Goal: Task Accomplishment & Management: Use online tool/utility

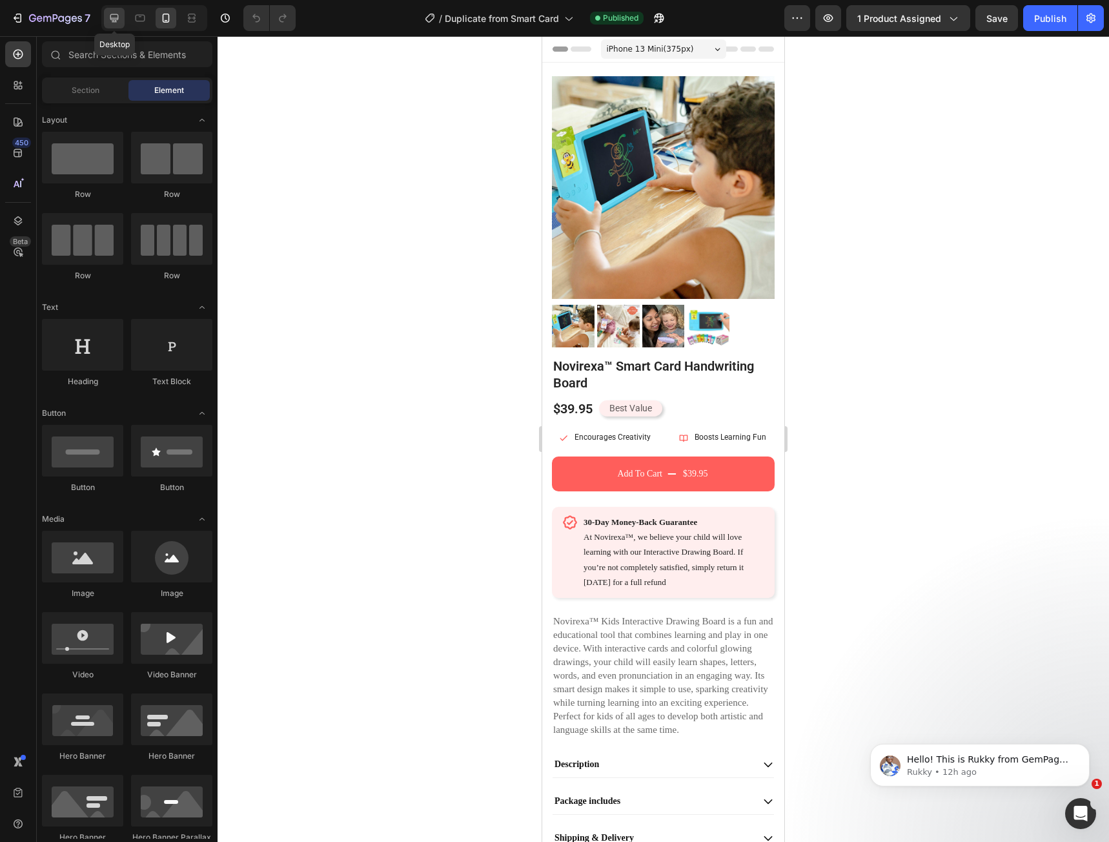
click at [122, 19] on div at bounding box center [114, 18] width 21 height 21
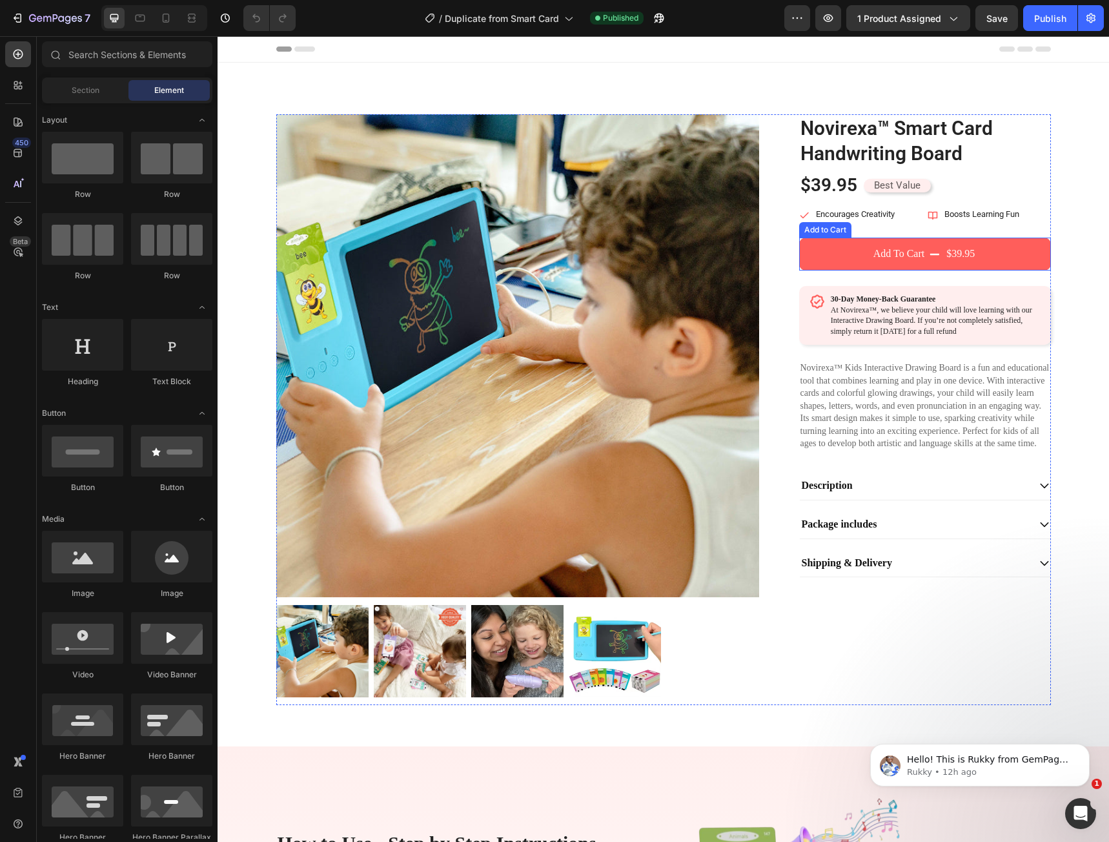
click at [863, 256] on button "Add To Cart $39.95" at bounding box center [925, 254] width 252 height 32
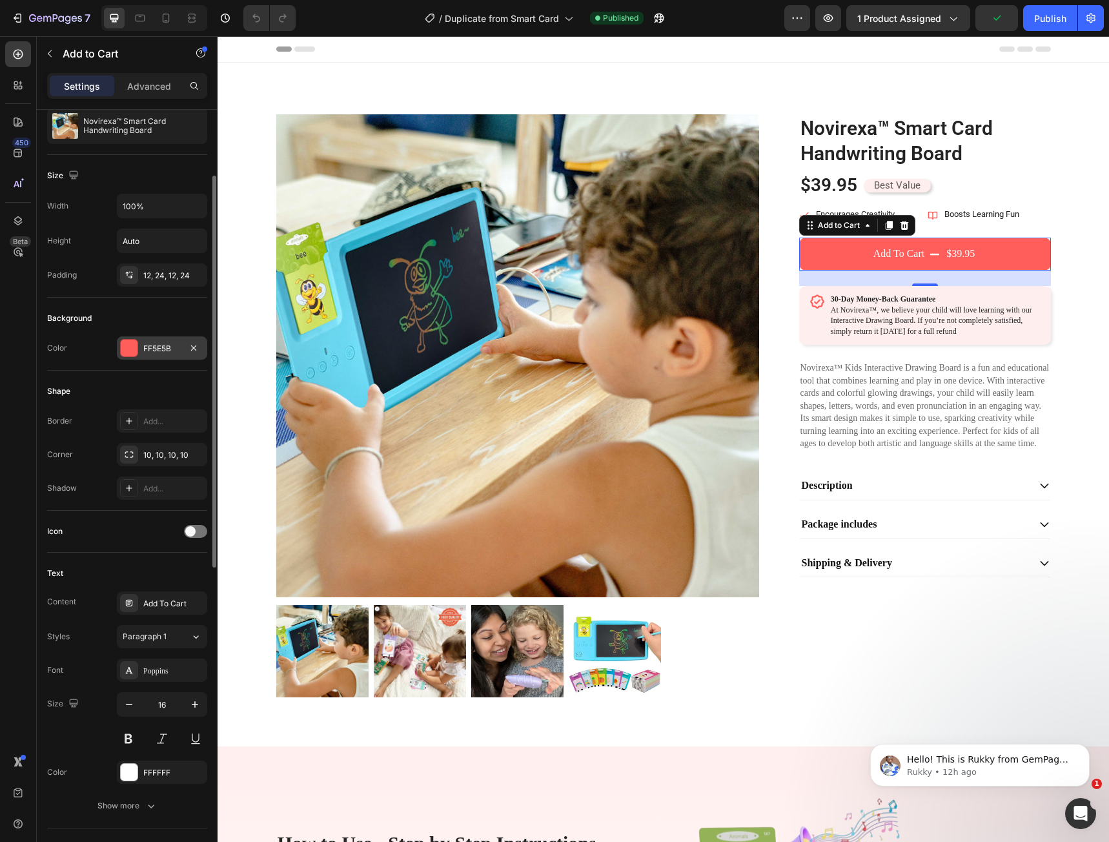
scroll to position [258, 0]
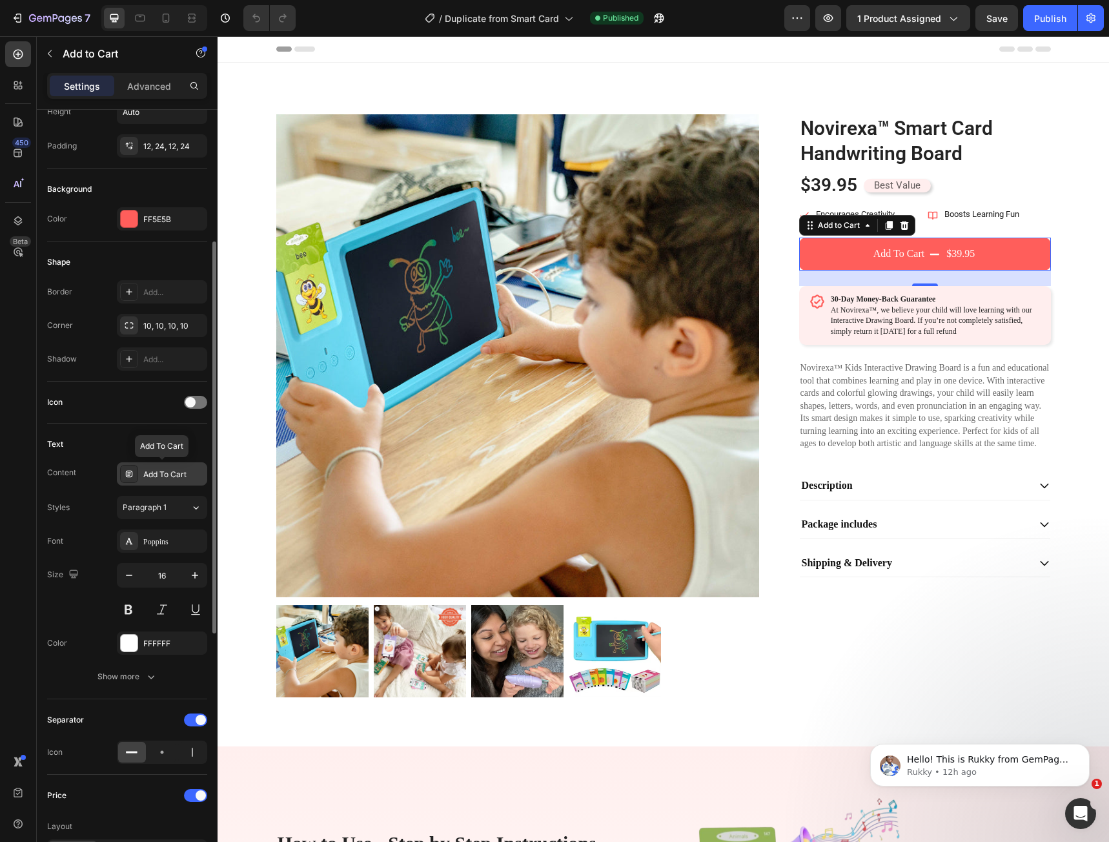
click at [166, 469] on div "Add To Cart" at bounding box center [173, 475] width 61 height 12
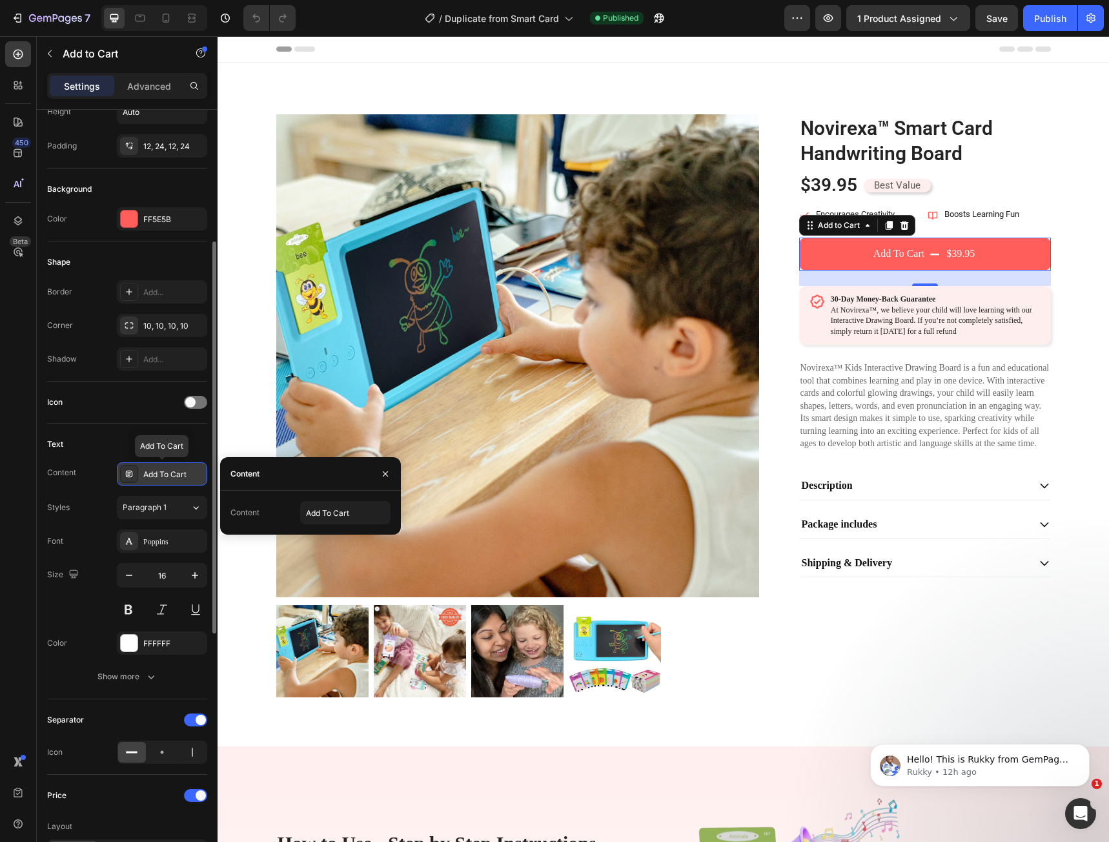
click at [166, 469] on div "Add To Cart" at bounding box center [173, 475] width 61 height 12
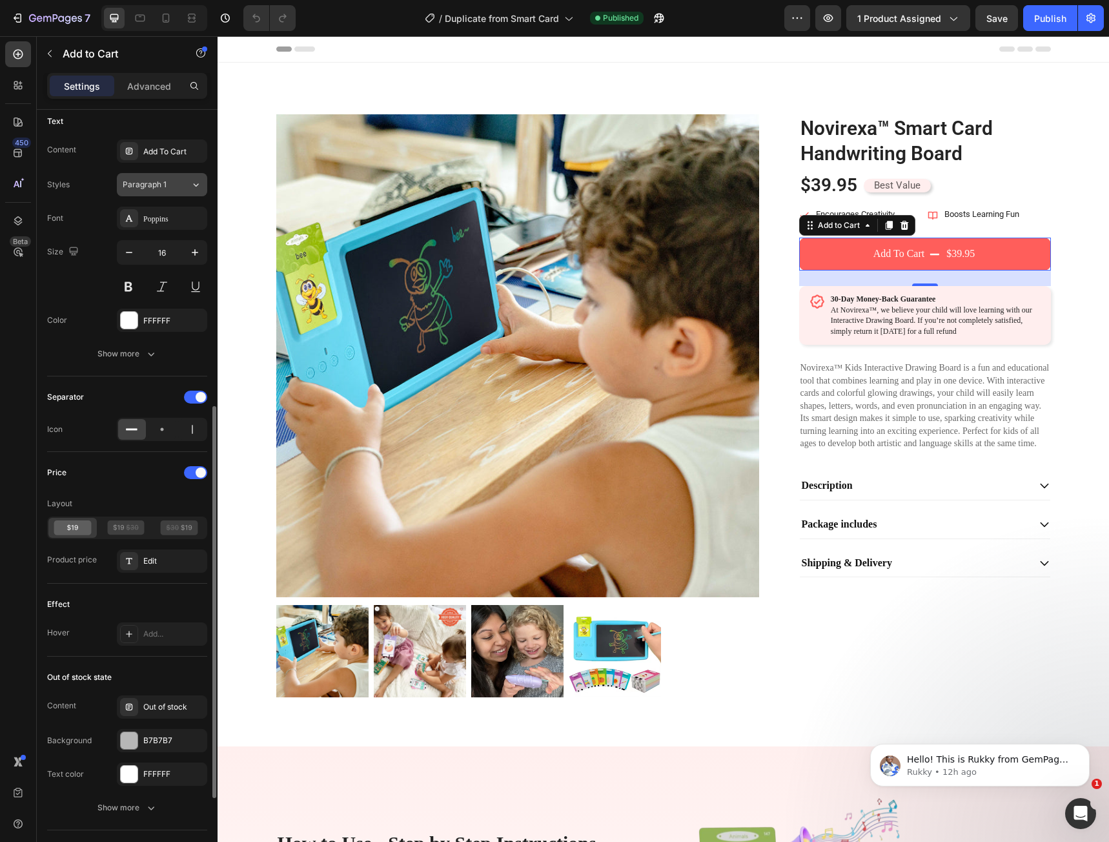
scroll to position [738, 0]
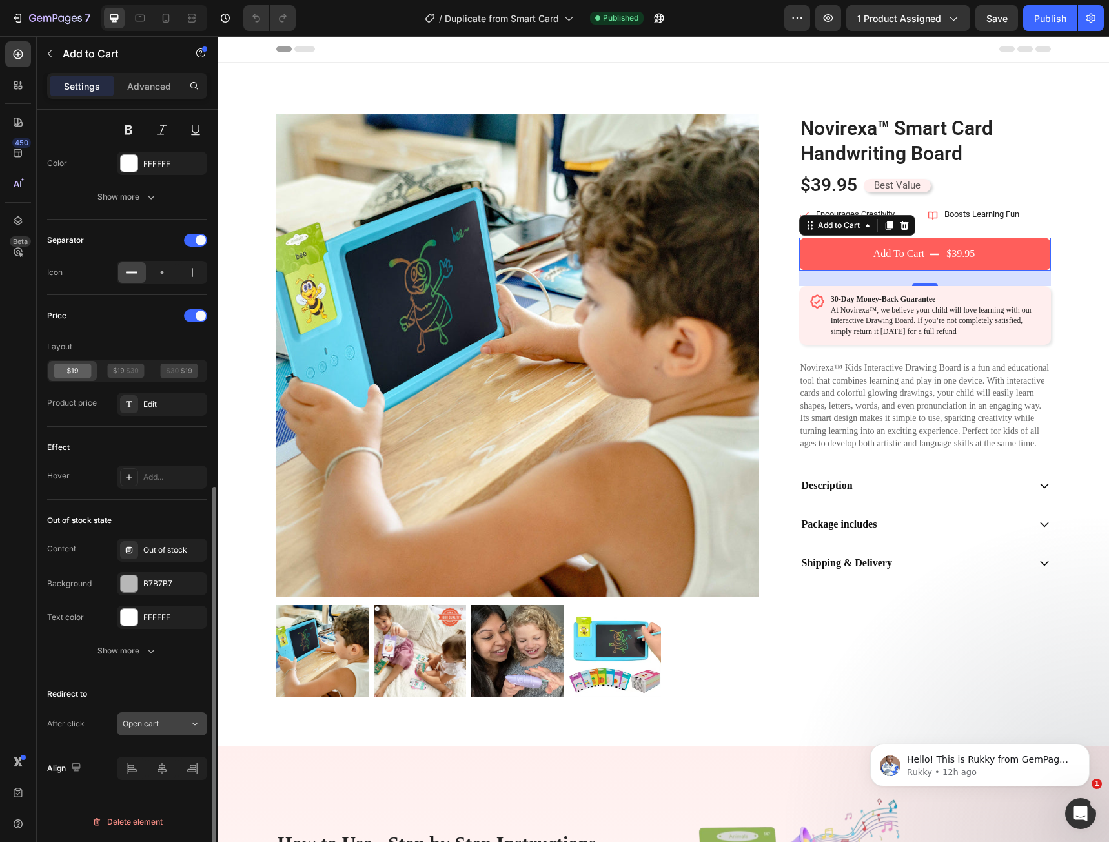
click at [194, 723] on icon at bounding box center [194, 723] width 13 height 13
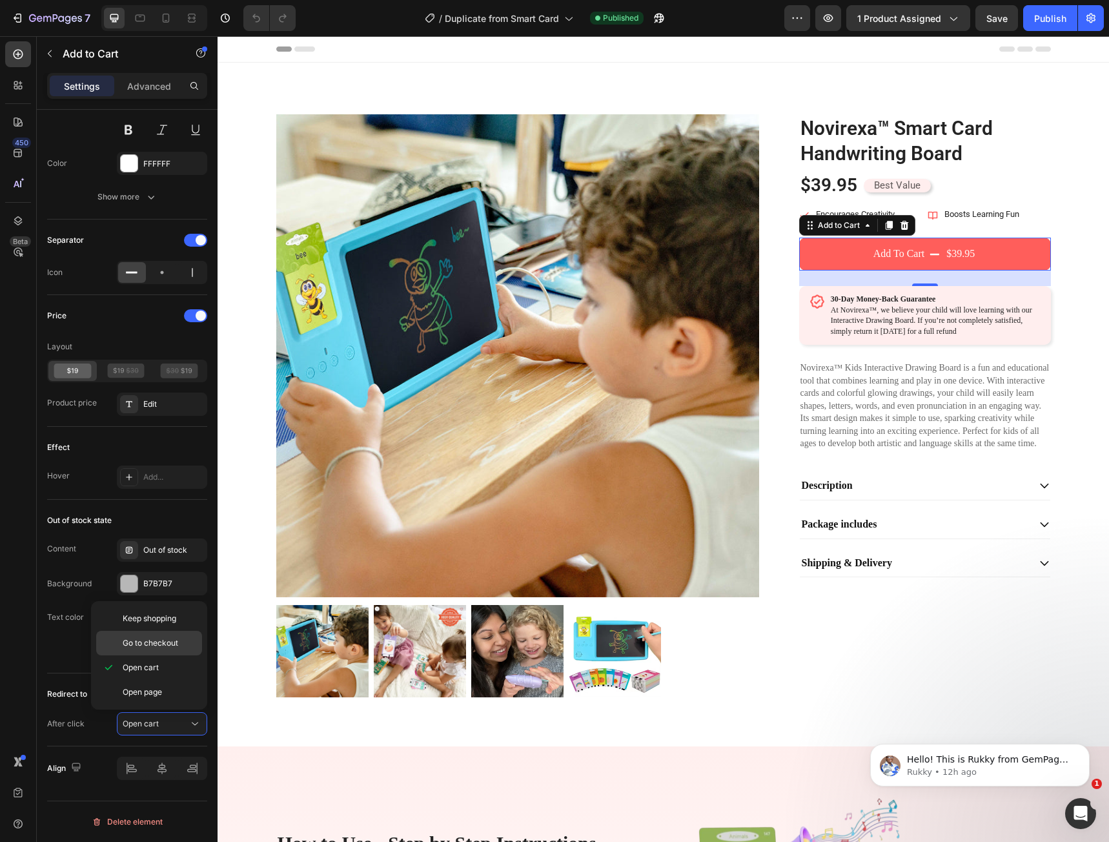
click at [158, 640] on span "Go to checkout" at bounding box center [151, 643] width 56 height 12
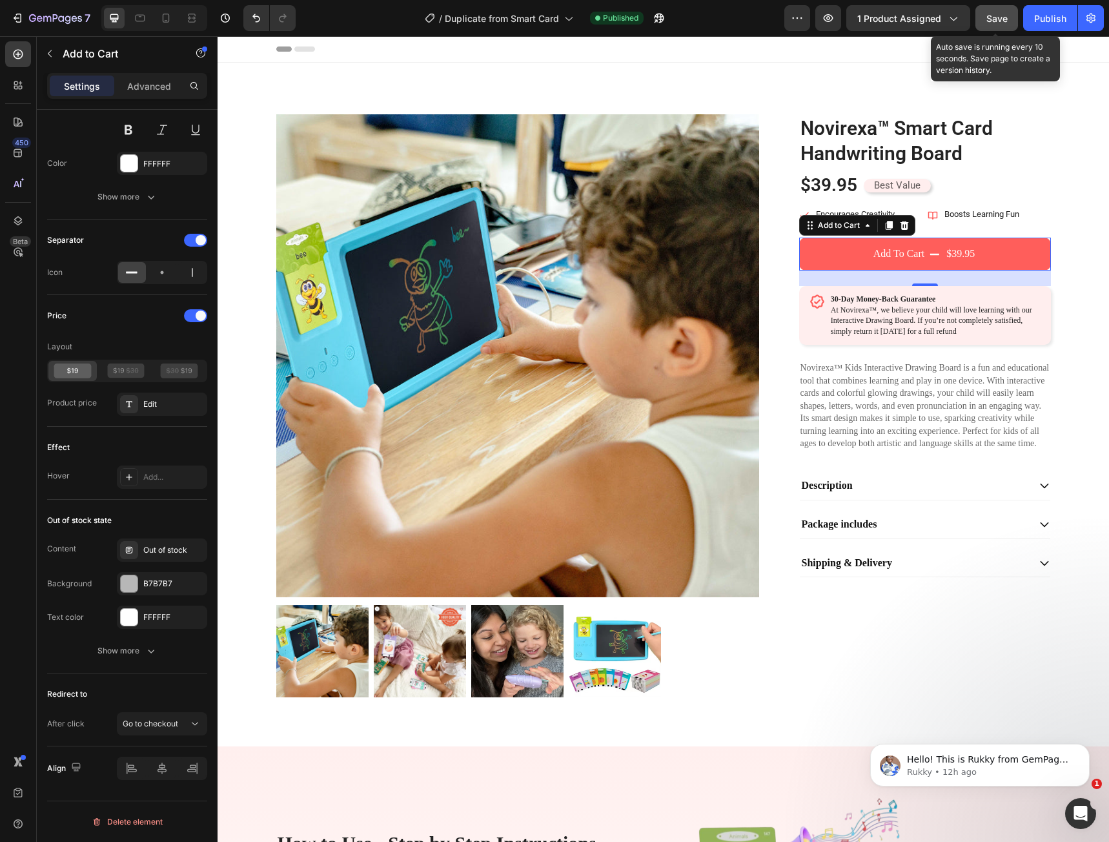
click at [1001, 21] on span "Save" at bounding box center [996, 18] width 21 height 11
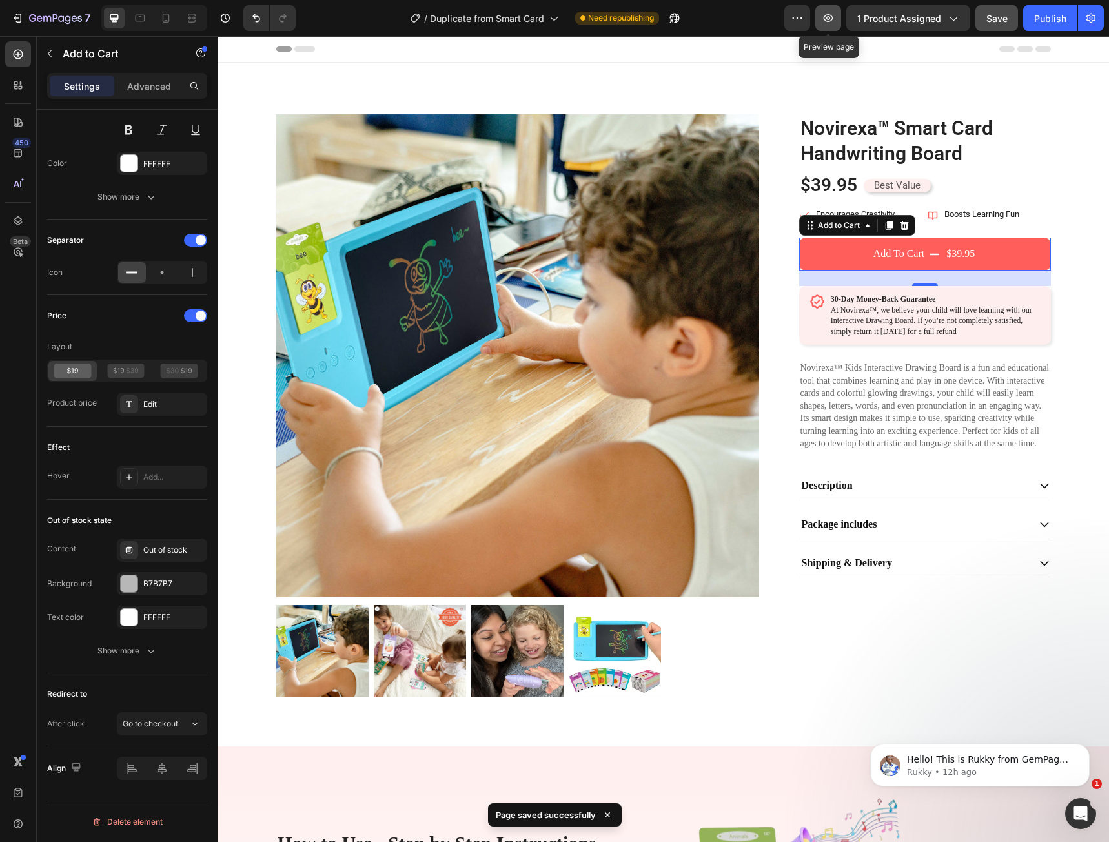
click at [822, 25] on button "button" at bounding box center [828, 18] width 26 height 26
drag, startPoint x: 1048, startPoint y: 21, endPoint x: 1046, endPoint y: 35, distance: 14.3
click at [1048, 21] on div "Publish" at bounding box center [1050, 19] width 32 height 14
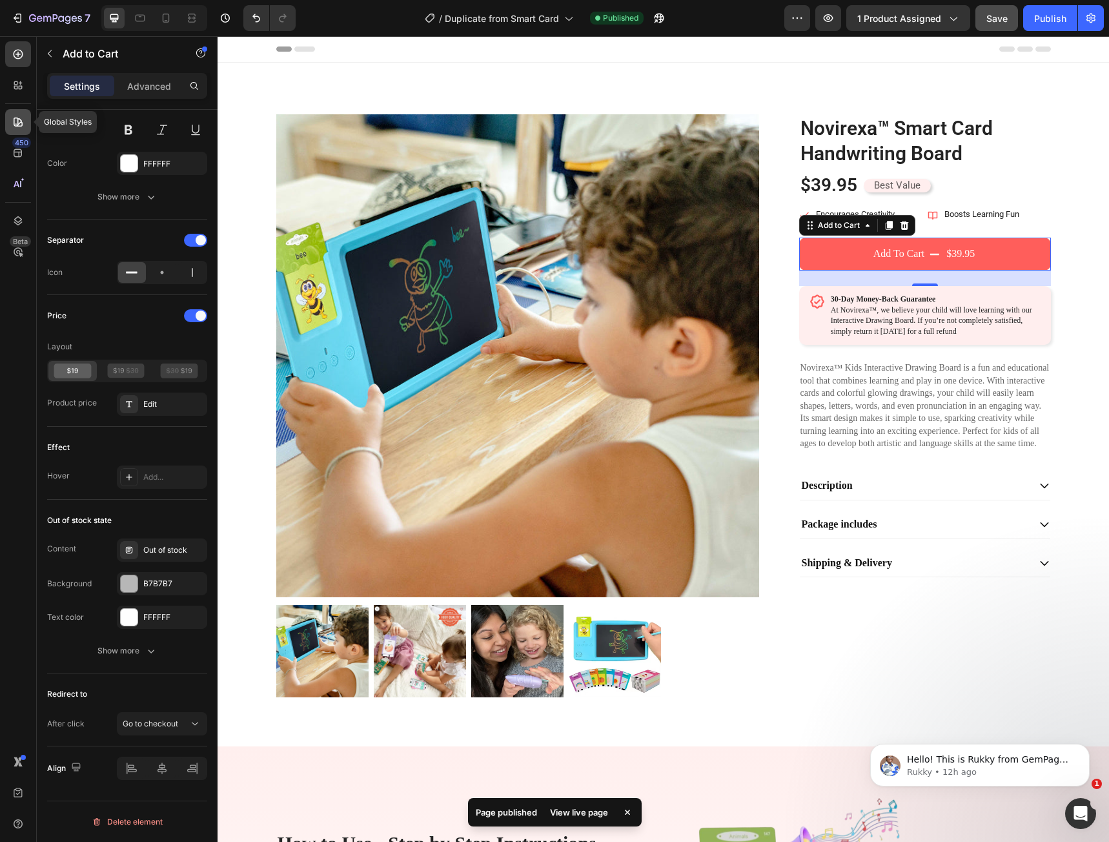
click at [14, 116] on icon at bounding box center [18, 122] width 13 height 13
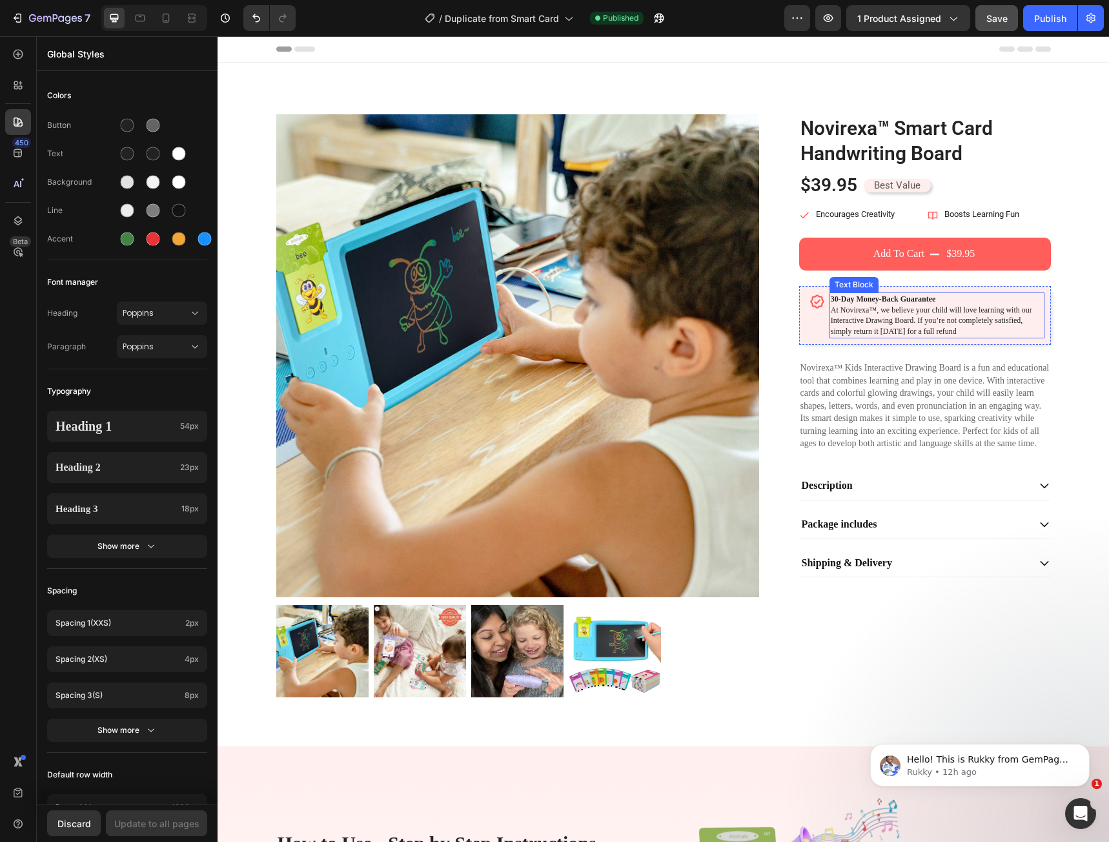
click at [904, 334] on p "30-Day Money-Back Guarantee At Novirexa™, we believe your child will love learn…" at bounding box center [937, 315] width 212 height 43
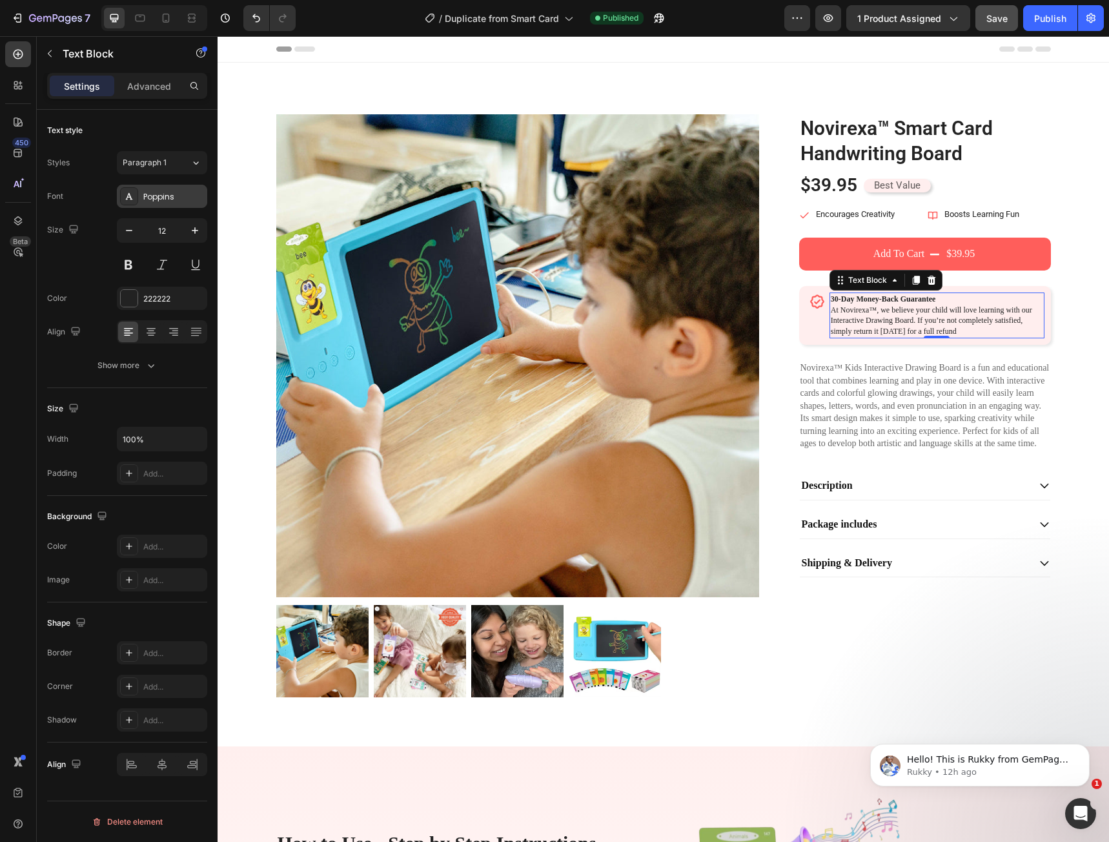
click at [186, 192] on div "Poppins" at bounding box center [173, 197] width 61 height 12
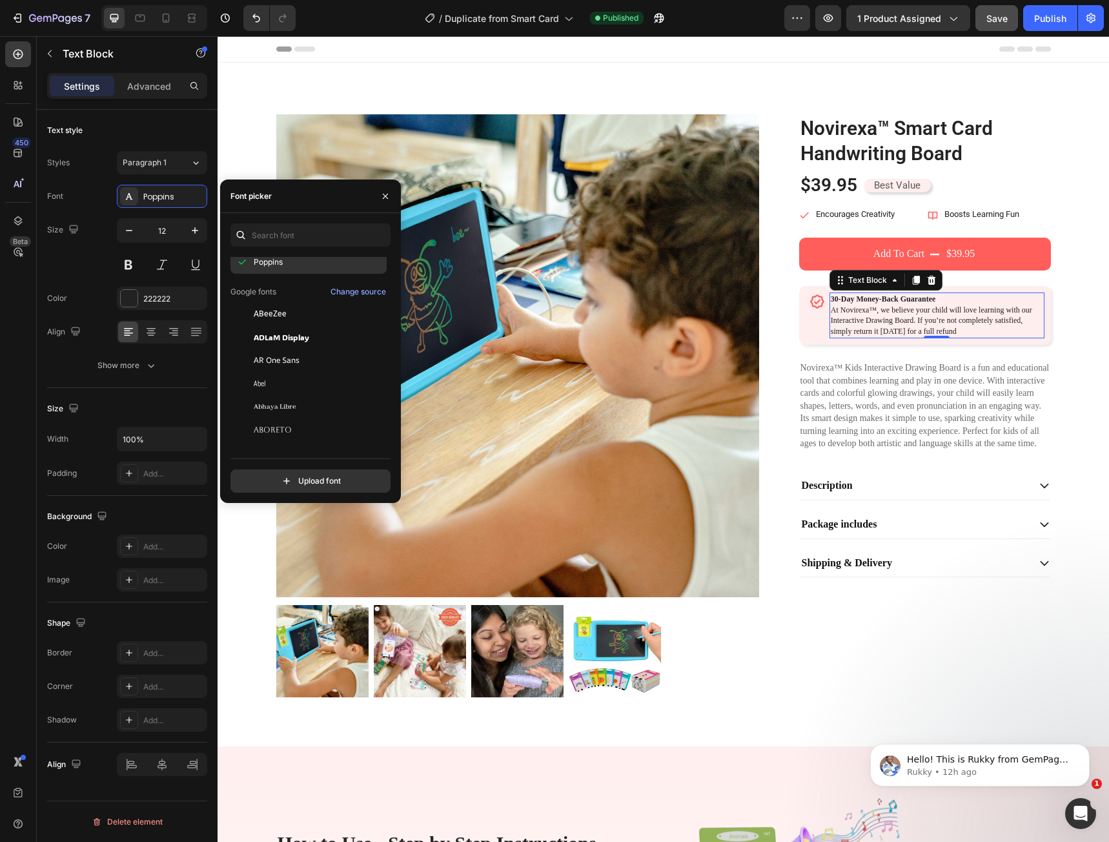
scroll to position [194, 0]
drag, startPoint x: 390, startPoint y: 195, endPoint x: 512, endPoint y: 148, distance: 130.6
click at [390, 195] on icon "button" at bounding box center [385, 196] width 10 height 10
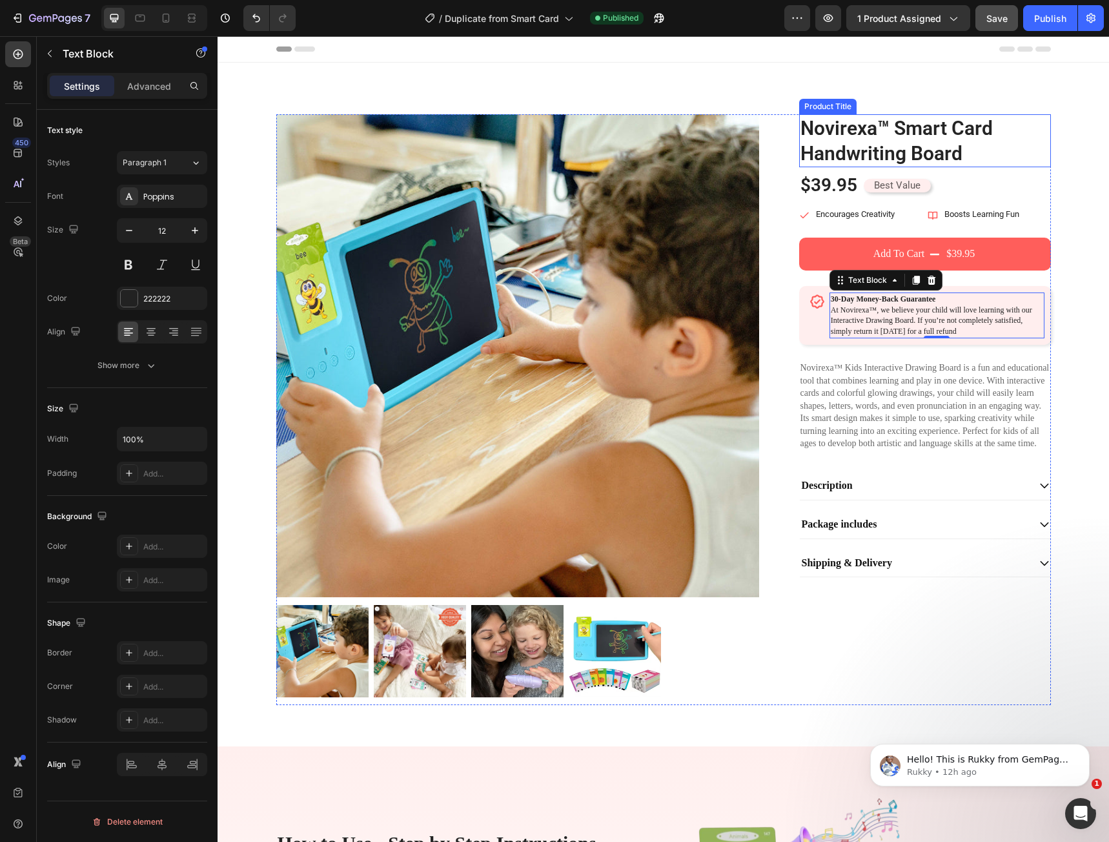
click at [820, 151] on h1 "Novirexa™ Smart Card Handwriting Board" at bounding box center [925, 140] width 252 height 53
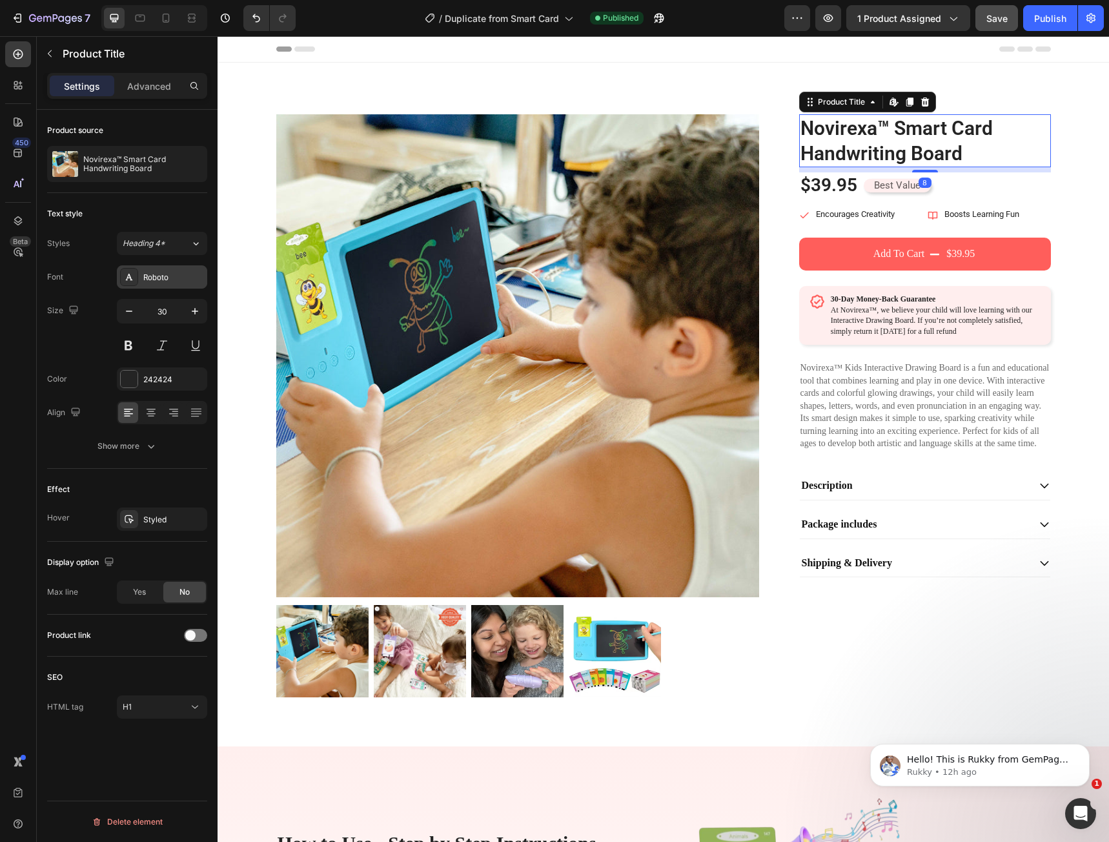
click at [156, 275] on div "Roboto" at bounding box center [173, 278] width 61 height 12
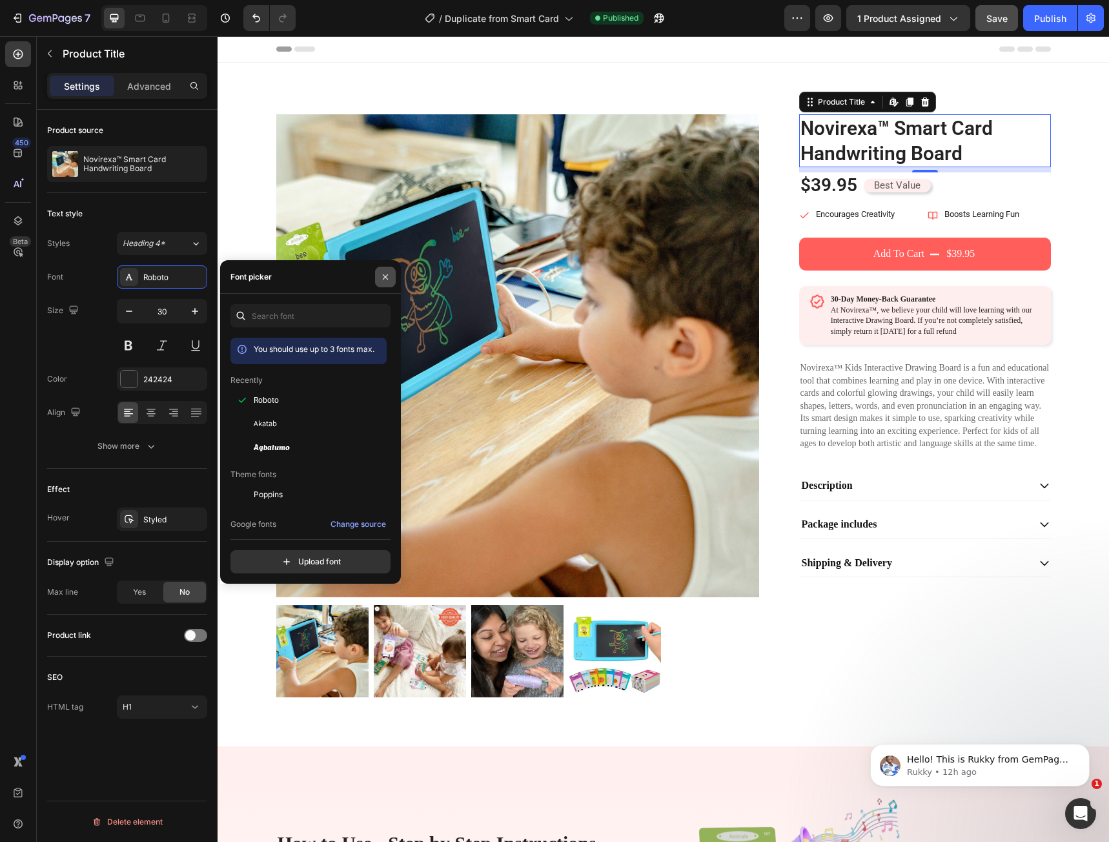
click at [387, 284] on button "button" at bounding box center [385, 277] width 21 height 21
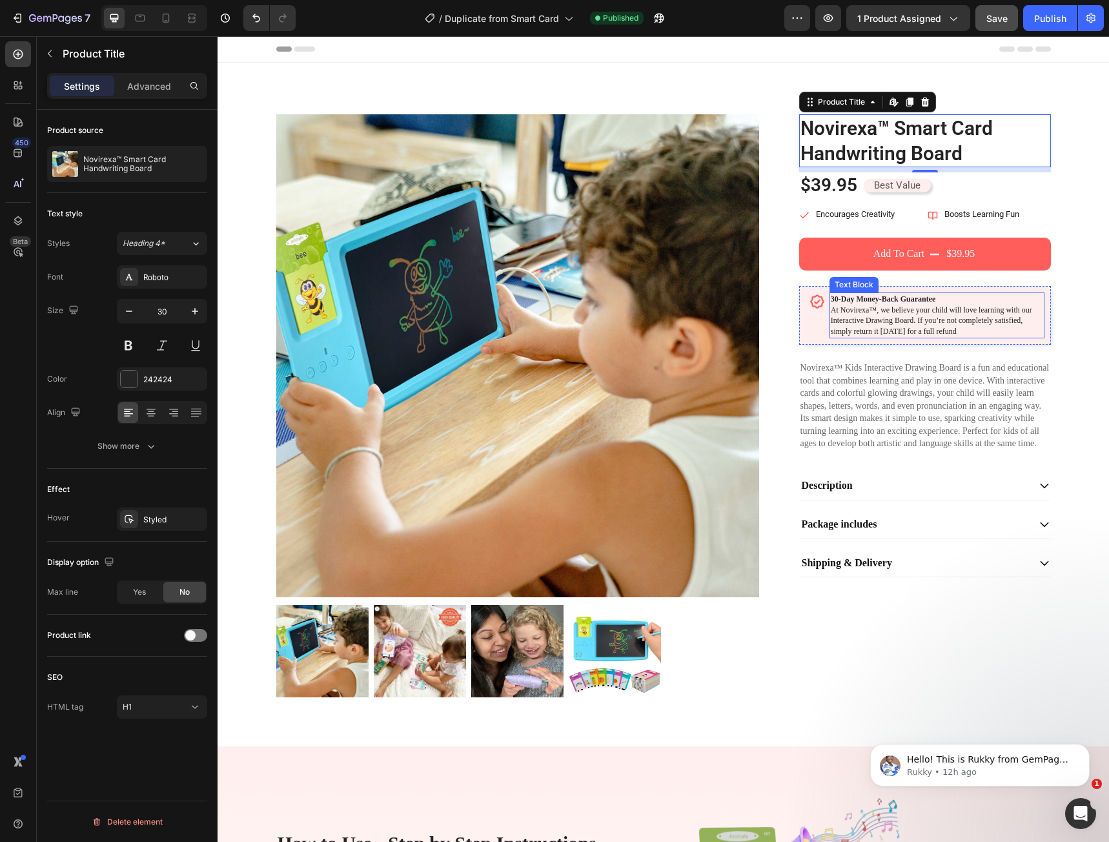
click at [866, 310] on p "30-Day Money-Back Guarantee At Novirexa™, we believe your child will love learn…" at bounding box center [937, 315] width 212 height 43
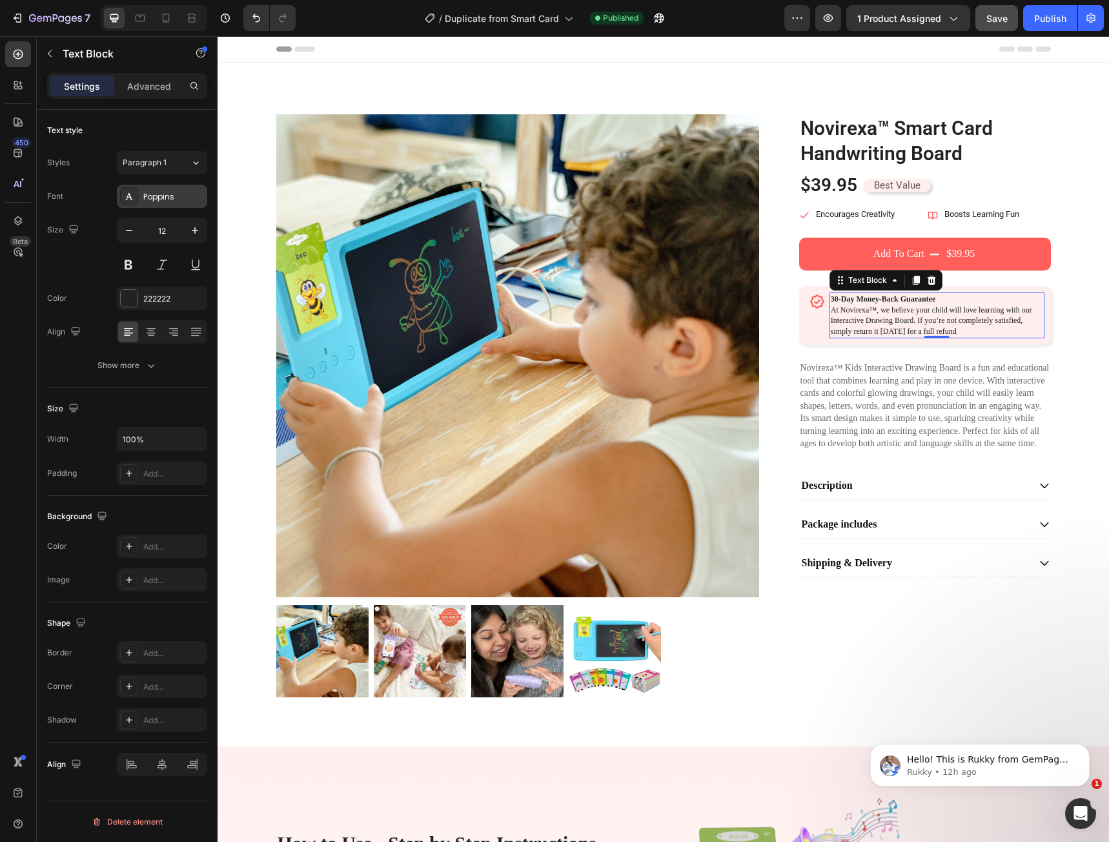
click at [151, 199] on div "Poppins" at bounding box center [173, 197] width 61 height 12
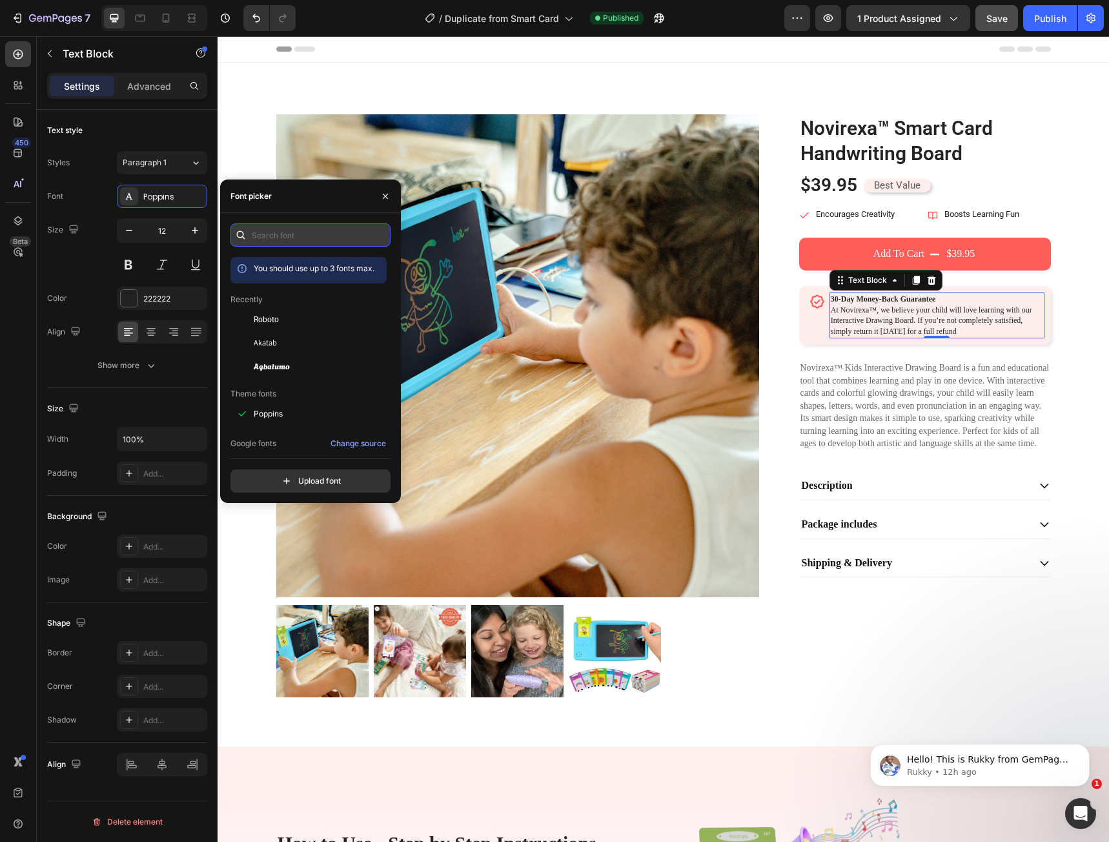
click at [259, 233] on input "text" at bounding box center [310, 234] width 160 height 23
click at [272, 320] on span "Roboto" at bounding box center [266, 320] width 25 height 12
click at [389, 199] on icon "button" at bounding box center [385, 196] width 10 height 10
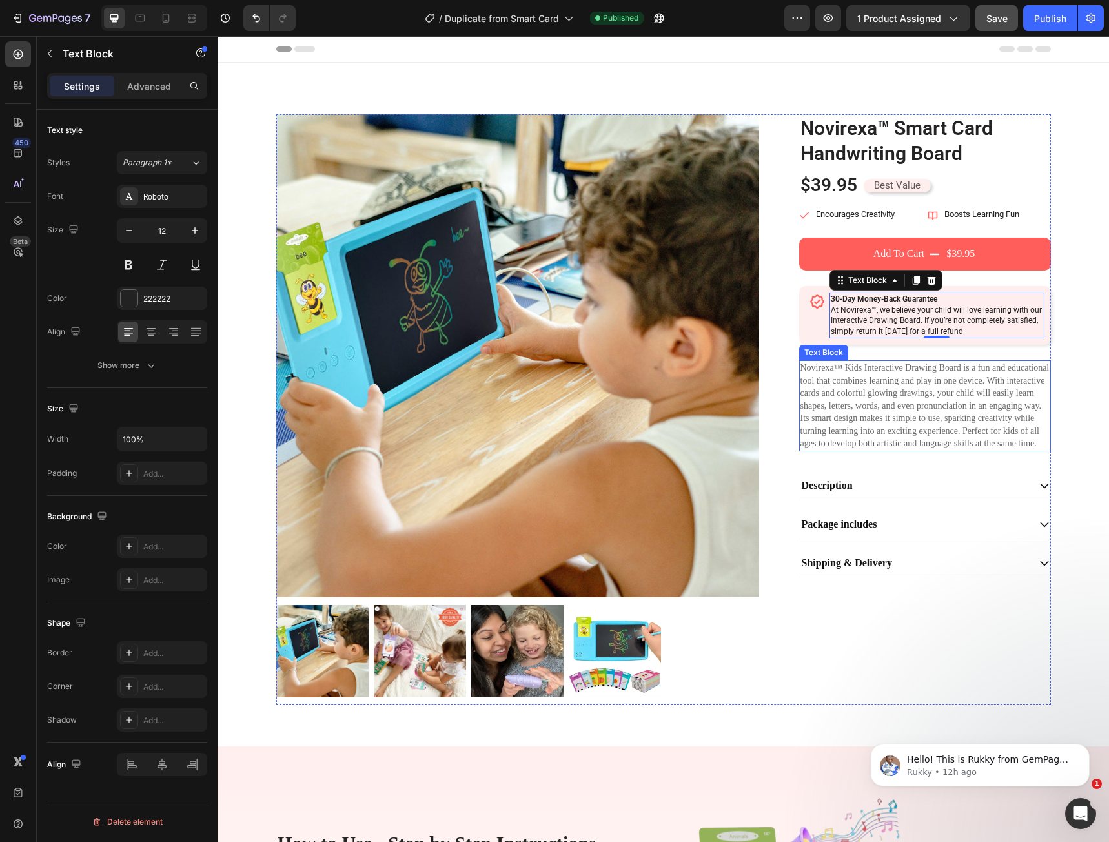
click at [852, 398] on p "Novirexa™ Kids Interactive Drawing Board is a fun and educational tool that com…" at bounding box center [924, 405] width 249 height 88
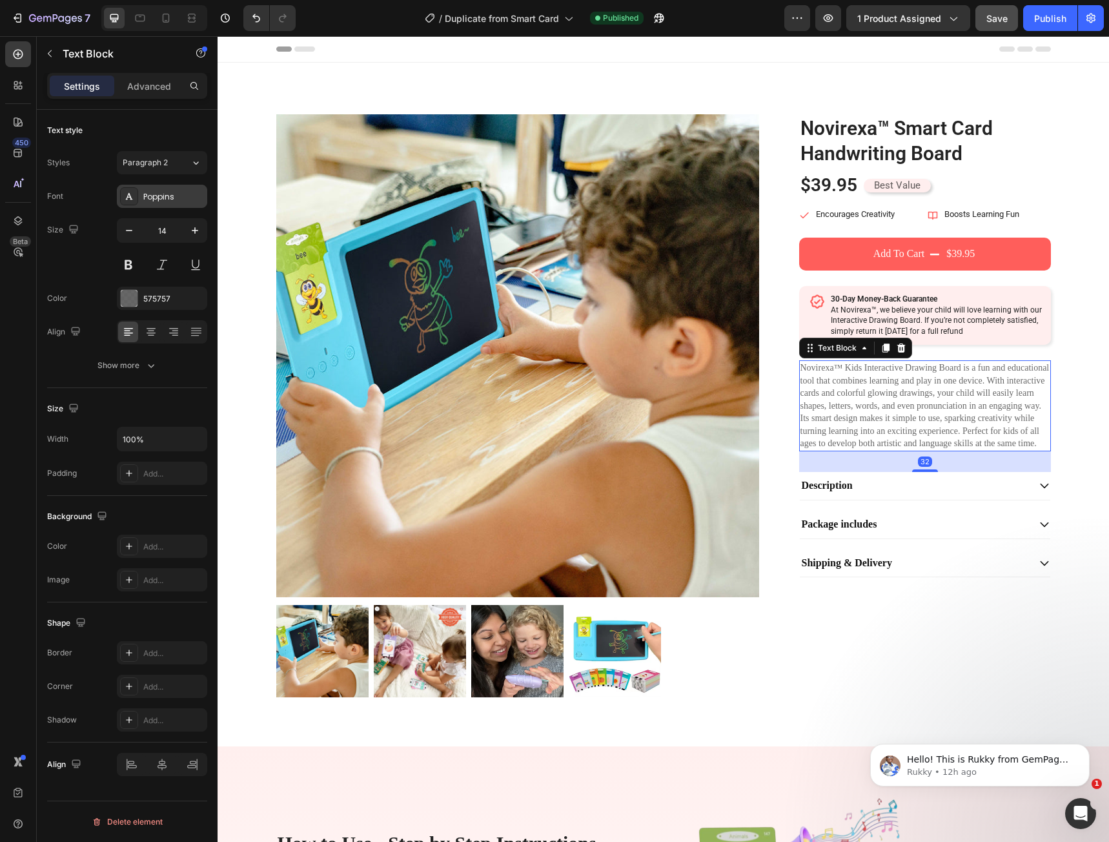
click at [168, 202] on div "Poppins" at bounding box center [173, 197] width 61 height 12
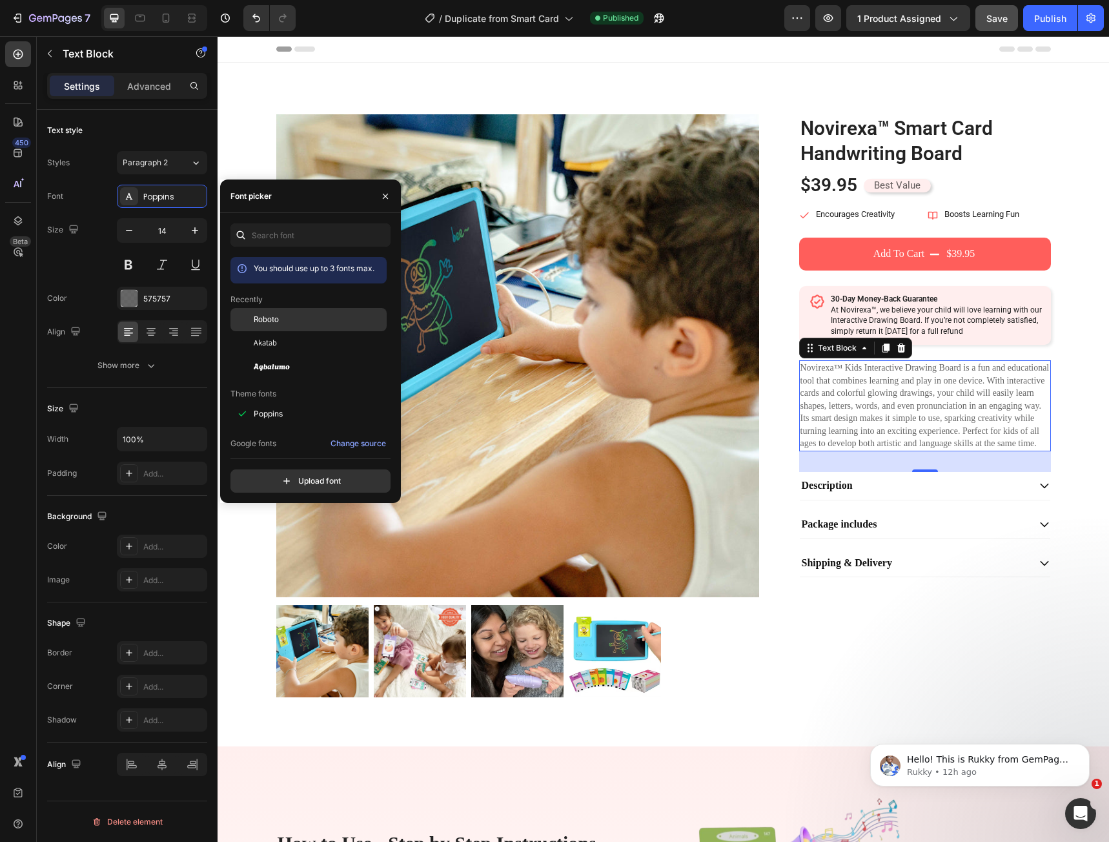
click at [268, 402] on div "Roboto" at bounding box center [308, 413] width 156 height 23
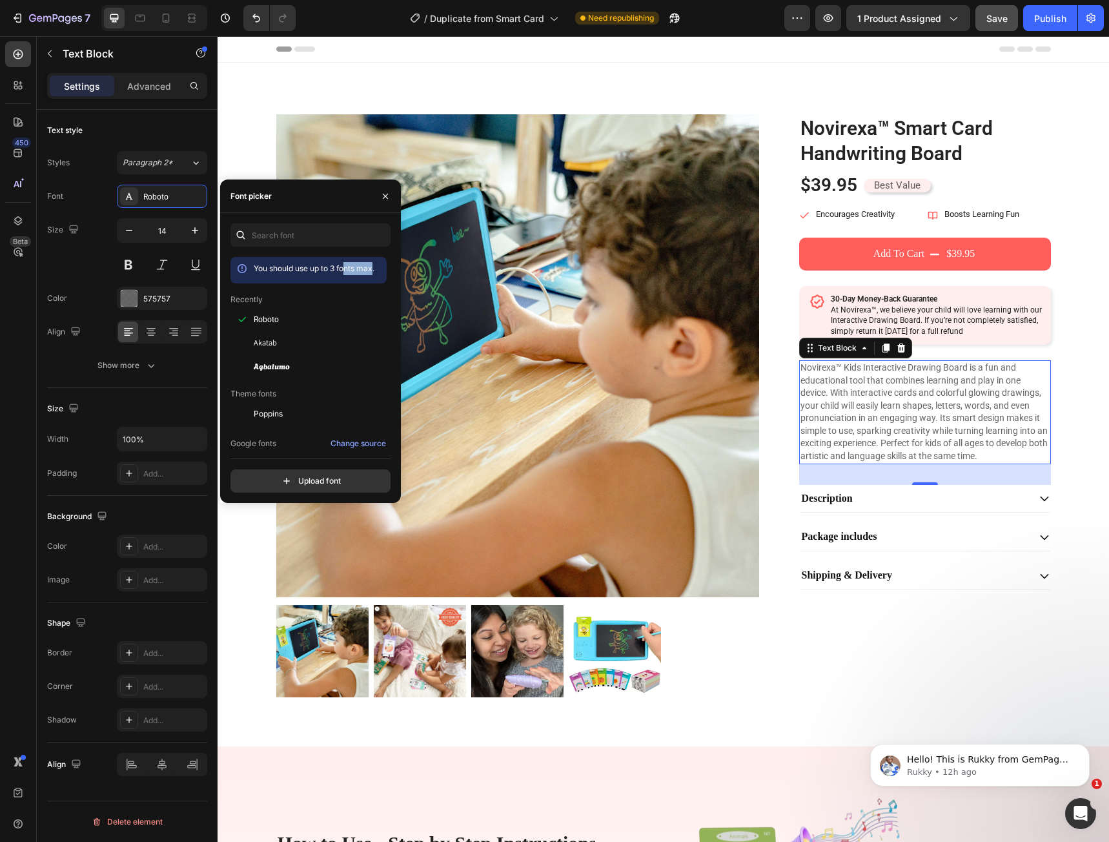
drag, startPoint x: 347, startPoint y: 271, endPoint x: 376, endPoint y: 270, distance: 29.1
click at [374, 270] on span "You should use up to 3 fonts max." at bounding box center [314, 268] width 121 height 10
click at [383, 201] on icon "button" at bounding box center [385, 196] width 10 height 10
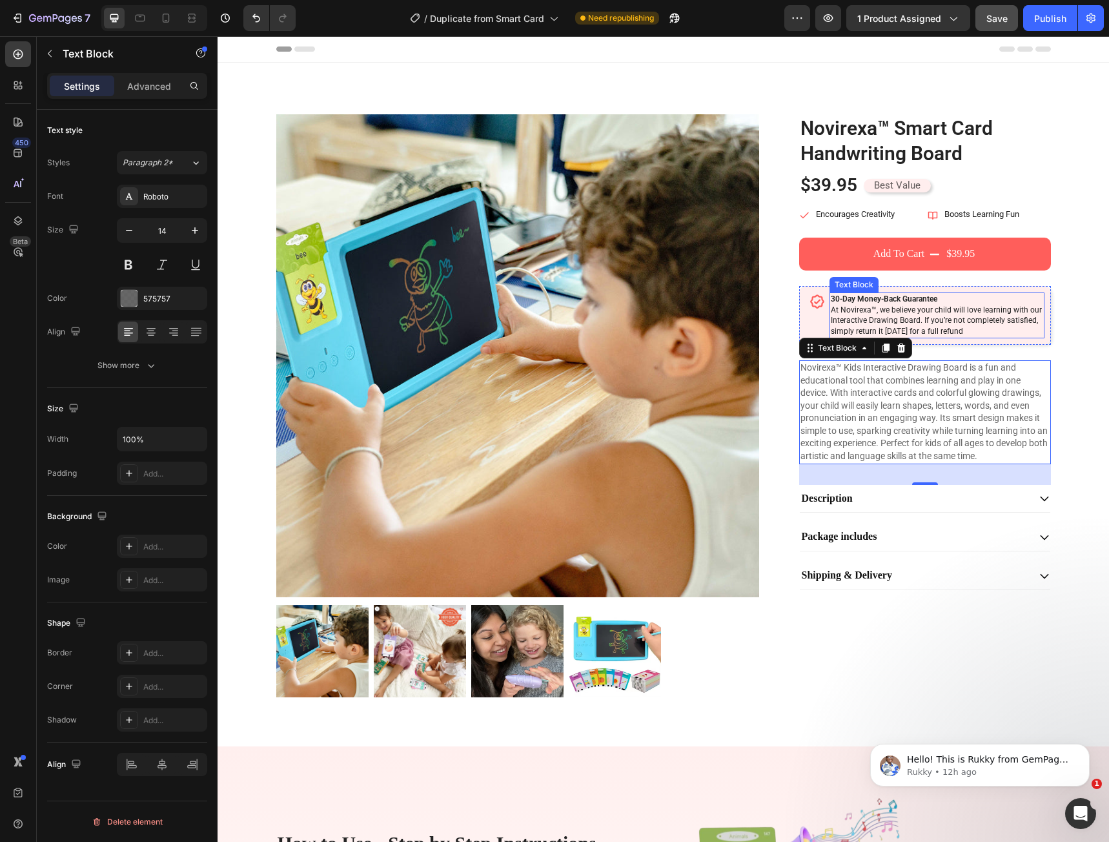
click at [869, 322] on p "30-Day Money-Back Guarantee At Novirexa™, we believe your child will love learn…" at bounding box center [937, 315] width 212 height 43
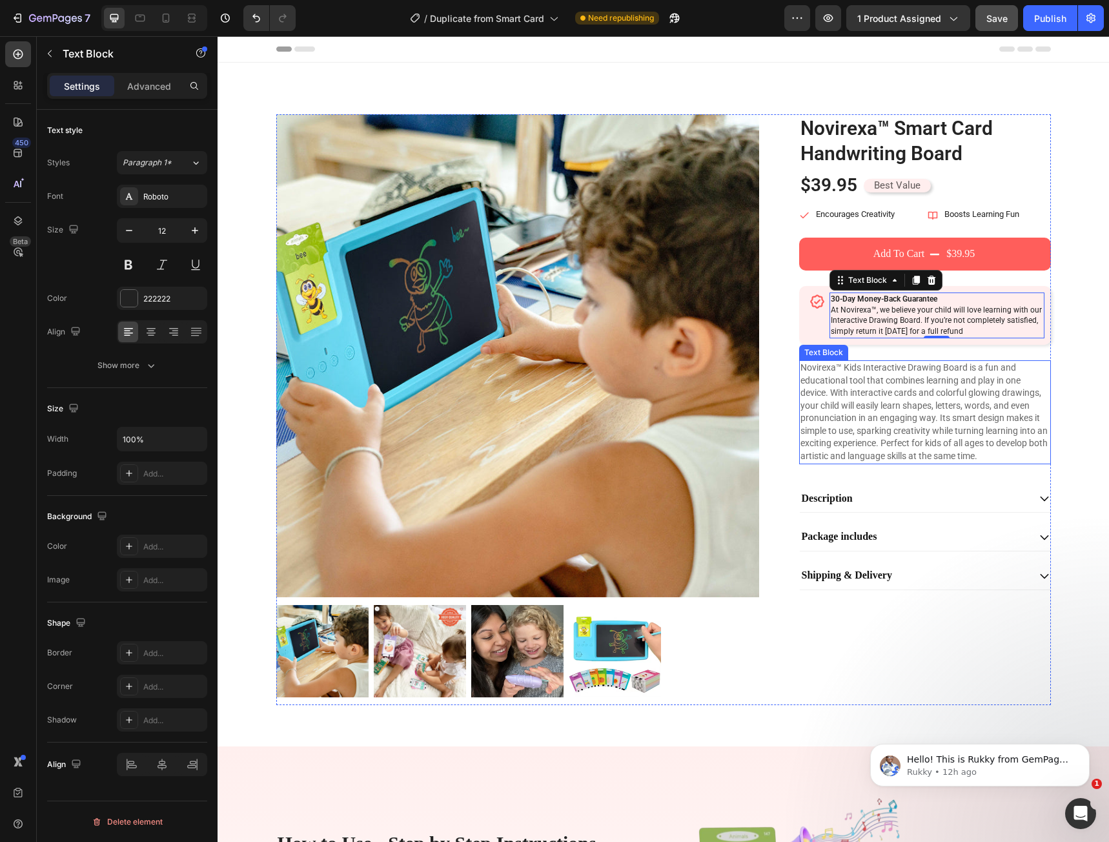
click at [908, 392] on p "Novirexa™ Kids Interactive Drawing Board is a fun and educational tool that com…" at bounding box center [924, 411] width 249 height 101
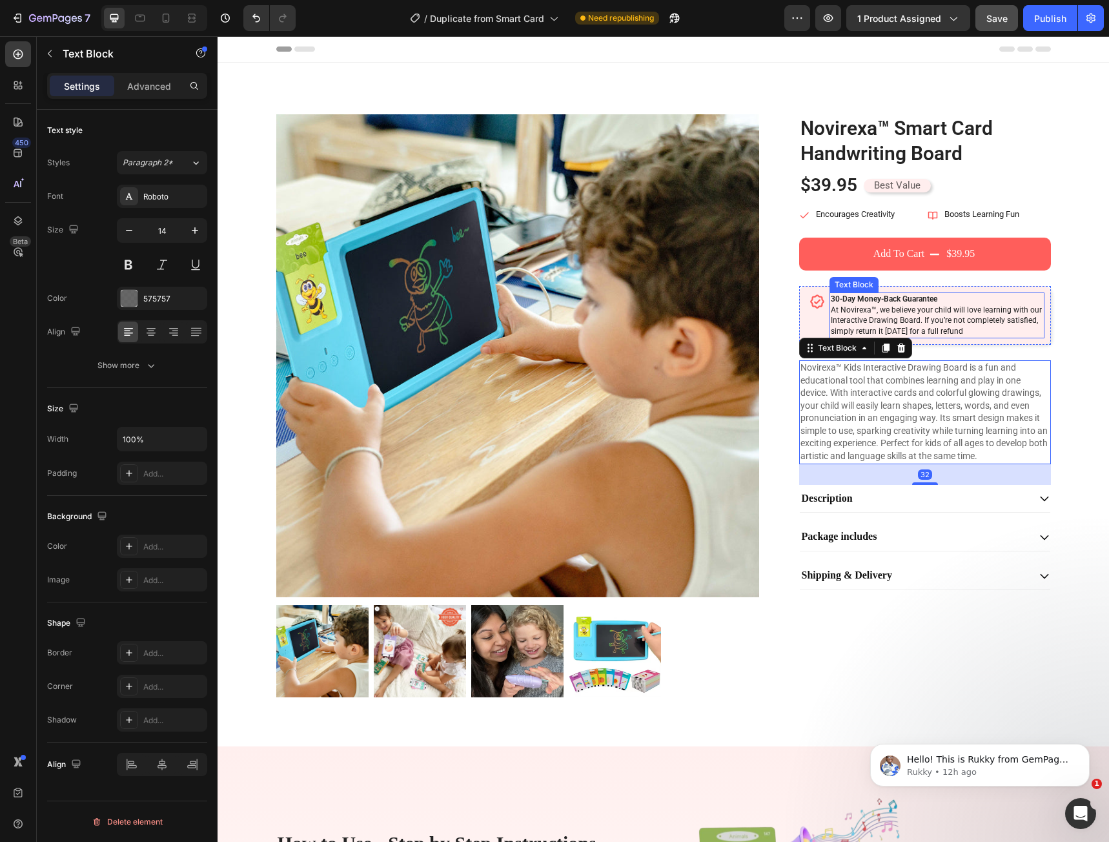
click at [910, 324] on p "30-Day Money-Back Guarantee At Novirexa™, we believe your child will love learn…" at bounding box center [937, 315] width 212 height 43
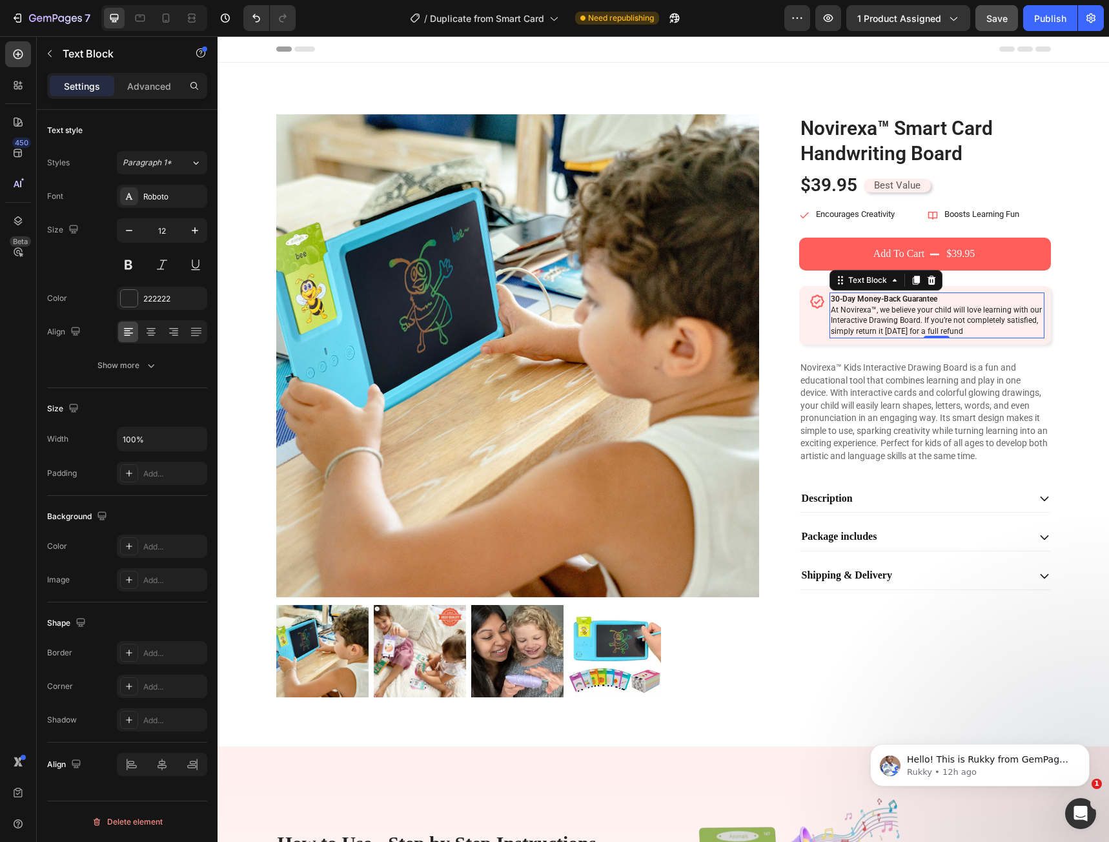
click at [181, 150] on div "Styles Paragraph 1* Font Roboto Size 12 Color 222222 Align Show more" at bounding box center [127, 262] width 160 height 229
click at [183, 159] on div "Paragraph 1*" at bounding box center [157, 163] width 68 height 12
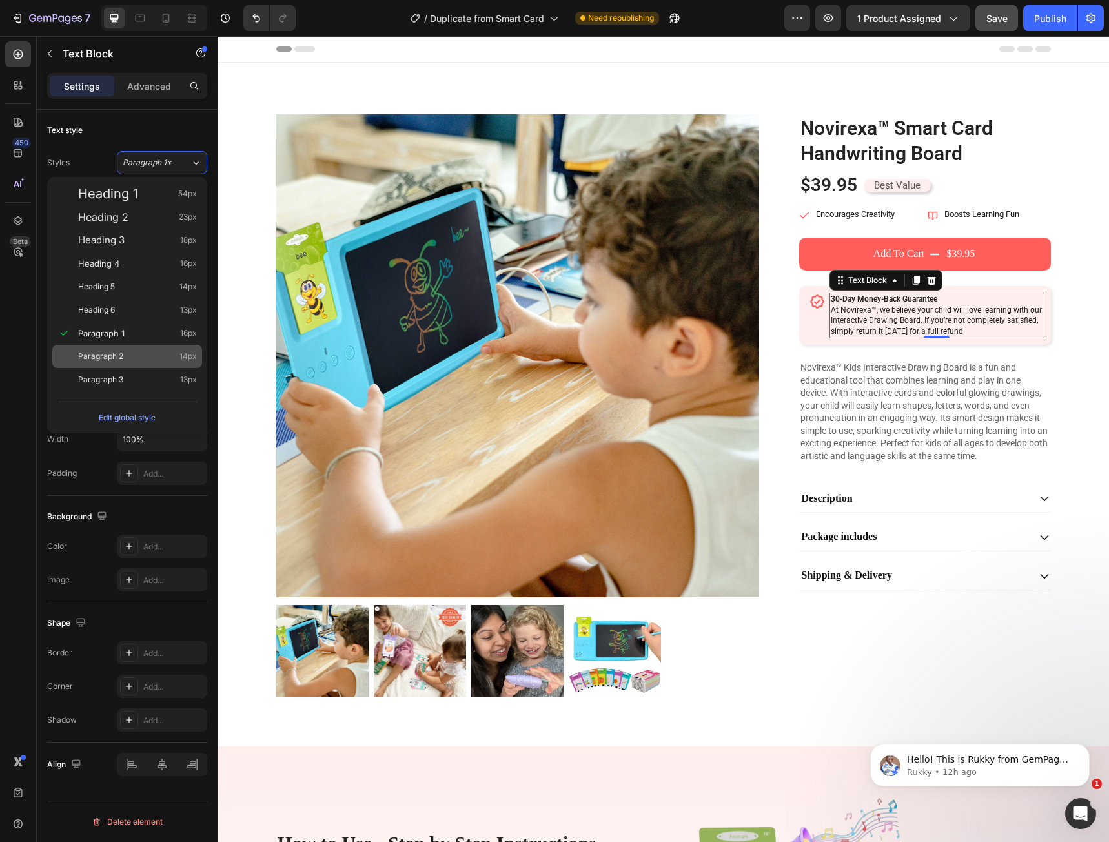
click at [142, 354] on div "Paragraph 2 14px" at bounding box center [137, 356] width 119 height 13
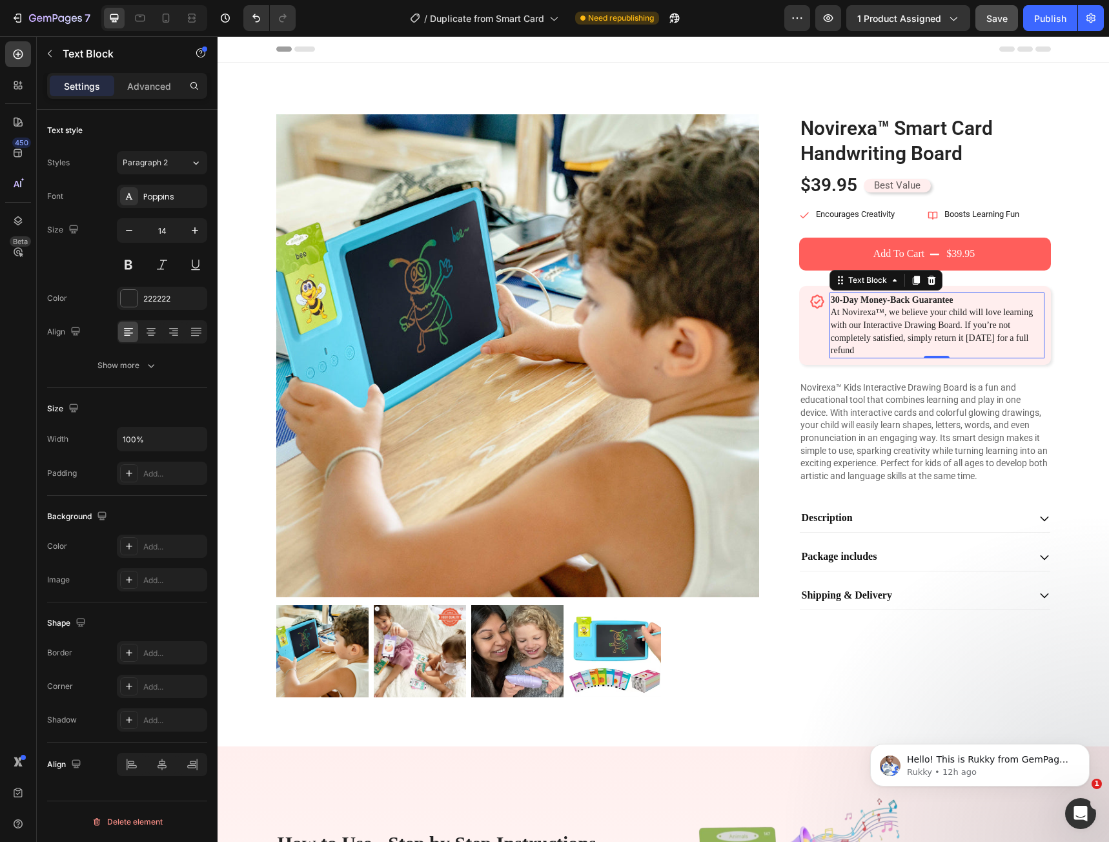
click at [242, 27] on div at bounding box center [266, 18] width 57 height 26
click at [247, 27] on button "Undo/Redo" at bounding box center [256, 18] width 26 height 26
type input "12"
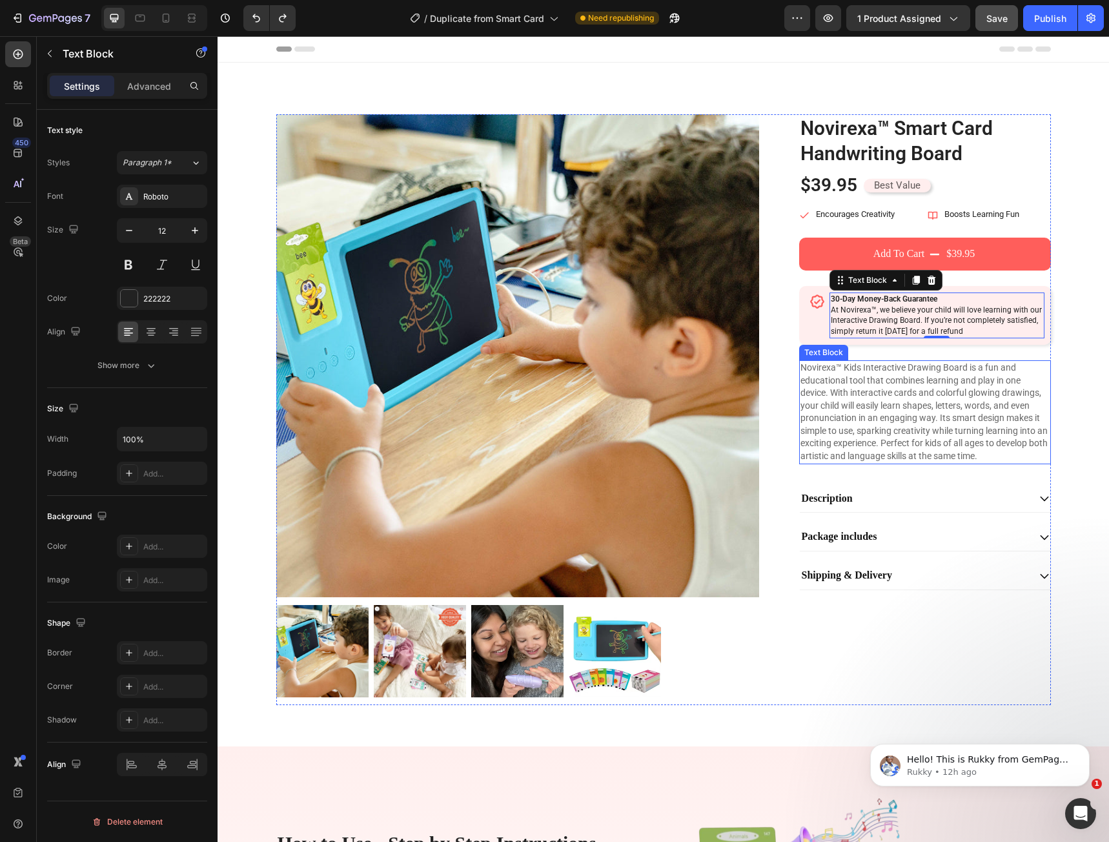
click at [934, 424] on p "Novirexa™ Kids Interactive Drawing Board is a fun and educational tool that com…" at bounding box center [924, 411] width 249 height 101
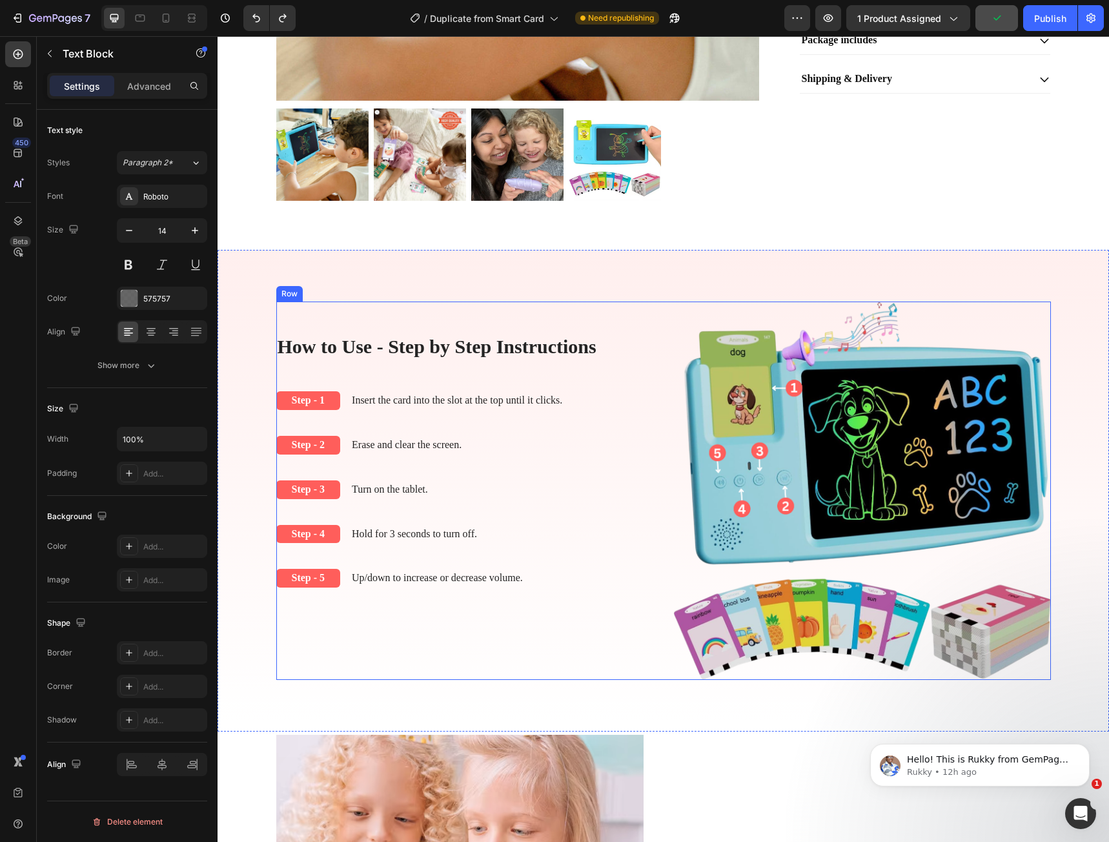
scroll to position [516, 0]
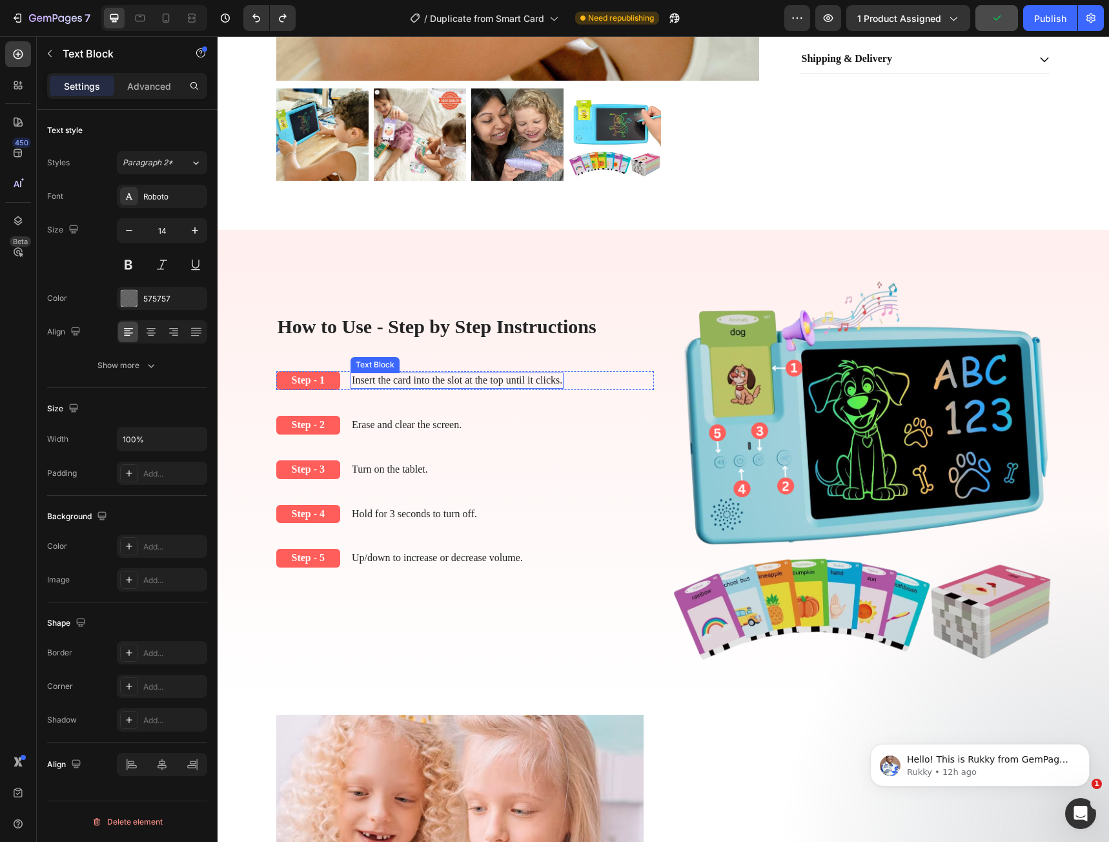
click at [415, 383] on p "Insert the card into the slot at the top until it clicks." at bounding box center [457, 381] width 210 height 14
click at [150, 198] on div "Poppins" at bounding box center [173, 197] width 61 height 12
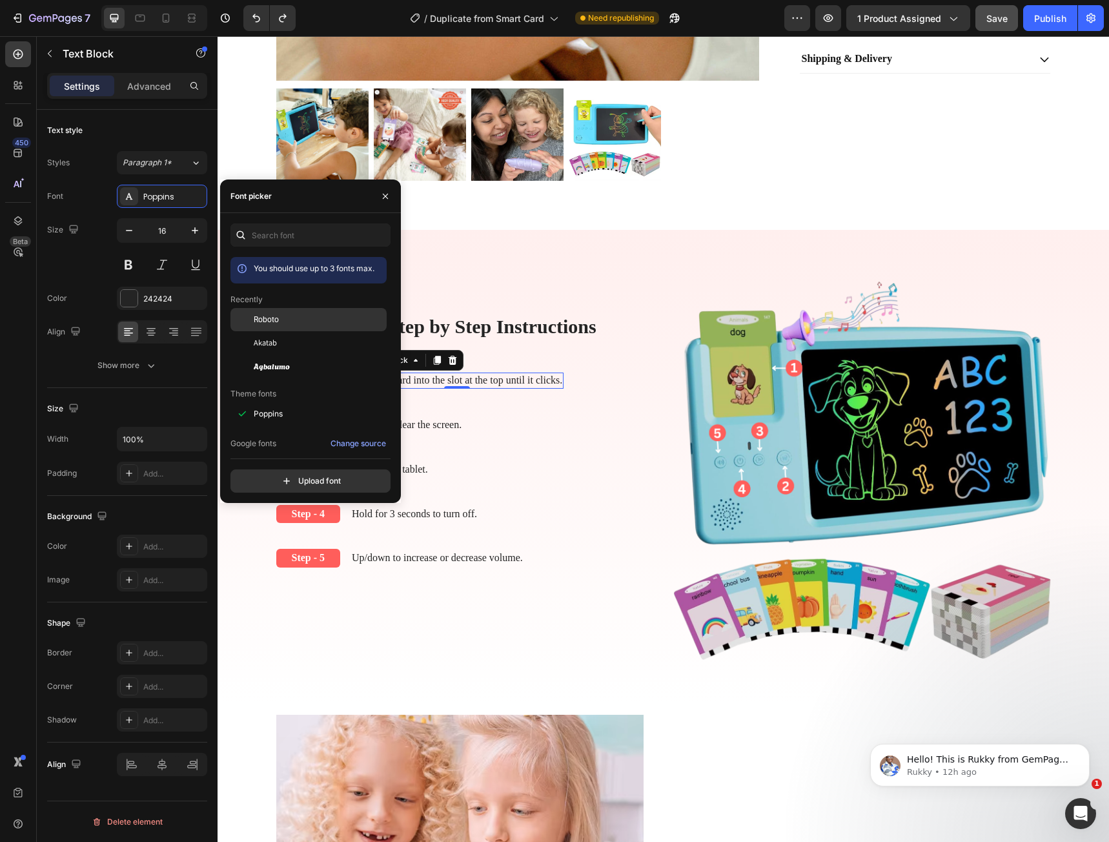
click at [267, 320] on span "Roboto" at bounding box center [266, 320] width 25 height 12
click at [387, 200] on icon "button" at bounding box center [385, 196] width 10 height 10
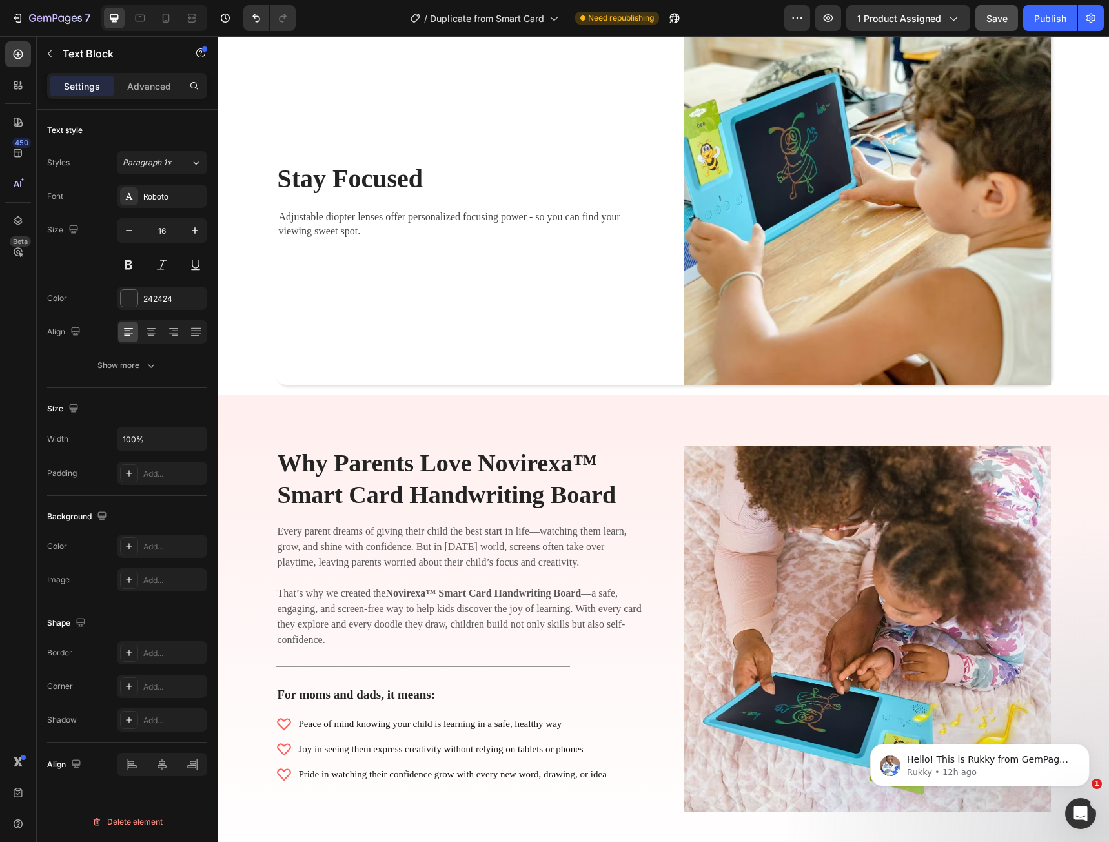
scroll to position [1807, 0]
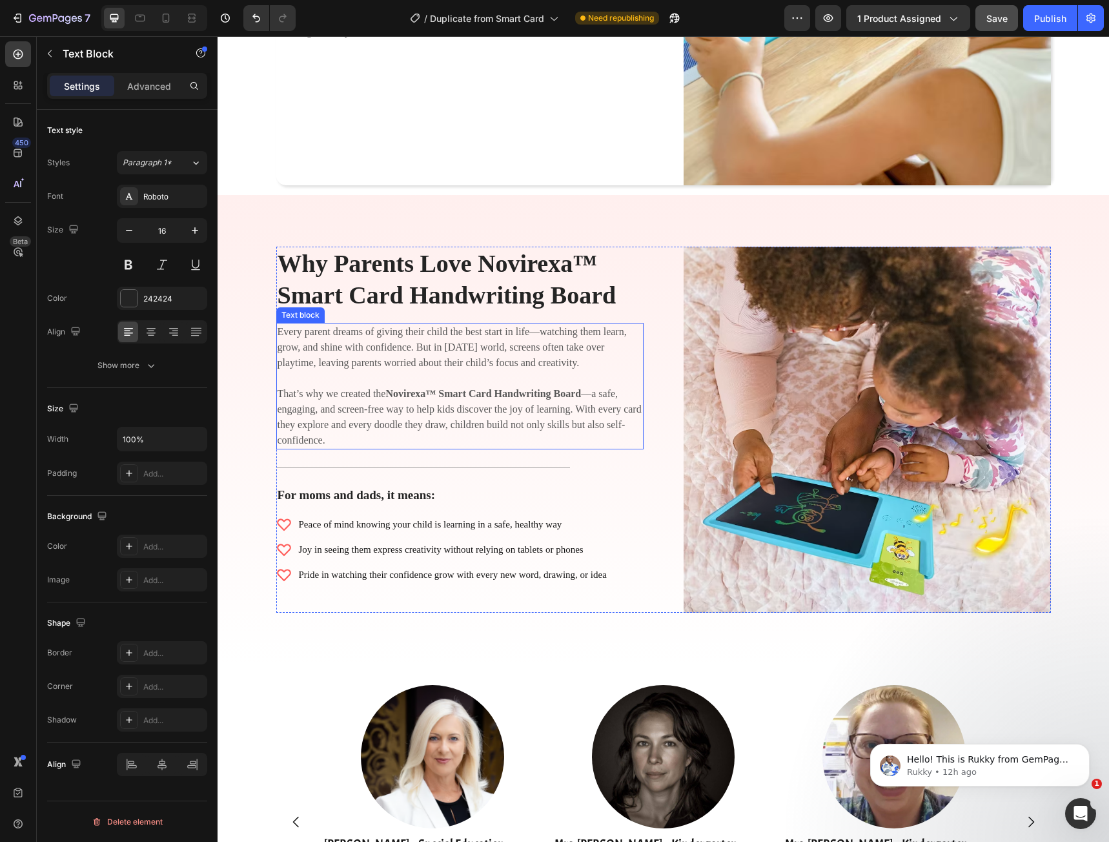
click at [441, 379] on p "Every parent dreams of giving their child the best start in life—watching them …" at bounding box center [460, 386] width 365 height 124
click at [154, 200] on div "Poppins" at bounding box center [173, 197] width 61 height 12
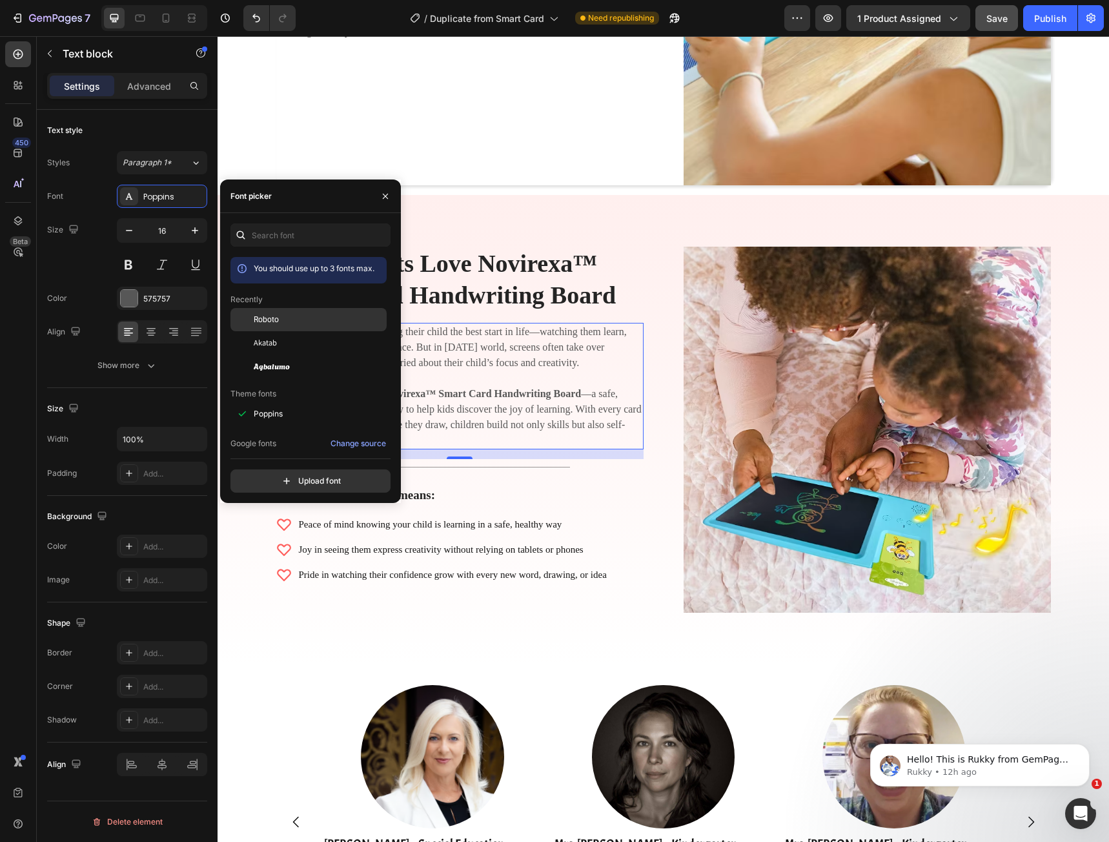
click at [272, 322] on span "Roboto" at bounding box center [266, 320] width 25 height 12
click at [381, 201] on icon "button" at bounding box center [385, 196] width 10 height 10
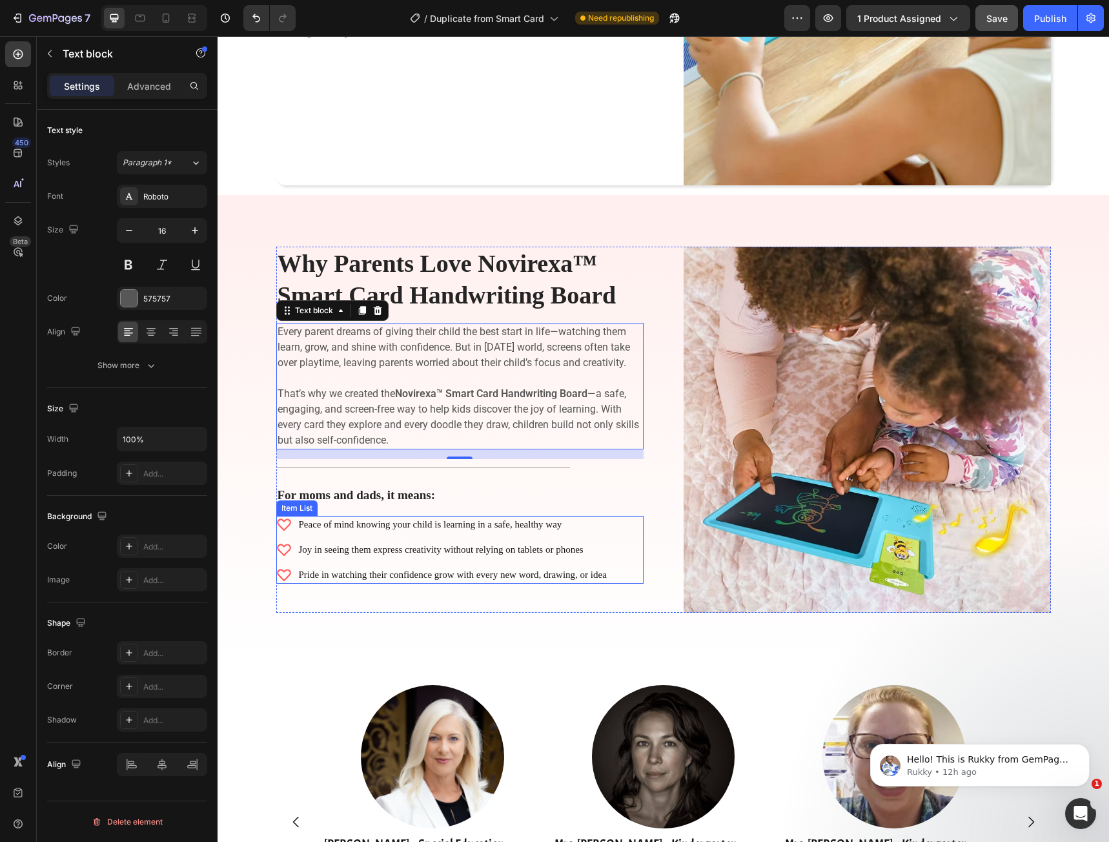
click at [489, 563] on div "Peace of mind knowing your child is learning in a safe, healthy way Joy in seei…" at bounding box center [442, 550] width 332 height 68
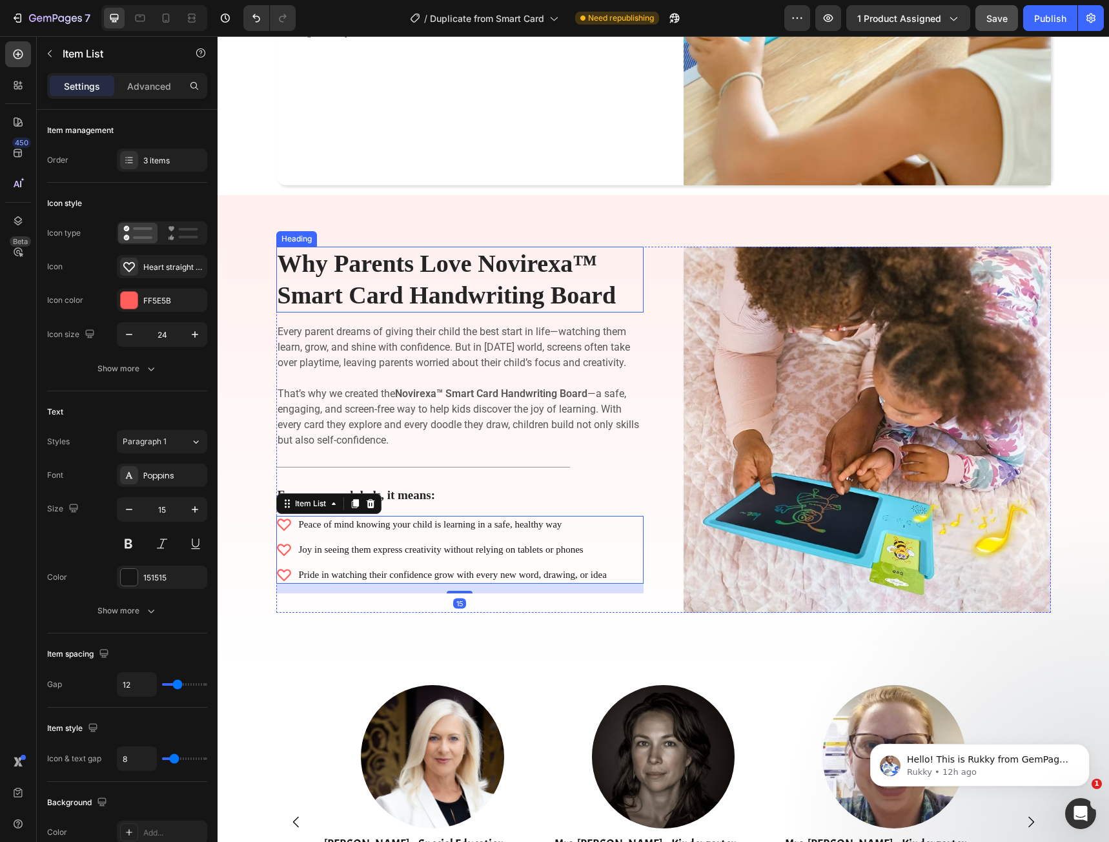
click at [424, 289] on h2 "Why Parents Love Novirexa™ Smart Card Handwriting Board" at bounding box center [459, 280] width 367 height 66
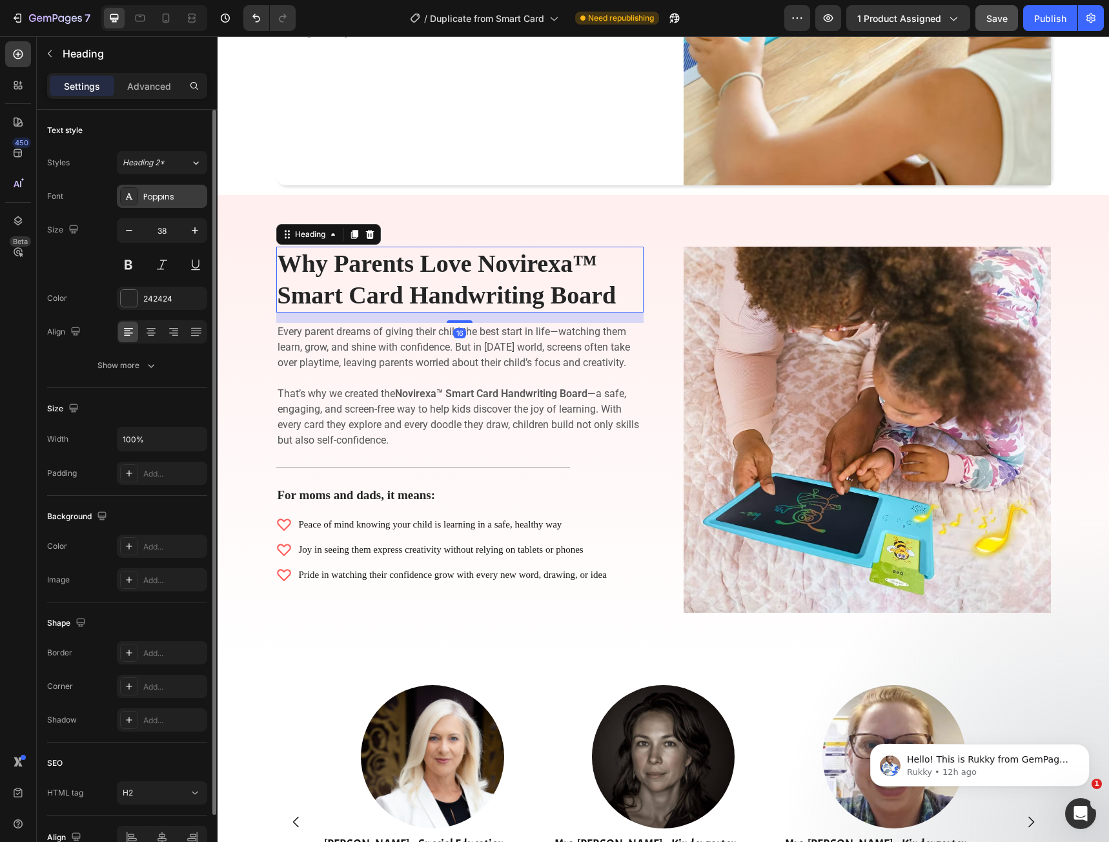
click at [155, 197] on div "Poppins" at bounding box center [173, 197] width 61 height 12
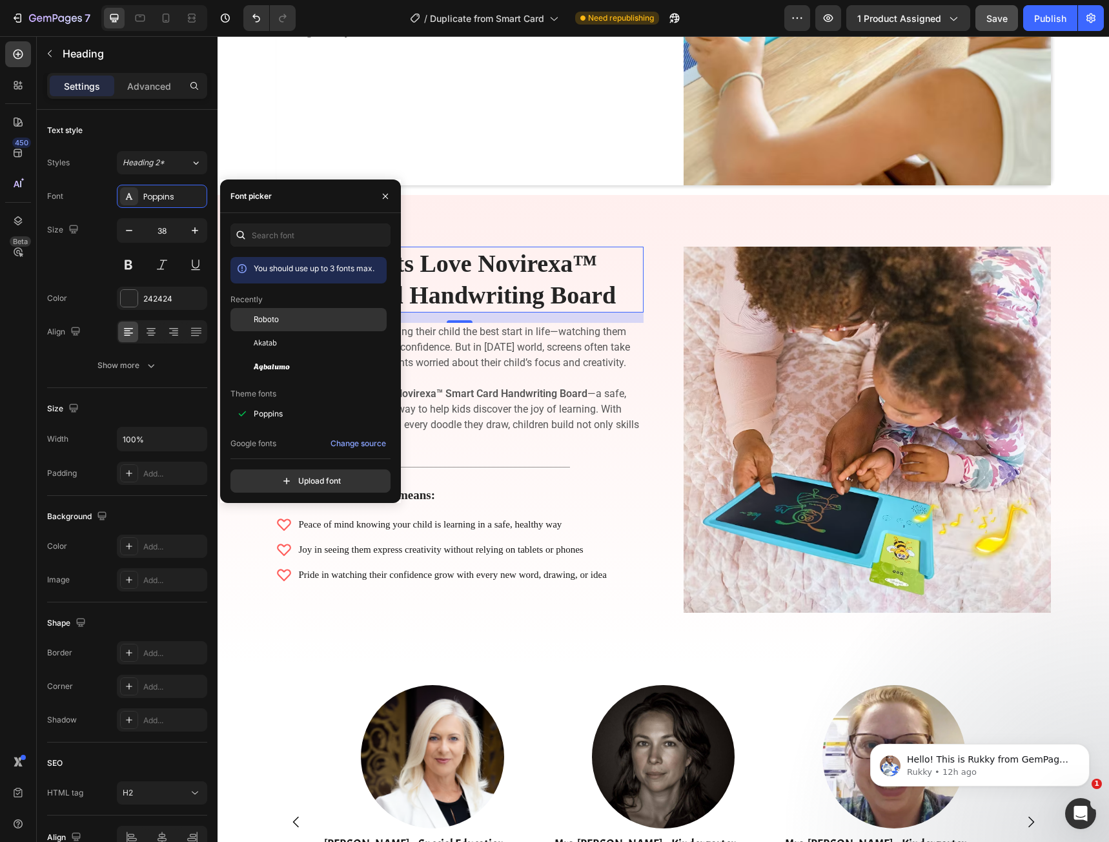
click at [285, 402] on div "Roboto" at bounding box center [308, 413] width 156 height 23
click at [382, 198] on icon "button" at bounding box center [385, 196] width 10 height 10
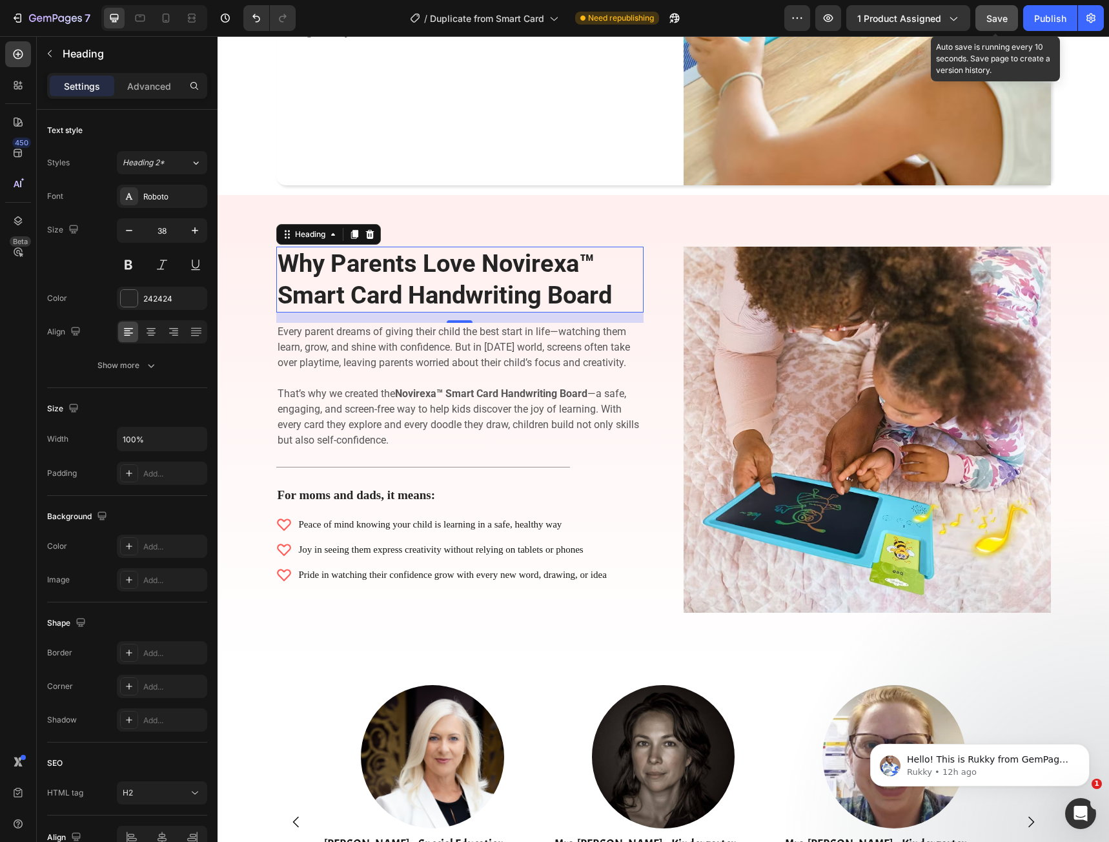
click at [997, 21] on span "Save" at bounding box center [996, 18] width 21 height 11
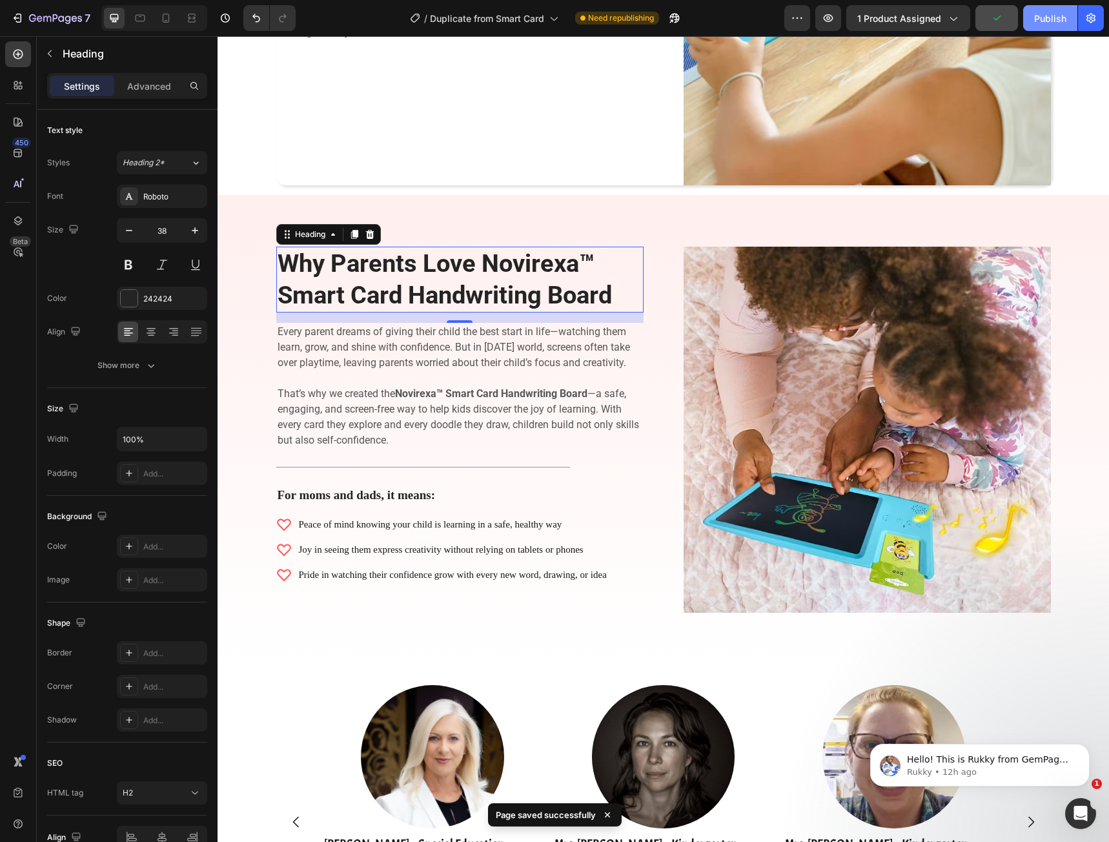
click at [1052, 27] on button "Publish" at bounding box center [1050, 18] width 54 height 26
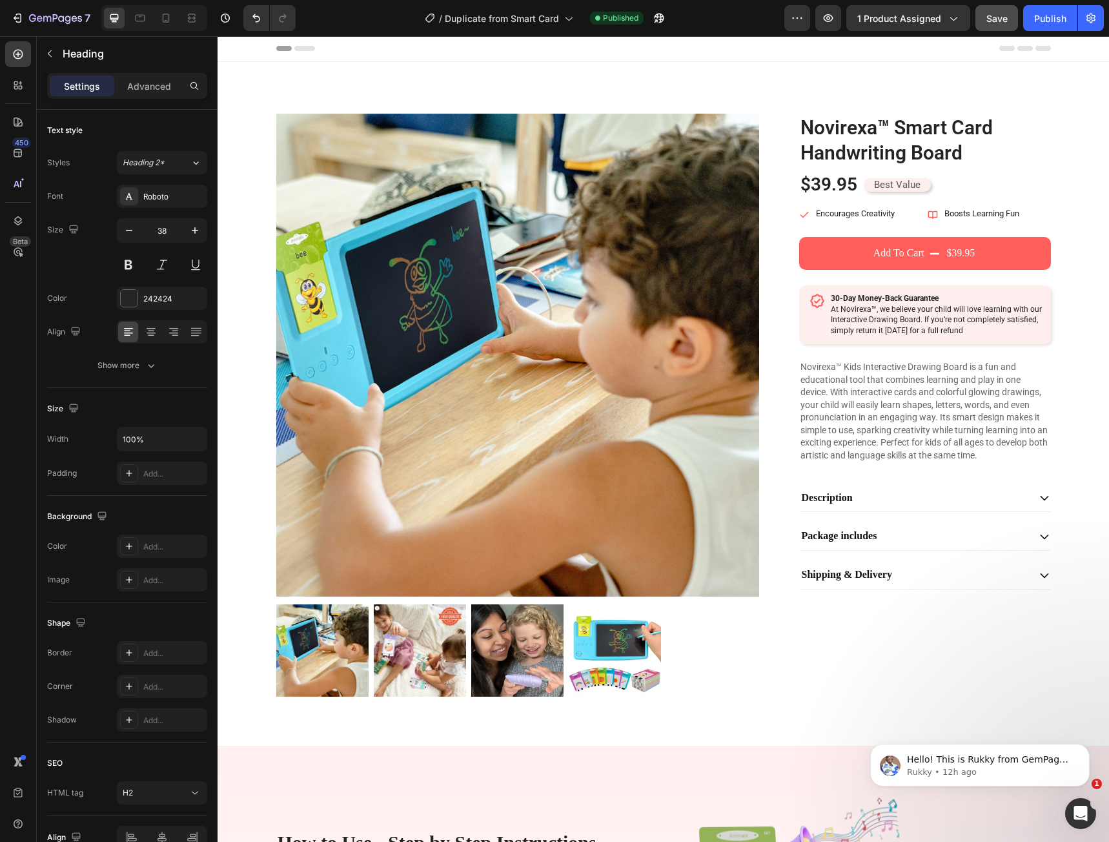
scroll to position [0, 0]
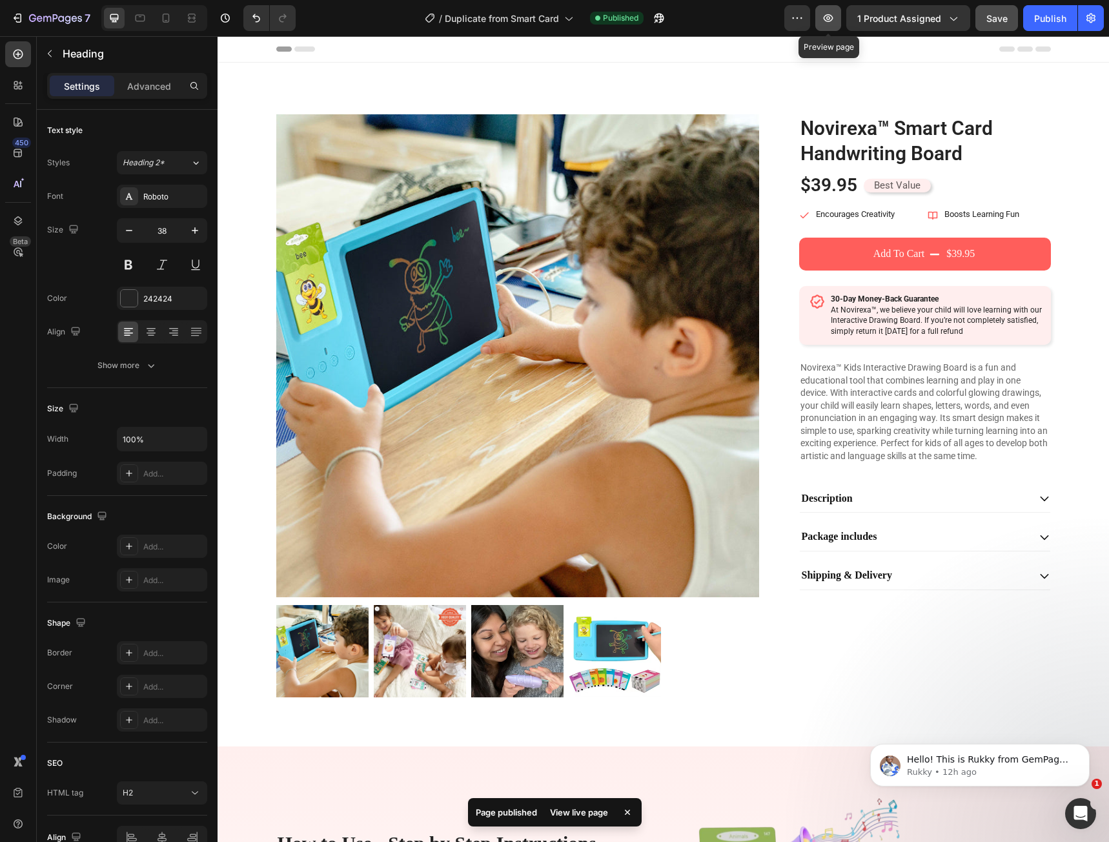
click at [829, 20] on icon "button" at bounding box center [828, 18] width 13 height 13
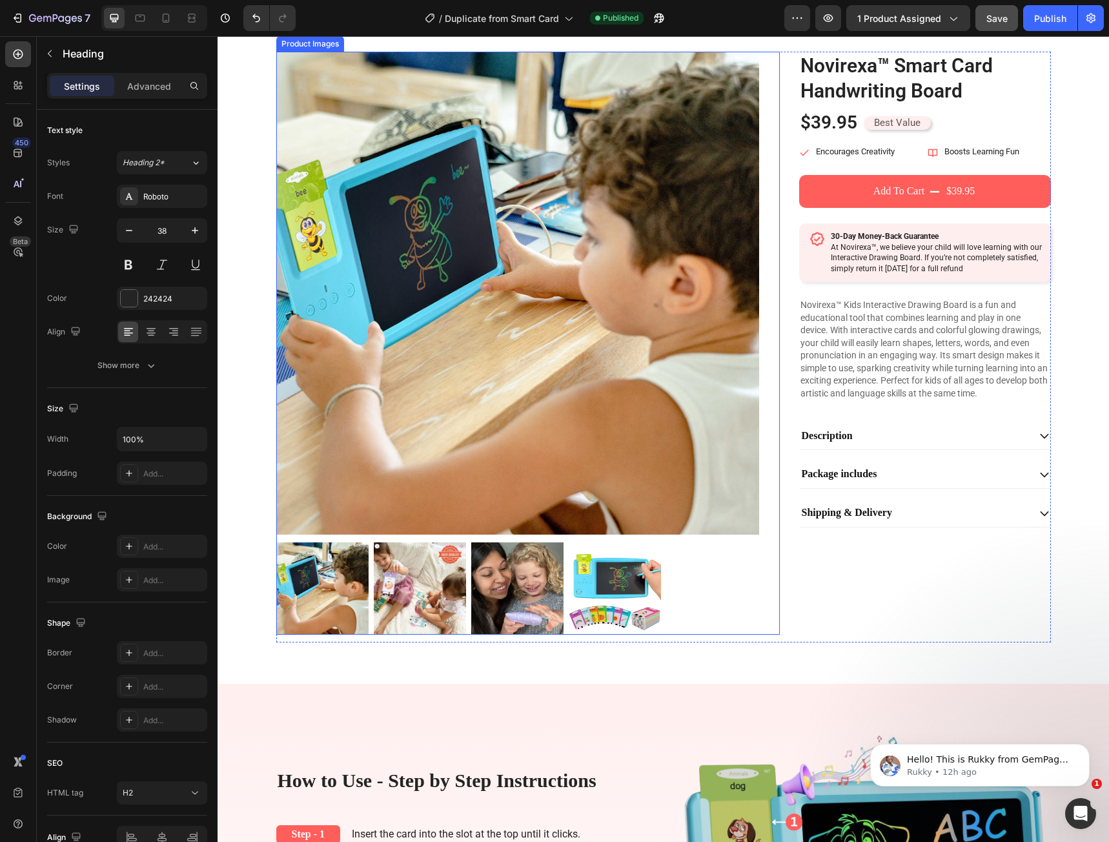
scroll to position [65, 0]
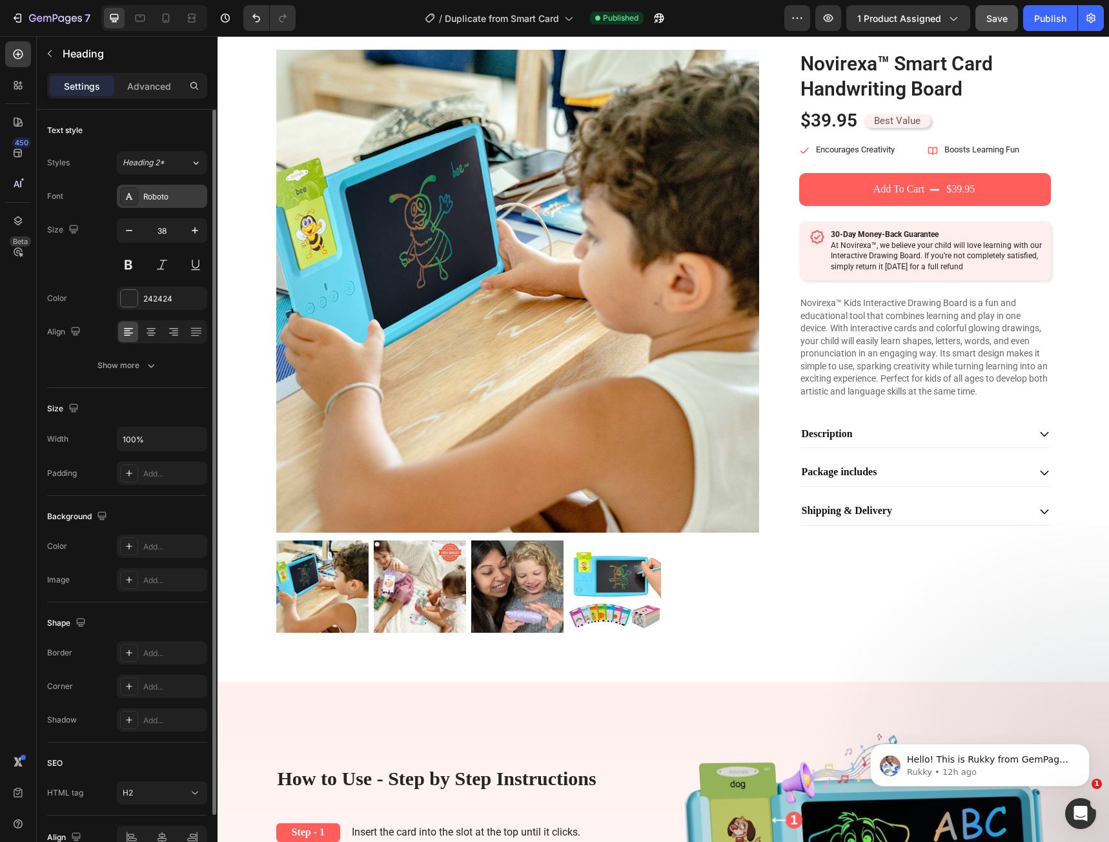
click at [150, 203] on div "Roboto" at bounding box center [162, 196] width 90 height 23
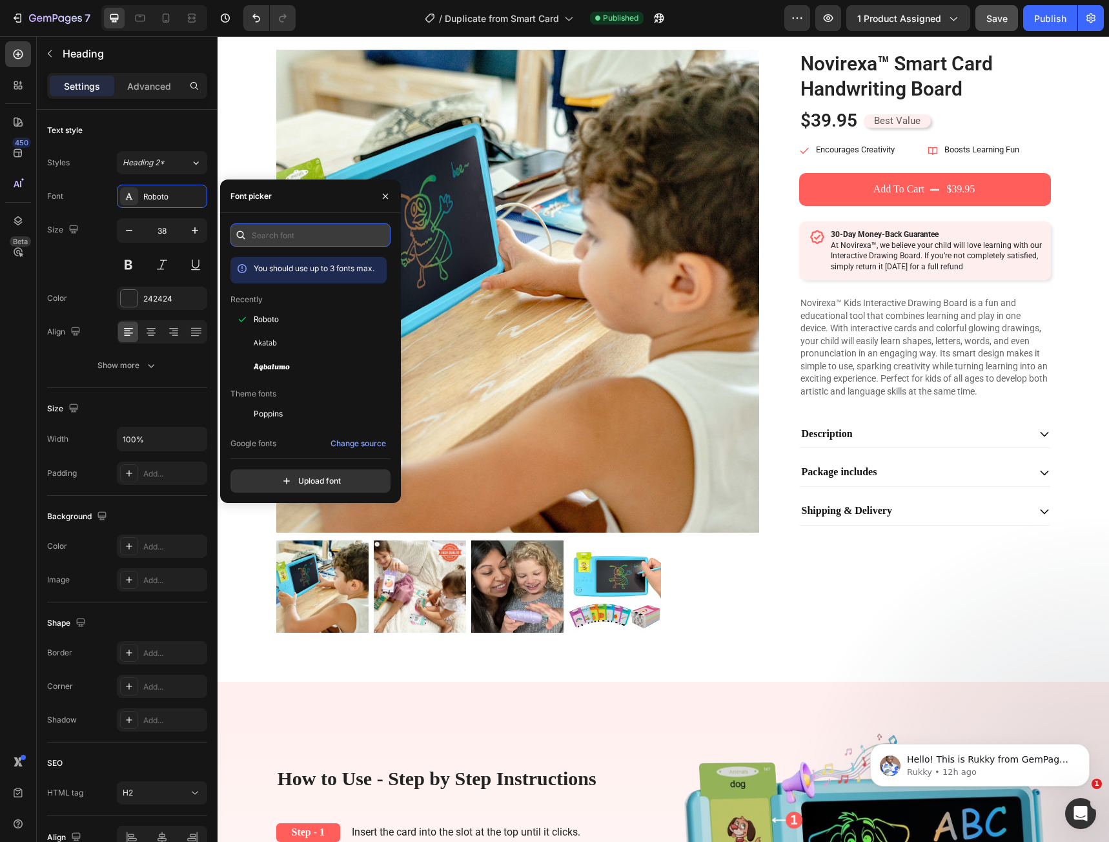
click at [261, 231] on input "text" at bounding box center [310, 234] width 160 height 23
paste input "helvetica"
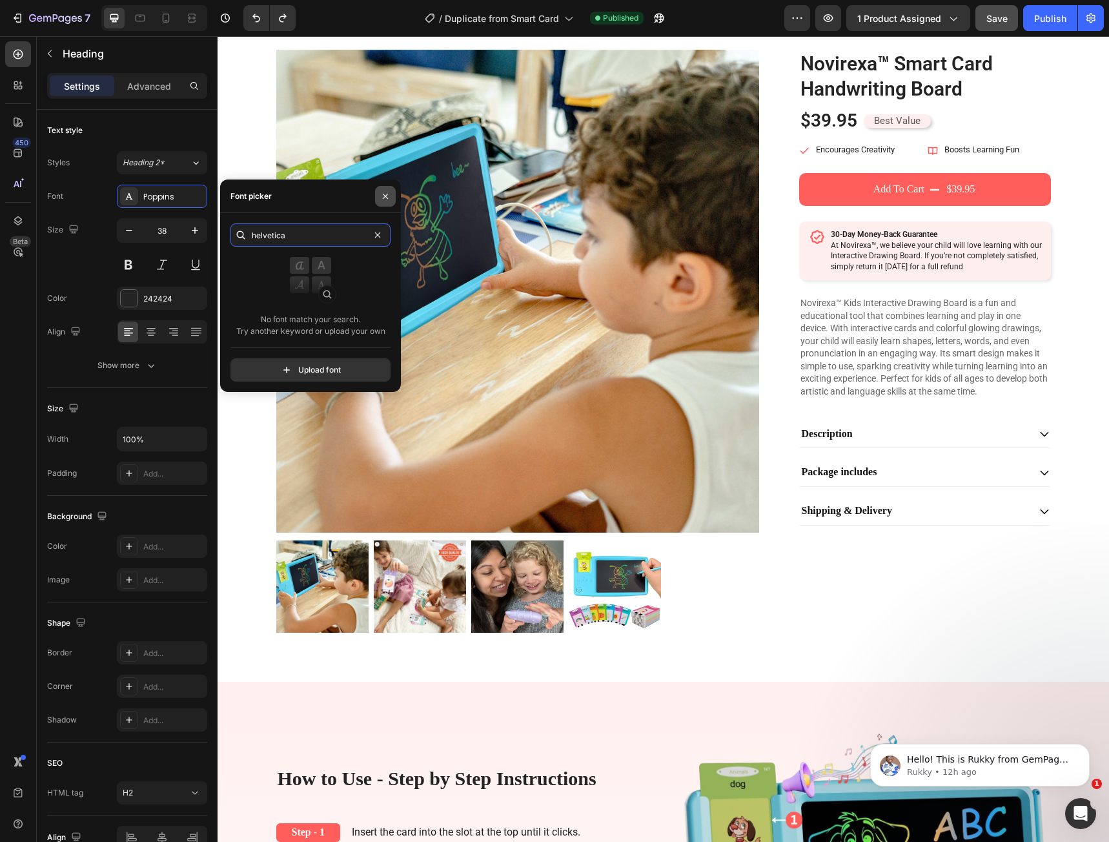
type input "helvetica"
click at [380, 197] on button "button" at bounding box center [385, 196] width 21 height 21
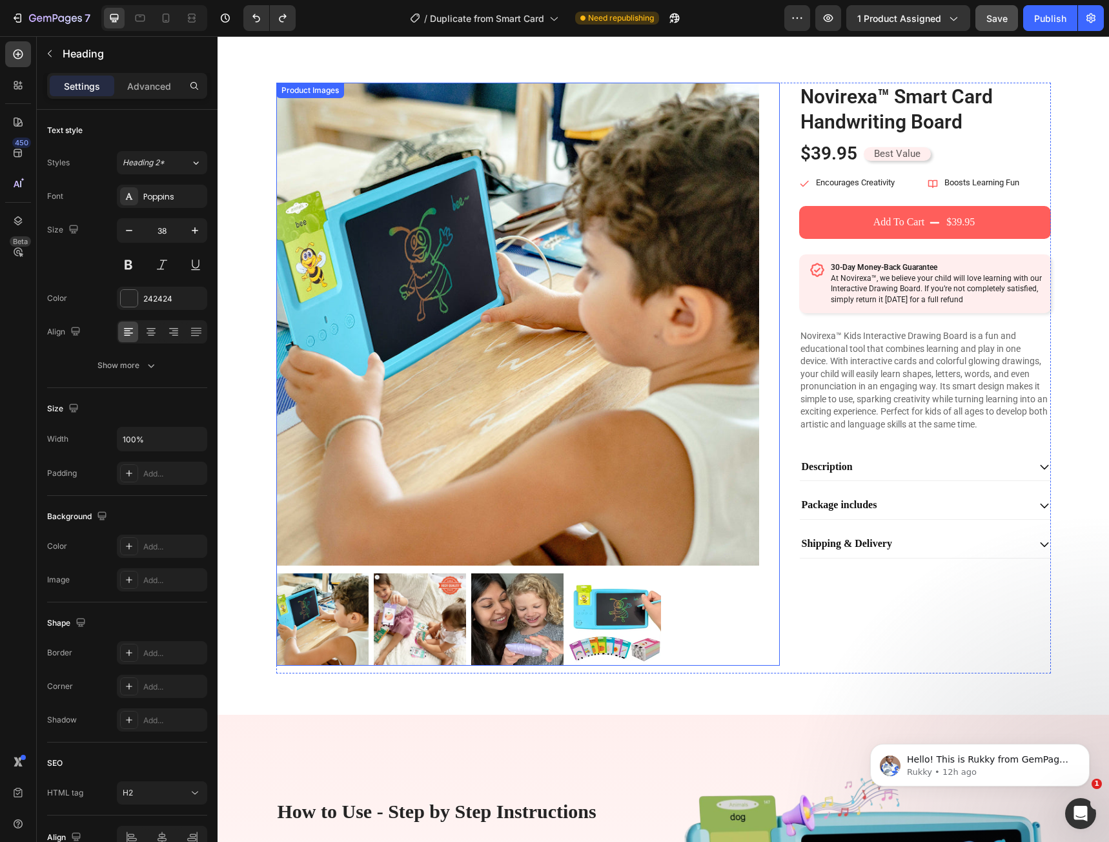
scroll to position [0, 0]
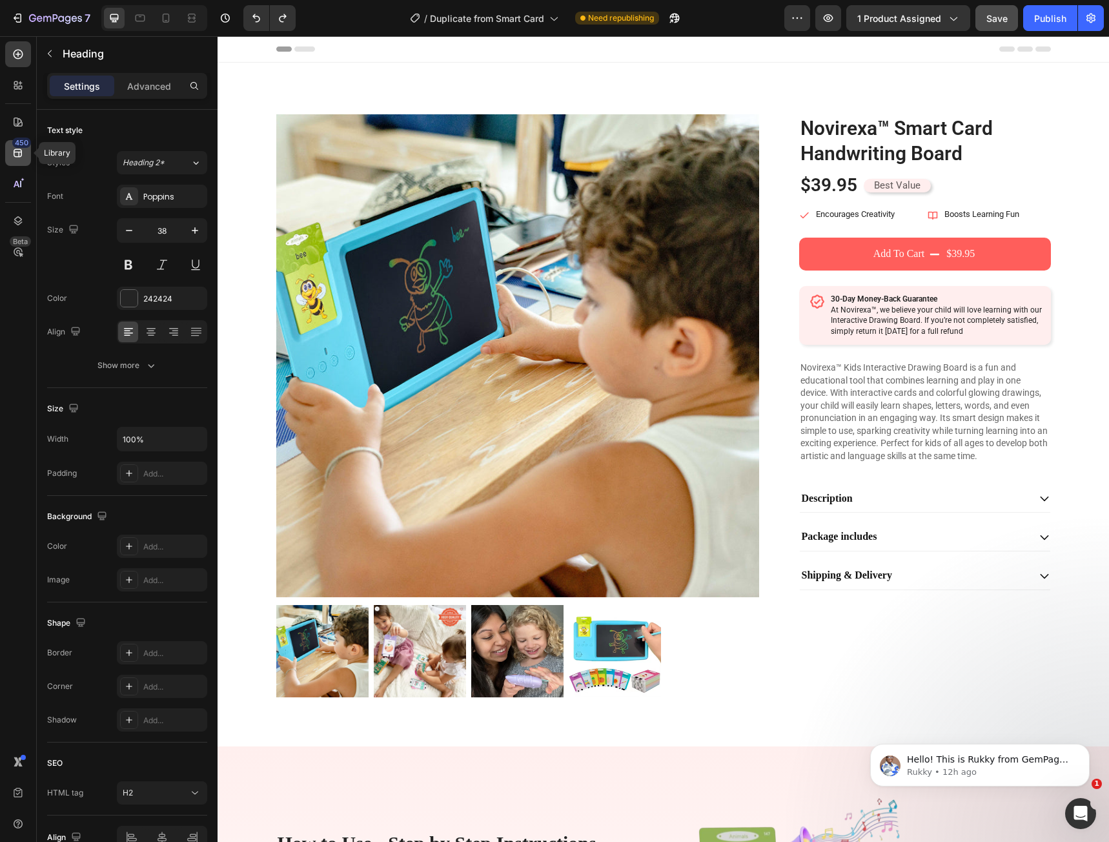
click at [21, 158] on icon at bounding box center [18, 153] width 13 height 13
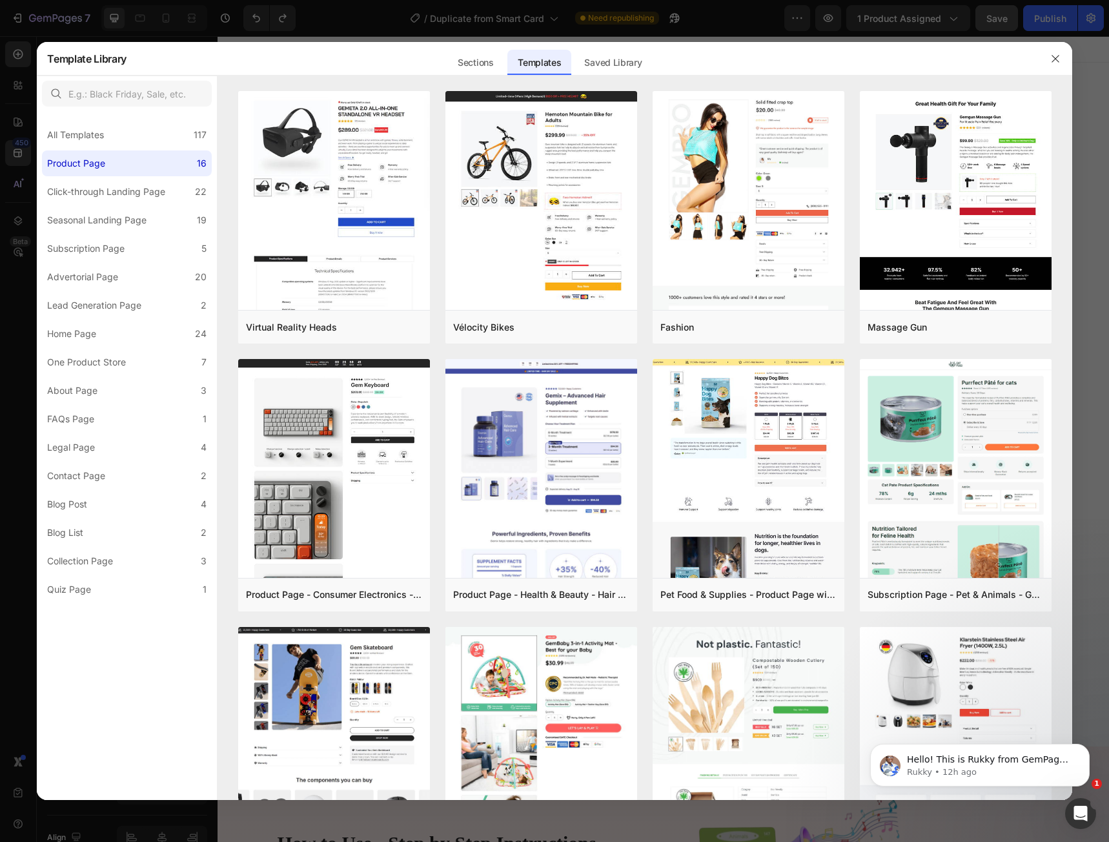
click at [14, 127] on div at bounding box center [554, 421] width 1109 height 842
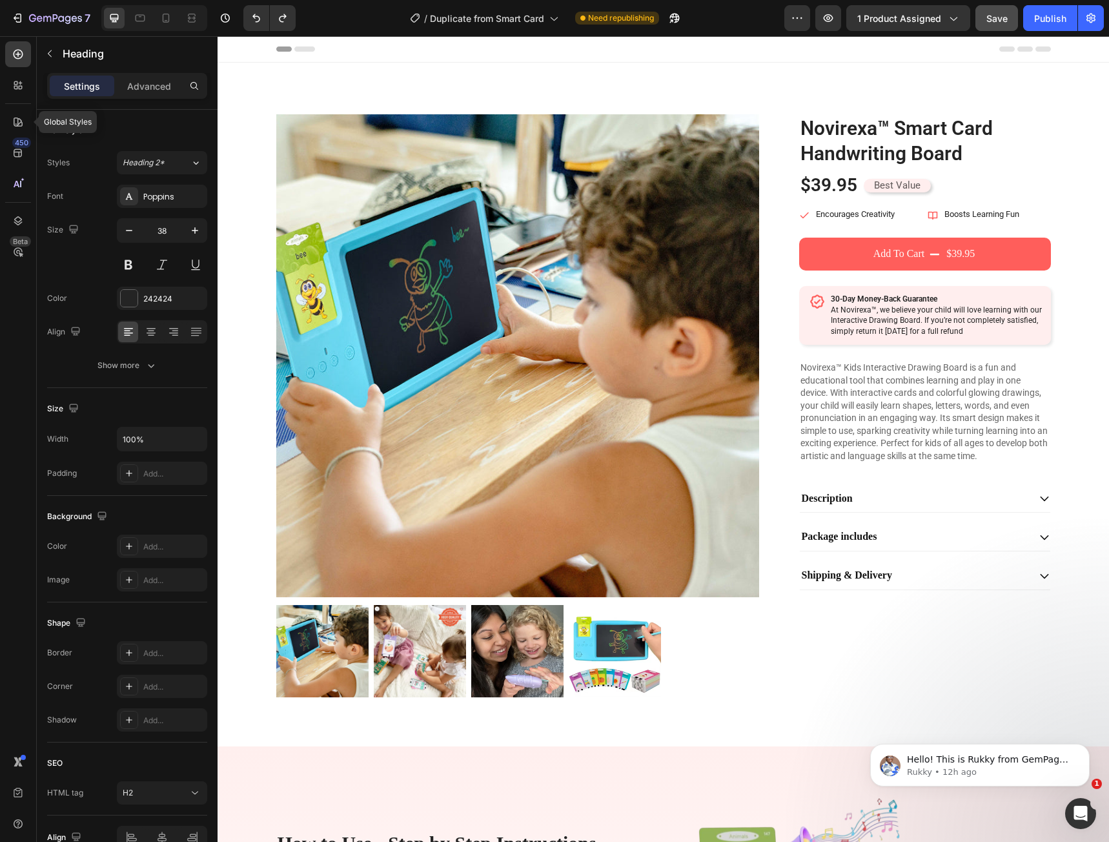
click at [14, 127] on icon at bounding box center [18, 122] width 13 height 13
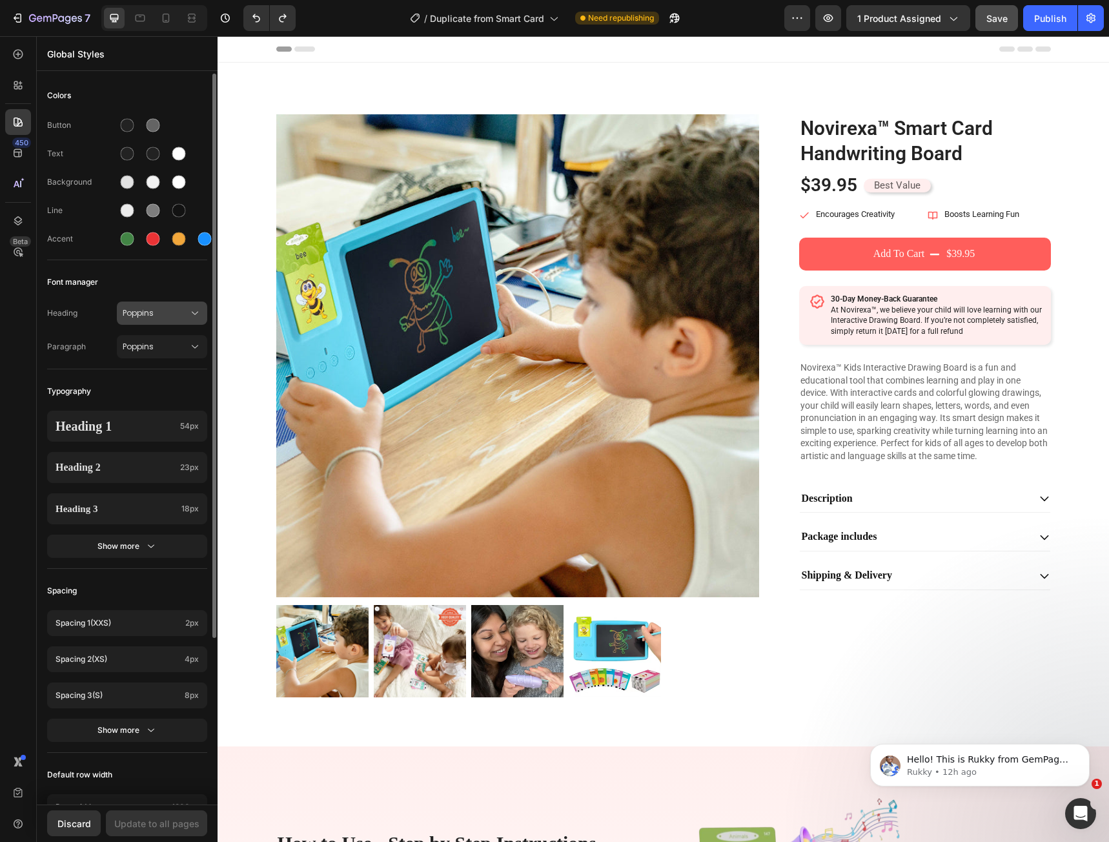
click at [130, 315] on span "Poppins" at bounding box center [156, 313] width 66 height 12
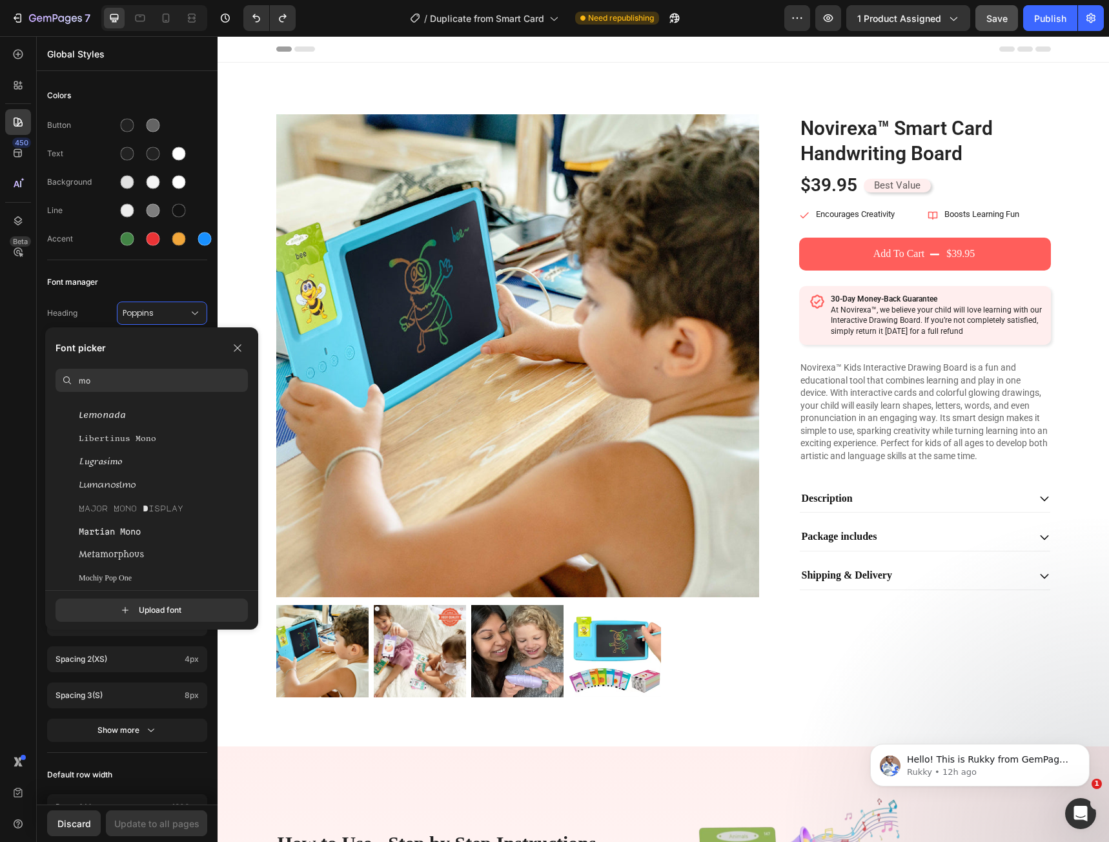
scroll to position [904, 0]
type input "m"
click at [115, 432] on div "Acme" at bounding box center [163, 432] width 169 height 12
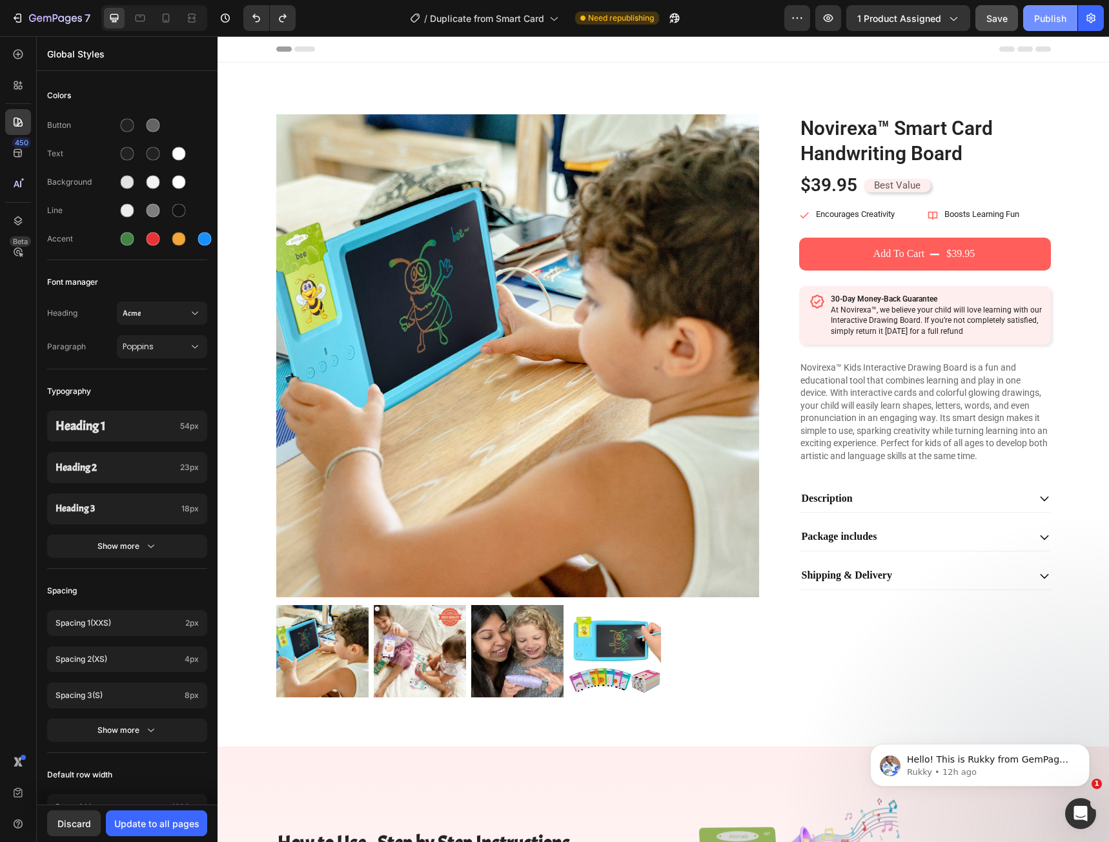
click at [1029, 26] on button "Publish" at bounding box center [1050, 18] width 54 height 26
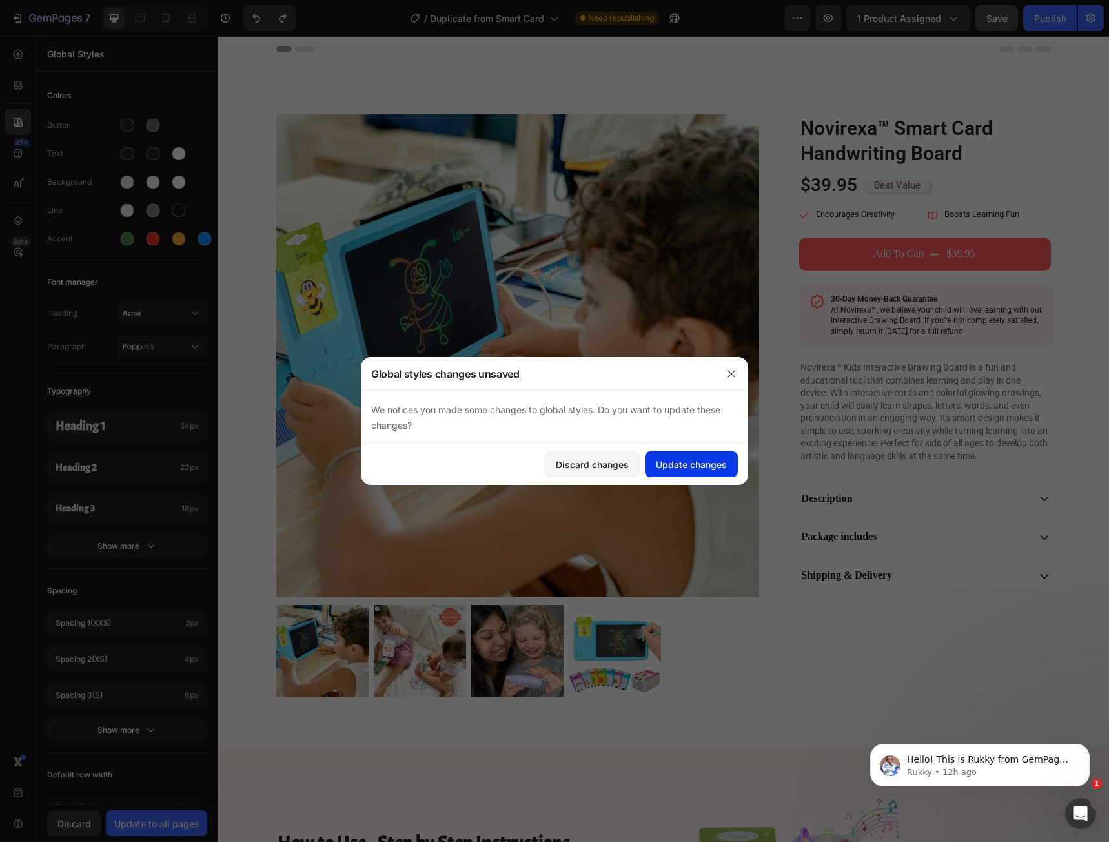
click at [697, 462] on div "Update changes" at bounding box center [691, 465] width 71 height 14
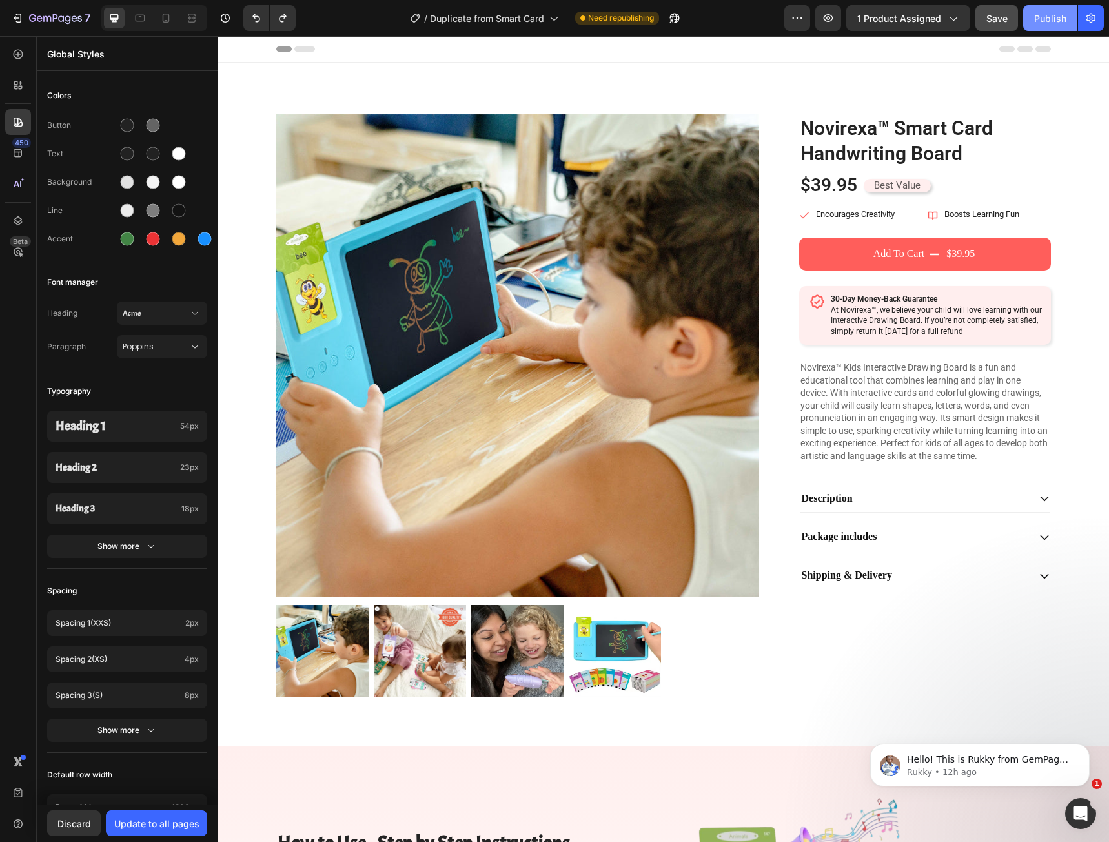
click at [1055, 17] on div "Publish" at bounding box center [1050, 19] width 32 height 14
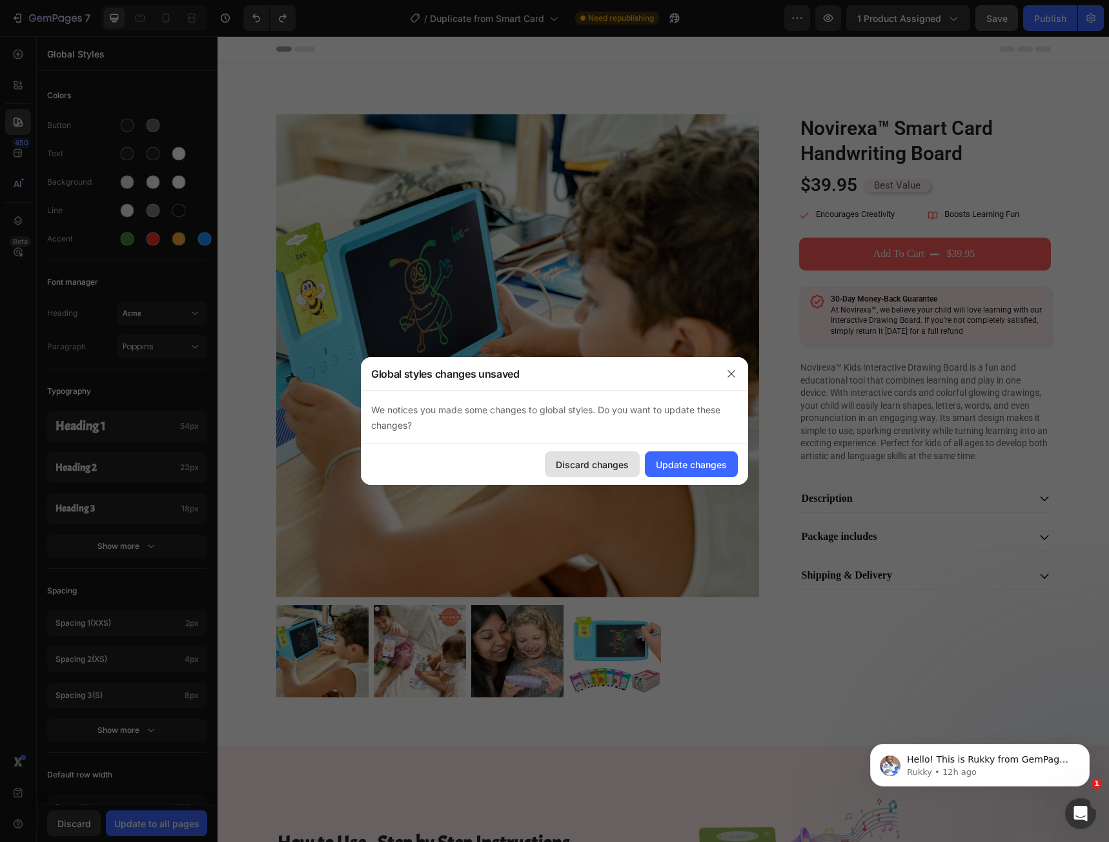
click at [567, 460] on div "Discard changes" at bounding box center [592, 465] width 73 height 14
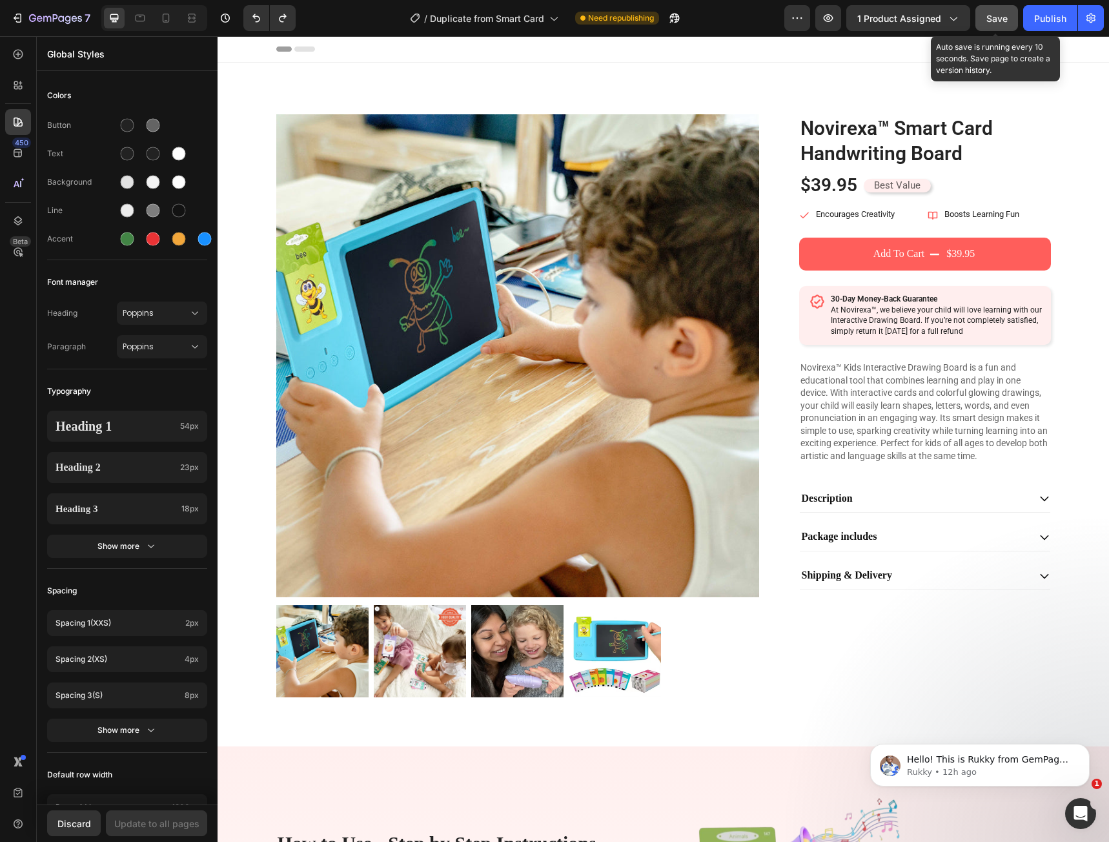
click at [996, 20] on span "Save" at bounding box center [996, 18] width 21 height 11
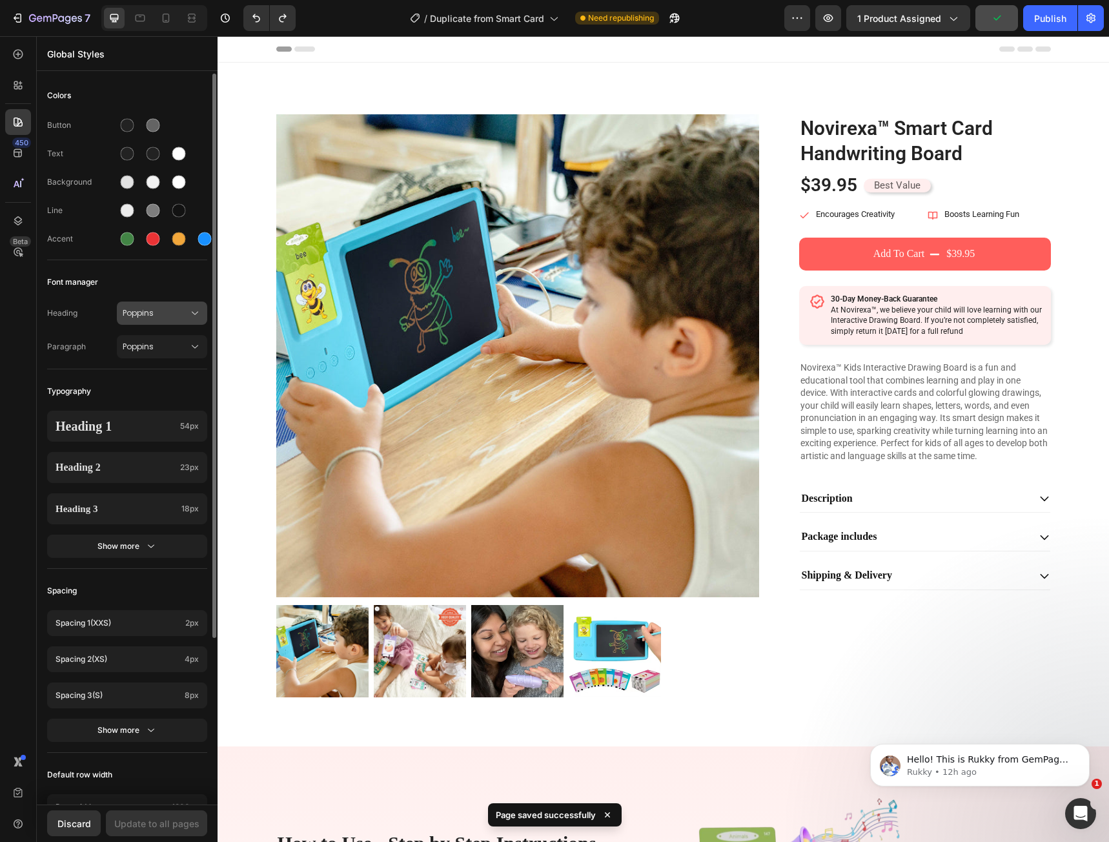
click at [172, 312] on span "Poppins" at bounding box center [156, 313] width 66 height 12
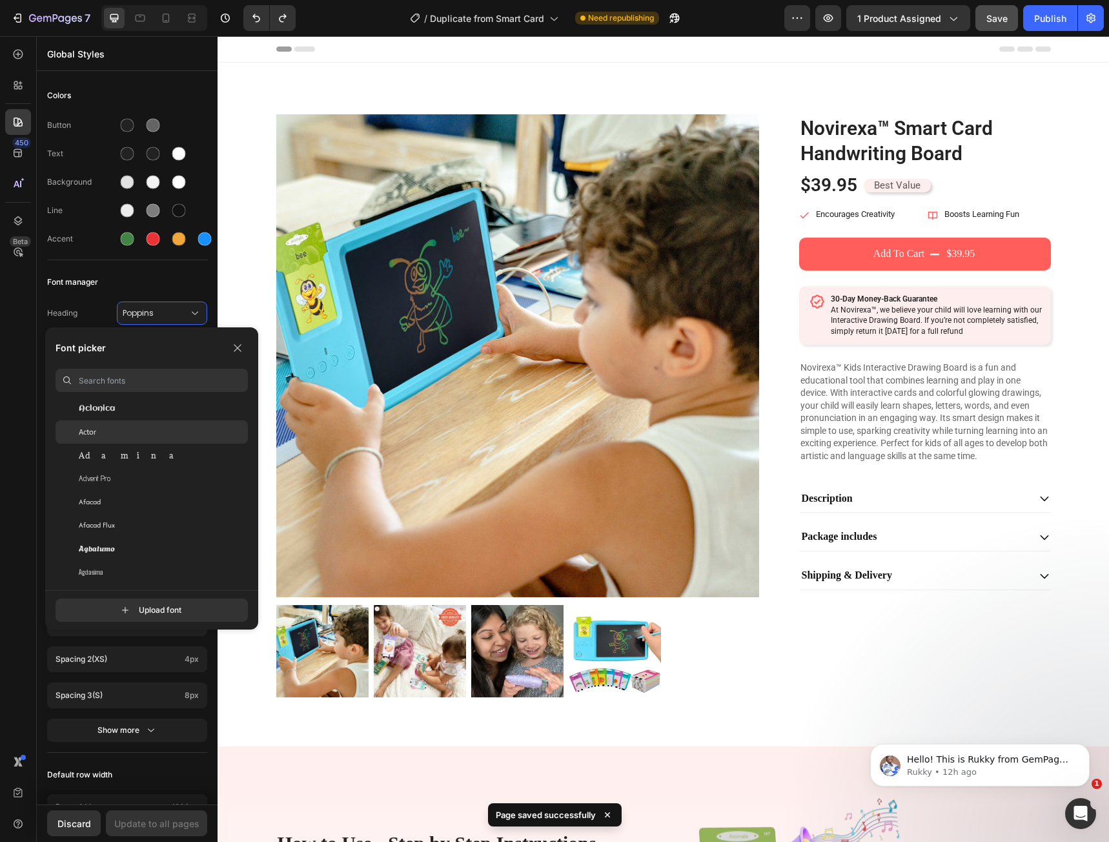
click at [159, 421] on div "Actor" at bounding box center [152, 431] width 192 height 23
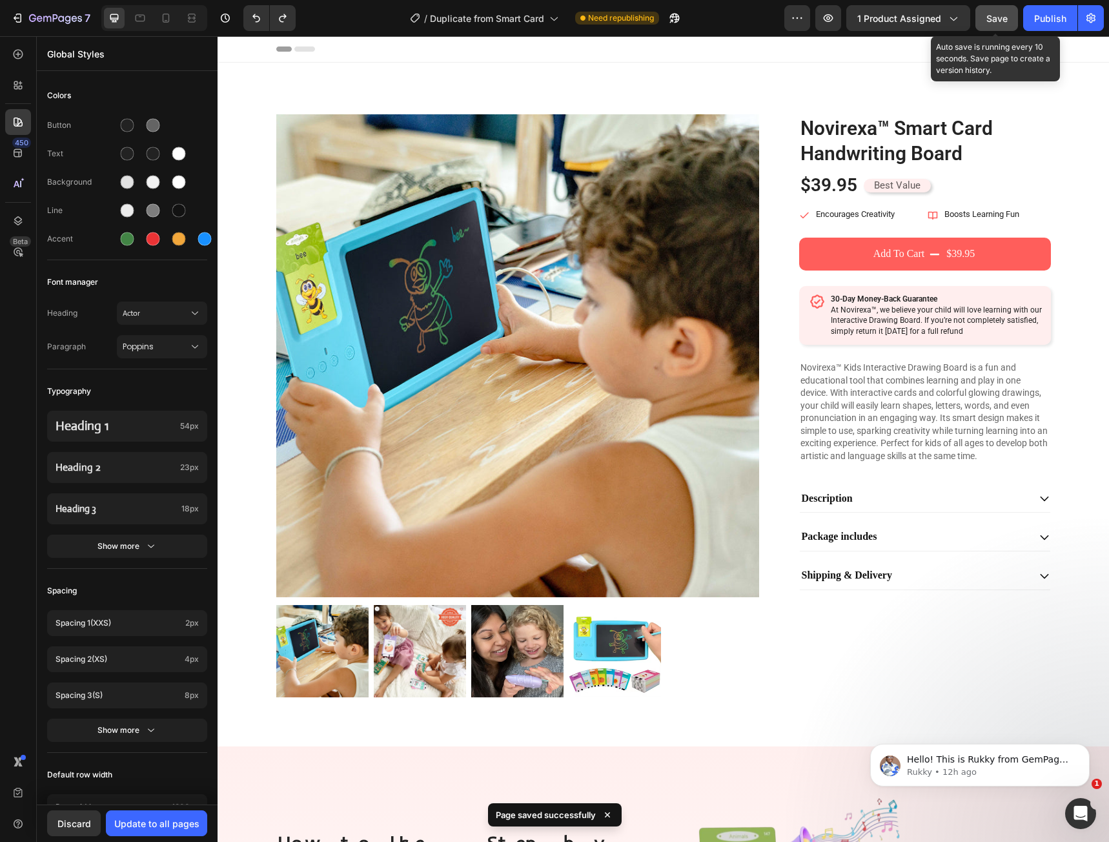
click at [998, 17] on span "Save" at bounding box center [996, 18] width 21 height 11
click at [1046, 17] on div "Publish" at bounding box center [1050, 19] width 32 height 14
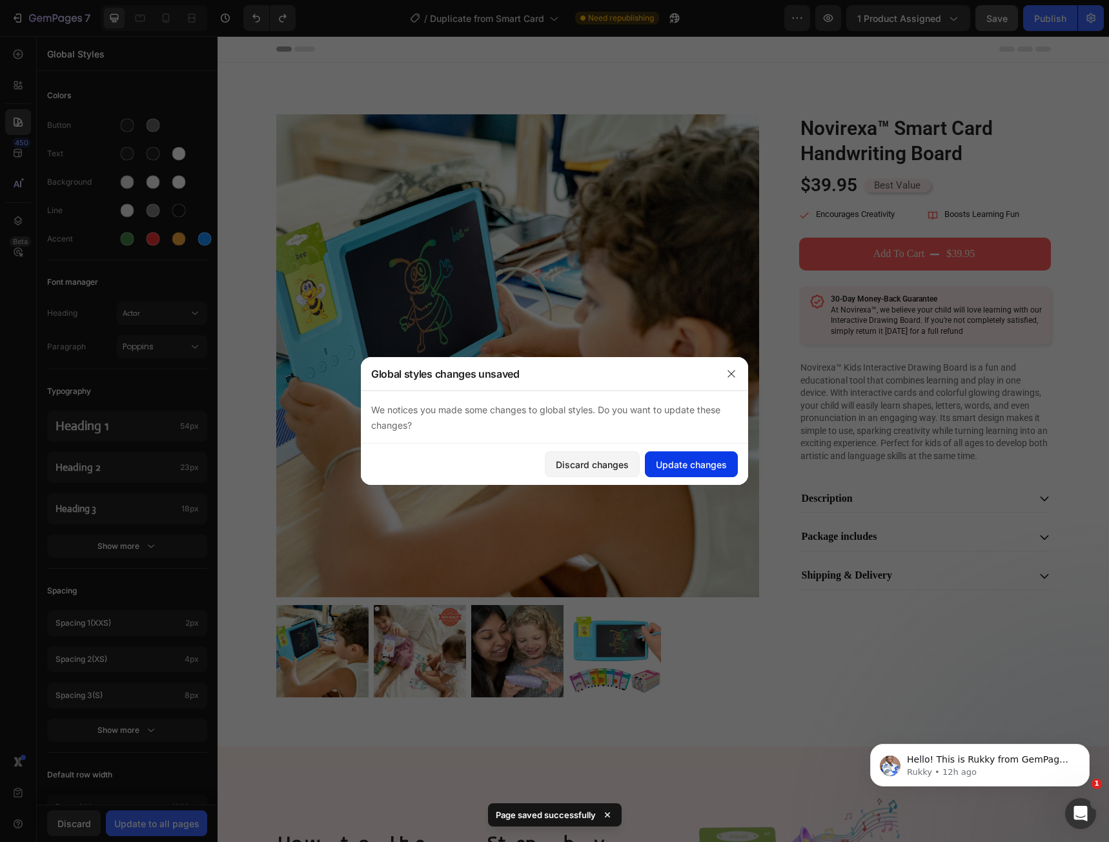
click at [700, 464] on div "Update changes" at bounding box center [691, 465] width 71 height 14
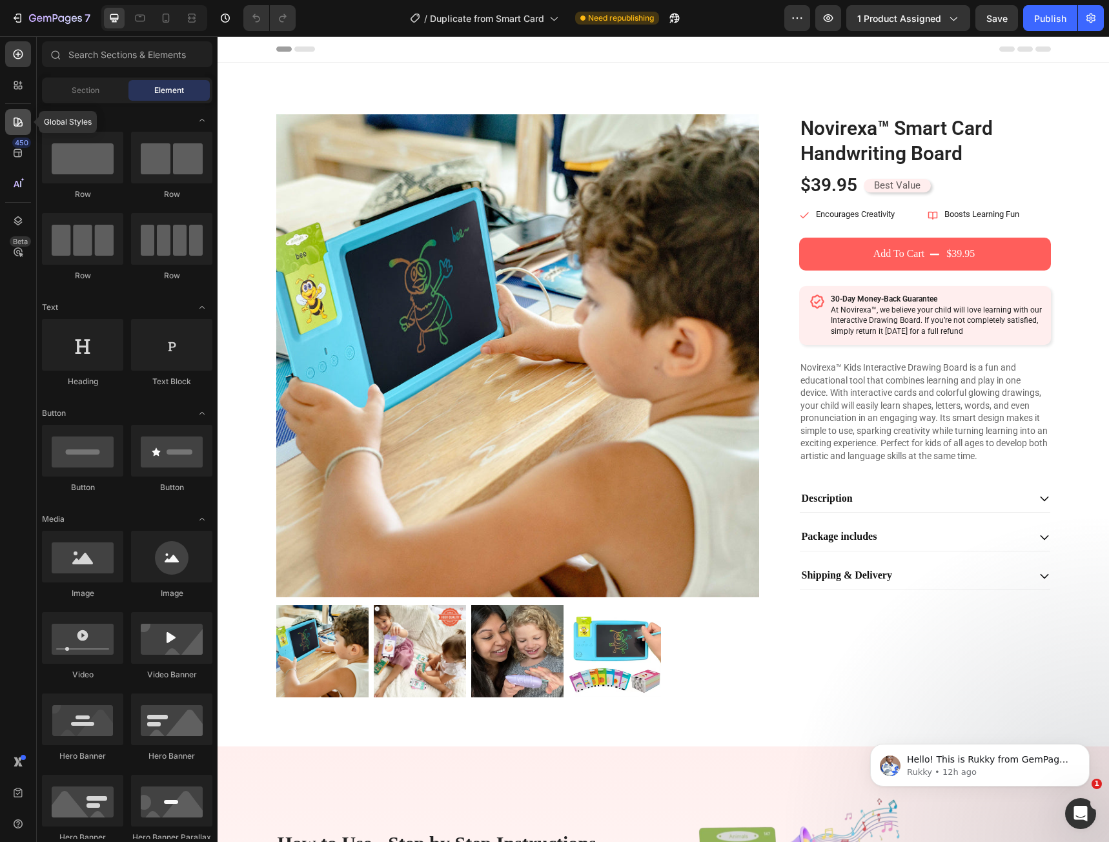
click at [16, 125] on icon at bounding box center [15, 123] width 1 height 1
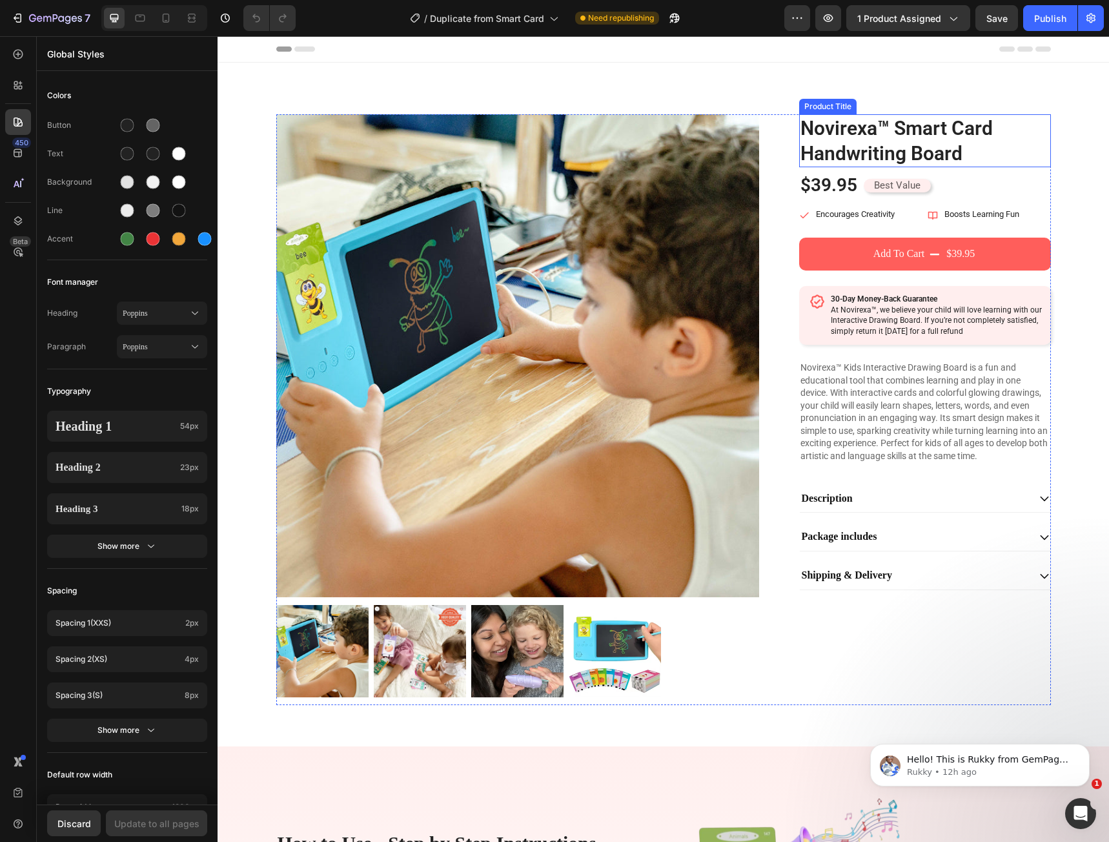
click at [864, 154] on h1 "Novirexa™ Smart Card Handwriting Board" at bounding box center [925, 140] width 252 height 53
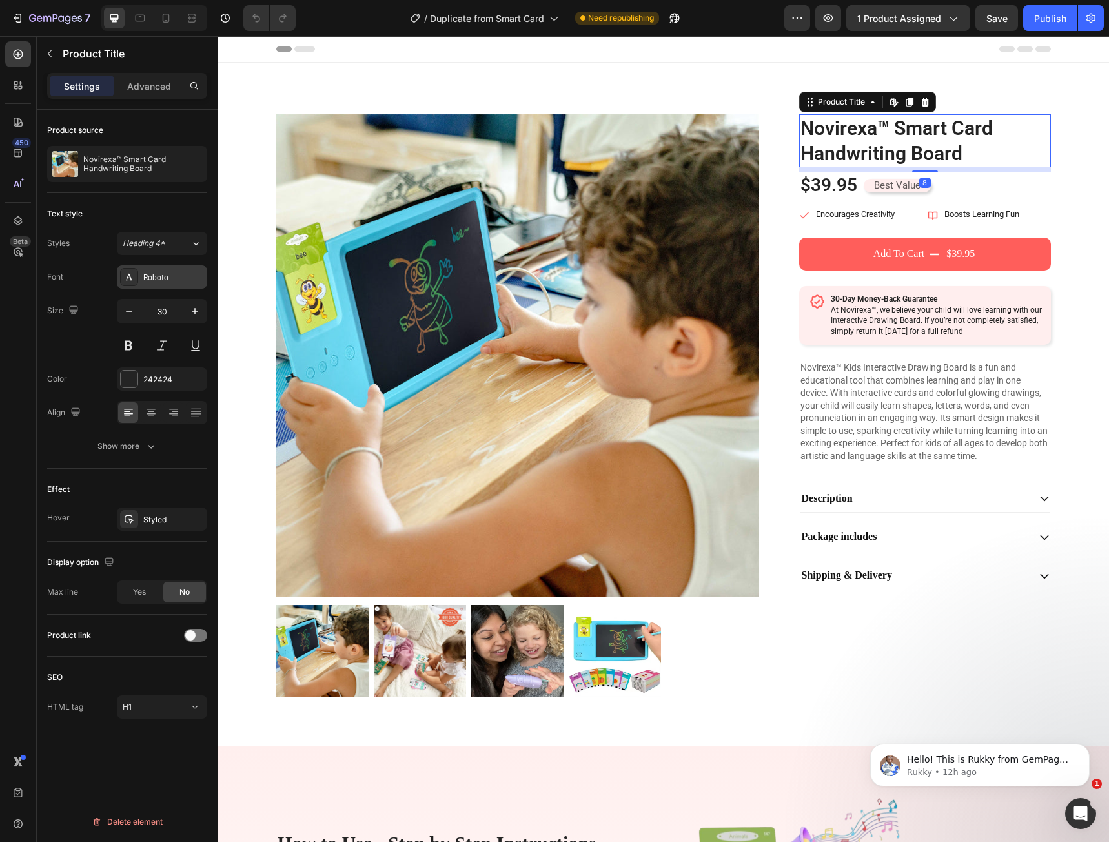
click at [168, 281] on div "Roboto" at bounding box center [173, 278] width 61 height 12
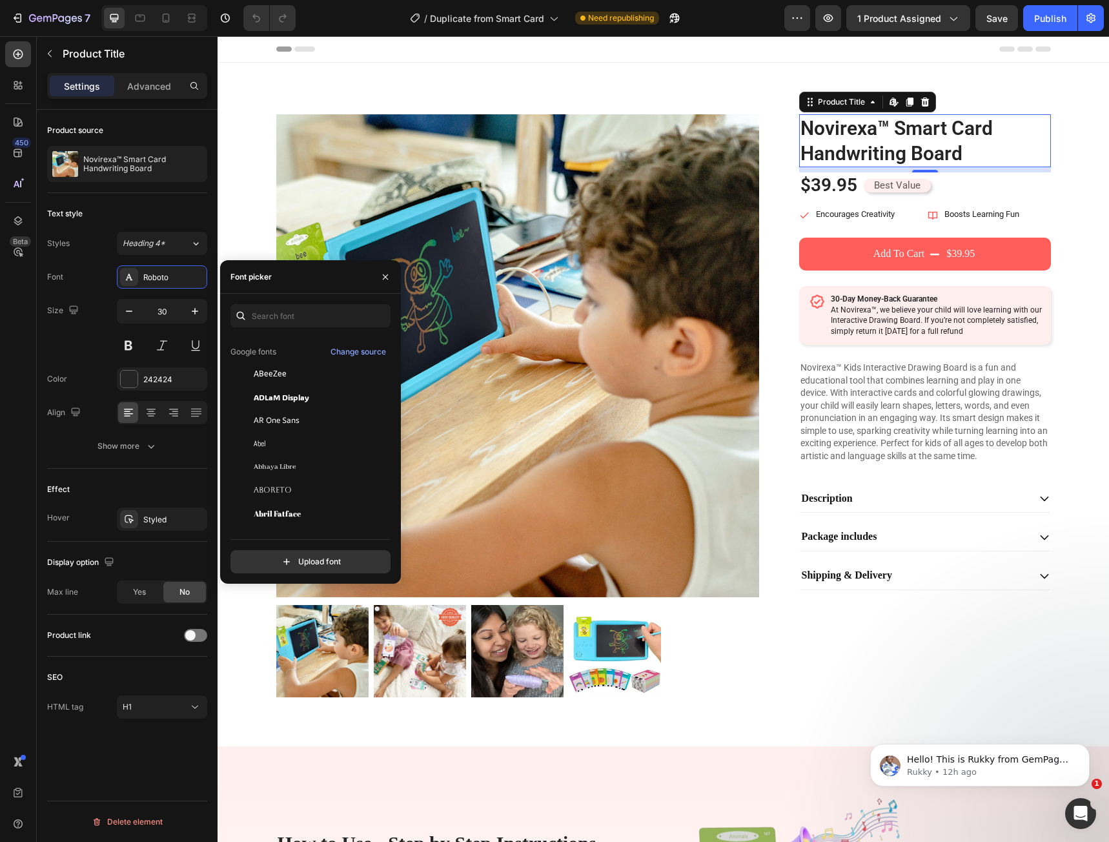
scroll to position [194, 0]
click at [381, 280] on icon "button" at bounding box center [385, 277] width 10 height 10
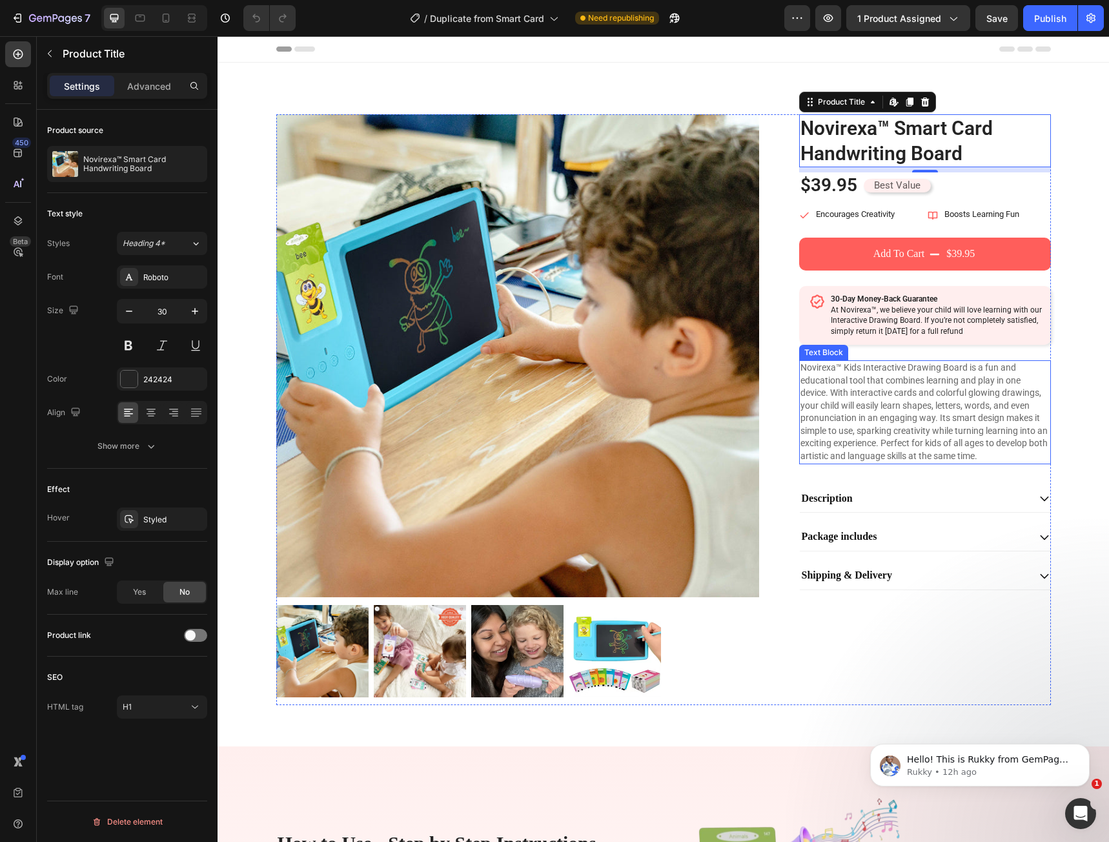
click at [858, 383] on p "Novirexa™ Kids Interactive Drawing Board is a fun and educational tool that com…" at bounding box center [924, 411] width 249 height 101
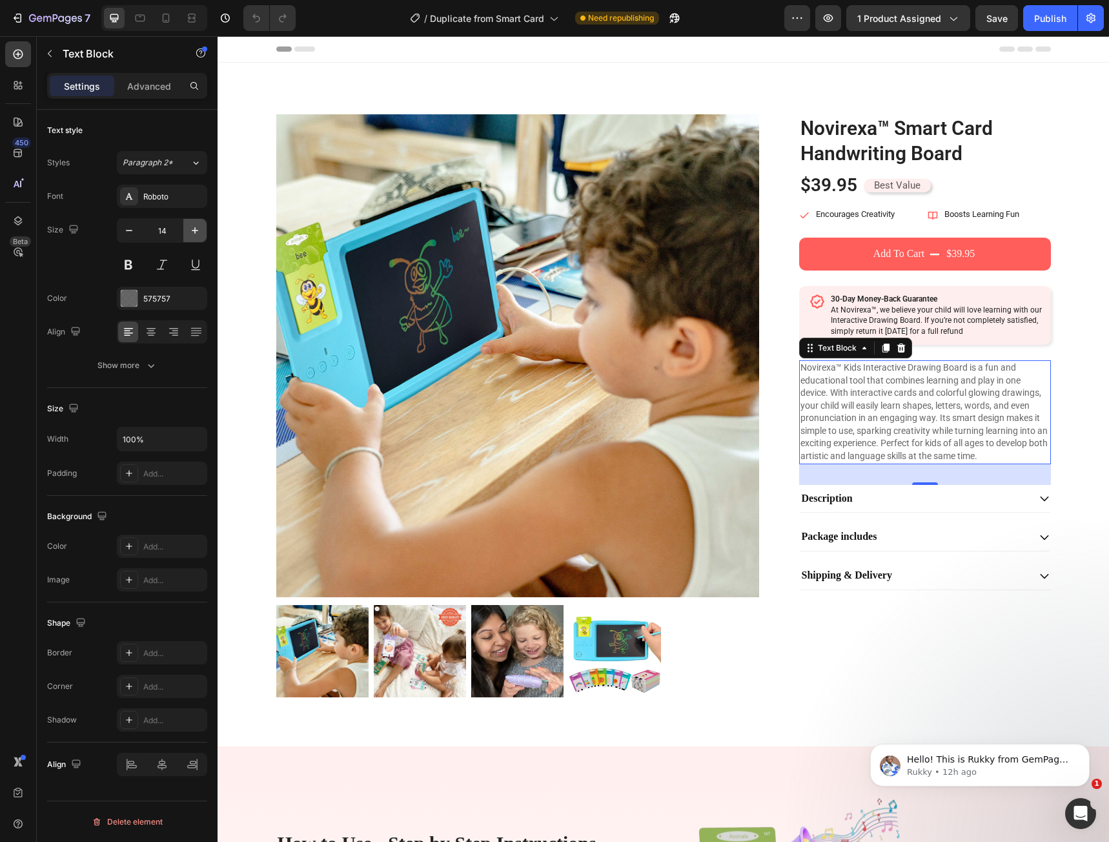
click at [190, 225] on icon "button" at bounding box center [194, 230] width 13 height 13
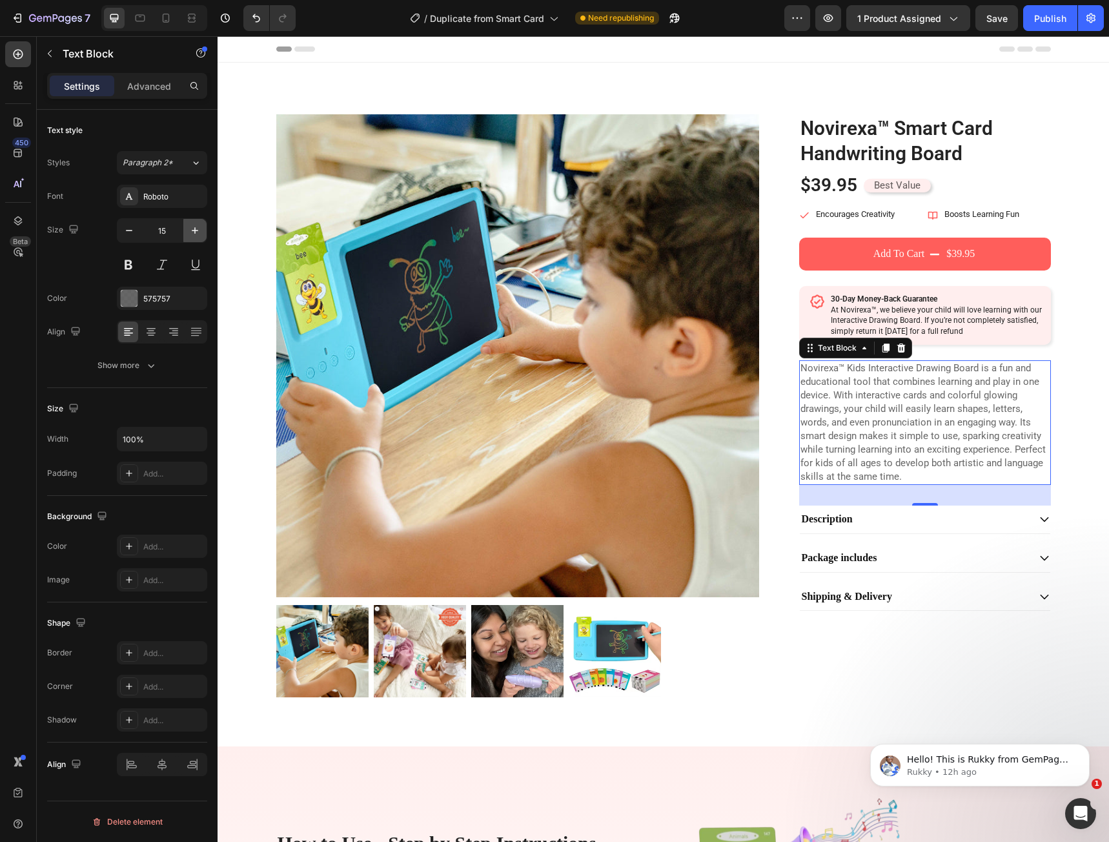
click at [190, 225] on icon "button" at bounding box center [194, 230] width 13 height 13
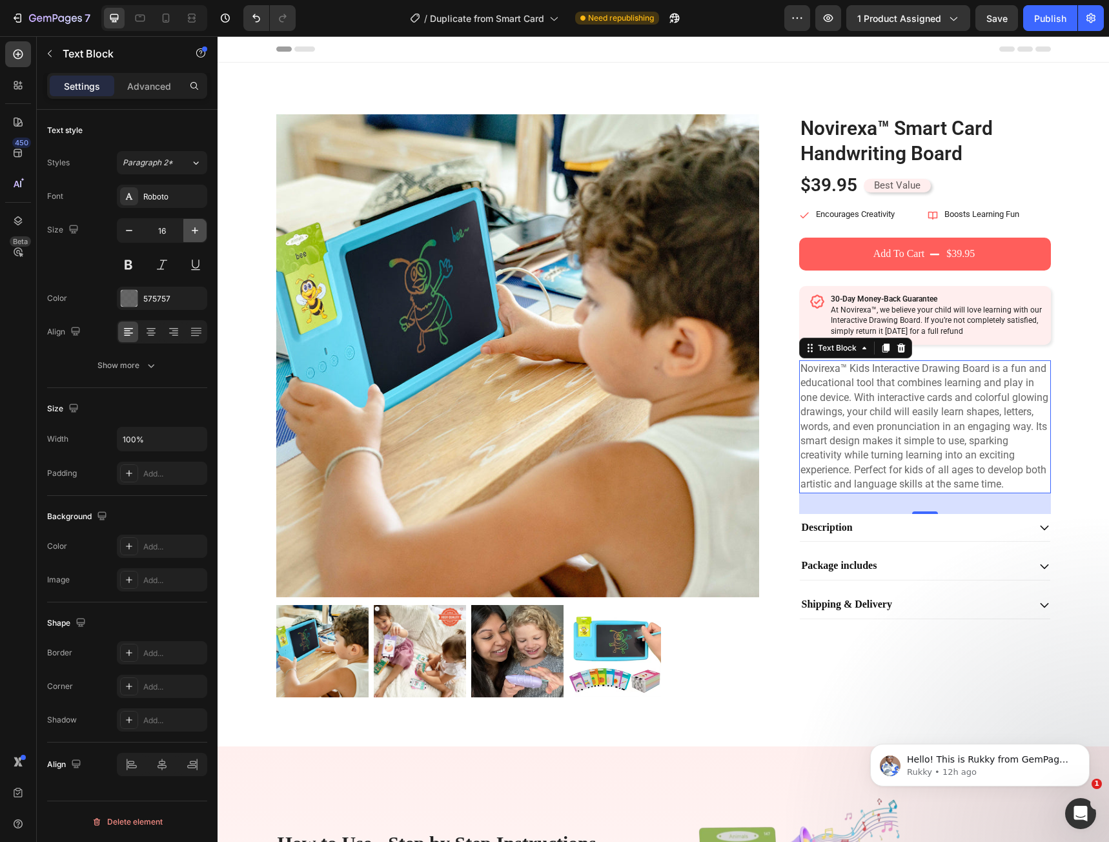
click at [190, 225] on icon "button" at bounding box center [194, 230] width 13 height 13
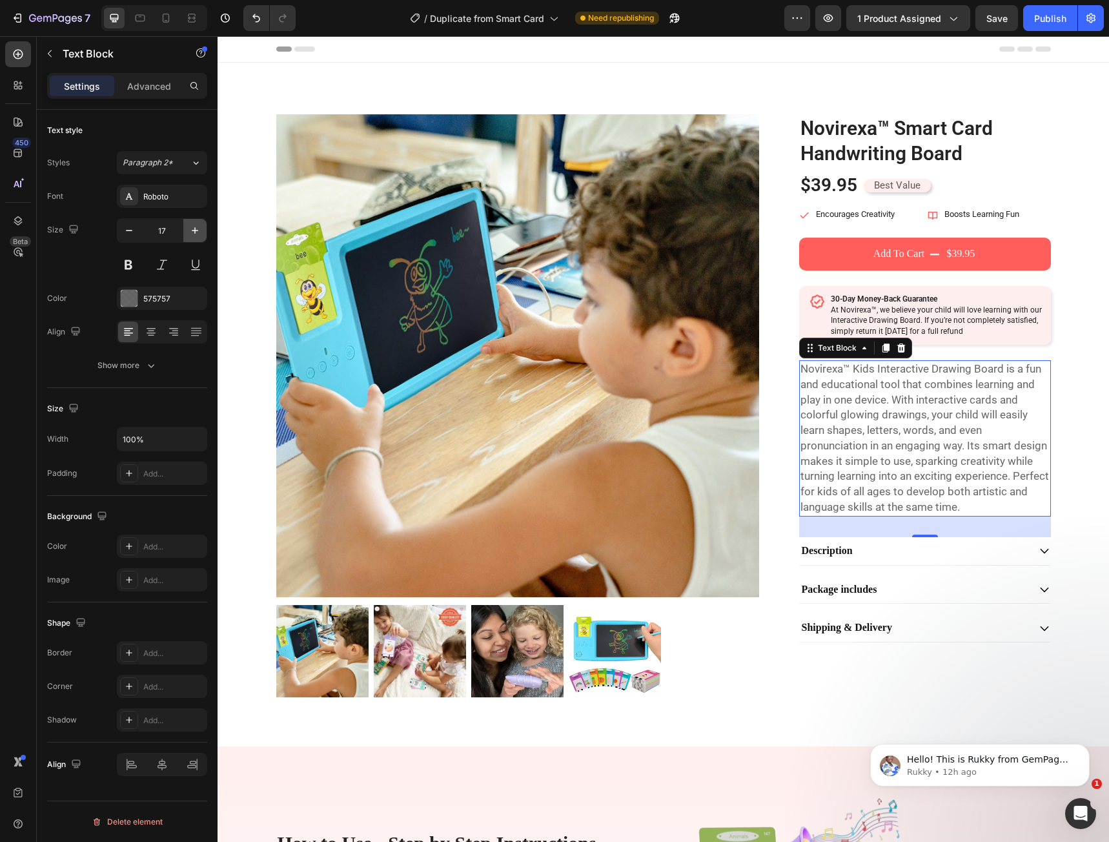
click at [190, 225] on icon "button" at bounding box center [194, 230] width 13 height 13
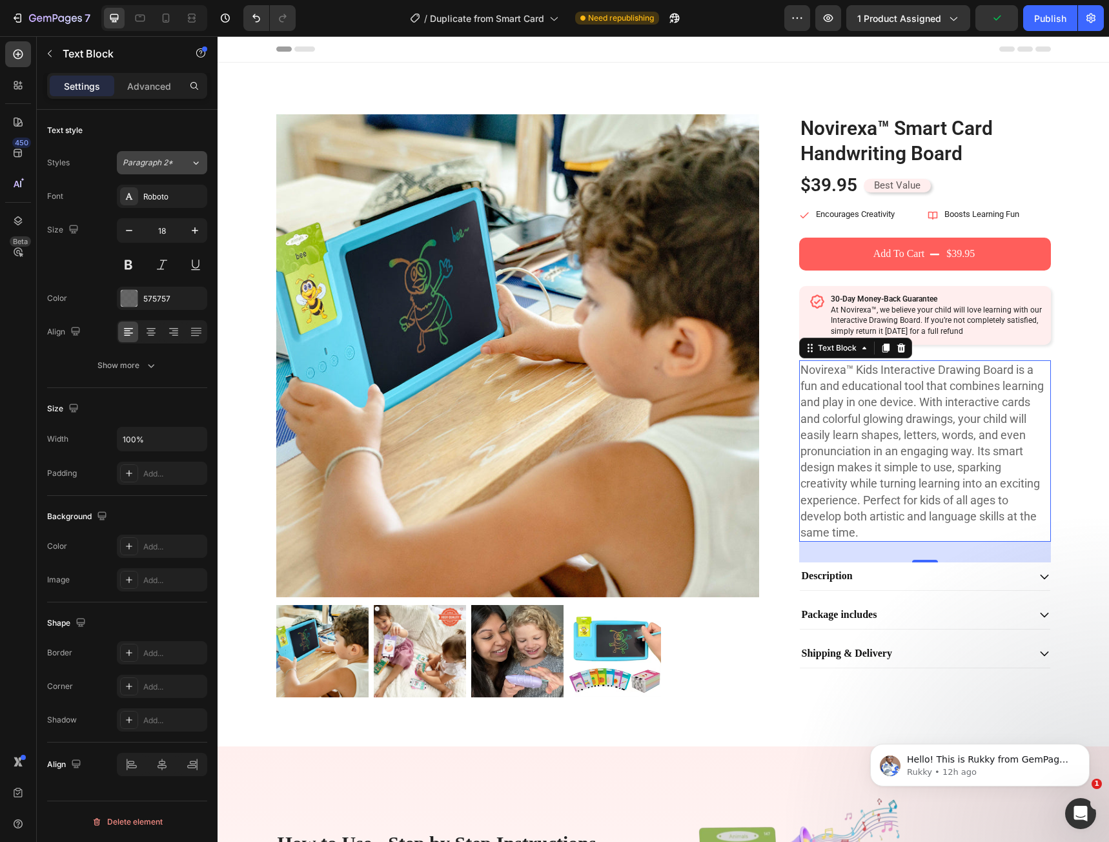
click at [154, 166] on span "Paragraph 2*" at bounding box center [148, 163] width 50 height 12
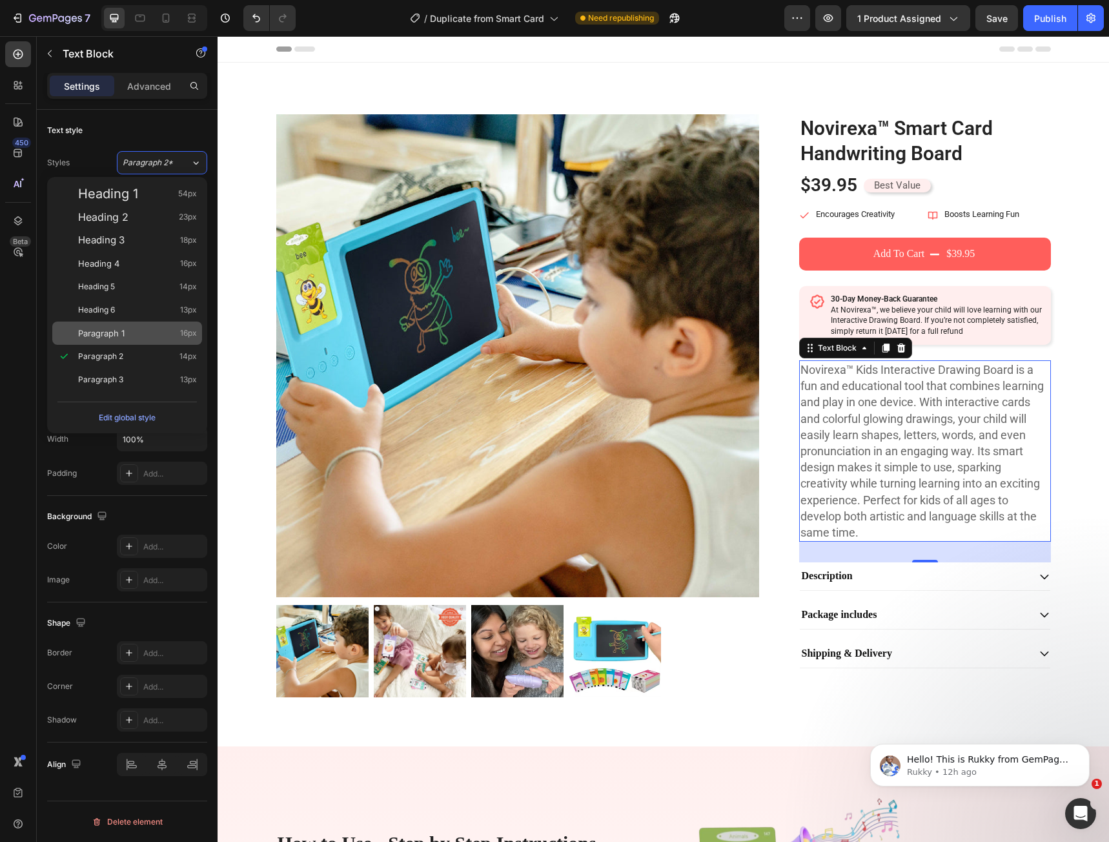
click at [123, 337] on span "Paragraph 1" at bounding box center [101, 333] width 46 height 13
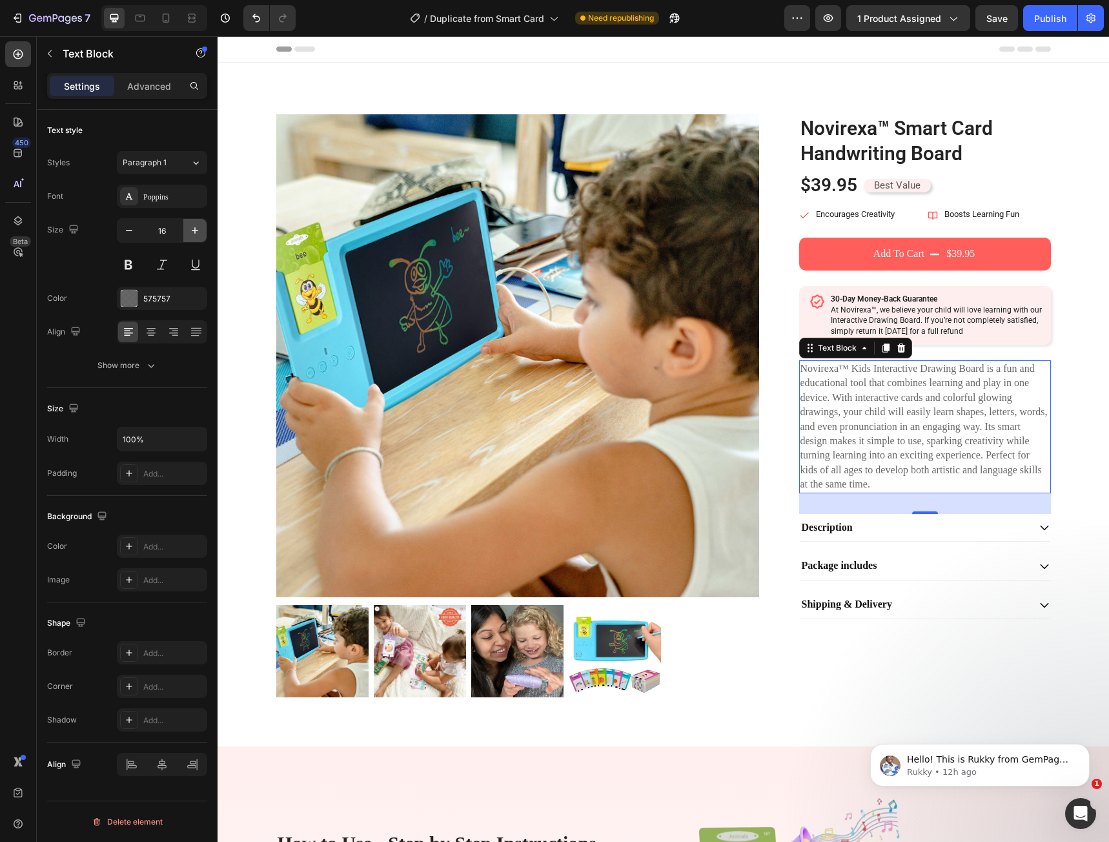
click at [195, 232] on icon "button" at bounding box center [195, 230] width 6 height 6
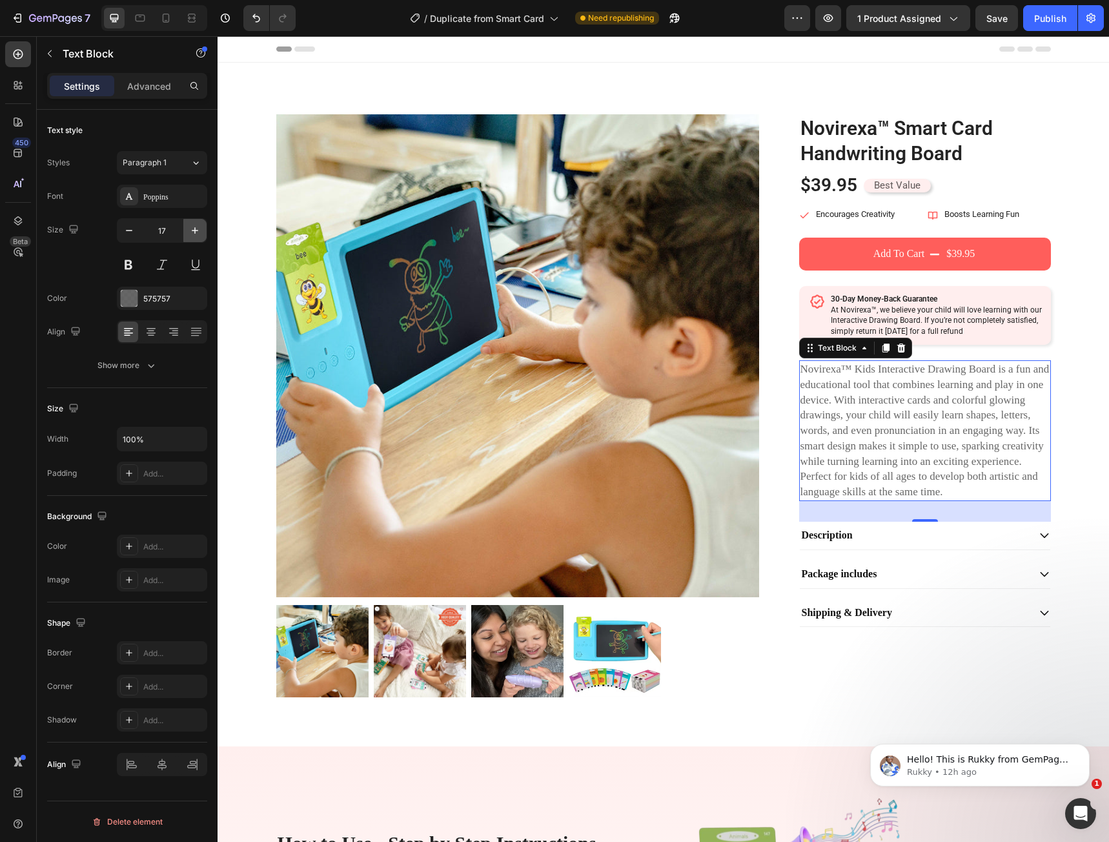
click at [195, 232] on icon "button" at bounding box center [195, 230] width 6 height 6
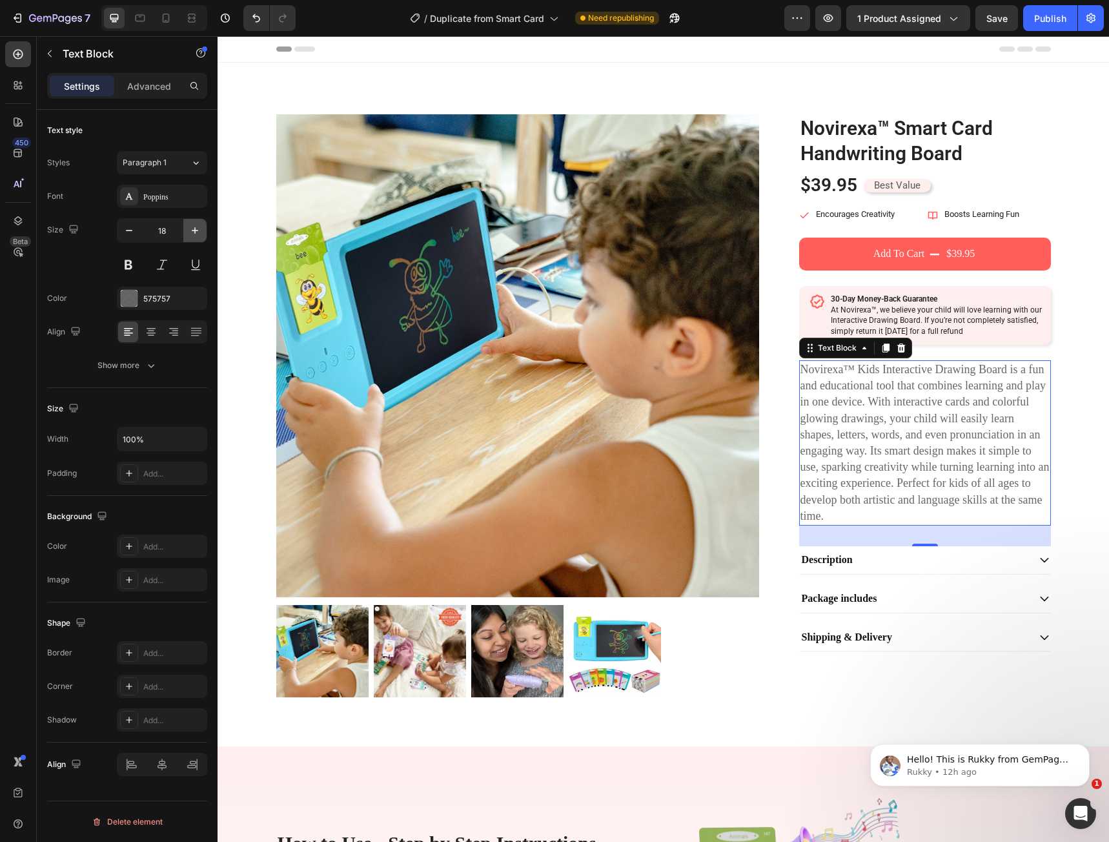
click at [195, 232] on icon "button" at bounding box center [195, 230] width 6 height 6
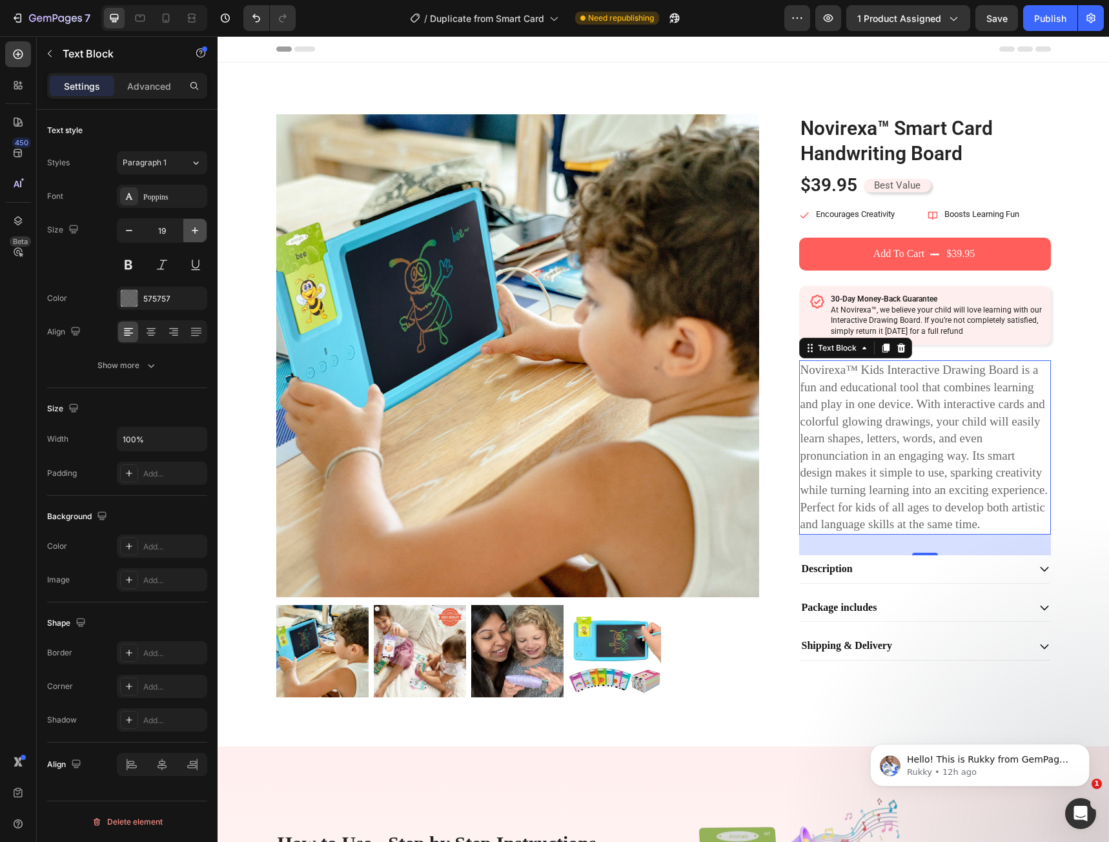
click at [195, 232] on icon "button" at bounding box center [195, 230] width 6 height 6
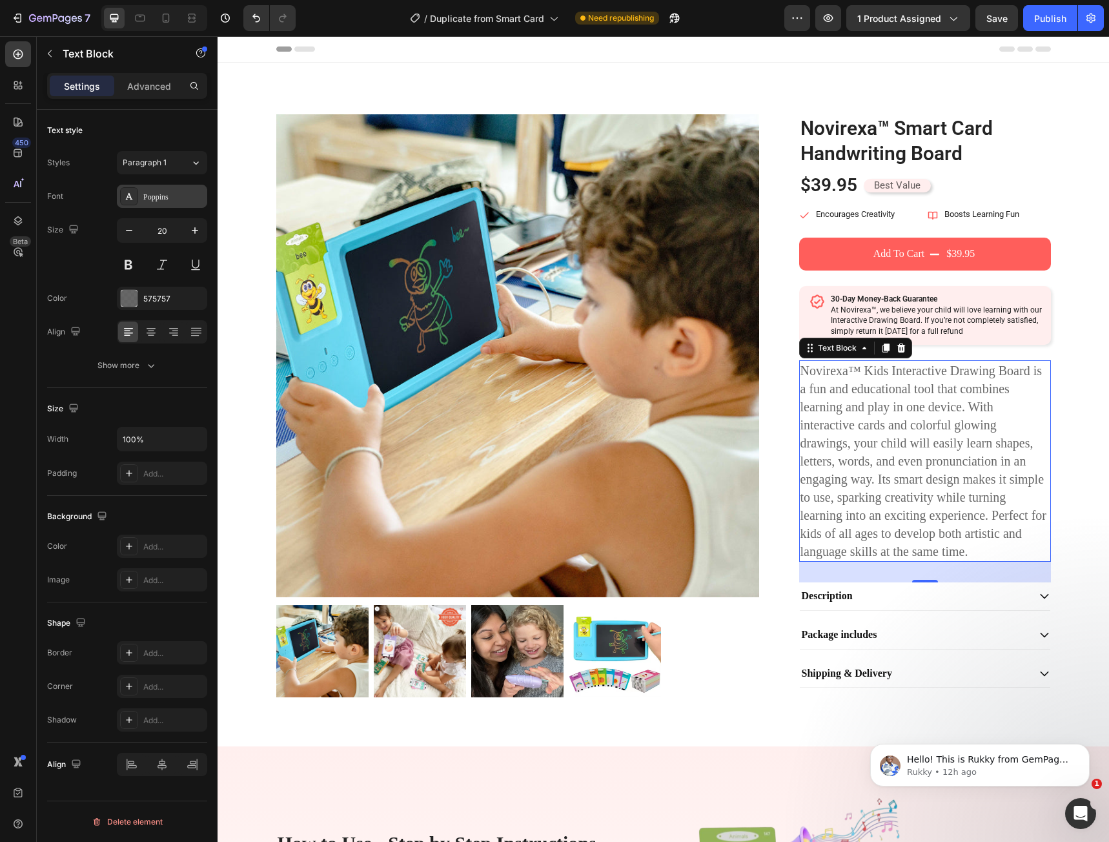
click at [159, 201] on div "Poppins" at bounding box center [173, 197] width 61 height 12
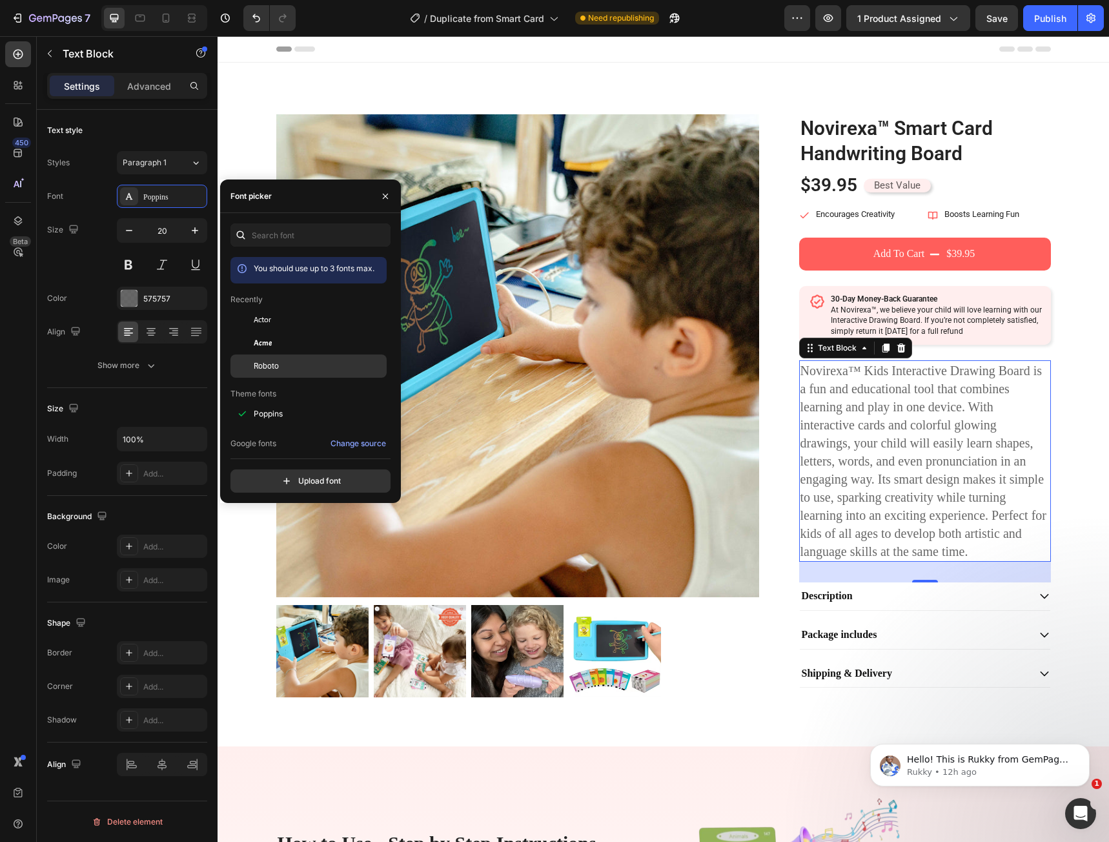
click at [281, 547] on div "Roboto" at bounding box center [308, 558] width 156 height 23
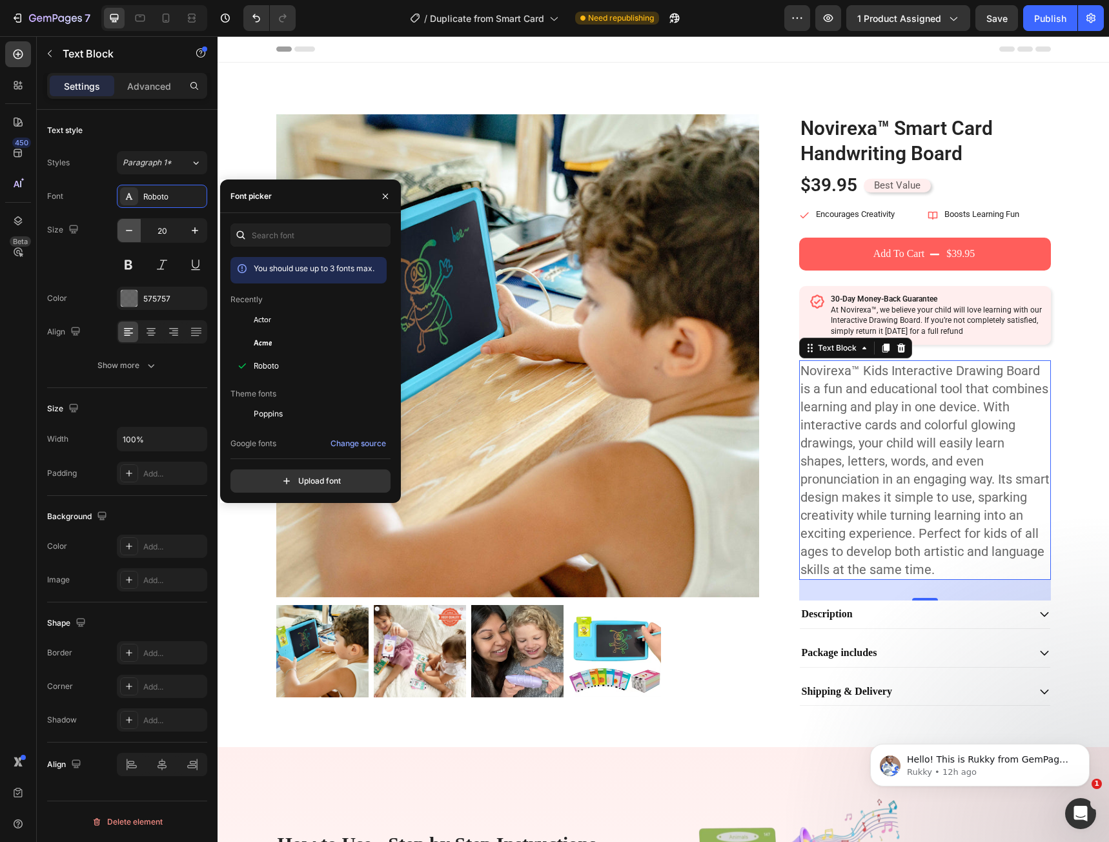
click at [129, 230] on icon "button" at bounding box center [129, 230] width 13 height 13
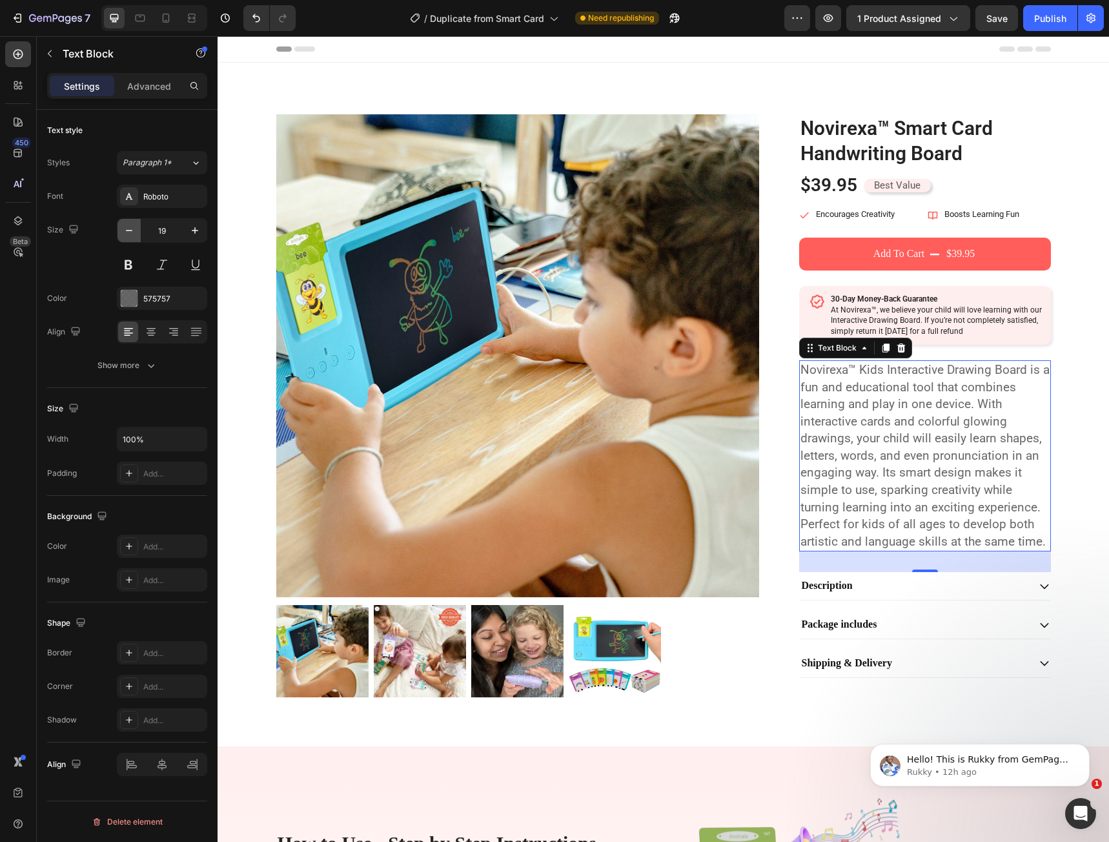
click at [129, 230] on icon "button" at bounding box center [129, 230] width 13 height 13
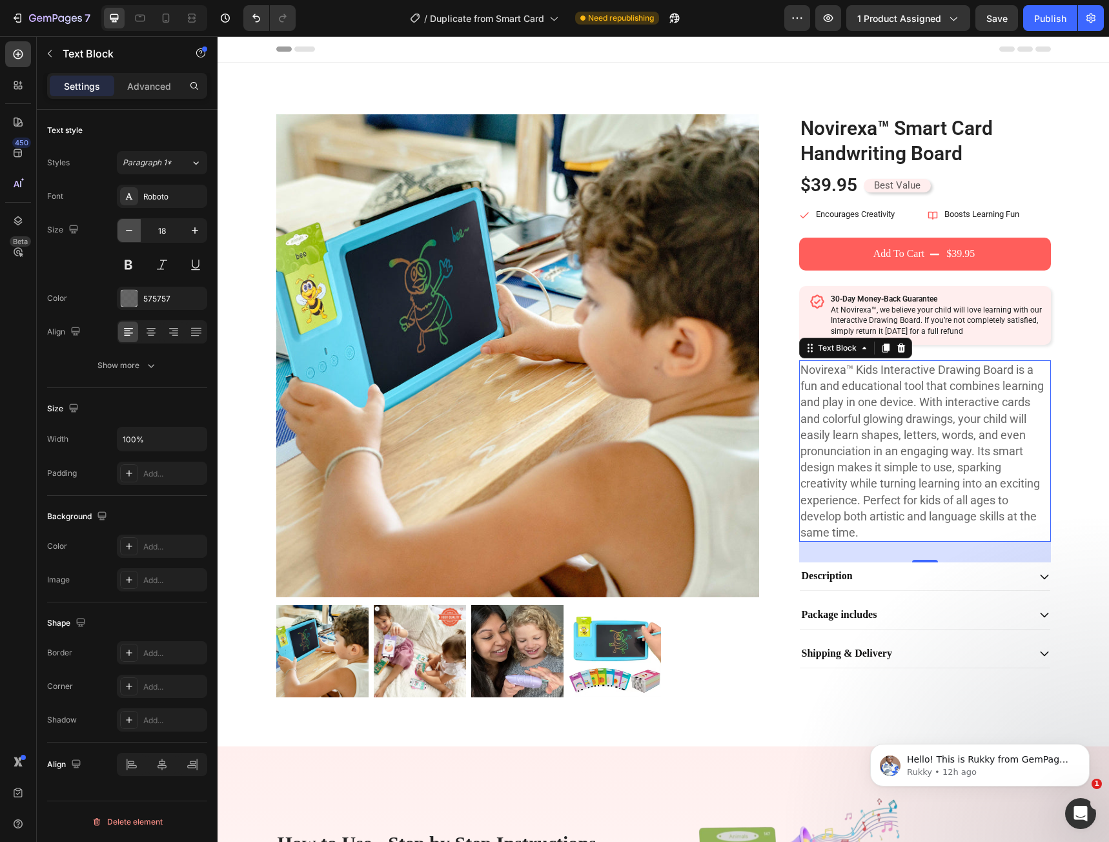
click at [129, 230] on icon "button" at bounding box center [129, 230] width 13 height 13
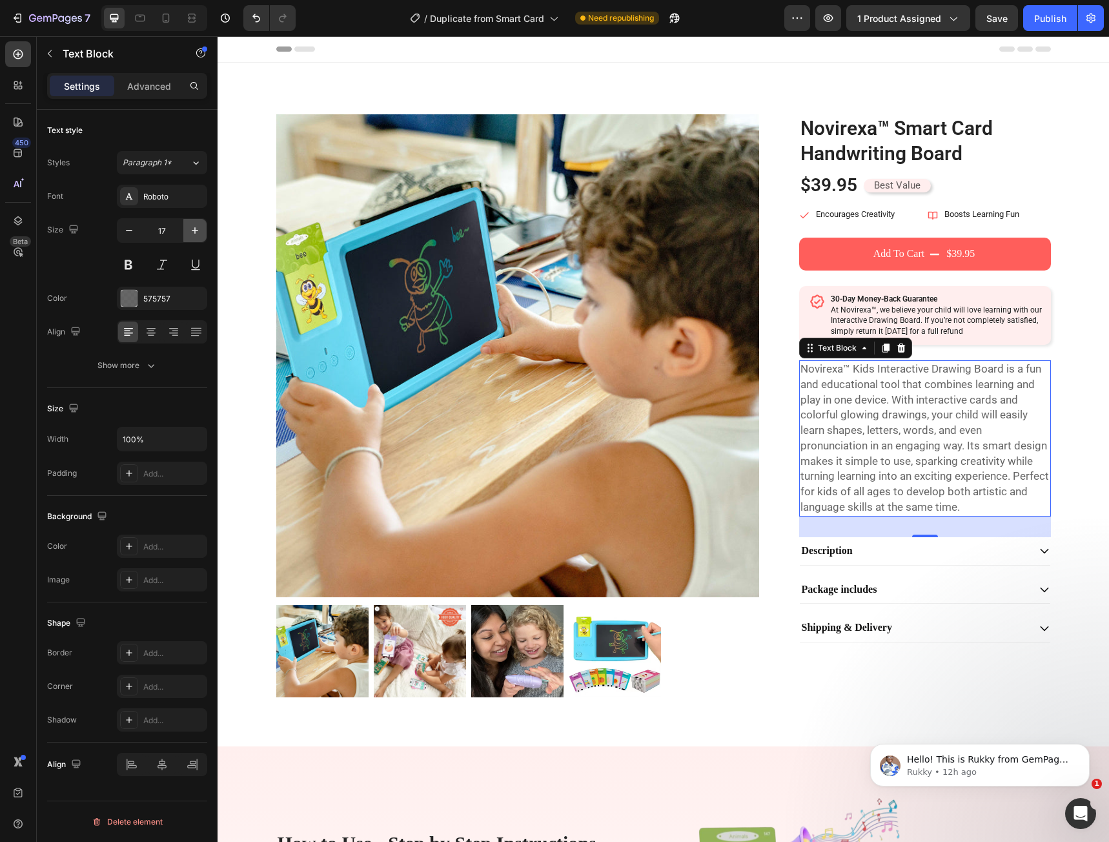
click at [188, 240] on button "button" at bounding box center [194, 230] width 23 height 23
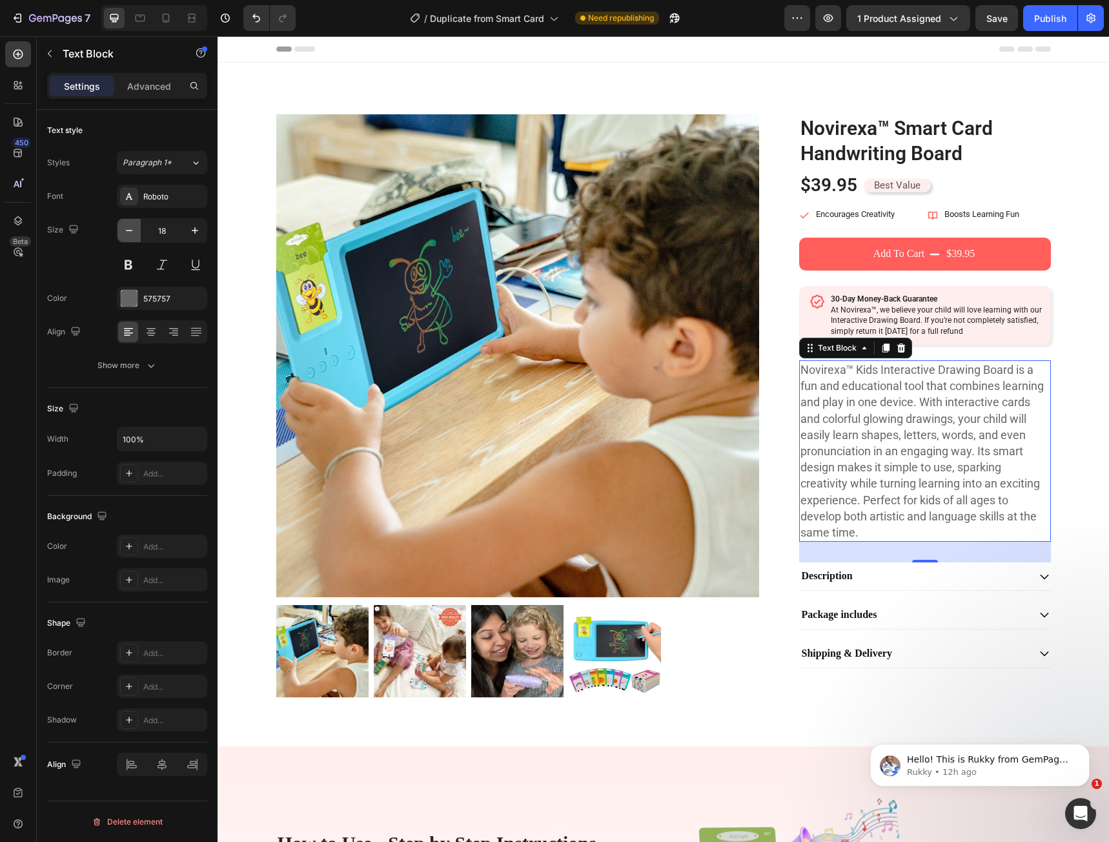
click at [131, 238] on button "button" at bounding box center [128, 230] width 23 height 23
type input "17"
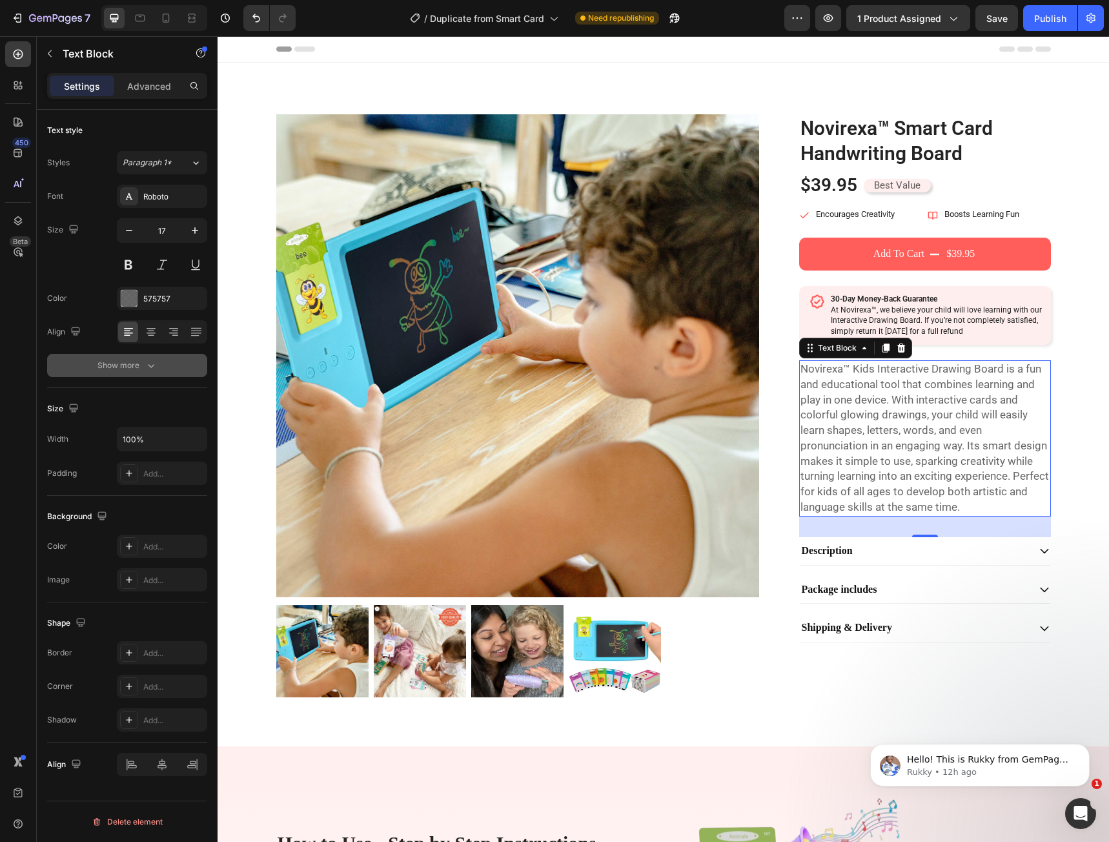
click at [140, 363] on div "Show more" at bounding box center [127, 365] width 60 height 13
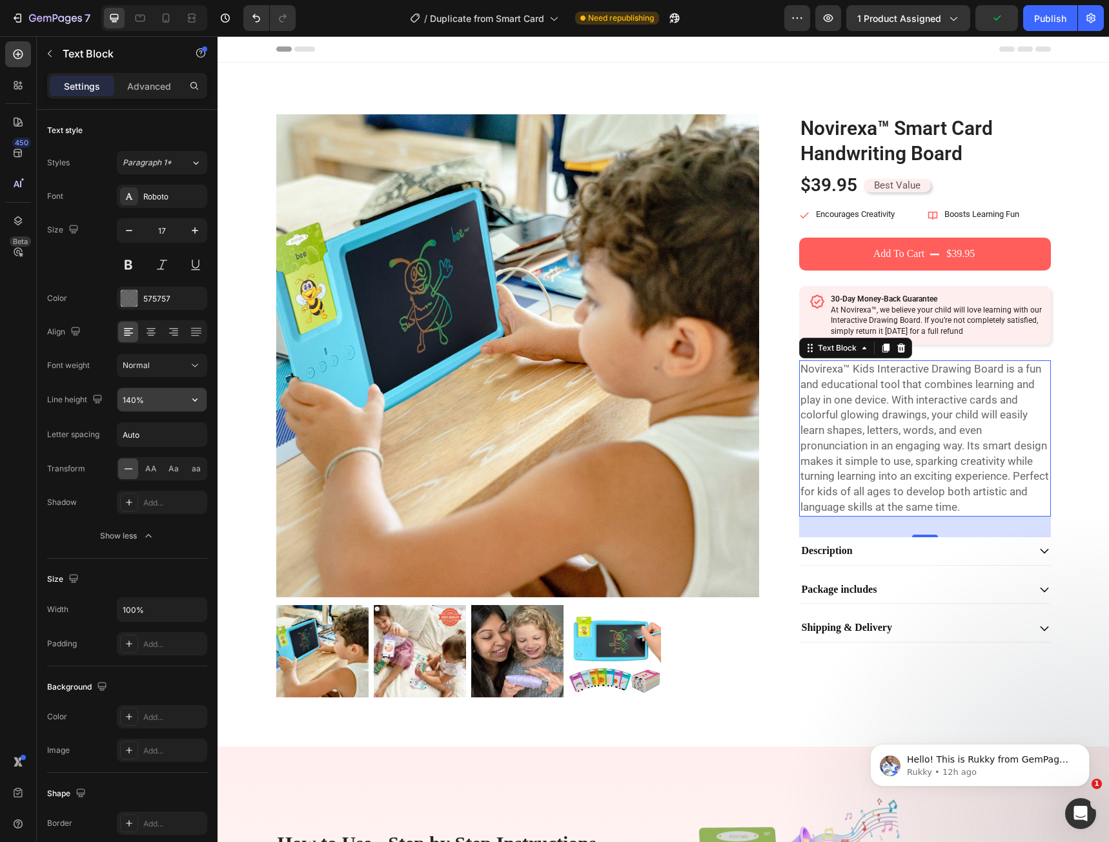
click at [148, 402] on input "140%" at bounding box center [161, 399] width 89 height 23
click at [170, 376] on button "Normal" at bounding box center [162, 365] width 90 height 23
click at [150, 449] on p "Light" at bounding box center [157, 446] width 68 height 12
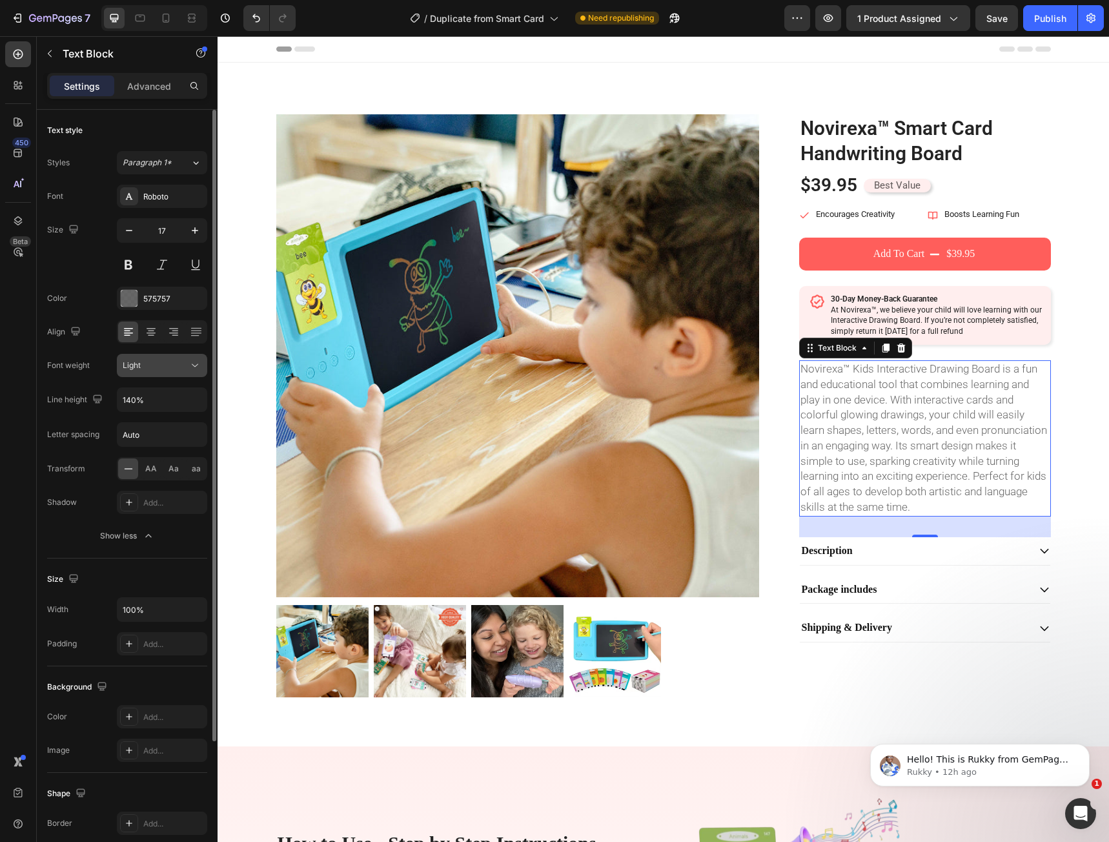
click at [150, 367] on div "Light" at bounding box center [156, 366] width 66 height 12
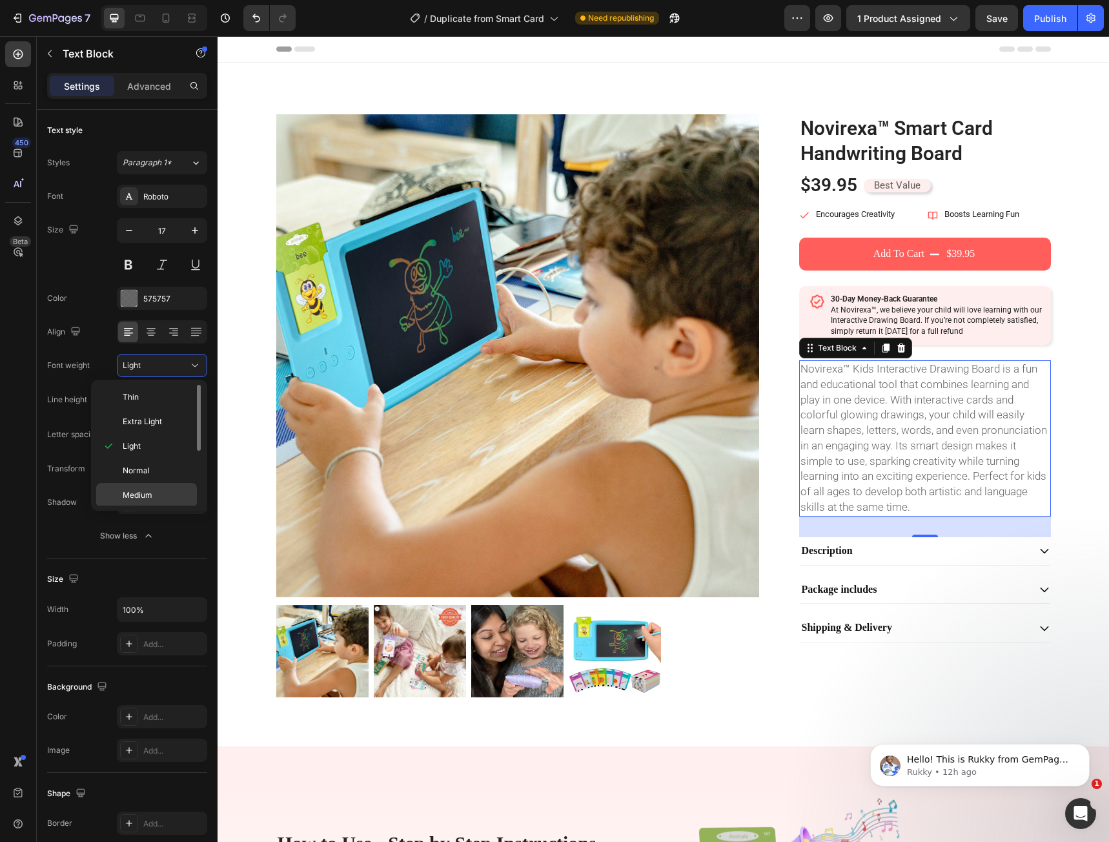
click at [152, 490] on p "Medium" at bounding box center [157, 495] width 68 height 12
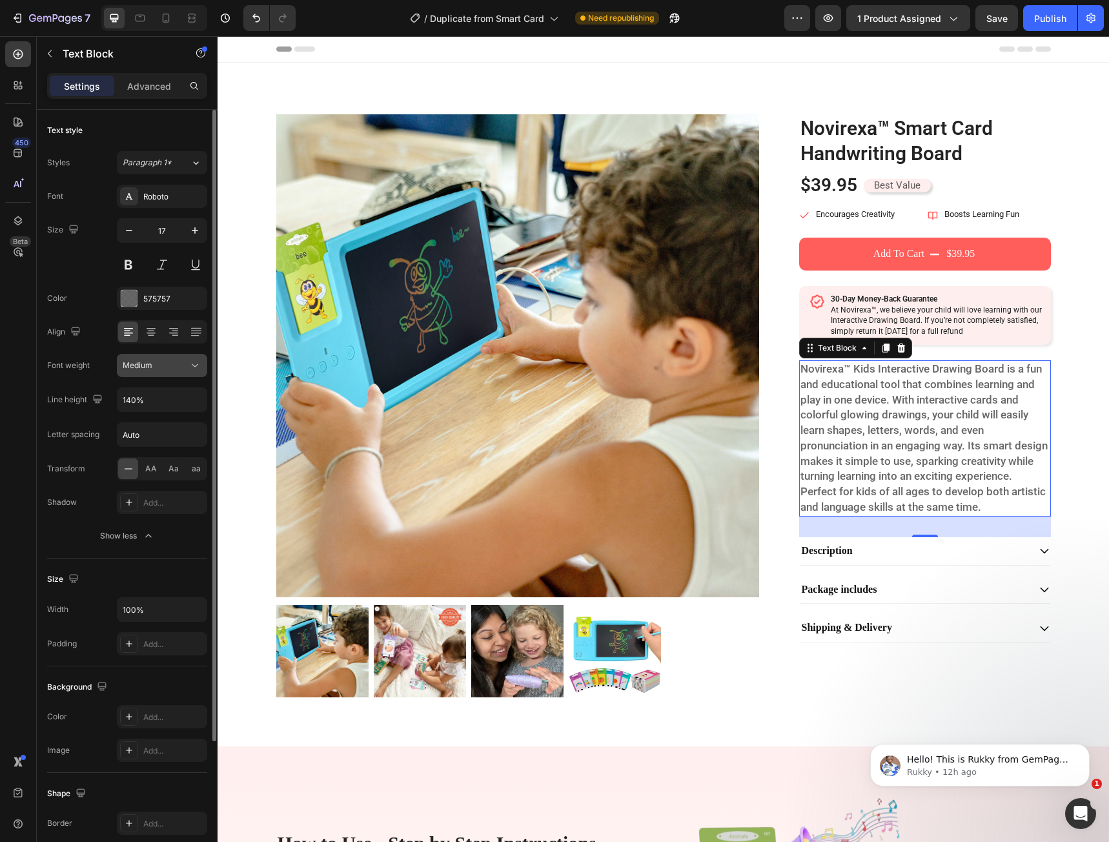
click at [147, 371] on span "Medium" at bounding box center [138, 366] width 30 height 12
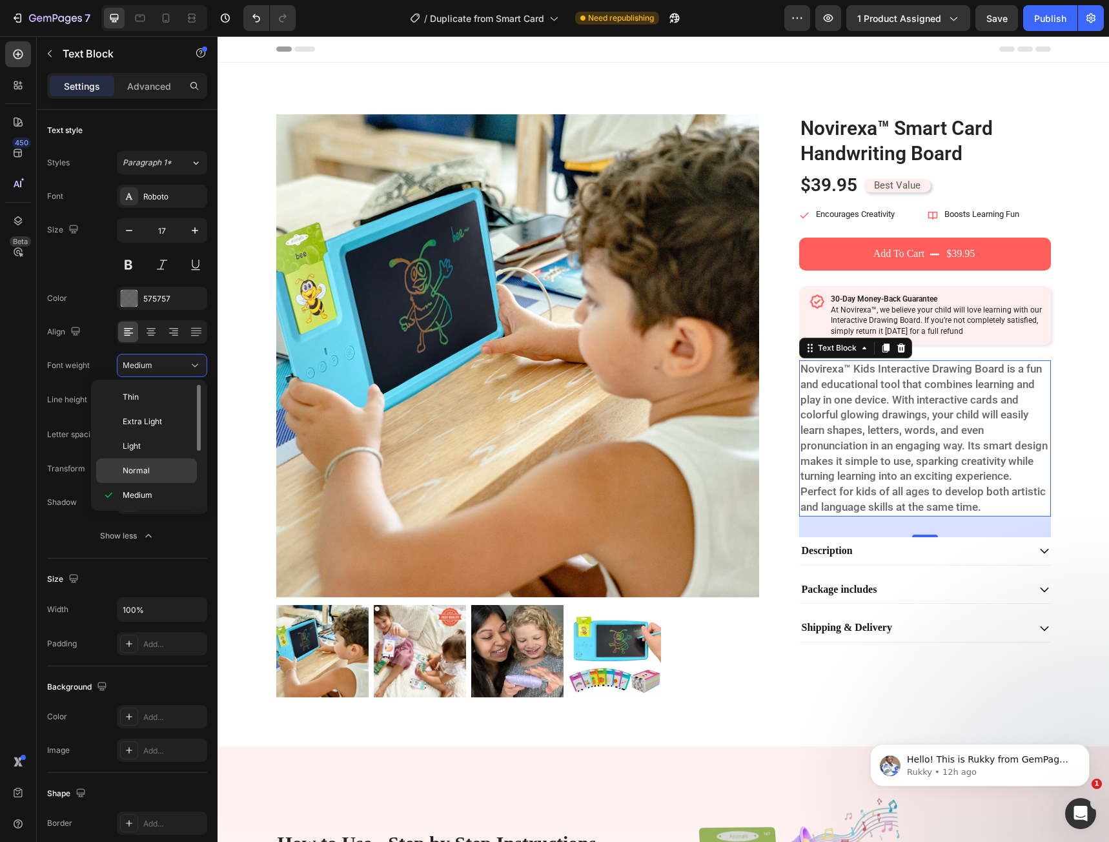
click at [141, 467] on span "Normal" at bounding box center [136, 471] width 27 height 12
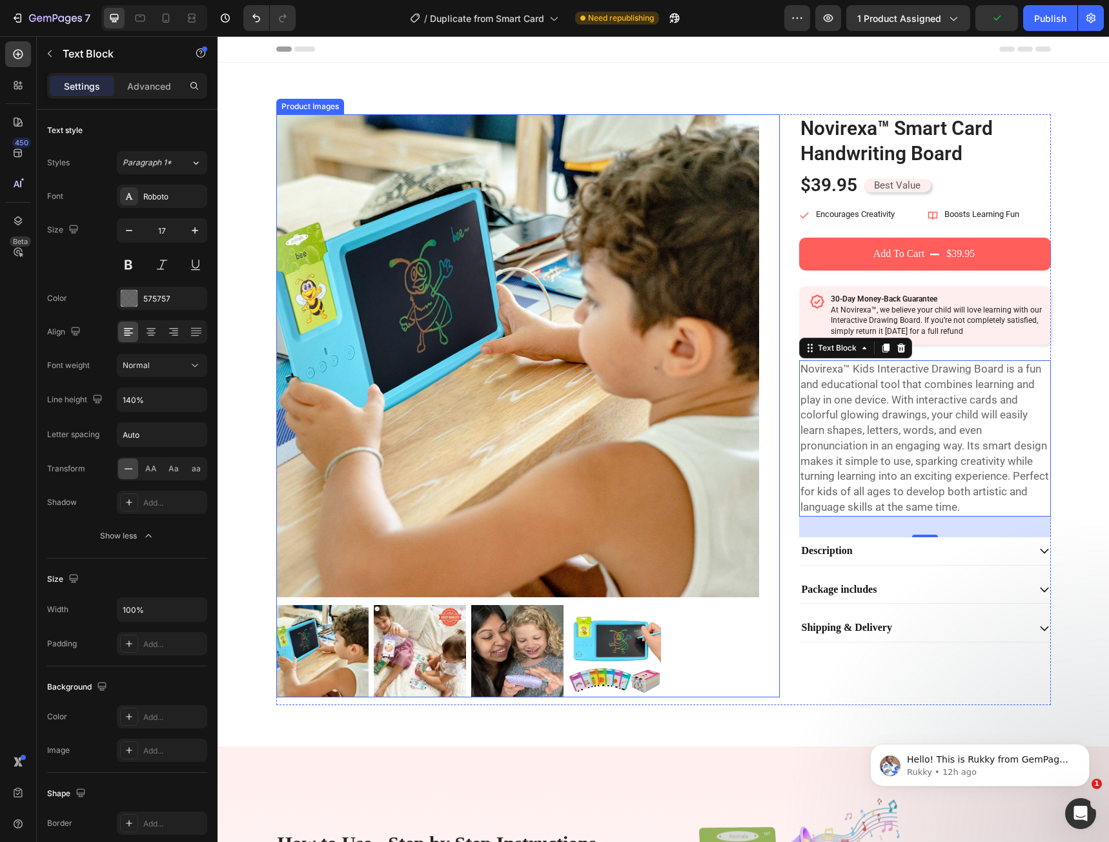
click at [704, 545] on img at bounding box center [517, 355] width 483 height 483
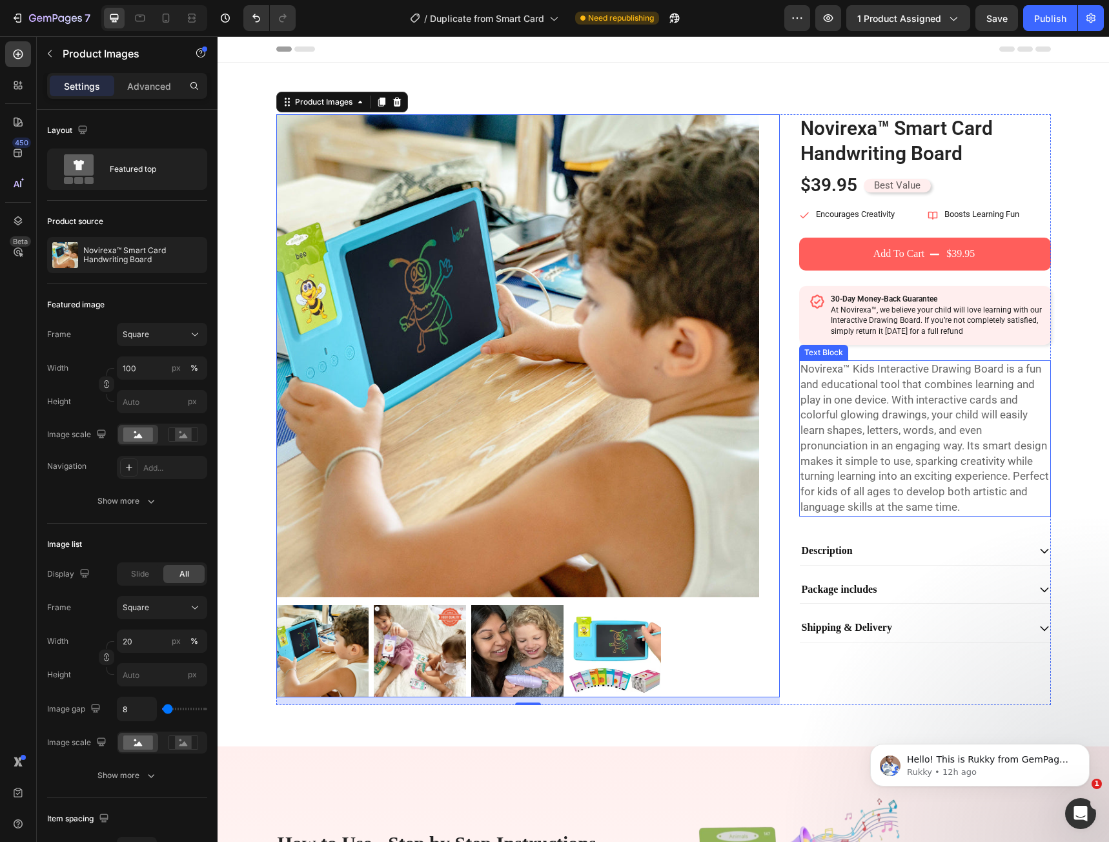
click at [833, 489] on p "Novirexa™ Kids Interactive Drawing Board is a fun and educational tool that com…" at bounding box center [924, 438] width 249 height 154
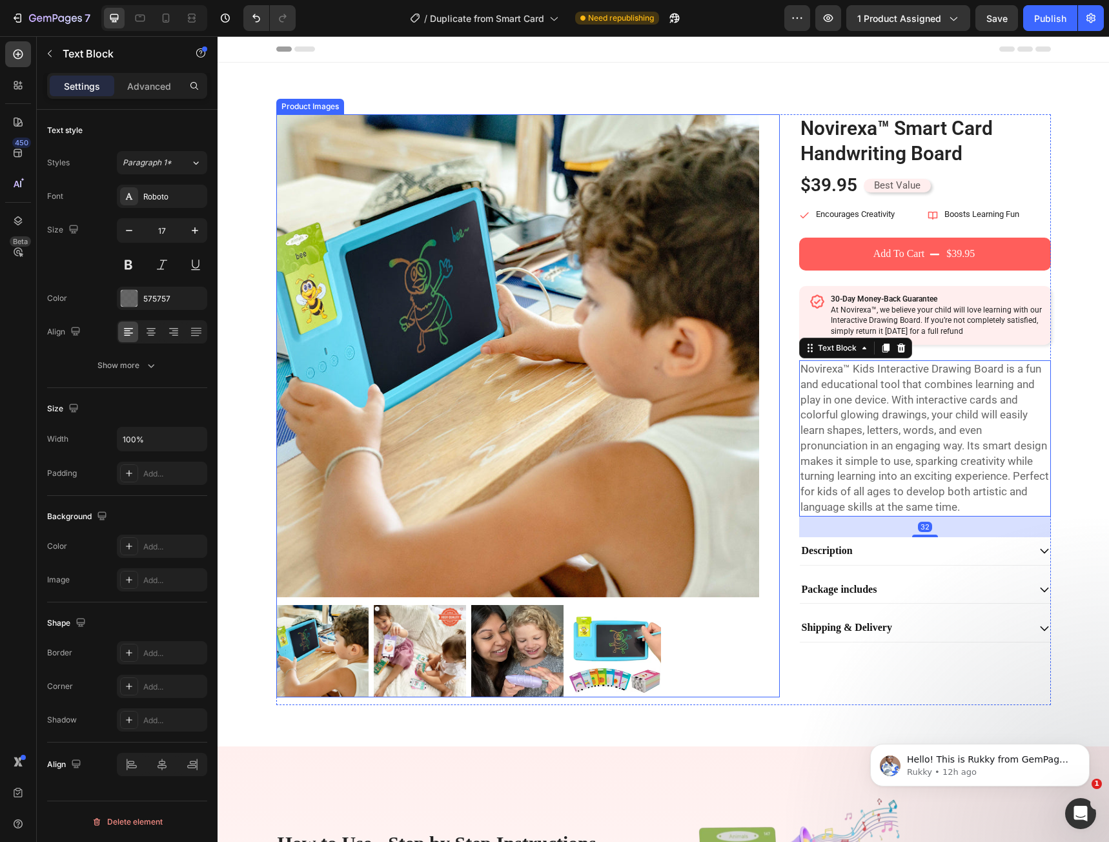
click at [554, 484] on img at bounding box center [517, 355] width 483 height 483
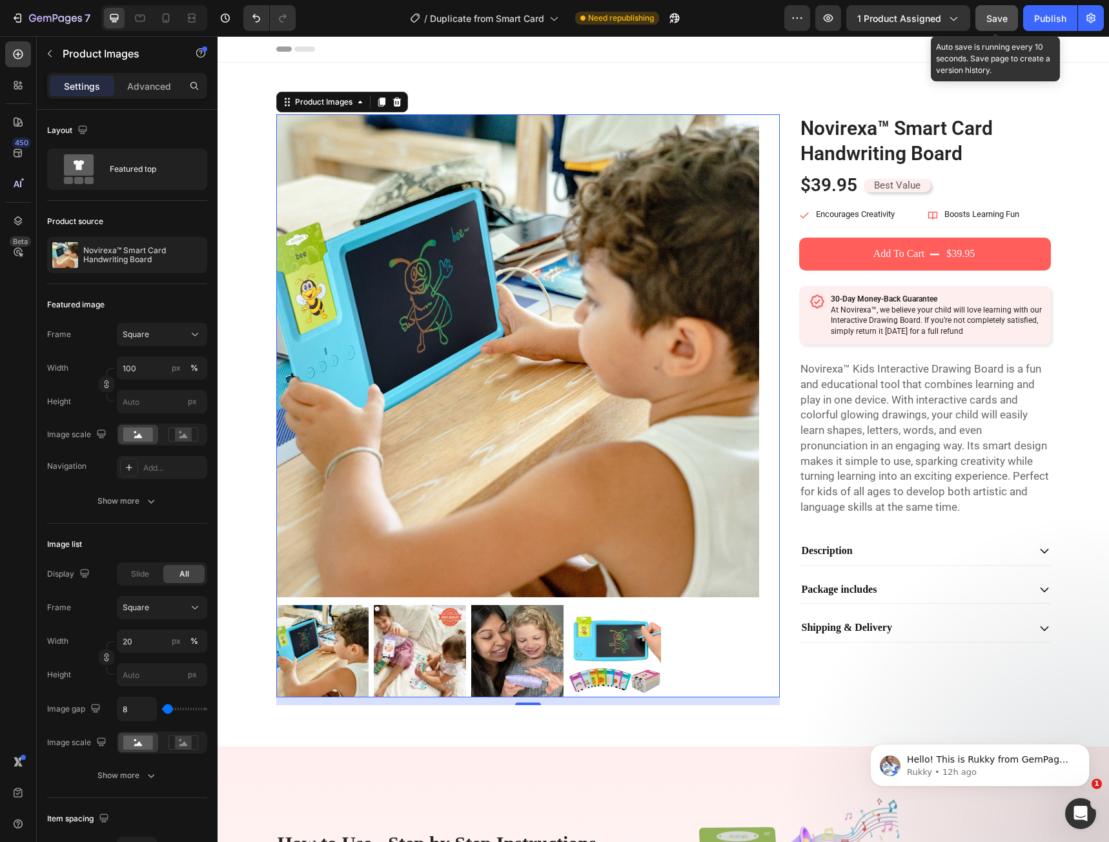
click at [979, 24] on button "Save" at bounding box center [996, 18] width 43 height 26
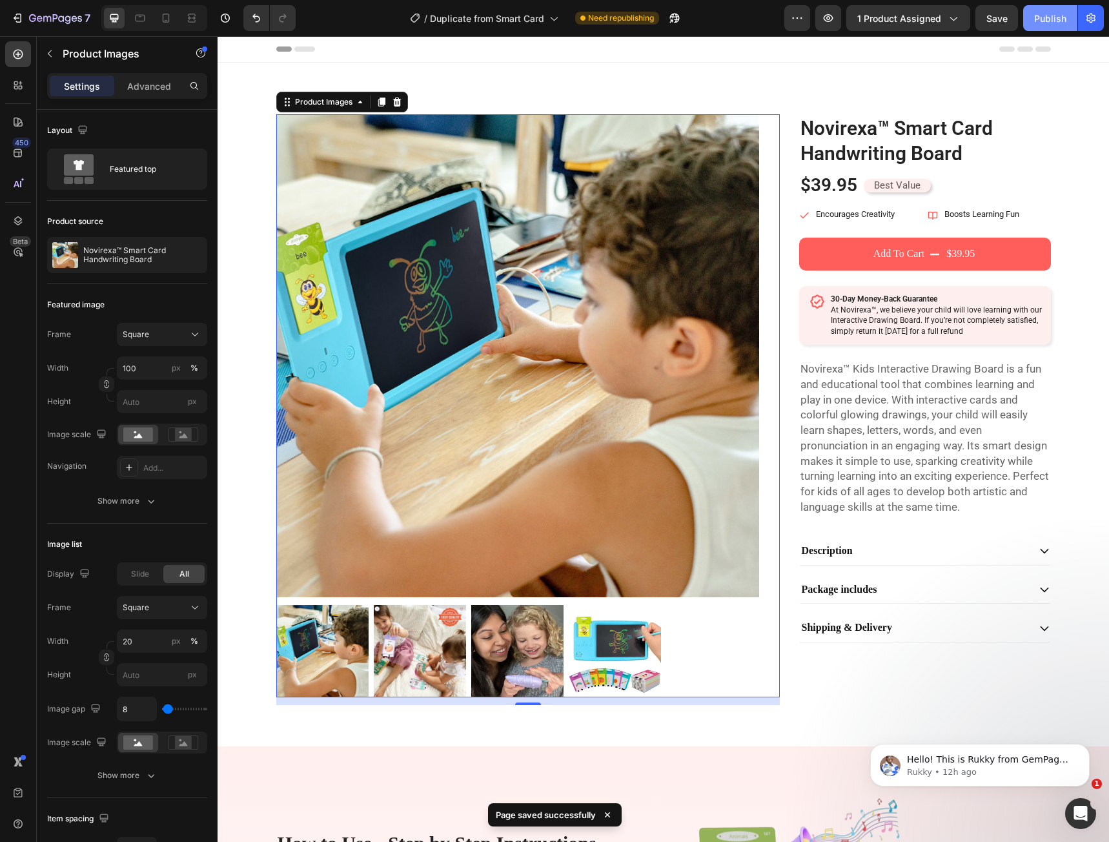
drag, startPoint x: 1048, startPoint y: 23, endPoint x: 1041, endPoint y: 22, distance: 6.5
click at [1048, 21] on div "Publish" at bounding box center [1050, 19] width 32 height 14
click at [165, 24] on icon at bounding box center [165, 18] width 13 height 13
type input "4"
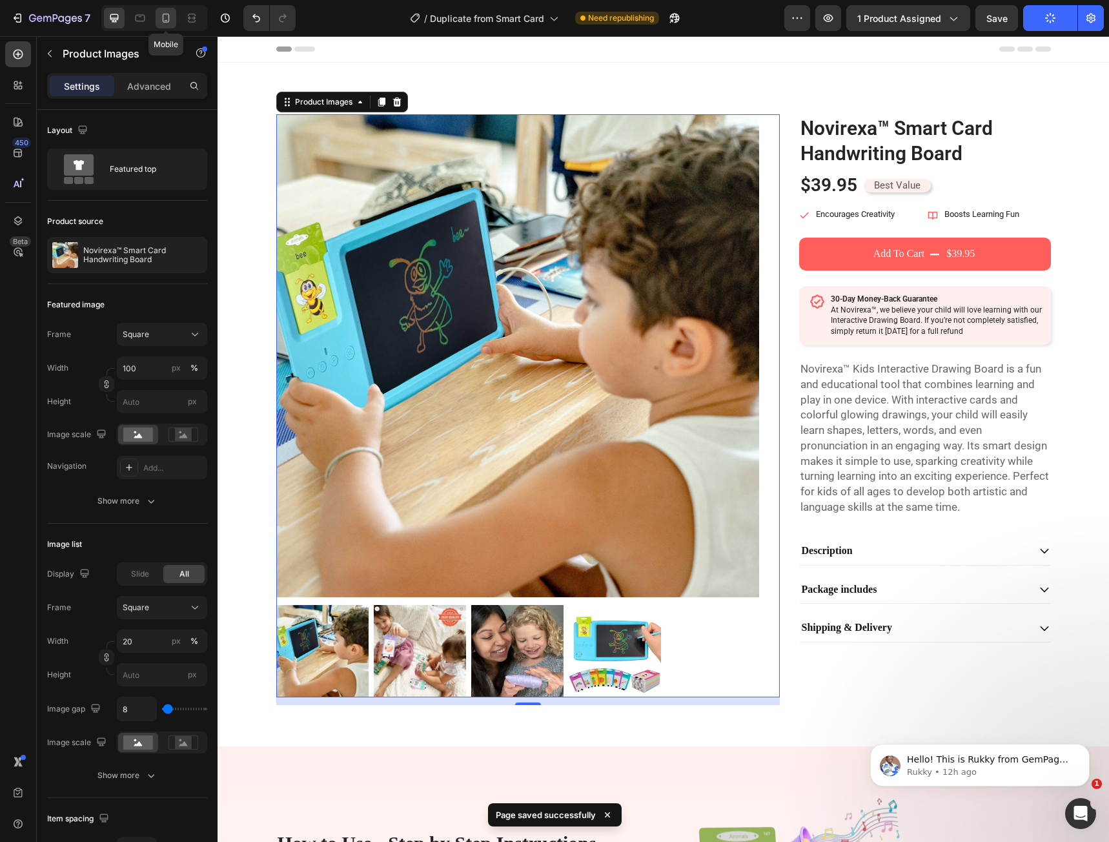
type input "9"
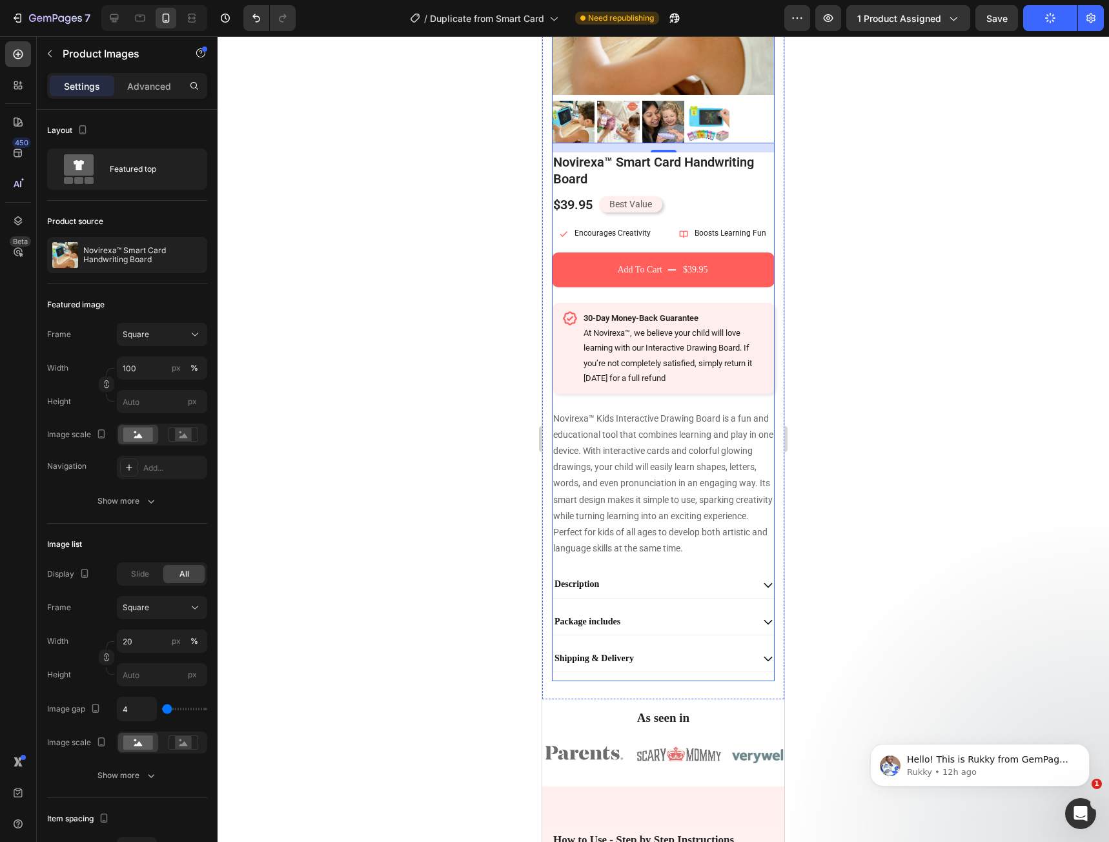
scroll to position [258, 0]
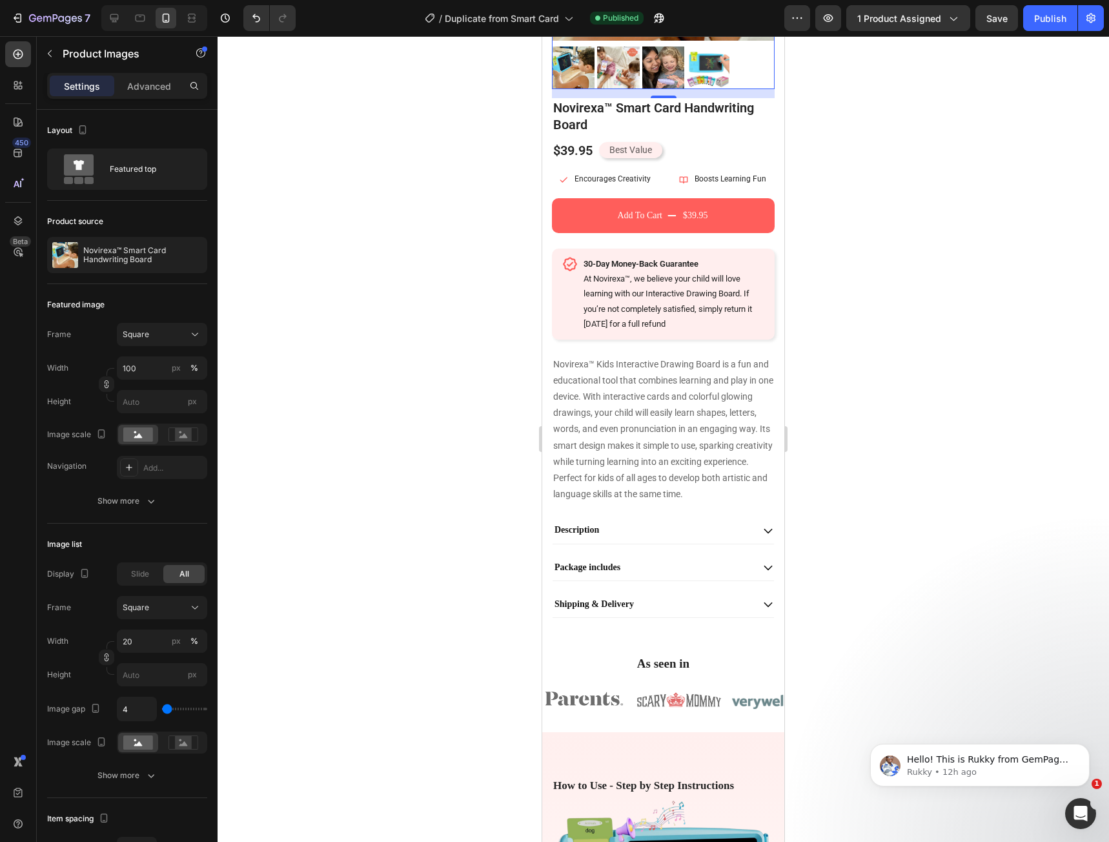
click at [103, 23] on div at bounding box center [154, 18] width 106 height 26
click at [110, 28] on div at bounding box center [154, 18] width 106 height 26
click at [110, 24] on icon at bounding box center [114, 18] width 13 height 13
type input "8"
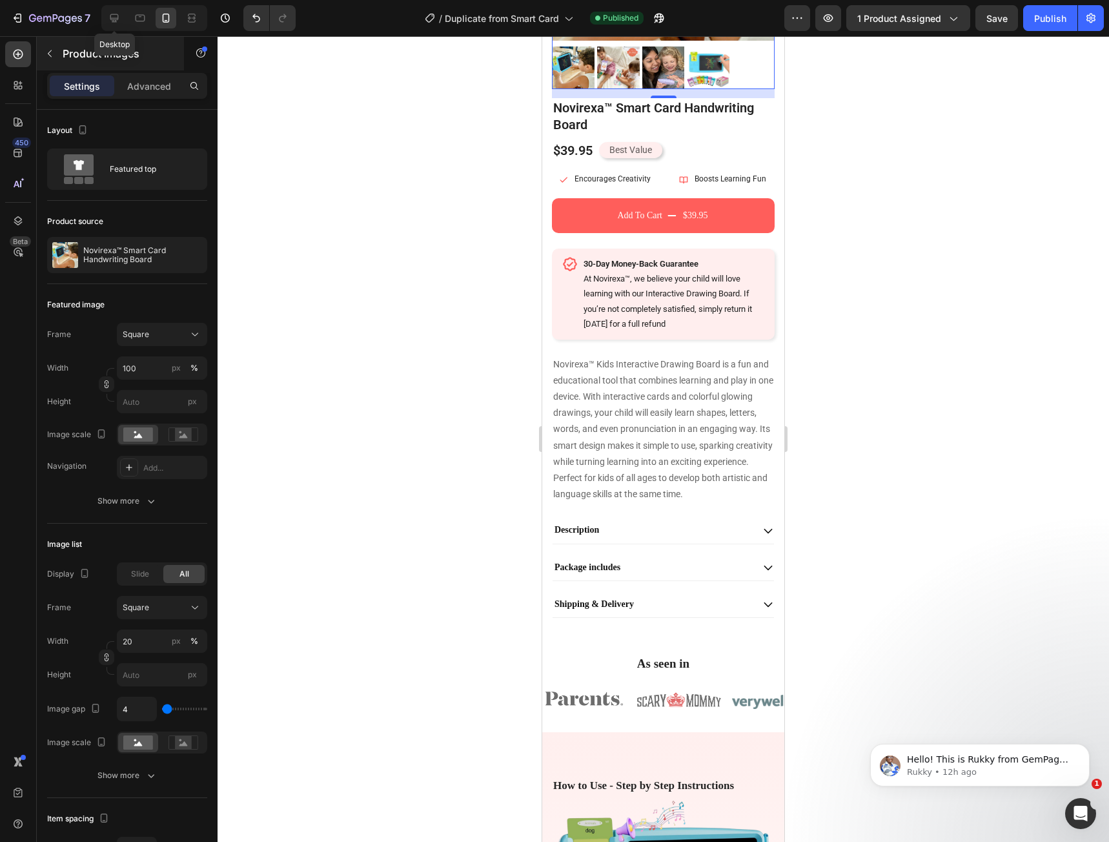
type input "12"
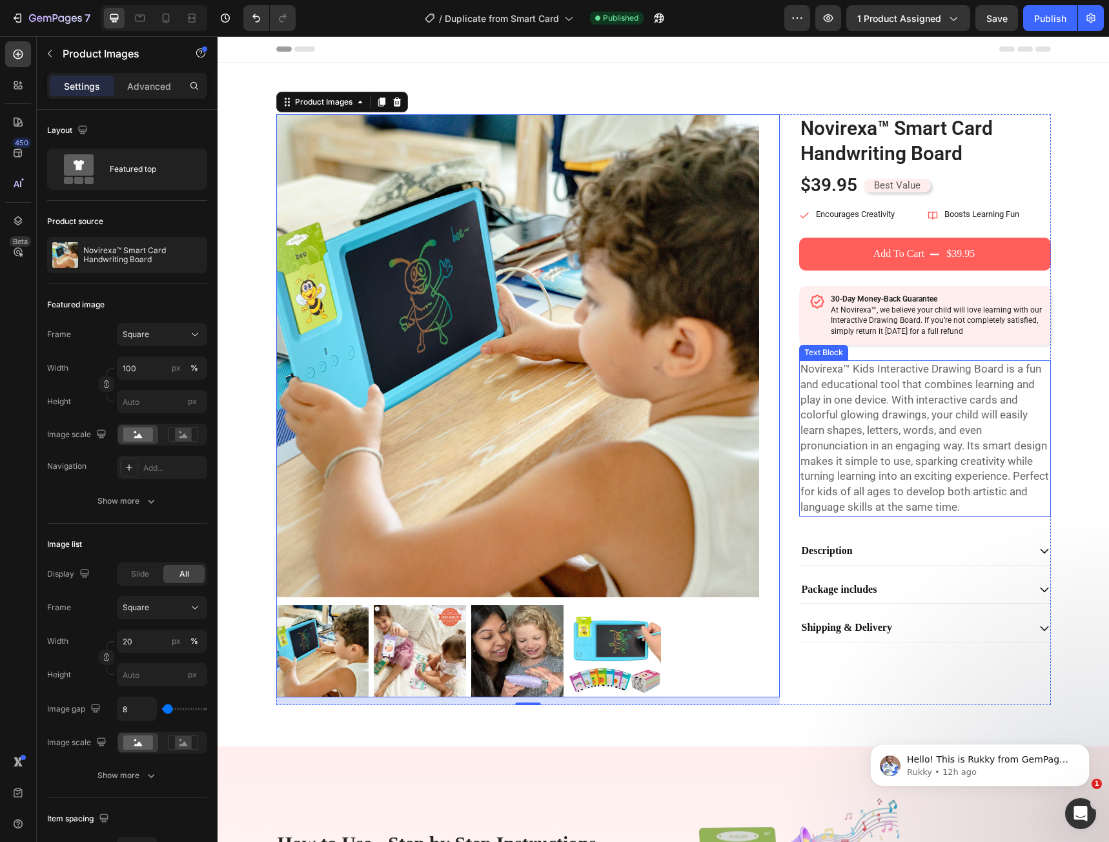
click at [829, 458] on p "Novirexa™ Kids Interactive Drawing Board is a fun and educational tool that com…" at bounding box center [924, 438] width 249 height 154
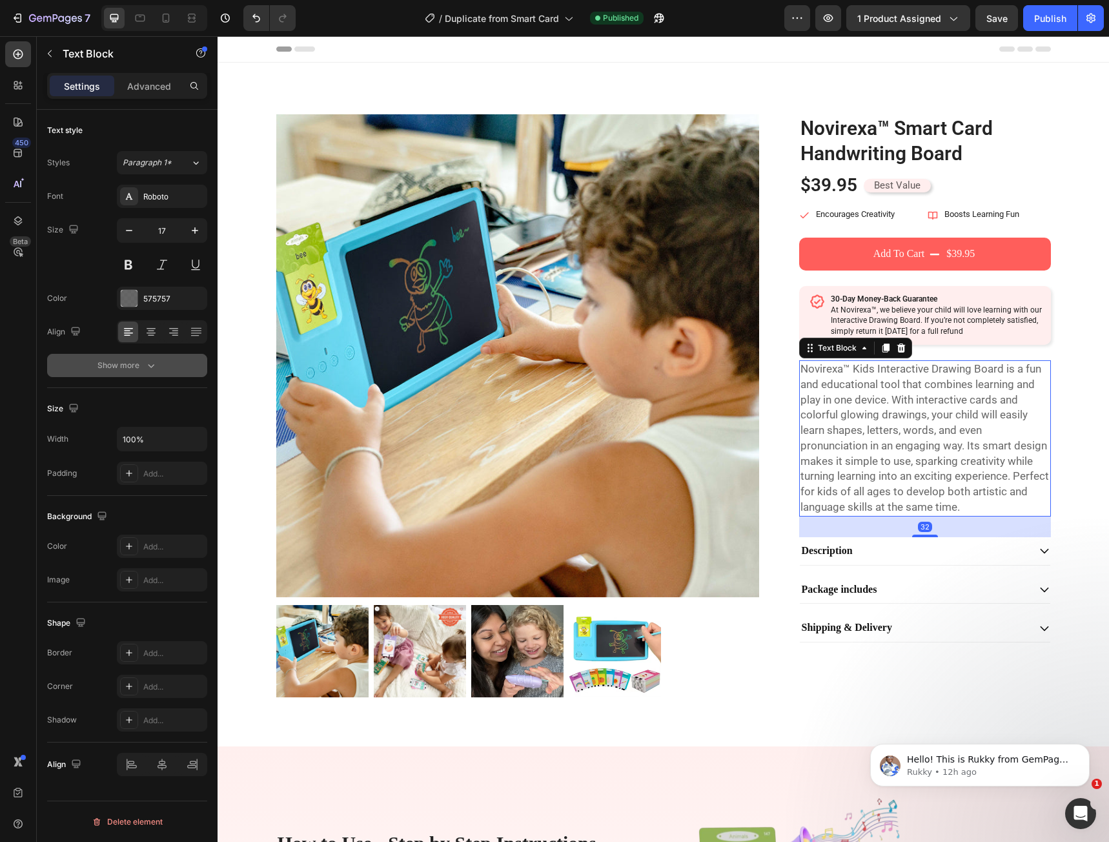
click at [148, 367] on icon "button" at bounding box center [151, 365] width 13 height 13
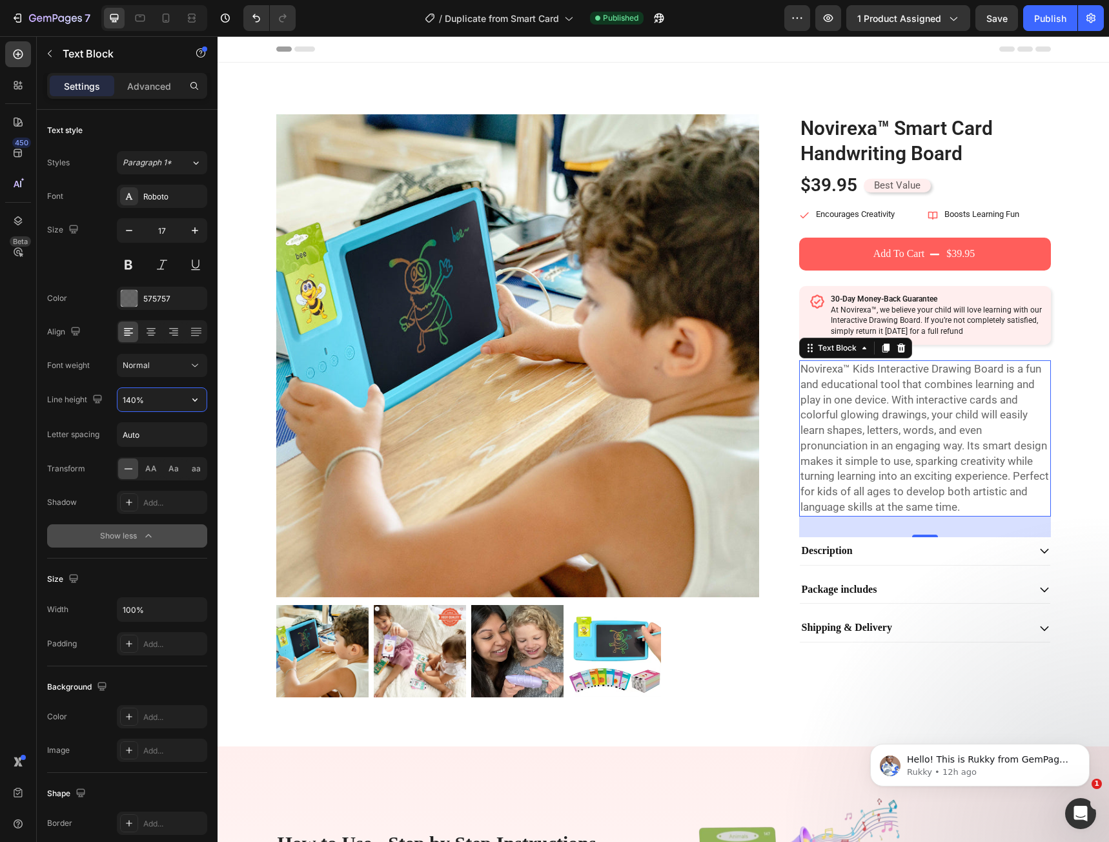
click at [133, 402] on input "140%" at bounding box center [161, 399] width 89 height 23
click at [193, 403] on icon "button" at bounding box center [194, 399] width 13 height 13
click at [149, 503] on p "150%" at bounding box center [159, 506] width 74 height 12
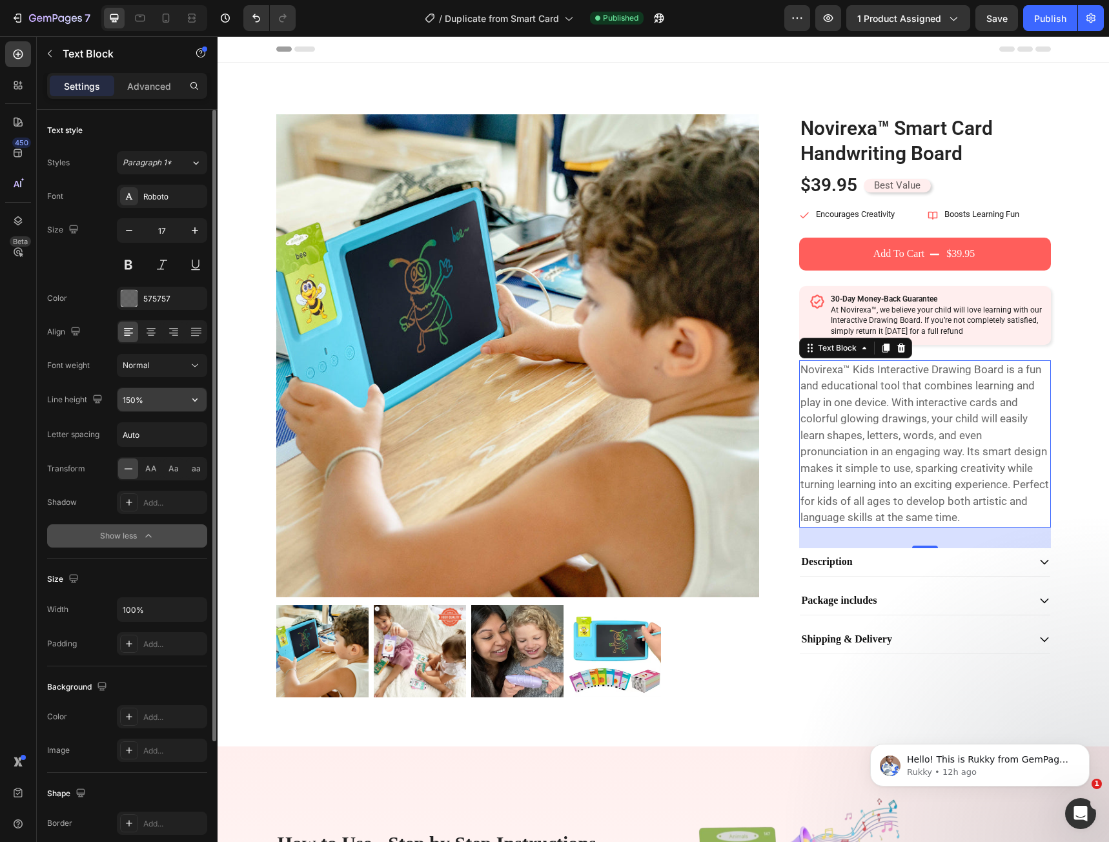
click at [191, 397] on icon "button" at bounding box center [194, 399] width 13 height 13
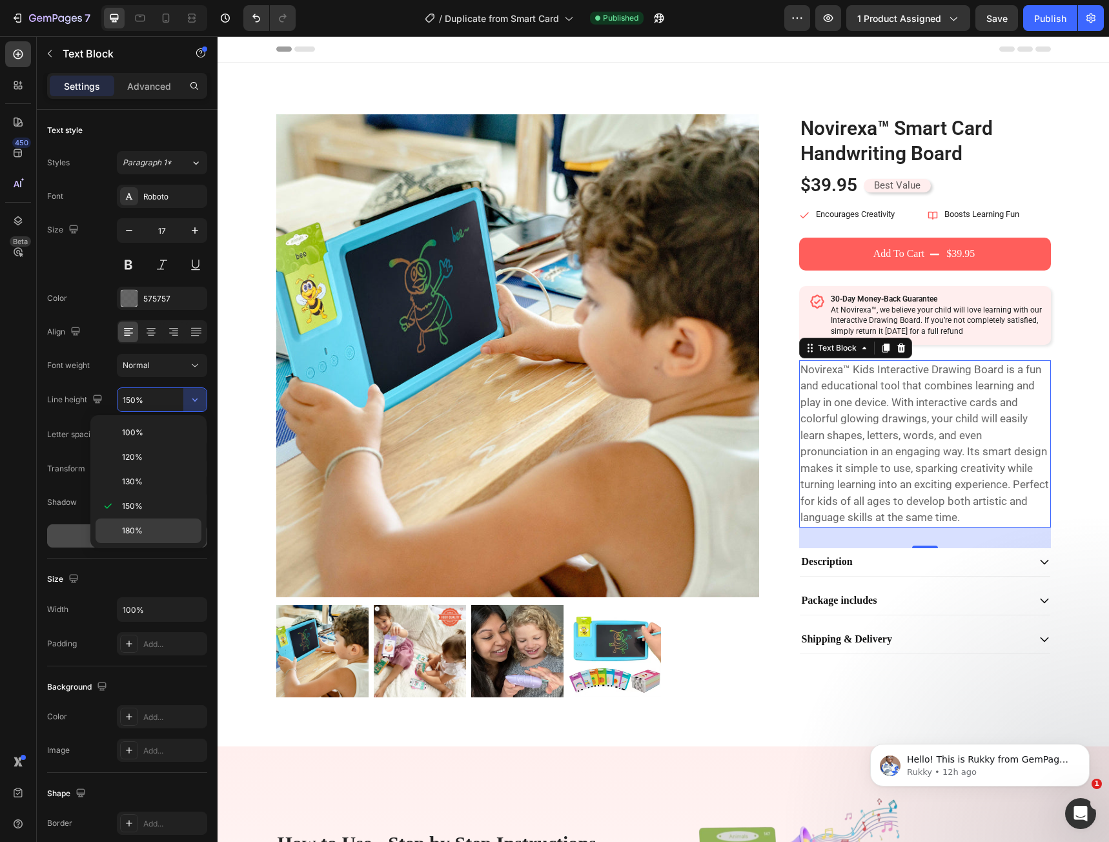
click at [172, 525] on p "180%" at bounding box center [159, 531] width 74 height 12
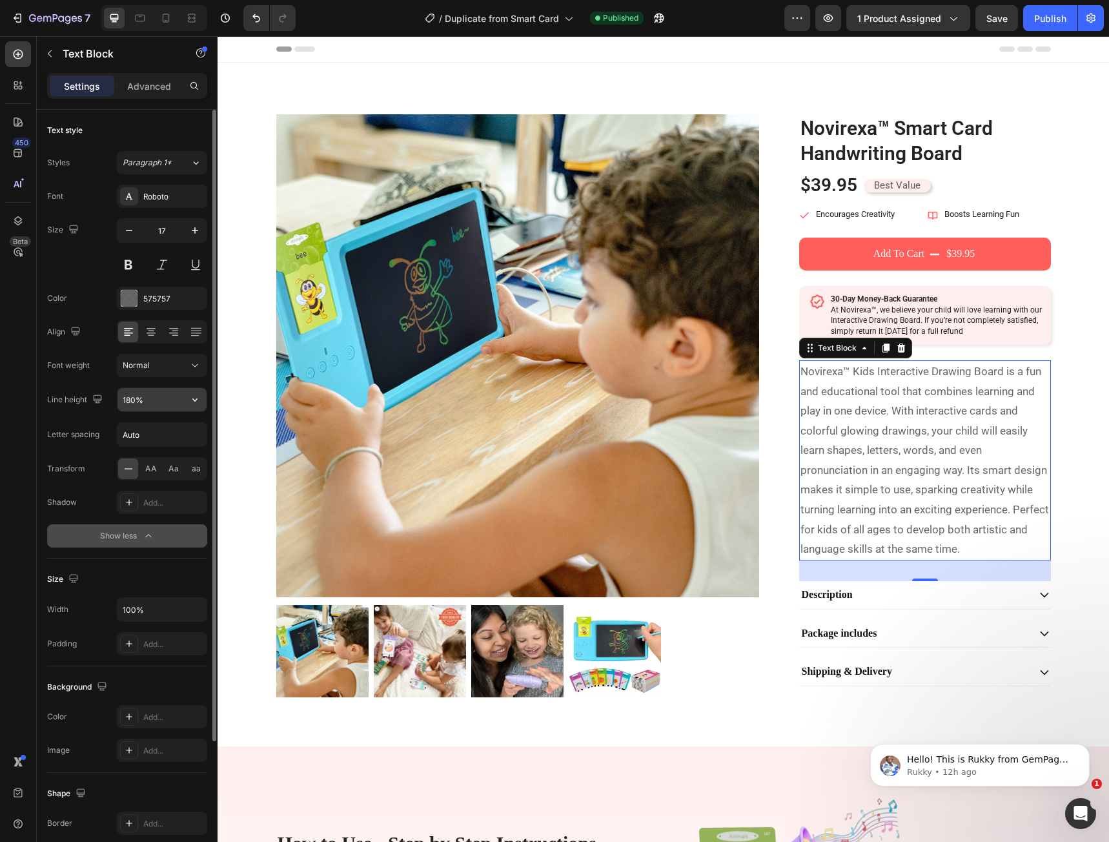
click at [192, 403] on icon "button" at bounding box center [194, 399] width 13 height 13
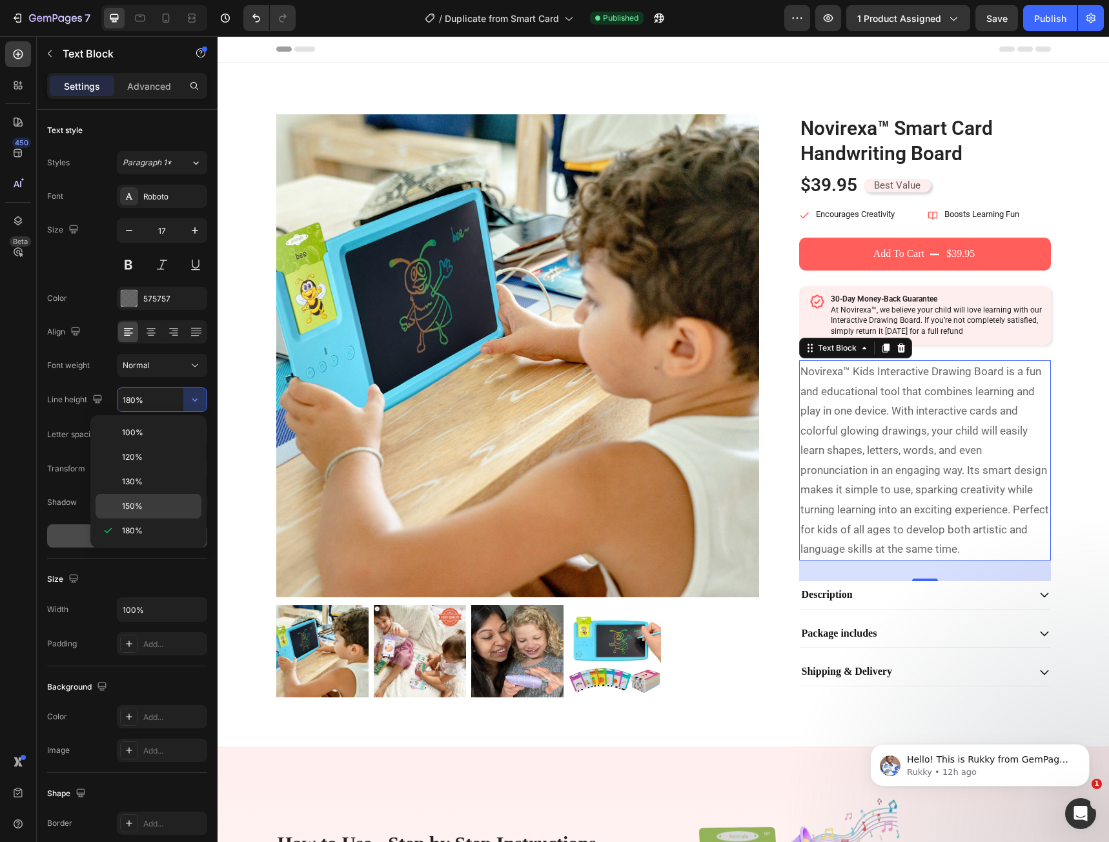
click at [161, 507] on p "150%" at bounding box center [159, 506] width 74 height 12
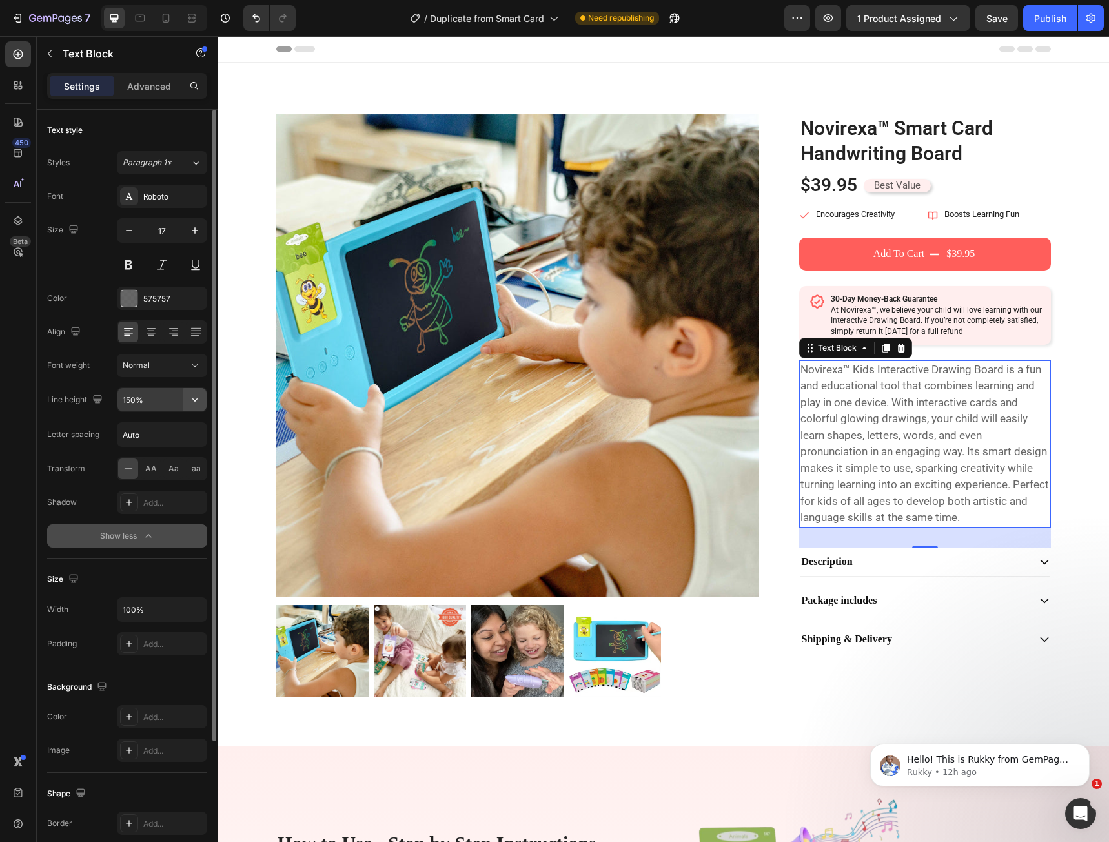
click at [189, 400] on button "button" at bounding box center [194, 399] width 23 height 23
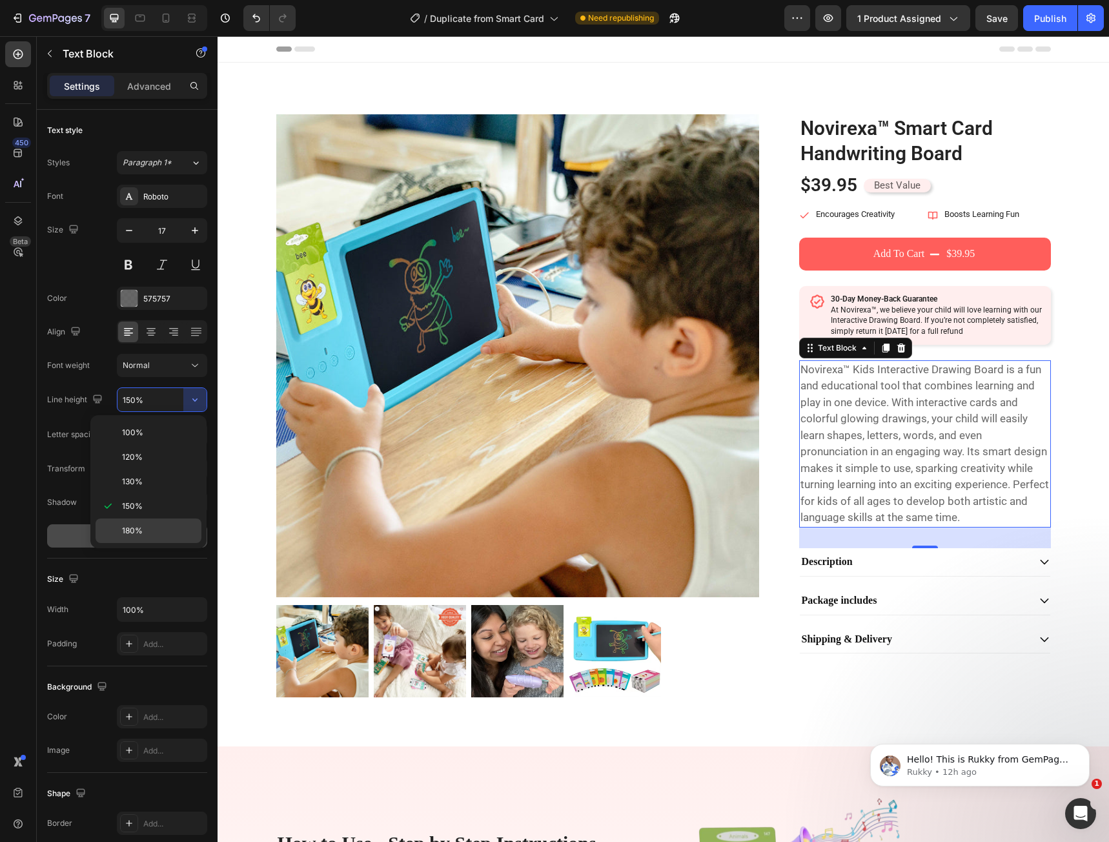
click at [169, 524] on div "180%" at bounding box center [149, 530] width 106 height 25
type input "180%"
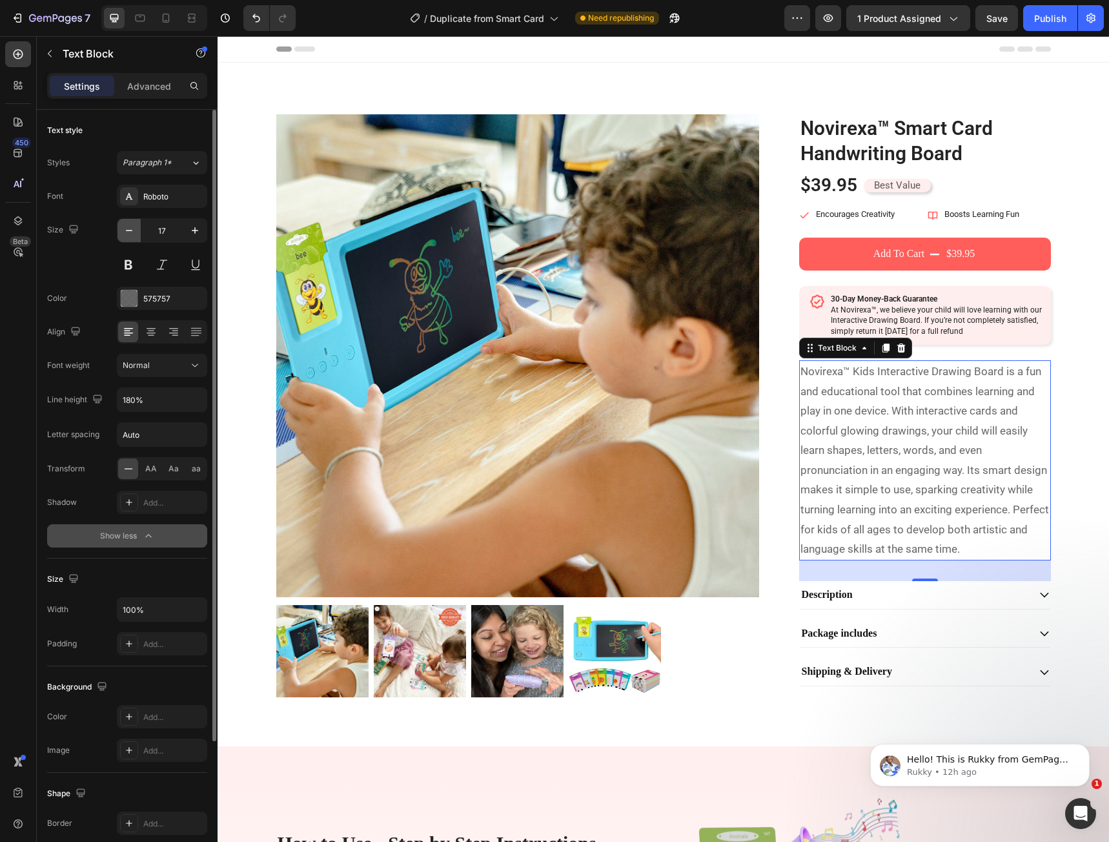
click at [130, 237] on button "button" at bounding box center [128, 230] width 23 height 23
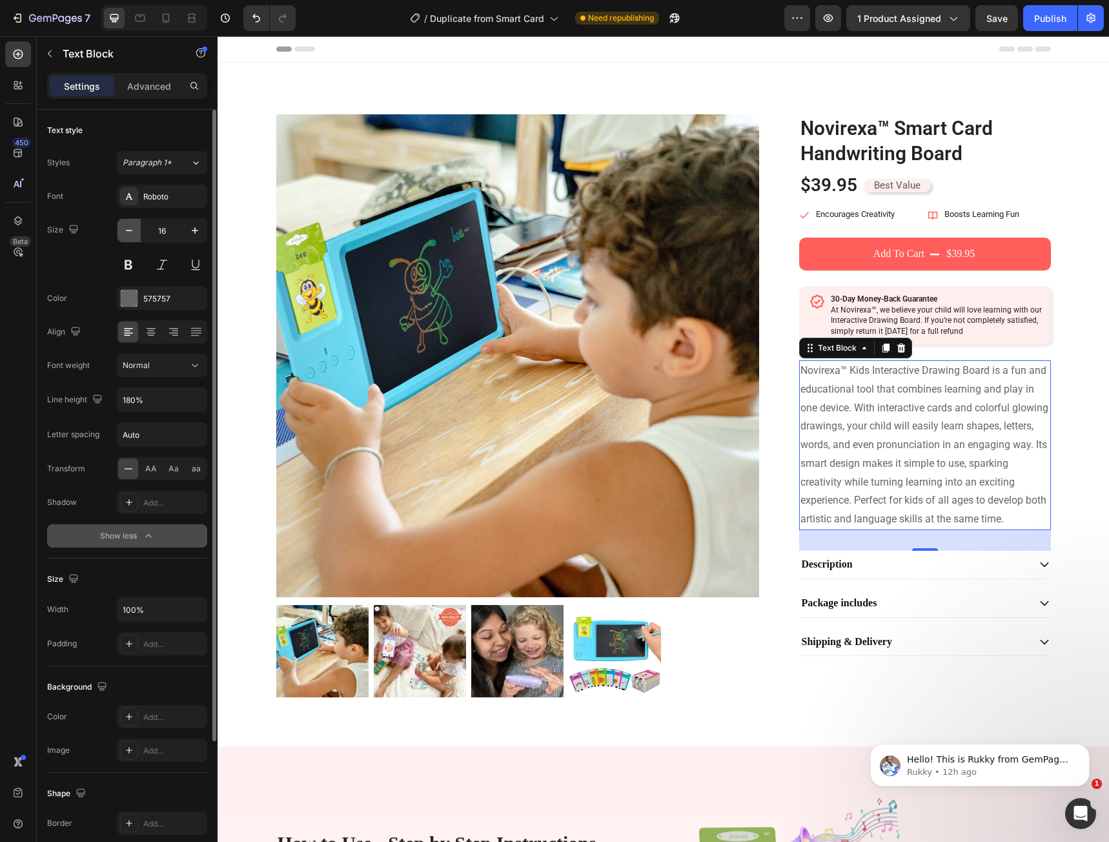
click at [130, 237] on button "button" at bounding box center [128, 230] width 23 height 23
type input "15"
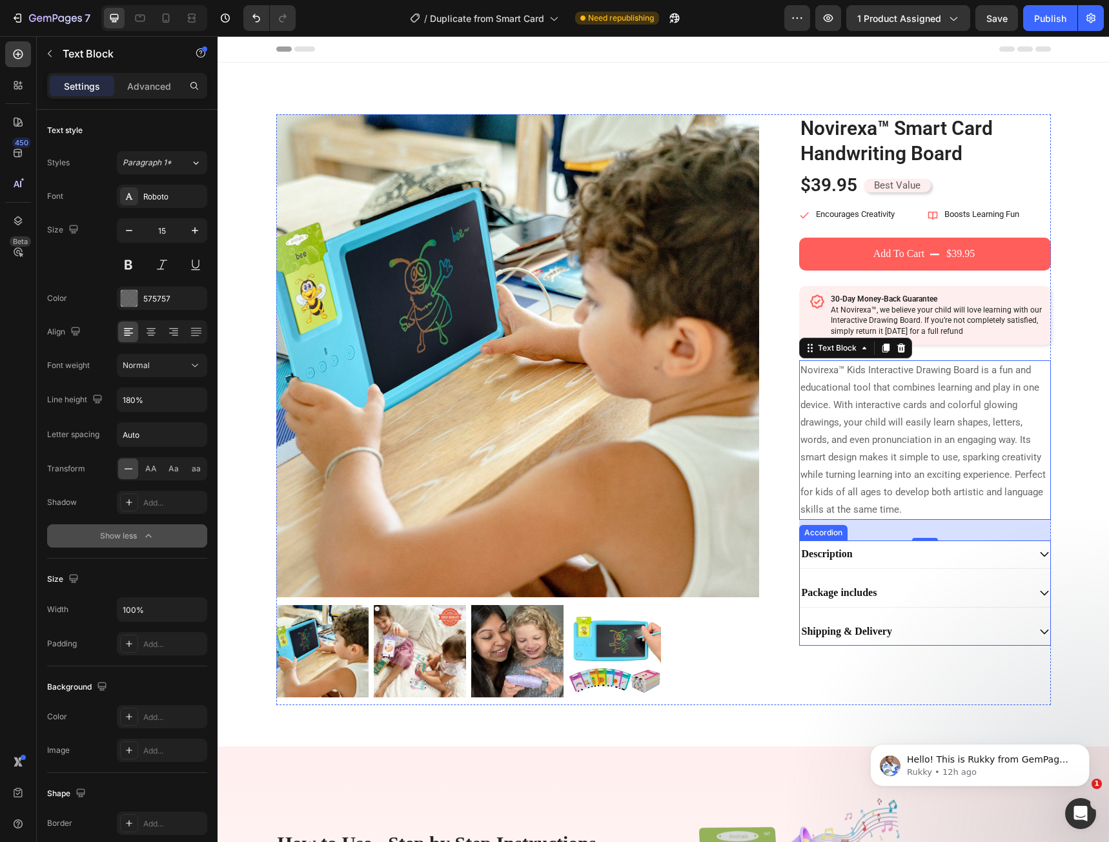
click at [958, 591] on div "Package includes" at bounding box center [914, 592] width 229 height 17
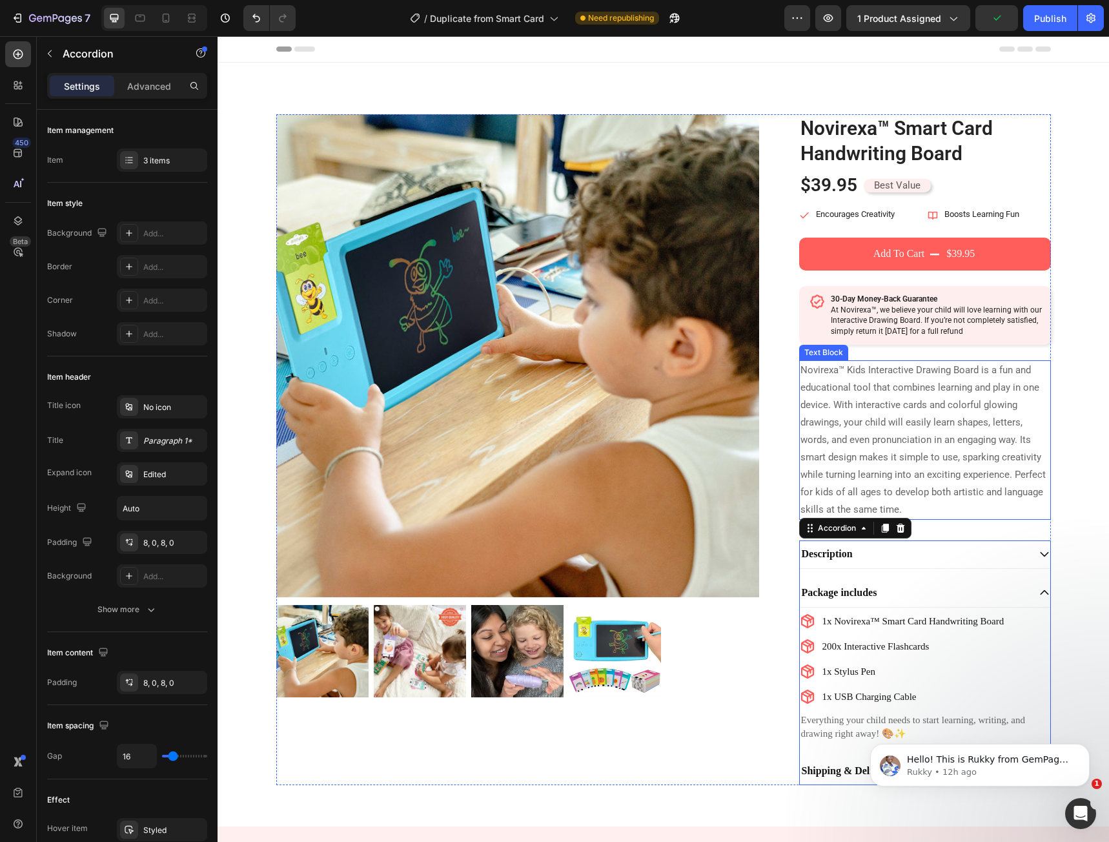
click at [915, 478] on p "Novirexa™ Kids Interactive Drawing Board is a fun and educational tool that com…" at bounding box center [924, 439] width 249 height 157
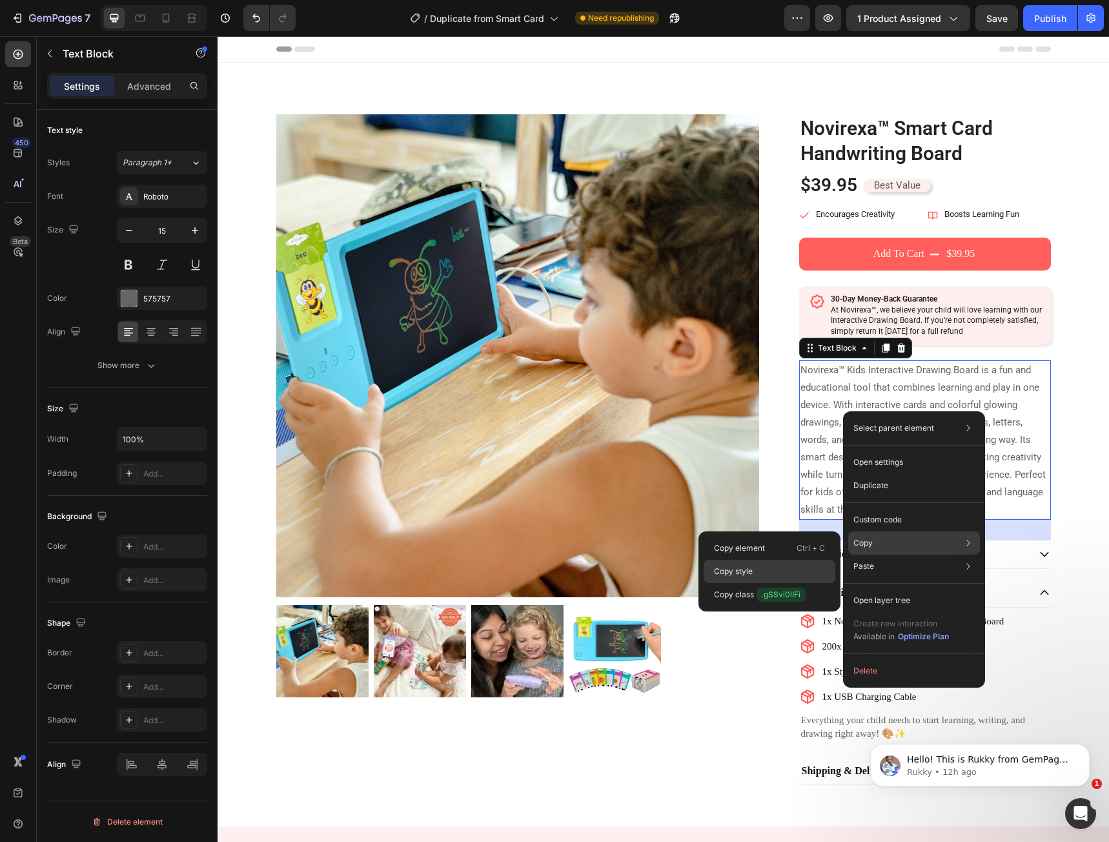
click at [778, 583] on div "Copy style" at bounding box center [770, 594] width 132 height 23
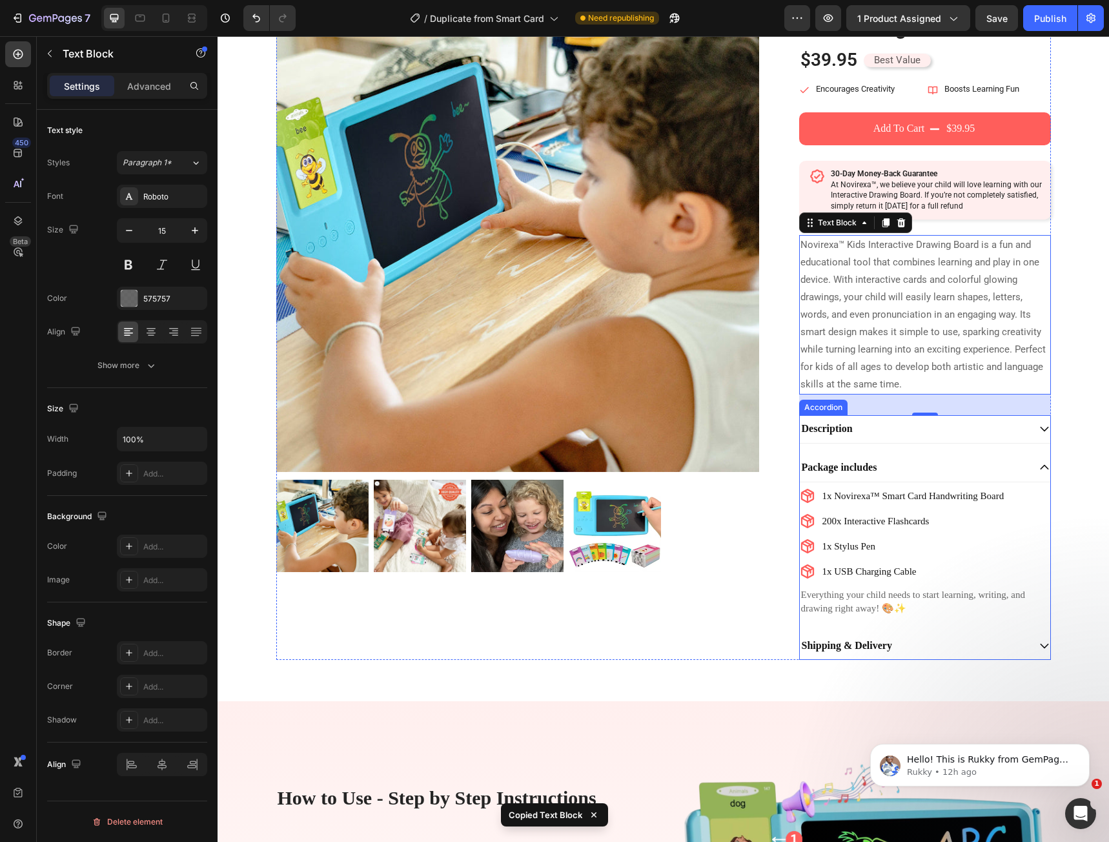
scroll to position [129, 0]
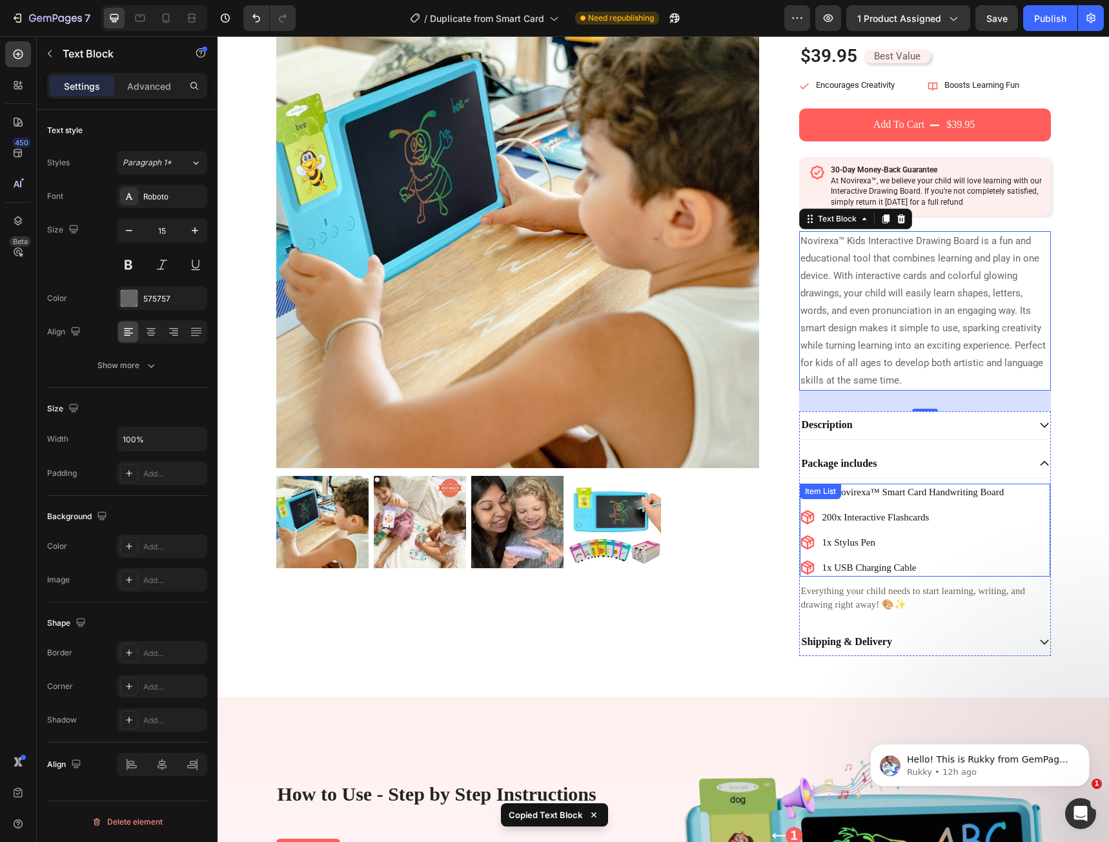
click at [1019, 549] on div "1x Novirexa™ Smart Card Handwriting Board 200x Interactive Flashcards 1x Stylus…" at bounding box center [925, 529] width 250 height 93
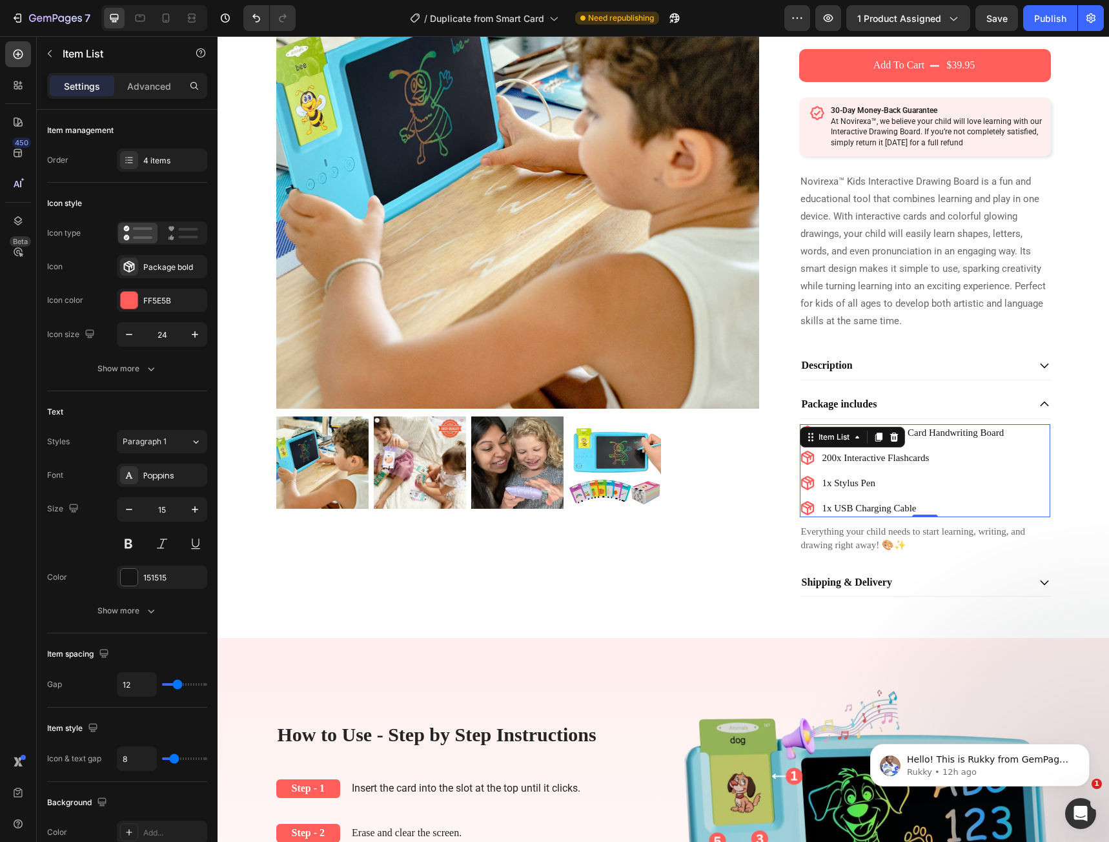
scroll to position [194, 0]
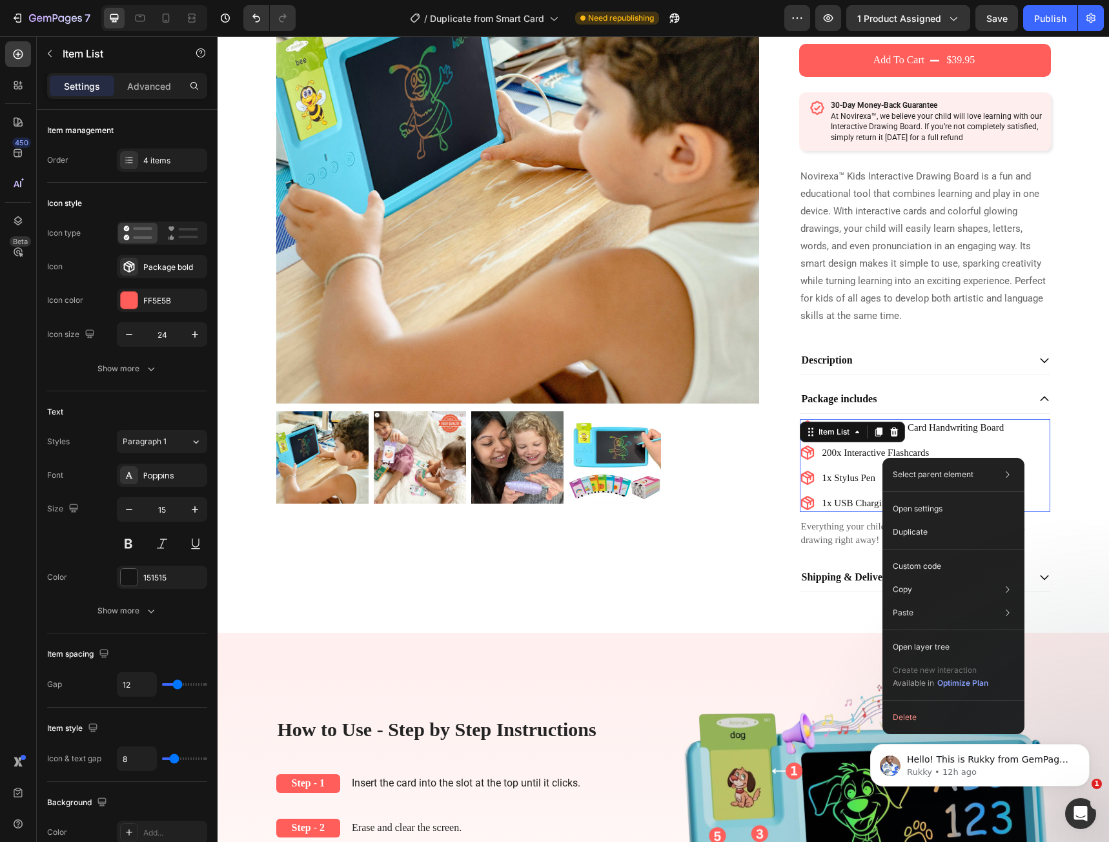
click at [859, 500] on p "1x USB Charging Cable" at bounding box center [913, 503] width 182 height 14
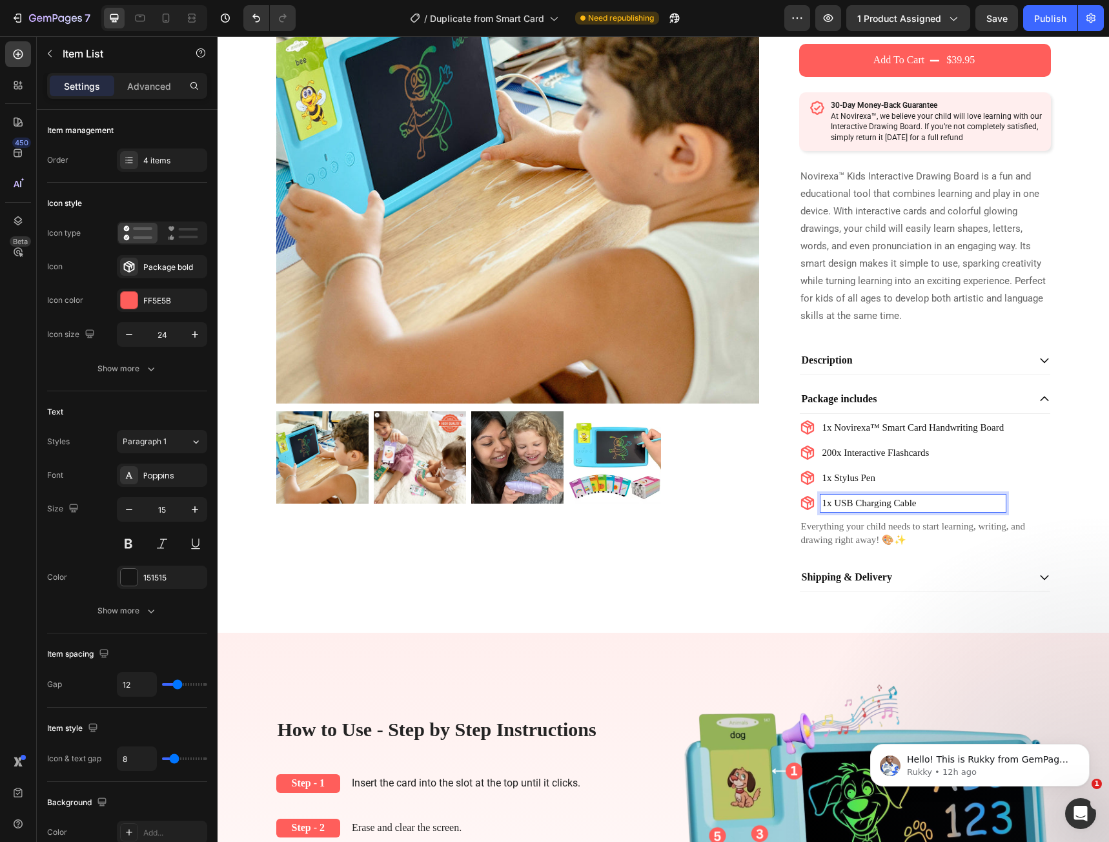
drag, startPoint x: 859, startPoint y: 500, endPoint x: 718, endPoint y: 526, distance: 143.2
click at [718, 526] on div "Product Images" at bounding box center [527, 256] width 503 height 671
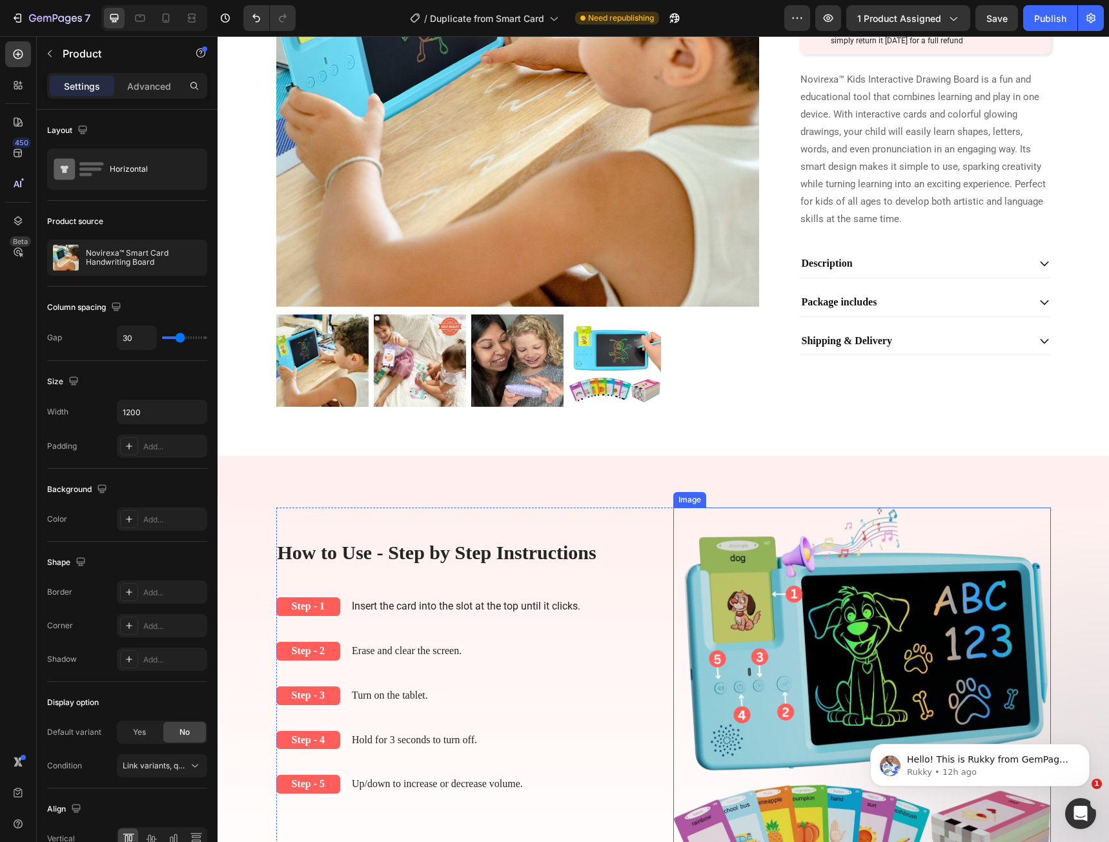
scroll to position [0, 0]
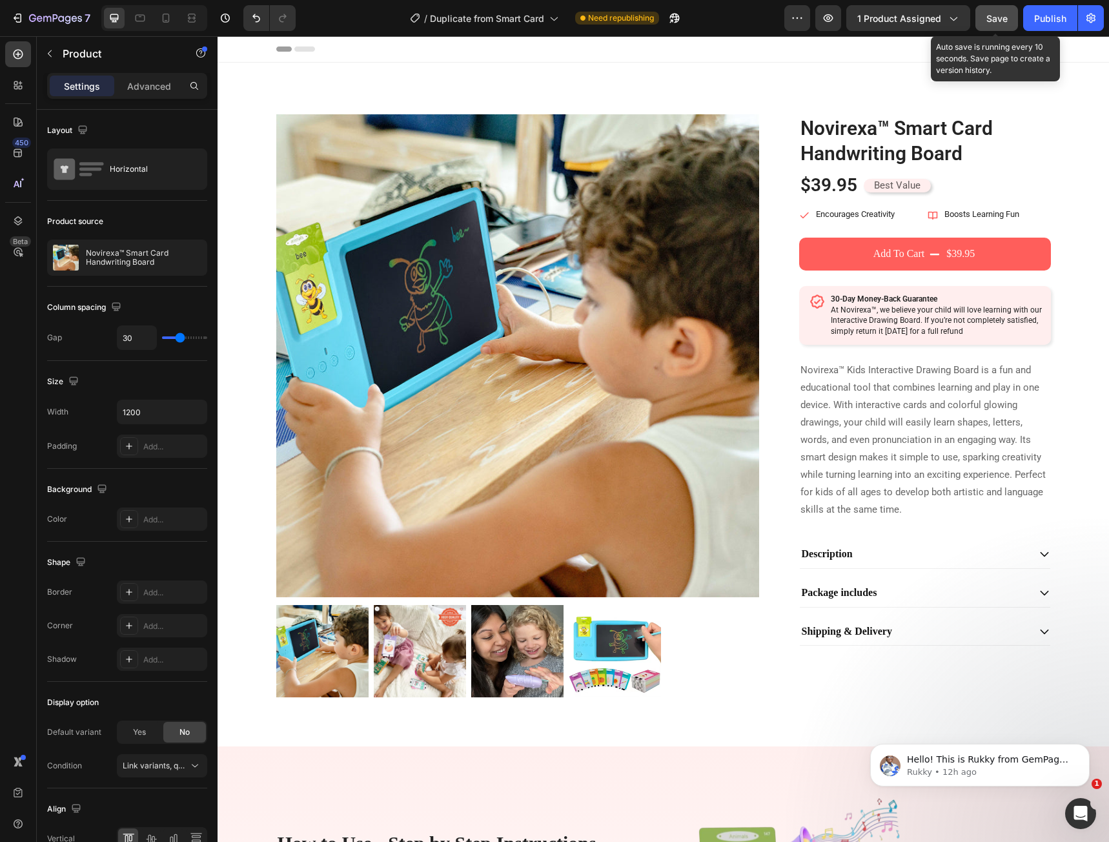
click at [1005, 25] on div "Save" at bounding box center [996, 19] width 21 height 14
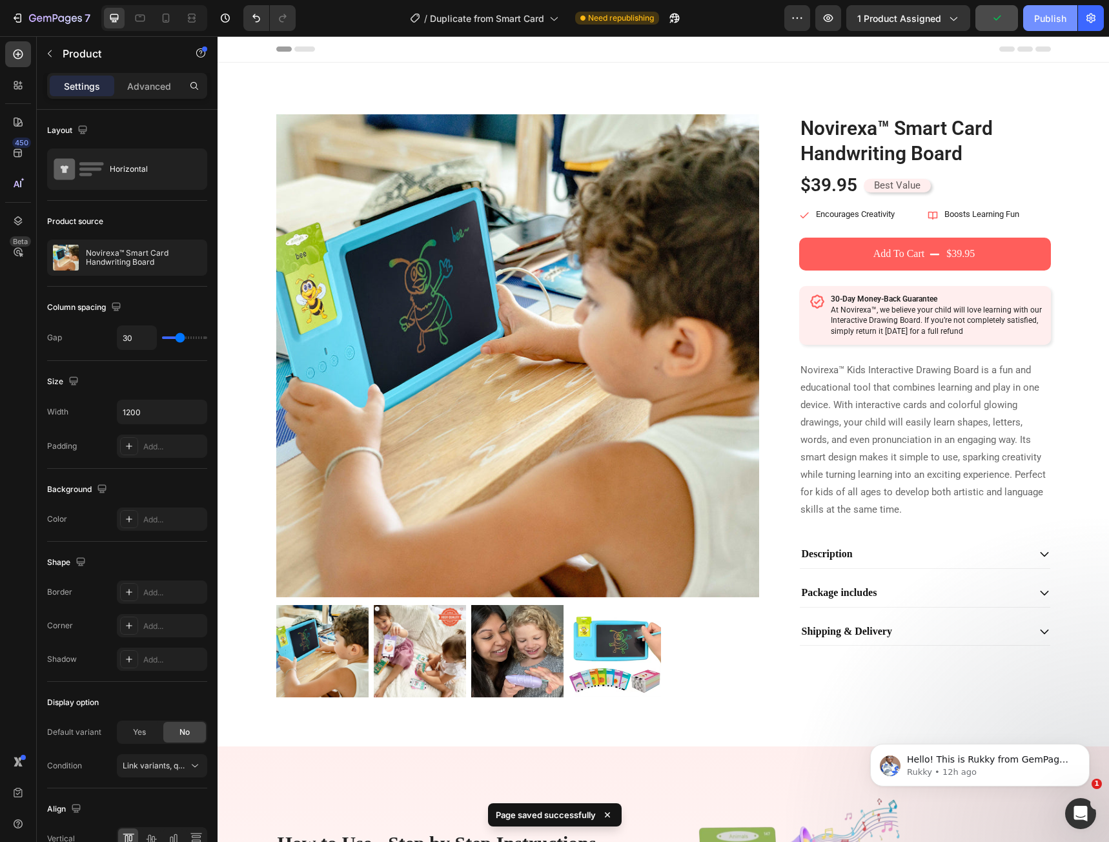
click at [1042, 22] on div "Publish" at bounding box center [1050, 19] width 32 height 14
click at [853, 474] on p "Novirexa™ Kids Interactive Drawing Board is a fun and educational tool that com…" at bounding box center [924, 439] width 249 height 157
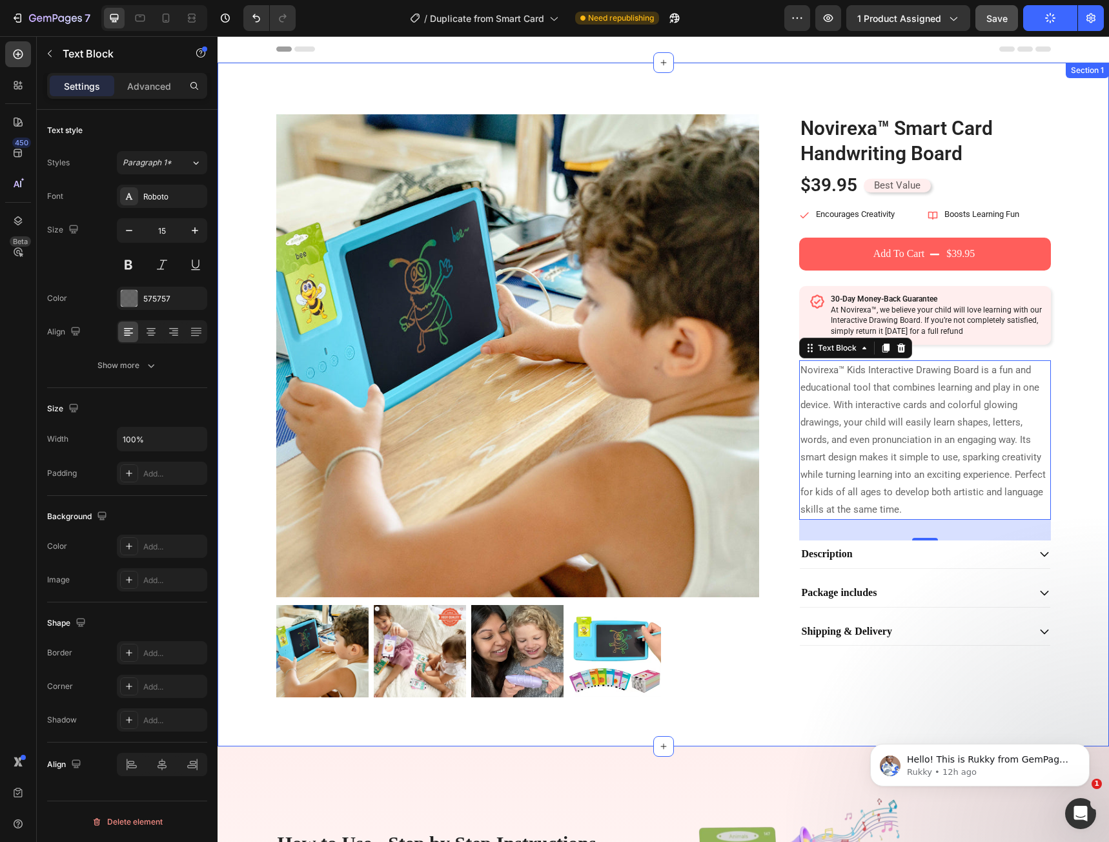
click at [1070, 443] on div "Product Images Novirexa™ Smart Card Handwriting Board Product Title $39.95 Prod…" at bounding box center [663, 414] width 872 height 601
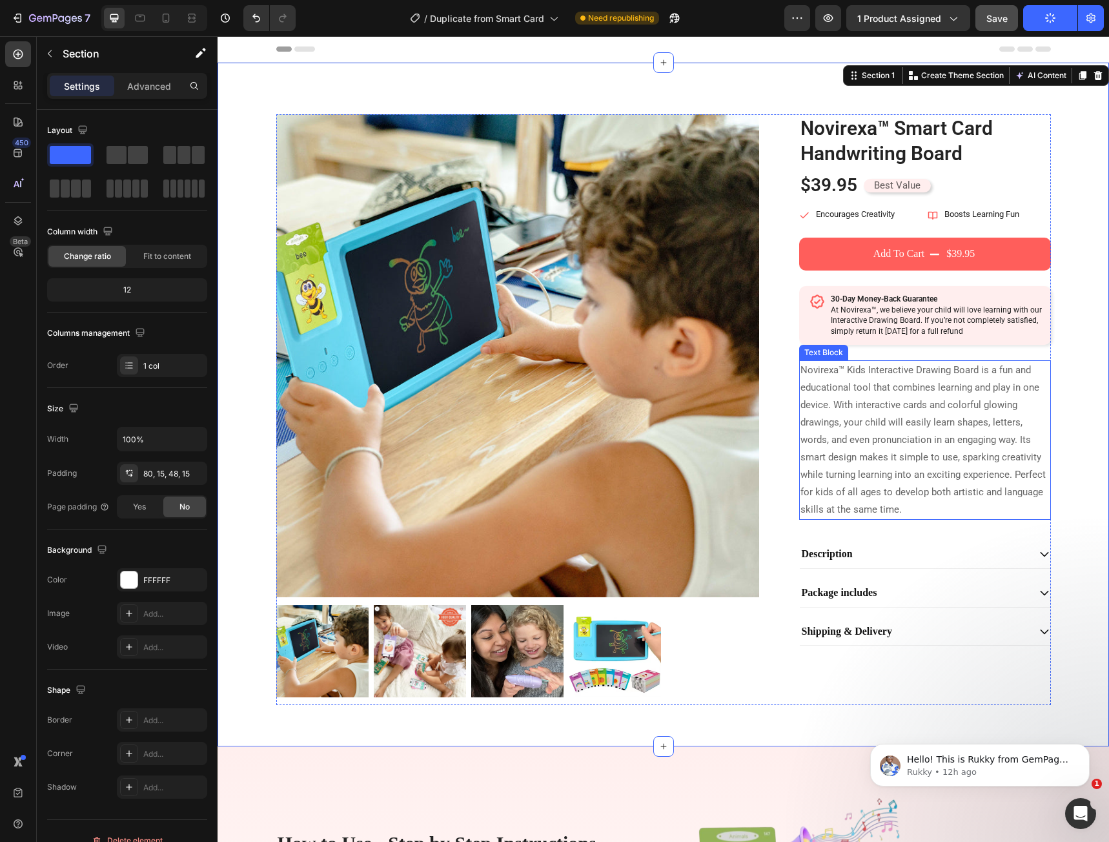
click at [984, 445] on p "Novirexa™ Kids Interactive Drawing Board is a fun and educational tool that com…" at bounding box center [924, 439] width 249 height 157
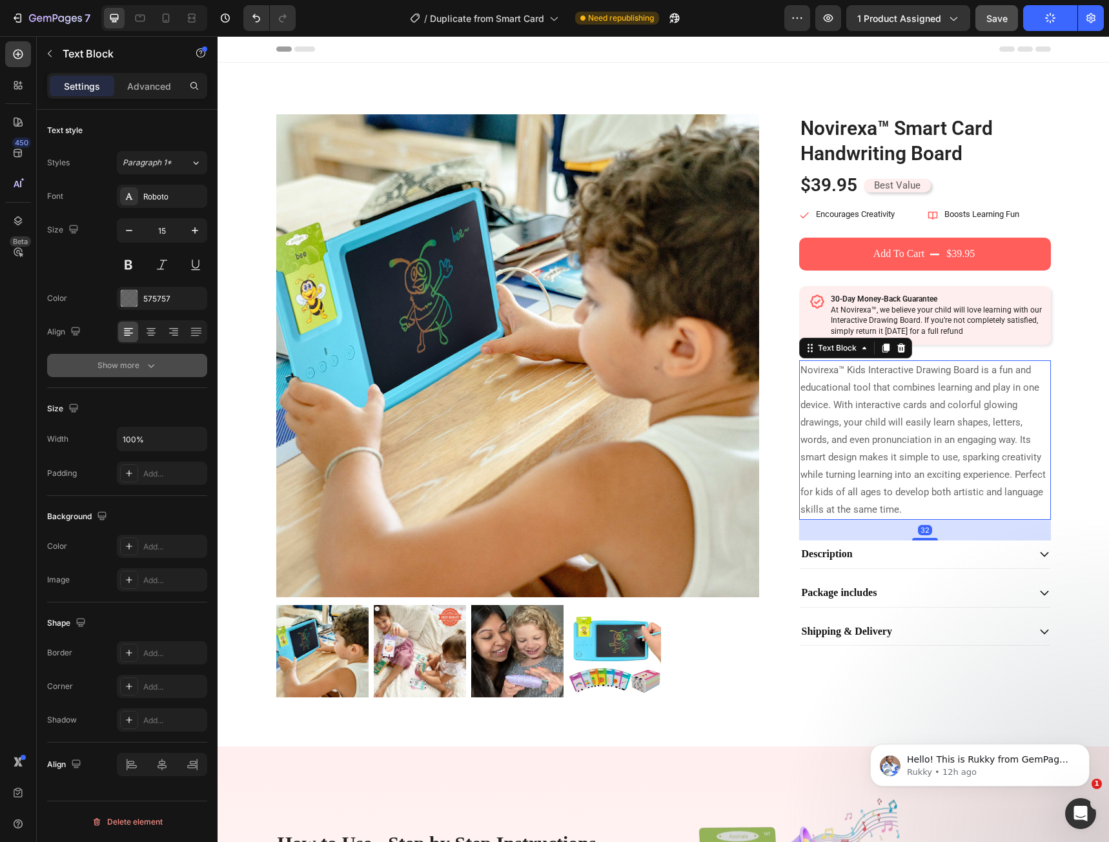
click at [150, 362] on icon "button" at bounding box center [151, 365] width 13 height 13
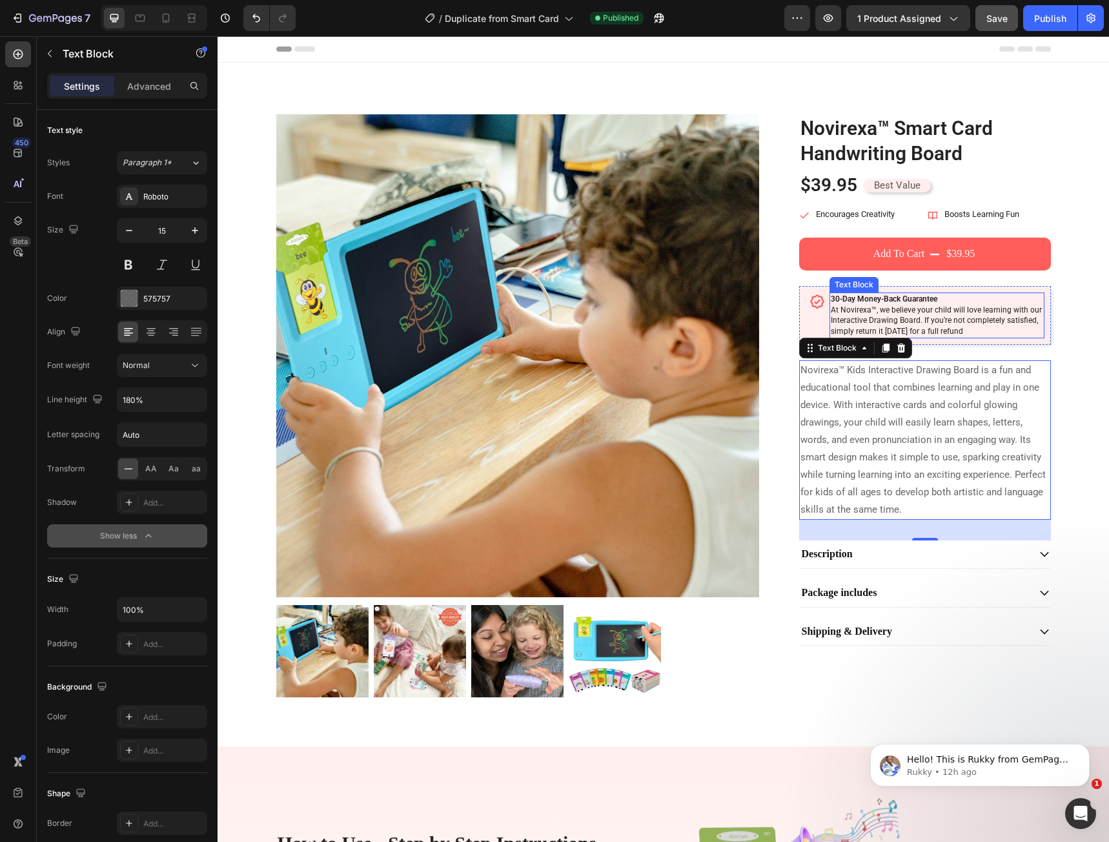
click at [883, 309] on p "30-Day Money-Back Guarantee At Novirexa™, we believe your child will love learn…" at bounding box center [937, 315] width 212 height 43
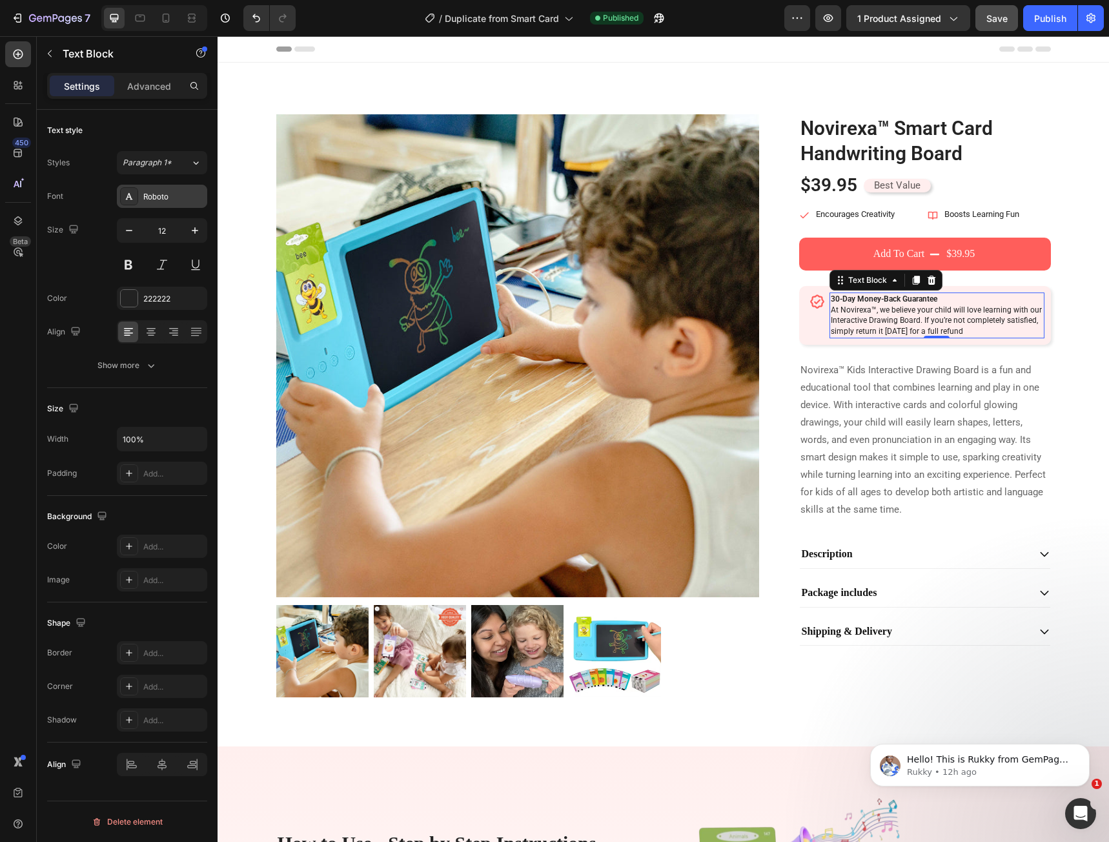
click at [156, 195] on div "Roboto" at bounding box center [173, 197] width 61 height 12
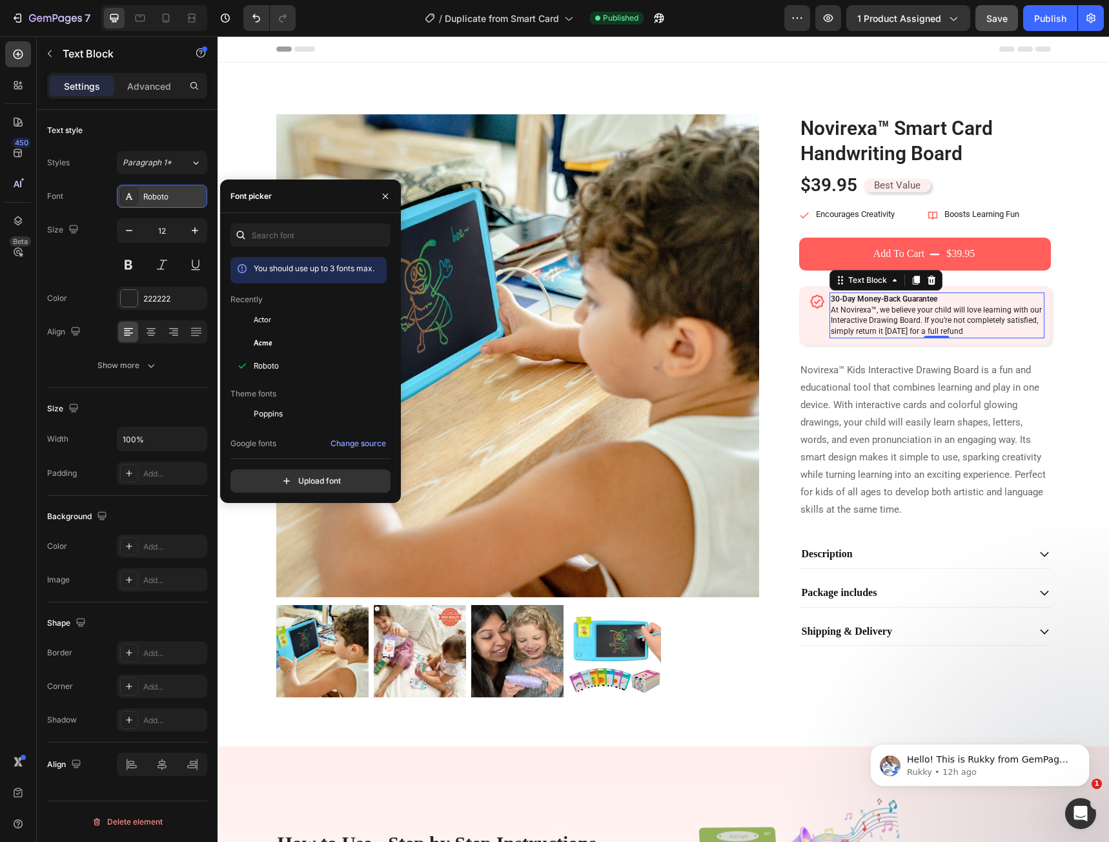
click at [156, 195] on div "Roboto" at bounding box center [173, 197] width 61 height 12
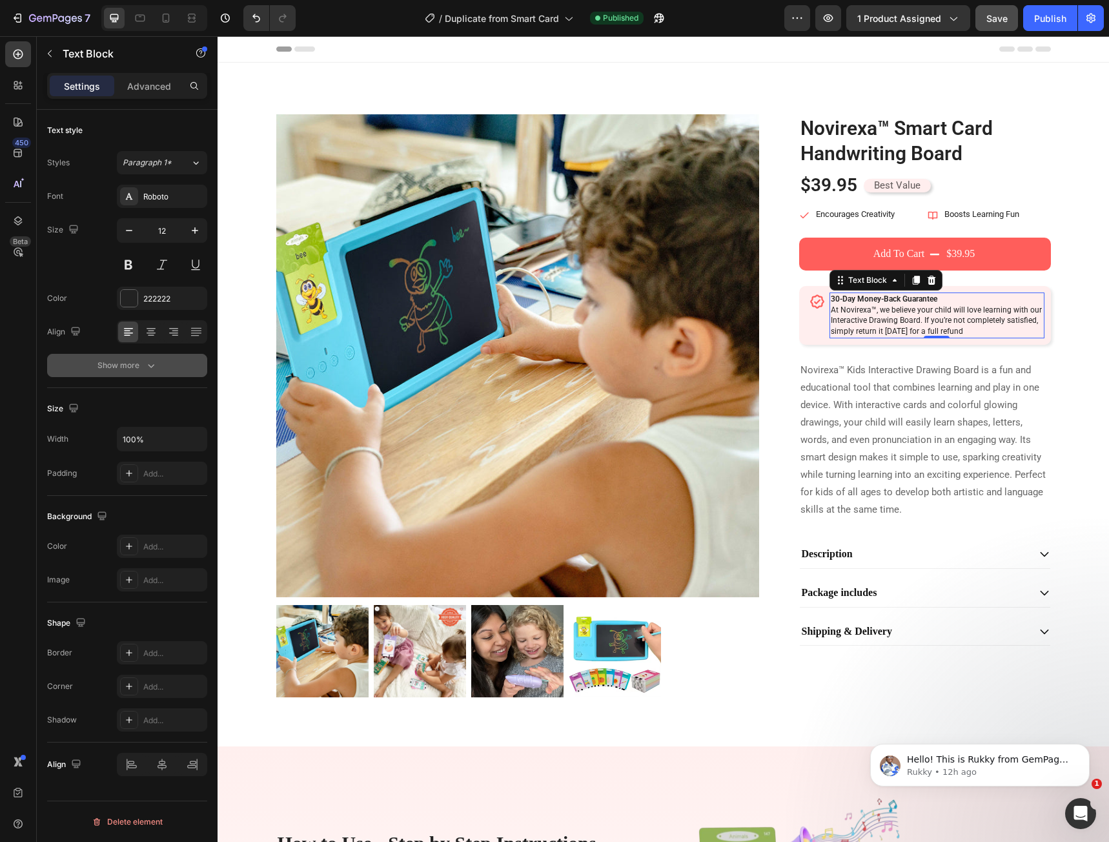
click at [149, 365] on icon "button" at bounding box center [151, 365] width 13 height 13
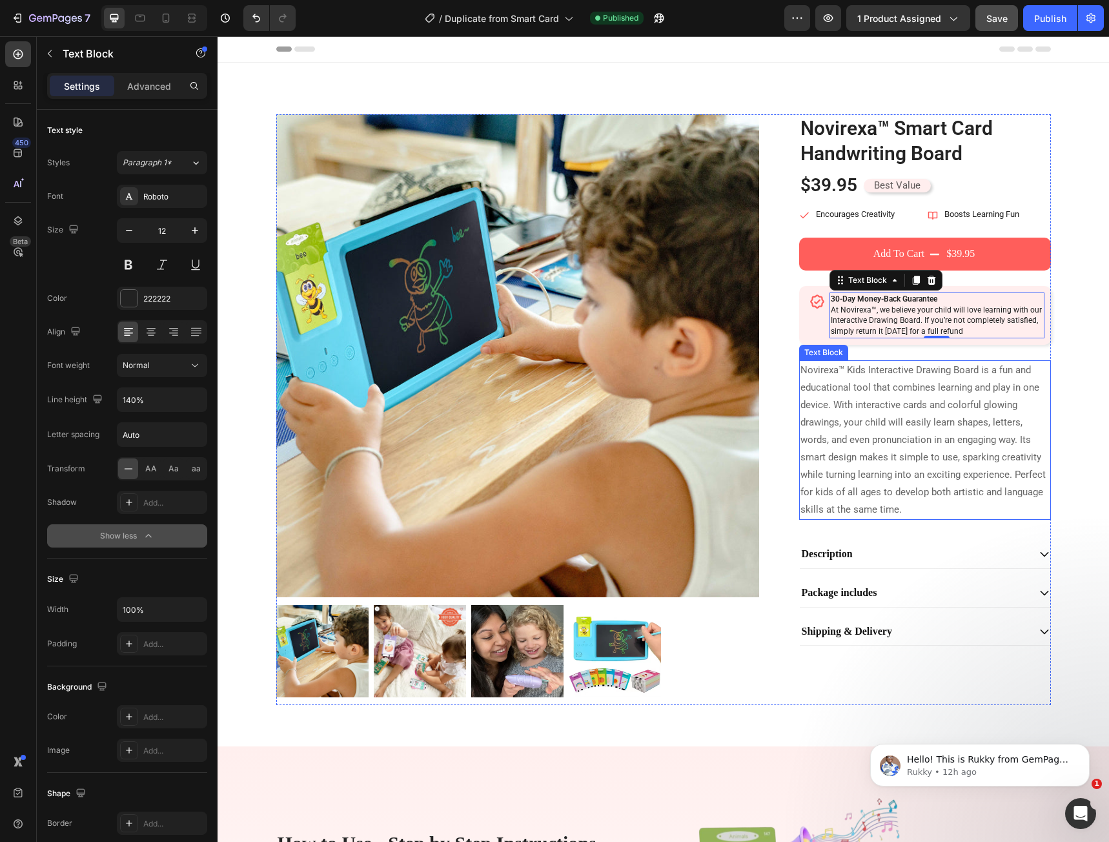
click at [850, 448] on p "Novirexa™ Kids Interactive Drawing Board is a fun and educational tool that com…" at bounding box center [924, 439] width 249 height 157
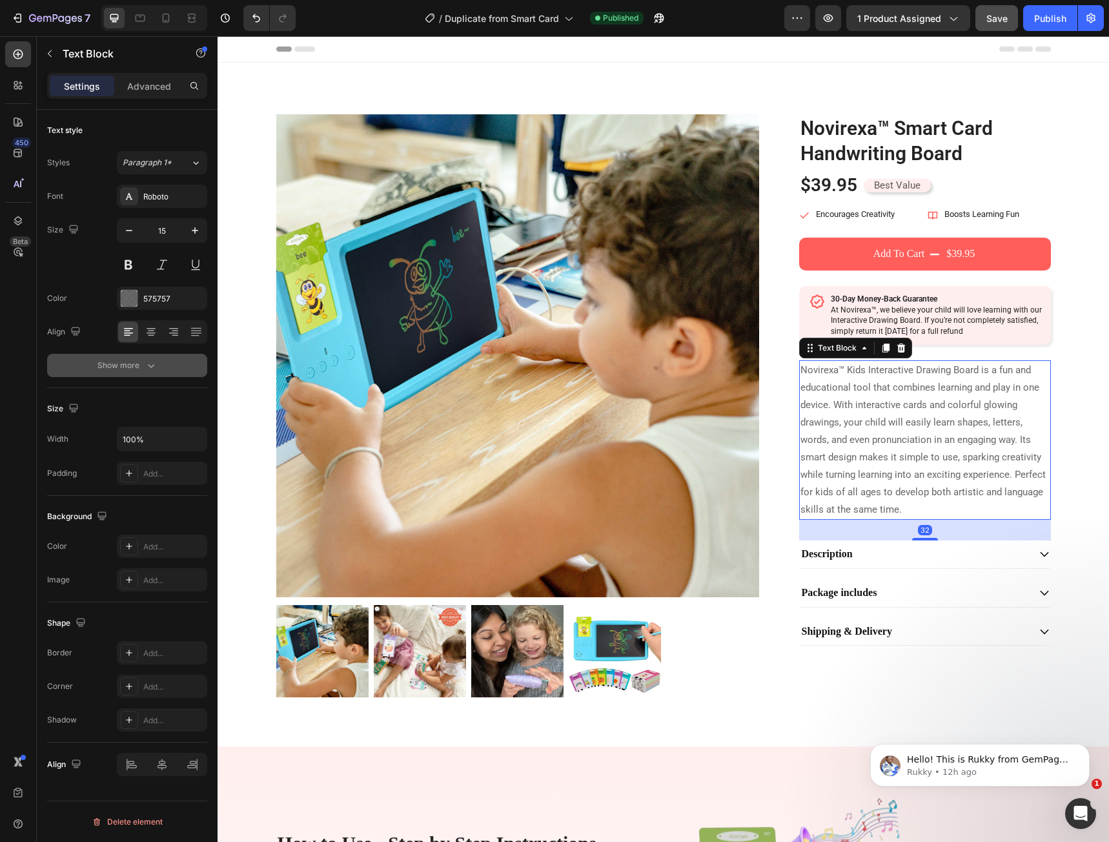
click at [150, 369] on icon "button" at bounding box center [151, 365] width 13 height 13
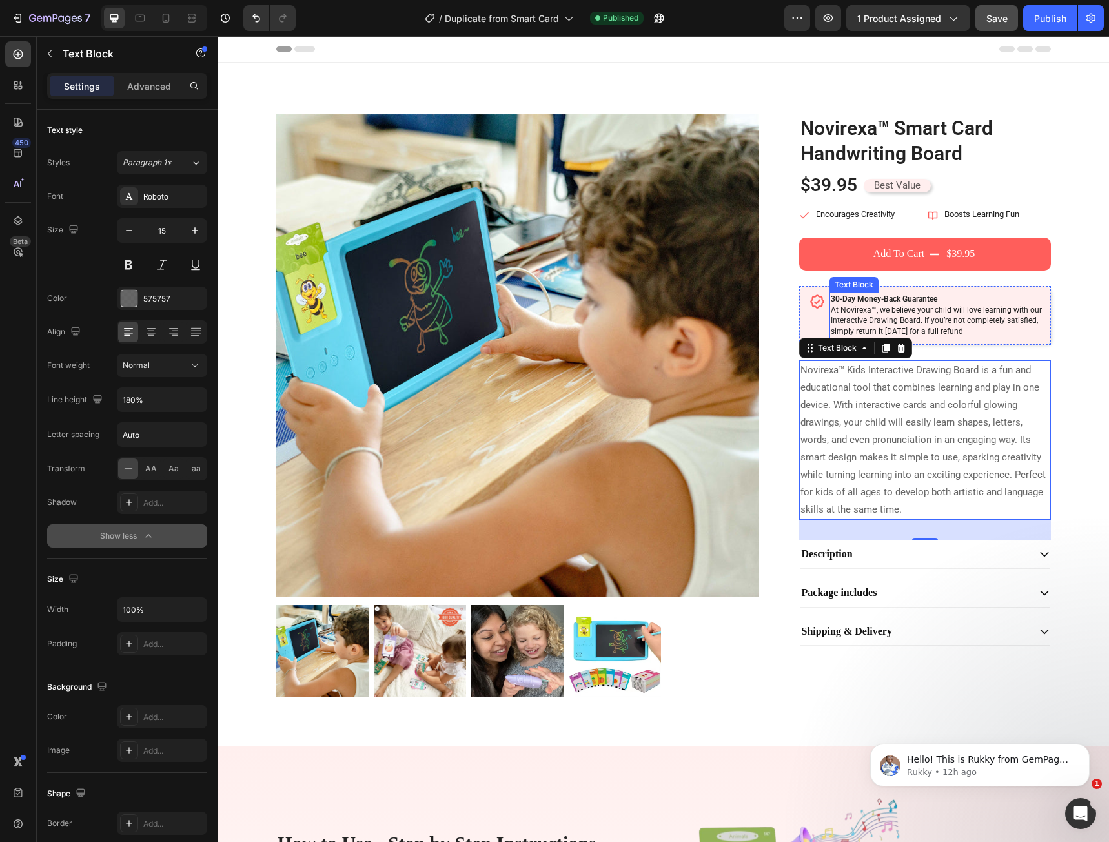
click at [983, 324] on p "30-Day Money-Back Guarantee At Novirexa™, we believe your child will love learn…" at bounding box center [937, 315] width 212 height 43
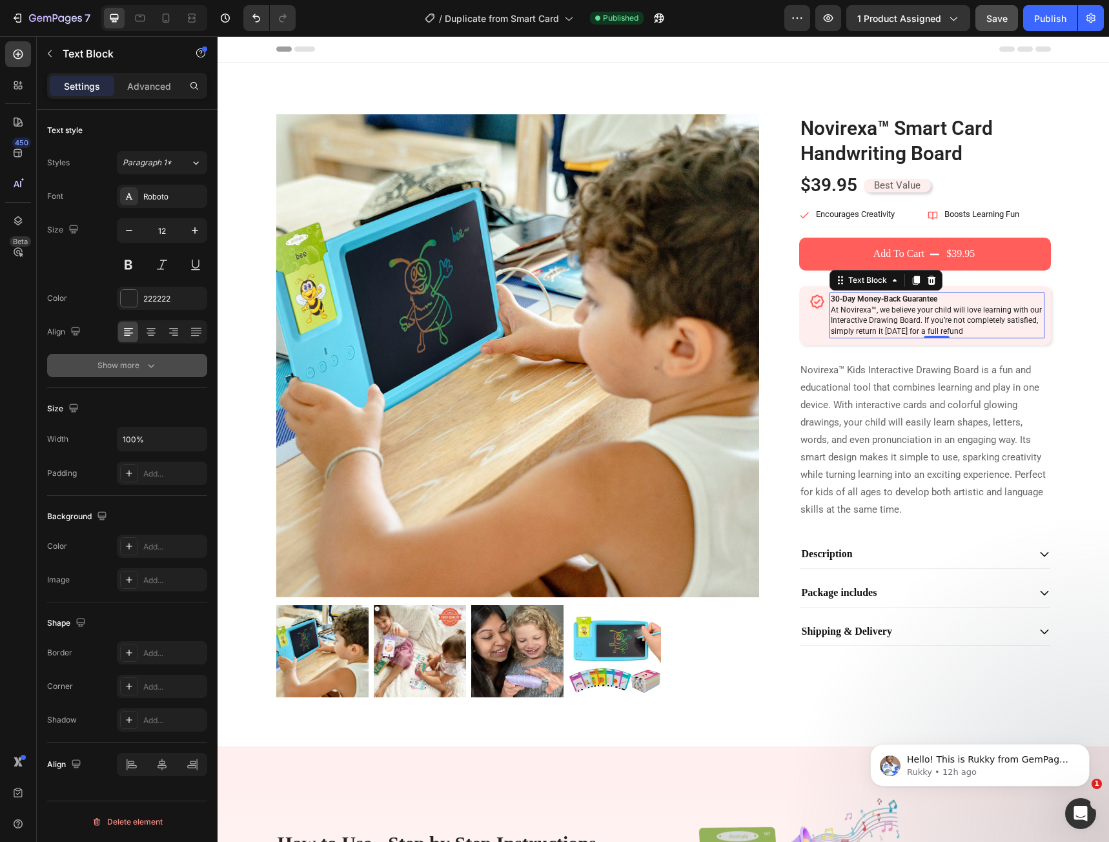
click at [147, 365] on icon "button" at bounding box center [151, 365] width 13 height 13
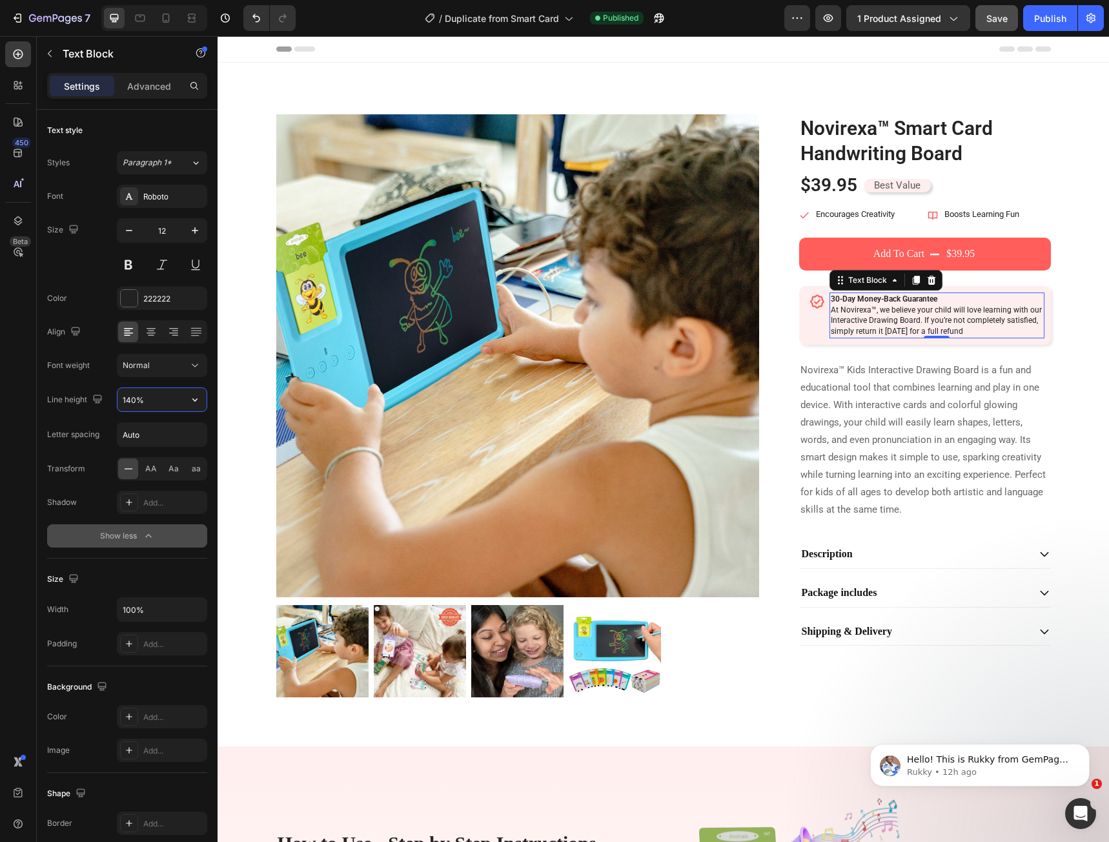
click at [159, 400] on input "140%" at bounding box center [161, 399] width 89 height 23
click at [187, 401] on button "button" at bounding box center [194, 399] width 23 height 23
click at [158, 525] on p "180%" at bounding box center [159, 531] width 74 height 12
type input "180%"
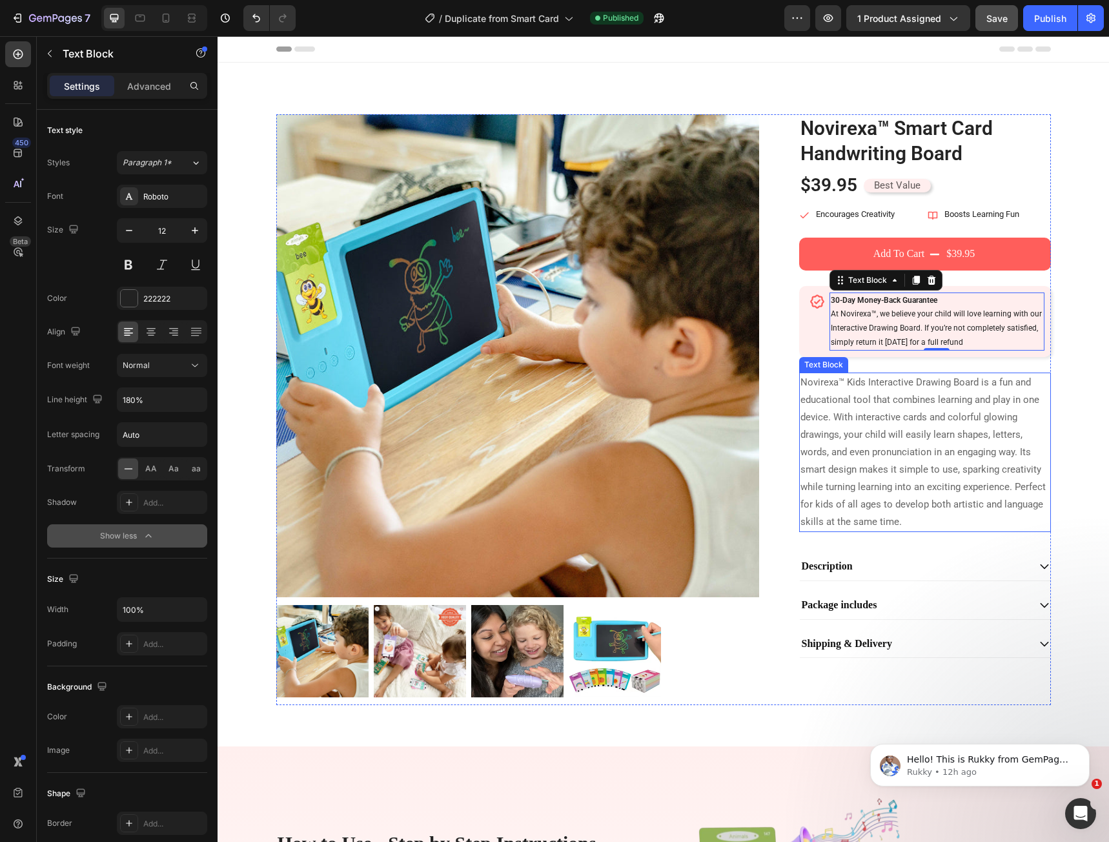
click at [848, 407] on p "Novirexa™ Kids Interactive Drawing Board is a fun and educational tool that com…" at bounding box center [924, 452] width 249 height 157
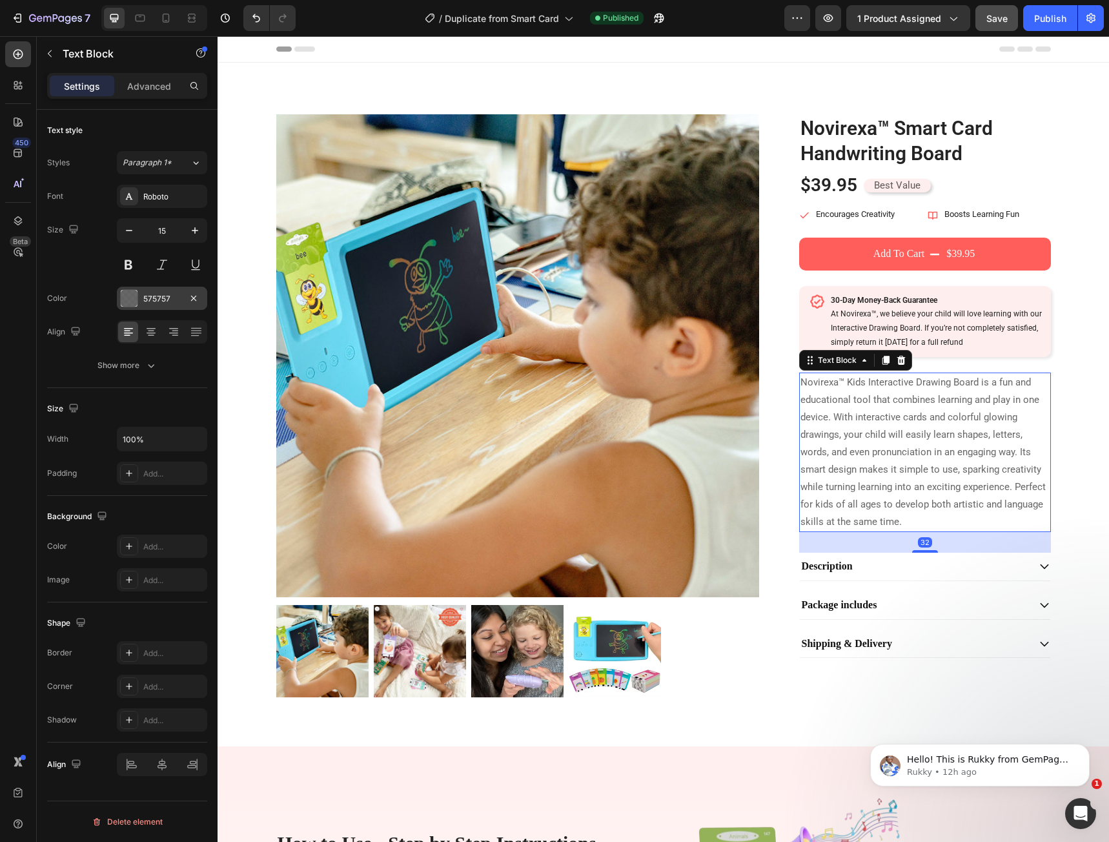
click at [166, 299] on div "575757" at bounding box center [161, 299] width 37 height 12
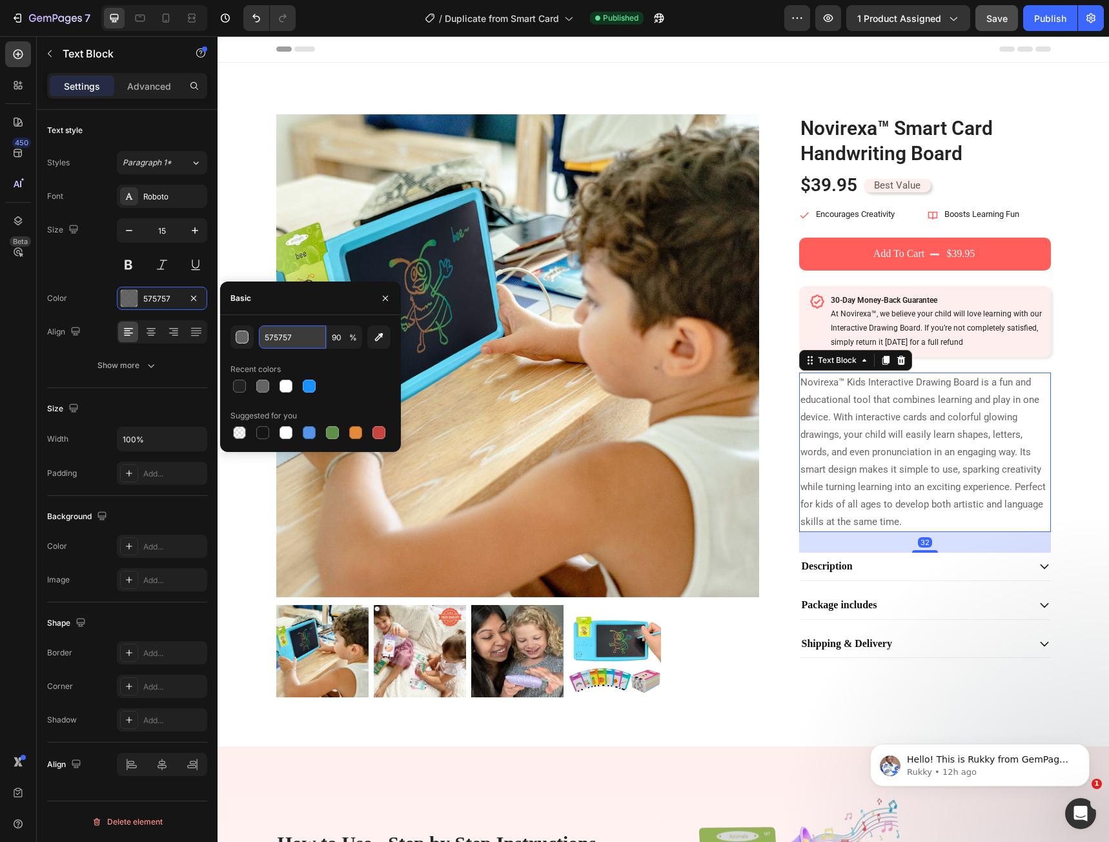
click at [300, 337] on input "575757" at bounding box center [292, 336] width 67 height 23
click at [387, 301] on icon "button" at bounding box center [385, 298] width 10 height 10
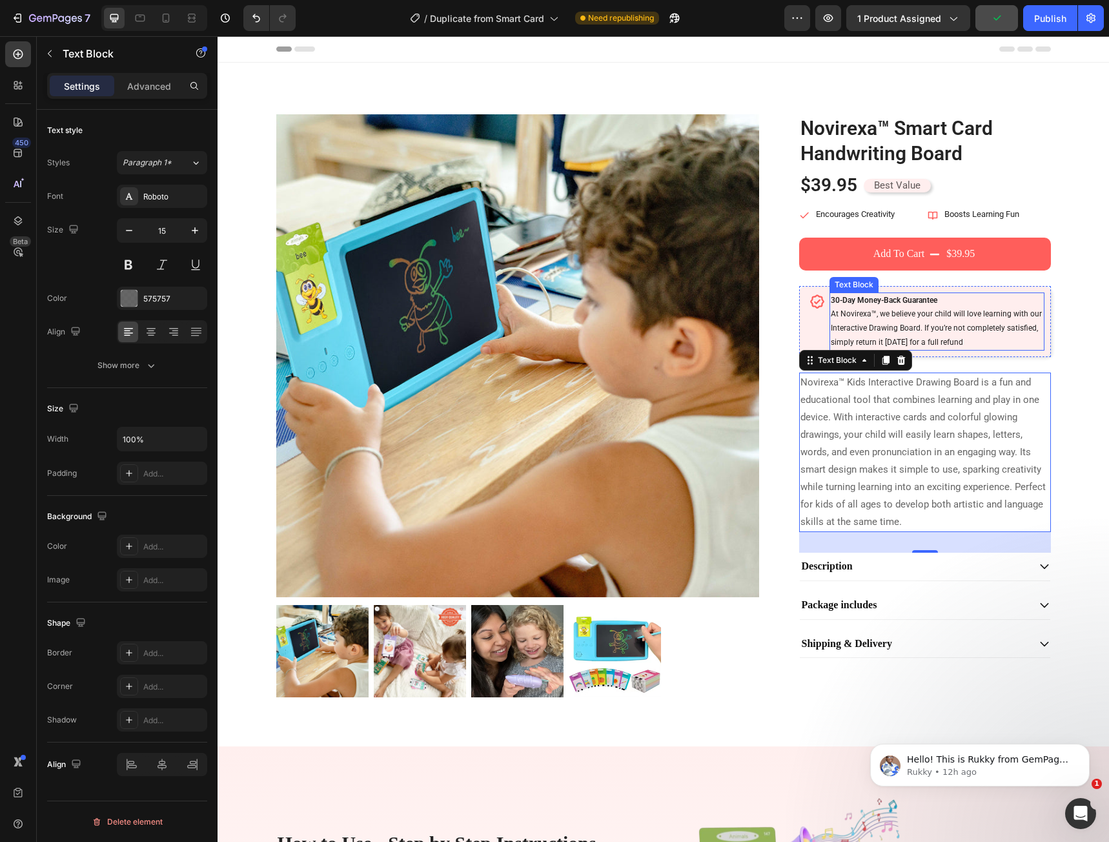
click at [897, 327] on p "30-Day Money-Back Guarantee At Novirexa™, we believe your child will love learn…" at bounding box center [937, 322] width 212 height 56
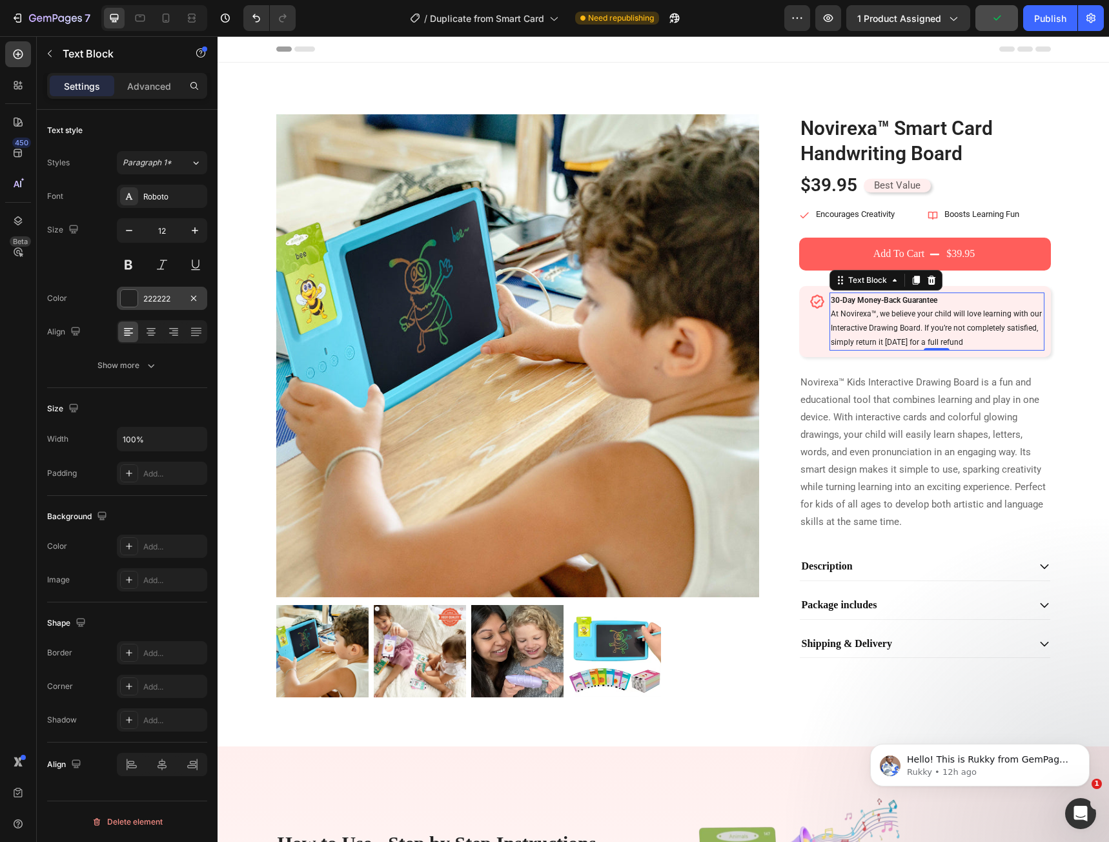
click at [157, 300] on div "222222" at bounding box center [161, 299] width 37 height 12
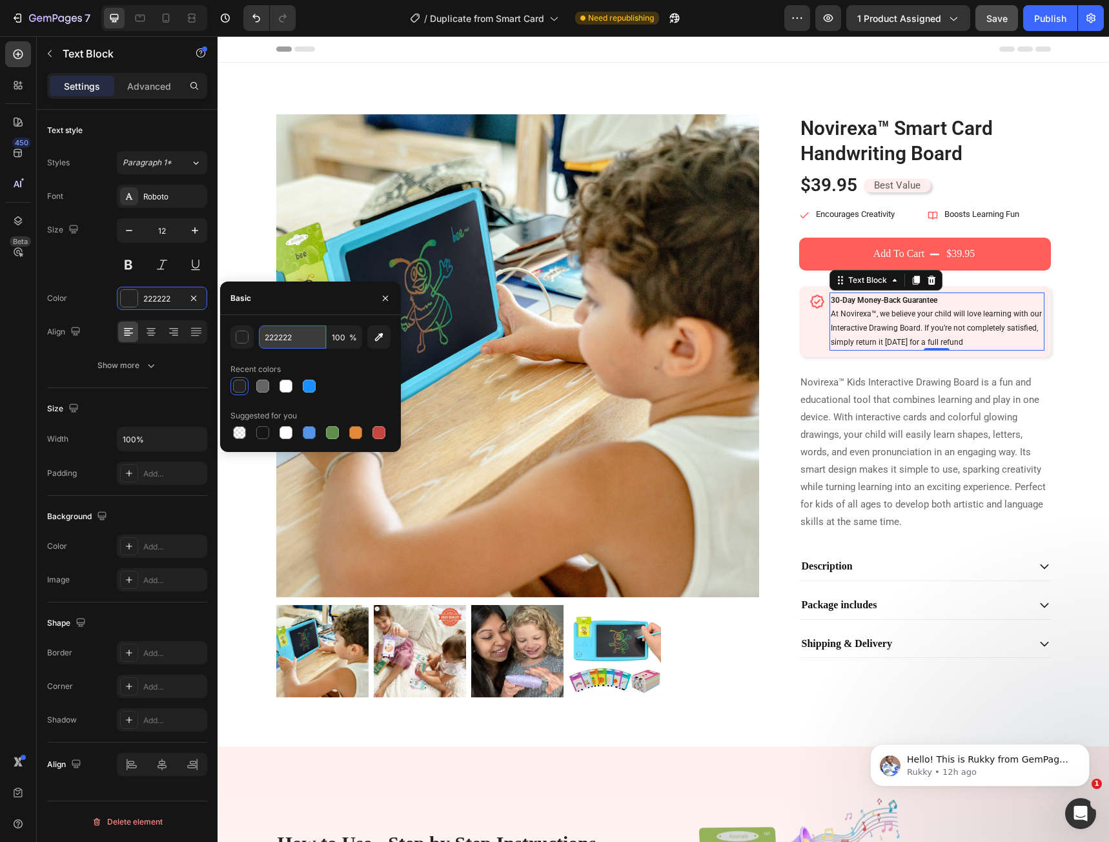
click at [290, 343] on input "222222" at bounding box center [292, 336] width 67 height 23
paste input "575757"
type input "575757"
click at [373, 385] on div at bounding box center [310, 386] width 160 height 18
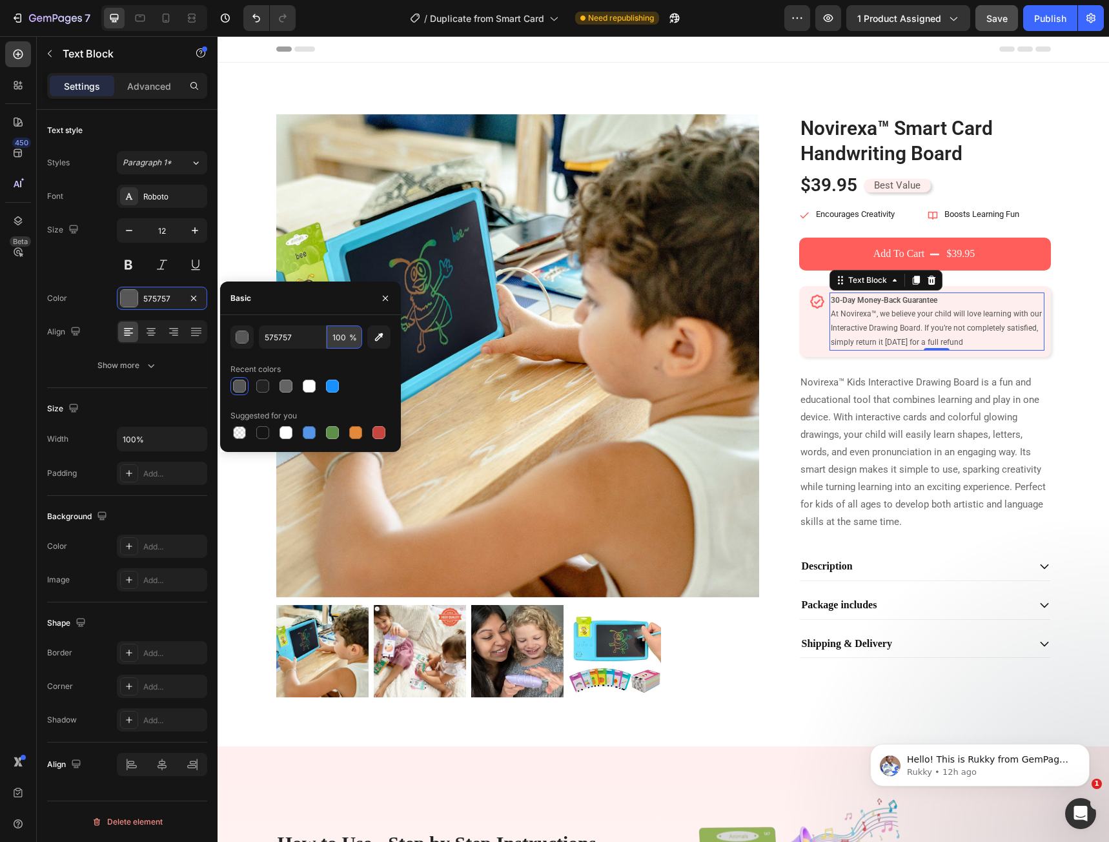
click at [338, 336] on input "100" at bounding box center [345, 336] width 36 height 23
type input "90"
click at [385, 301] on icon "button" at bounding box center [385, 298] width 10 height 10
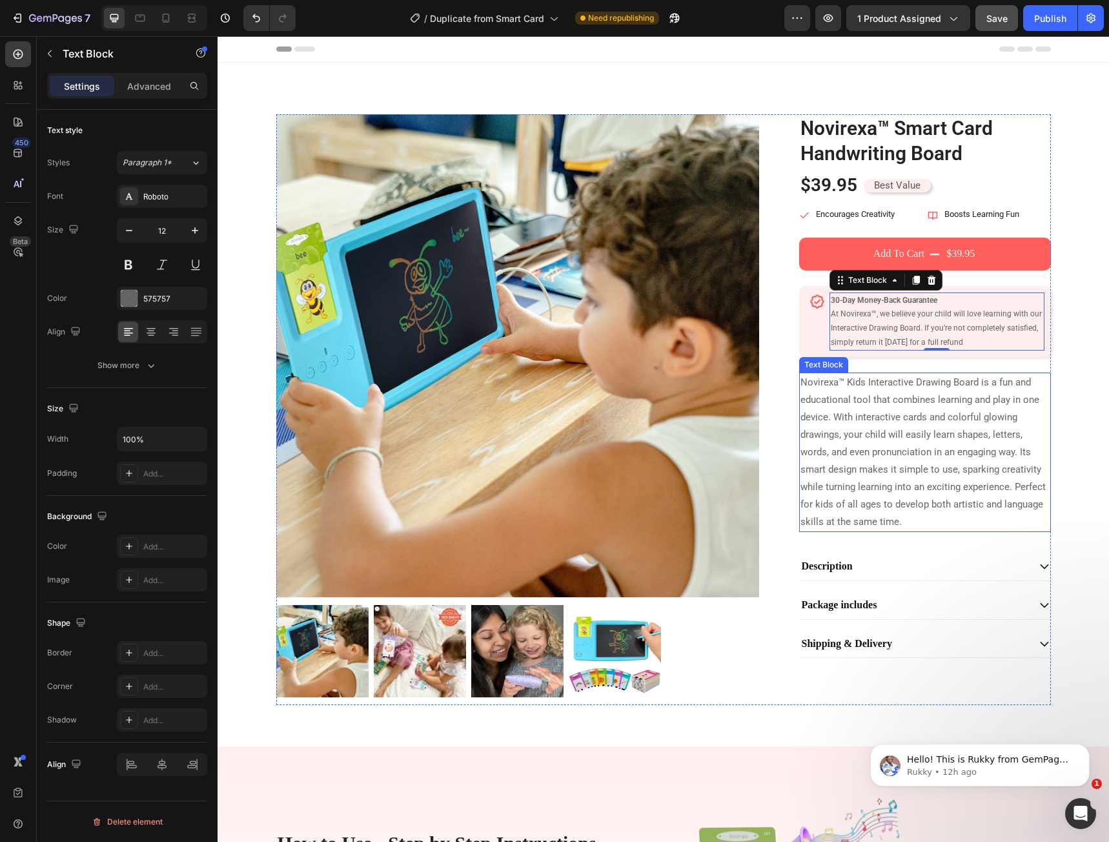
click at [808, 403] on p "Novirexa™ Kids Interactive Drawing Board is a fun and educational tool that com…" at bounding box center [924, 452] width 249 height 157
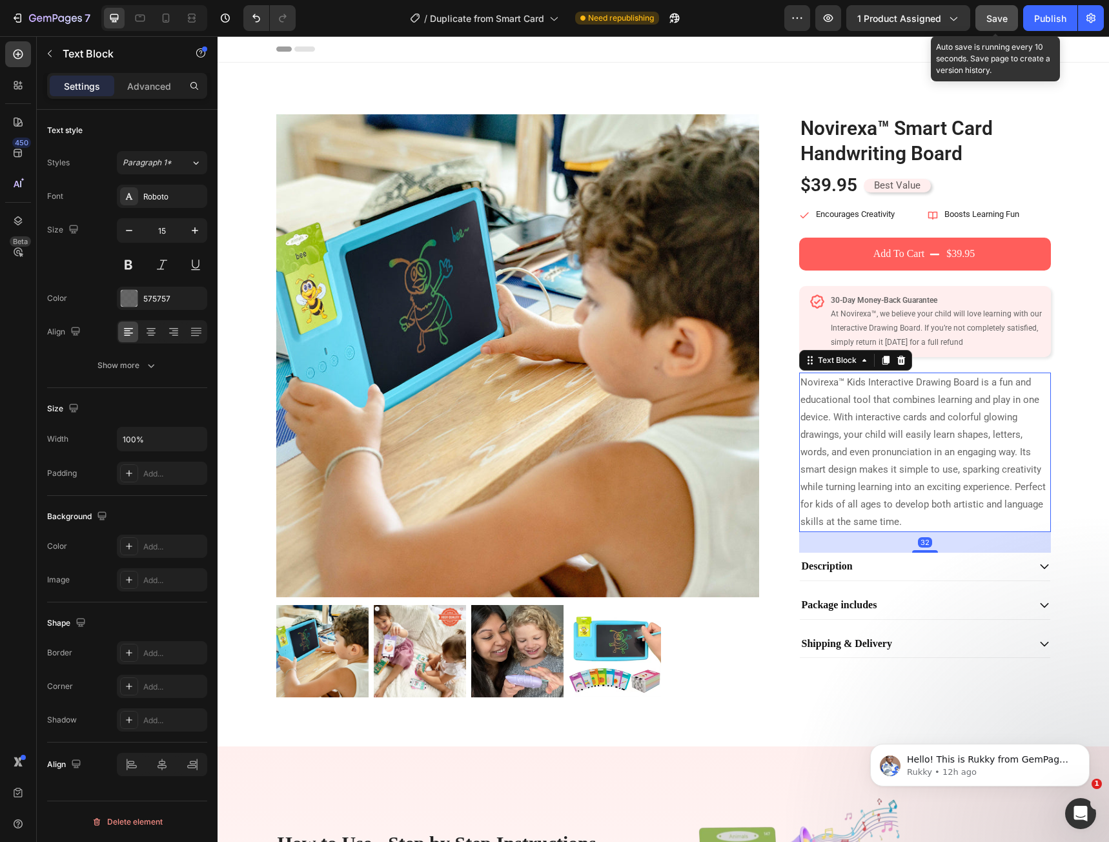
click at [997, 24] on div "Save" at bounding box center [996, 19] width 21 height 14
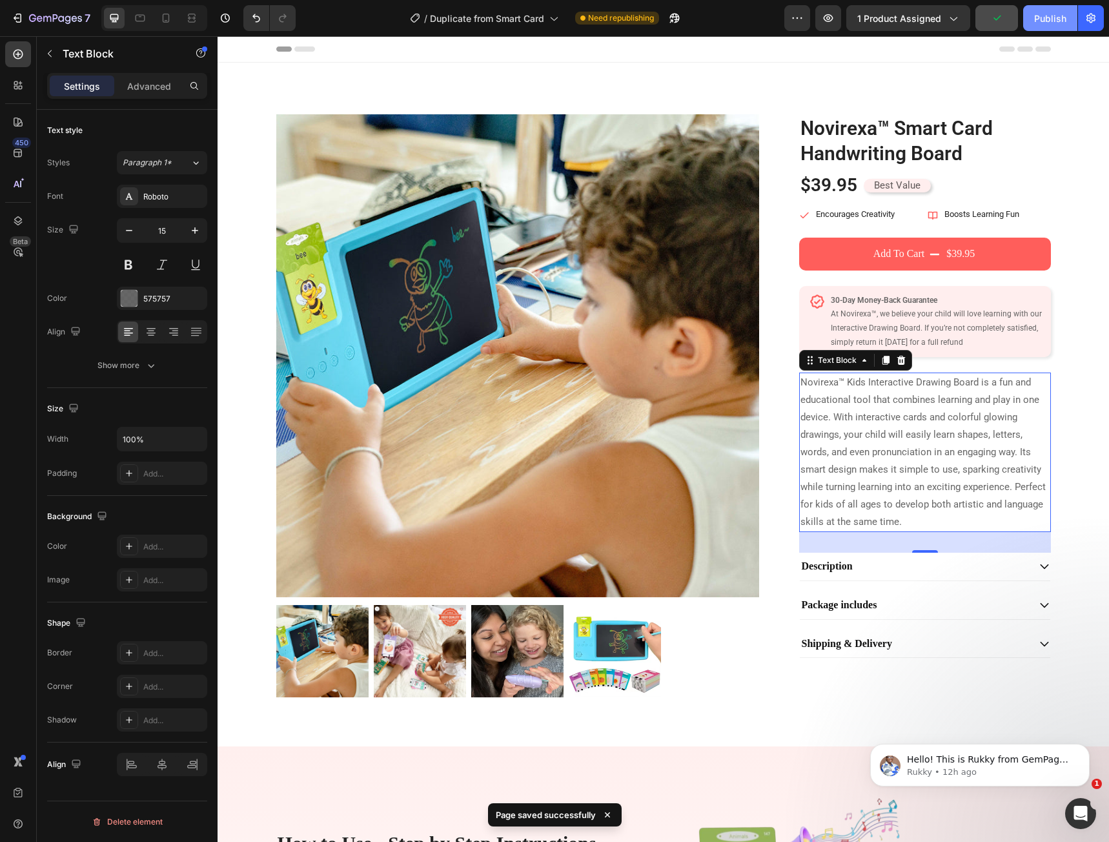
click at [1050, 22] on div "Publish" at bounding box center [1050, 19] width 32 height 14
click at [853, 330] on p "30-Day Money-Back Guarantee At Novirexa™, we believe your child will love learn…" at bounding box center [937, 322] width 212 height 56
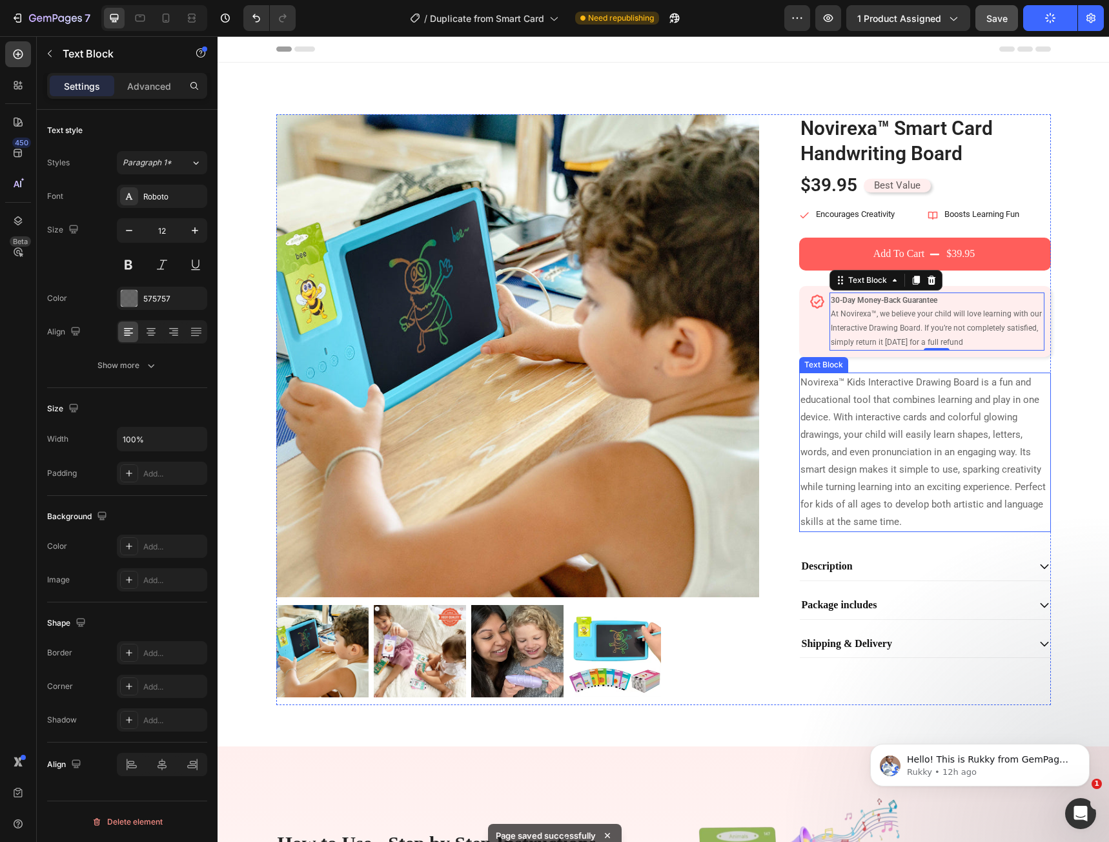
click at [835, 438] on p "Novirexa™ Kids Interactive Drawing Board is a fun and educational tool that com…" at bounding box center [924, 452] width 249 height 157
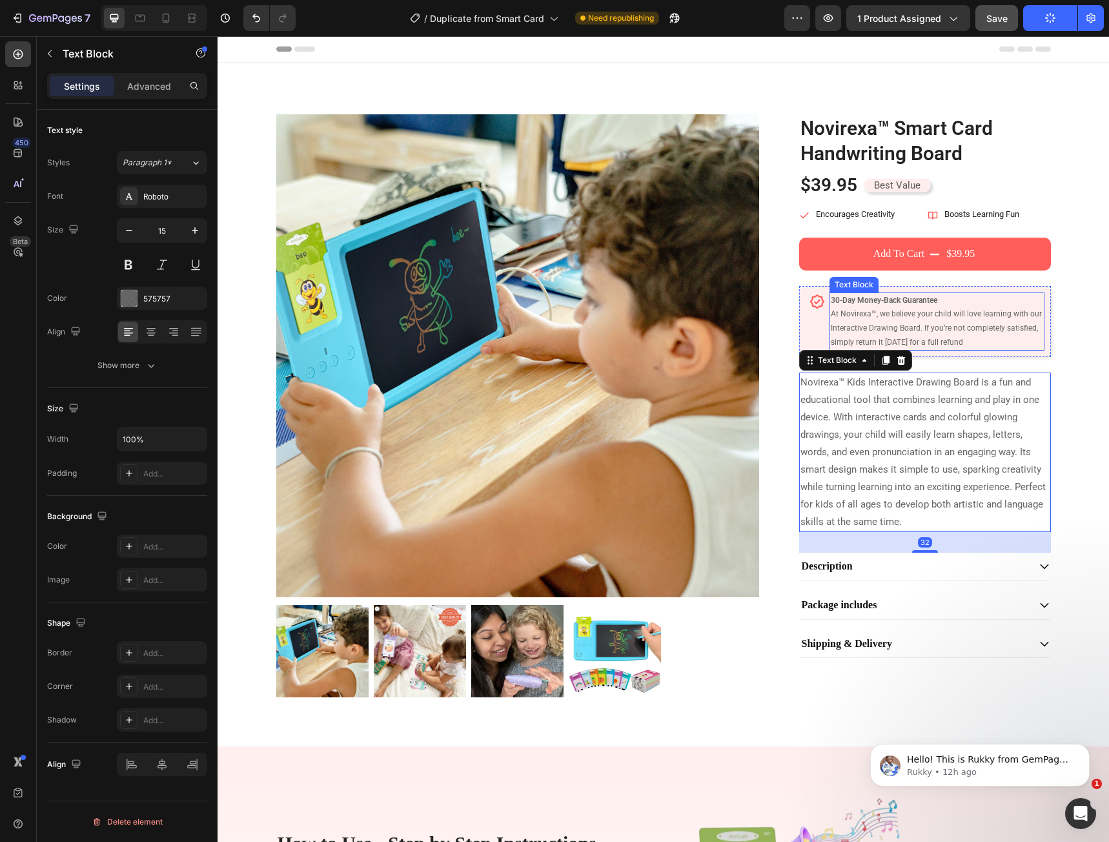
click at [897, 326] on p "30-Day Money-Back Guarantee At Novirexa™, we believe your child will love learn…" at bounding box center [937, 322] width 212 height 56
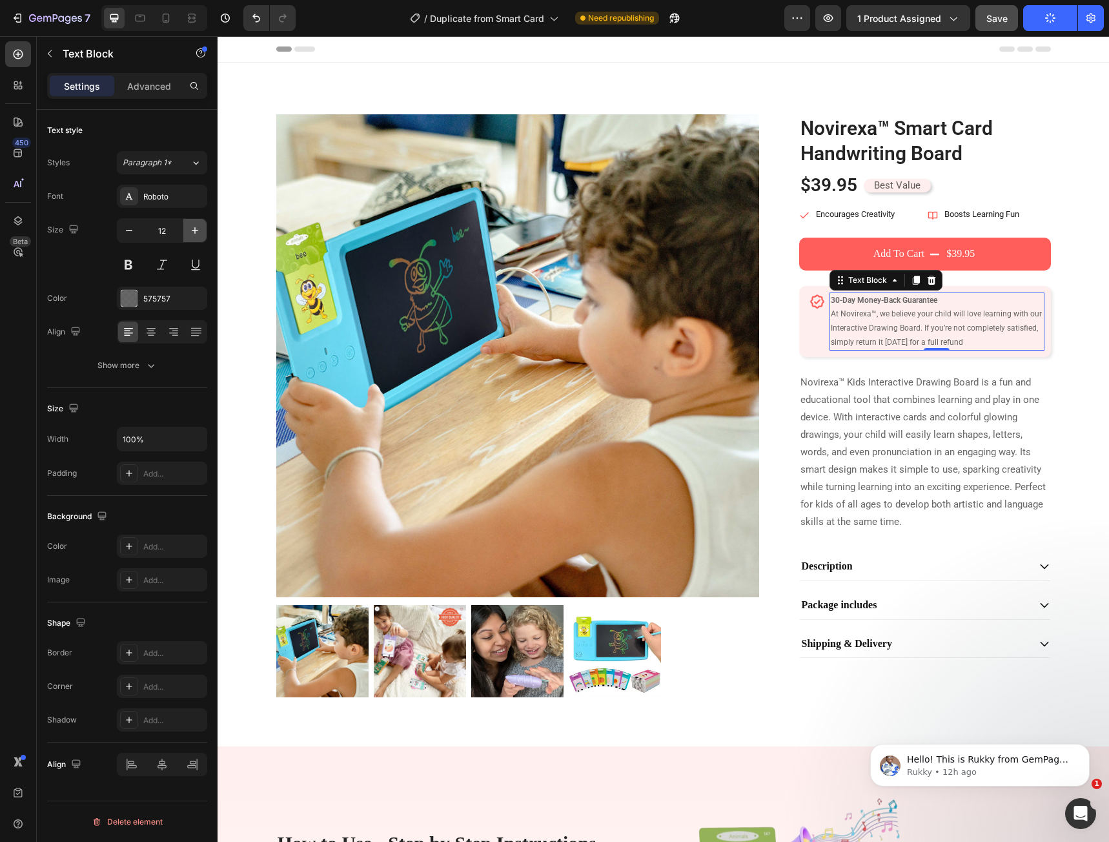
click at [196, 233] on icon "button" at bounding box center [194, 230] width 13 height 13
click at [197, 232] on icon "button" at bounding box center [194, 230] width 13 height 13
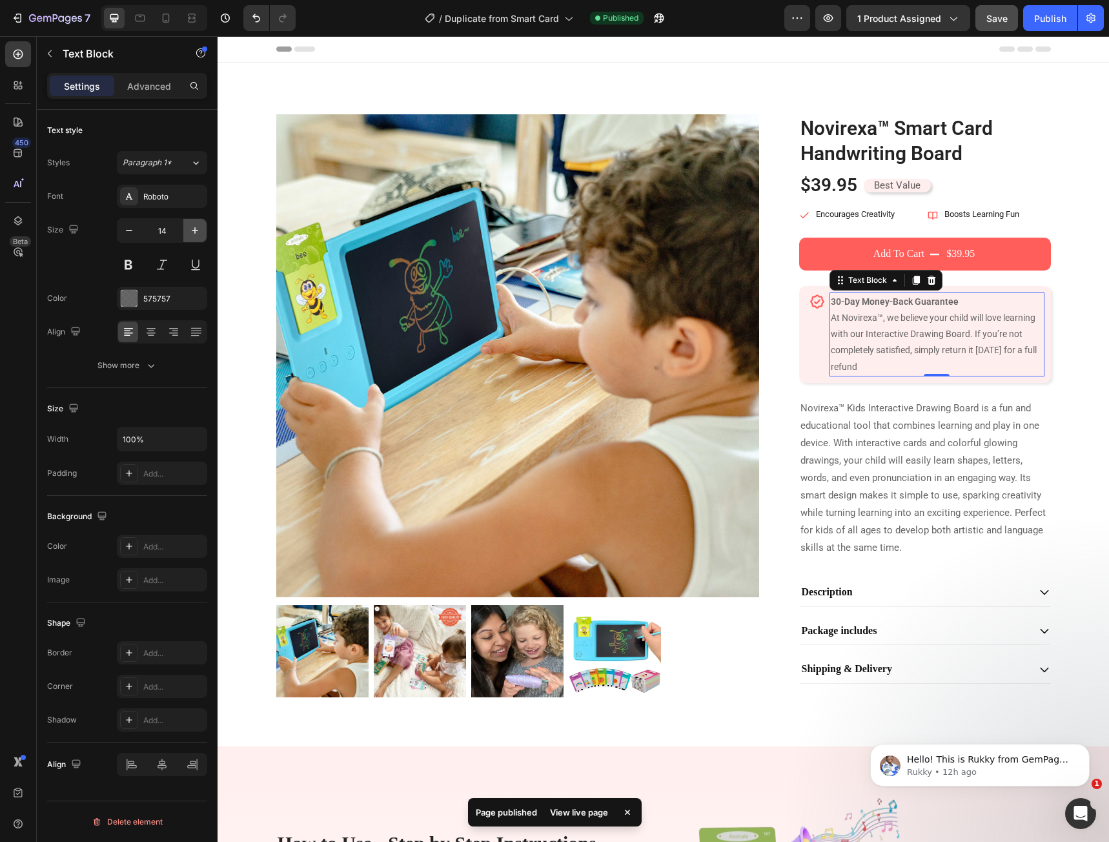
click at [197, 232] on icon "button" at bounding box center [194, 230] width 13 height 13
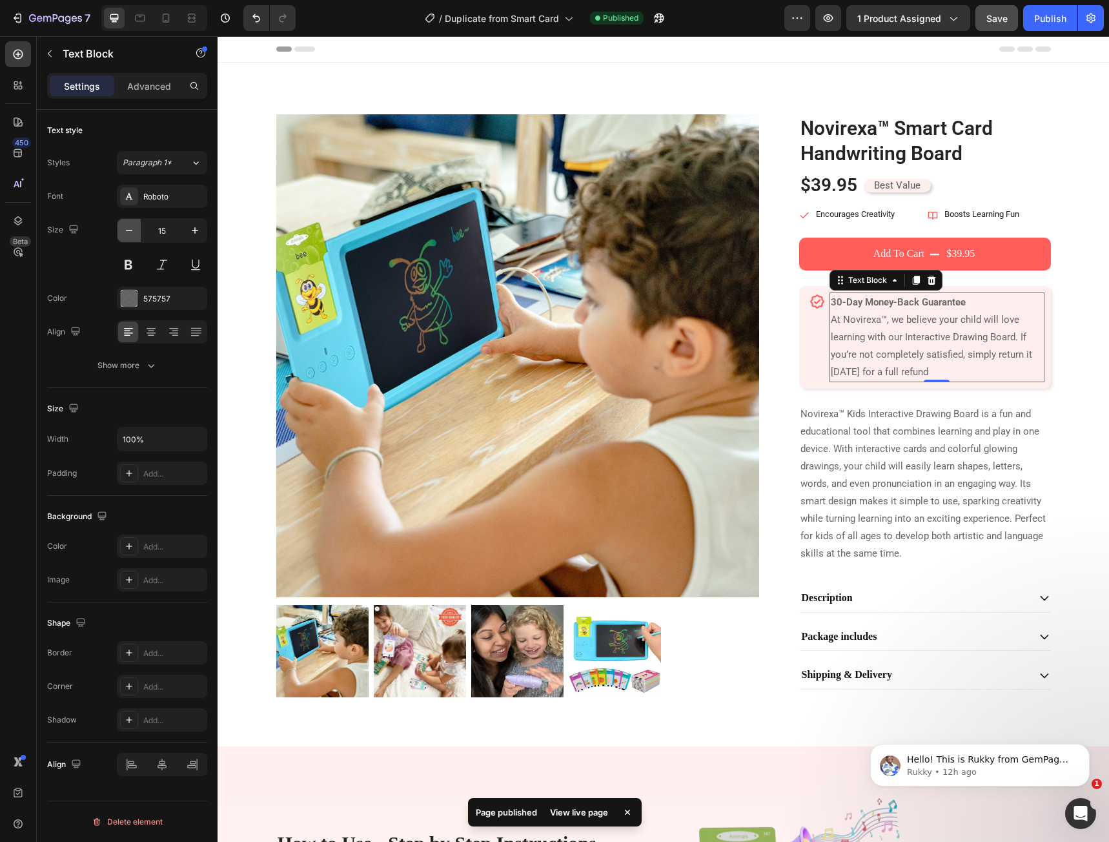
click at [124, 234] on icon "button" at bounding box center [129, 230] width 13 height 13
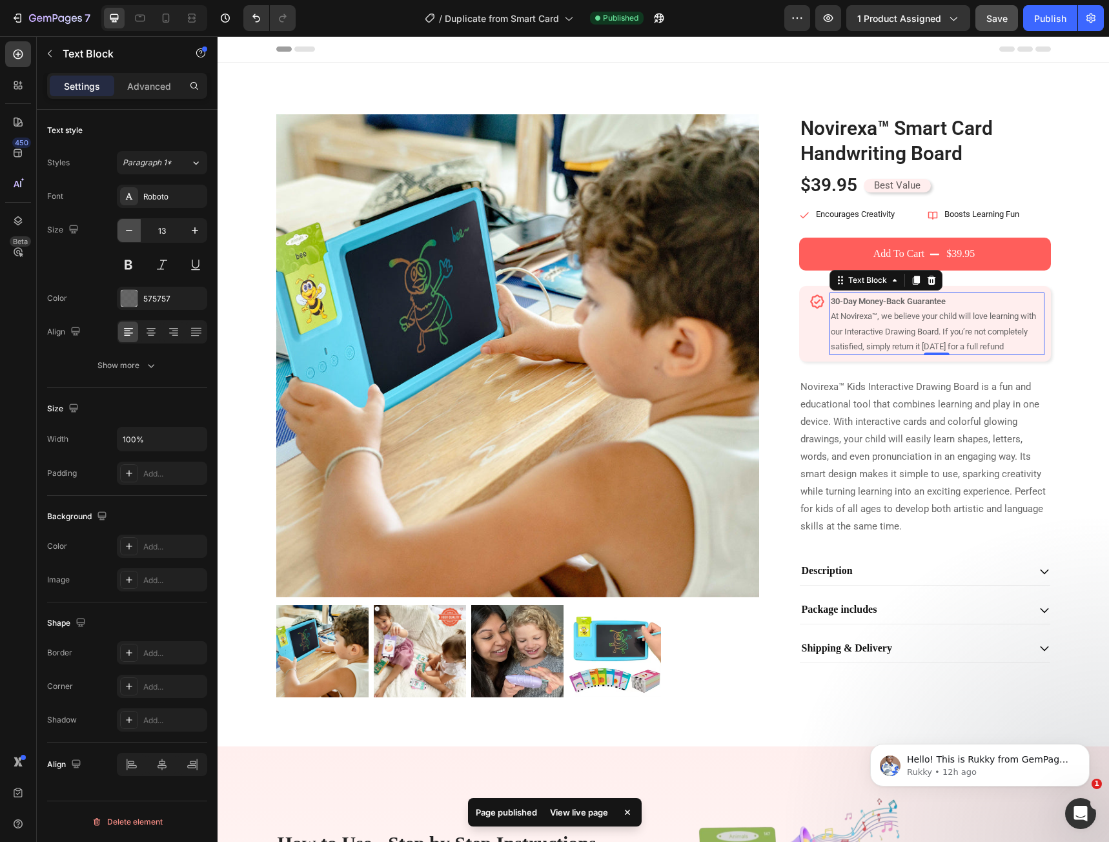
click at [124, 234] on icon "button" at bounding box center [129, 230] width 13 height 13
type input "12"
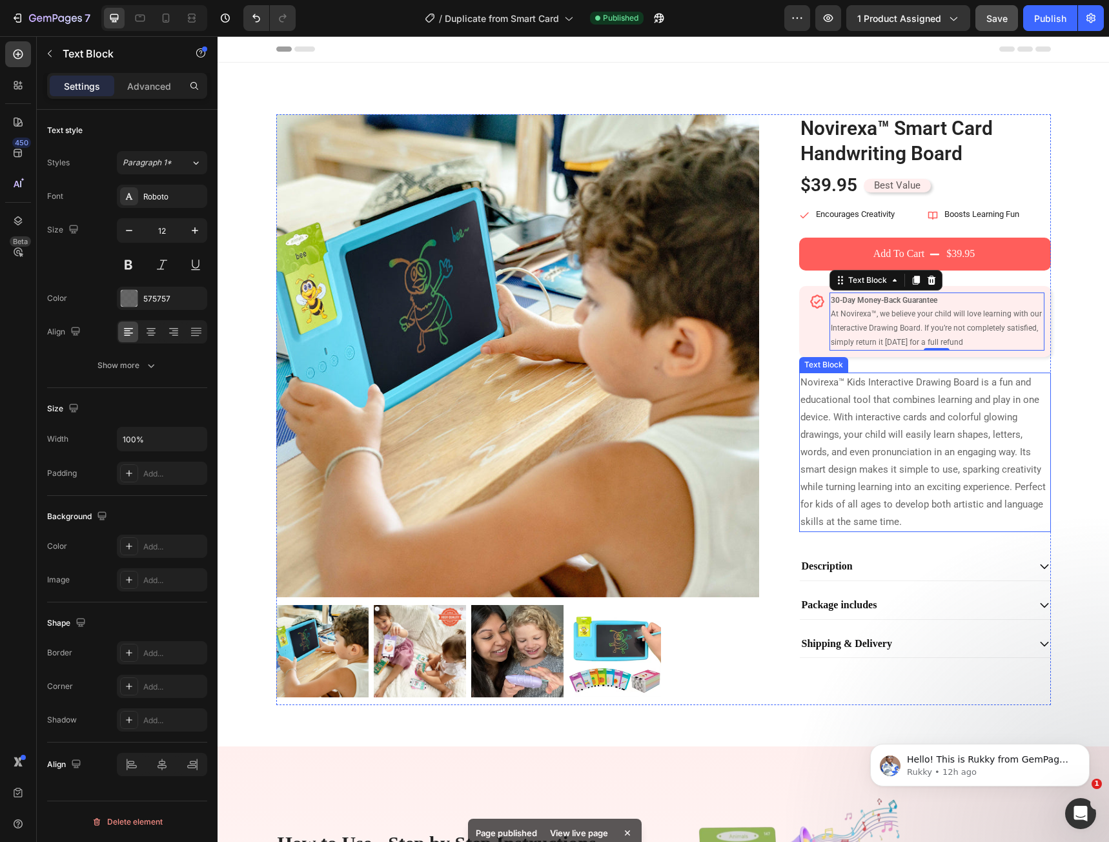
click at [928, 485] on p "Novirexa™ Kids Interactive Drawing Board is a fun and educational tool that com…" at bounding box center [924, 452] width 249 height 157
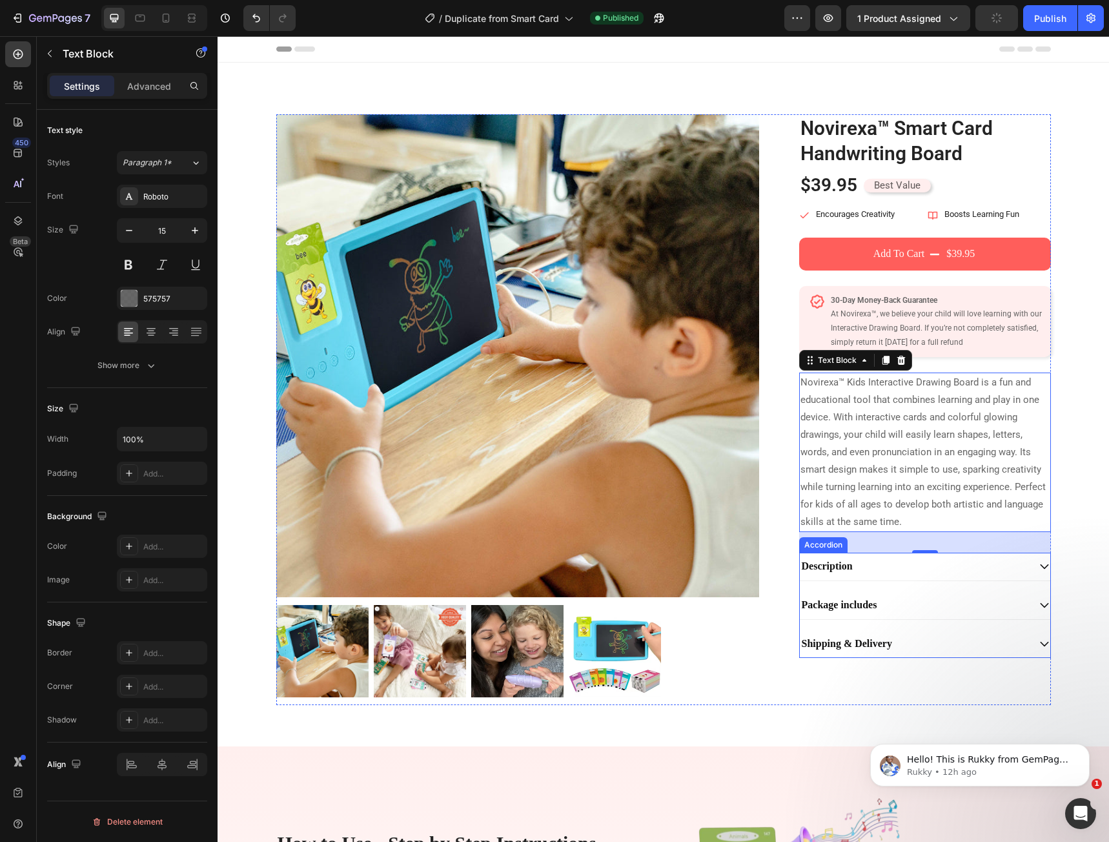
click at [930, 602] on div "Package includes" at bounding box center [914, 604] width 229 height 17
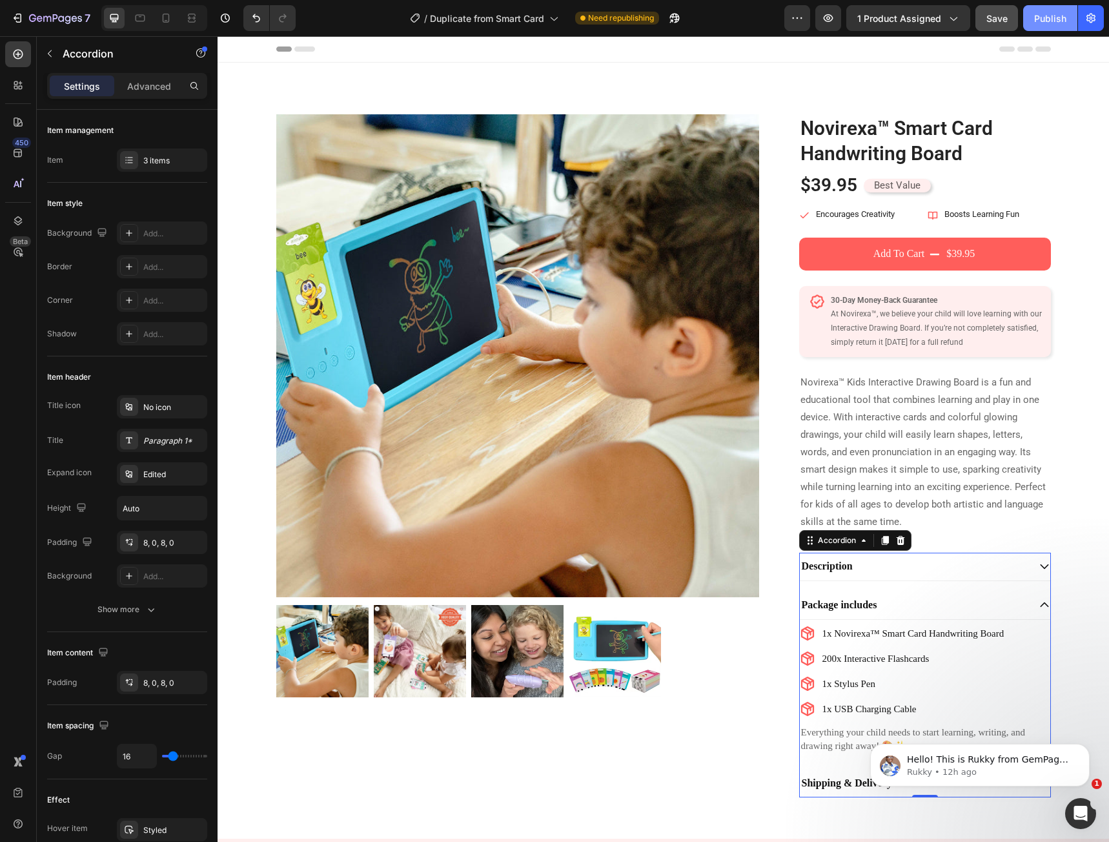
click at [1046, 23] on div "Publish" at bounding box center [1050, 19] width 32 height 14
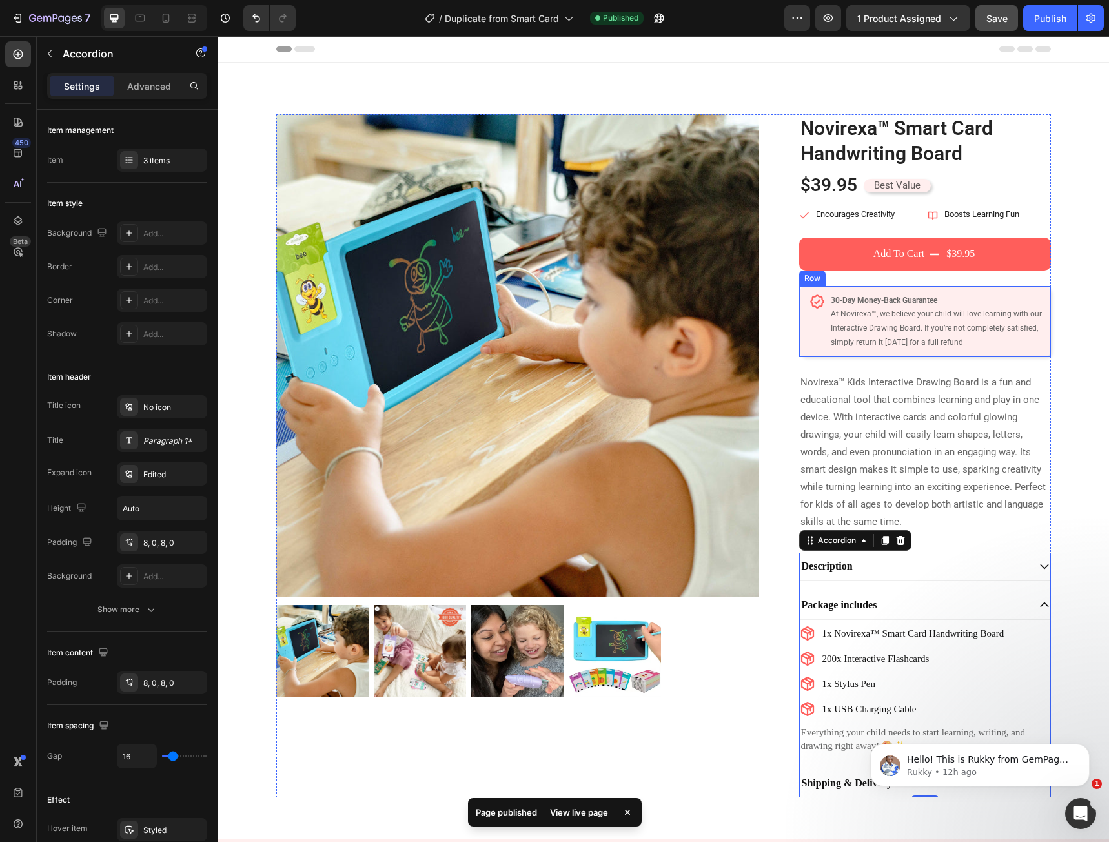
click at [832, 343] on p "30-Day Money-Back Guarantee At Novirexa™, we believe your child will love learn…" at bounding box center [937, 322] width 212 height 56
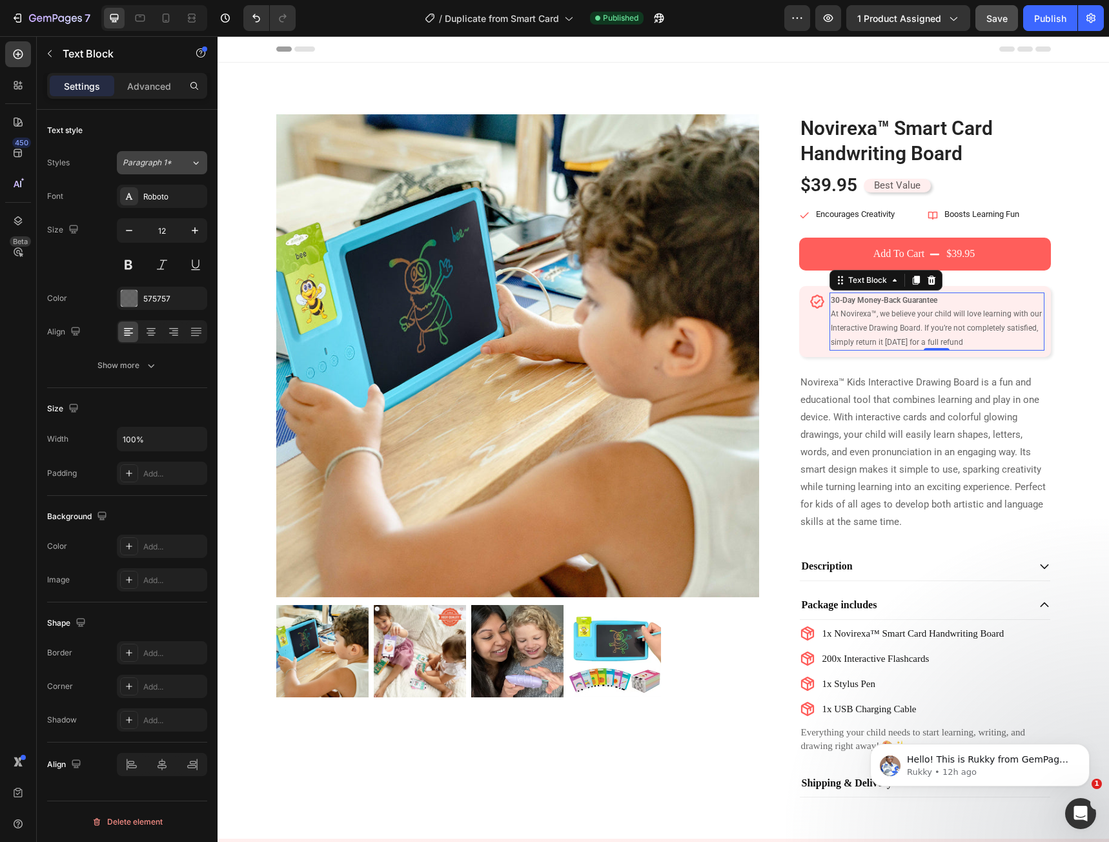
click at [163, 159] on span "Paragraph 1*" at bounding box center [147, 163] width 49 height 12
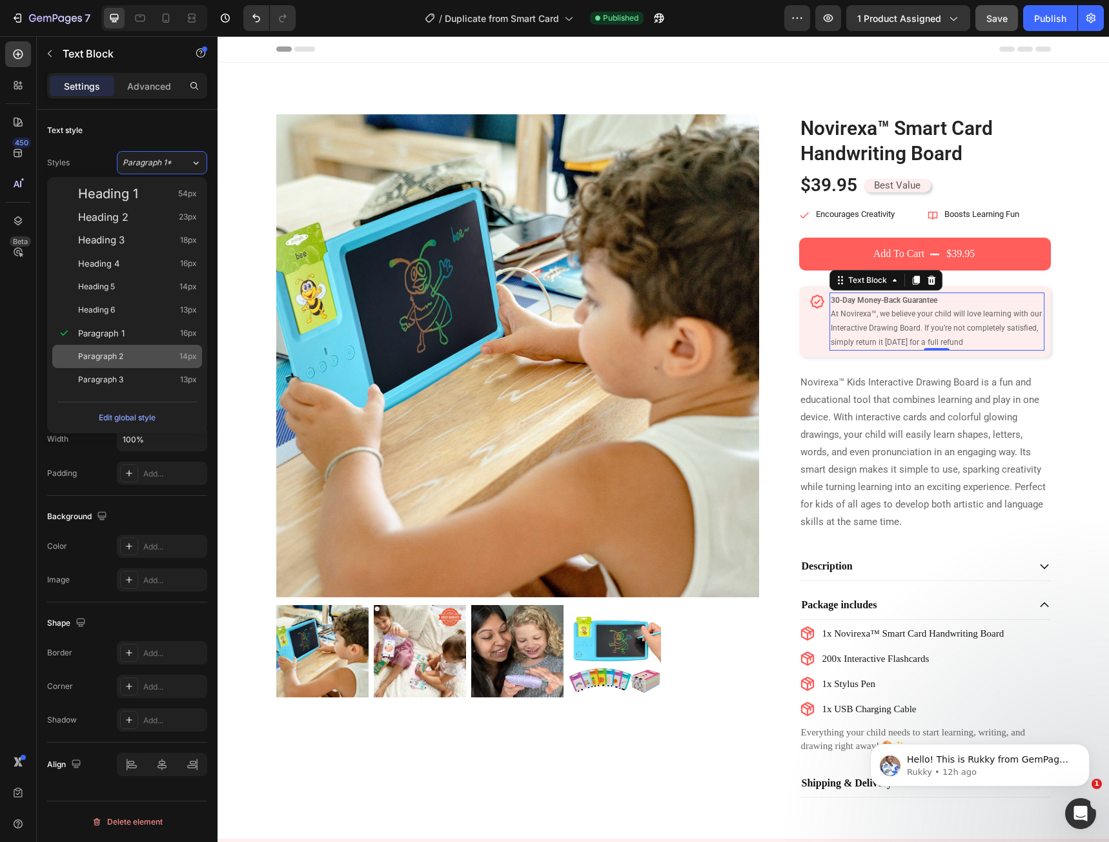
click at [139, 357] on div "Paragraph 2 14px" at bounding box center [137, 356] width 119 height 13
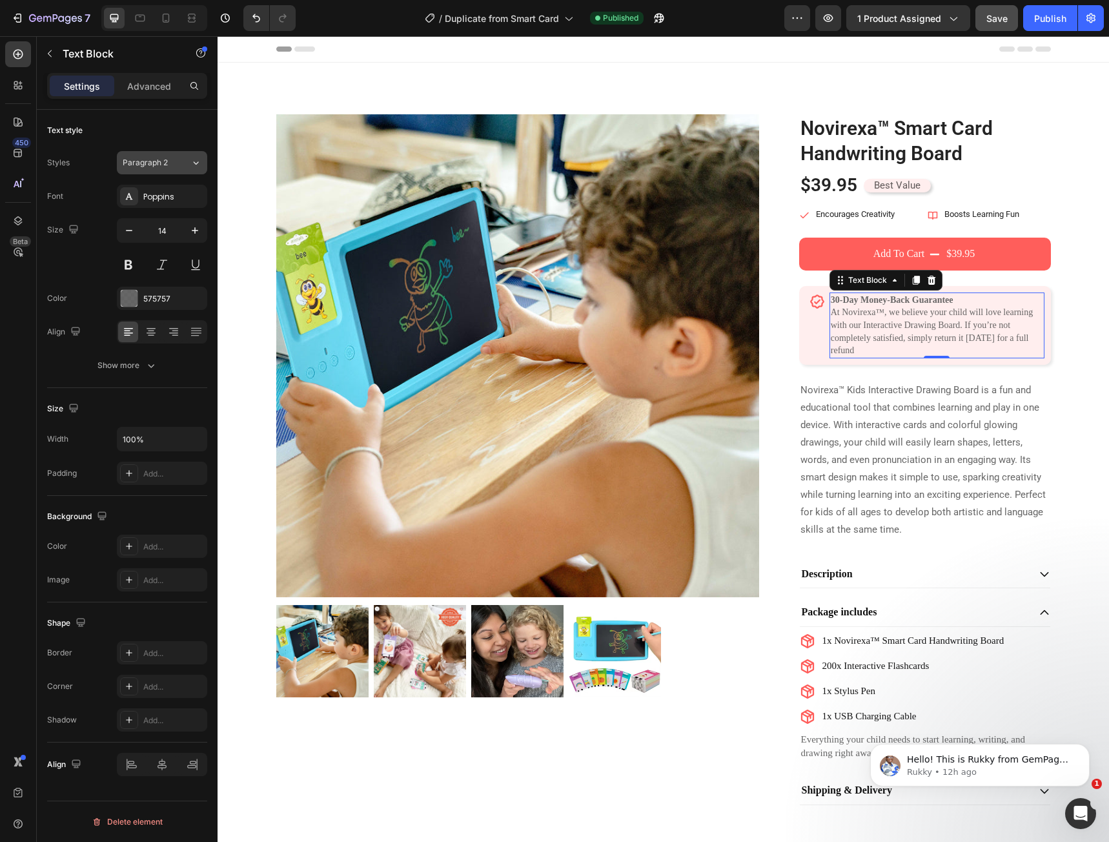
click at [173, 162] on div "Paragraph 2" at bounding box center [149, 163] width 52 height 12
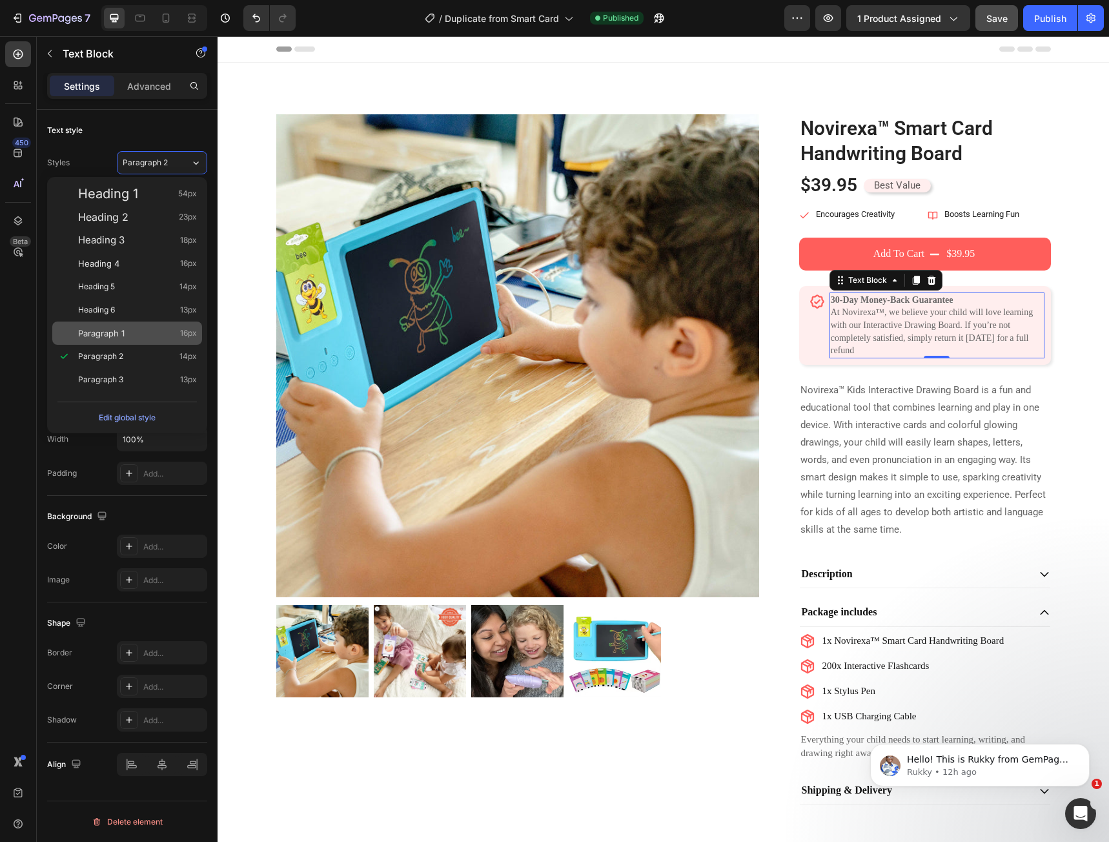
click at [152, 340] on div "Paragraph 1 16px" at bounding box center [127, 332] width 150 height 23
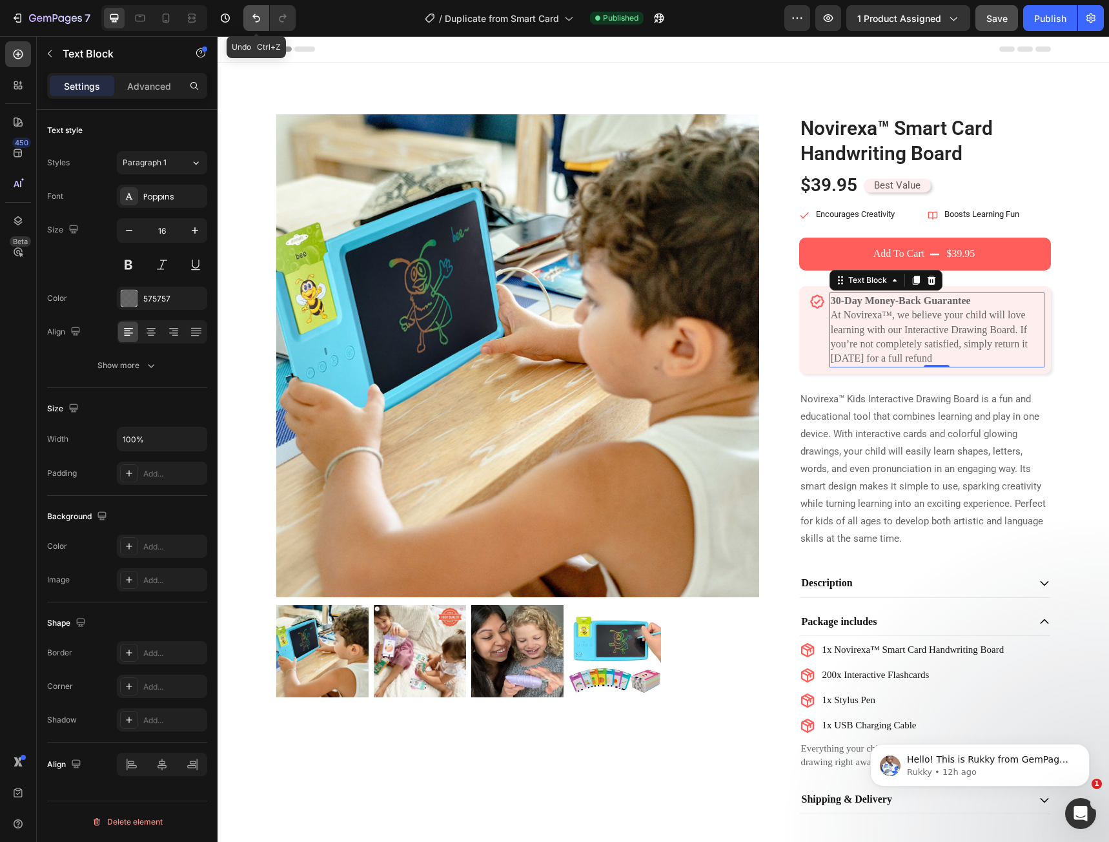
click at [252, 23] on icon "Undo/Redo" at bounding box center [256, 18] width 13 height 13
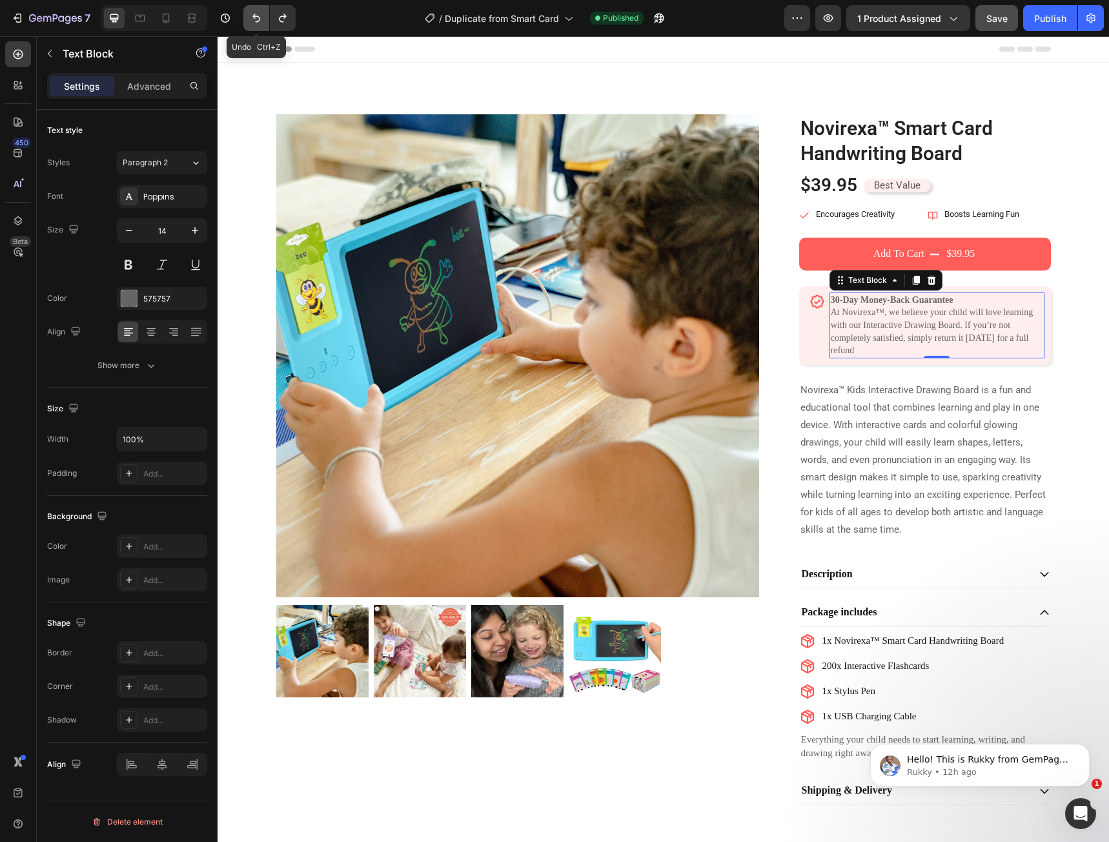
click at [252, 23] on icon "Undo/Redo" at bounding box center [256, 18] width 13 height 13
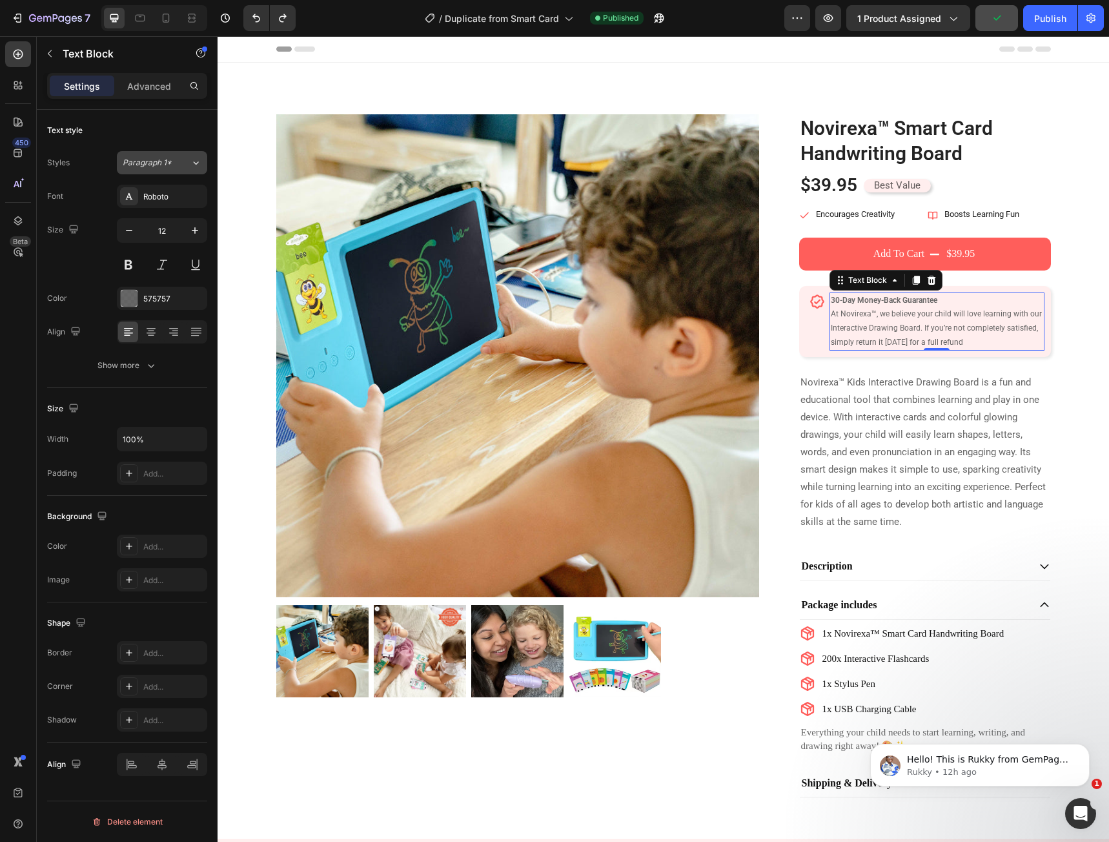
click at [161, 164] on span "Paragraph 1*" at bounding box center [147, 163] width 49 height 12
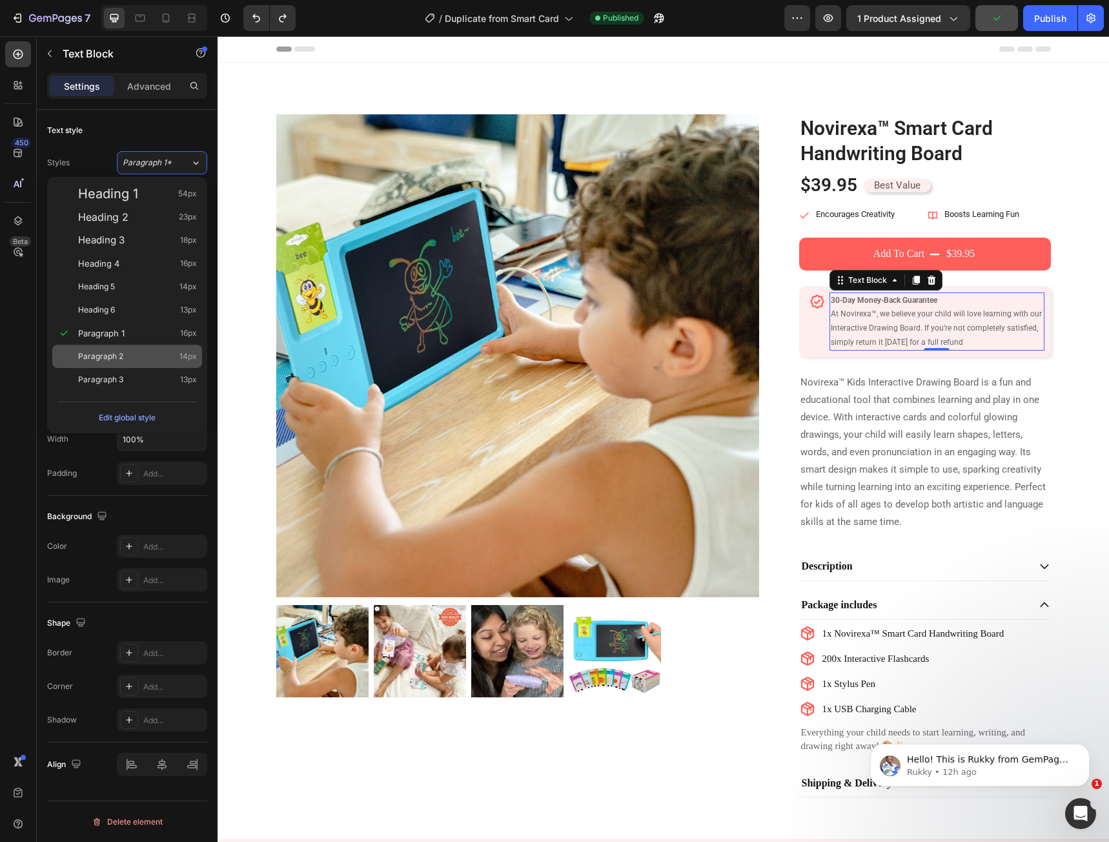
click at [127, 363] on div "Paragraph 2 14px" at bounding box center [127, 356] width 150 height 23
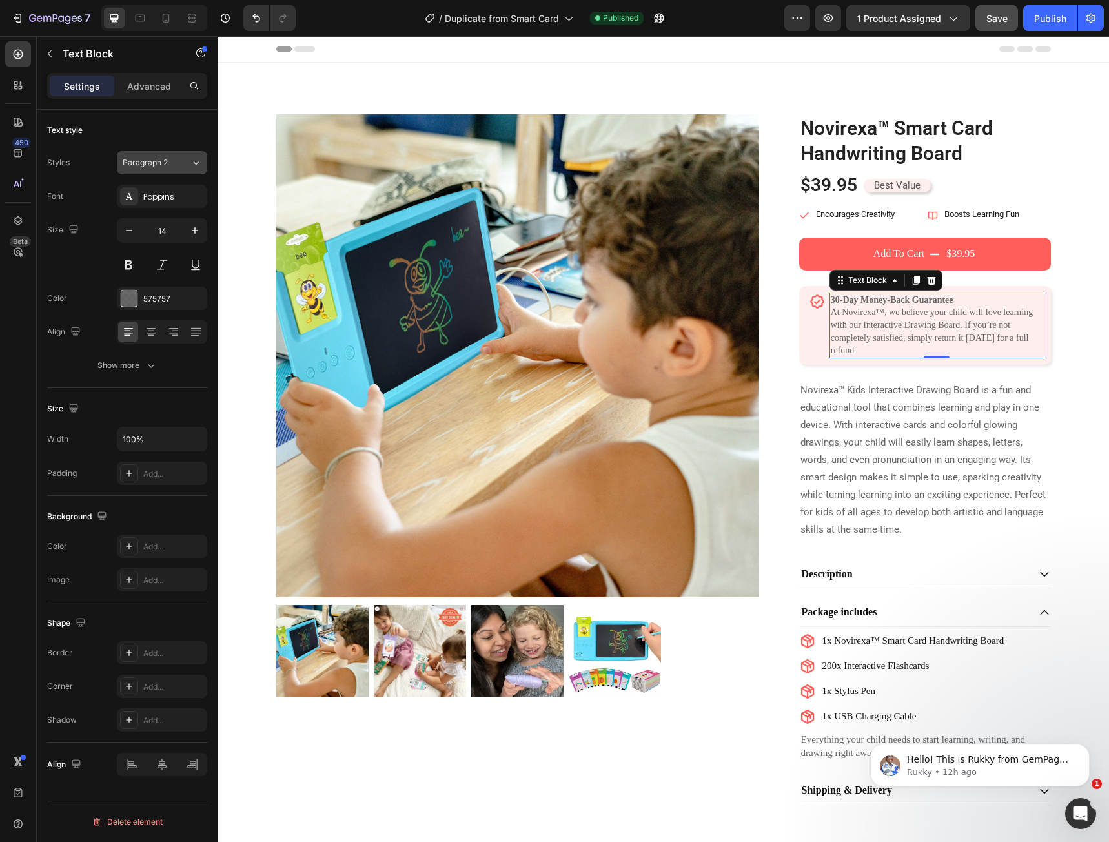
click at [183, 161] on div "Paragraph 2" at bounding box center [157, 163] width 68 height 12
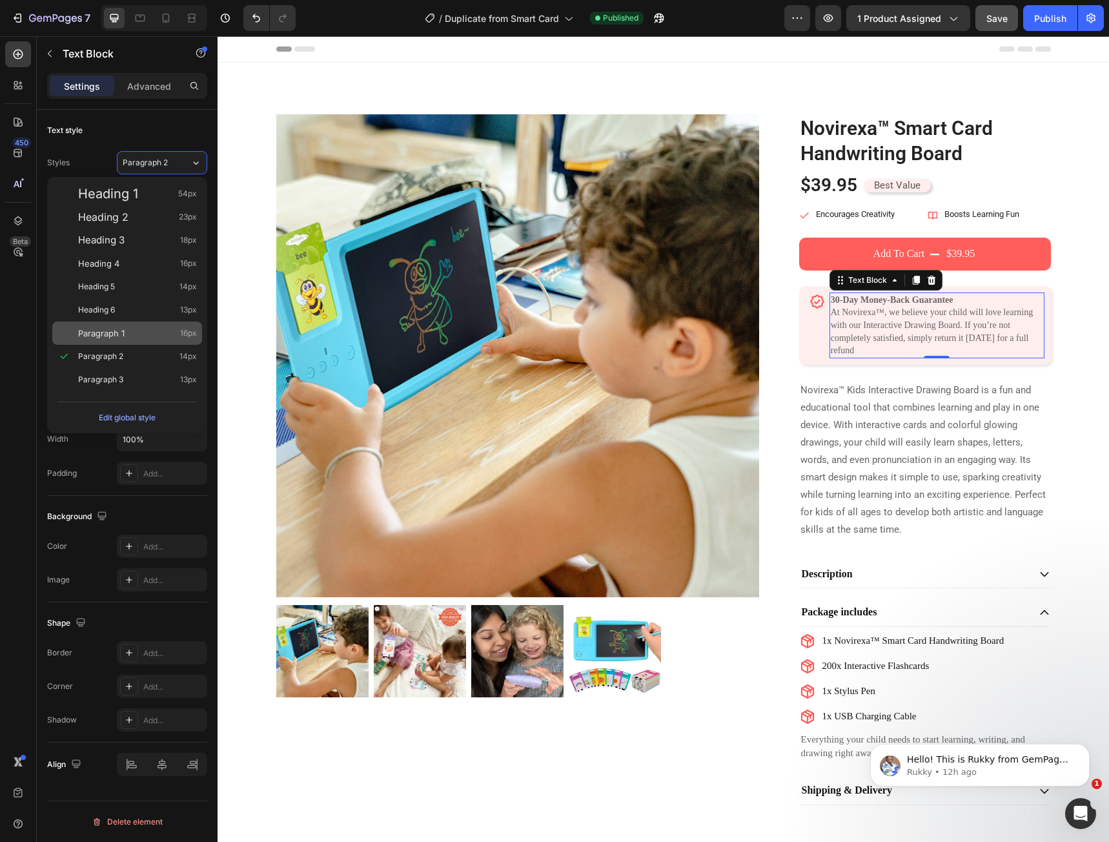
click at [129, 336] on div "Paragraph 1 16px" at bounding box center [137, 333] width 119 height 13
type input "16"
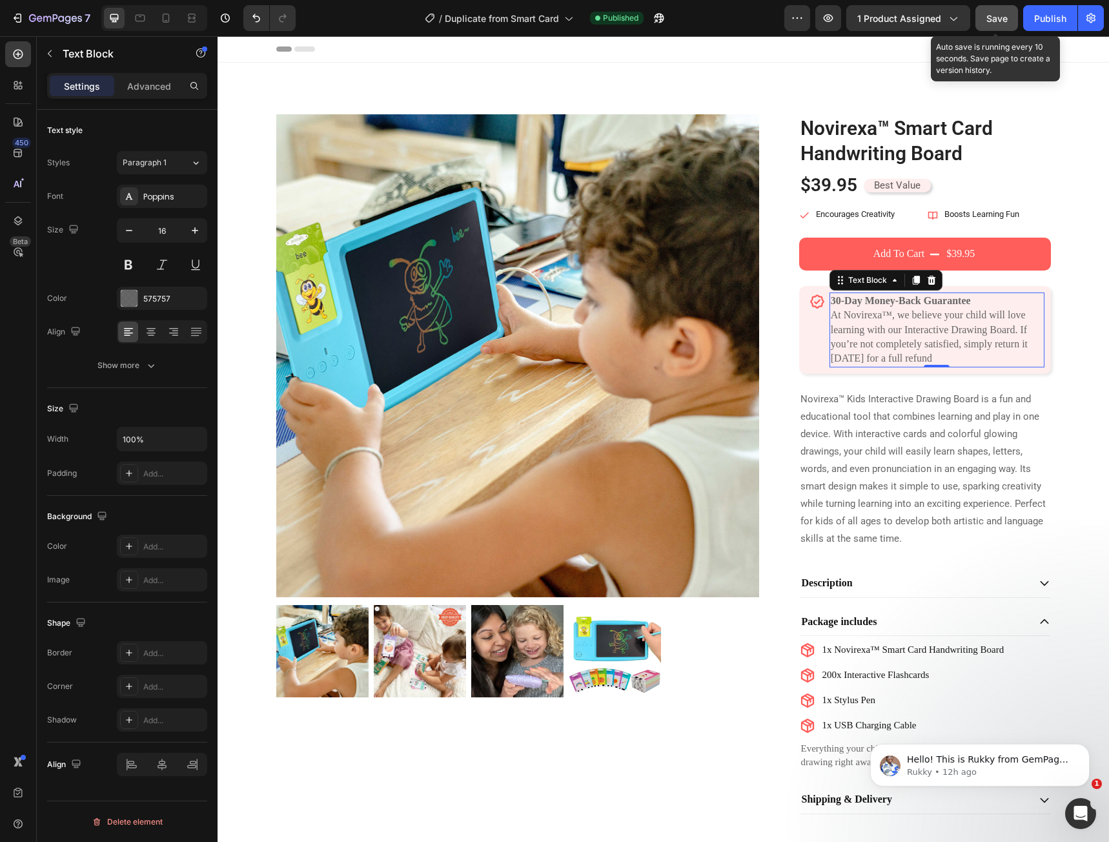
click at [999, 21] on span "Save" at bounding box center [996, 18] width 21 height 11
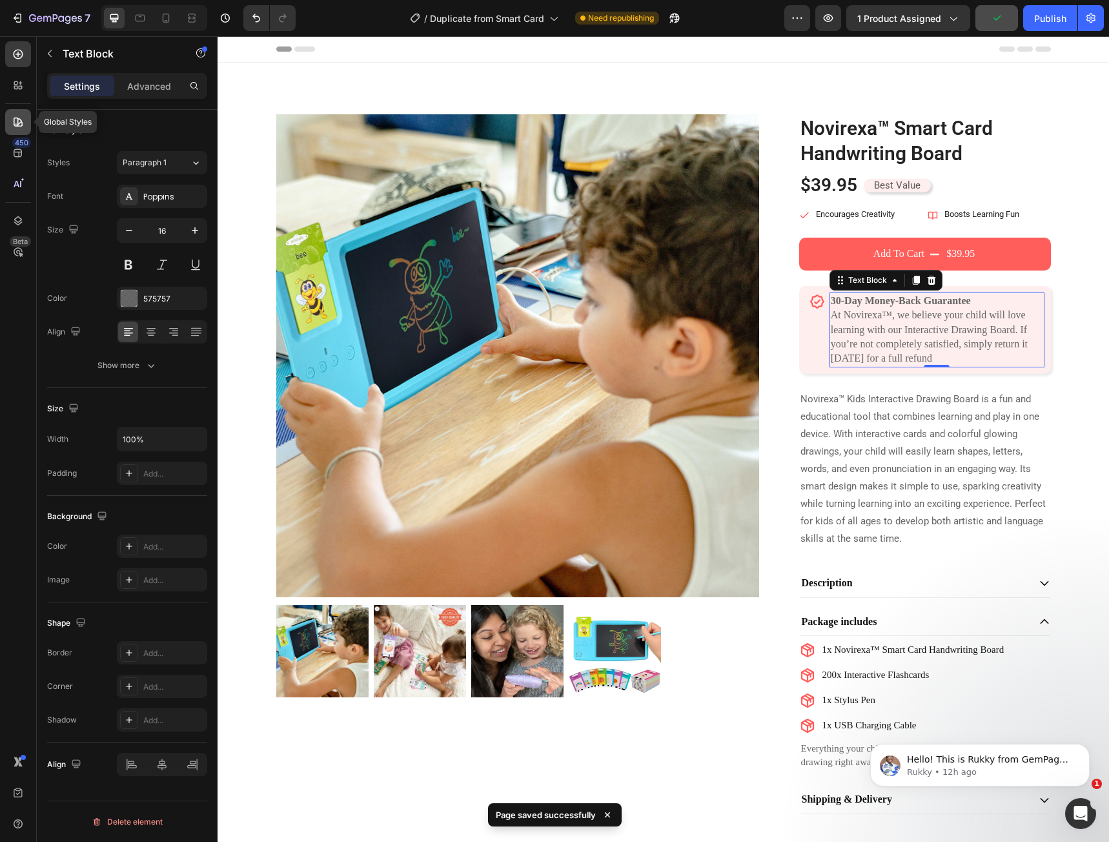
click at [16, 126] on icon at bounding box center [18, 121] width 9 height 9
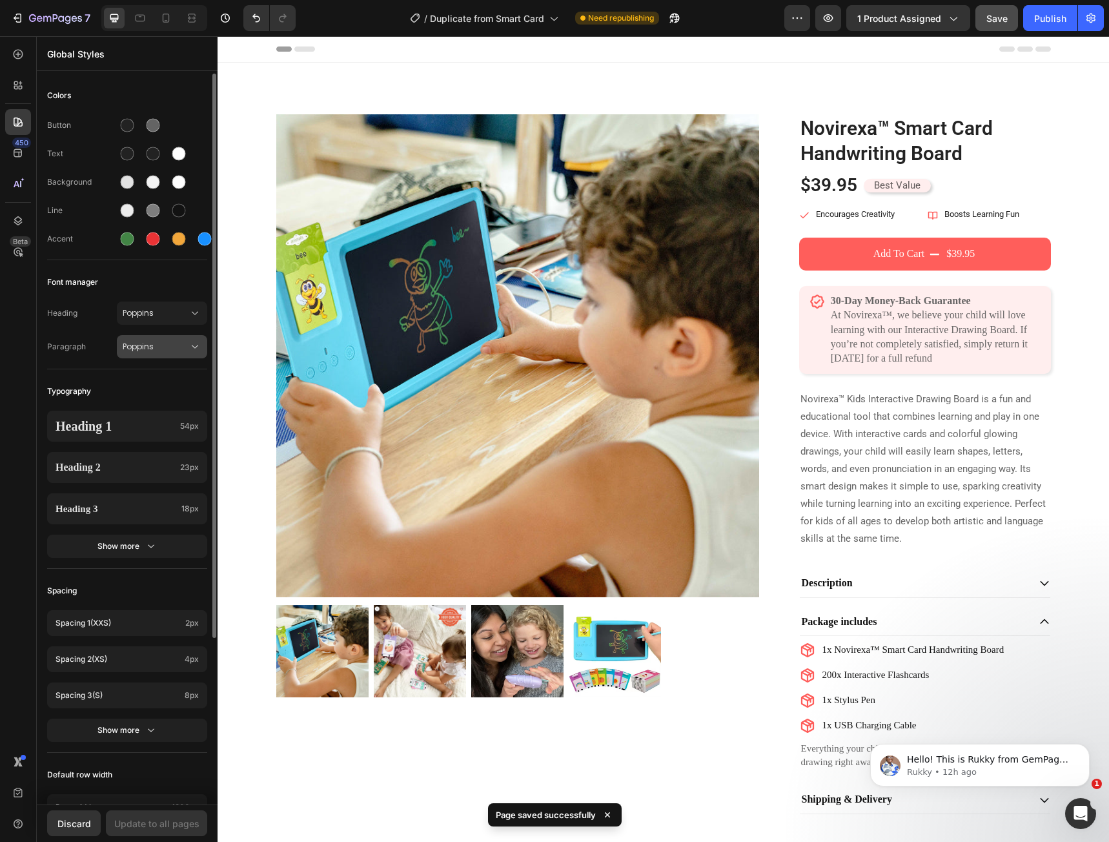
click at [146, 351] on span "Poppins" at bounding box center [156, 347] width 66 height 12
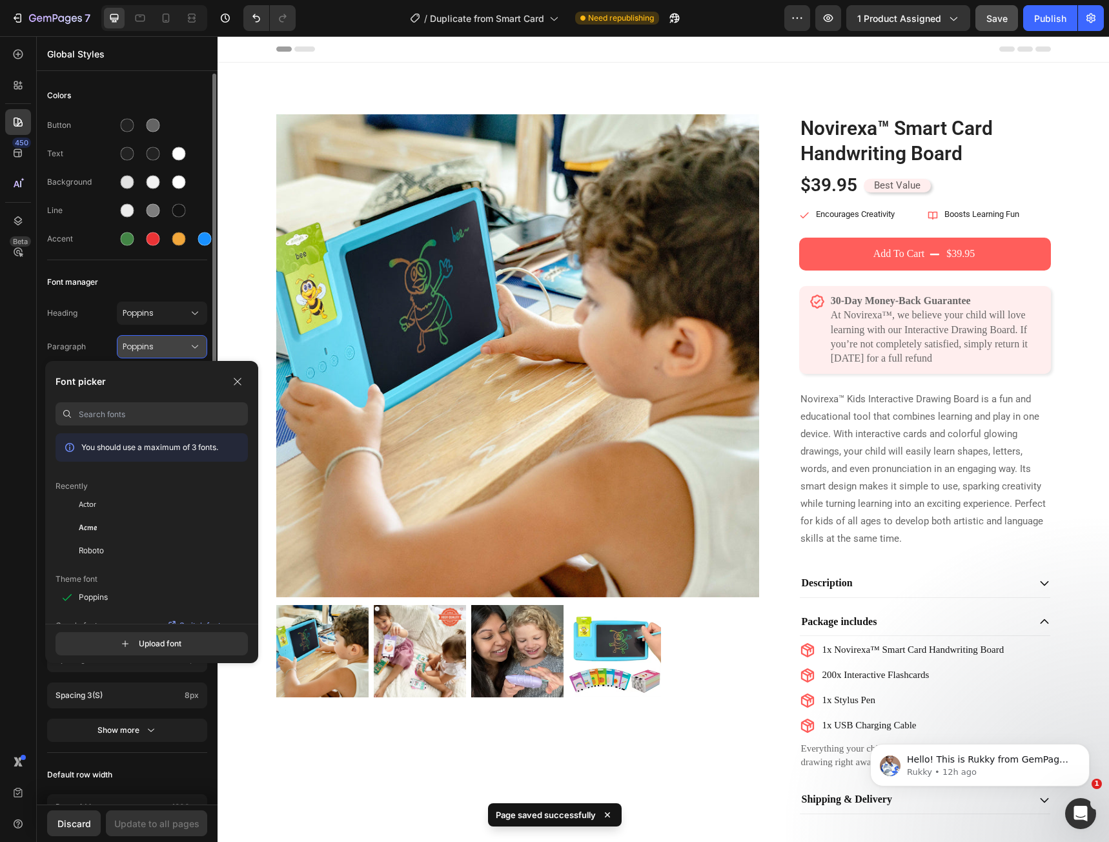
click at [146, 351] on span "Poppins" at bounding box center [156, 347] width 66 height 12
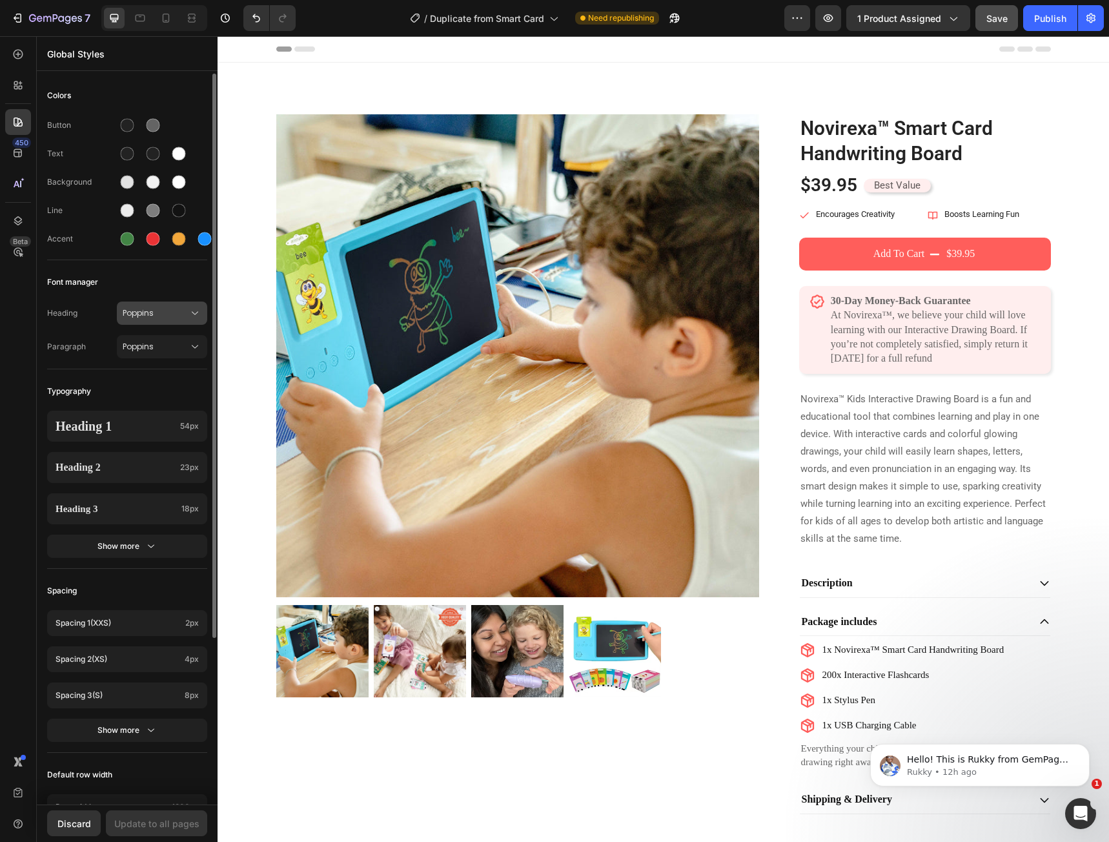
click at [141, 319] on div "Poppins" at bounding box center [162, 313] width 79 height 13
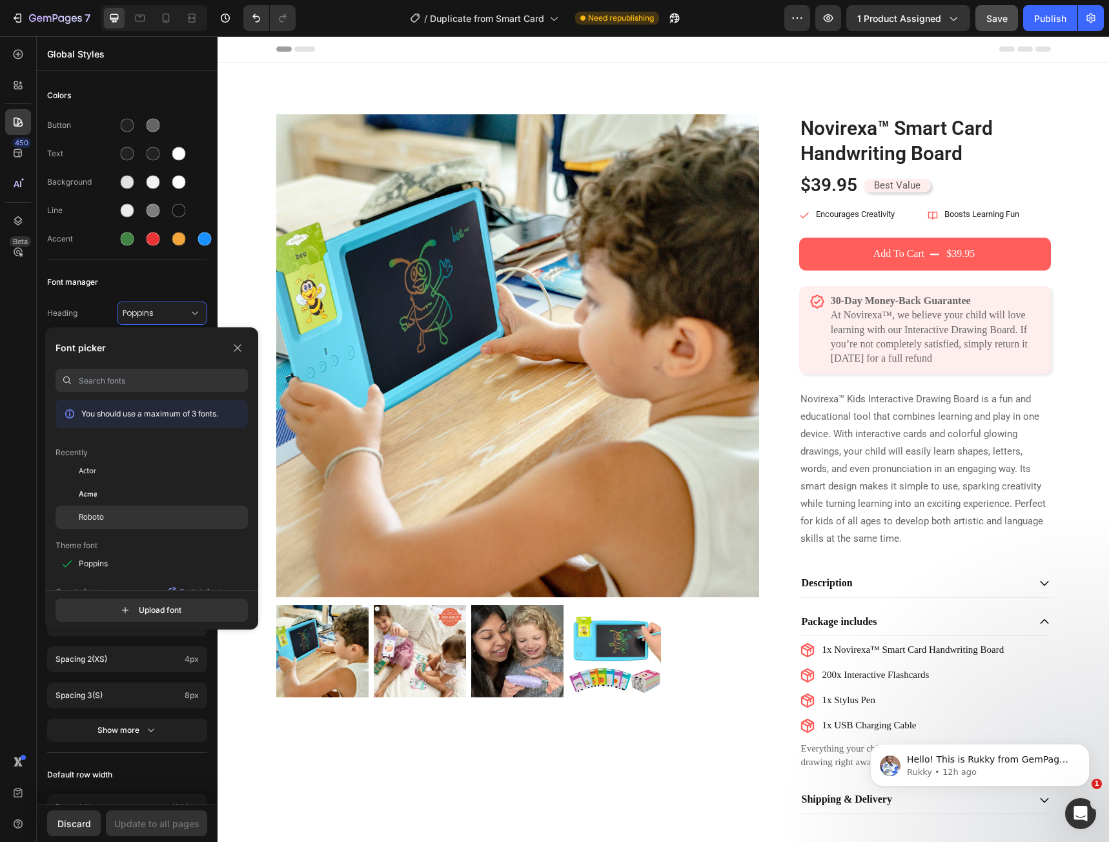
click at [152, 512] on div "Roboto" at bounding box center [163, 517] width 169 height 12
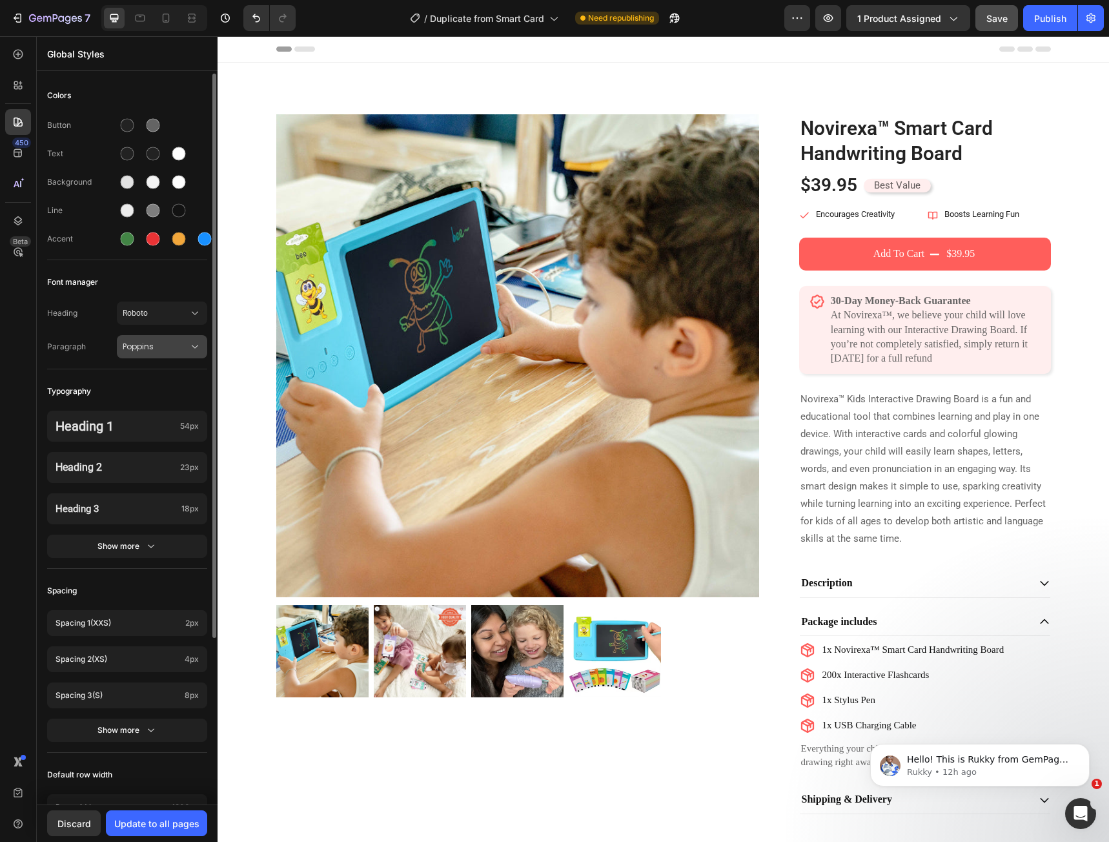
click at [172, 344] on span "Poppins" at bounding box center [156, 347] width 66 height 12
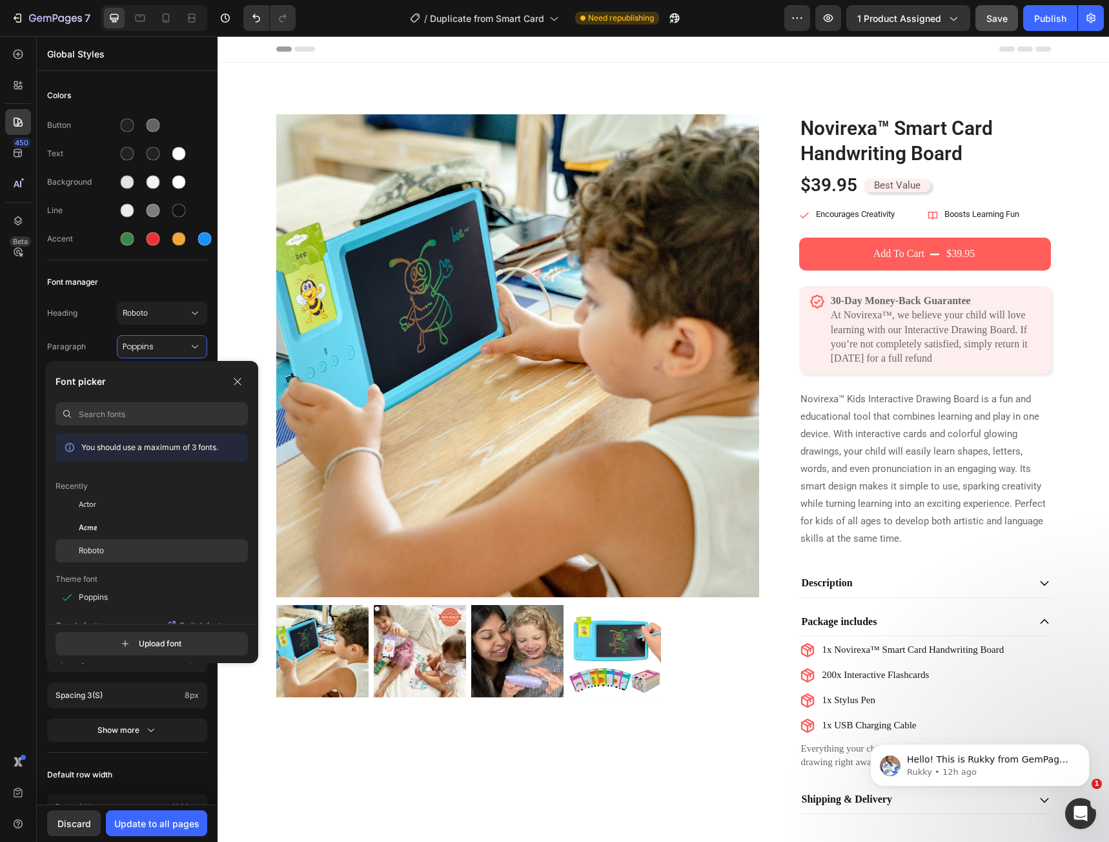
click at [143, 549] on div "Roboto" at bounding box center [163, 551] width 169 height 12
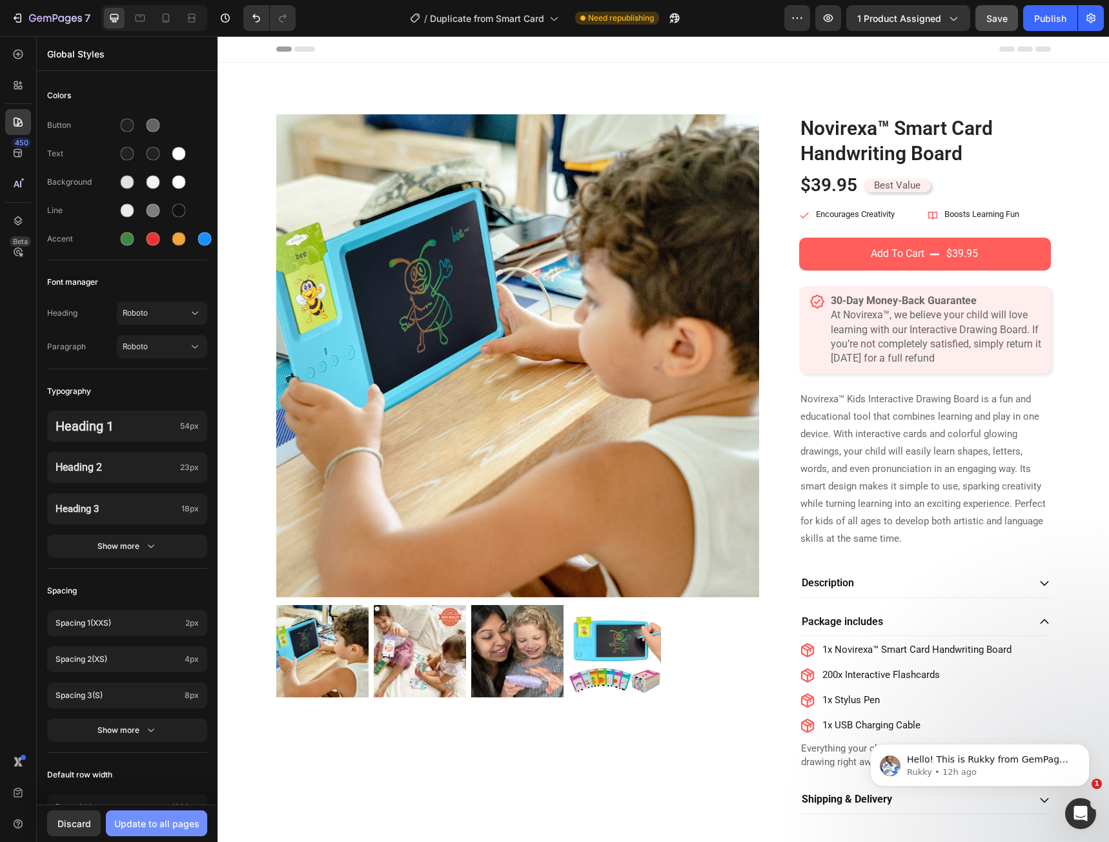
click at [145, 819] on div "Update to all pages" at bounding box center [156, 824] width 85 height 14
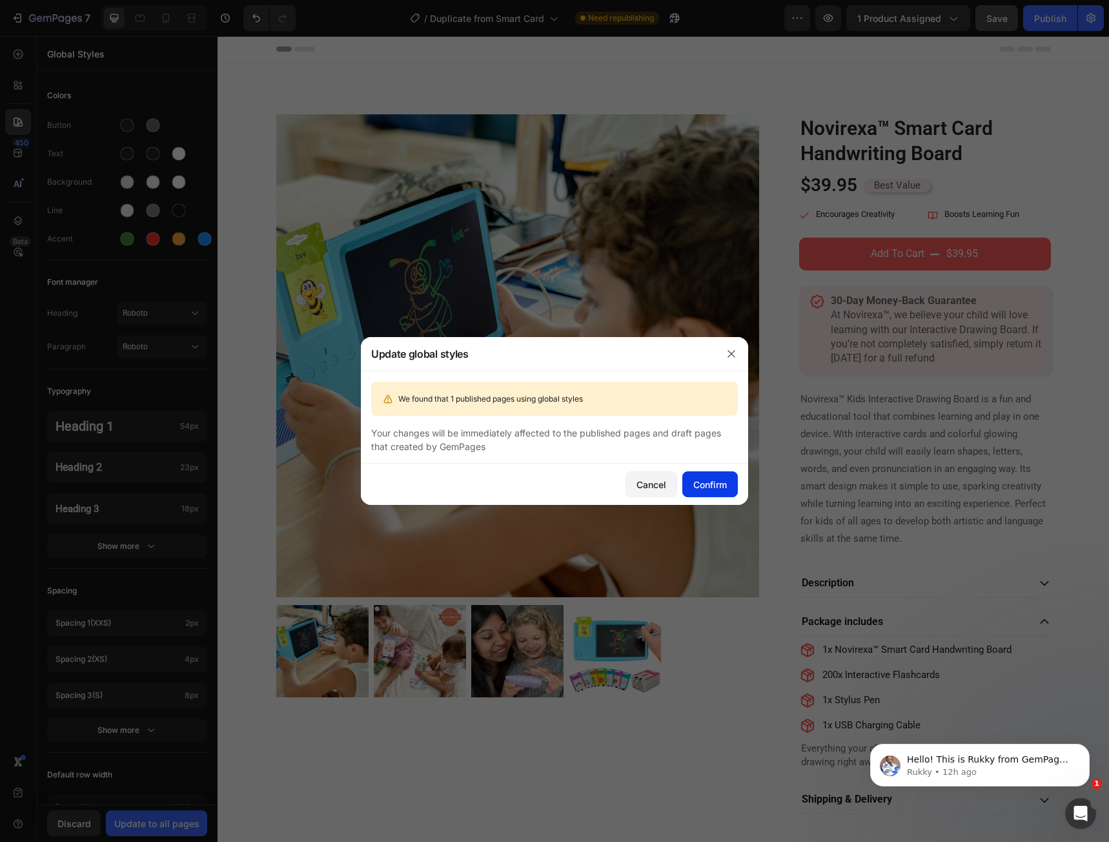
click at [703, 484] on div "Confirm" at bounding box center [710, 485] width 34 height 14
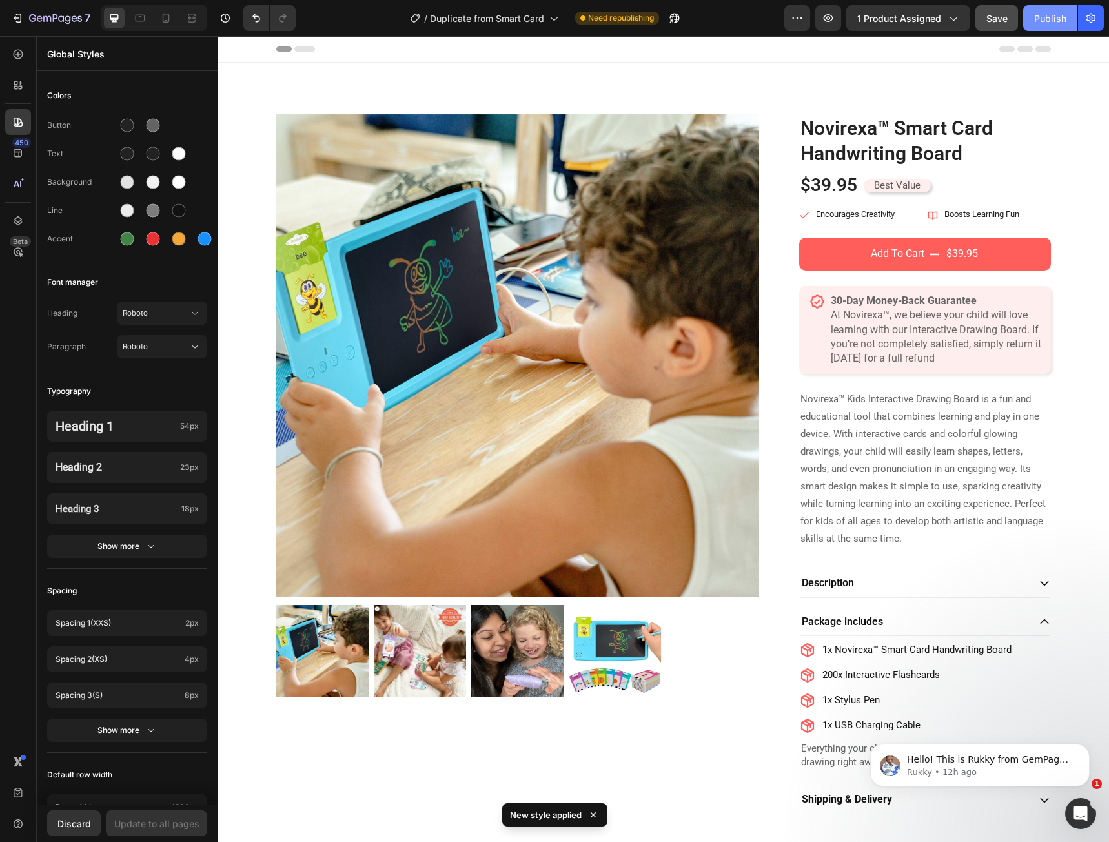
click at [1049, 23] on div "Publish" at bounding box center [1050, 19] width 32 height 14
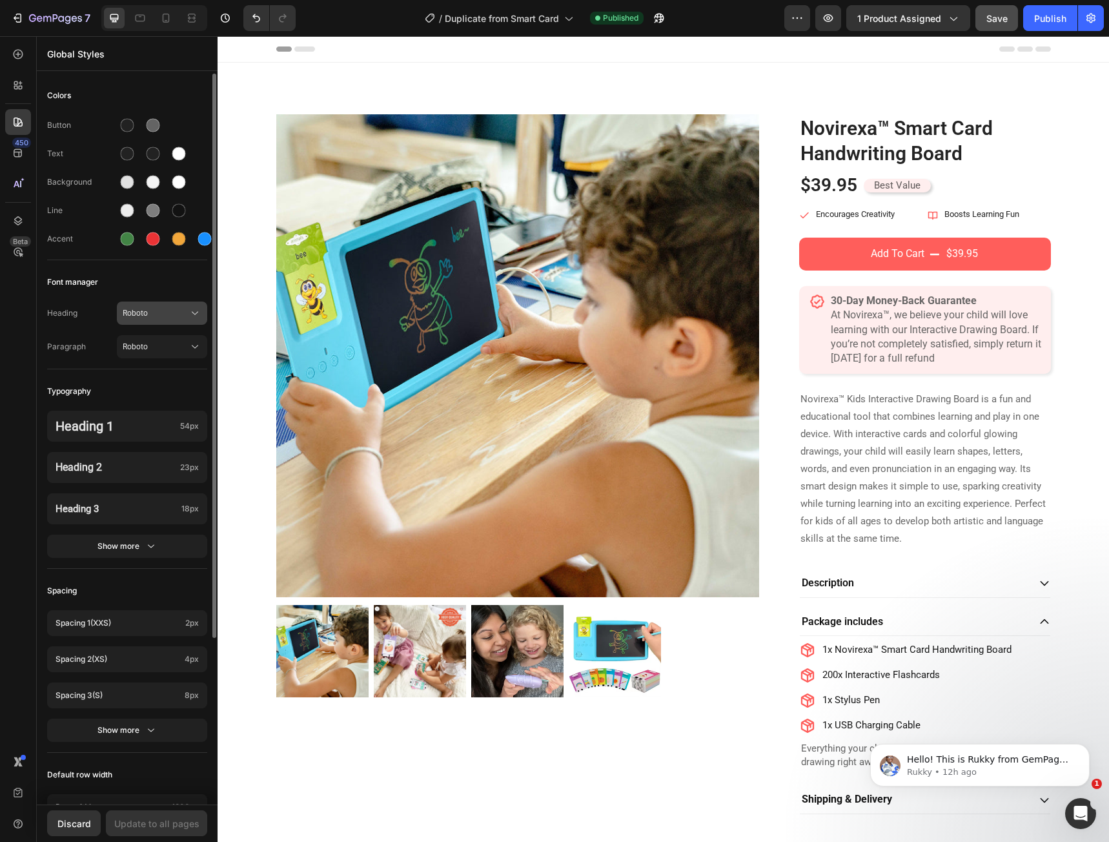
click at [161, 303] on button "Roboto" at bounding box center [162, 312] width 90 height 23
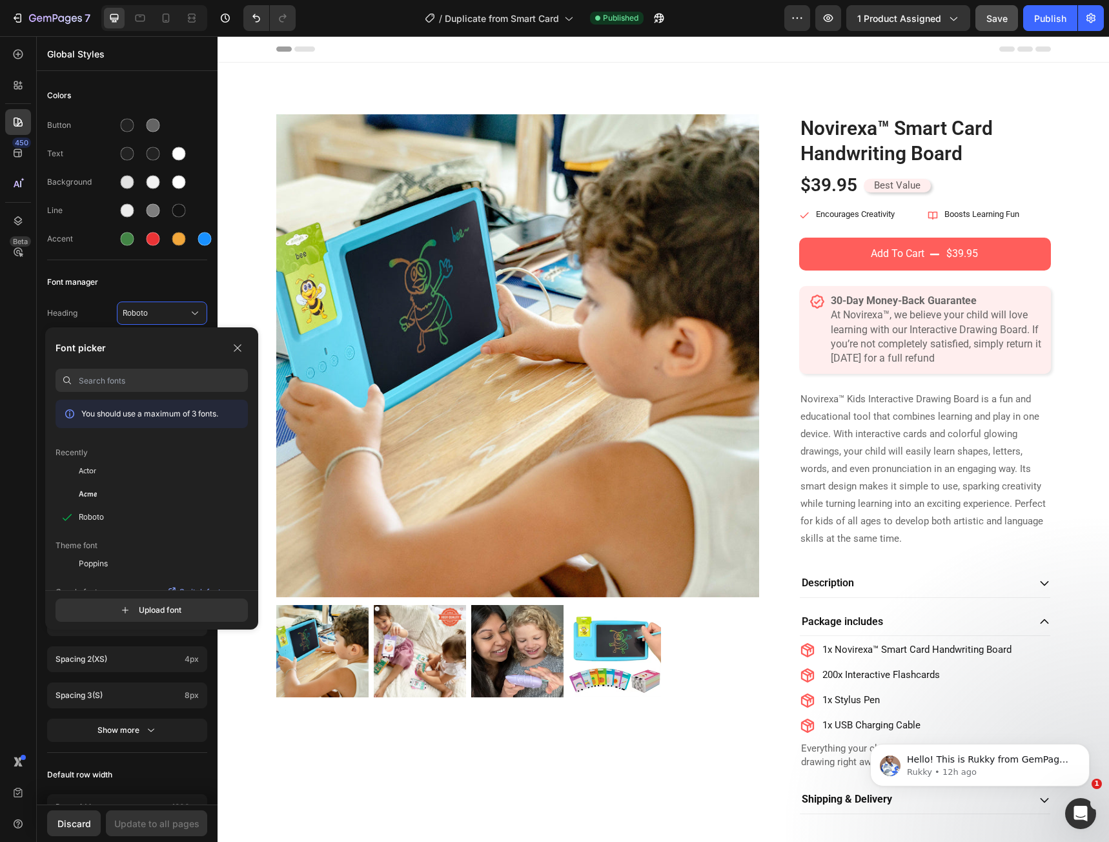
paste input "sans-serif"
type input "sans-serif"
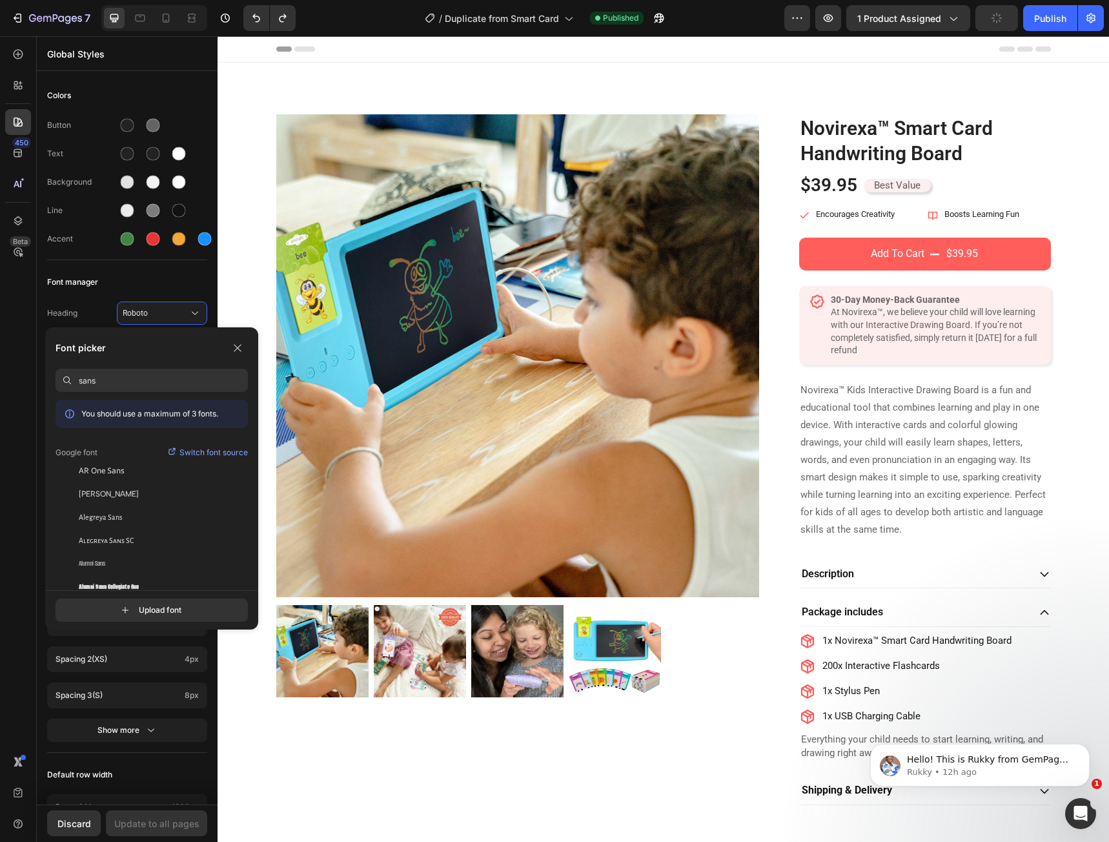
click at [114, 385] on input "sans" at bounding box center [163, 380] width 169 height 23
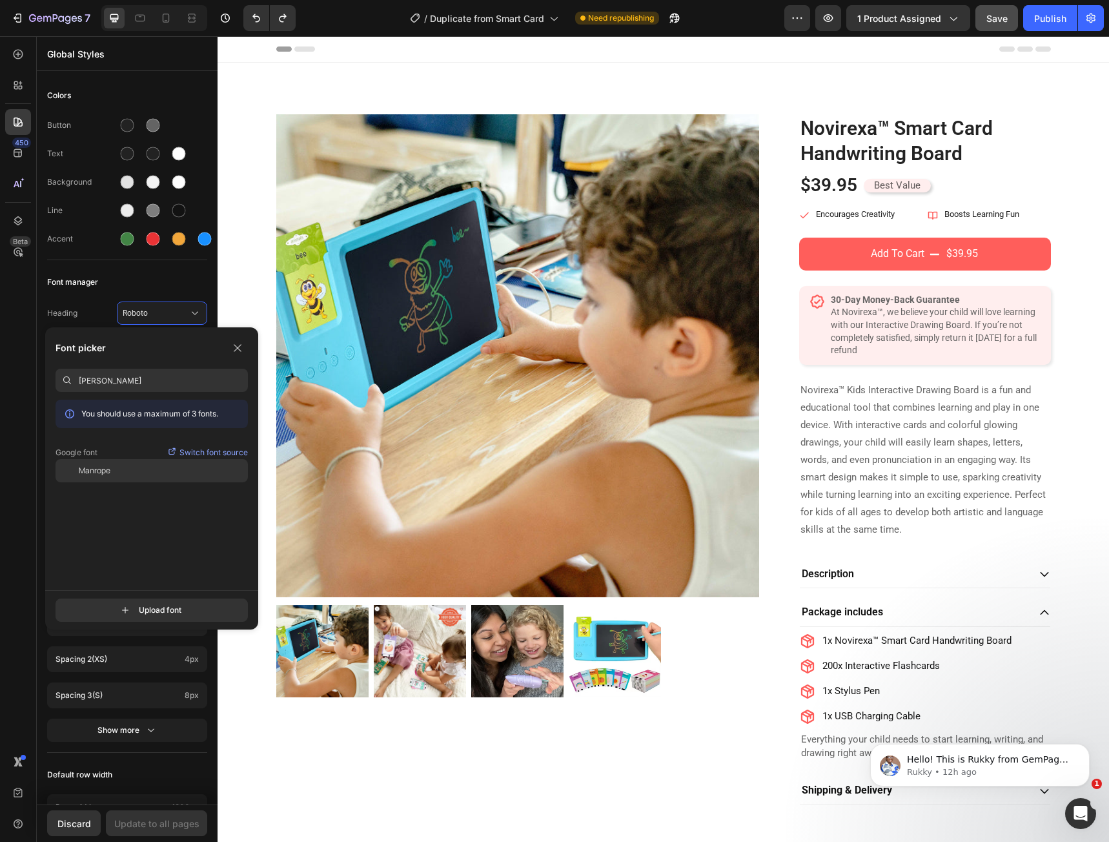
type input "[PERSON_NAME]"
click at [143, 470] on div "Manrope" at bounding box center [163, 471] width 169 height 12
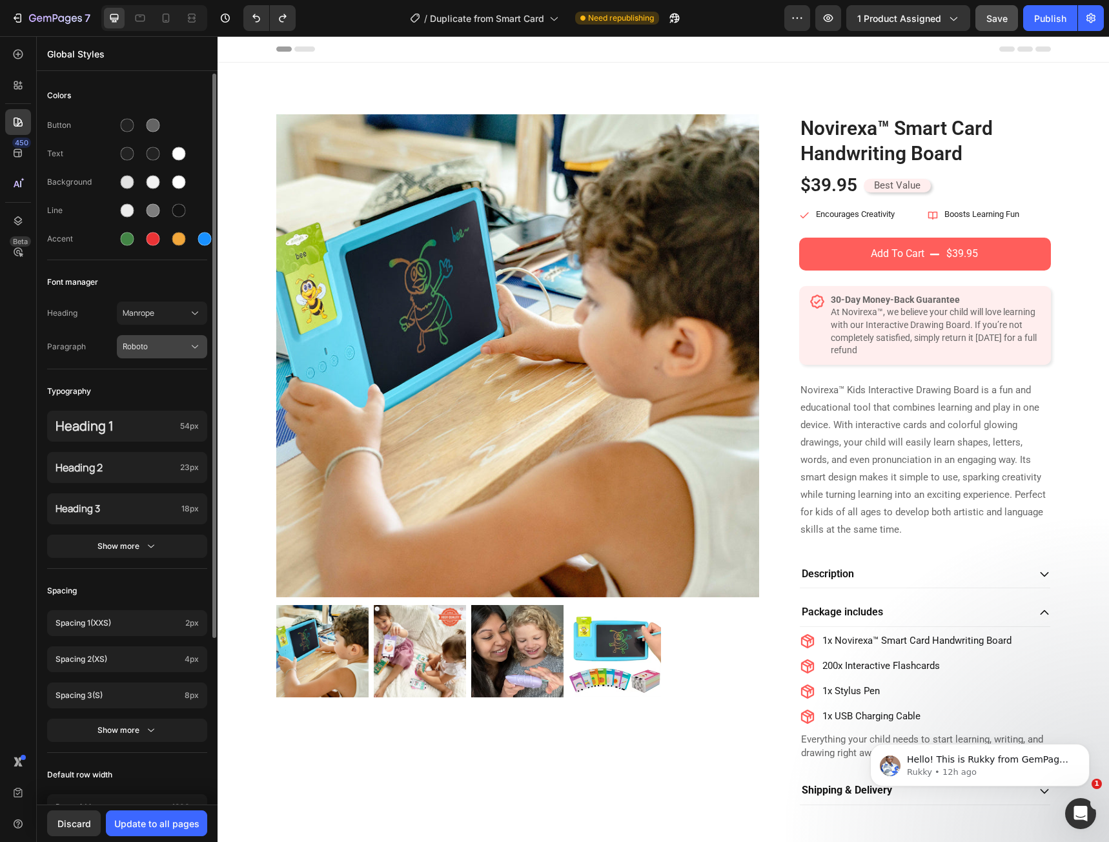
click at [170, 343] on span "Roboto" at bounding box center [156, 347] width 66 height 12
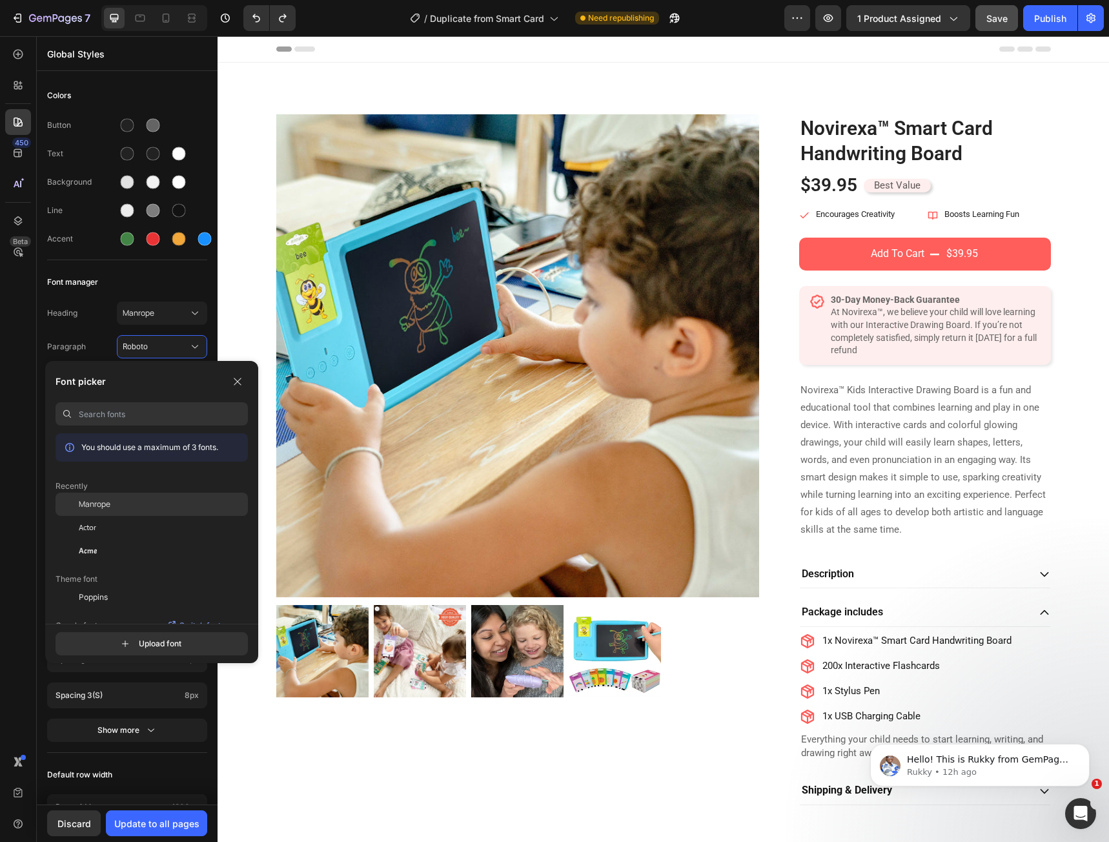
click at [150, 507] on div "Manrope" at bounding box center [163, 504] width 169 height 12
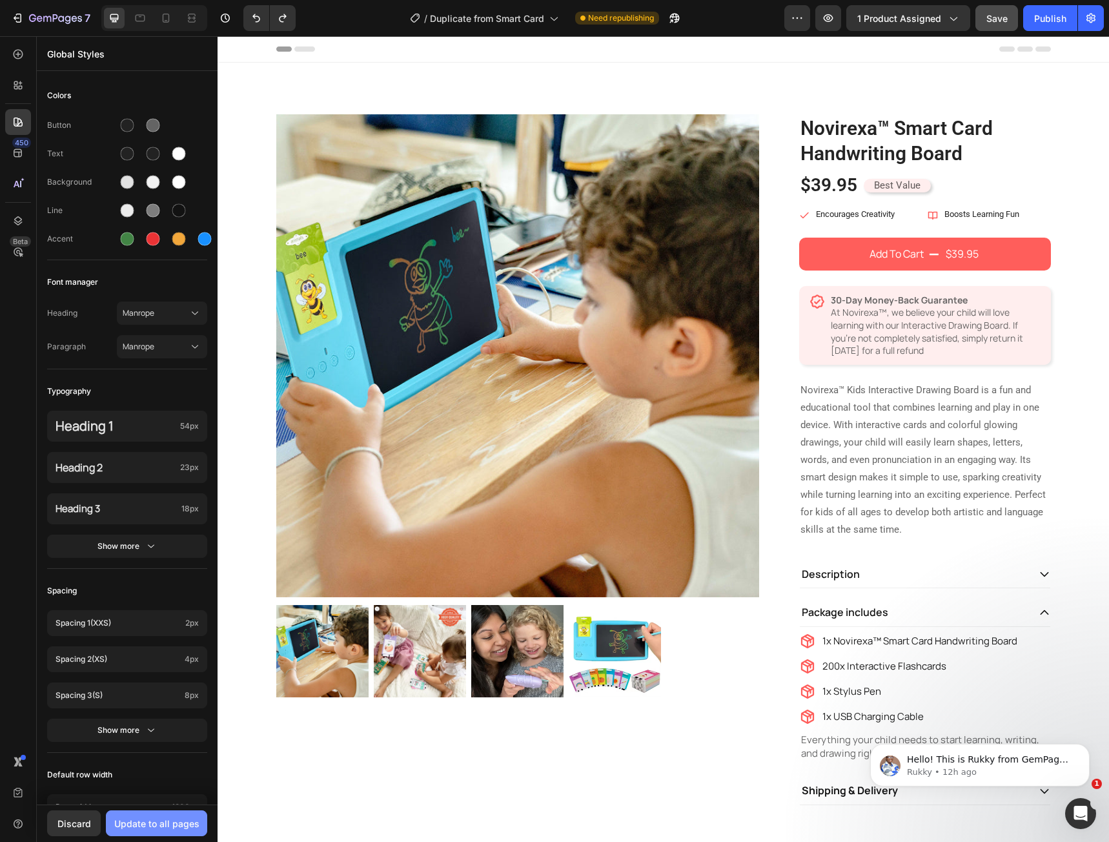
click at [132, 831] on button "Update to all pages" at bounding box center [156, 823] width 101 height 26
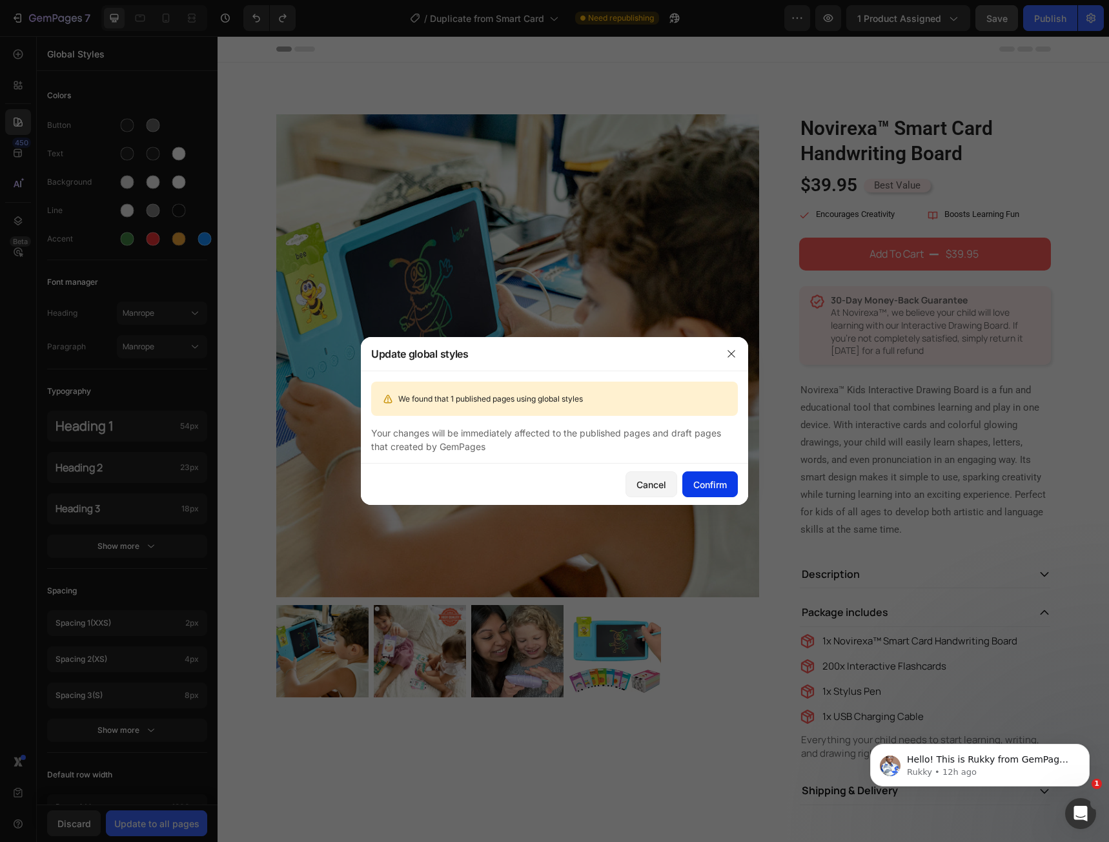
click at [708, 490] on div "Confirm" at bounding box center [710, 485] width 34 height 14
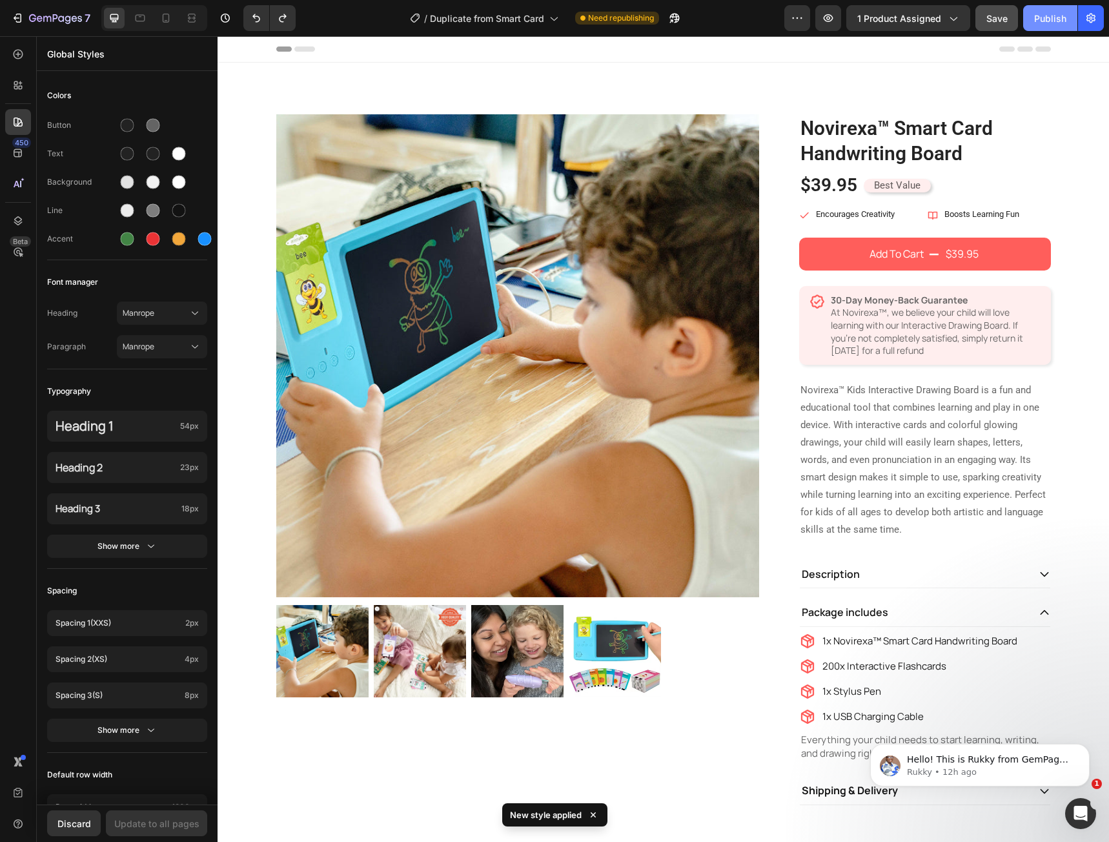
click at [1043, 19] on div "Publish" at bounding box center [1050, 19] width 32 height 14
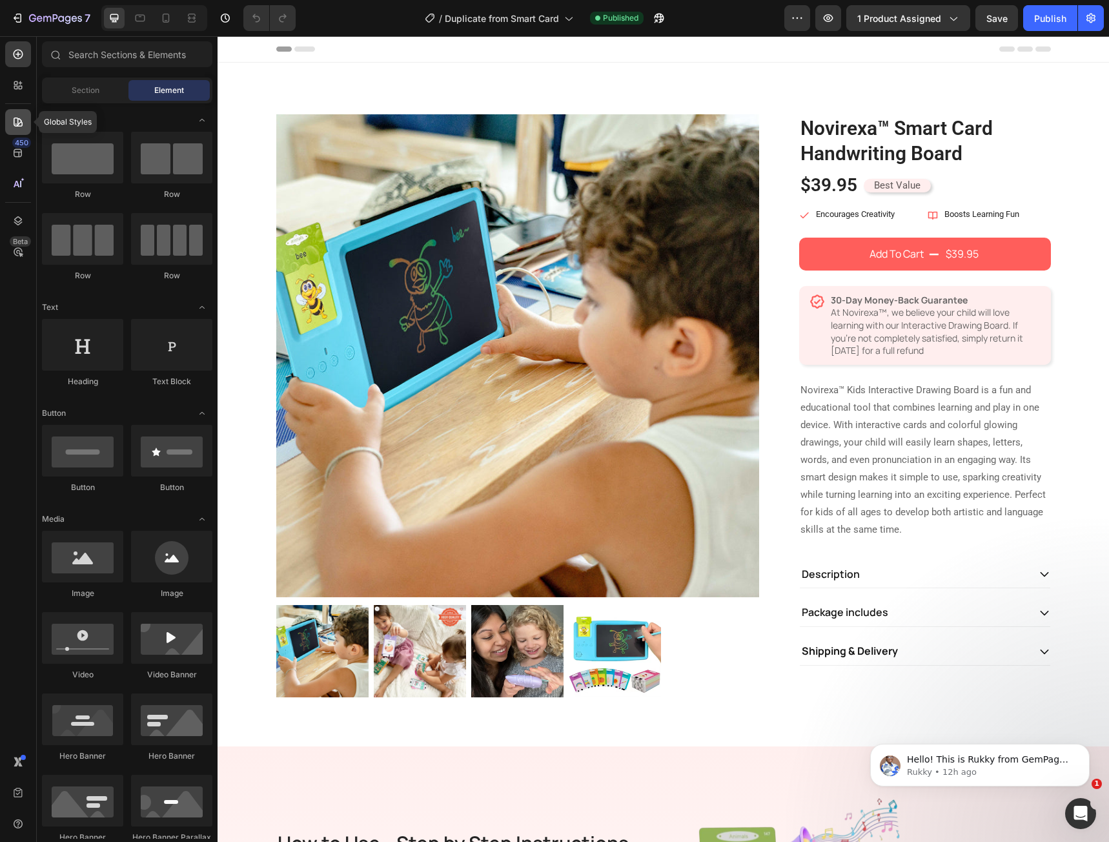
click at [25, 121] on div at bounding box center [18, 122] width 26 height 26
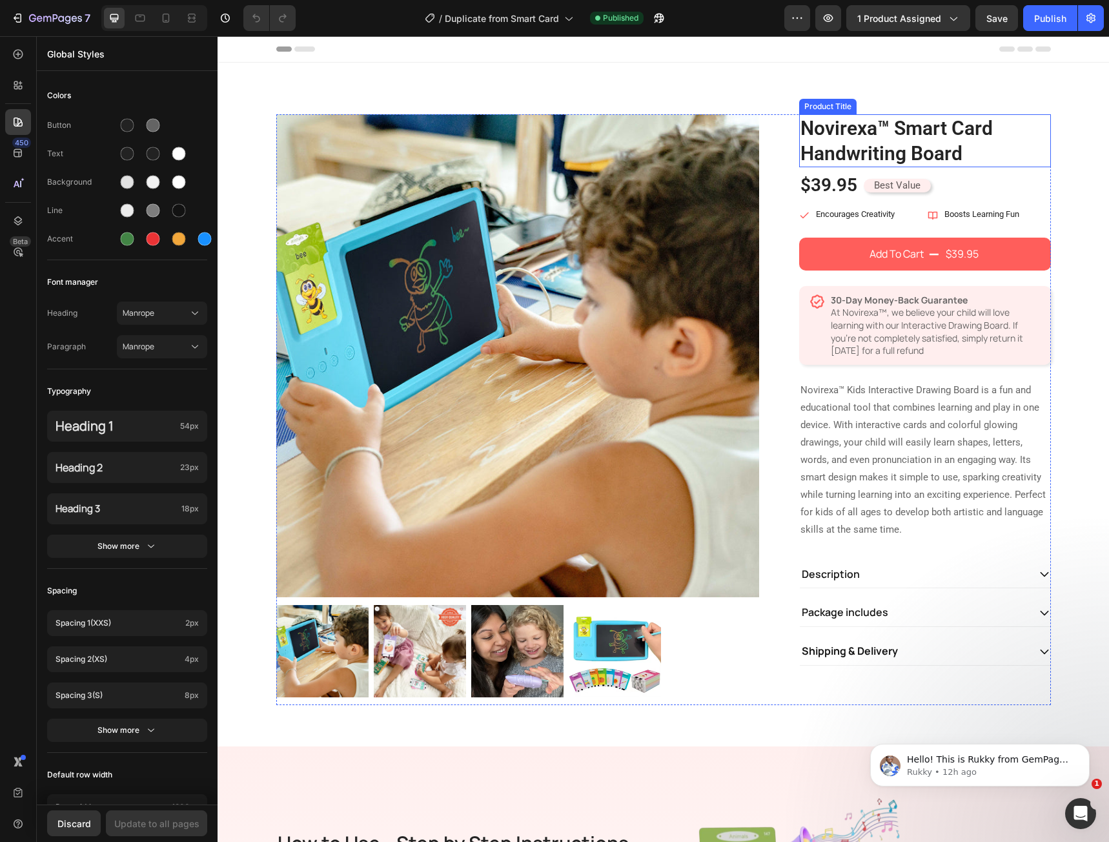
click at [874, 150] on h1 "Novirexa™ Smart Card Handwriting Board" at bounding box center [925, 140] width 252 height 53
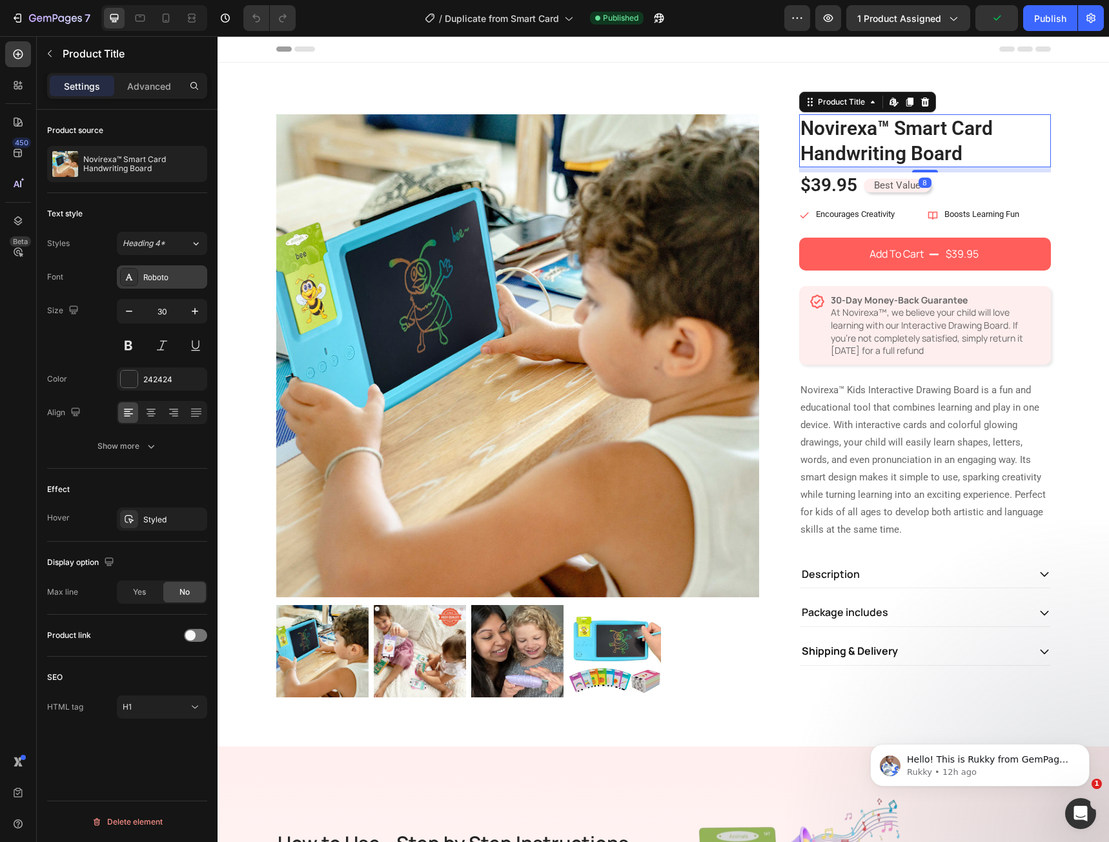
click at [145, 285] on div "Roboto" at bounding box center [162, 276] width 90 height 23
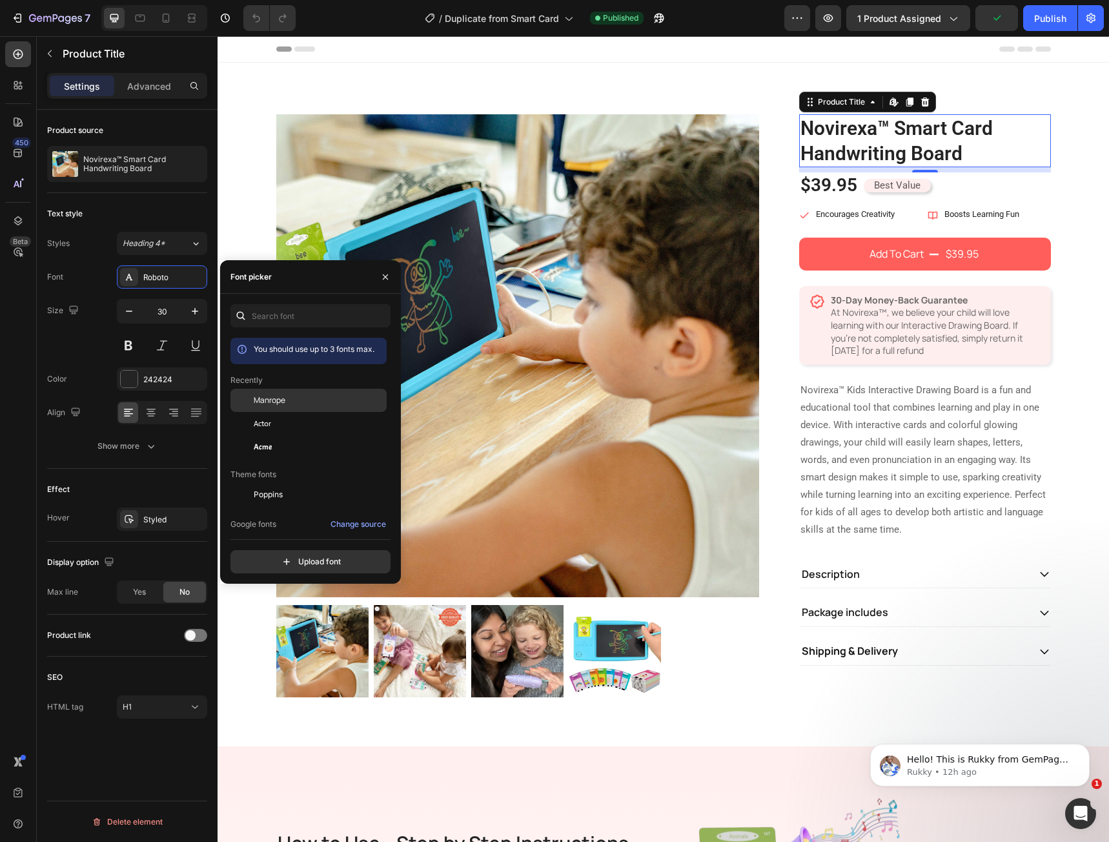
click at [277, 405] on span "Manrope" at bounding box center [270, 400] width 32 height 12
click at [828, 193] on div "$39.95" at bounding box center [828, 185] width 59 height 26
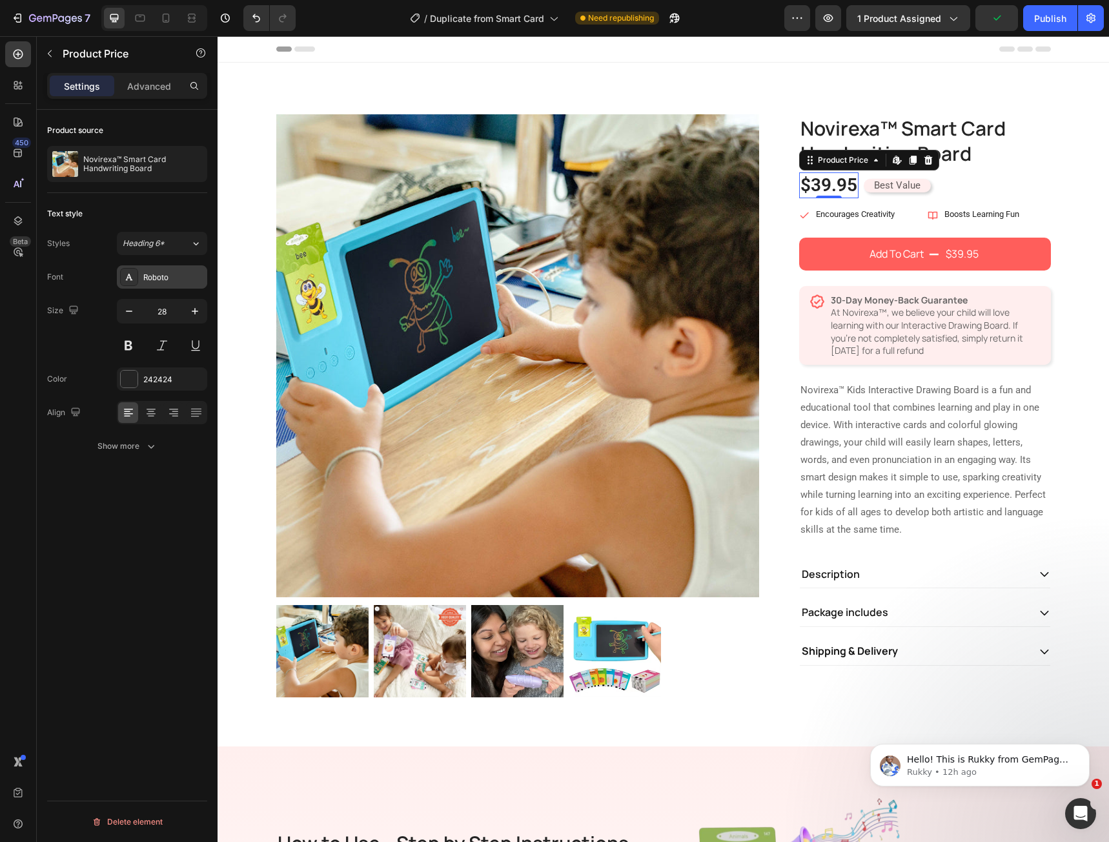
click at [167, 272] on div "Roboto" at bounding box center [173, 278] width 61 height 12
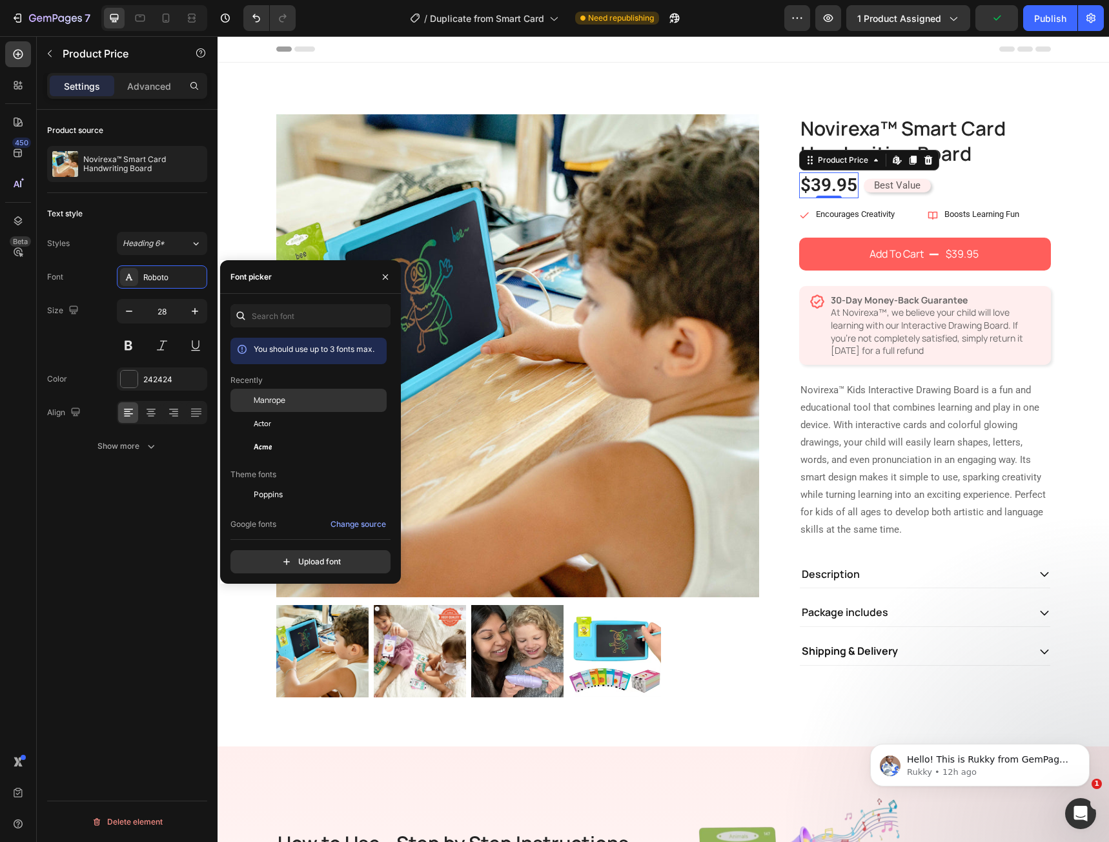
click at [281, 405] on span "Manrope" at bounding box center [270, 400] width 32 height 12
click at [388, 278] on icon "button" at bounding box center [385, 277] width 10 height 10
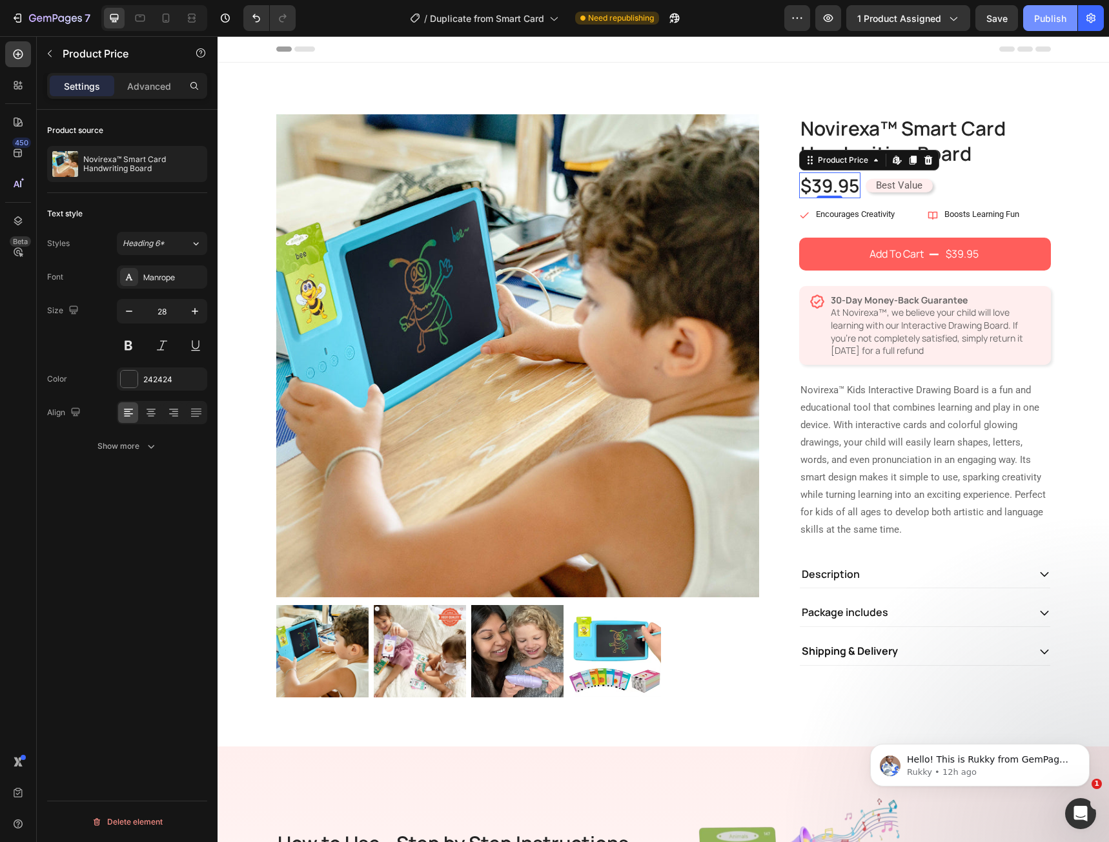
click at [1047, 23] on div "Publish" at bounding box center [1050, 19] width 32 height 14
click at [1042, 26] on button "Publish" at bounding box center [1050, 18] width 54 height 26
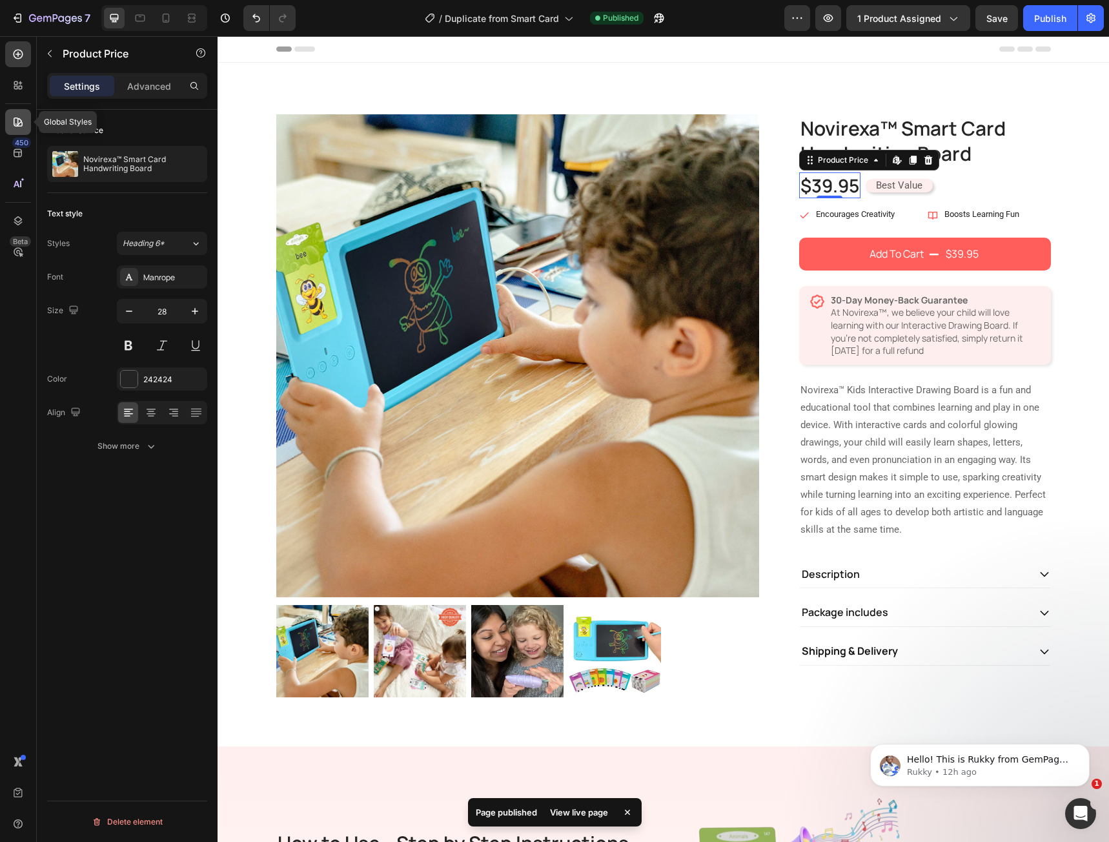
click at [17, 123] on icon at bounding box center [18, 121] width 9 height 9
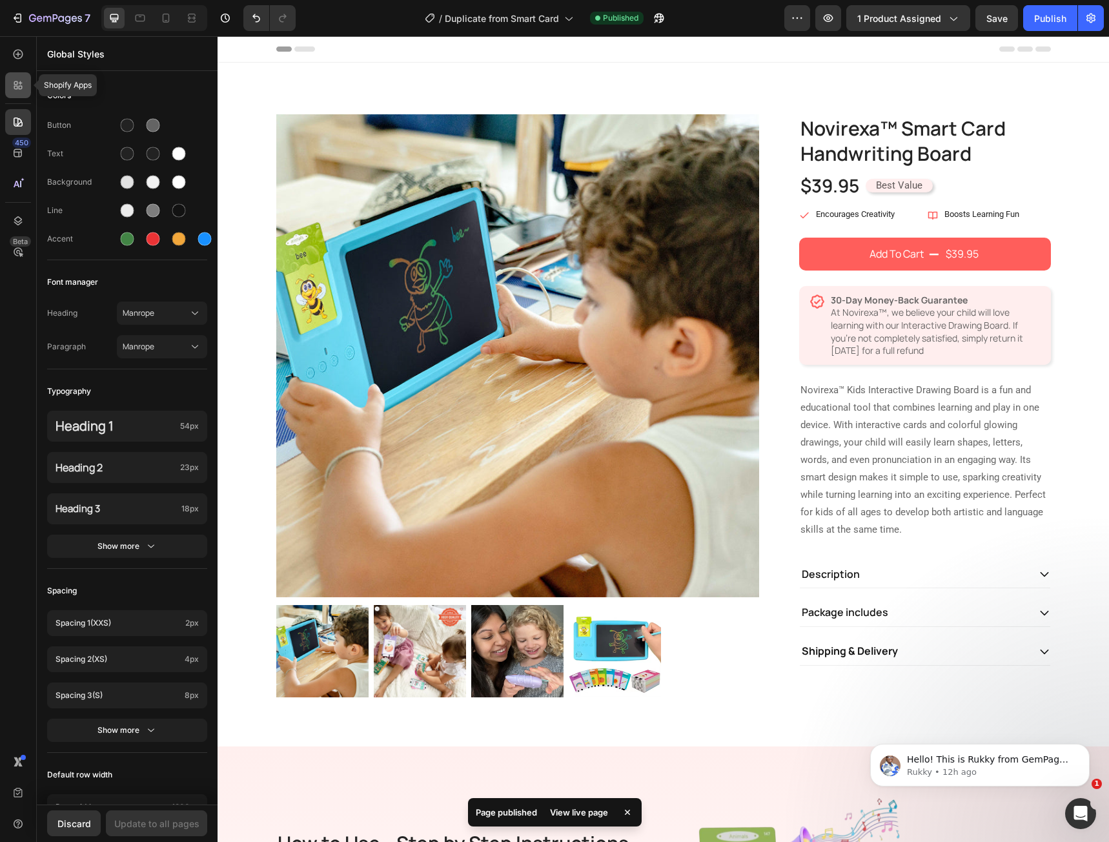
click at [21, 88] on icon at bounding box center [18, 85] width 13 height 13
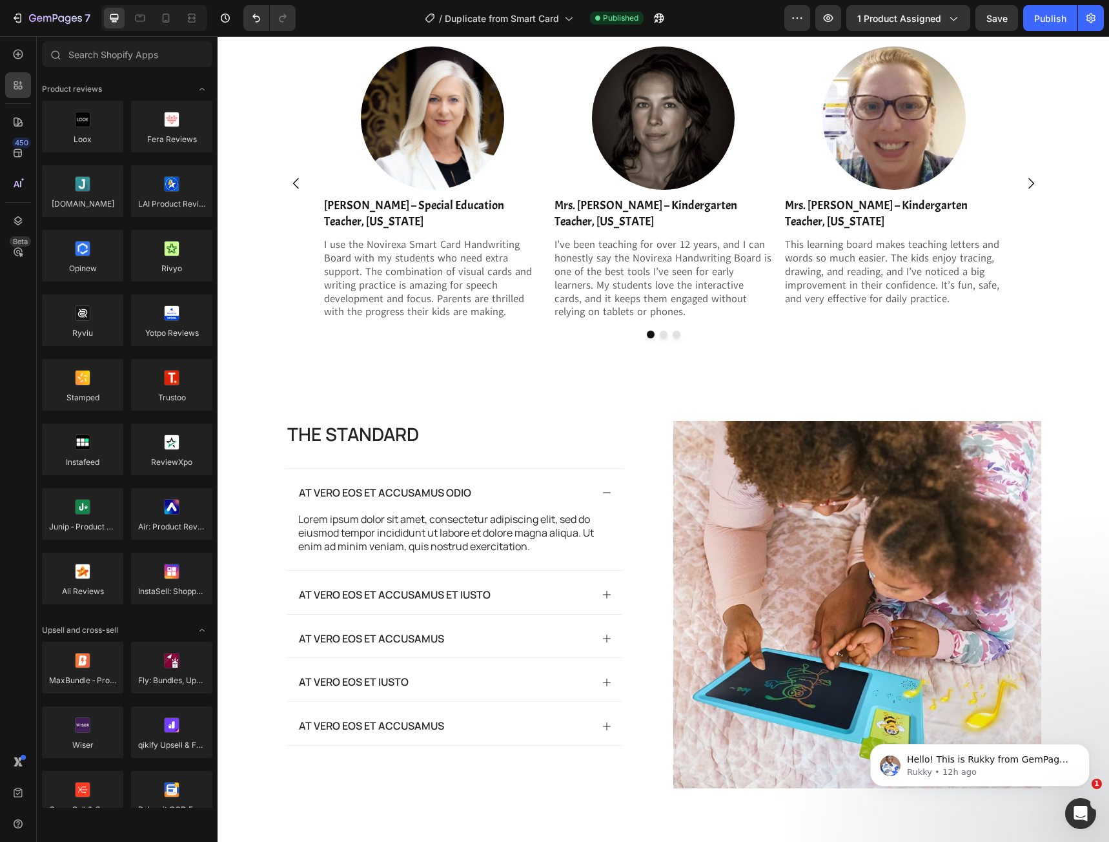
scroll to position [2630, 0]
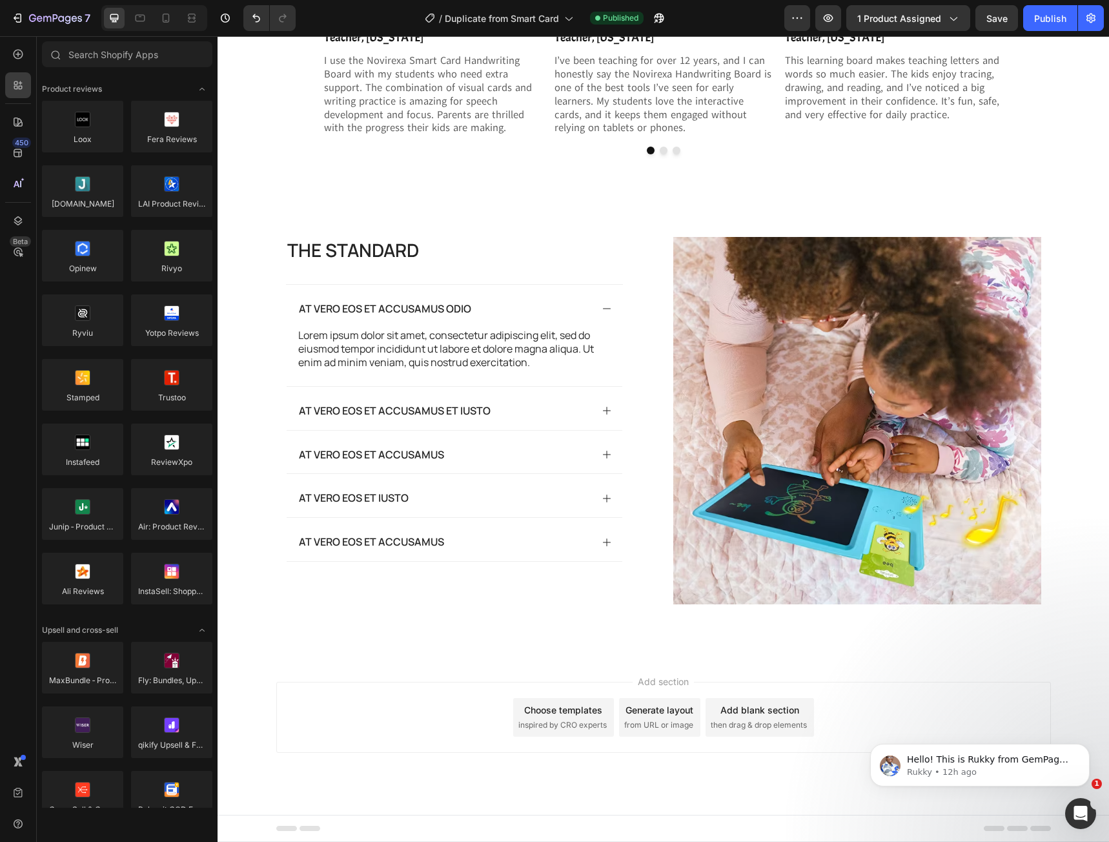
click at [25, 108] on div "450 Beta" at bounding box center [18, 394] width 26 height 707
click at [19, 121] on icon at bounding box center [18, 122] width 13 height 13
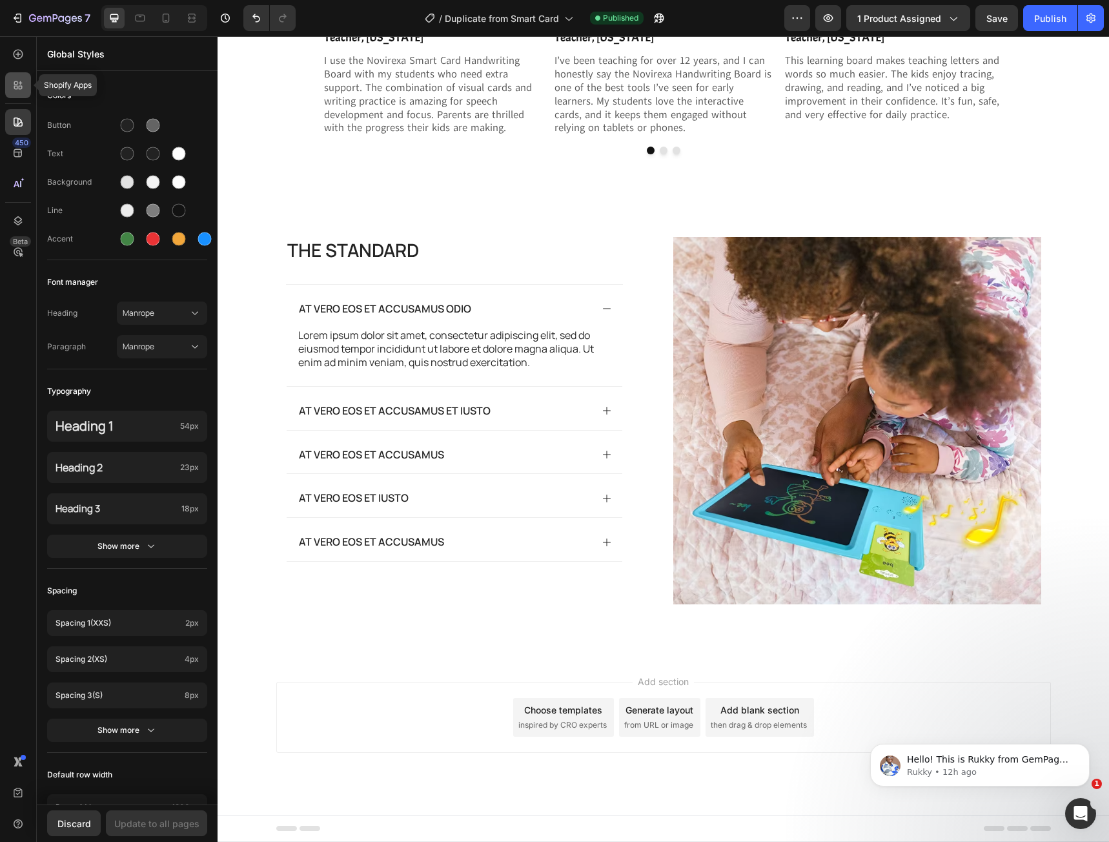
click at [23, 92] on div at bounding box center [18, 85] width 26 height 26
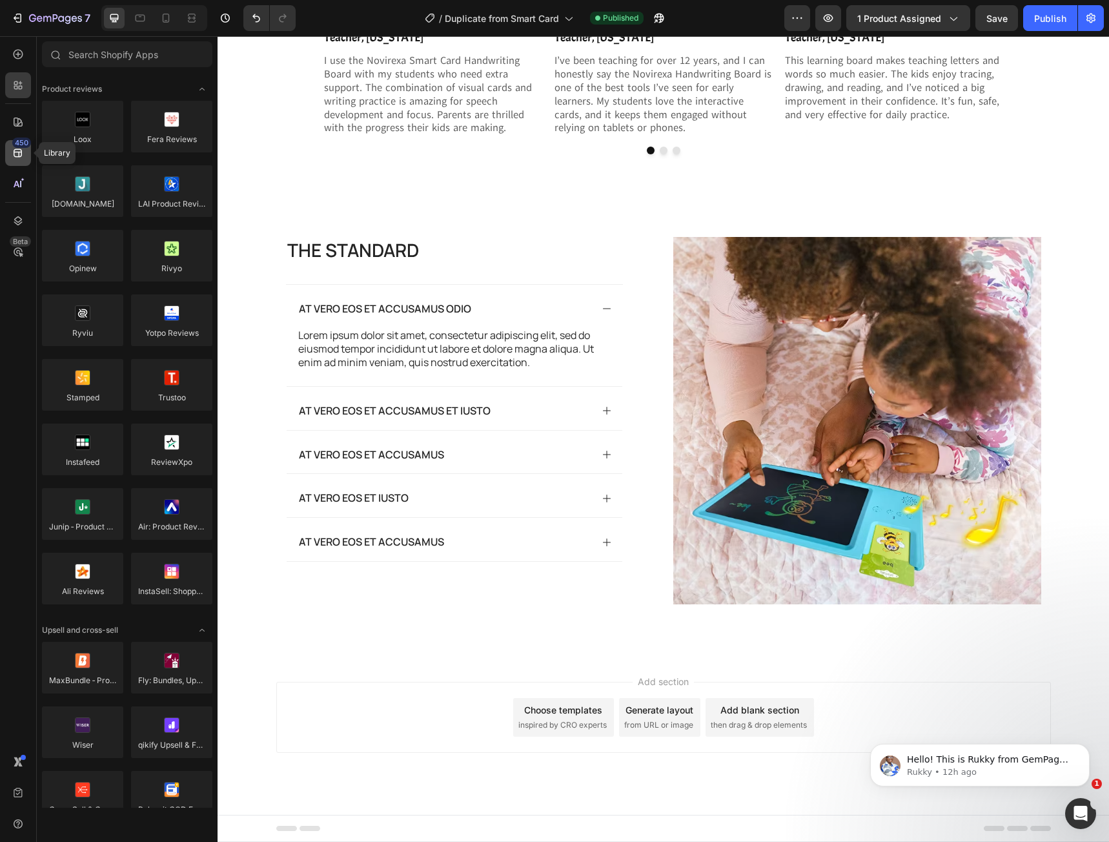
click at [19, 158] on icon at bounding box center [18, 153] width 13 height 13
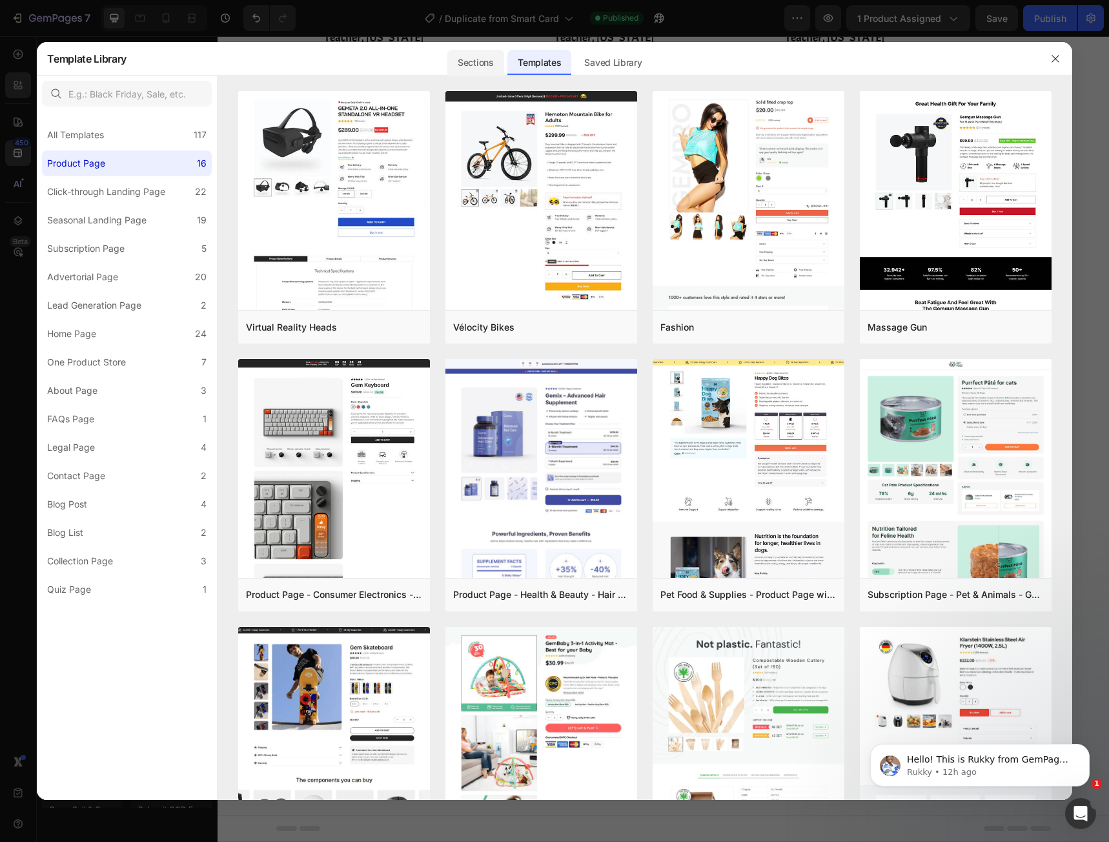
click at [491, 68] on div "Sections" at bounding box center [475, 63] width 56 height 26
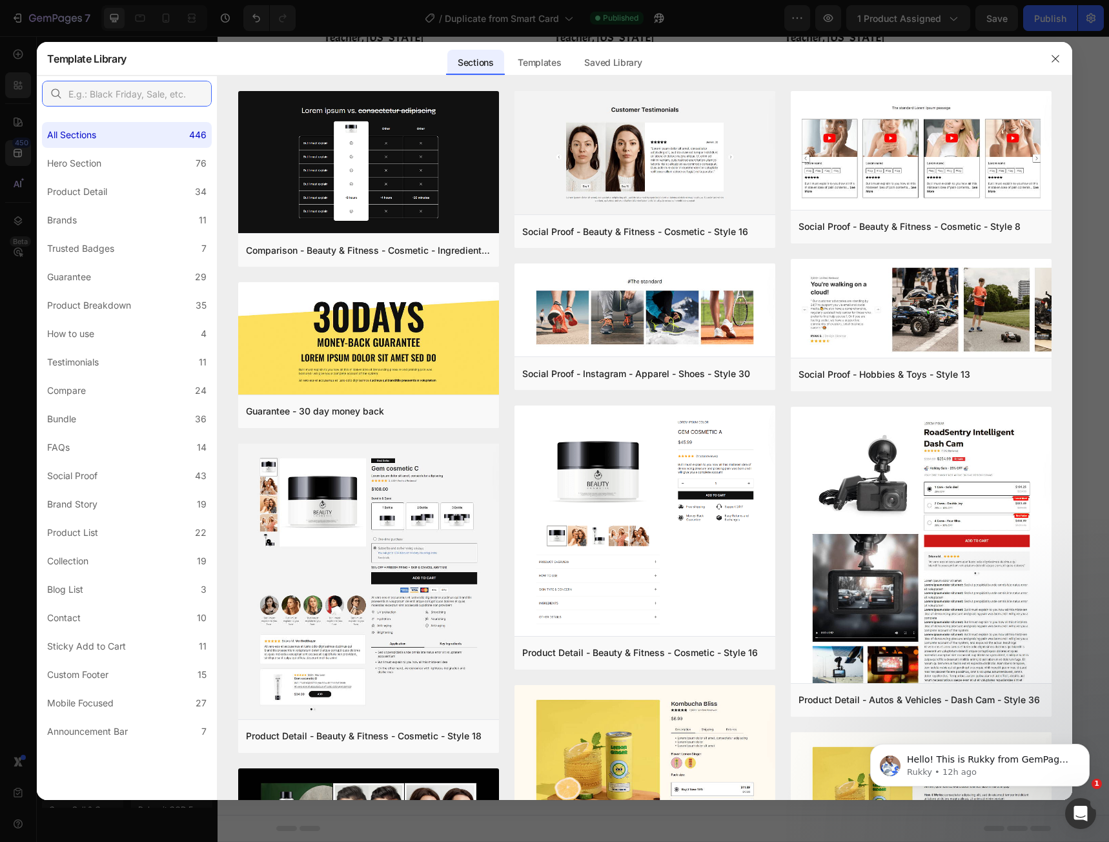
click at [72, 101] on input "text" at bounding box center [127, 94] width 170 height 26
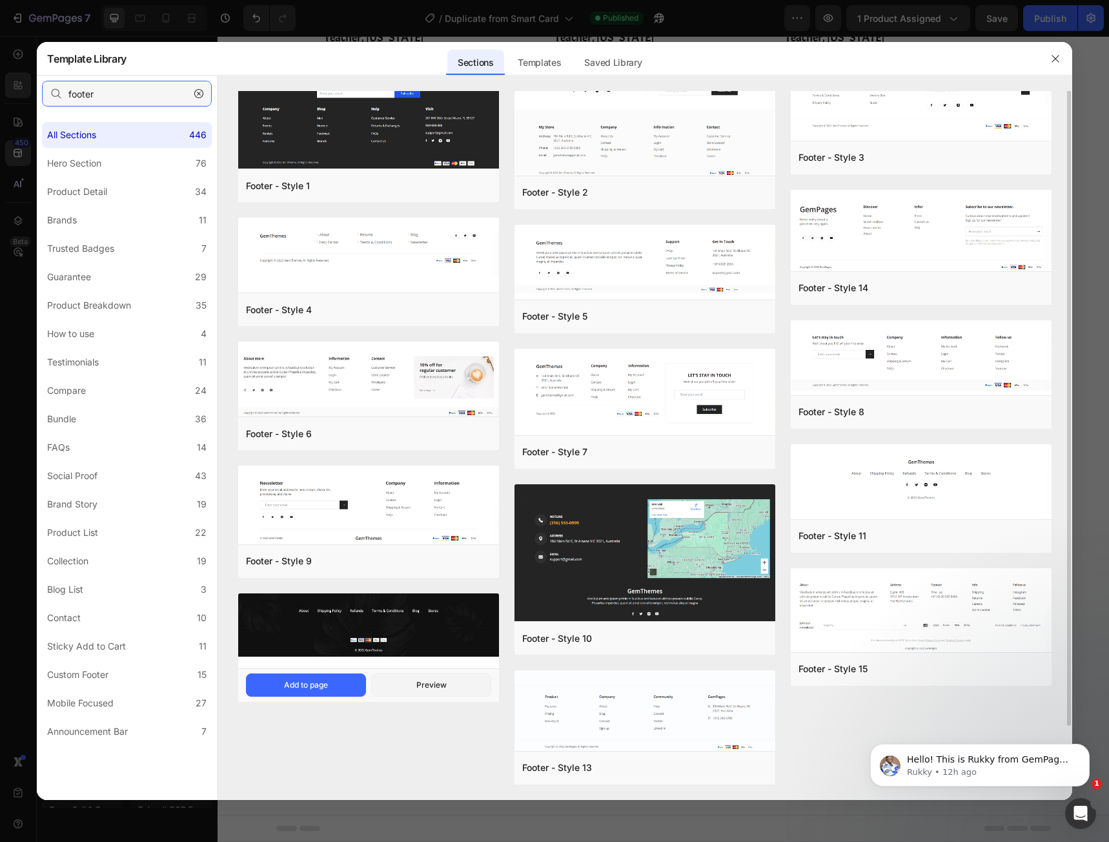
scroll to position [0, 0]
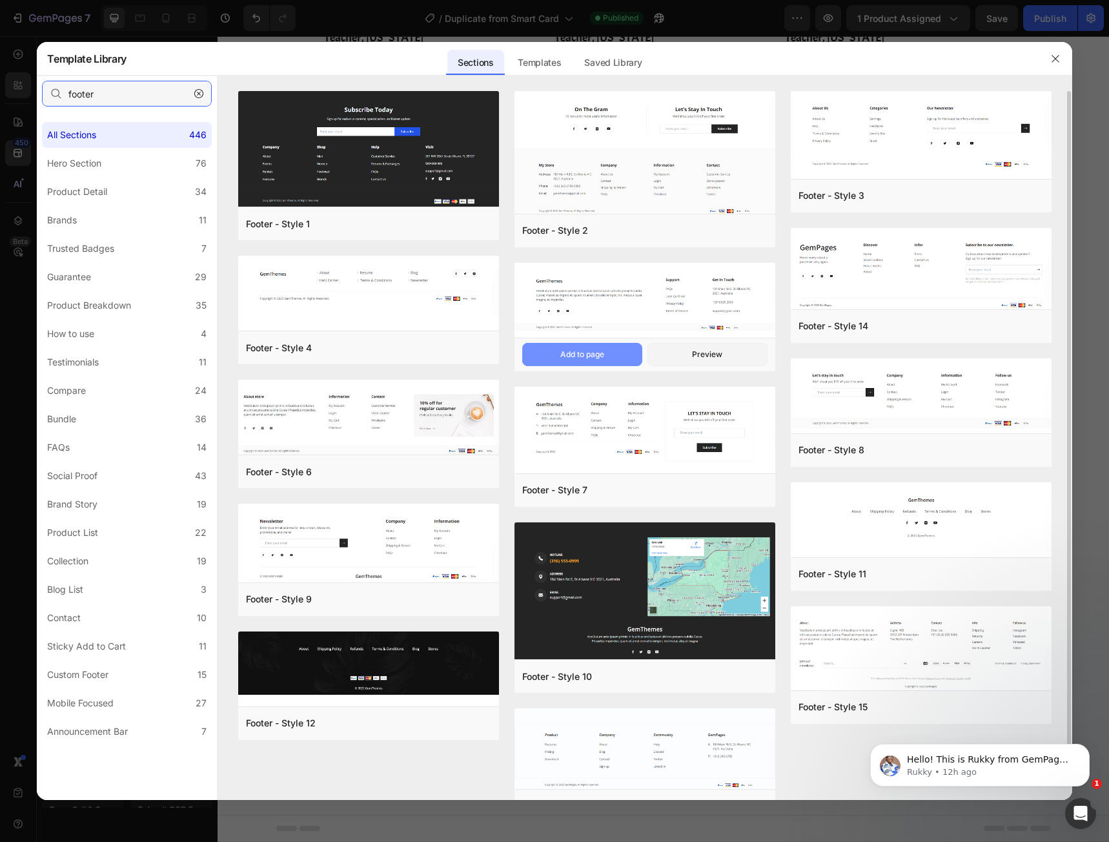
type input "footer"
click at [0, 0] on button "Add to page" at bounding box center [0, 0] width 0 height 0
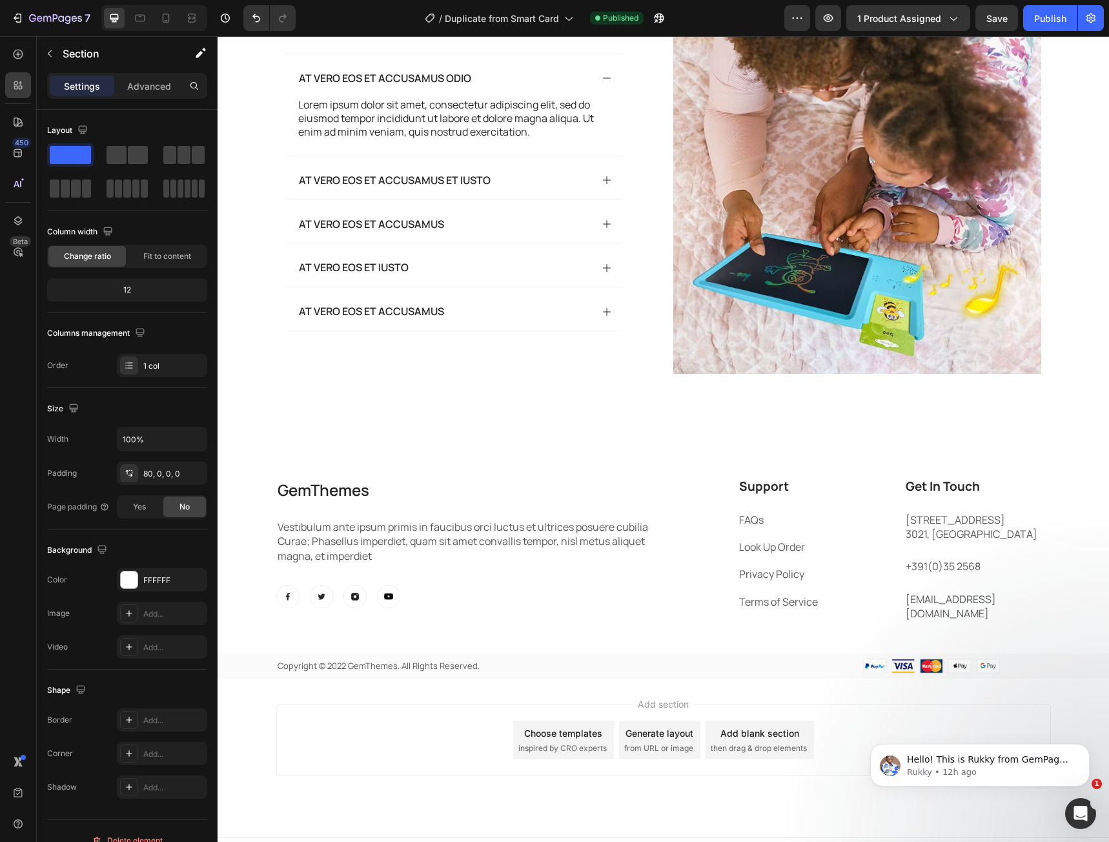
scroll to position [2871, 0]
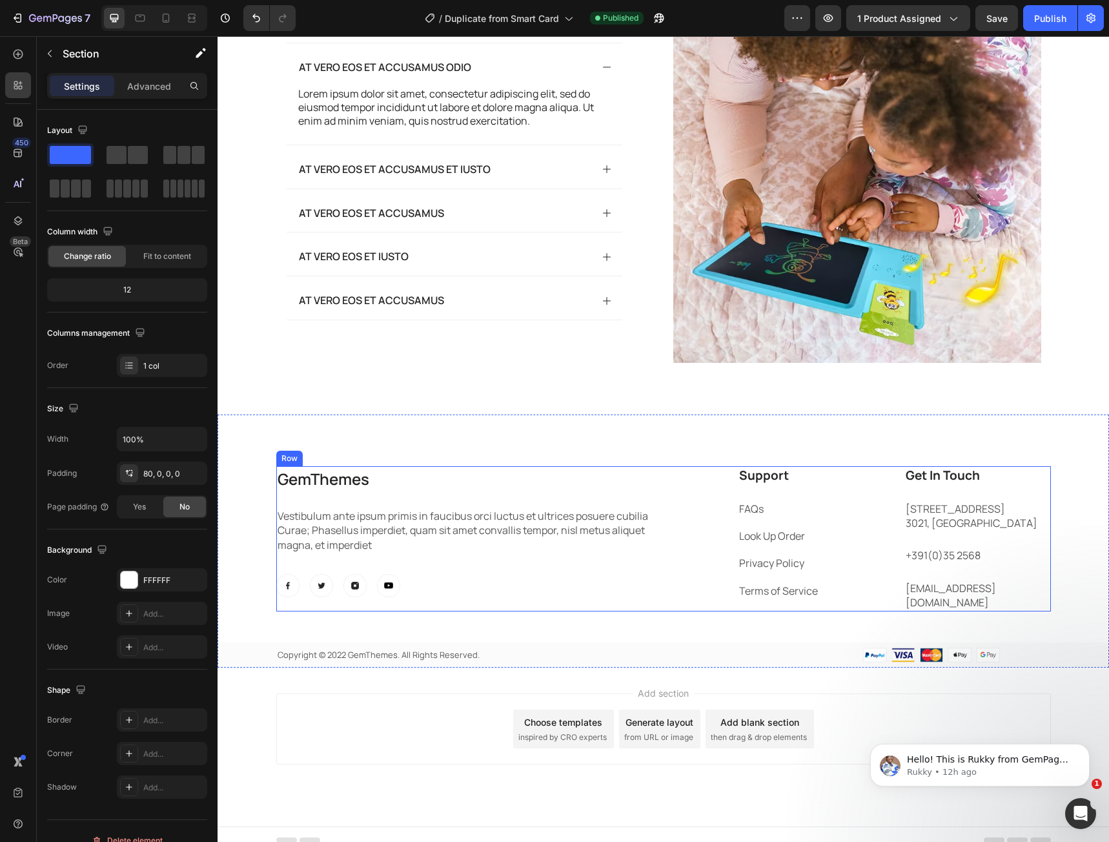
click at [586, 560] on div "GemThemes Heading Vestibulum ante ipsum primis in faucibus orci luctus et ultri…" at bounding box center [465, 538] width 378 height 145
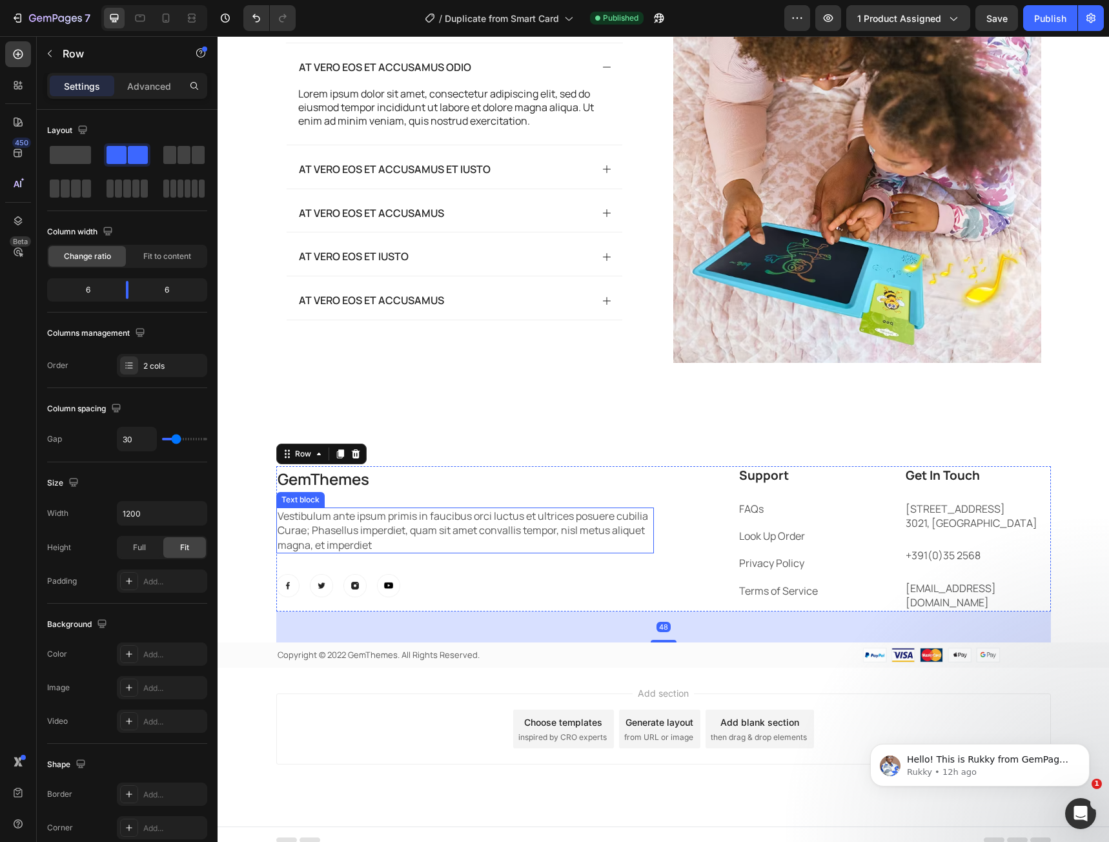
click at [432, 522] on p "Vestibulum ante ipsum primis in faucibus orci luctus et ultrices posuere cubili…" at bounding box center [465, 530] width 375 height 43
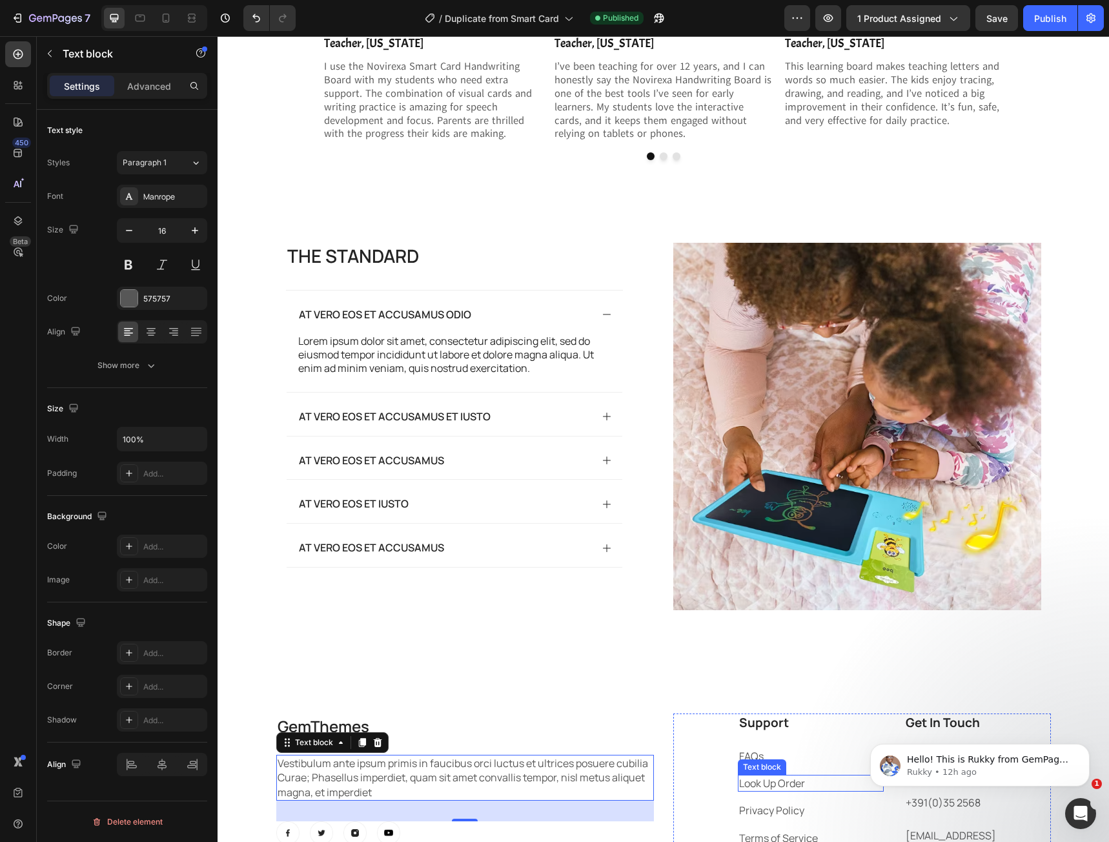
scroll to position [2620, 0]
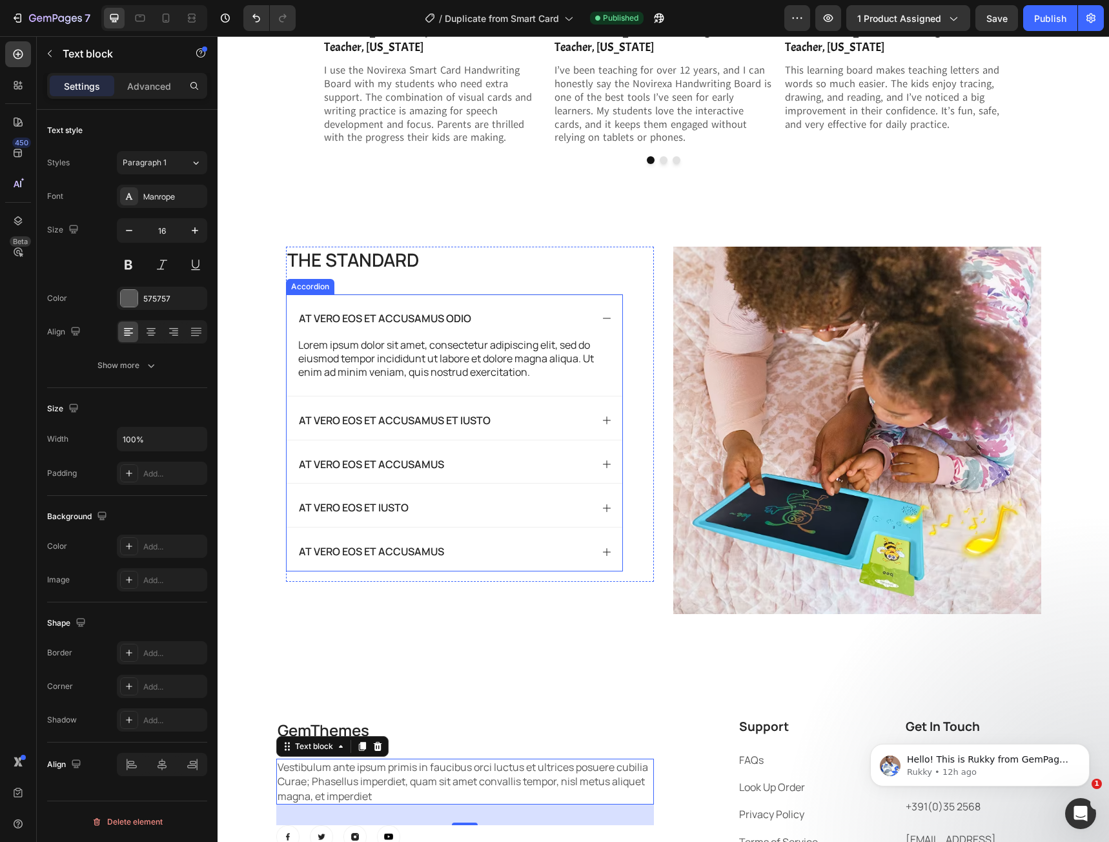
click at [371, 421] on p "At vero eos et accusamus et iusto" at bounding box center [395, 421] width 192 height 14
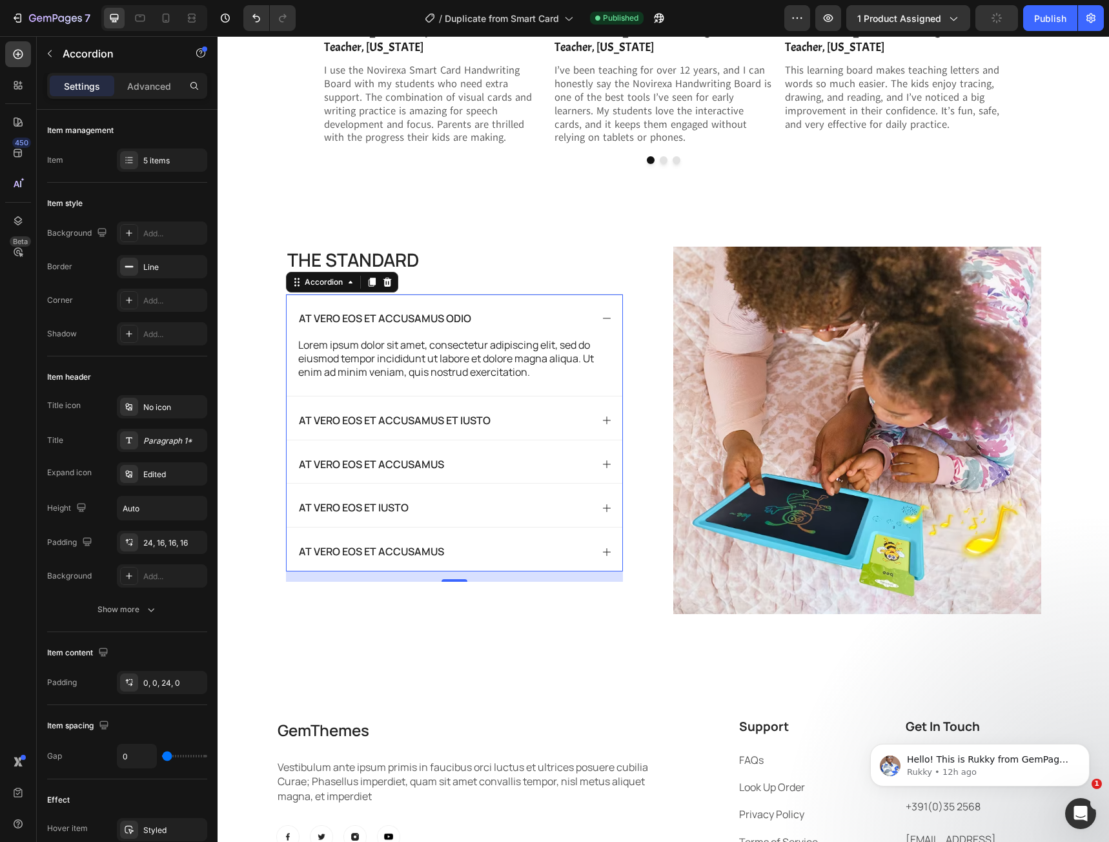
click at [342, 423] on p "At vero eos et accusamus et iusto" at bounding box center [395, 421] width 192 height 14
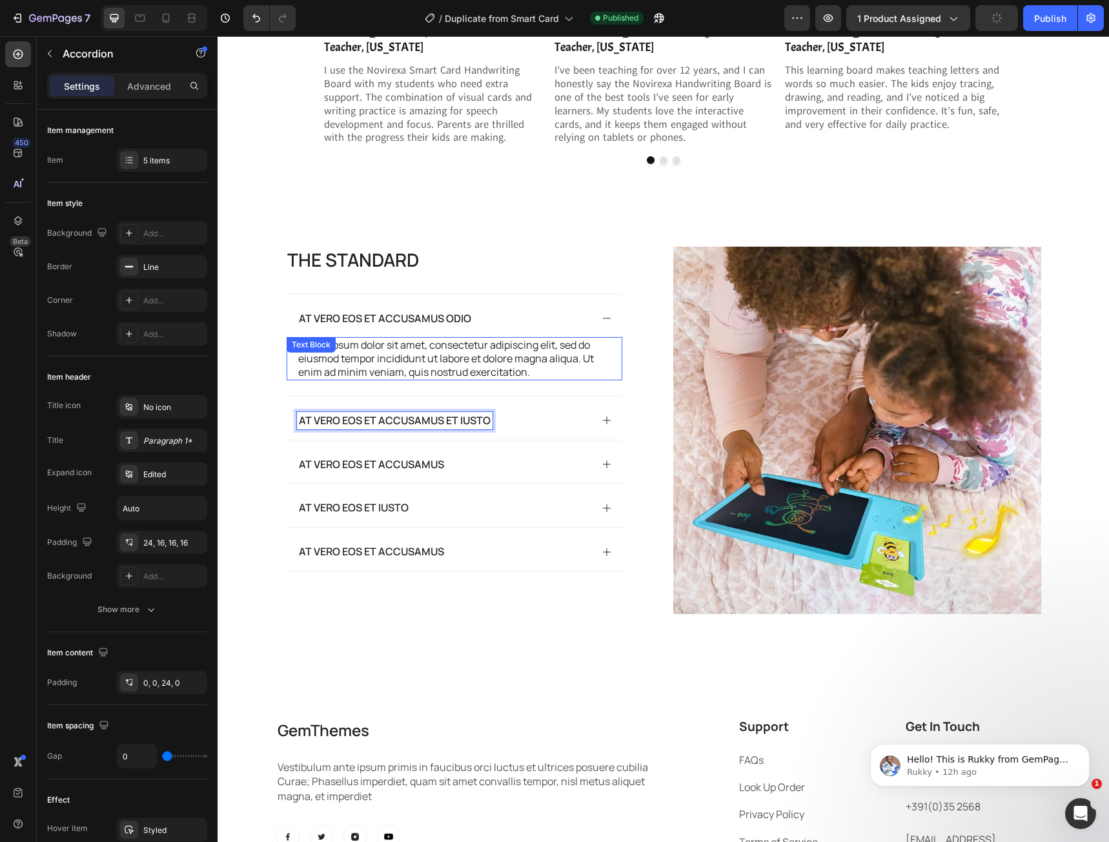
click at [367, 346] on p "Lorem ipsum dolor sit amet, consectetur adipiscing elit, sed do eiusmod tempor …" at bounding box center [454, 358] width 312 height 40
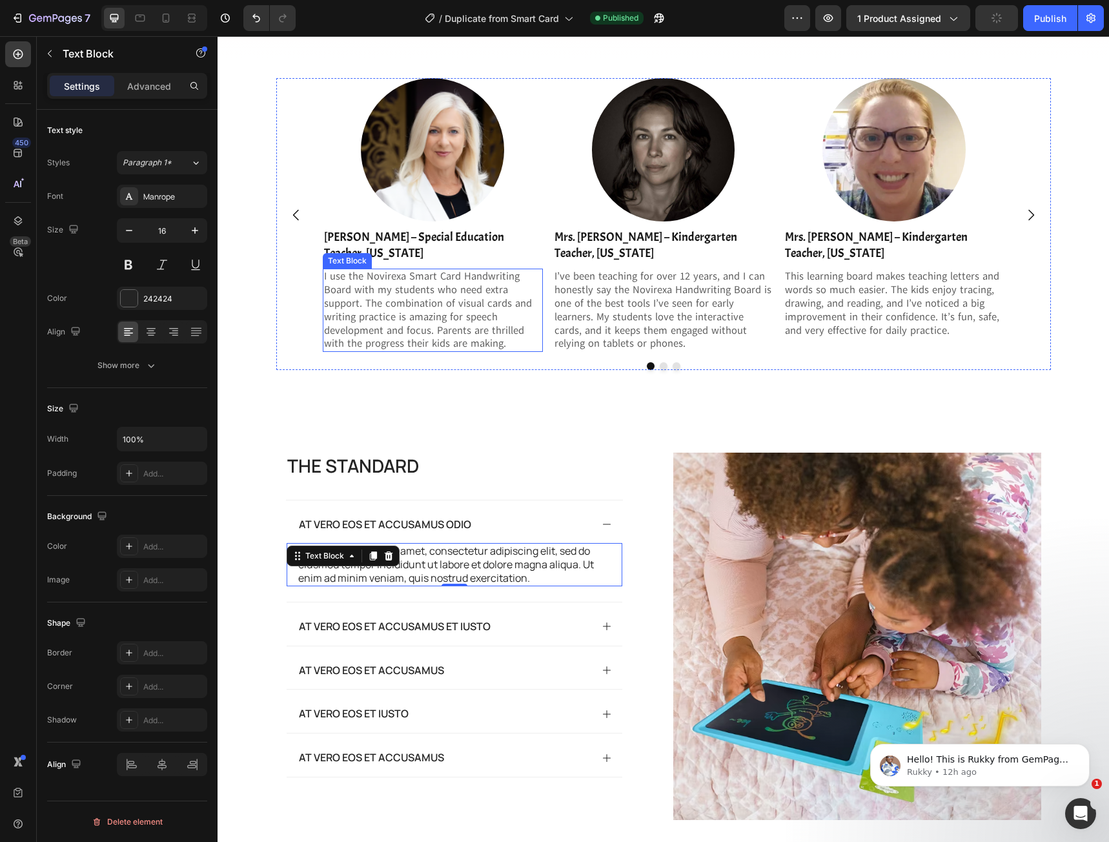
scroll to position [2362, 0]
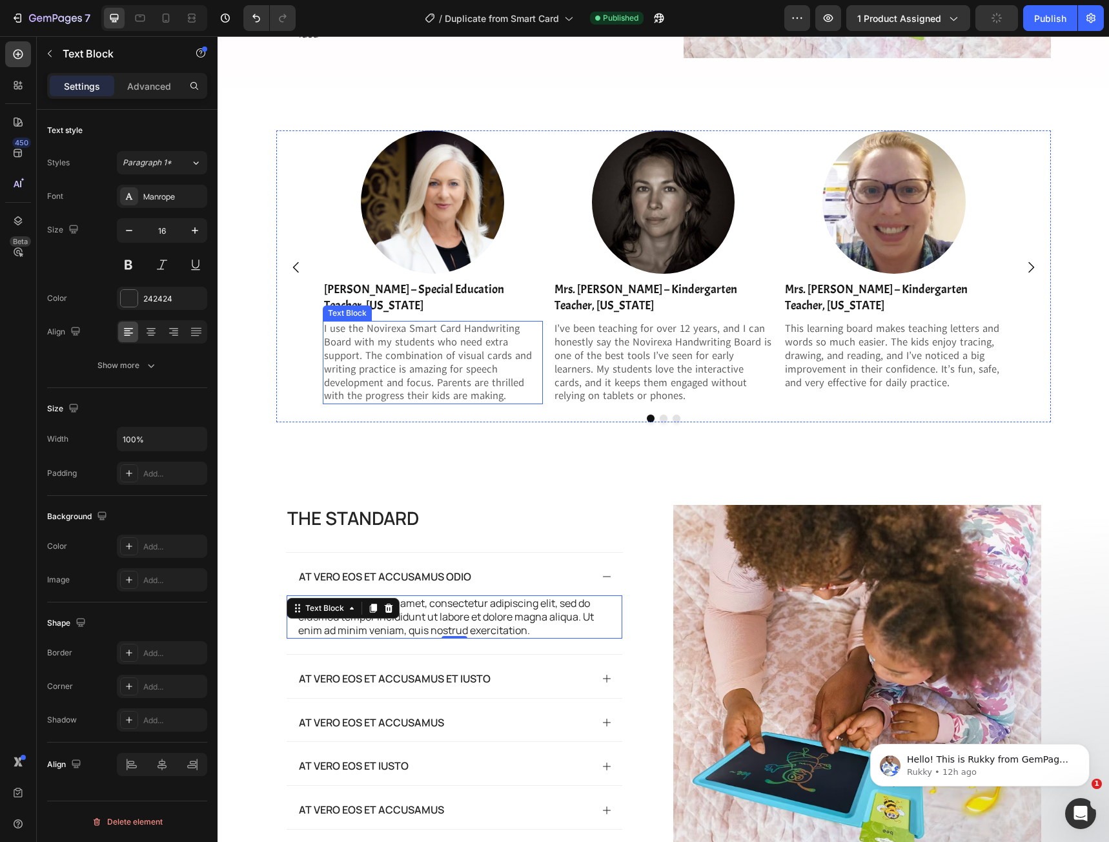
click at [442, 334] on p "I use the Novirexa Smart Card Handwriting Board with my students who need extra…" at bounding box center [433, 362] width 218 height 81
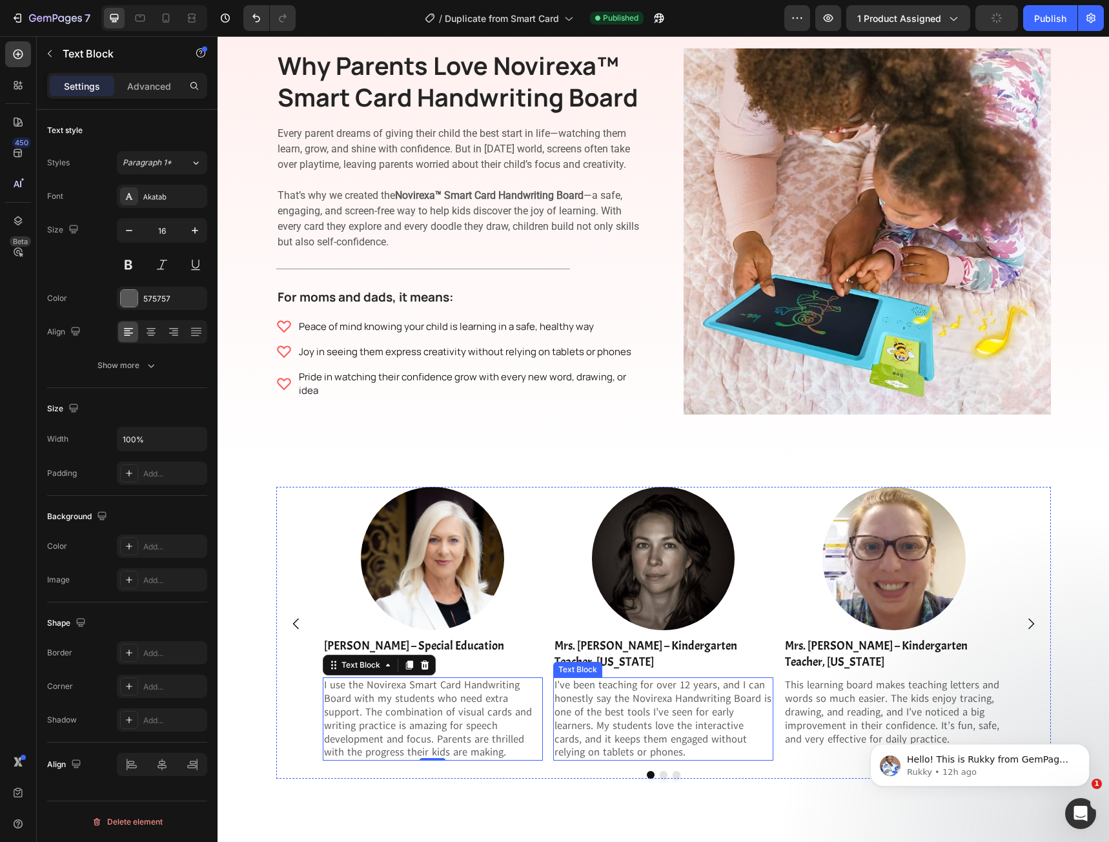
scroll to position [1975, 0]
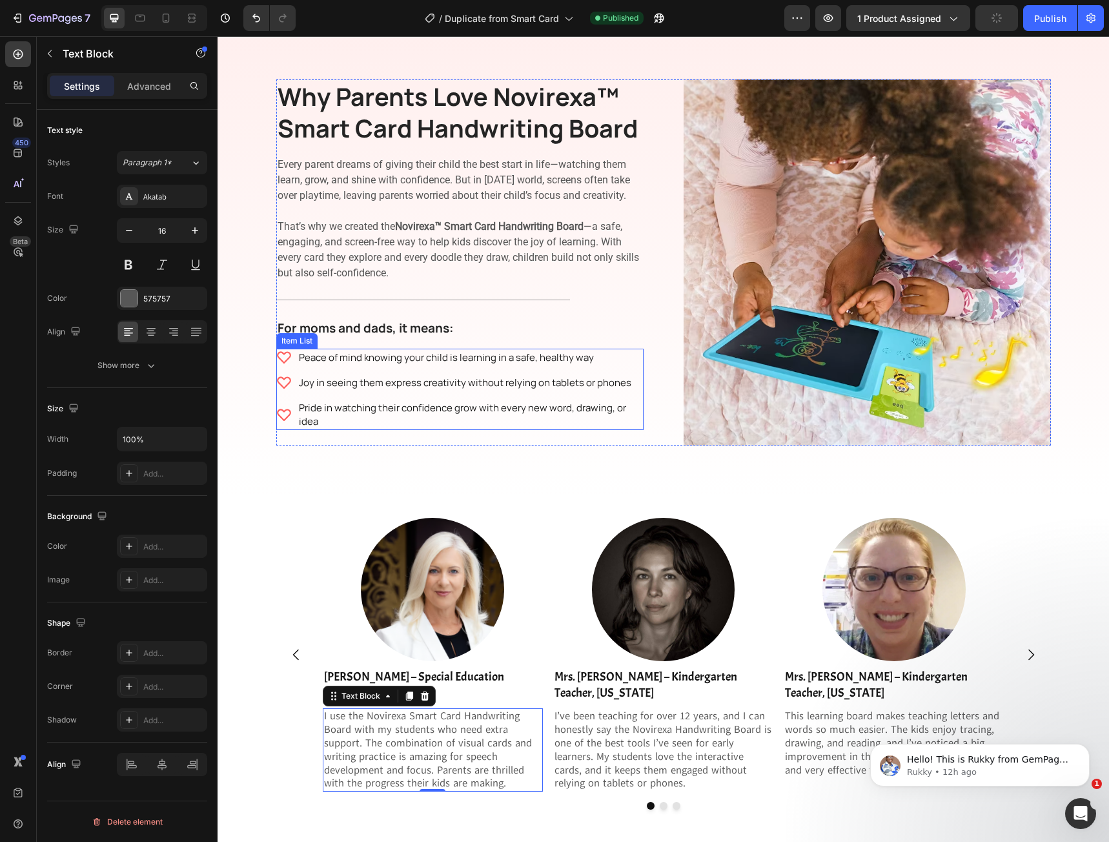
click at [451, 359] on p "Peace of mind knowing your child is learning in a safe, healthy way" at bounding box center [470, 358] width 343 height 14
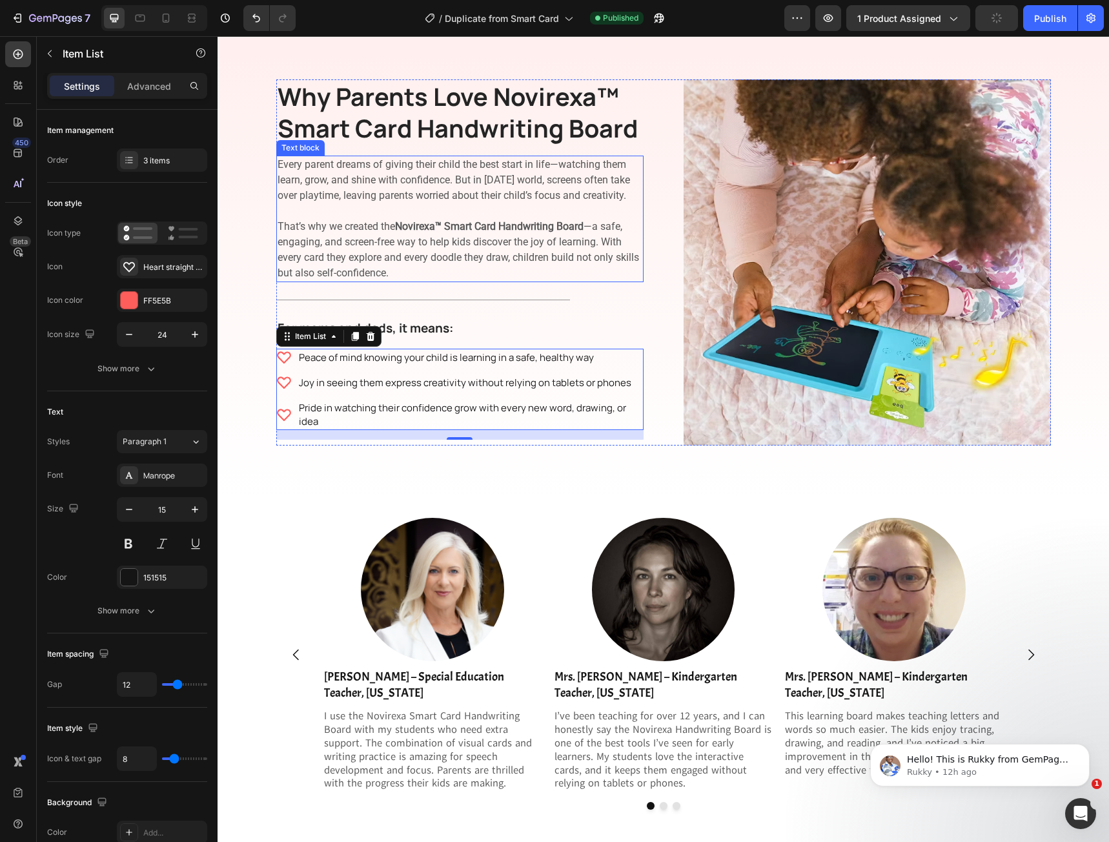
click at [412, 254] on p "Every parent dreams of giving their child the best start in life—watching them …" at bounding box center [460, 219] width 365 height 124
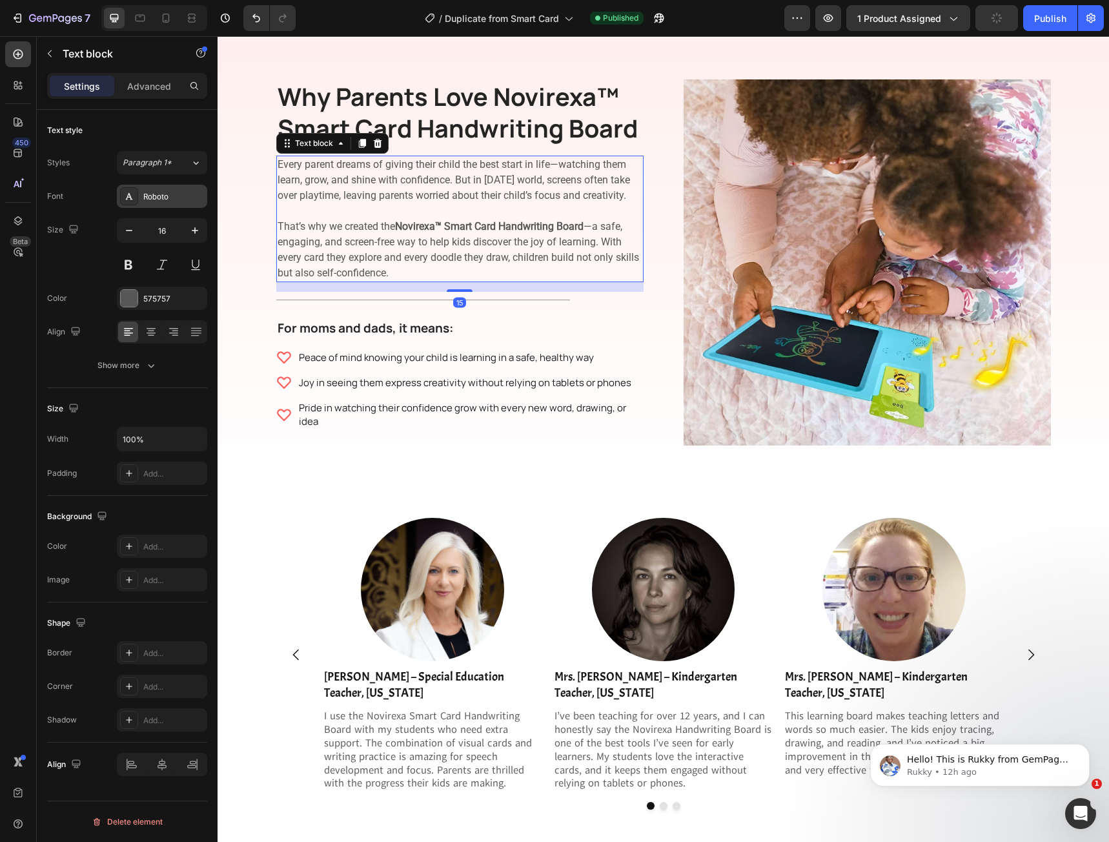
click at [172, 199] on div "Roboto" at bounding box center [173, 197] width 61 height 12
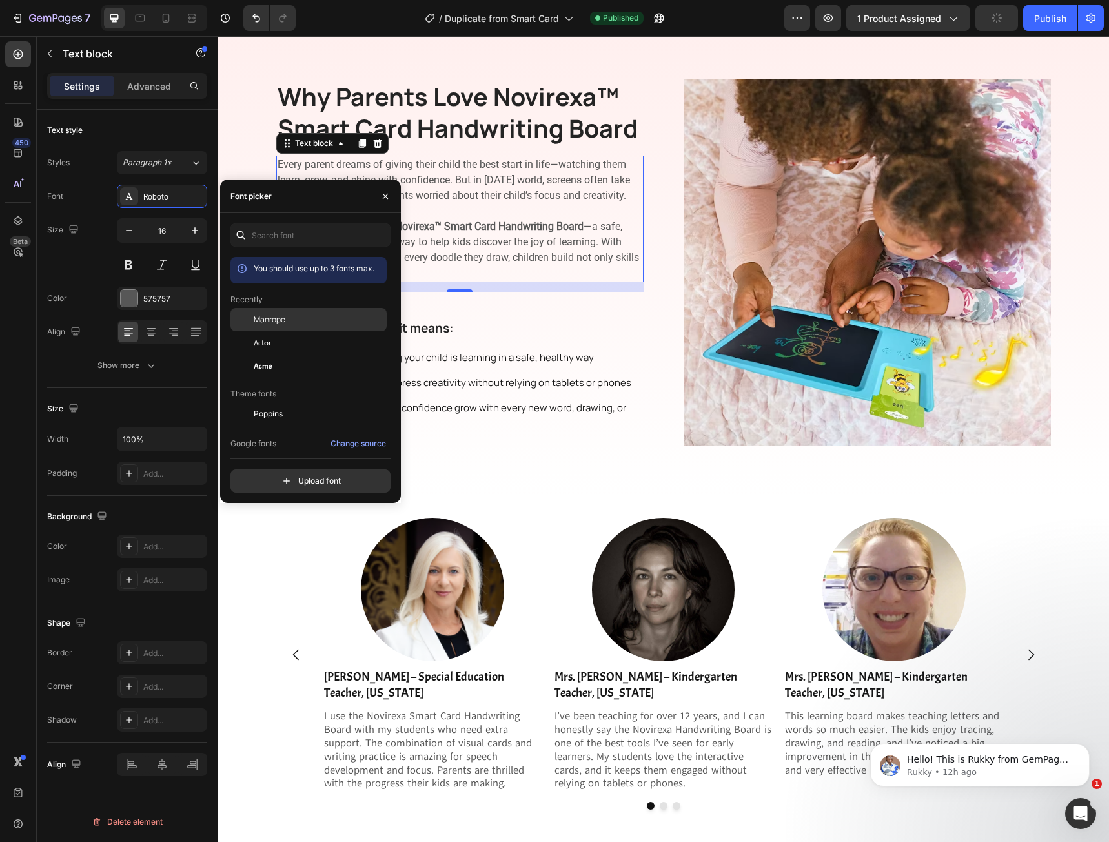
click at [296, 316] on div "Manrope" at bounding box center [319, 320] width 130 height 12
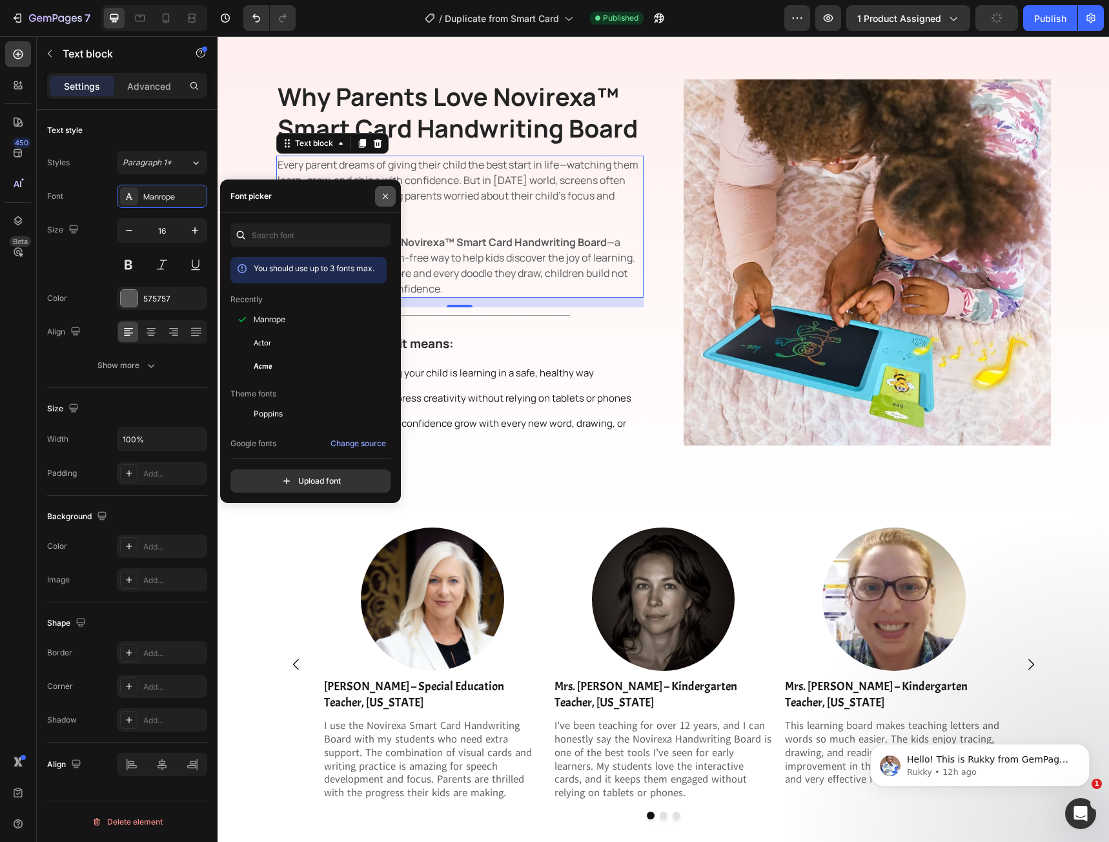
click at [391, 198] on button "button" at bounding box center [385, 196] width 21 height 21
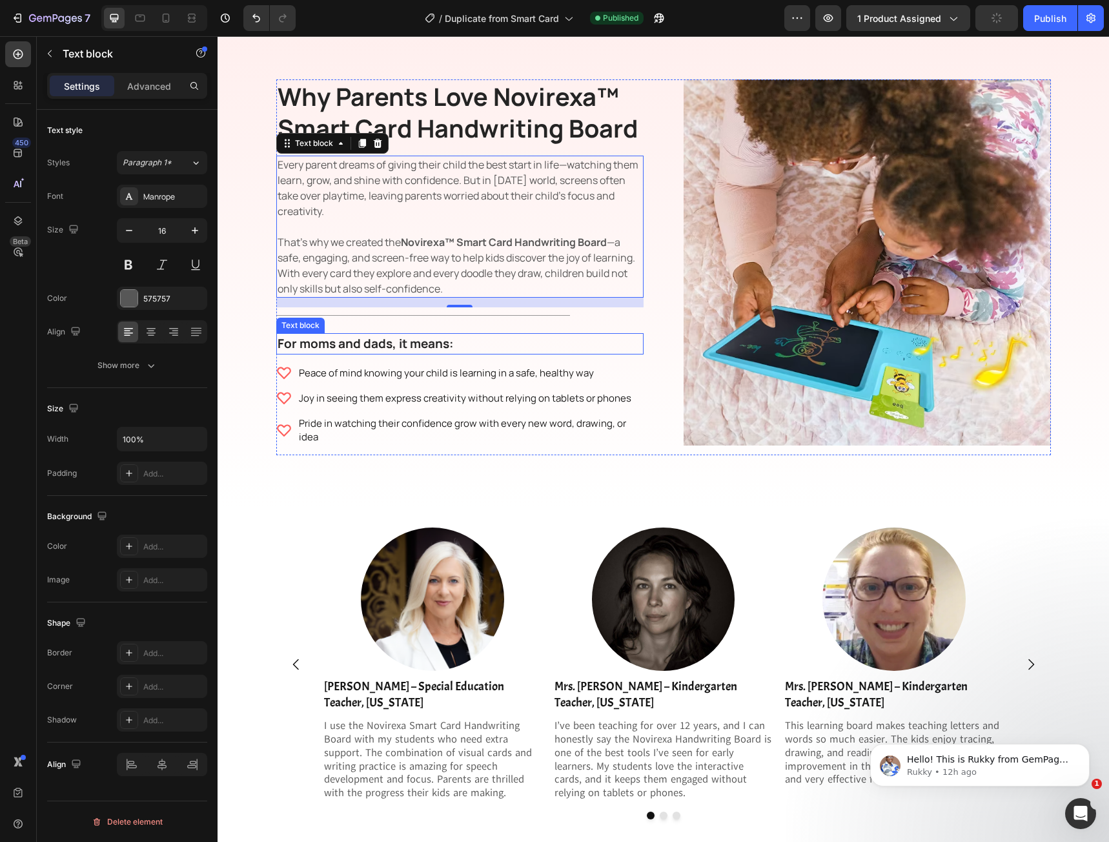
click at [395, 349] on p "For moms and dads, it means:" at bounding box center [460, 343] width 365 height 19
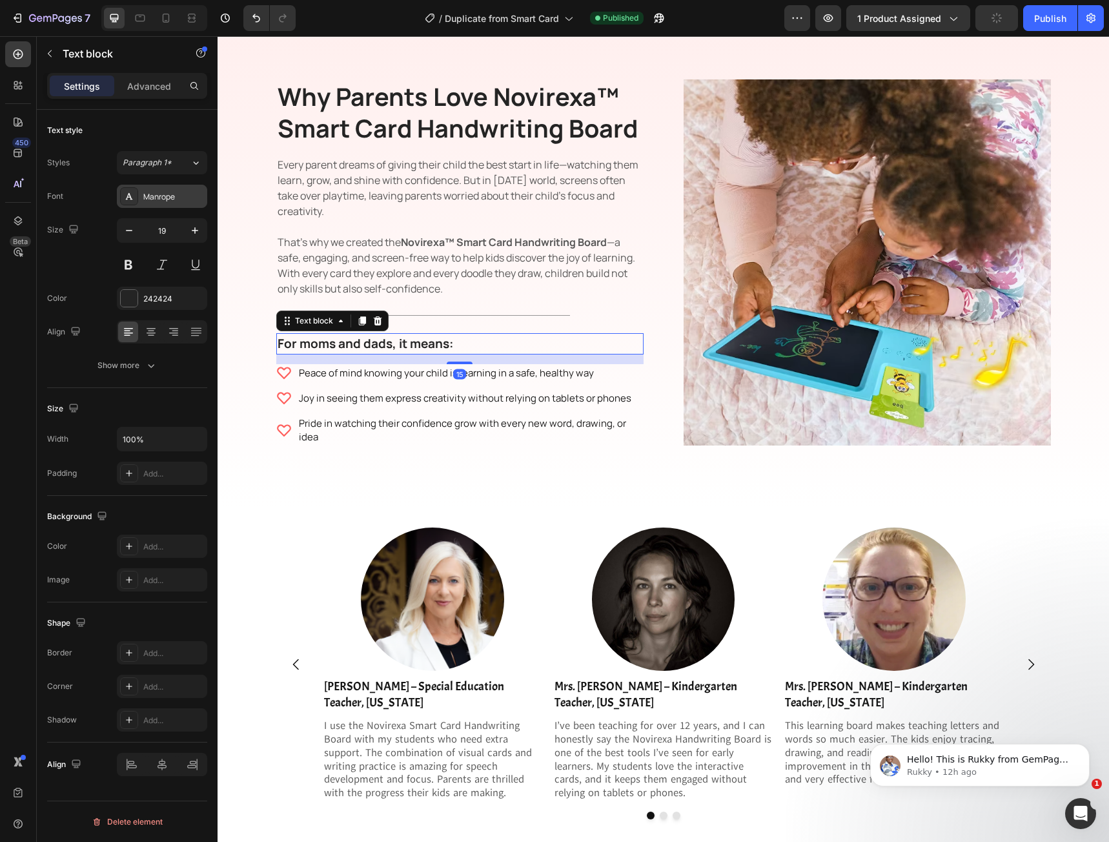
click at [167, 192] on div "Manrope" at bounding box center [173, 197] width 61 height 12
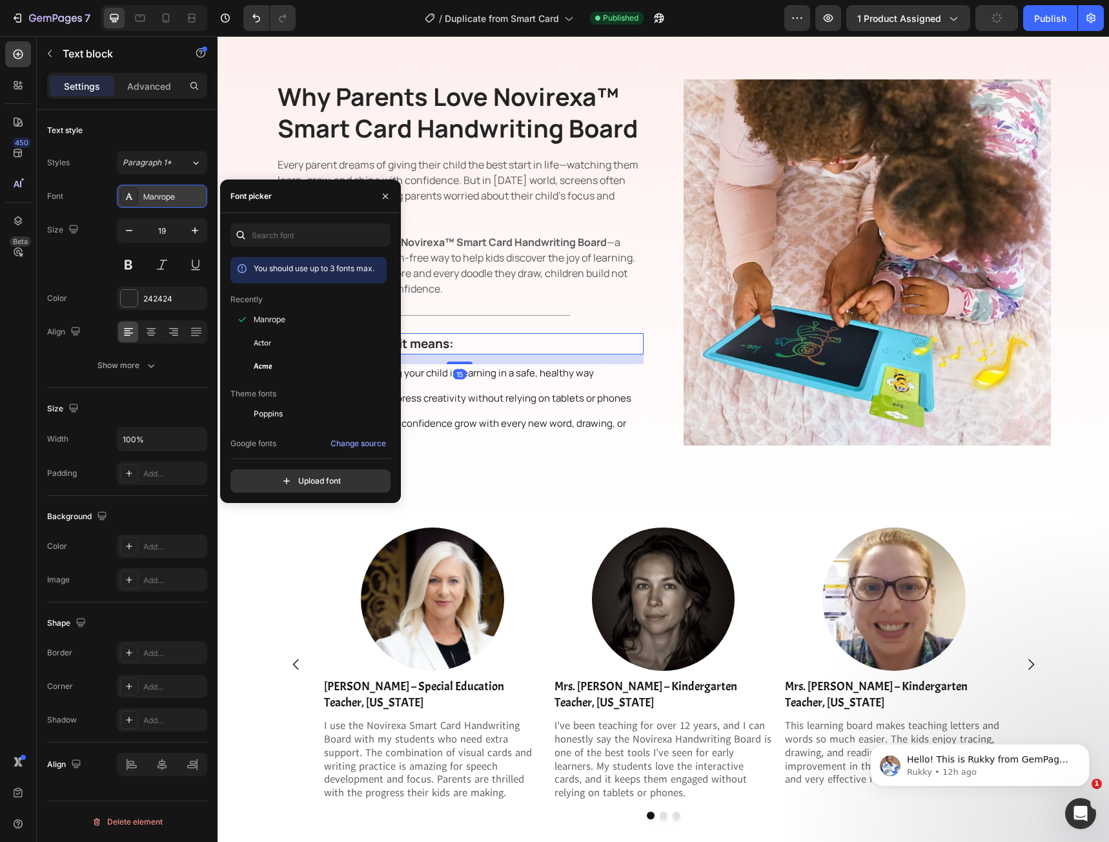
click at [167, 192] on div "Manrope" at bounding box center [173, 197] width 61 height 12
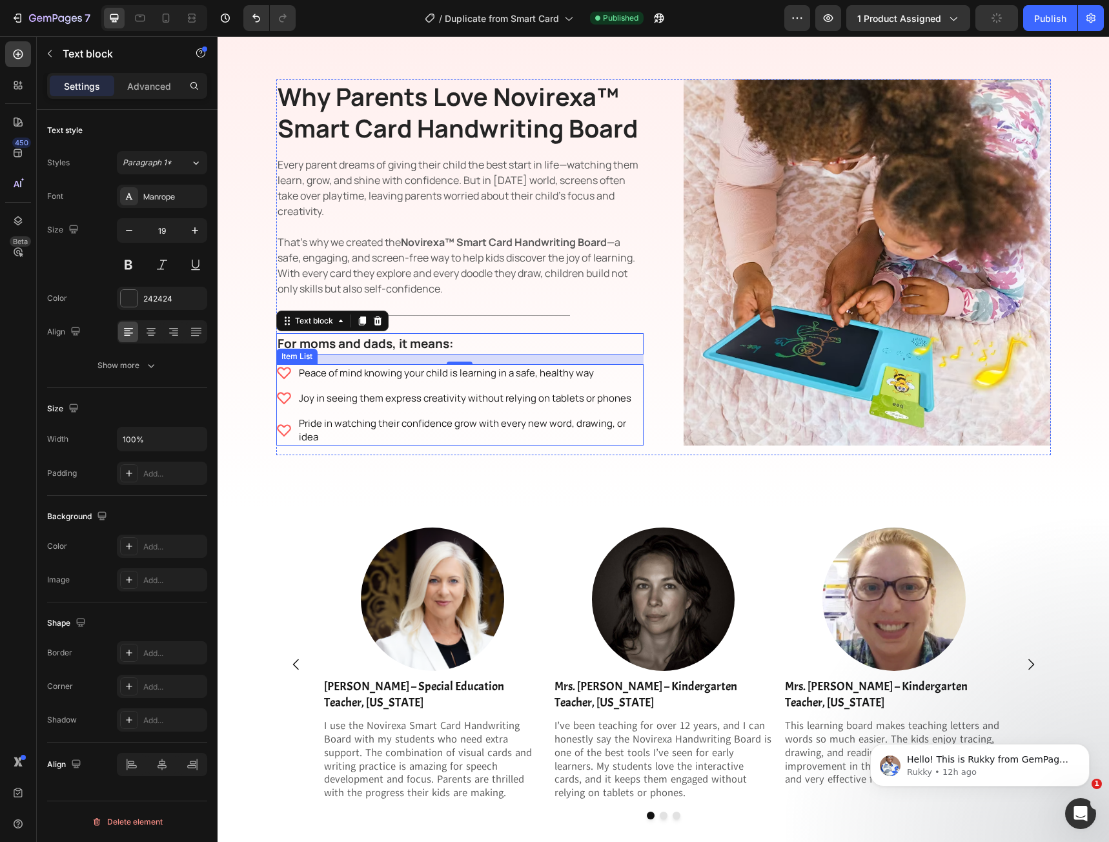
click at [337, 367] on p "Peace of mind knowing your child is learning in a safe, healthy way" at bounding box center [470, 373] width 343 height 14
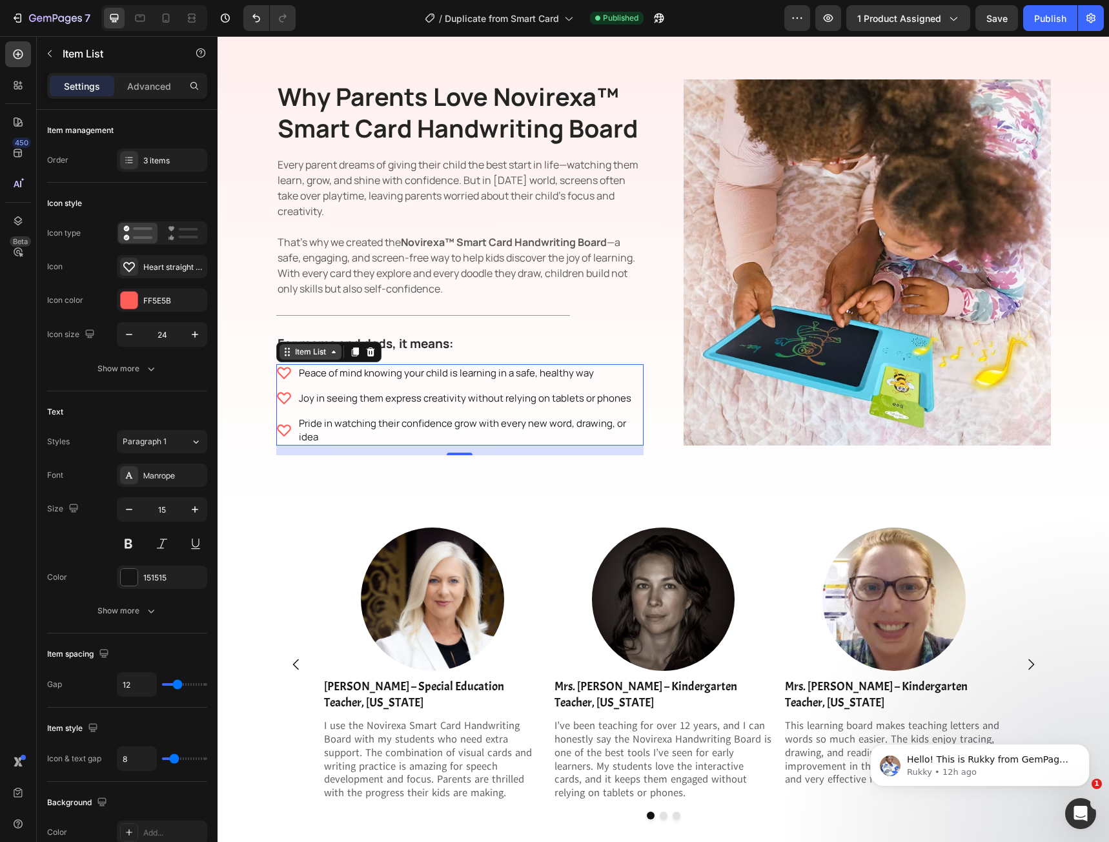
click at [294, 351] on div "Item List" at bounding box center [310, 352] width 36 height 12
click at [171, 474] on div "Manrope" at bounding box center [173, 476] width 61 height 12
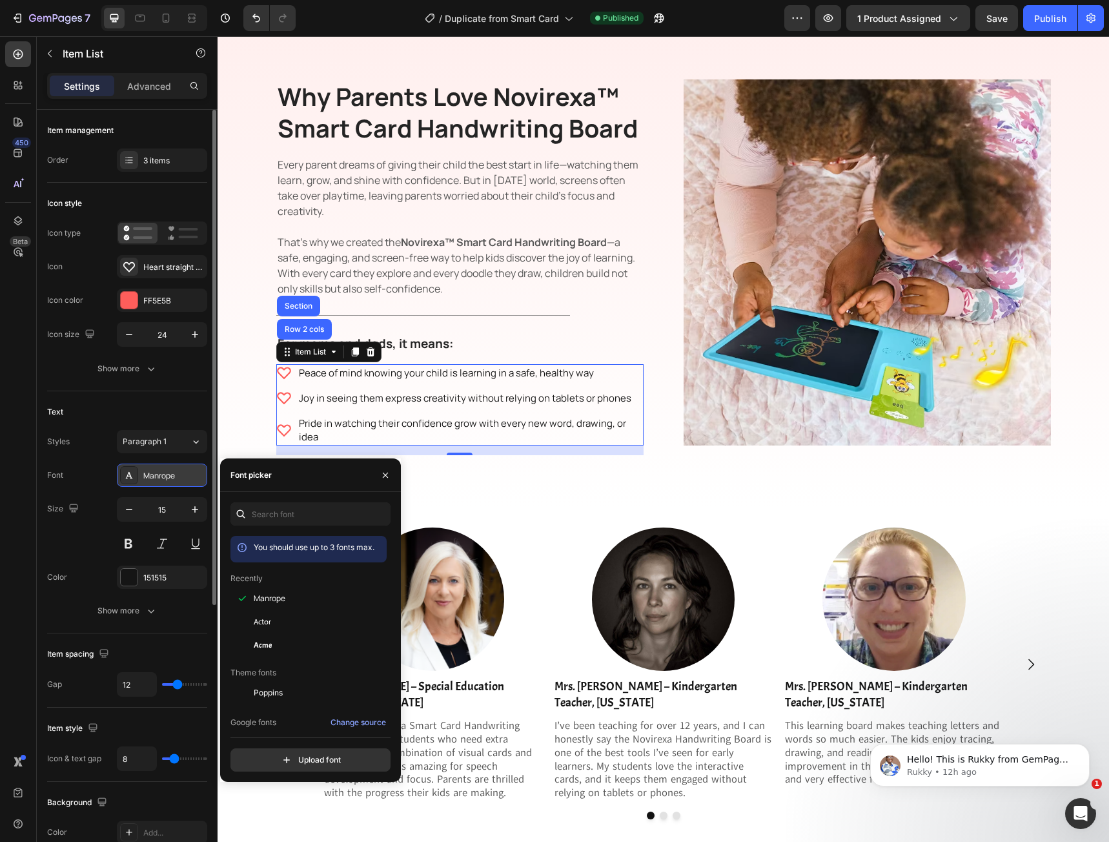
click at [171, 474] on div "Manrope" at bounding box center [173, 476] width 61 height 12
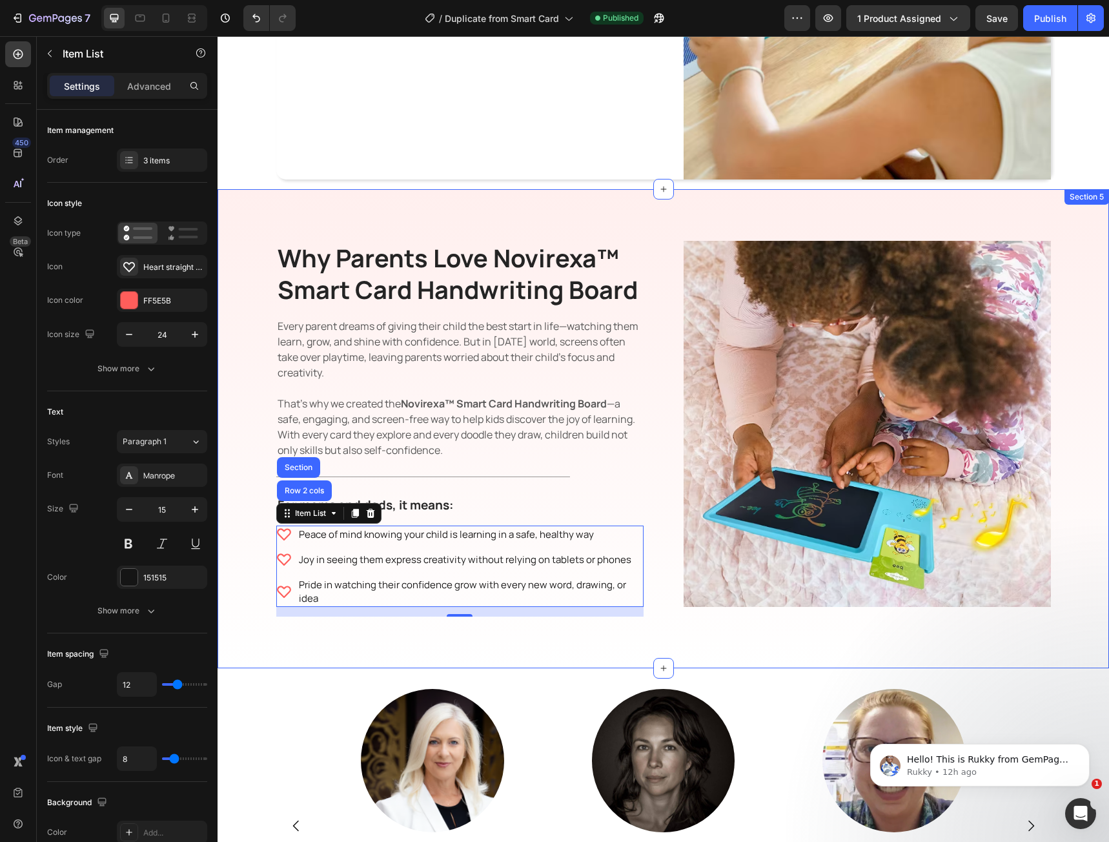
scroll to position [1781, 0]
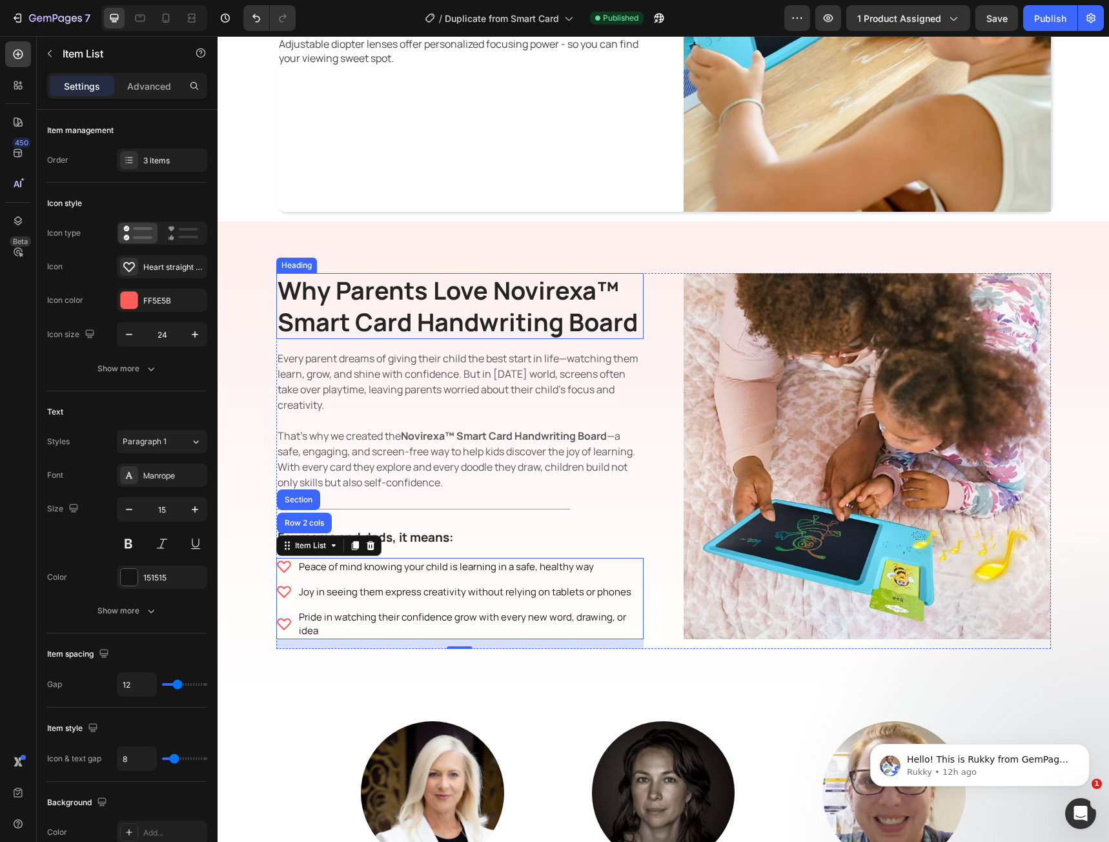
click at [397, 316] on h2 "Why Parents Love Novirexa™ Smart Card Handwriting Board" at bounding box center [459, 306] width 367 height 66
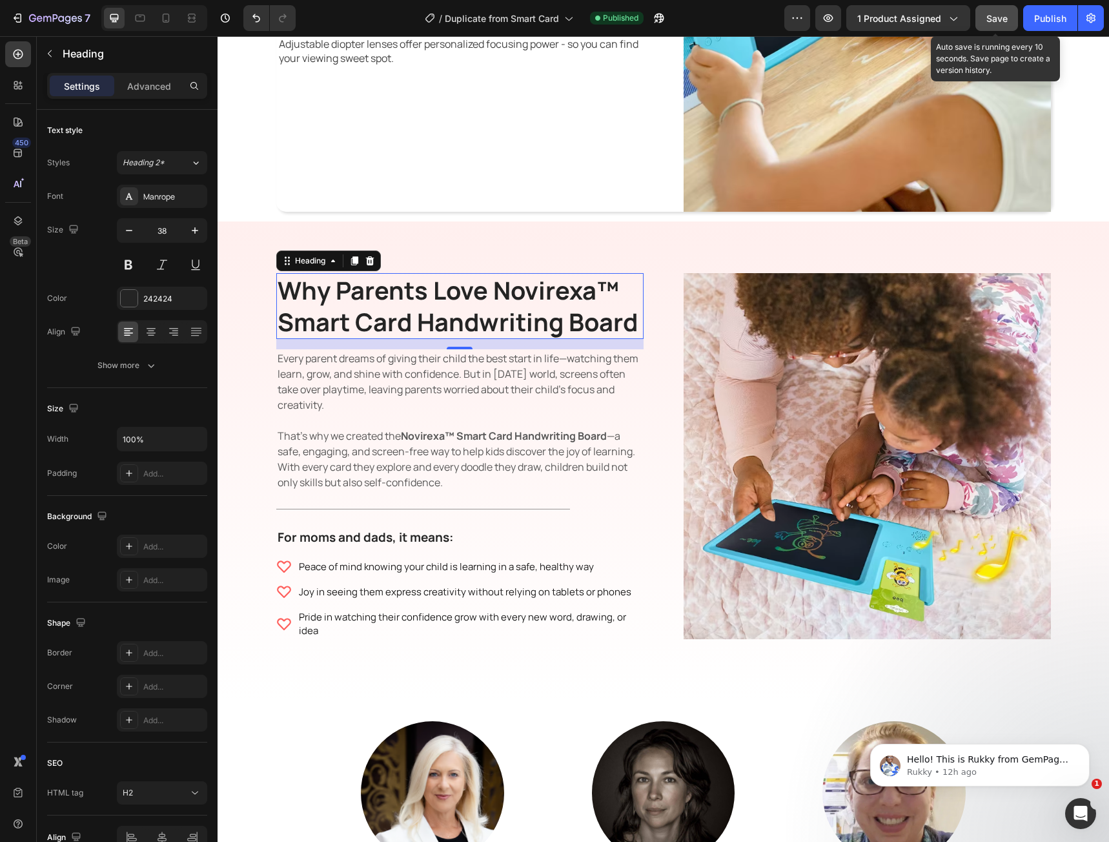
click at [978, 26] on button "Save" at bounding box center [996, 18] width 43 height 26
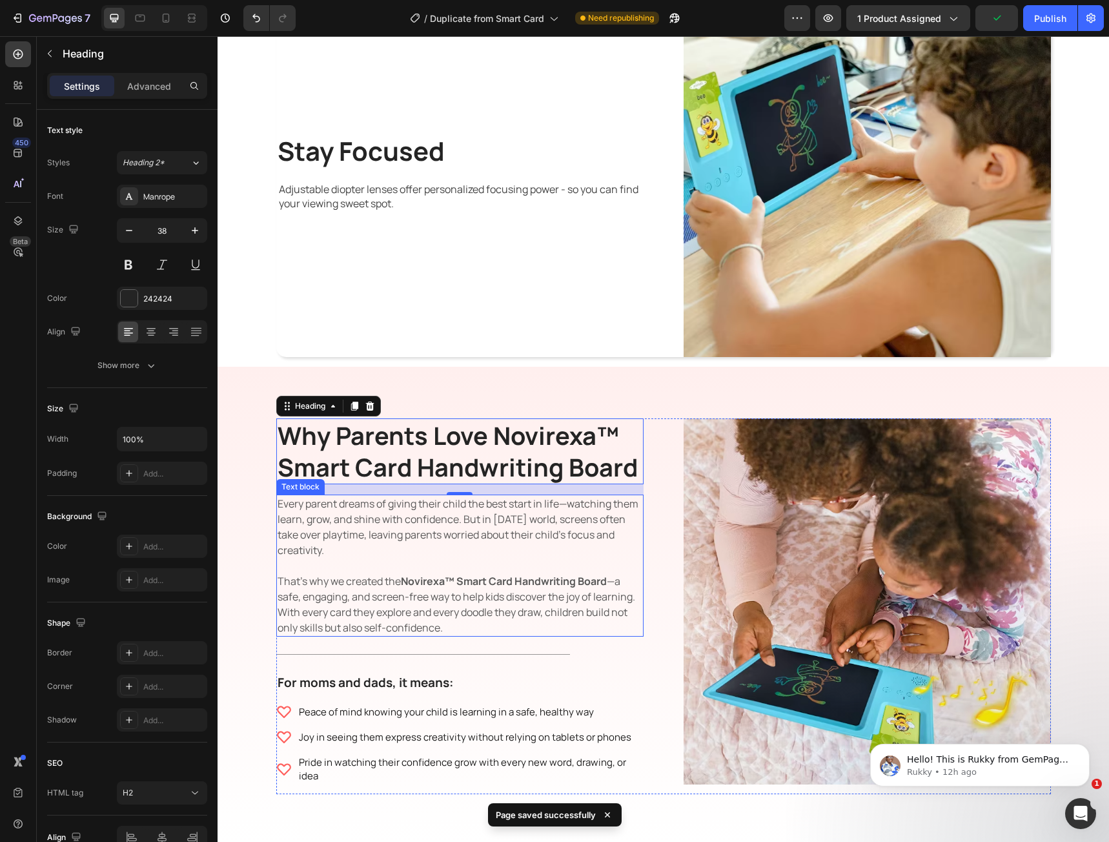
scroll to position [1458, 0]
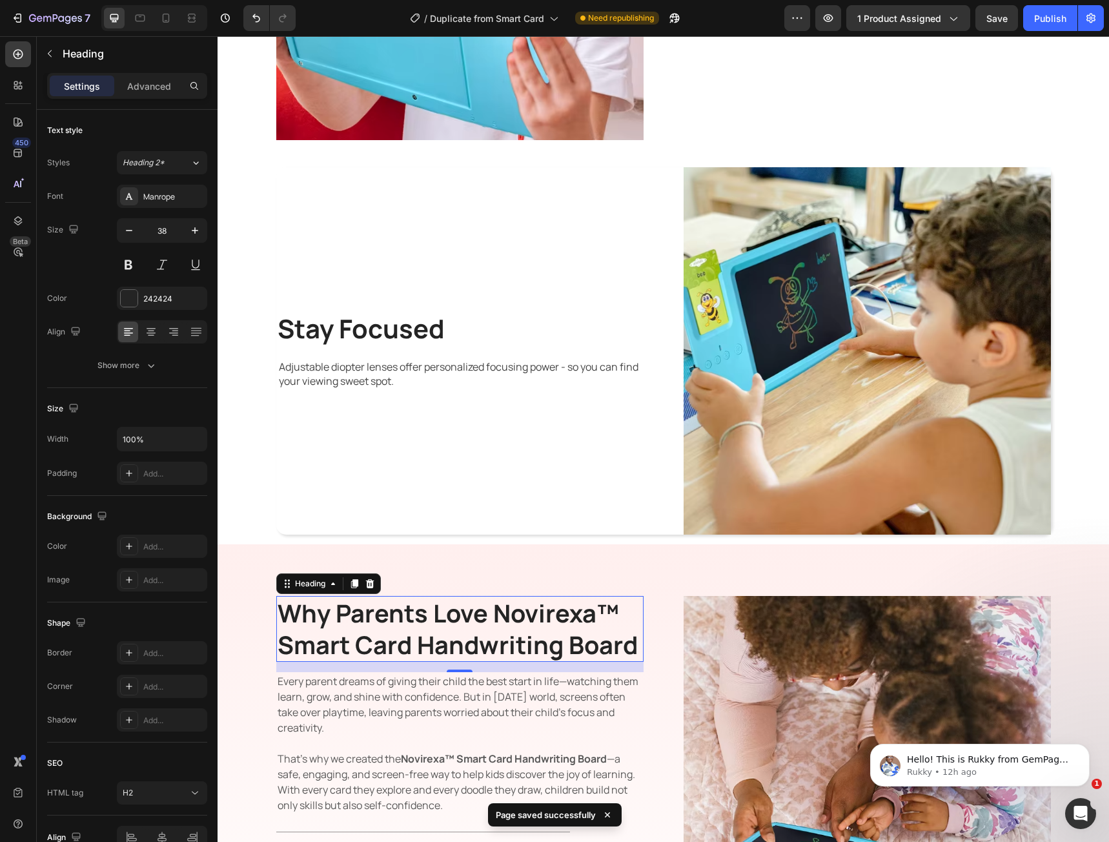
drag, startPoint x: 1041, startPoint y: 21, endPoint x: 1027, endPoint y: 34, distance: 18.7
click at [1041, 20] on div "Publish" at bounding box center [1050, 19] width 32 height 14
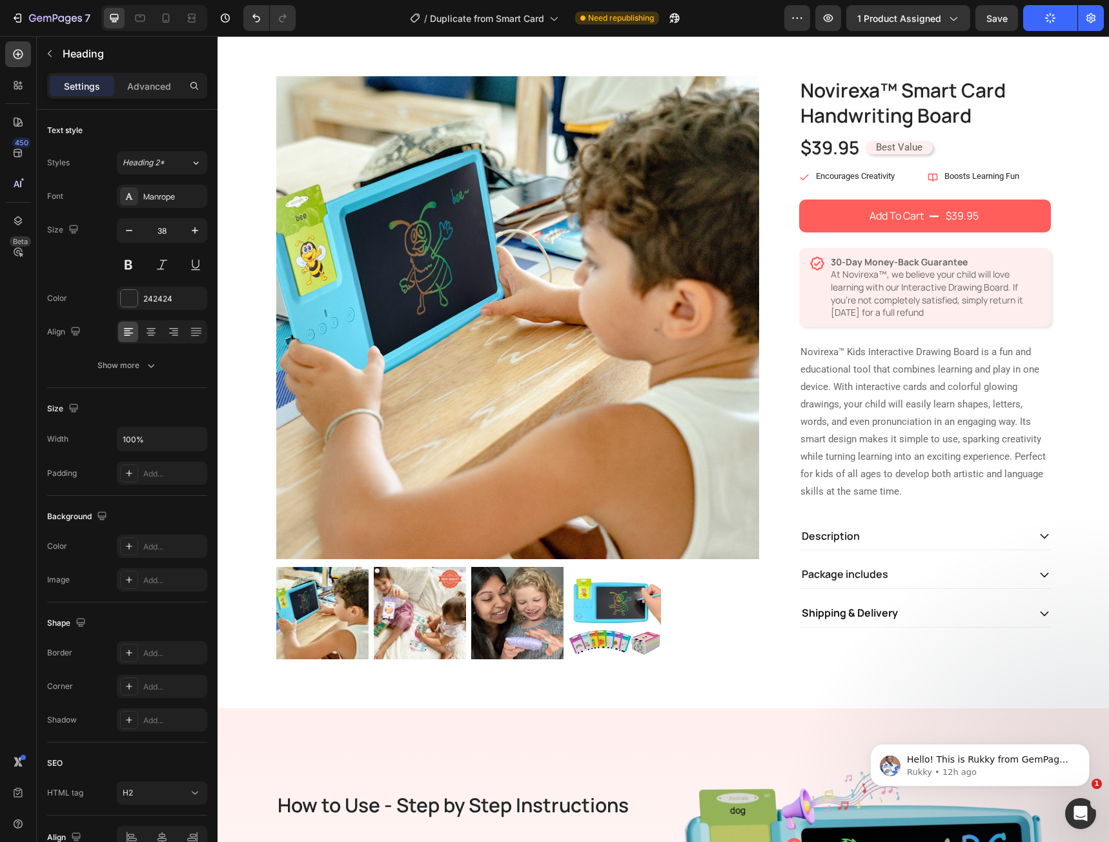
scroll to position [0, 0]
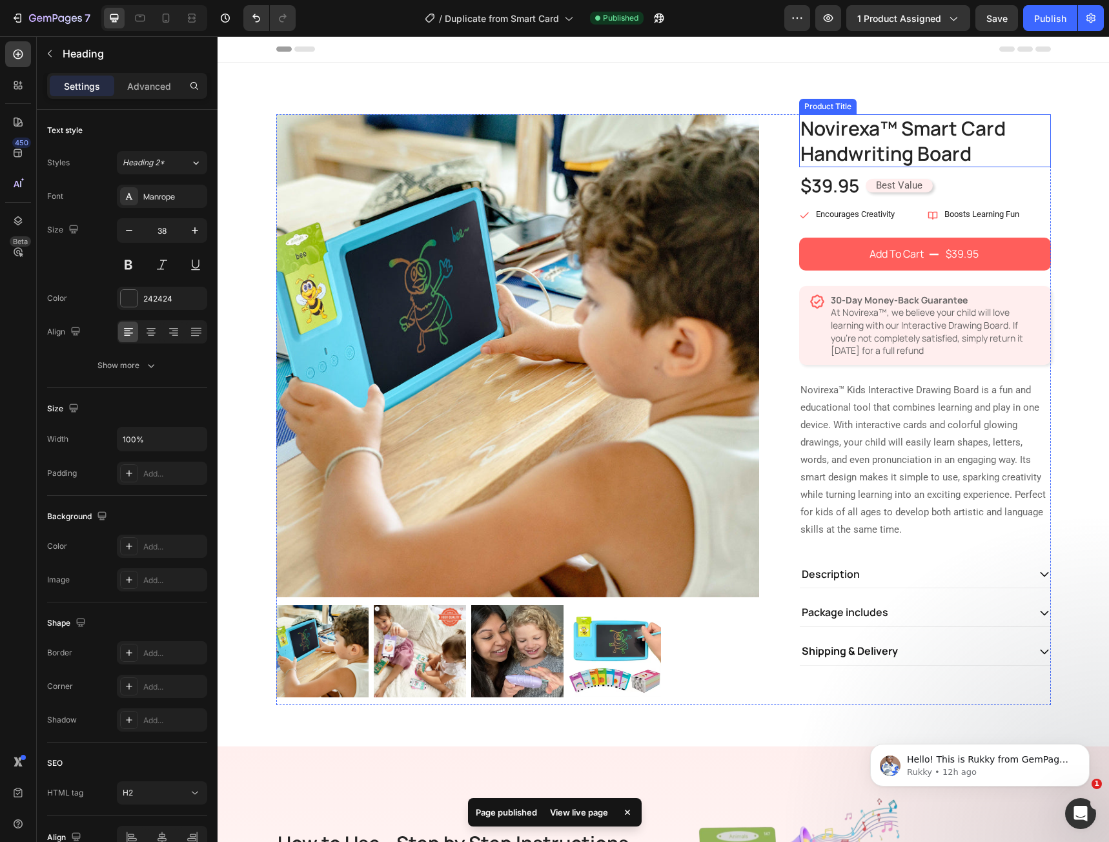
click at [868, 150] on h1 "Novirexa™ Smart Card Handwriting Board" at bounding box center [925, 140] width 252 height 53
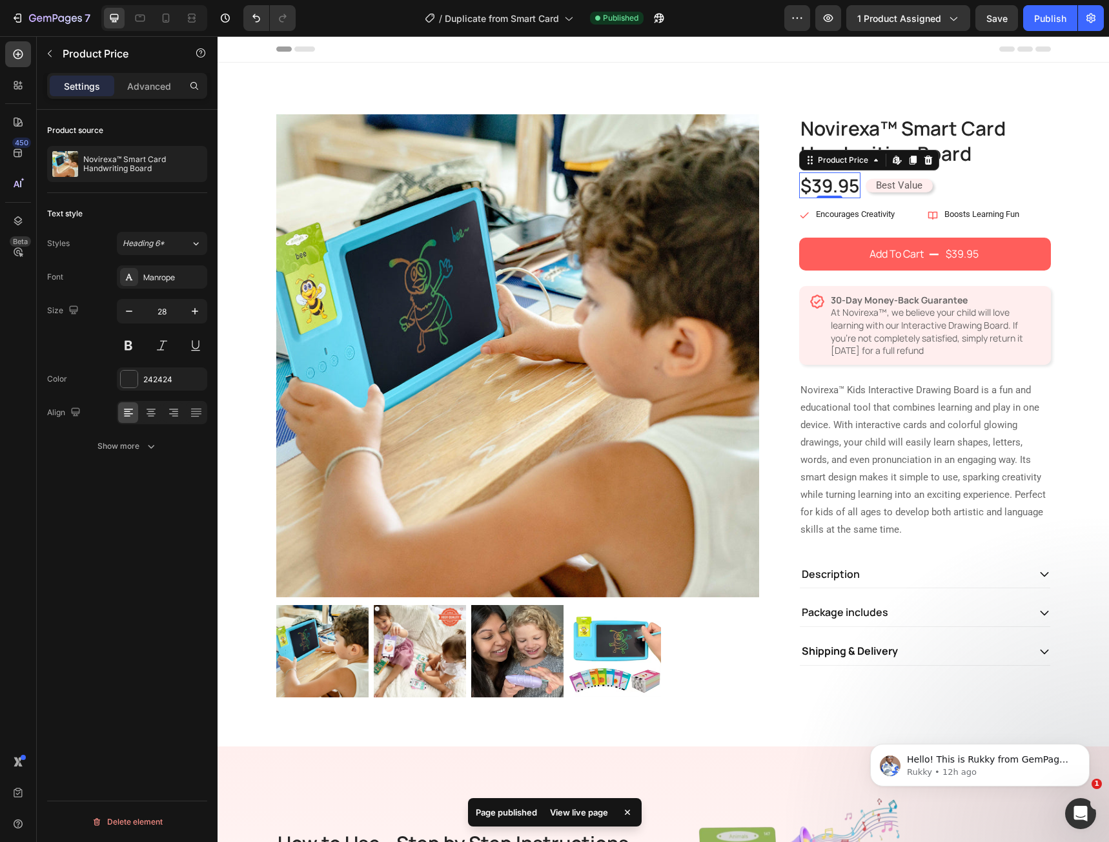
click at [826, 191] on div "$39.95" at bounding box center [829, 185] width 61 height 26
click at [133, 311] on icon "button" at bounding box center [129, 311] width 13 height 13
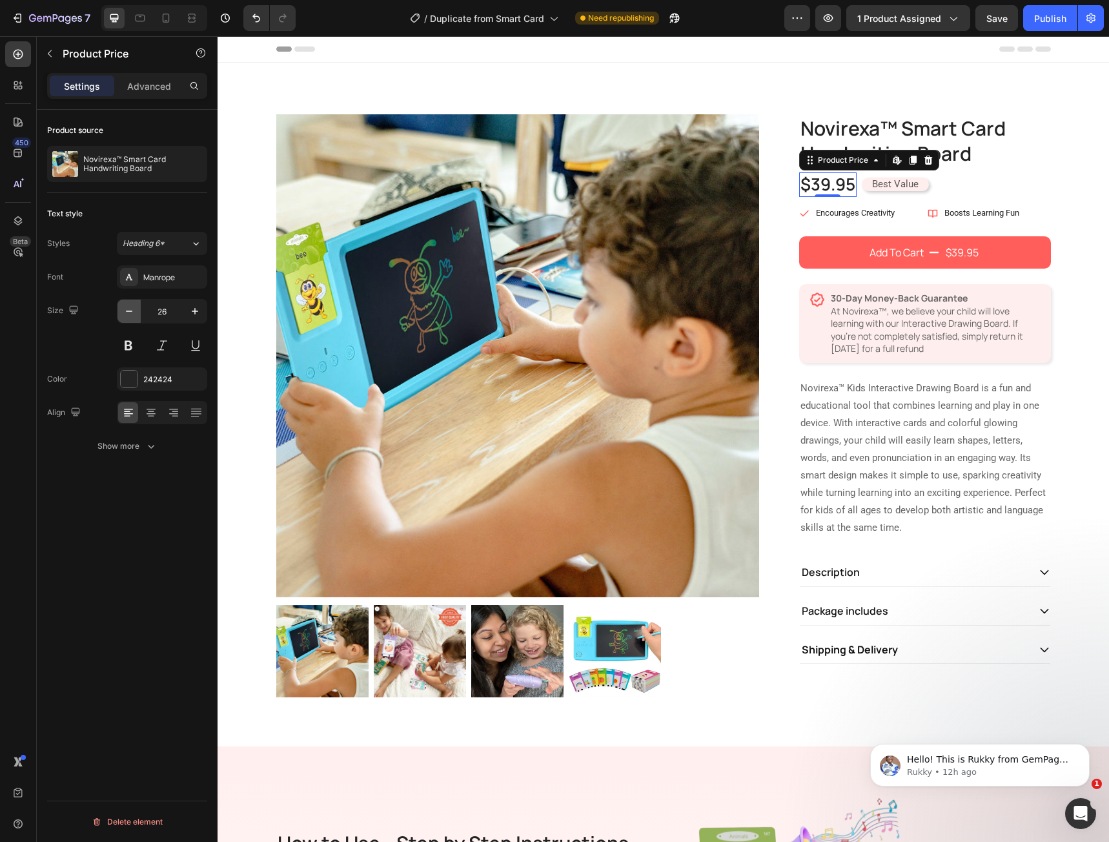
click at [133, 311] on icon "button" at bounding box center [129, 311] width 13 height 13
click at [132, 311] on icon "button" at bounding box center [129, 310] width 6 height 1
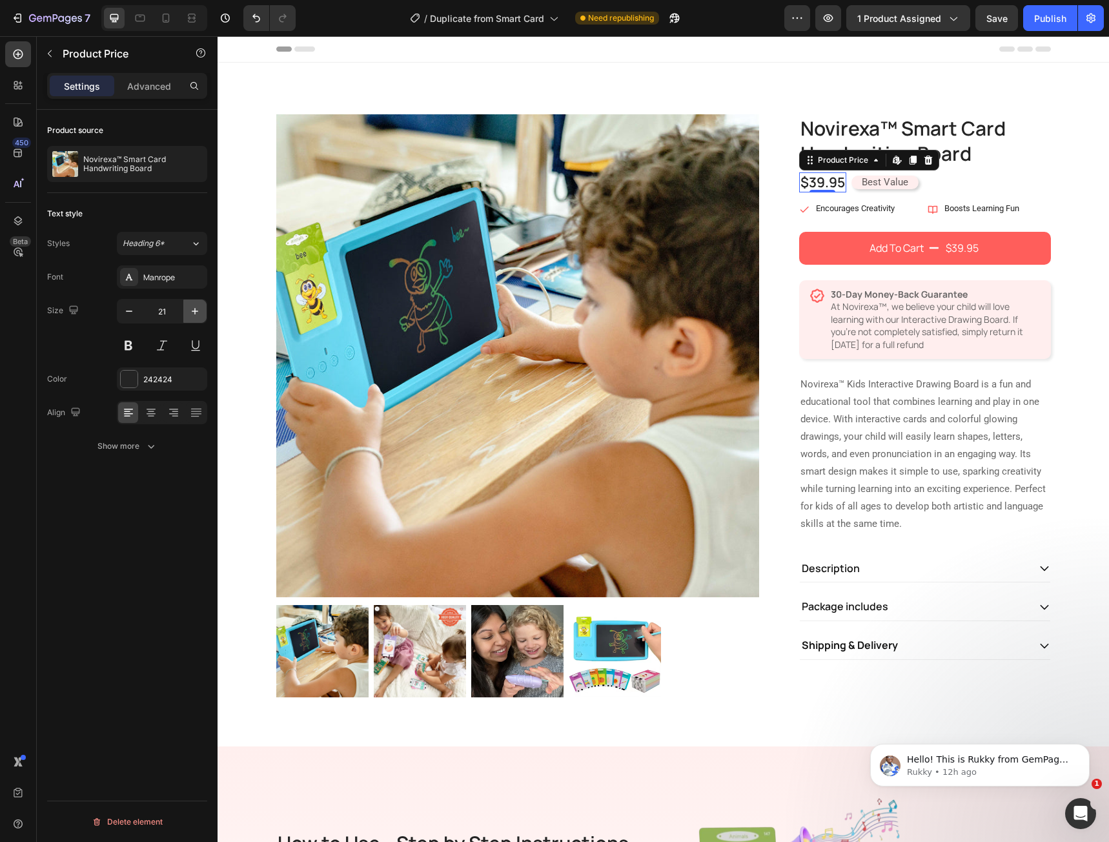
click at [187, 311] on button "button" at bounding box center [194, 311] width 23 height 23
type input "24"
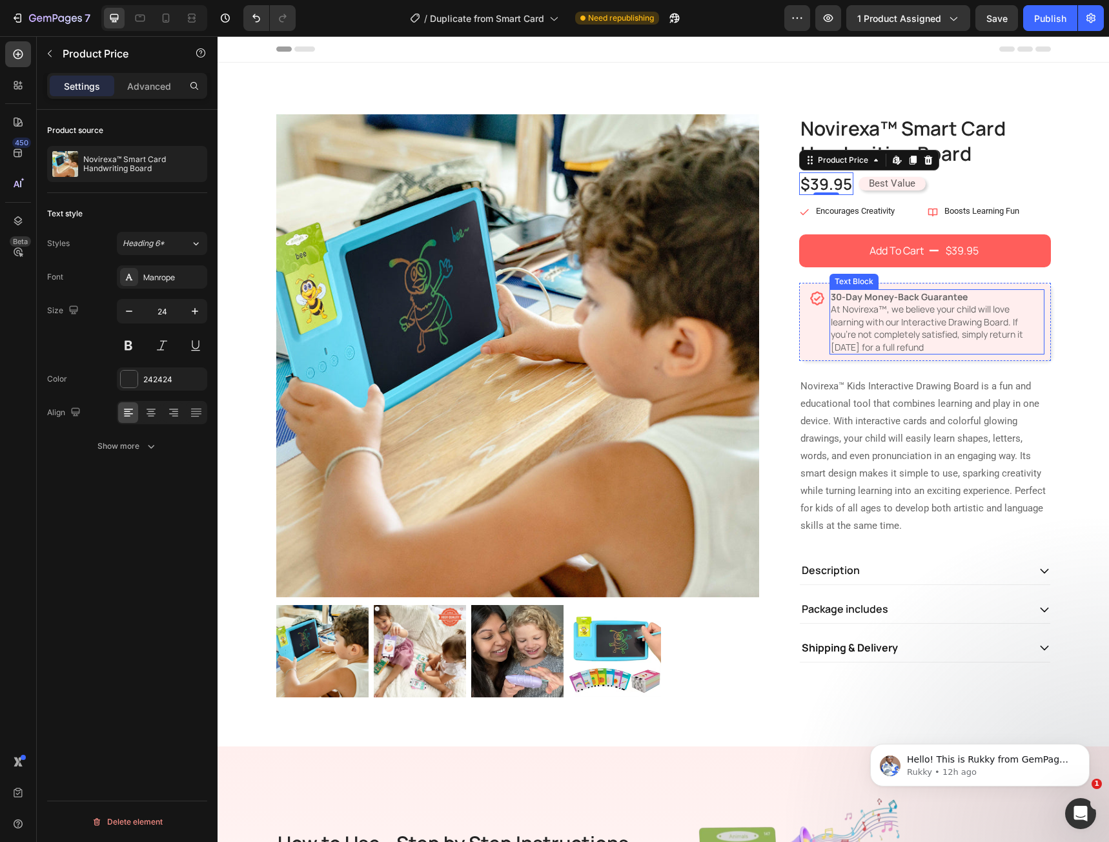
click at [886, 340] on p "30-Day Money-Back Guarantee At Novirexa™, we believe your child will love learn…" at bounding box center [937, 321] width 212 height 63
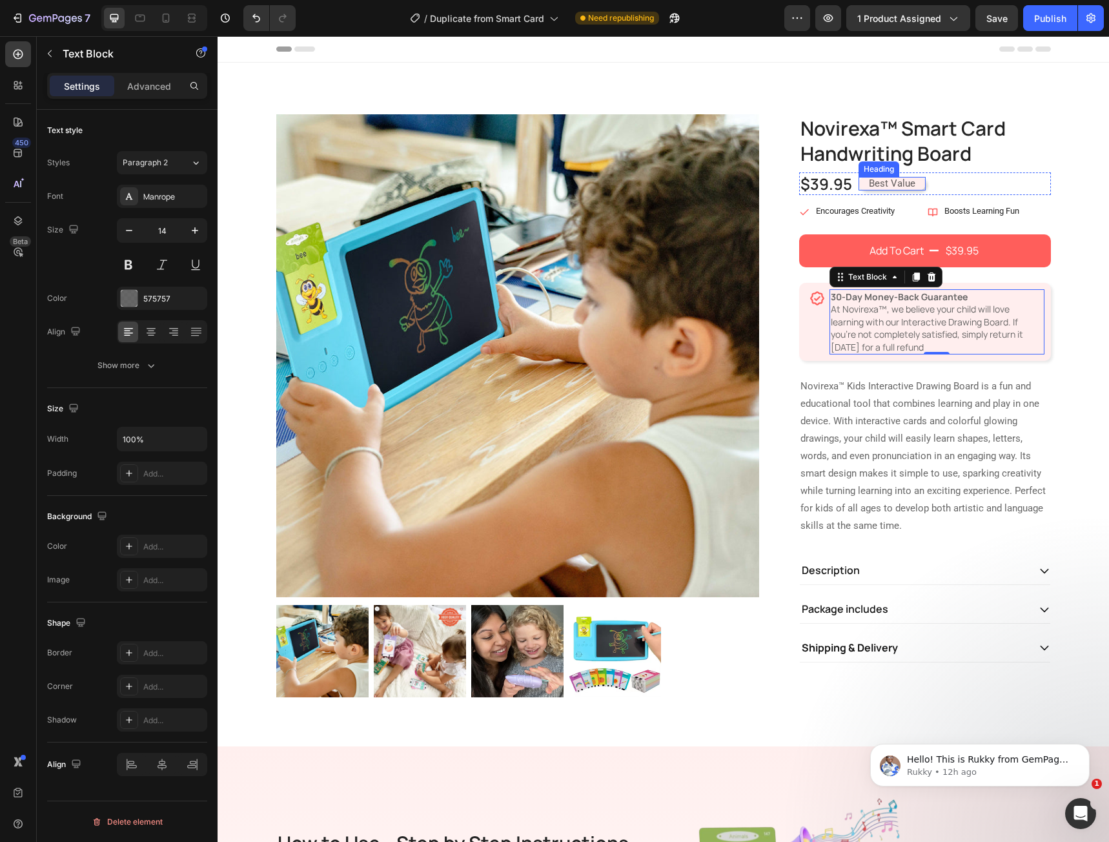
click at [875, 186] on h2 "Best Value" at bounding box center [892, 184] width 67 height 14
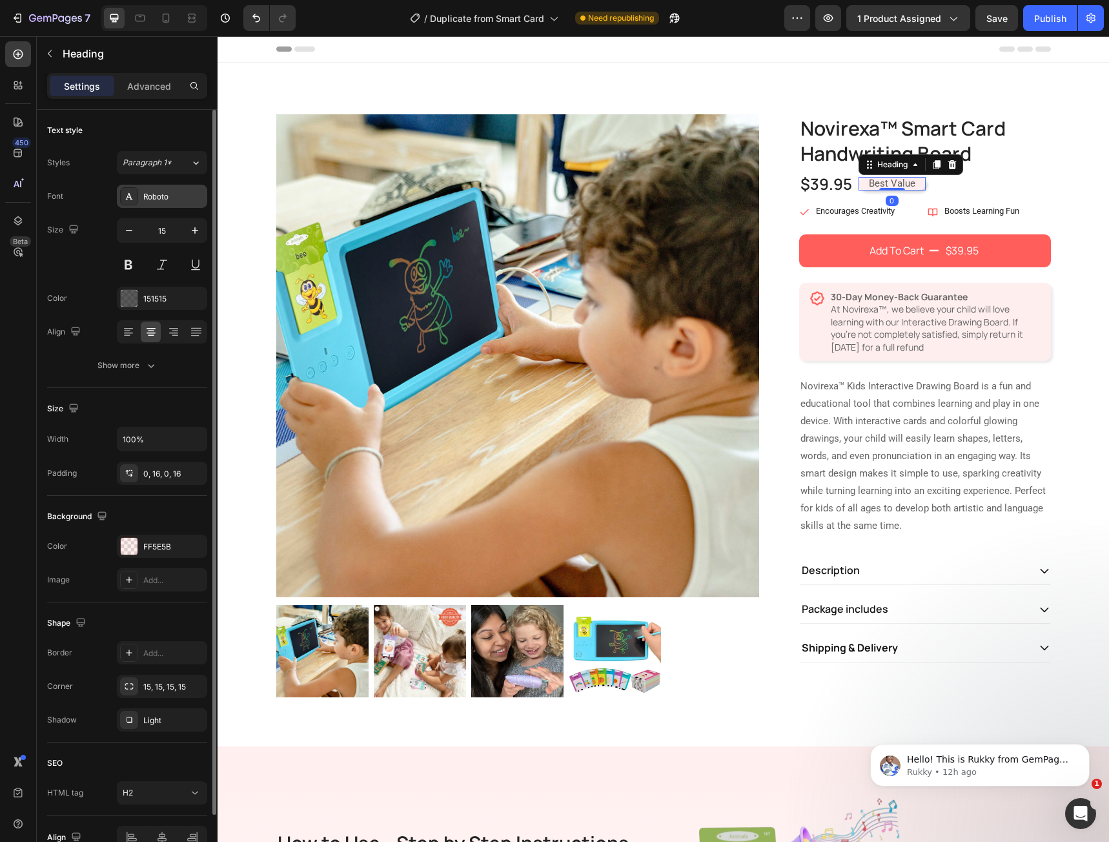
click at [158, 188] on div "Roboto" at bounding box center [162, 196] width 90 height 23
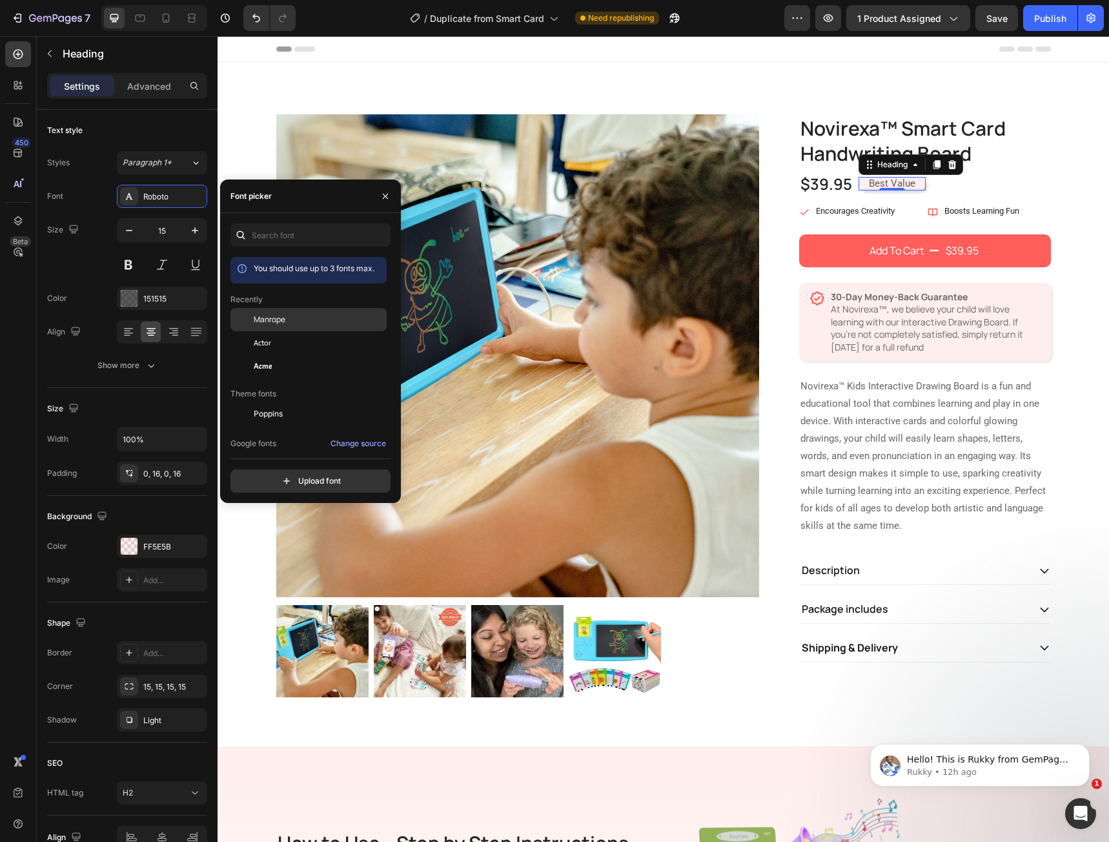
click at [257, 402] on div "Manrope" at bounding box center [308, 413] width 156 height 23
click at [881, 340] on p "30-Day Money-Back Guarantee At Novirexa™, we believe your child will love learn…" at bounding box center [937, 321] width 212 height 63
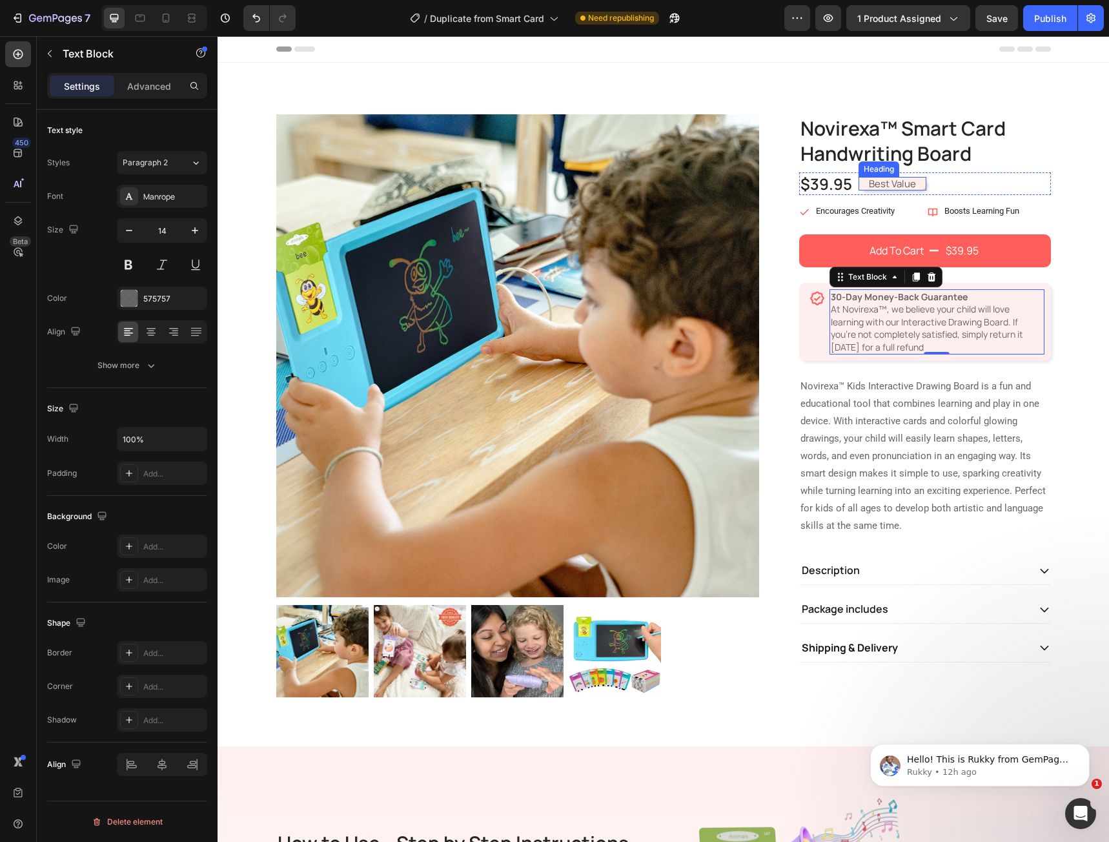
click at [882, 187] on h2 "Best Value" at bounding box center [893, 184] width 68 height 14
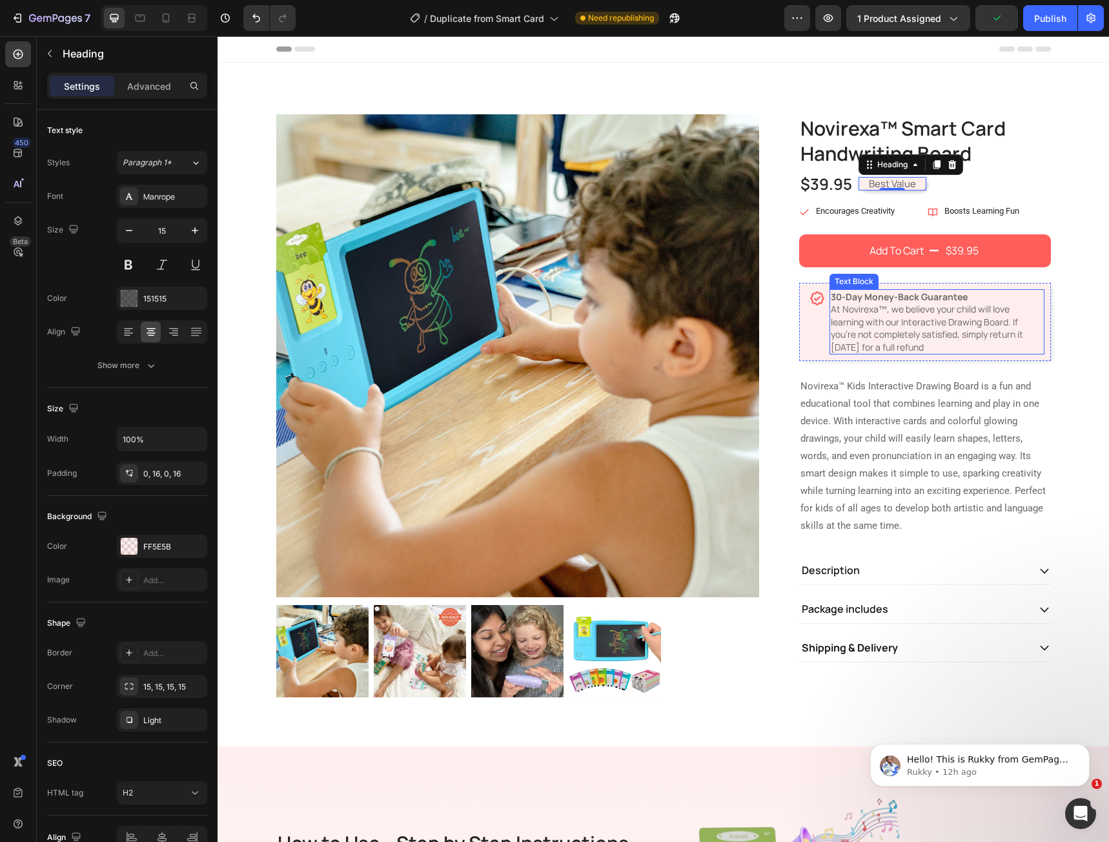
click at [943, 354] on div "30-Day Money-Back Guarantee At Novirexa™, we believe your child will love learn…" at bounding box center [936, 322] width 215 height 66
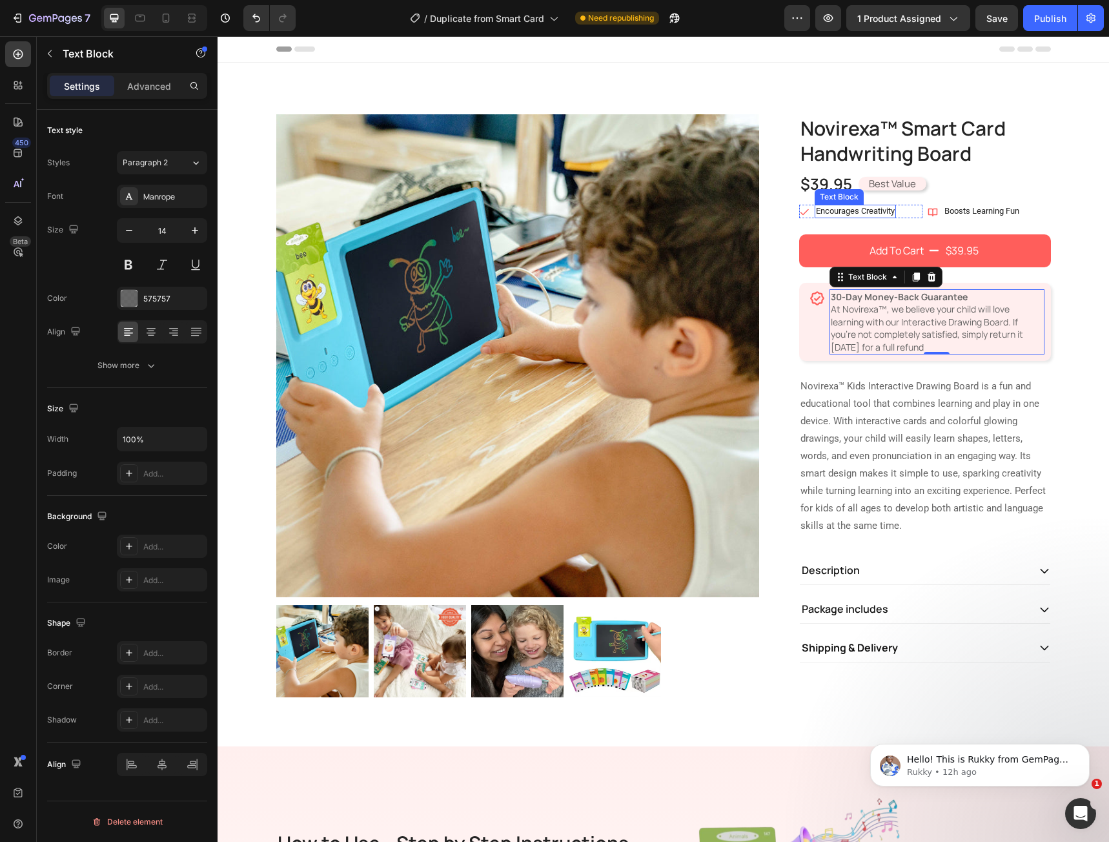
click at [843, 213] on p "Encourages Creativity" at bounding box center [855, 211] width 79 height 11
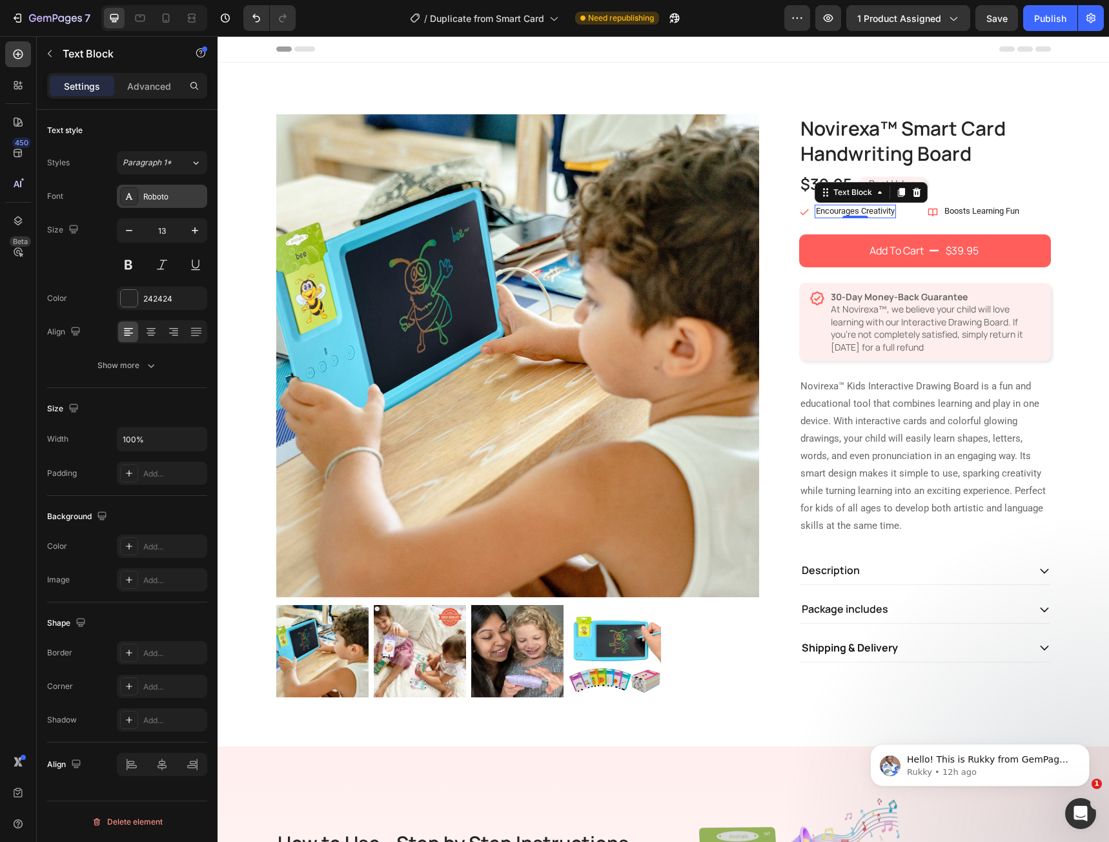
click at [153, 198] on div "Roboto" at bounding box center [173, 197] width 61 height 12
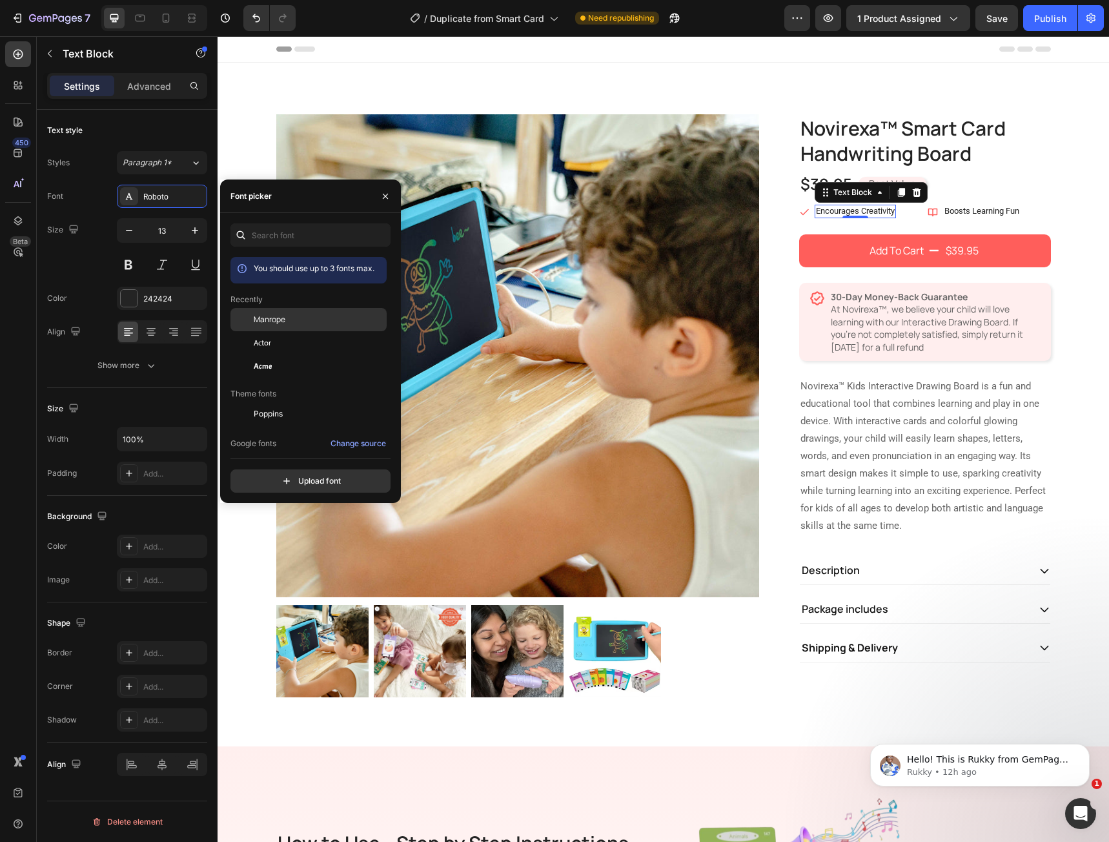
click at [246, 320] on div at bounding box center [241, 319] width 23 height 23
click at [981, 211] on p "Boosts Learning Fun" at bounding box center [981, 211] width 75 height 11
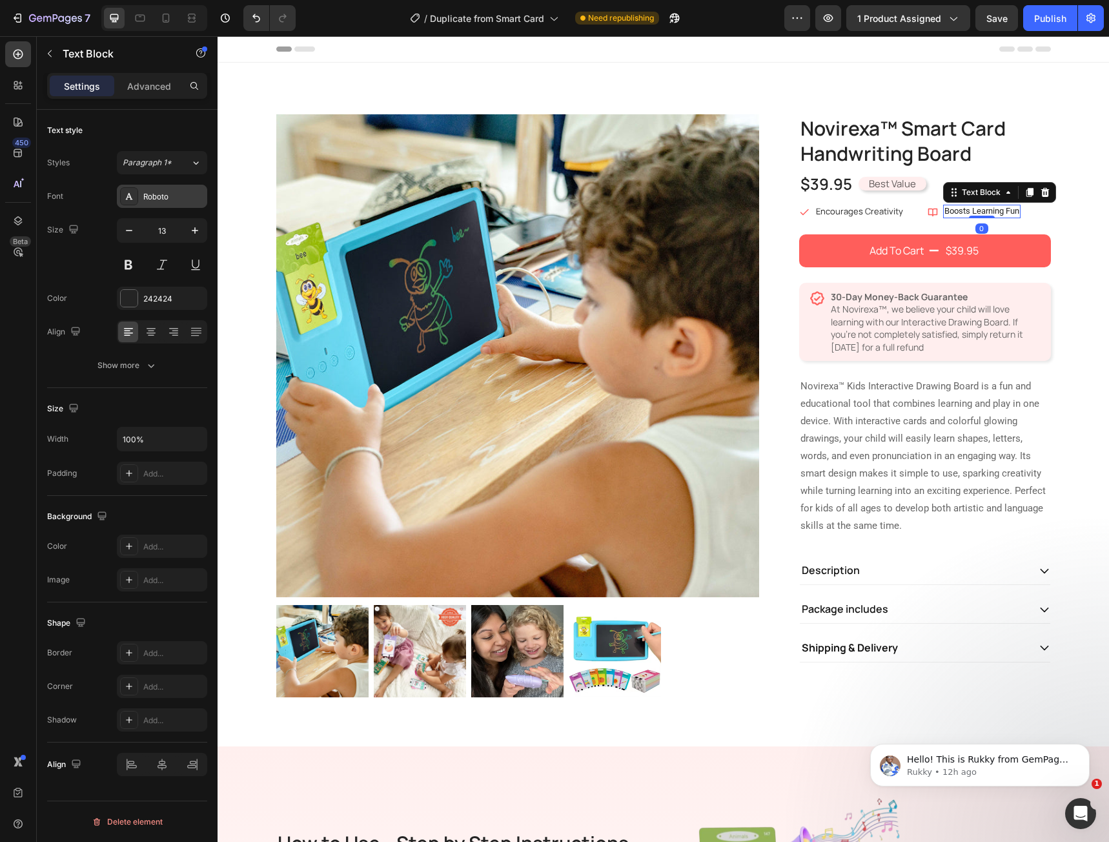
click at [180, 194] on div "Roboto" at bounding box center [173, 197] width 61 height 12
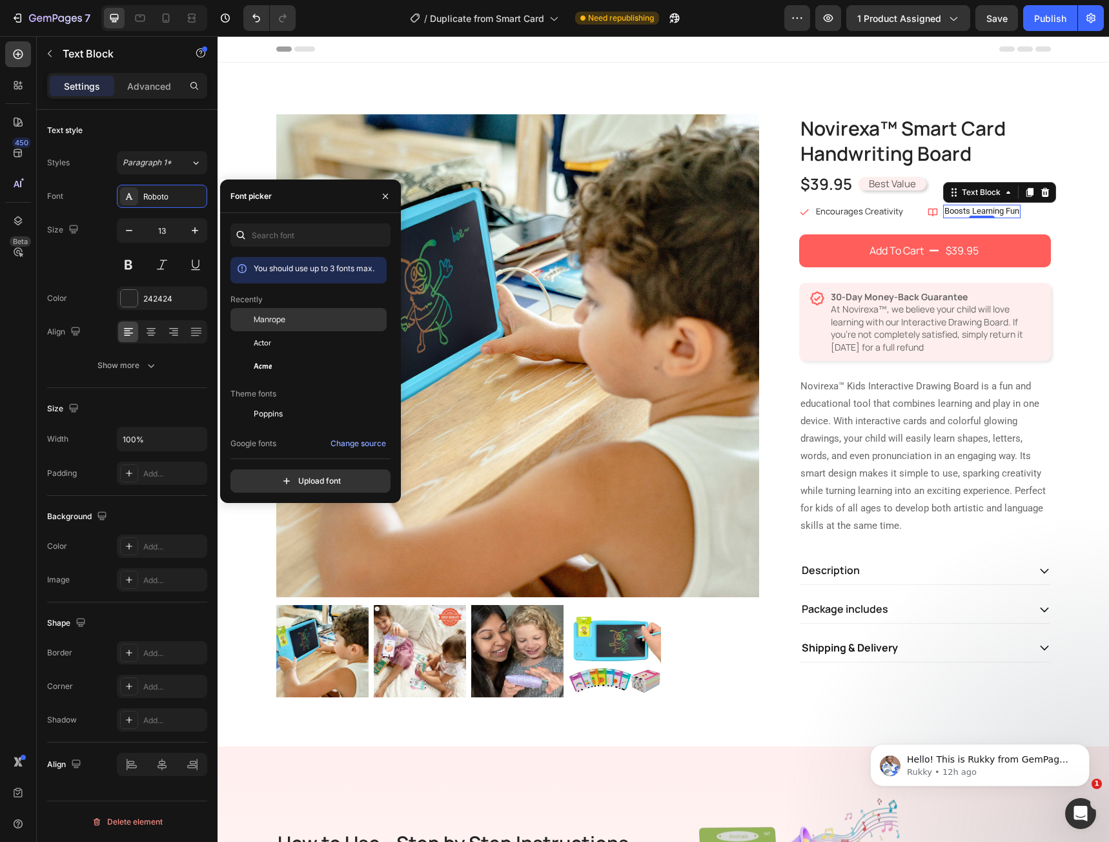
click at [284, 402] on div "Manrope" at bounding box center [308, 413] width 156 height 23
click at [898, 249] on div "Add To Cart" at bounding box center [896, 250] width 54 height 14
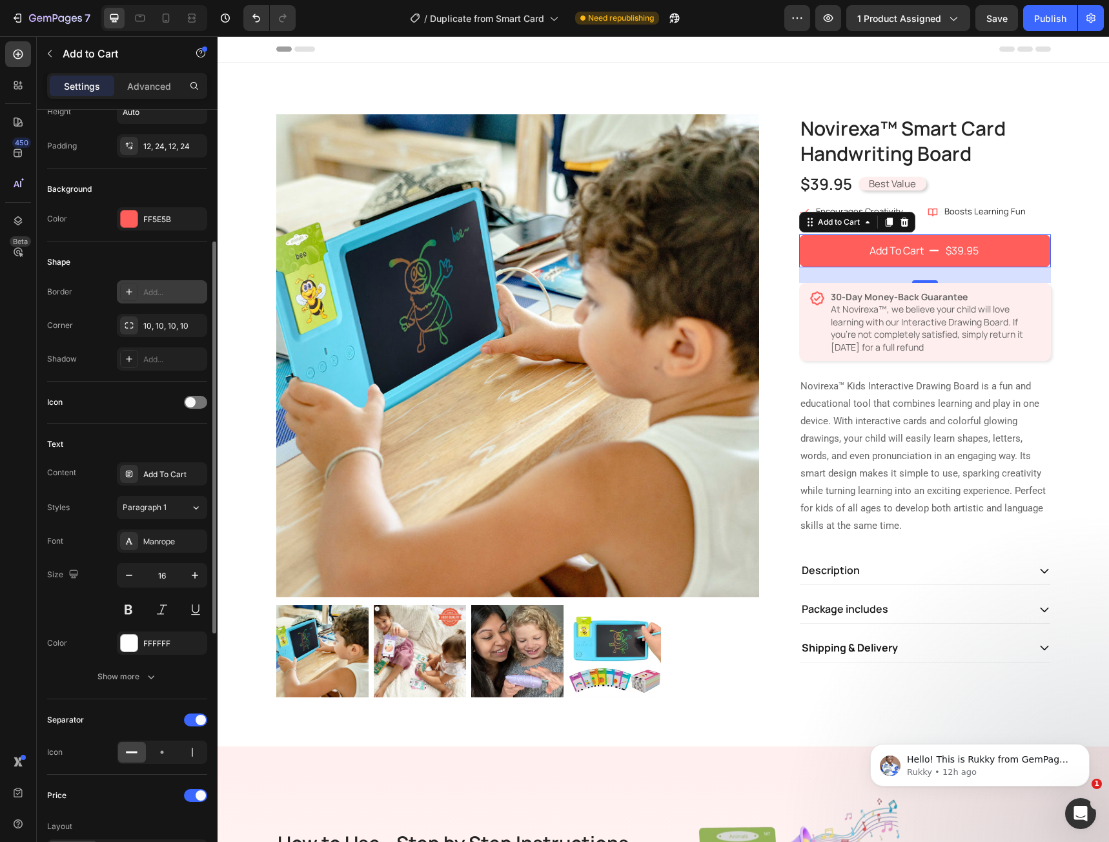
scroll to position [323, 0]
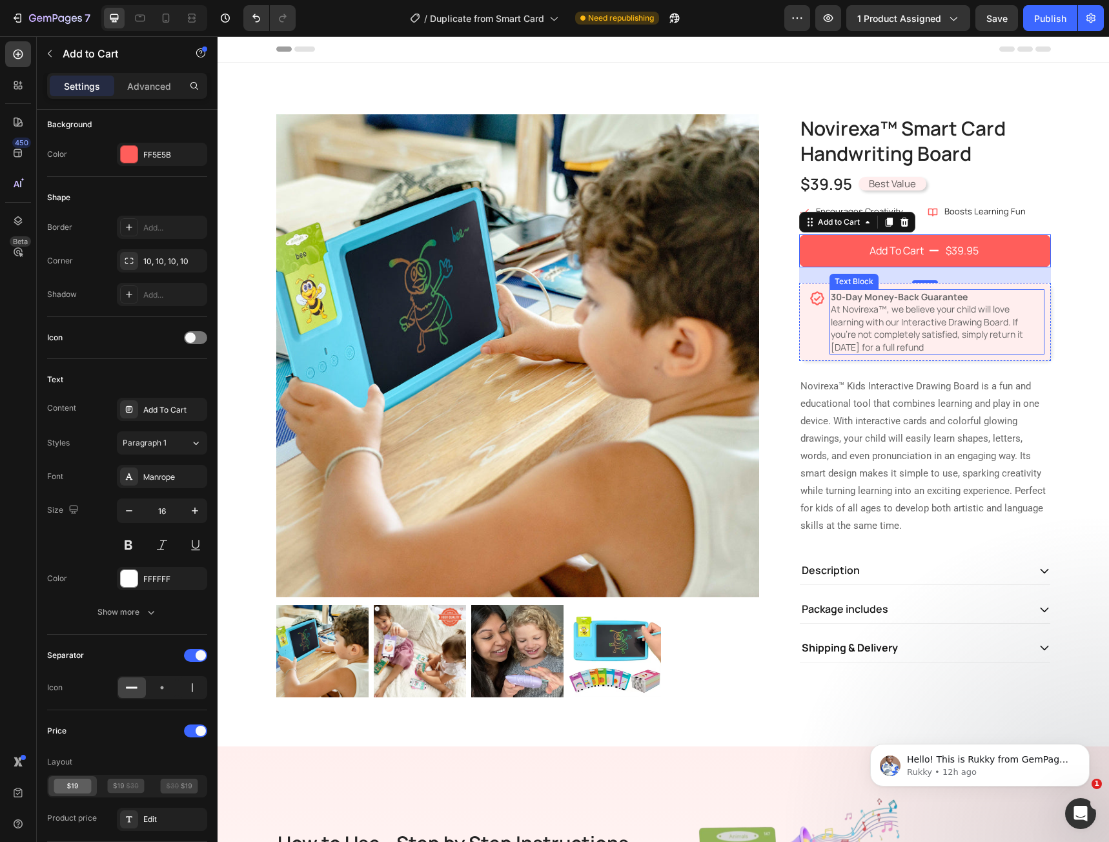
click at [857, 344] on p "30-Day Money-Back Guarantee At Novirexa™, we believe your child will love learn…" at bounding box center [937, 321] width 212 height 63
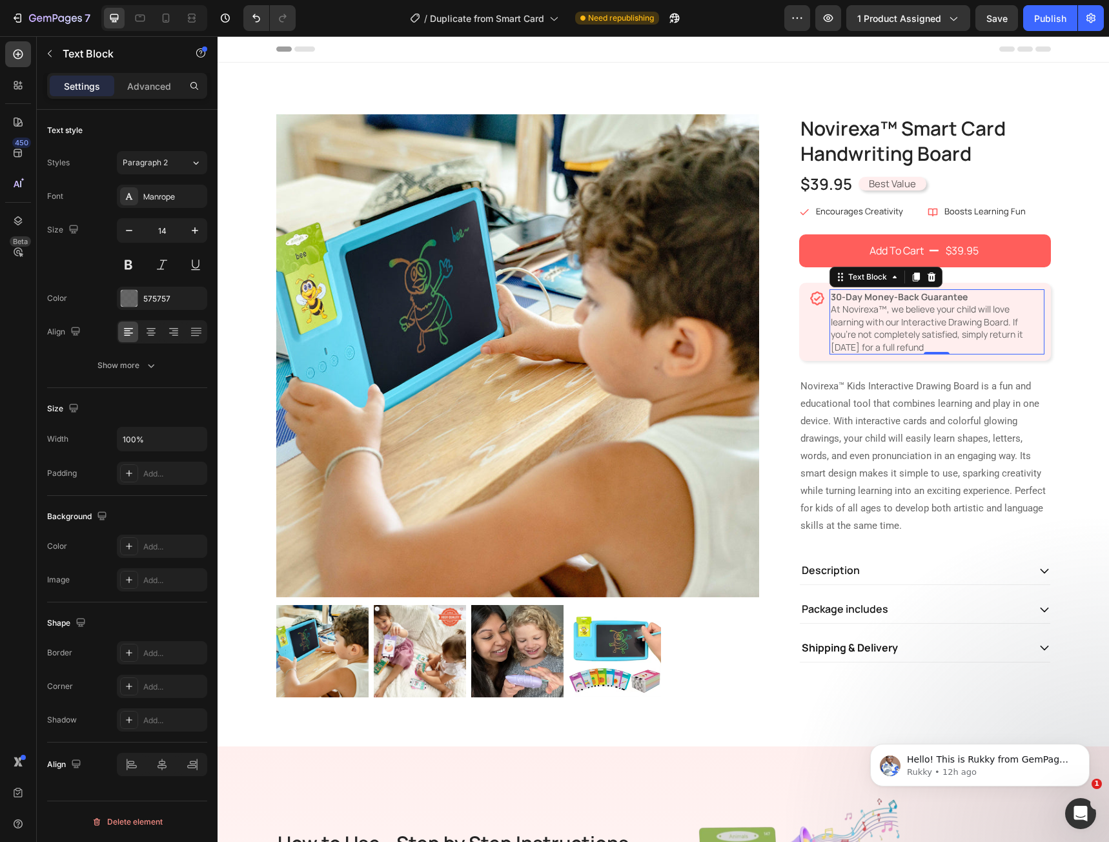
scroll to position [0, 0]
click at [844, 474] on p "Novirexa™ Kids Interactive Drawing Board is a fun and educational tool that com…" at bounding box center [924, 456] width 249 height 157
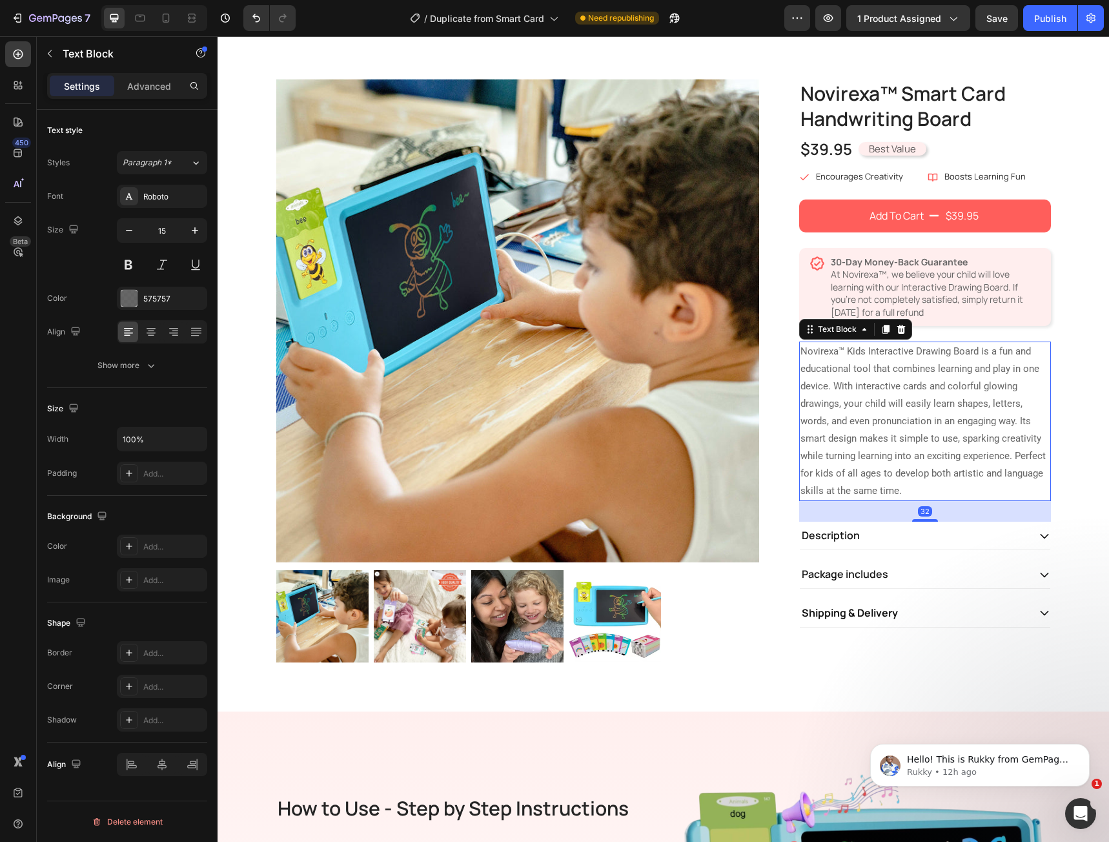
scroll to position [129, 0]
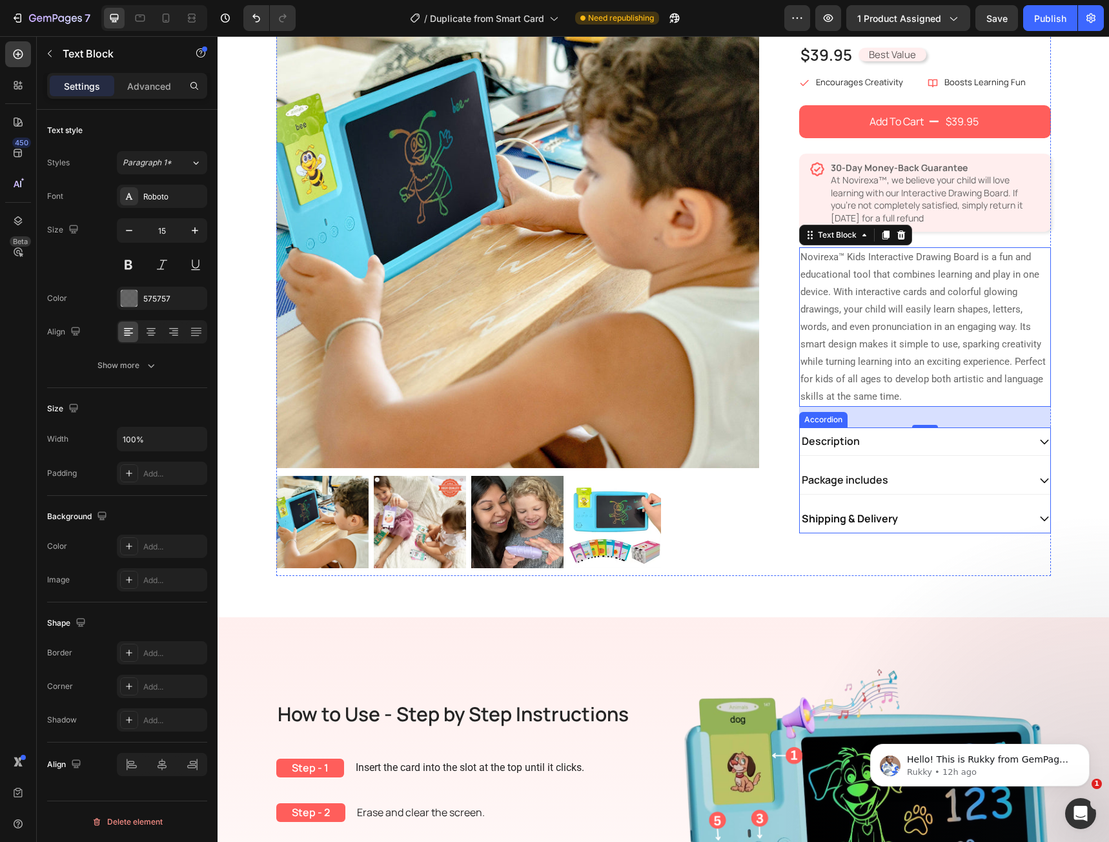
click at [812, 442] on p "Description" at bounding box center [831, 441] width 58 height 14
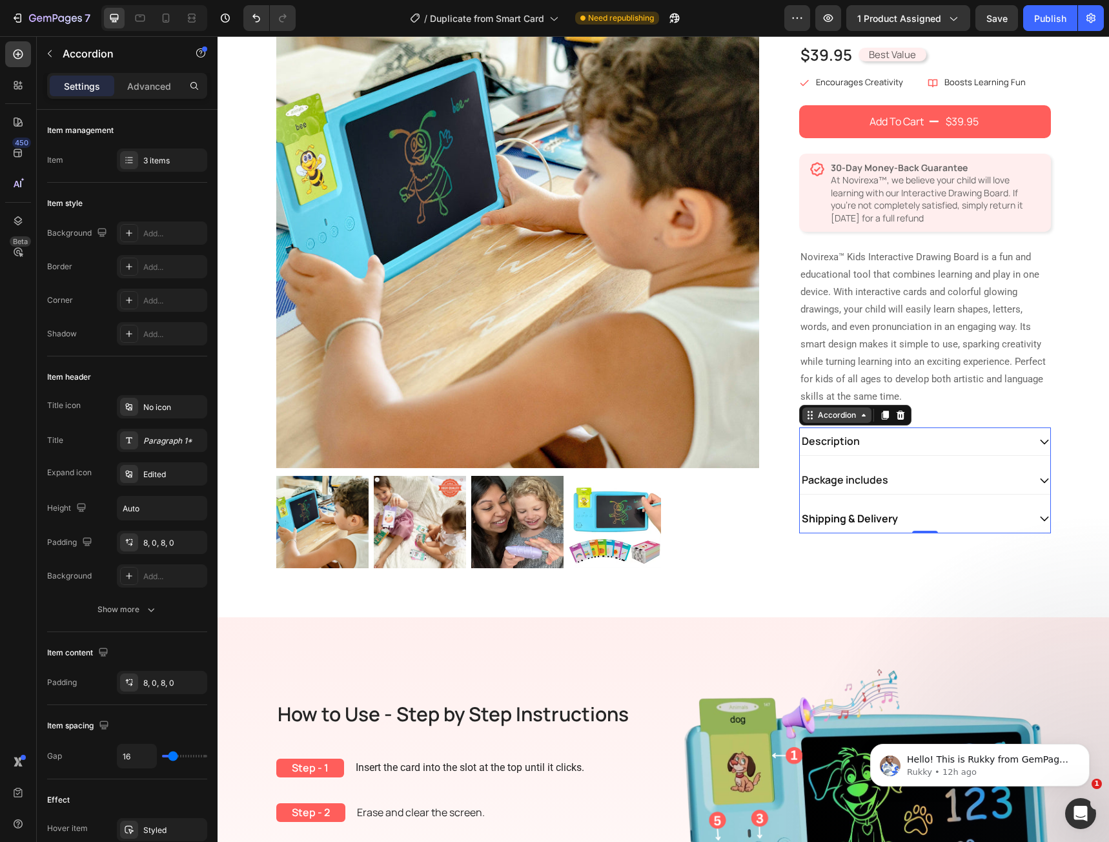
click at [823, 415] on div "Accordion" at bounding box center [836, 415] width 43 height 12
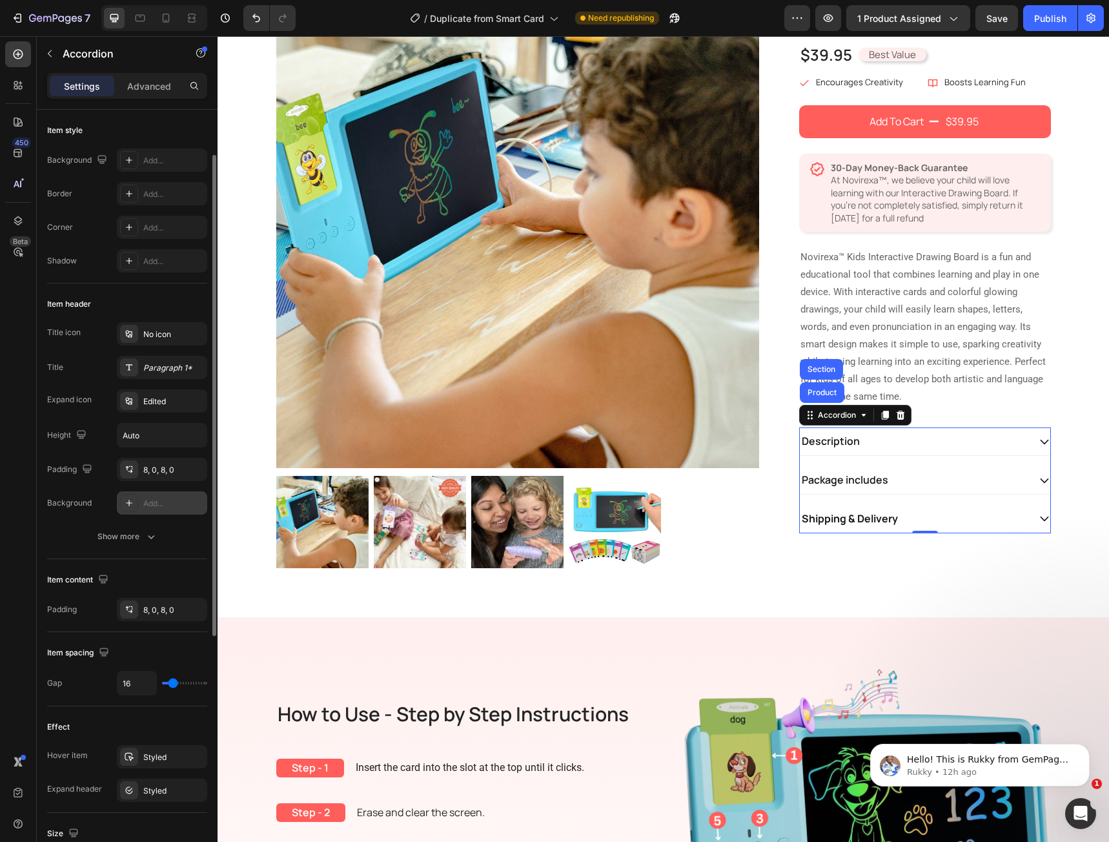
scroll to position [0, 0]
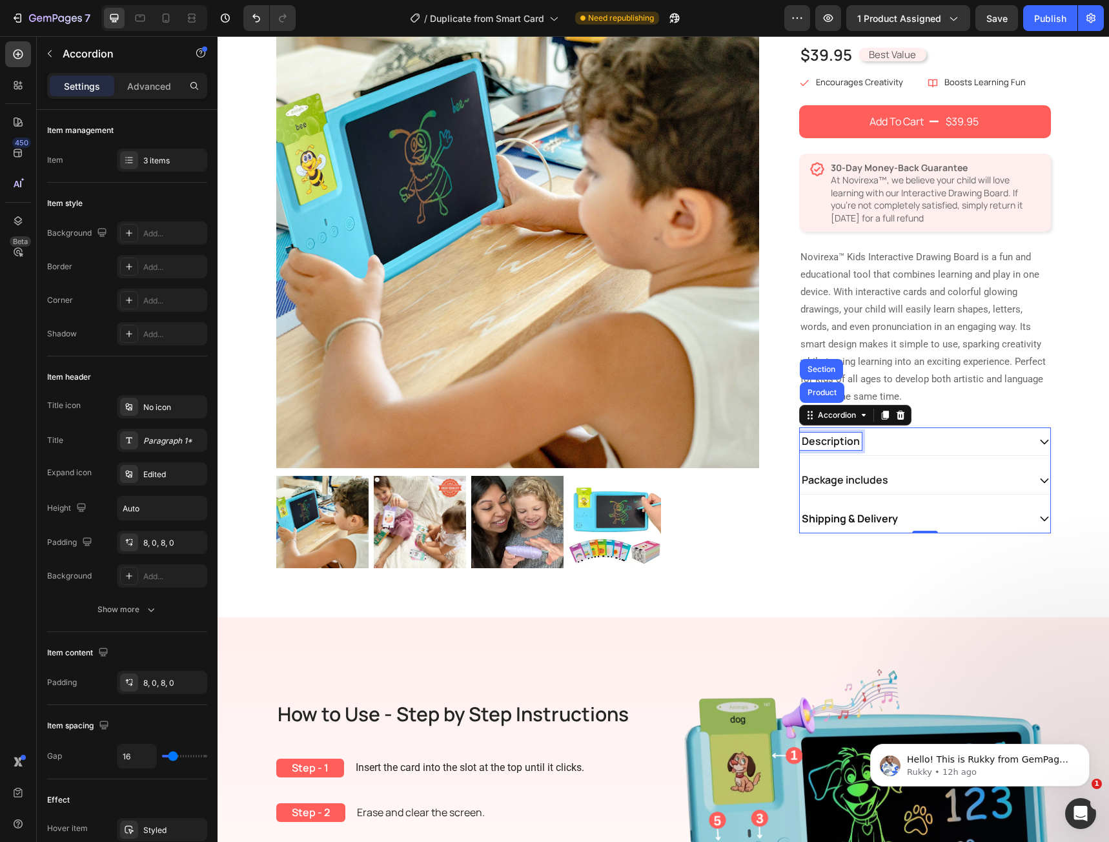
click at [817, 440] on p "Description" at bounding box center [831, 441] width 58 height 14
click at [1044, 436] on icon at bounding box center [1045, 442] width 12 height 12
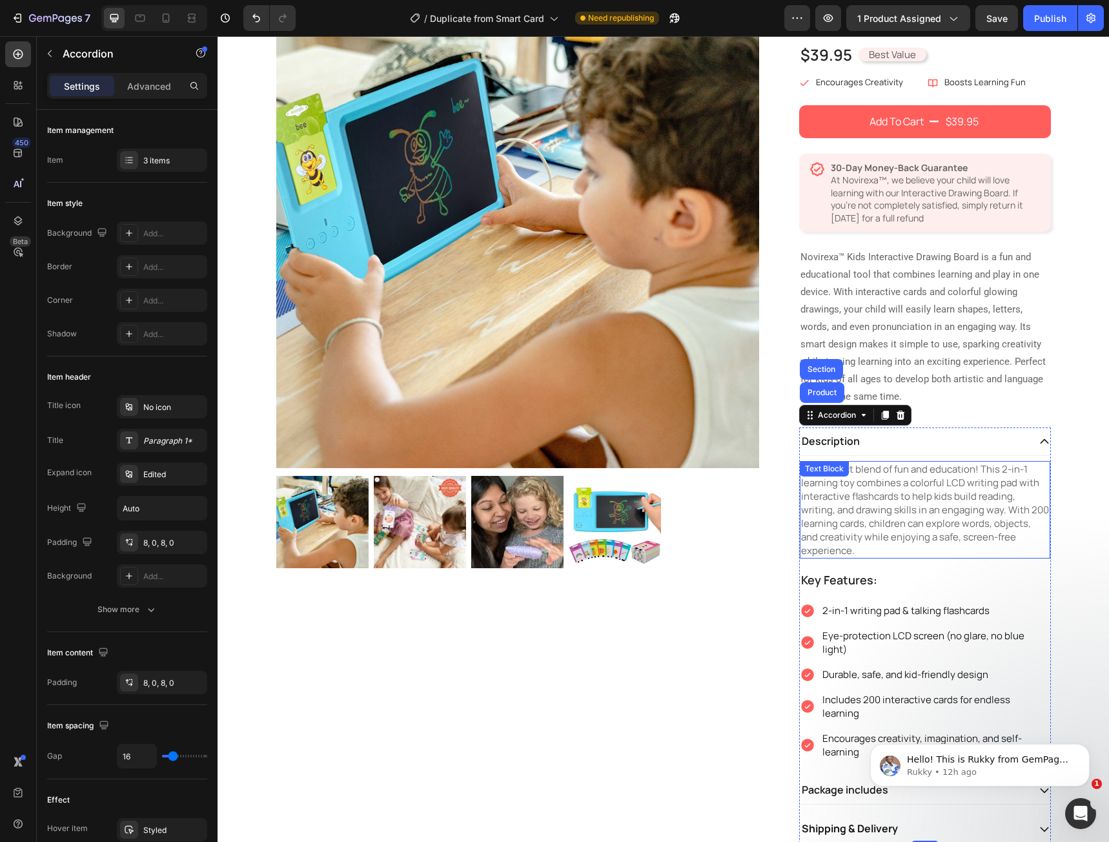
click at [854, 496] on p "The perfect blend of fun and education! This 2-in-1 learning toy combines a col…" at bounding box center [925, 509] width 248 height 95
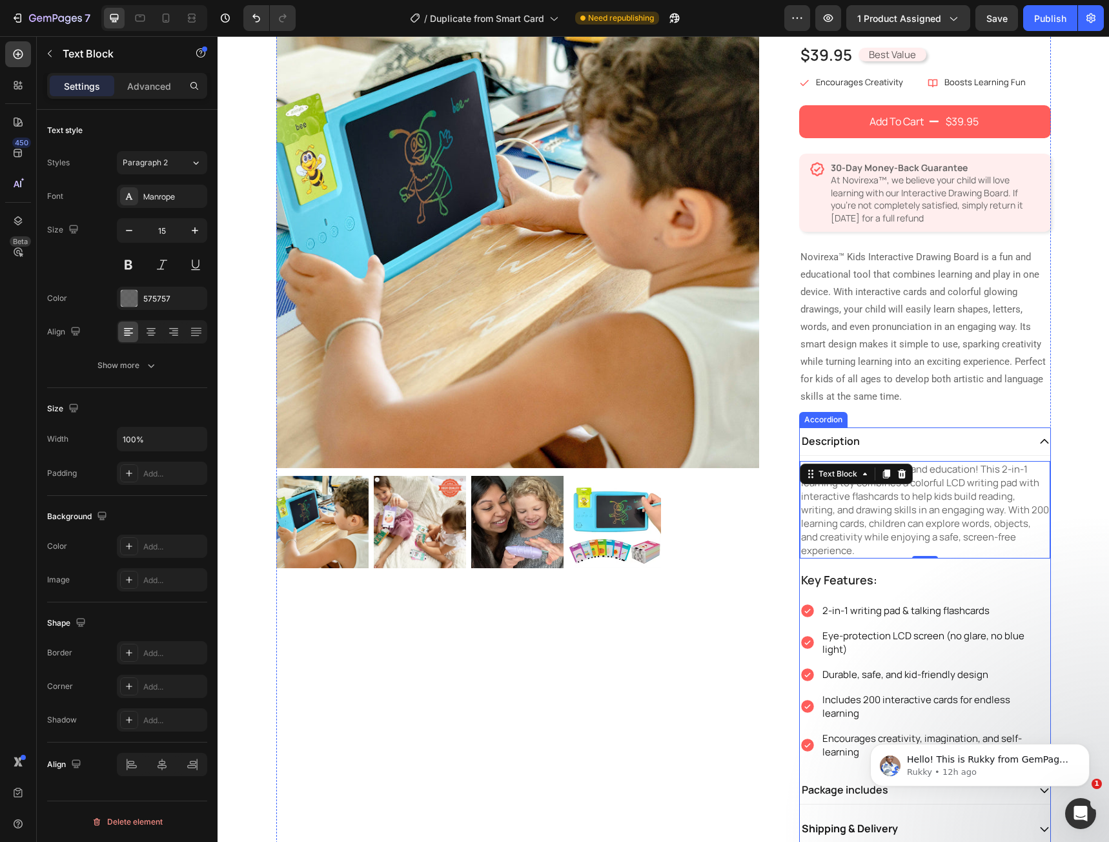
click at [826, 443] on p "Description" at bounding box center [831, 441] width 58 height 14
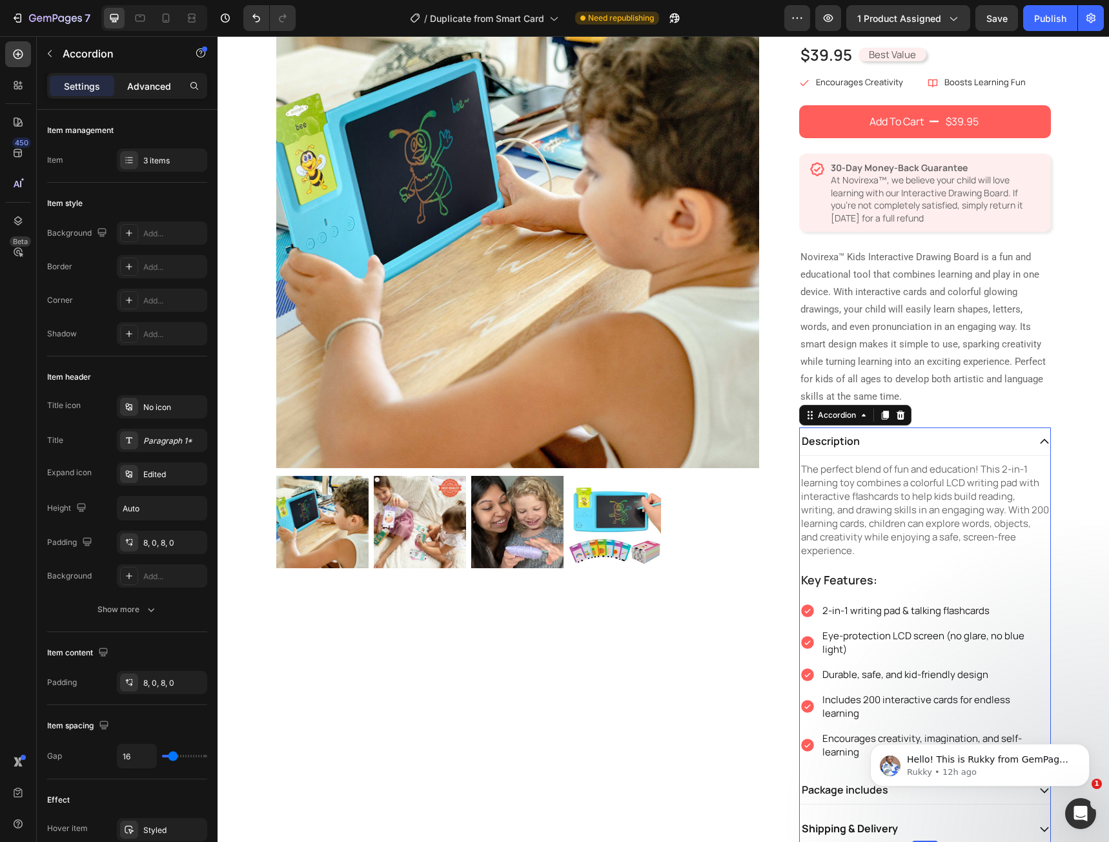
click at [124, 93] on div "Advanced" at bounding box center [149, 86] width 65 height 21
type input "100%"
type input "100"
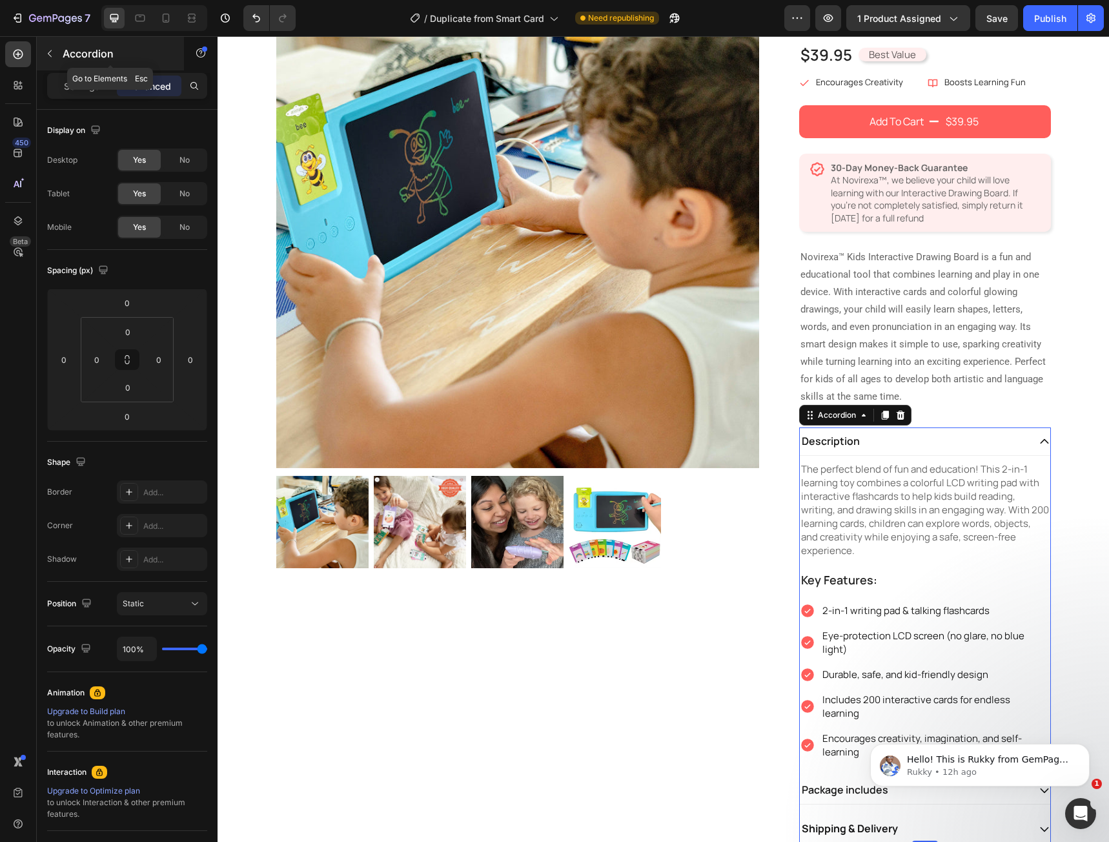
click at [85, 68] on div "Accordion" at bounding box center [110, 54] width 147 height 34
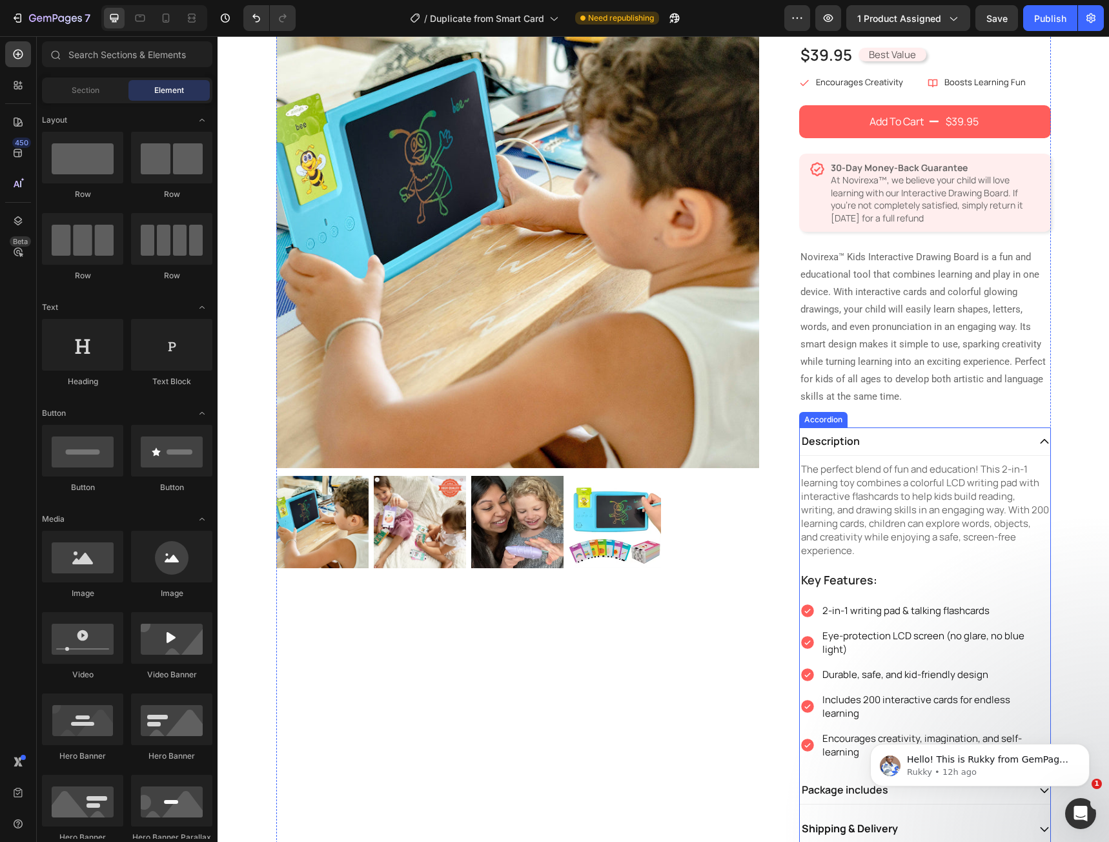
click at [824, 440] on p "Description" at bounding box center [831, 441] width 58 height 14
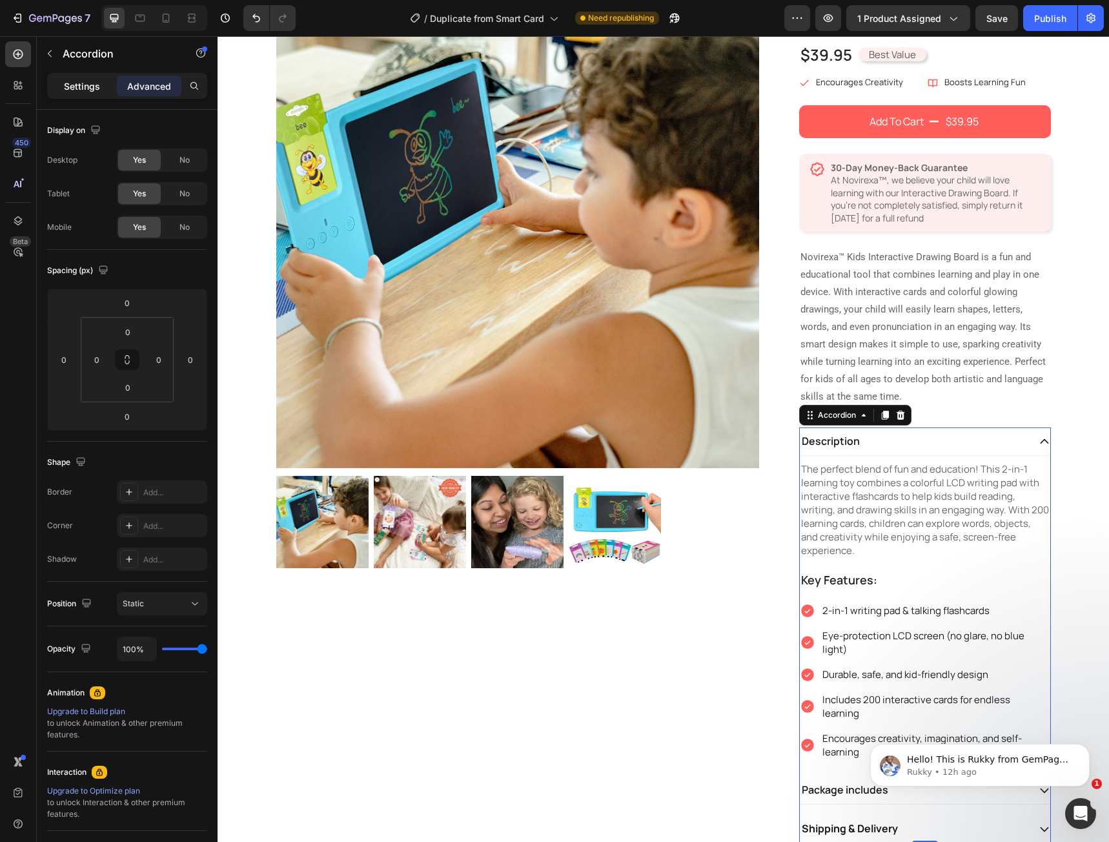
click at [59, 94] on div "Settings" at bounding box center [82, 86] width 65 height 21
type input "16"
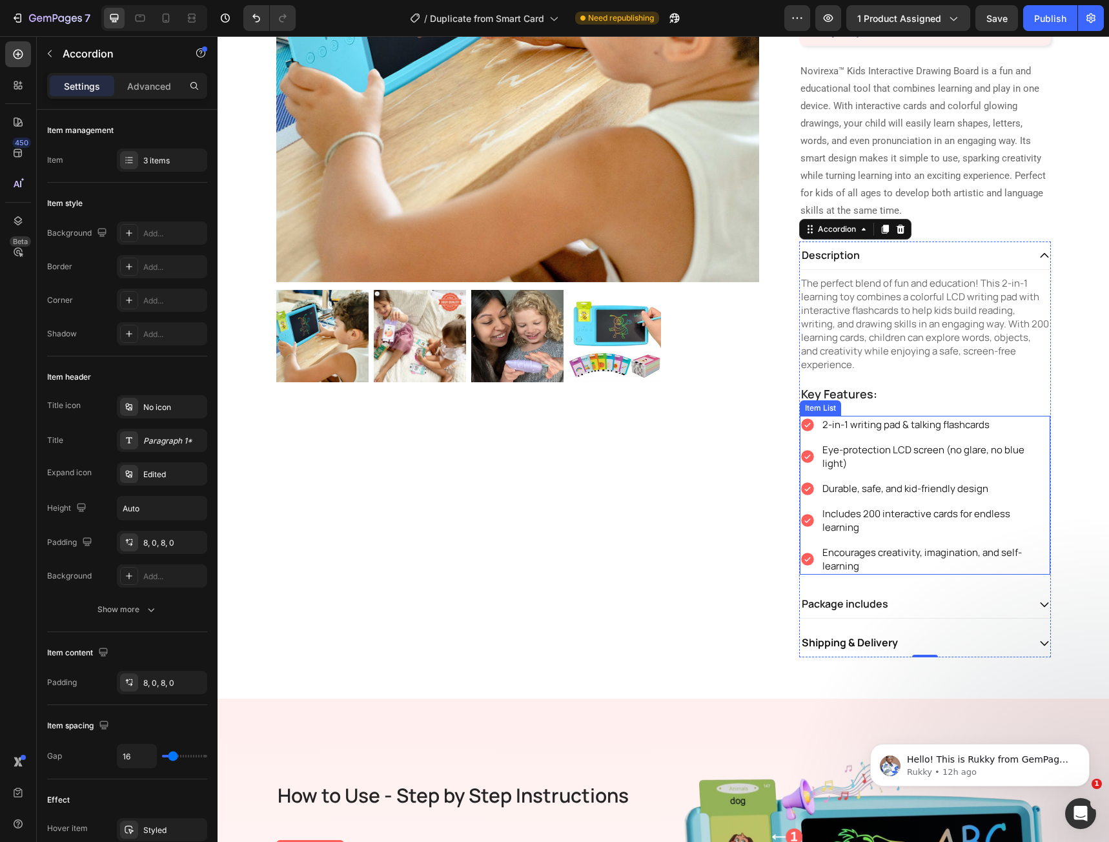
scroll to position [323, 0]
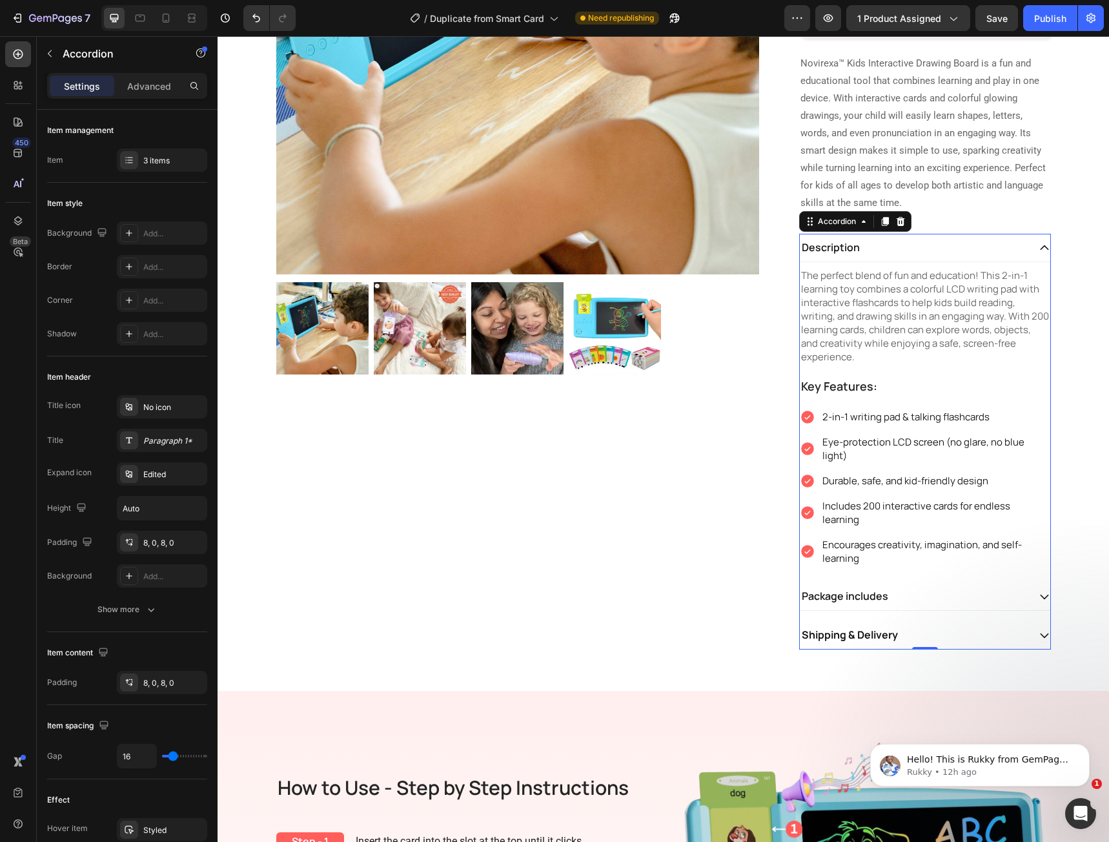
click at [819, 626] on div "Shipping & Delivery" at bounding box center [850, 634] width 100 height 17
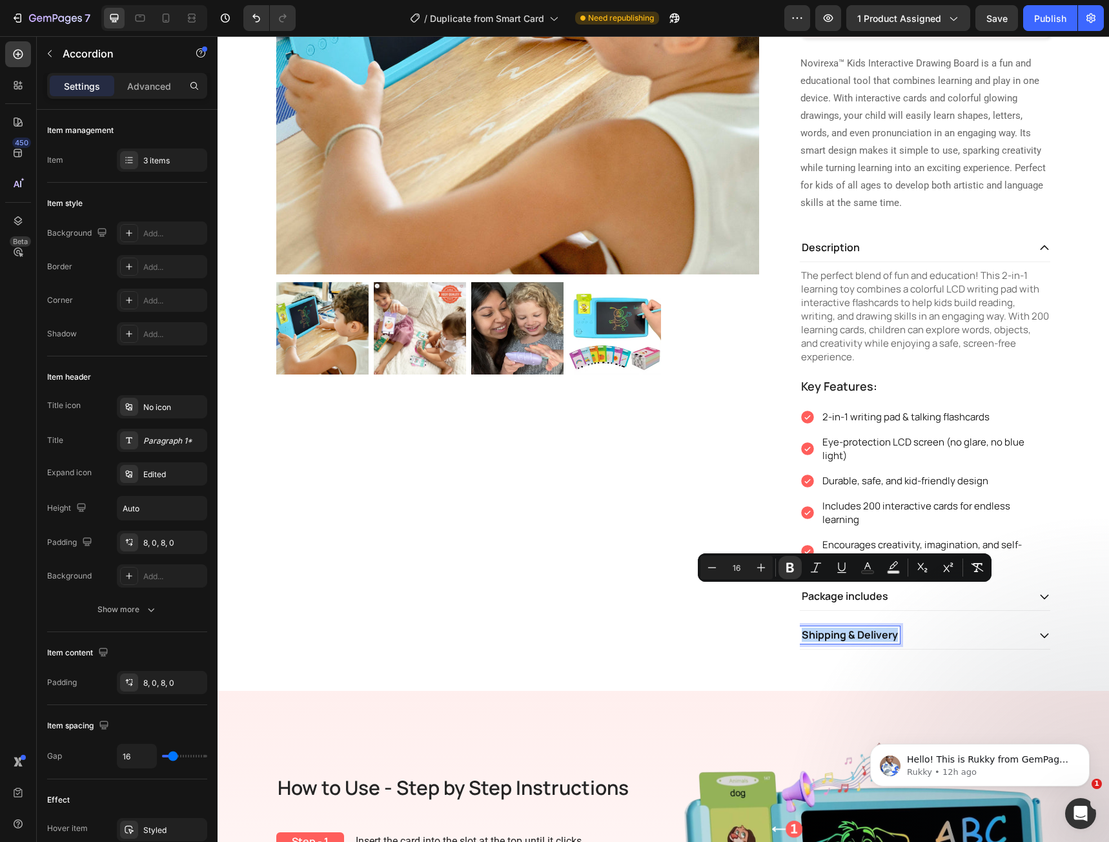
copy strong "Shipping & Delivery"
click at [848, 627] on strong "Shipping & Delivery" at bounding box center [850, 634] width 96 height 14
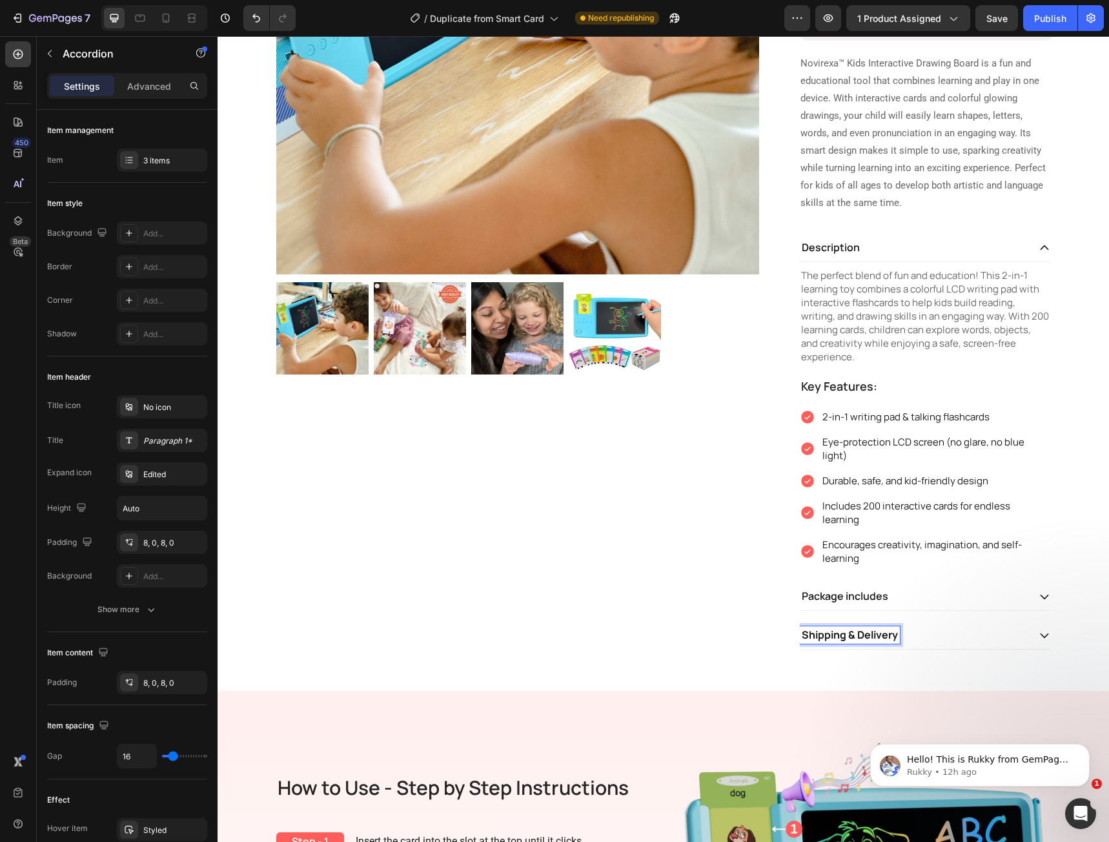
click at [848, 627] on strong "Shipping & Delivery" at bounding box center [850, 634] width 96 height 14
click at [631, 588] on div "Product Images" at bounding box center [527, 221] width 503 height 858
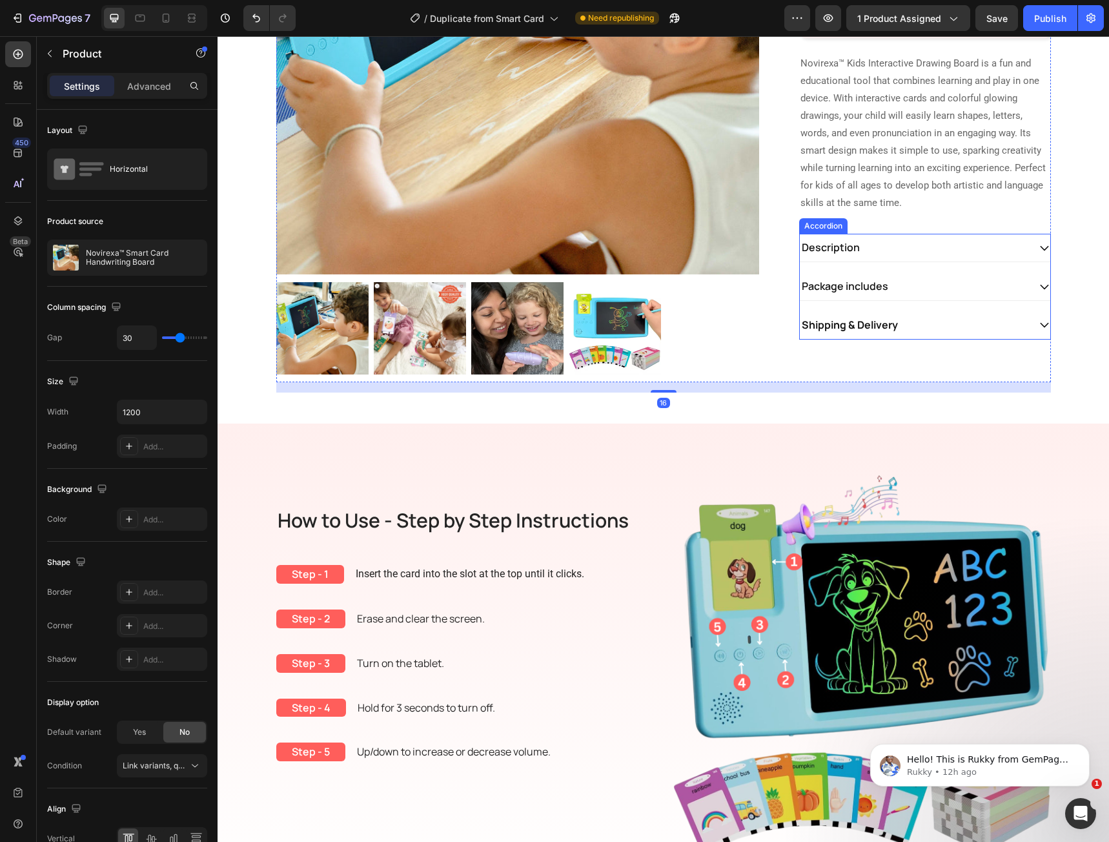
click at [849, 330] on strong "Shipping & Delivery" at bounding box center [850, 325] width 96 height 14
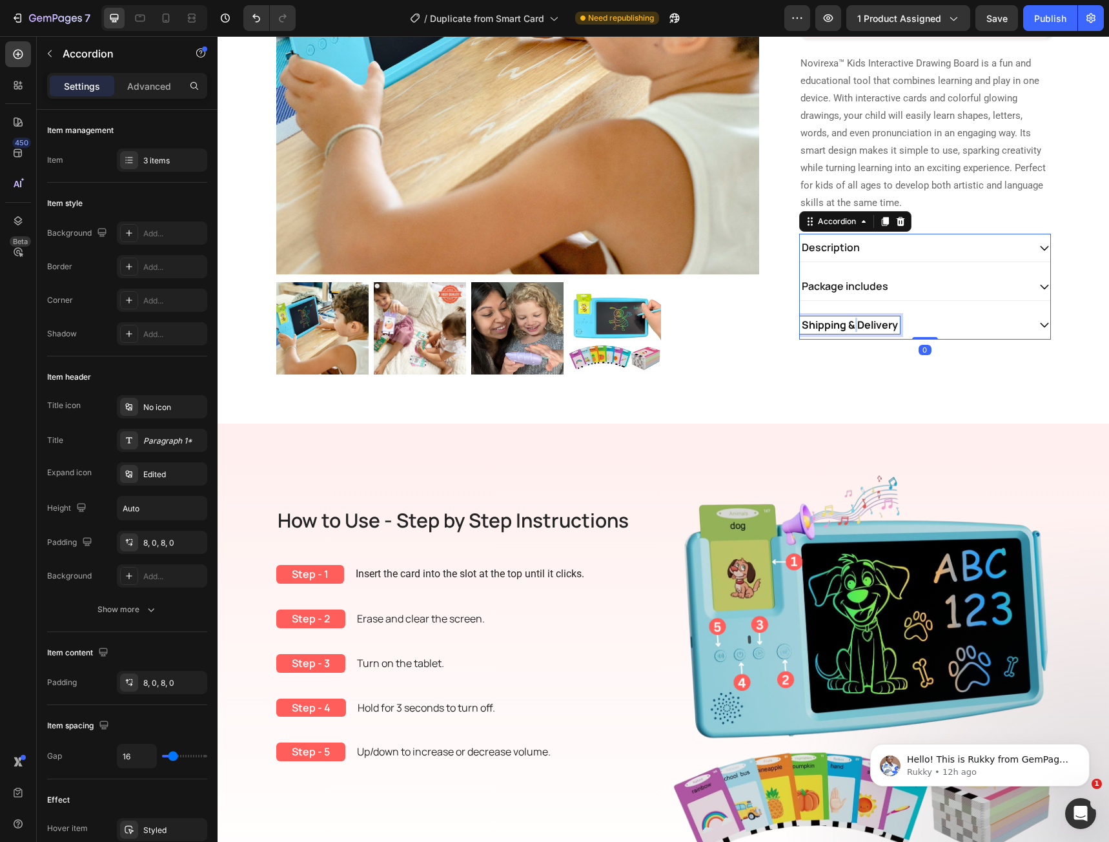
click at [849, 330] on strong "Shipping & Delivery" at bounding box center [850, 325] width 96 height 14
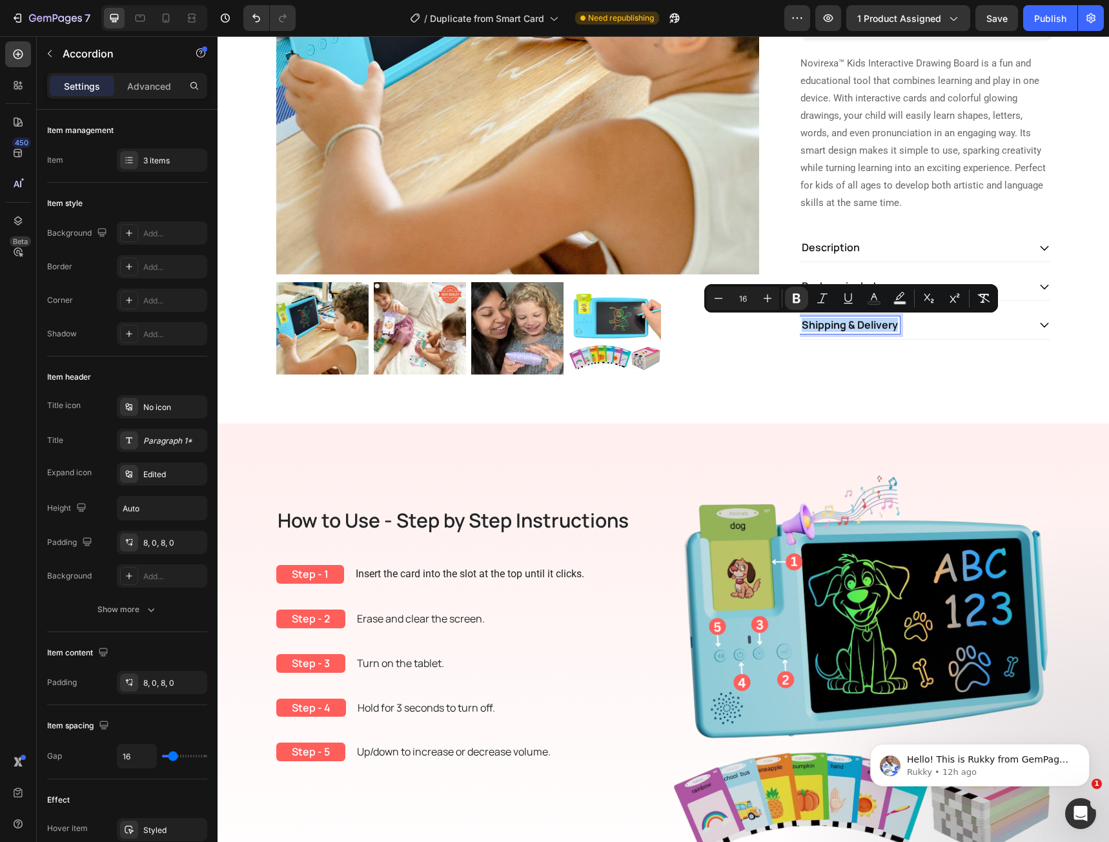
click at [849, 330] on strong "Shipping & Delivery" at bounding box center [850, 325] width 96 height 14
click at [827, 378] on div "Novirexa™ Smart Card Handwriting Board Product Title $39.95 Product Price Produ…" at bounding box center [925, 87] width 252 height 591
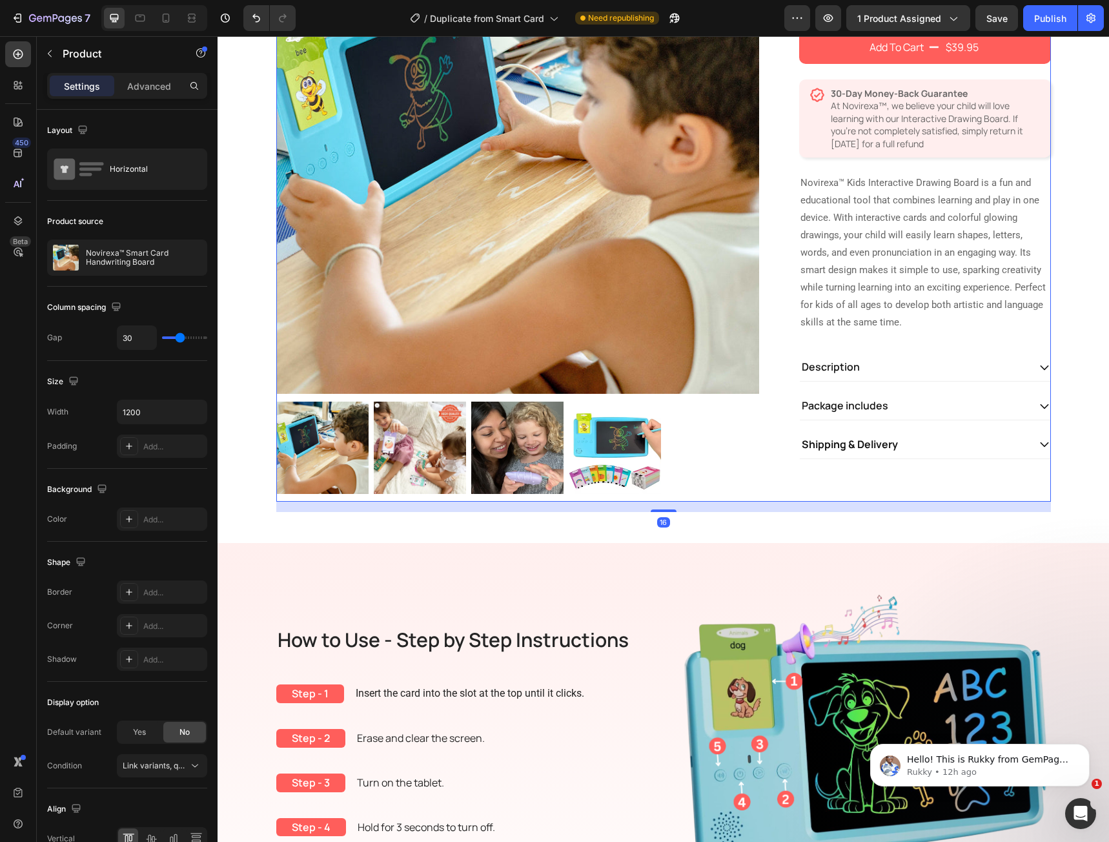
scroll to position [194, 0]
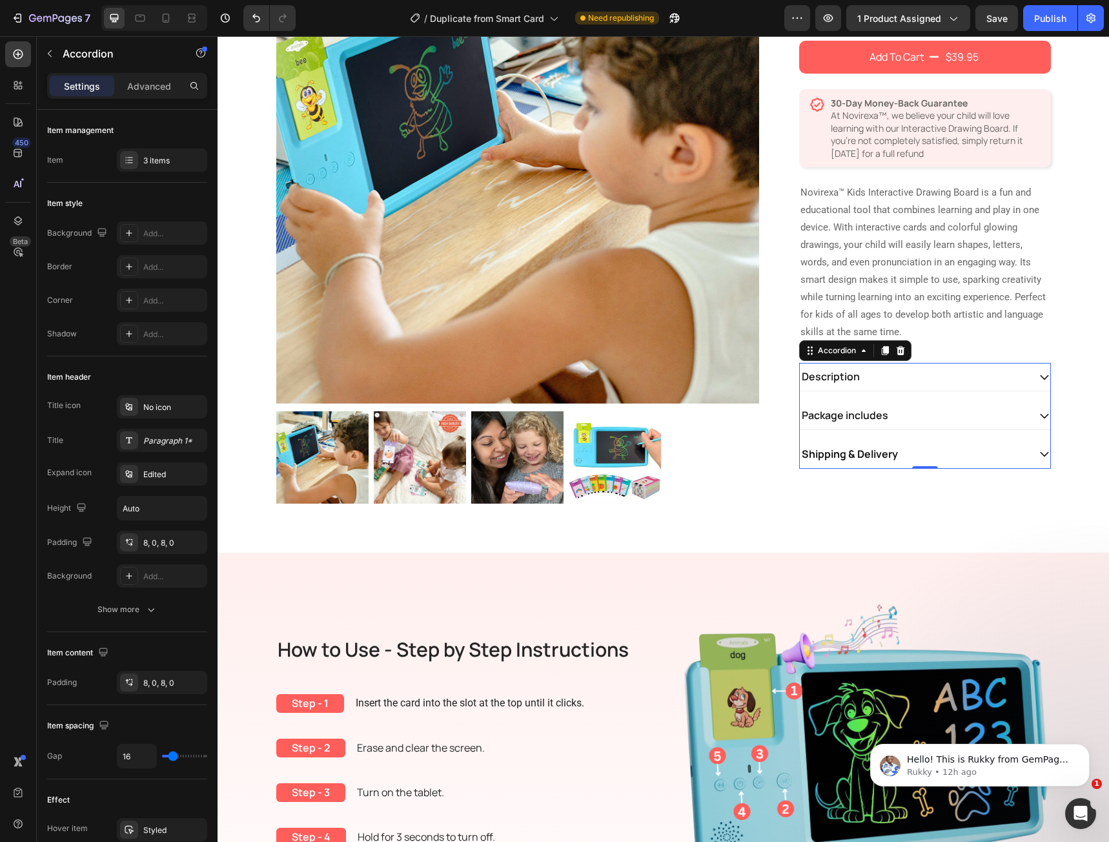
click at [836, 458] on strong "Shipping & Delivery" at bounding box center [850, 454] width 96 height 14
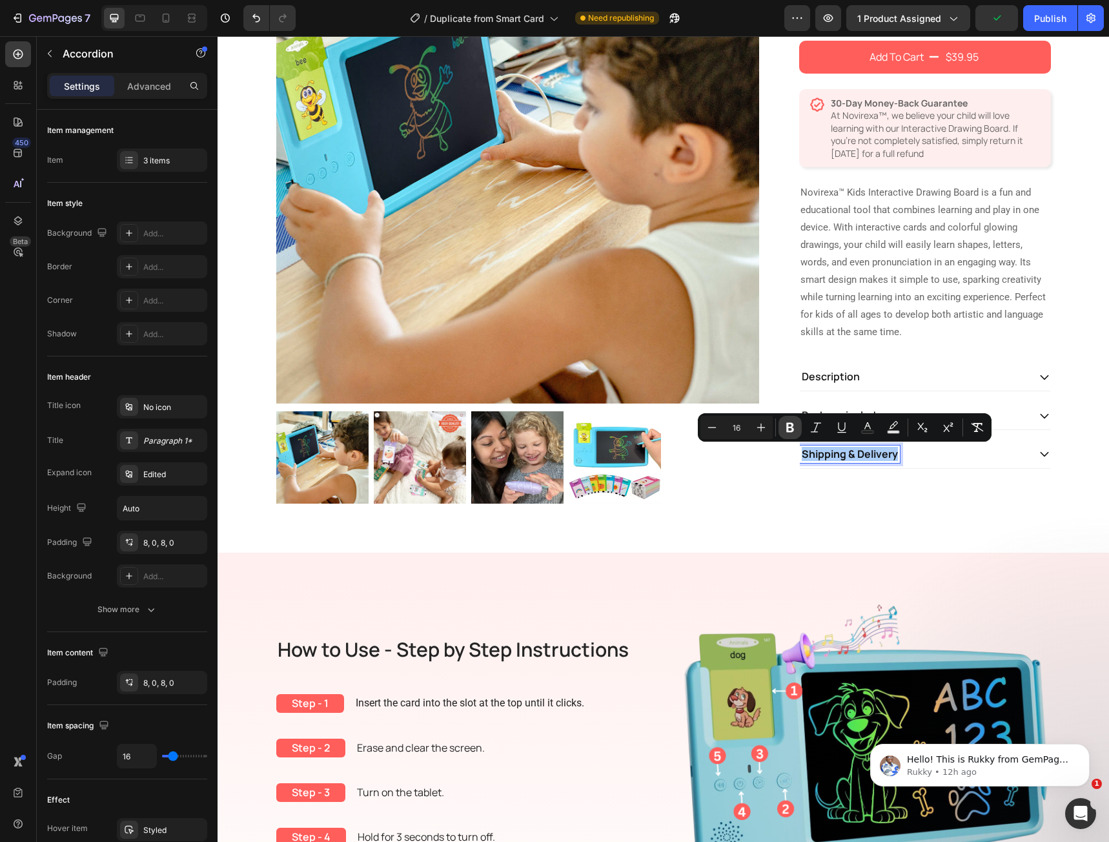
click at [792, 429] on icon "Editor contextual toolbar" at bounding box center [790, 428] width 8 height 10
click at [833, 505] on div "Novirexa™ Smart Card Handwriting Board Product Title $39.95 Product Price Produ…" at bounding box center [925, 216] width 252 height 591
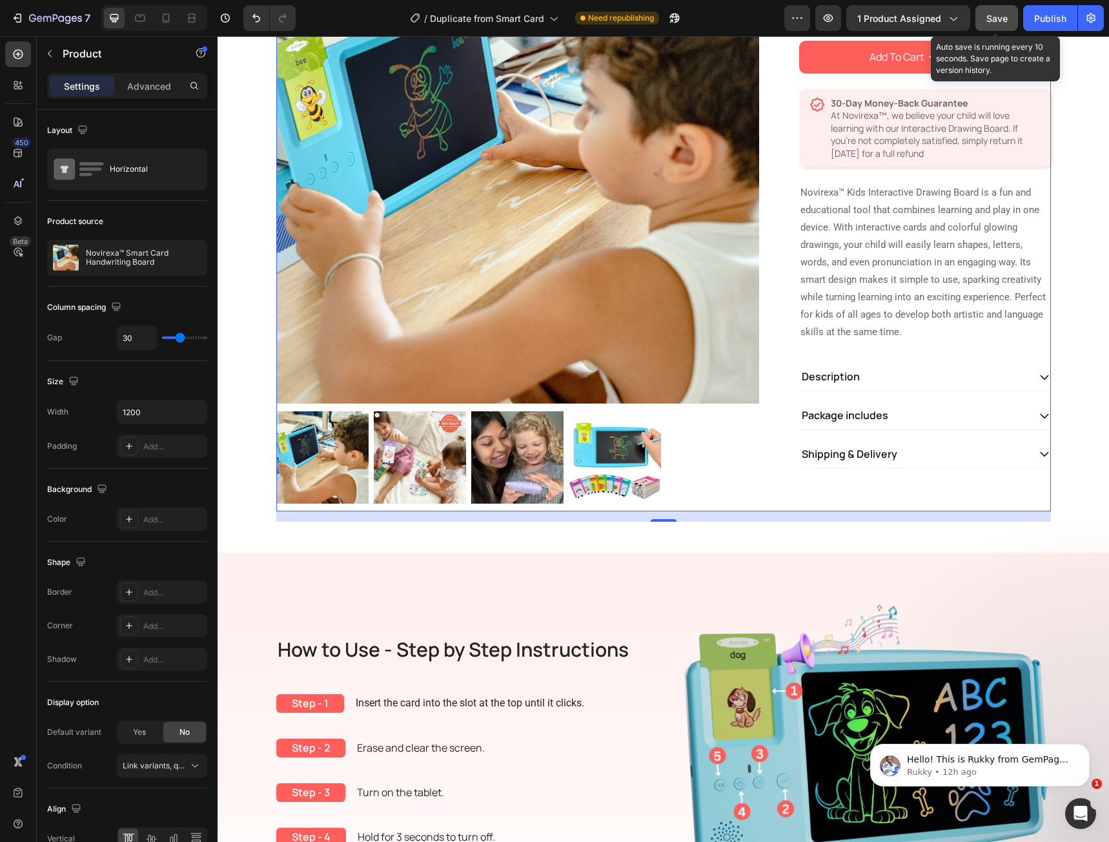
click at [1010, 25] on button "Save" at bounding box center [996, 18] width 43 height 26
click at [1039, 20] on div "Publish" at bounding box center [1050, 19] width 32 height 14
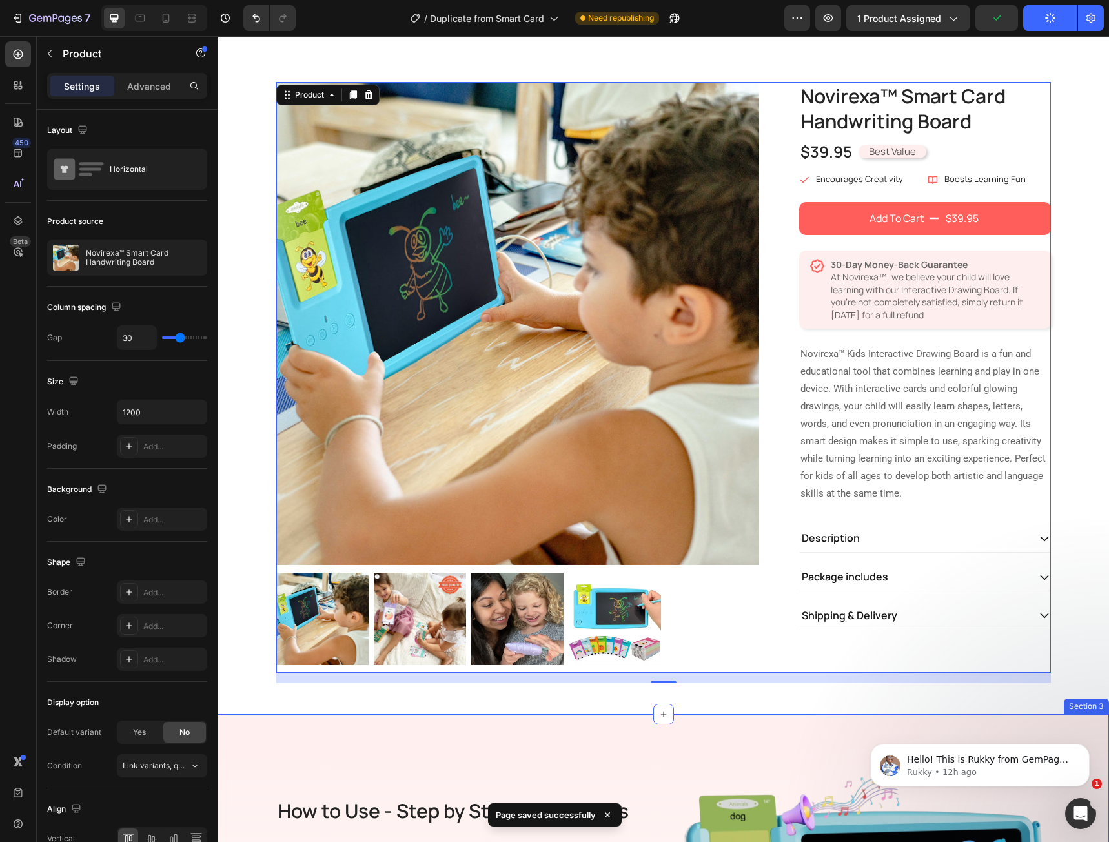
scroll to position [0, 0]
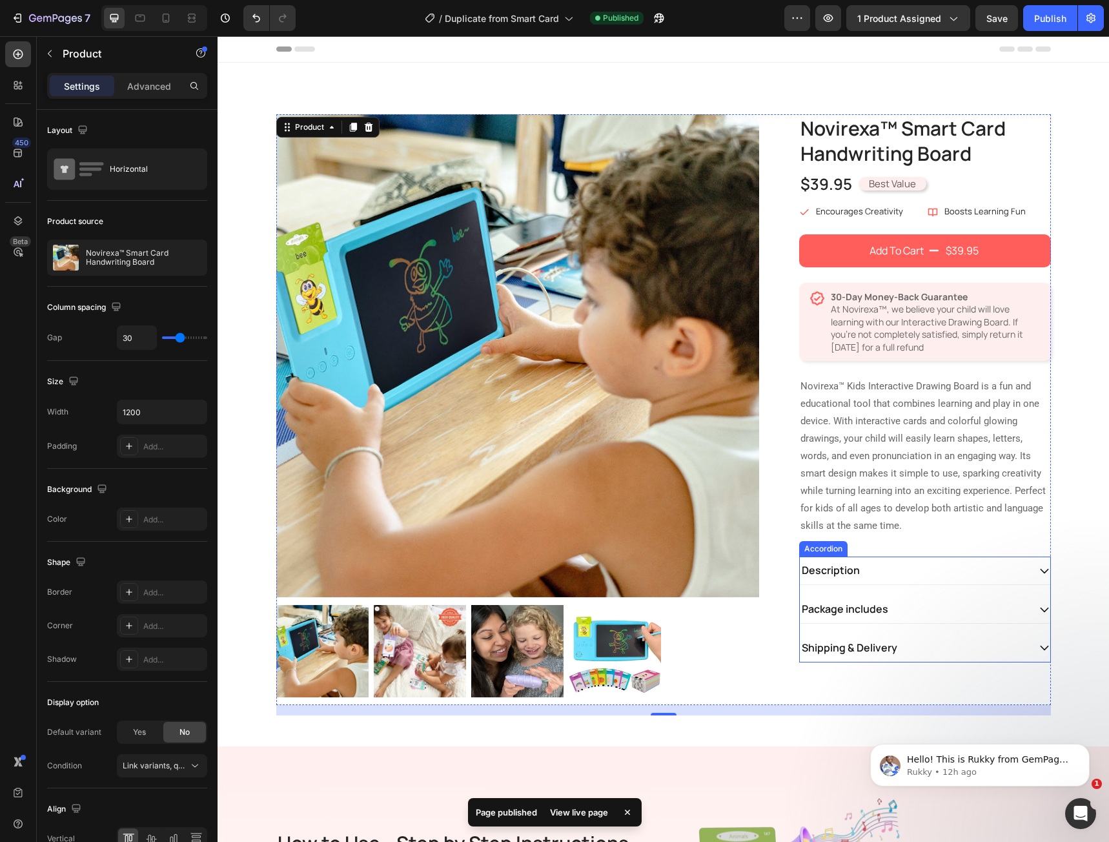
click at [811, 573] on p "Description" at bounding box center [831, 571] width 58 height 14
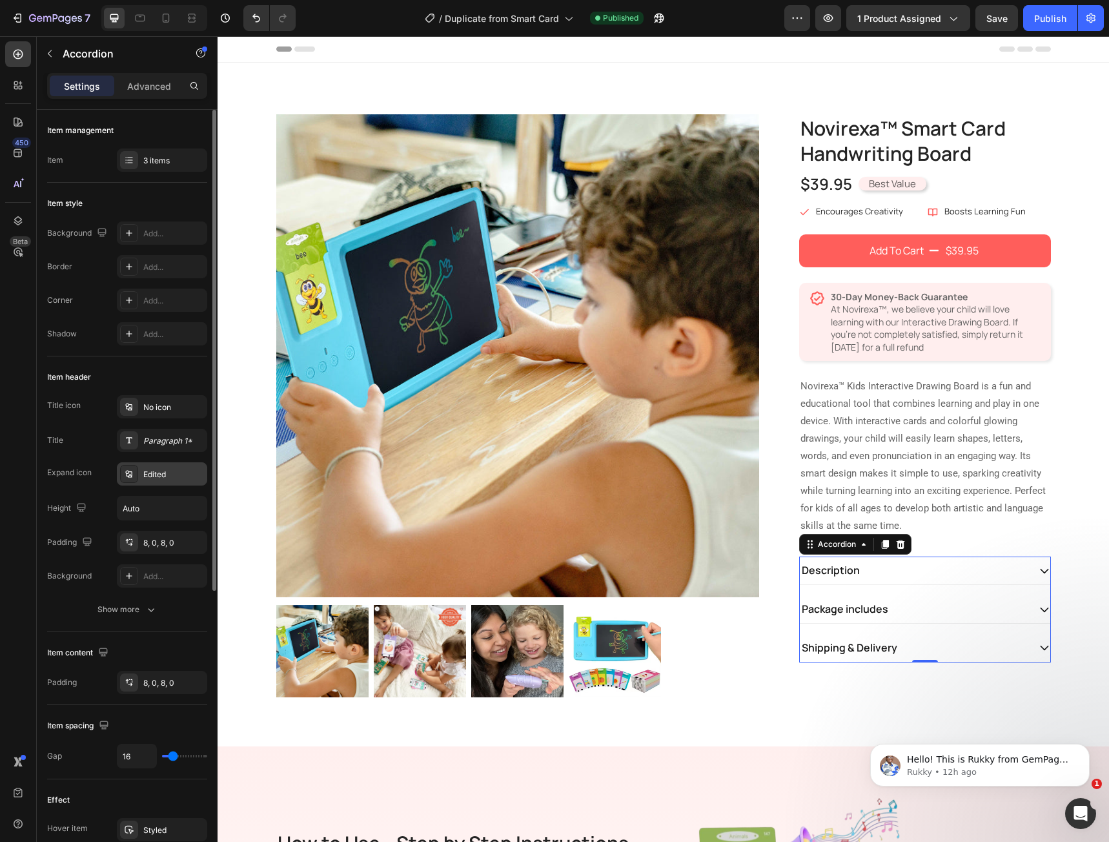
click at [121, 476] on div at bounding box center [129, 474] width 18 height 18
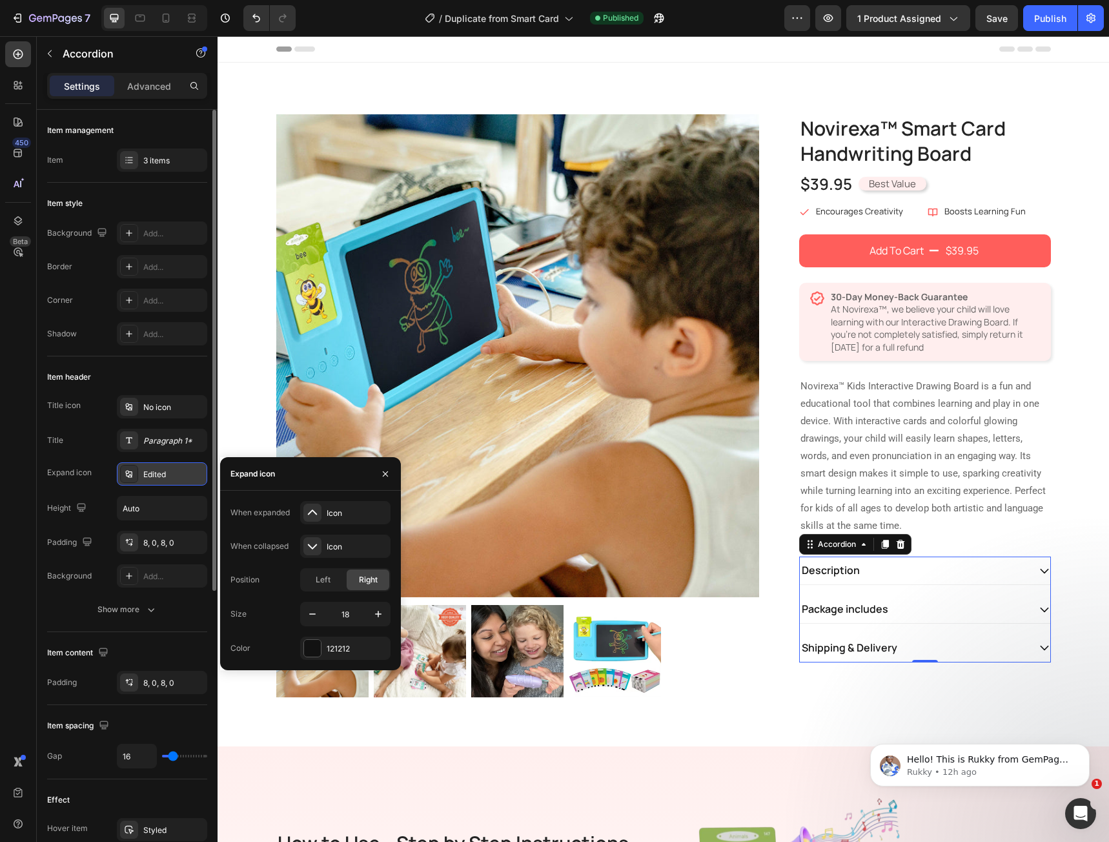
click at [121, 476] on div at bounding box center [129, 474] width 18 height 18
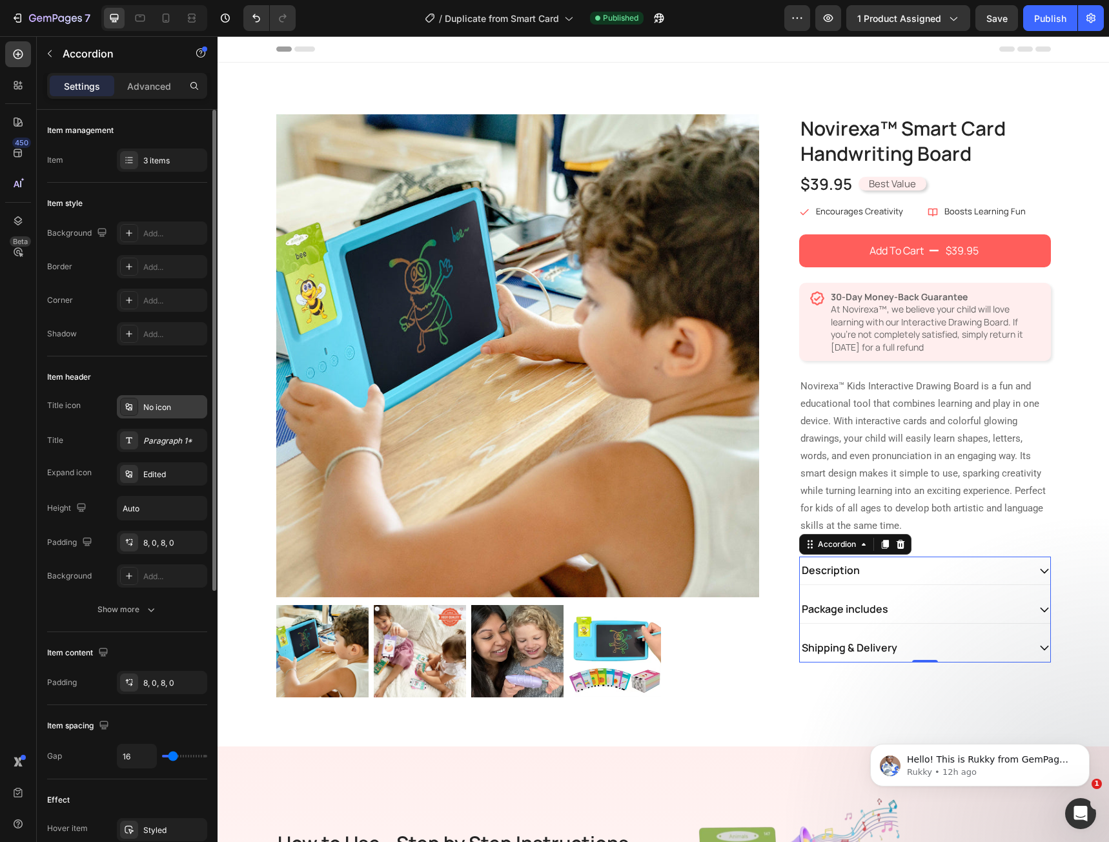
click at [130, 411] on icon at bounding box center [129, 407] width 10 height 10
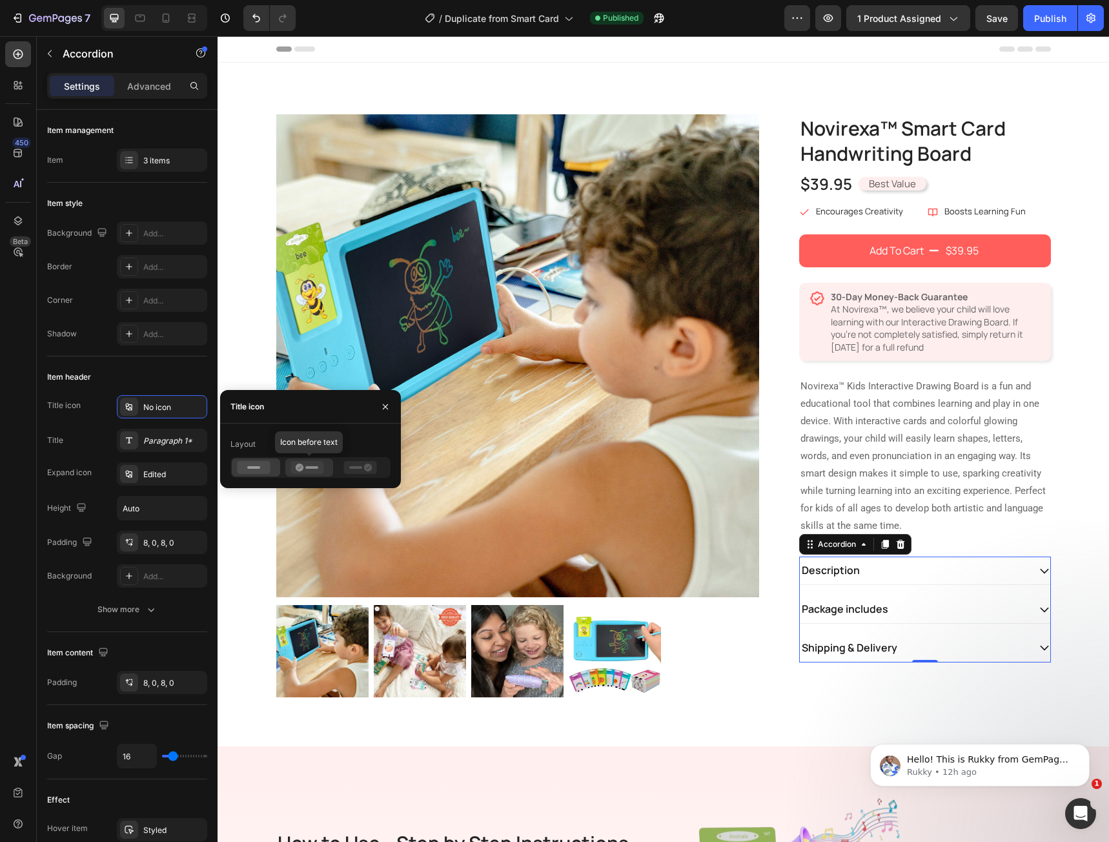
click at [301, 474] on div at bounding box center [309, 467] width 48 height 18
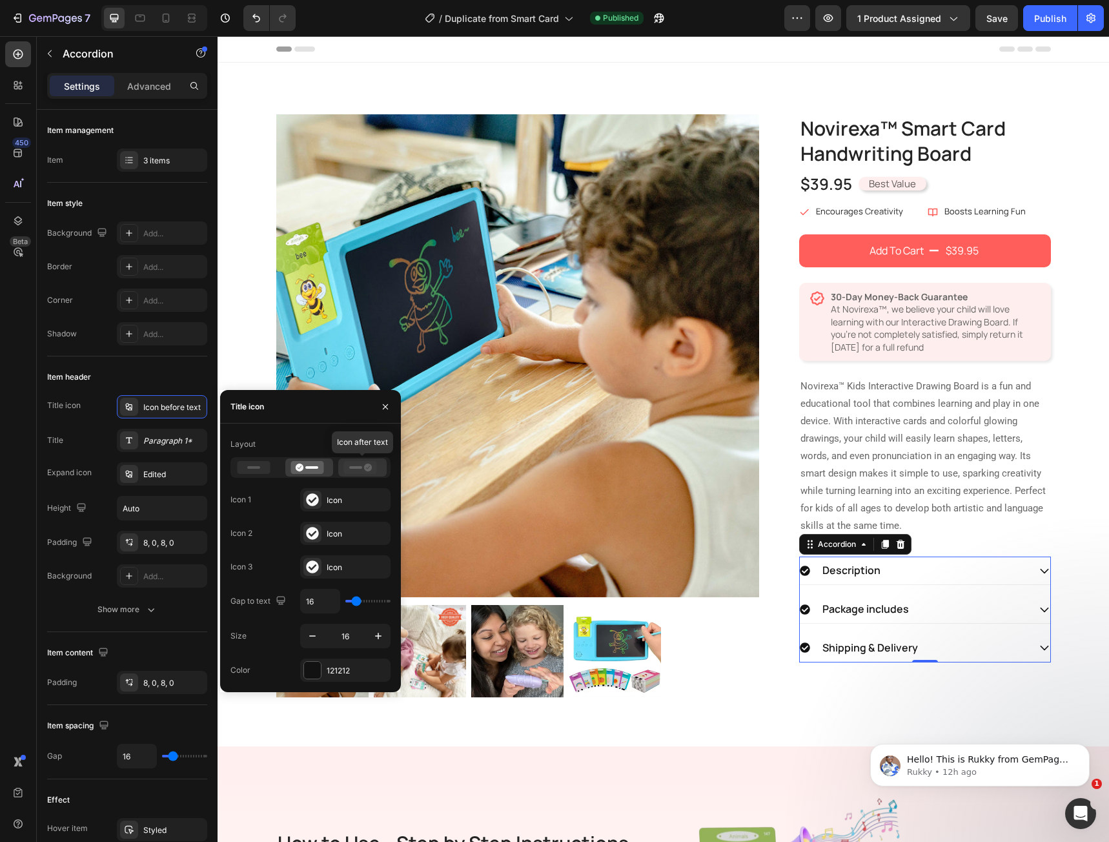
click at [352, 473] on icon at bounding box center [360, 467] width 33 height 13
click at [331, 503] on div "Icon" at bounding box center [357, 500] width 61 height 12
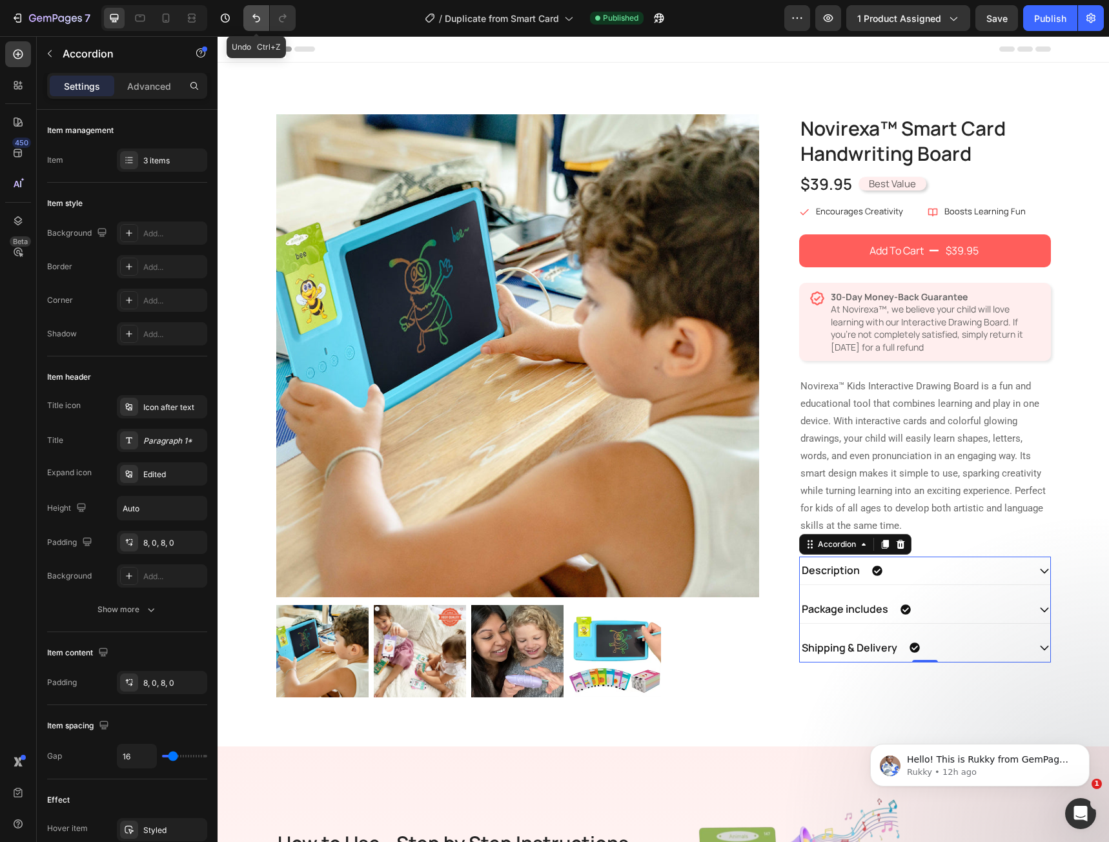
click at [254, 23] on icon "Undo/Redo" at bounding box center [256, 18] width 13 height 13
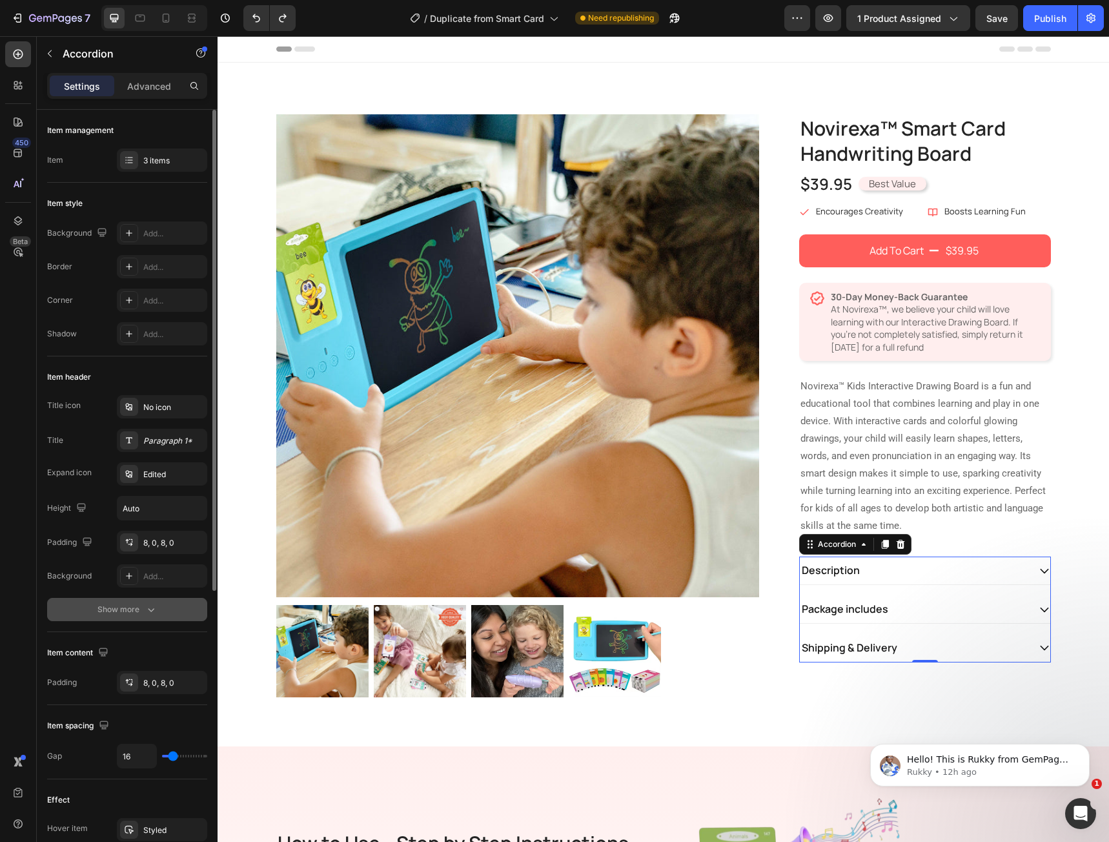
click at [152, 609] on icon "button" at bounding box center [151, 609] width 13 height 13
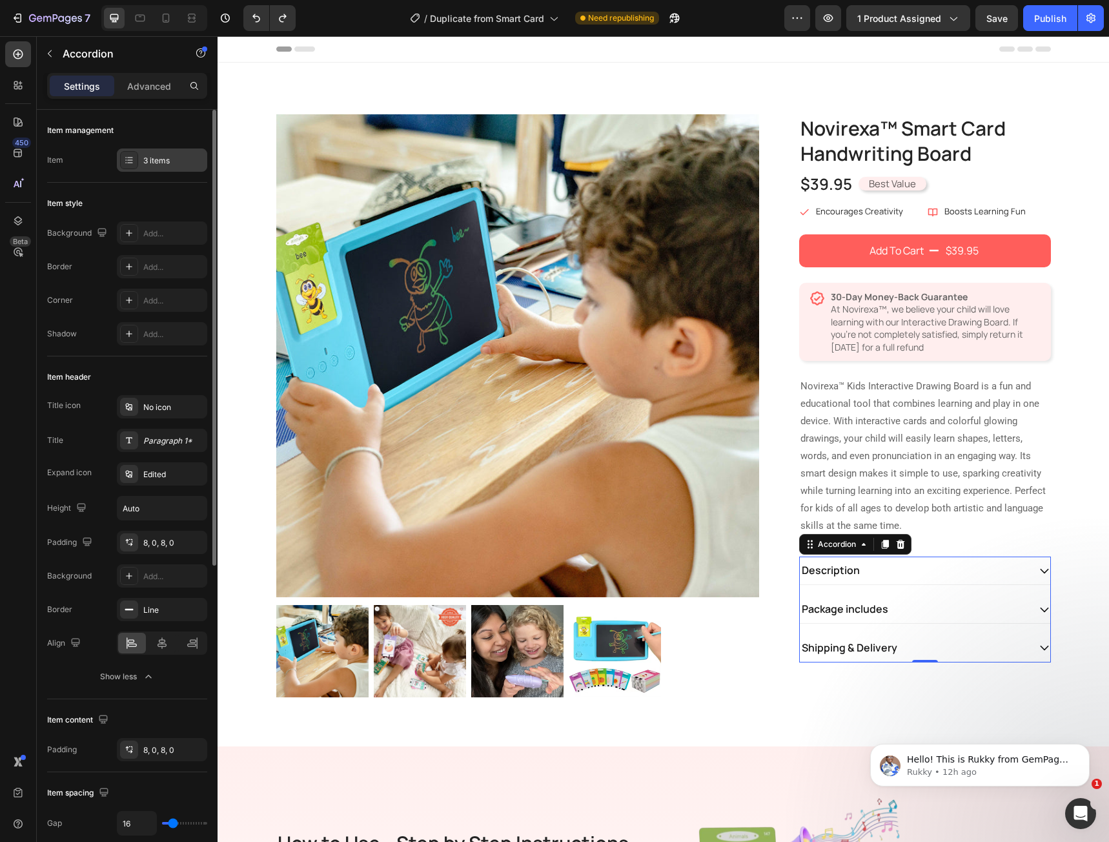
click at [163, 164] on div "3 items" at bounding box center [173, 161] width 61 height 12
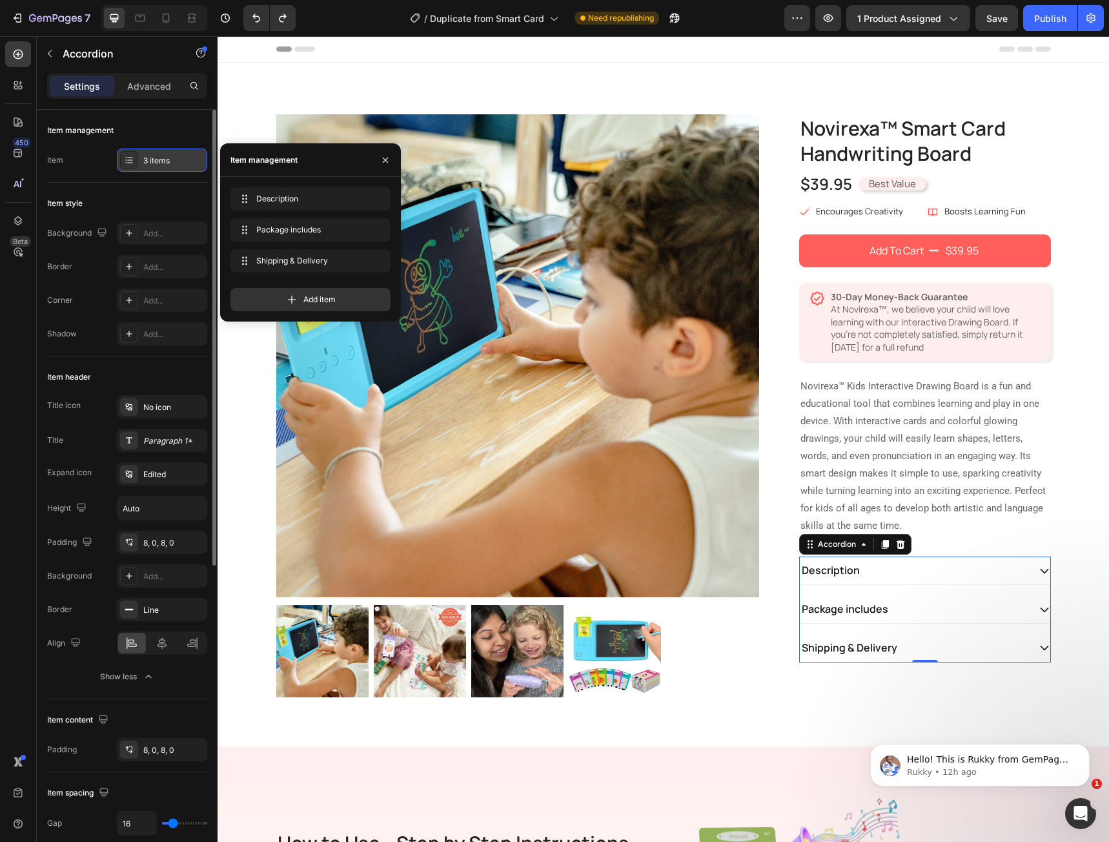
click at [163, 164] on div "3 items" at bounding box center [173, 161] width 61 height 12
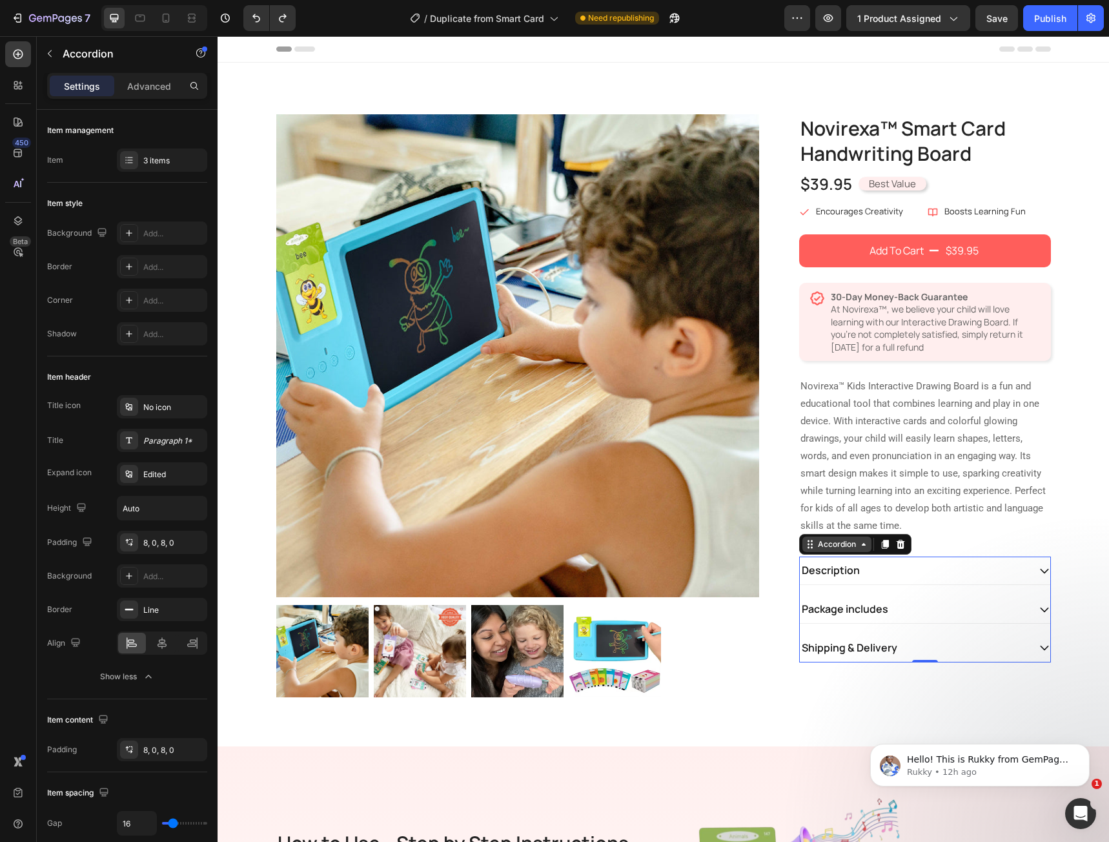
click at [835, 546] on div "Accordion" at bounding box center [836, 544] width 43 height 12
click at [900, 576] on div "Description" at bounding box center [914, 570] width 229 height 17
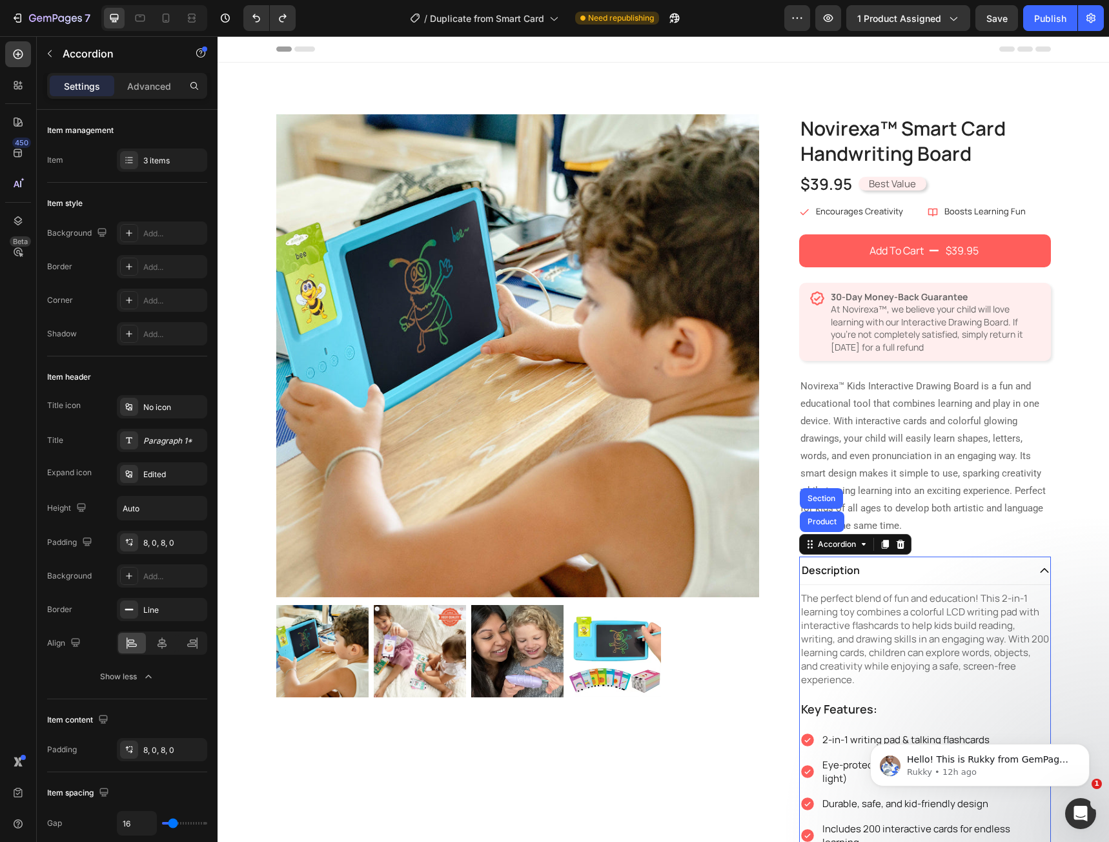
click at [900, 576] on div "Description" at bounding box center [914, 570] width 229 height 17
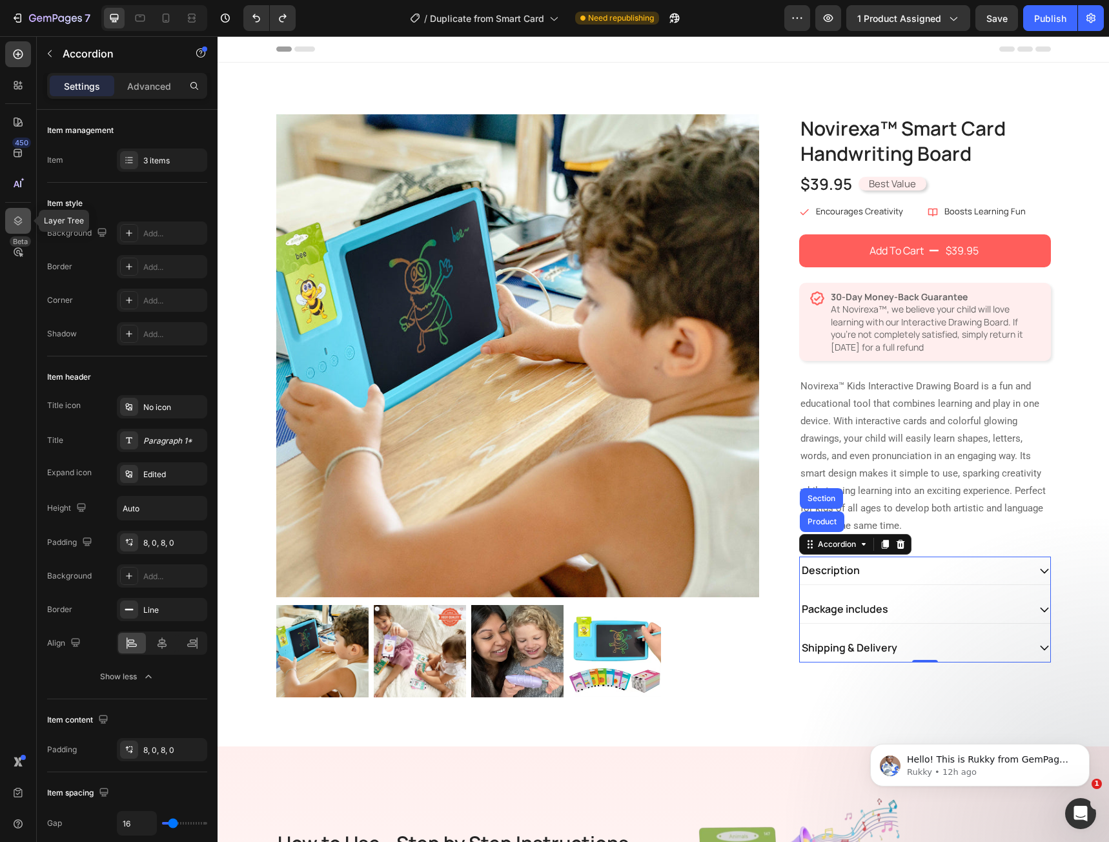
click at [19, 227] on icon at bounding box center [18, 220] width 13 height 13
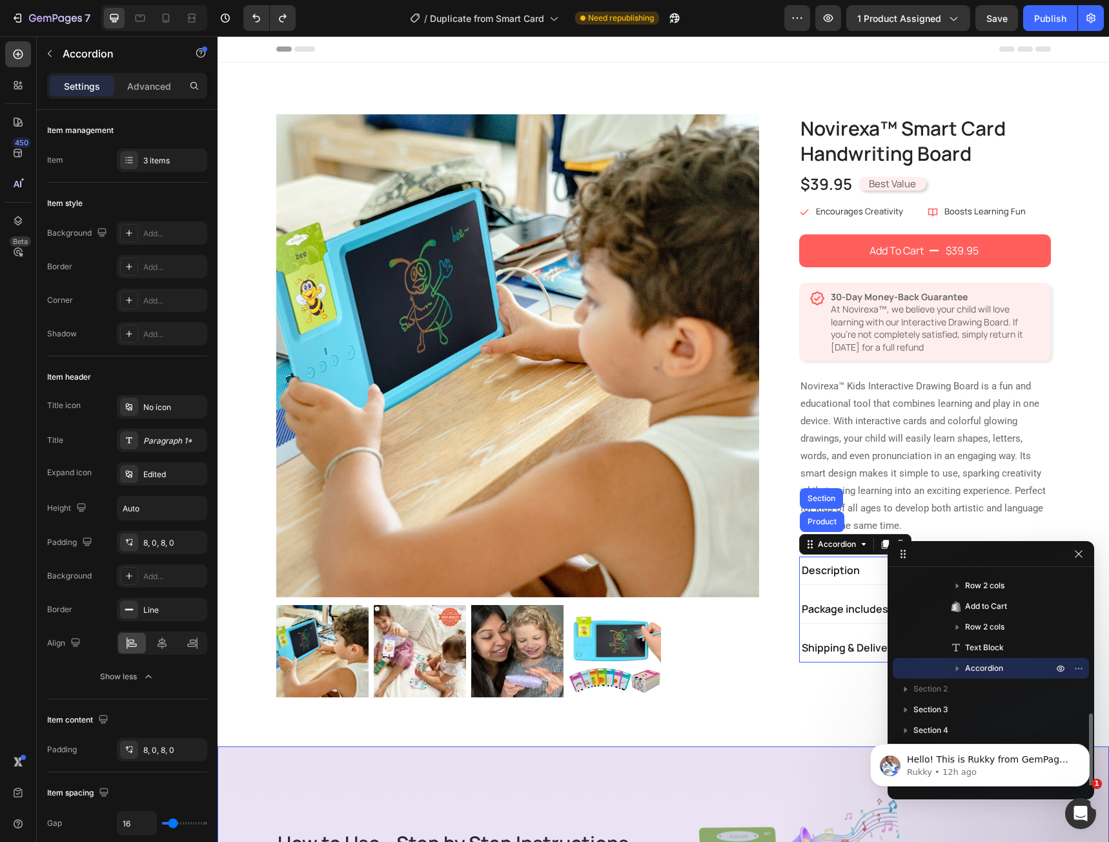
scroll to position [200, 0]
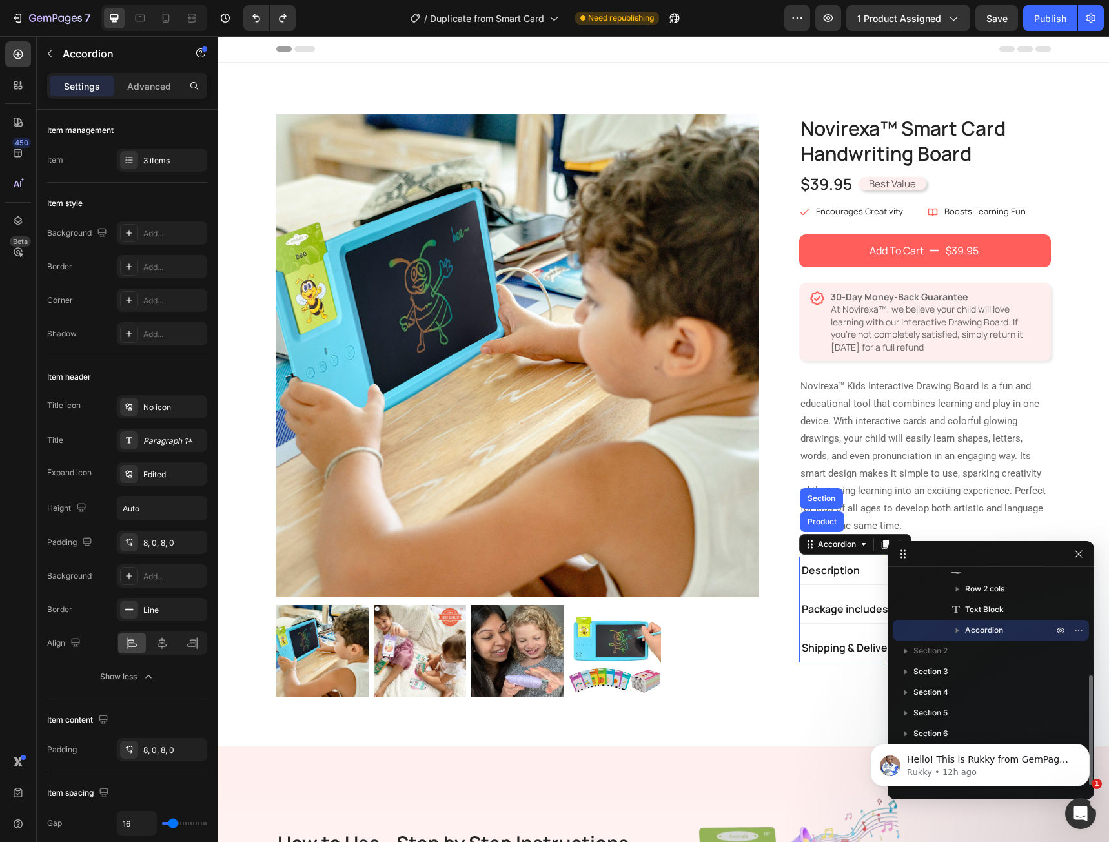
click at [956, 632] on icon "button" at bounding box center [957, 630] width 3 height 5
click at [990, 654] on span "Accordion Item" at bounding box center [1006, 650] width 56 height 13
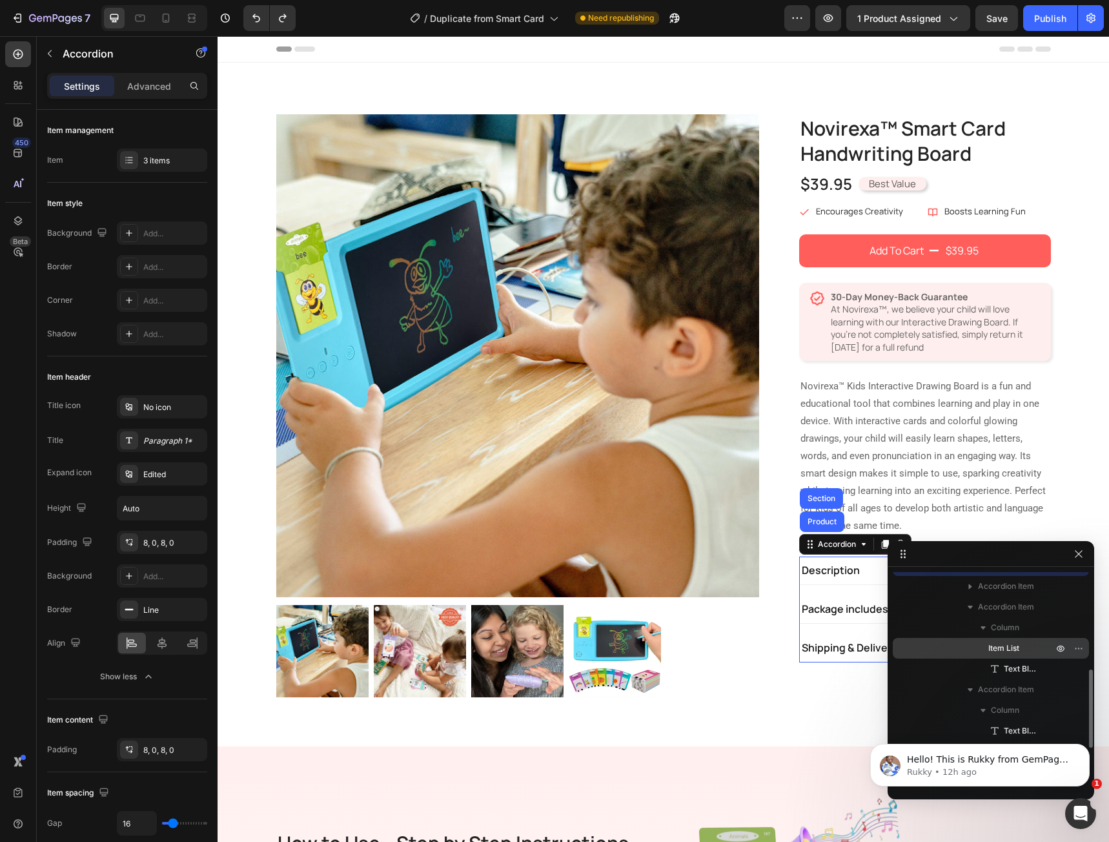
click at [998, 656] on div "Item List" at bounding box center [991, 648] width 186 height 21
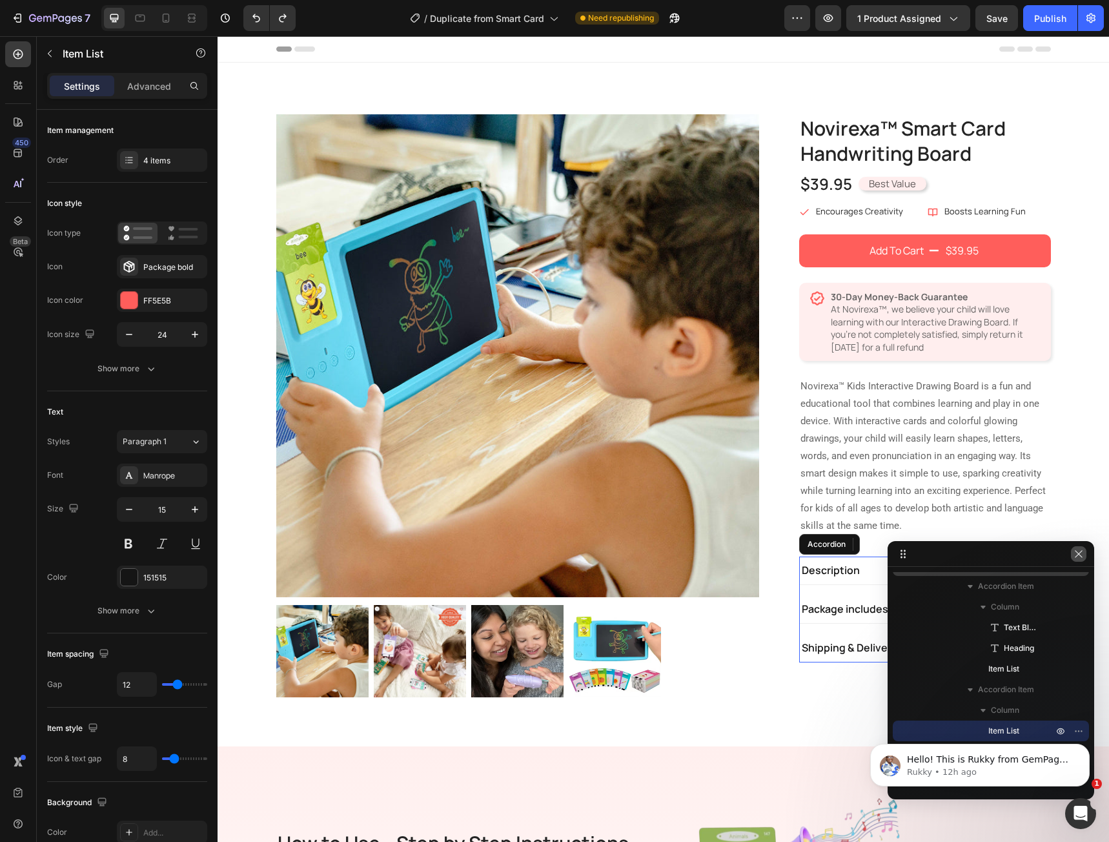
click at [1080, 560] on button "button" at bounding box center [1078, 553] width 15 height 15
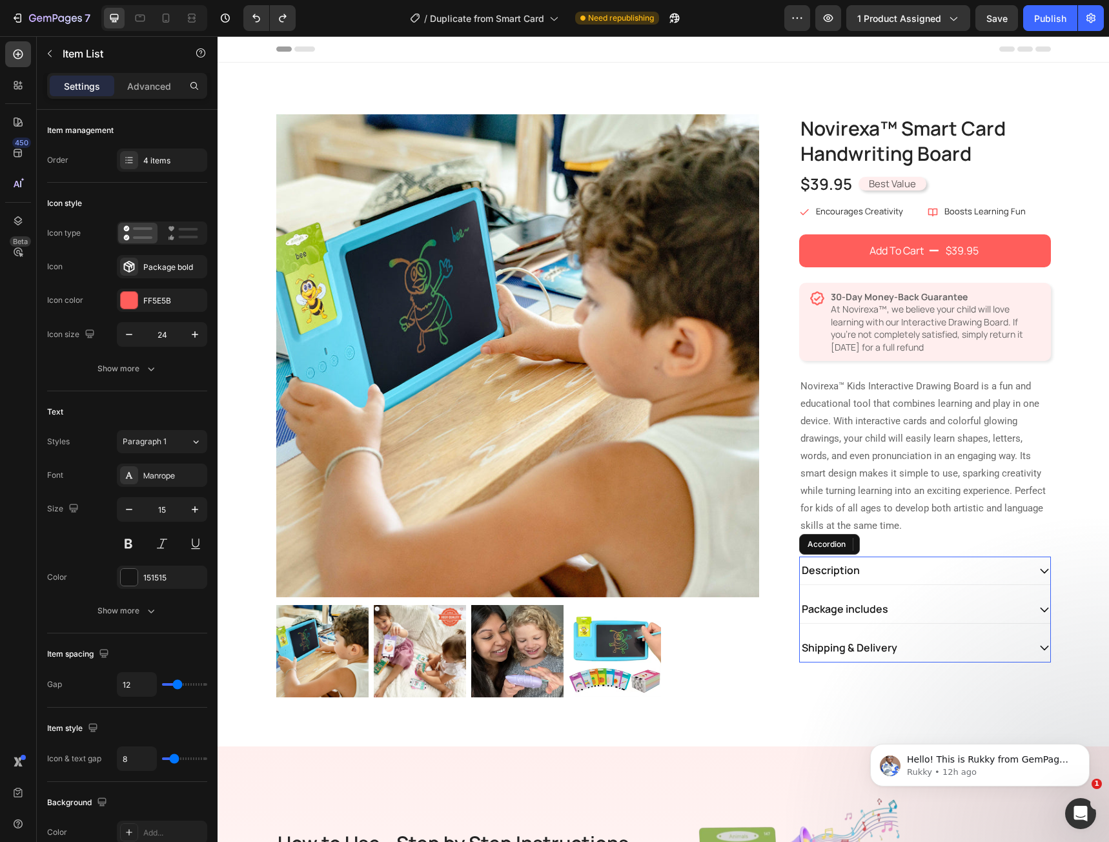
click at [983, 569] on div "Description" at bounding box center [914, 570] width 229 height 17
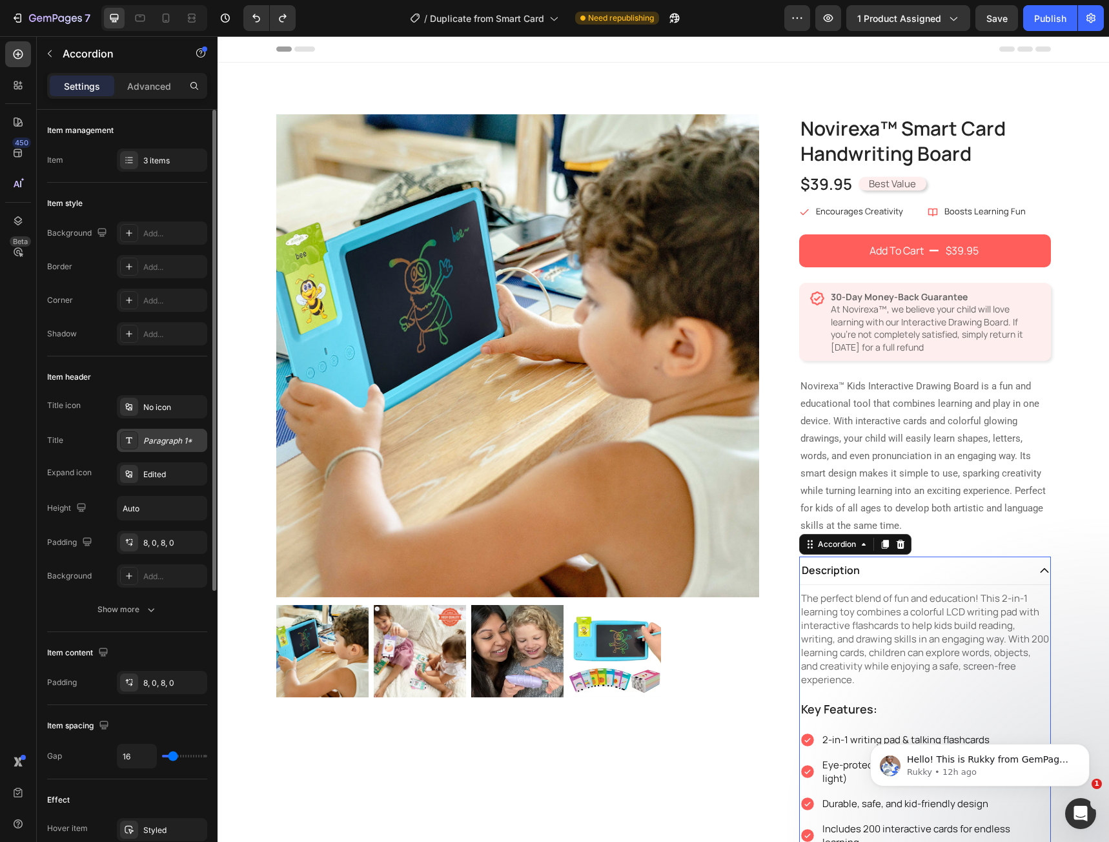
click at [174, 440] on div "Paragraph 1*" at bounding box center [173, 441] width 61 height 12
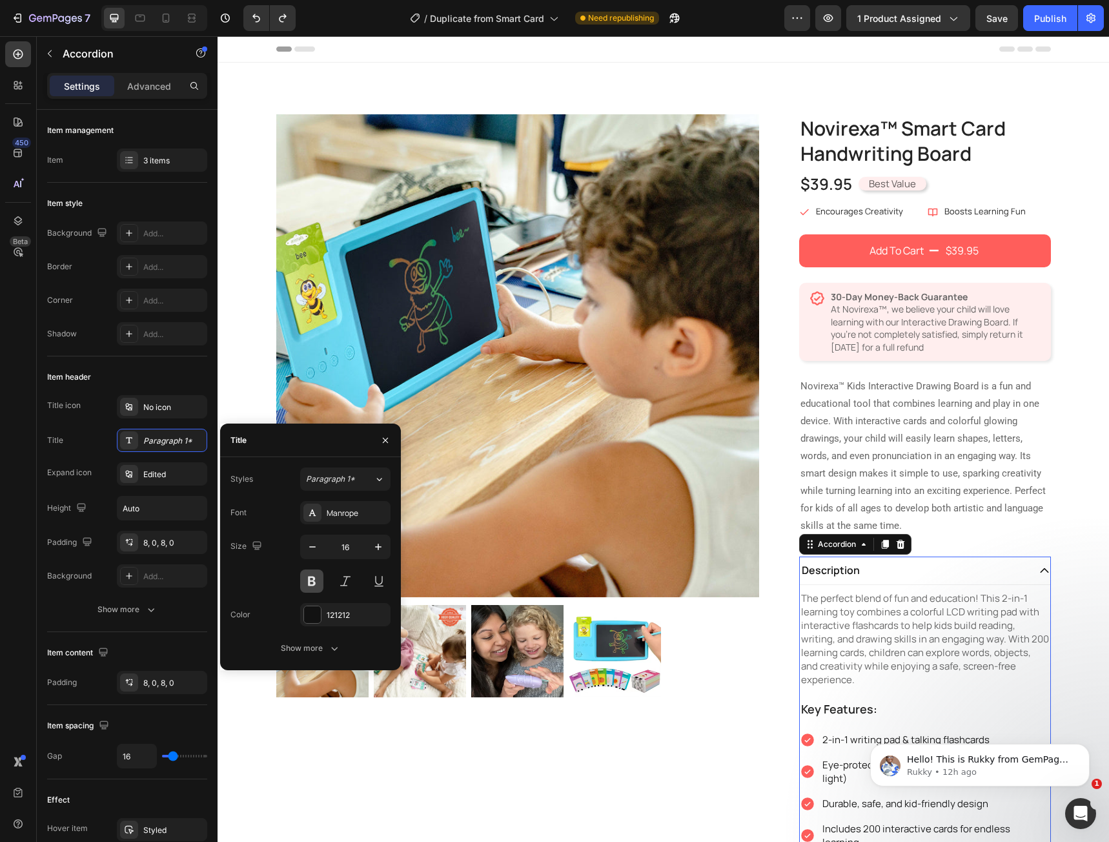
click at [307, 583] on button at bounding box center [311, 580] width 23 height 23
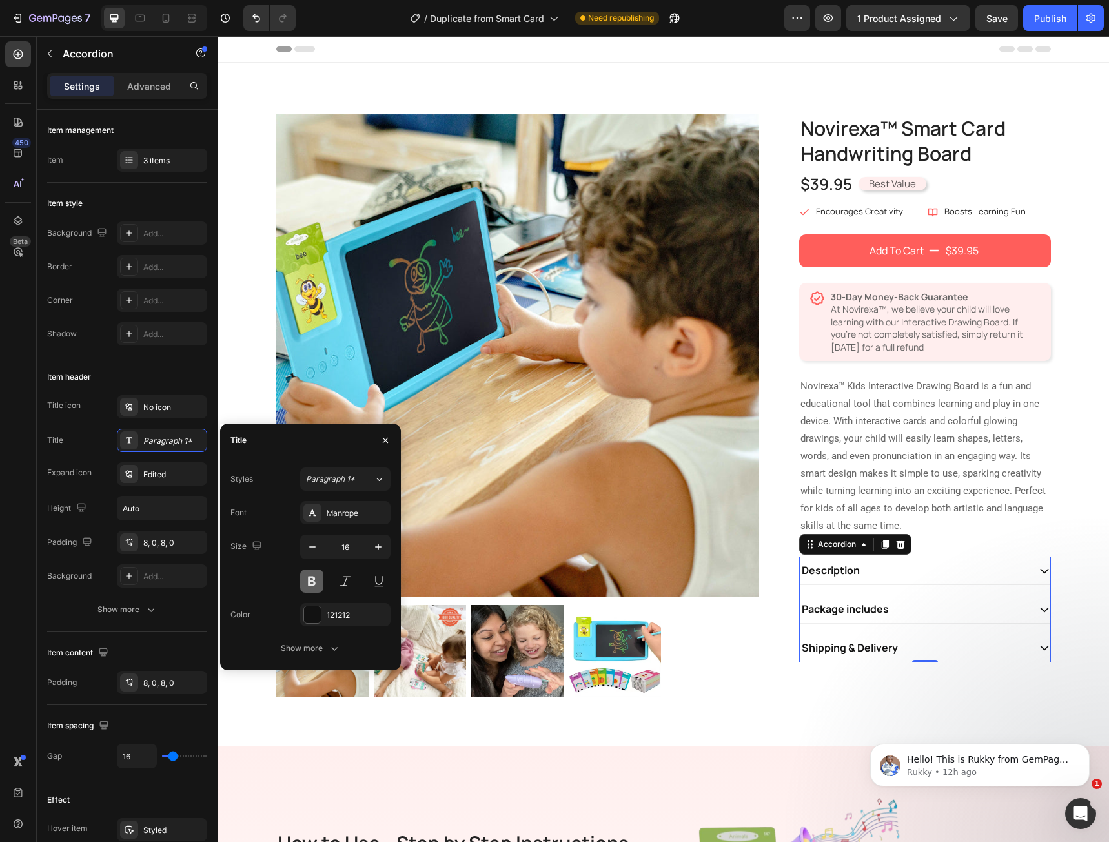
click at [307, 583] on button at bounding box center [311, 580] width 23 height 23
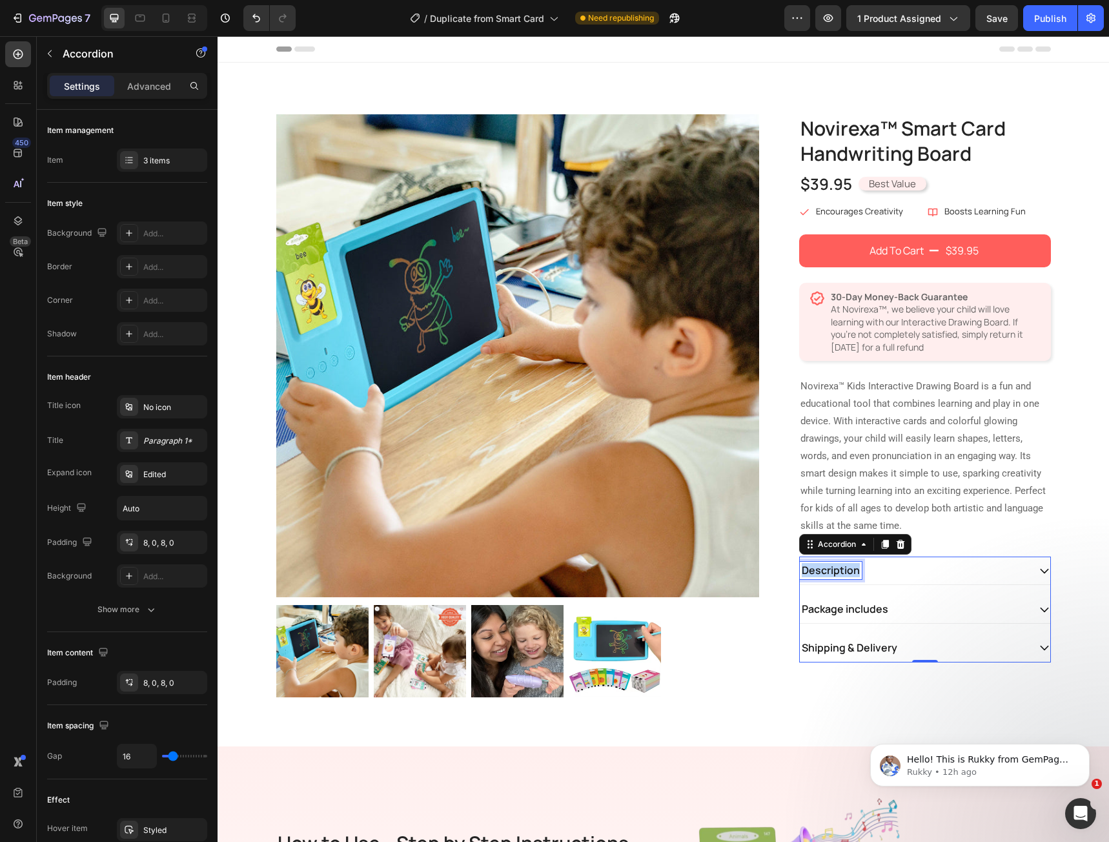
click at [820, 576] on p "Description" at bounding box center [831, 571] width 58 height 14
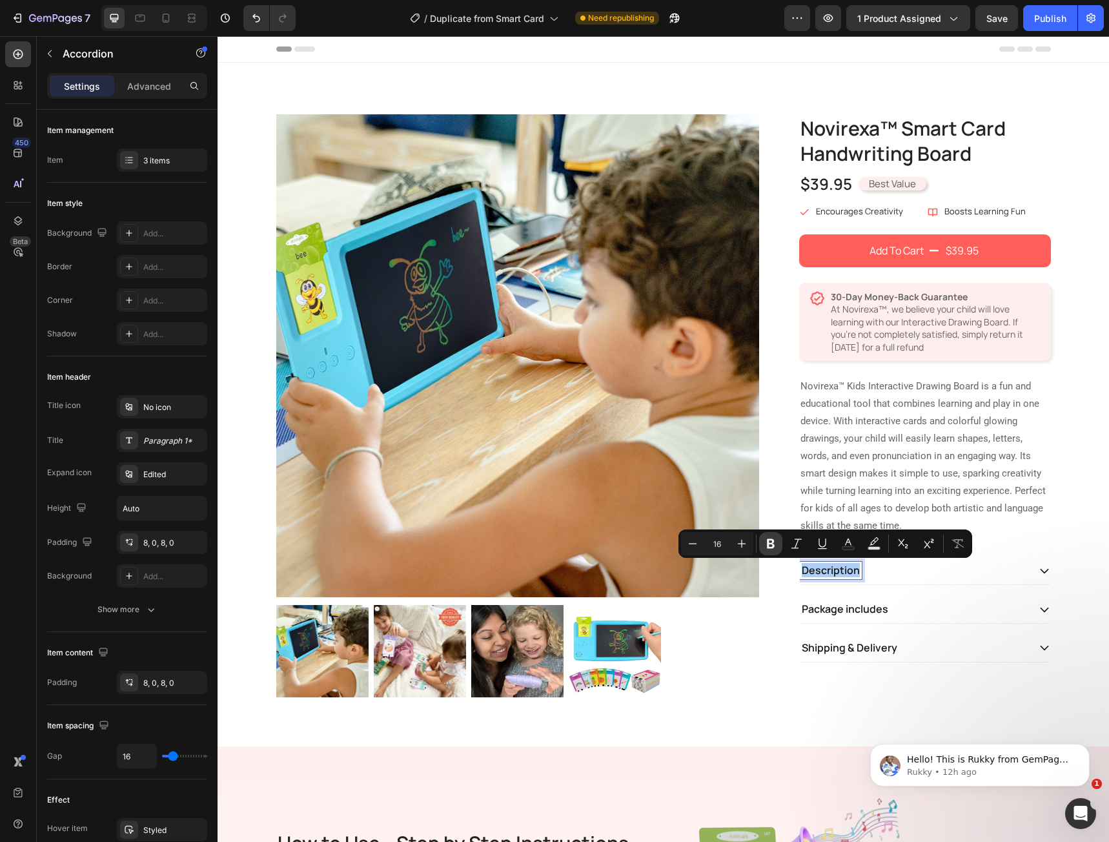
click at [771, 548] on icon "Editor contextual toolbar" at bounding box center [771, 544] width 8 height 10
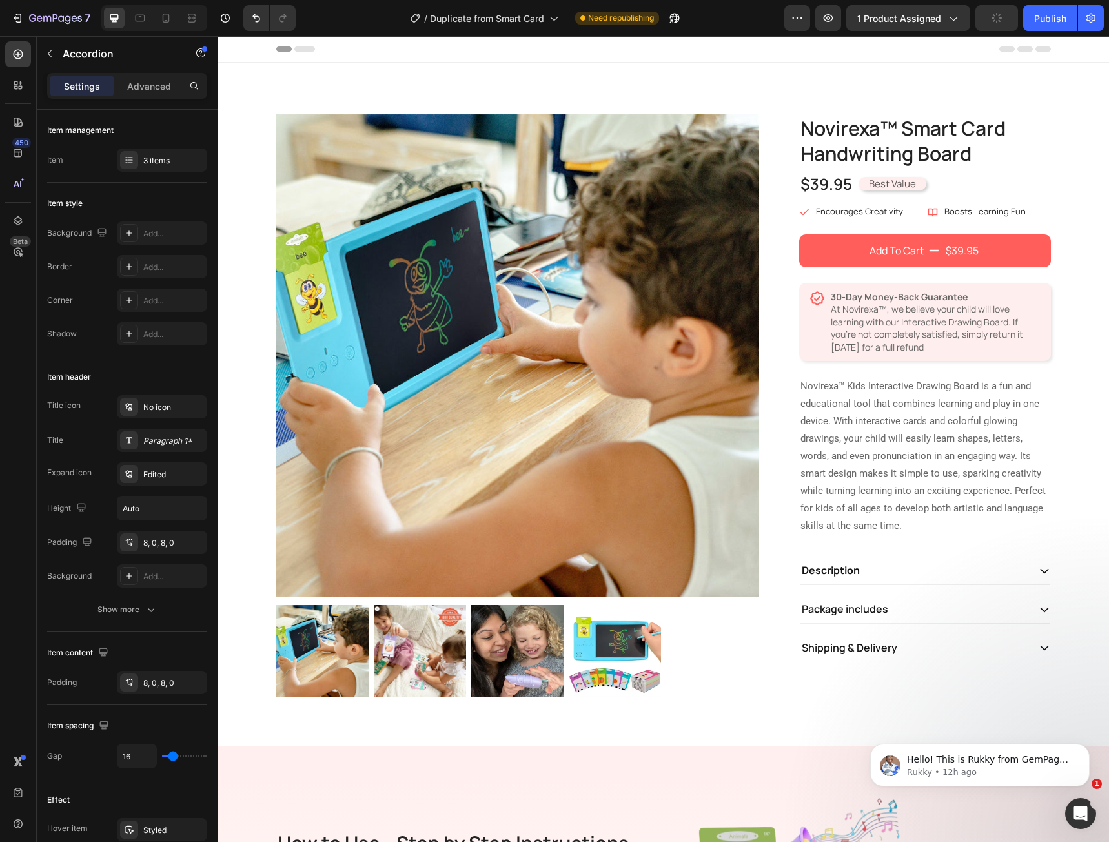
click at [809, 567] on strong "Description" at bounding box center [831, 570] width 58 height 14
click at [256, 28] on button "Undo/Redo" at bounding box center [256, 18] width 26 height 26
click at [260, 22] on icon "Undo/Redo" at bounding box center [256, 18] width 13 height 13
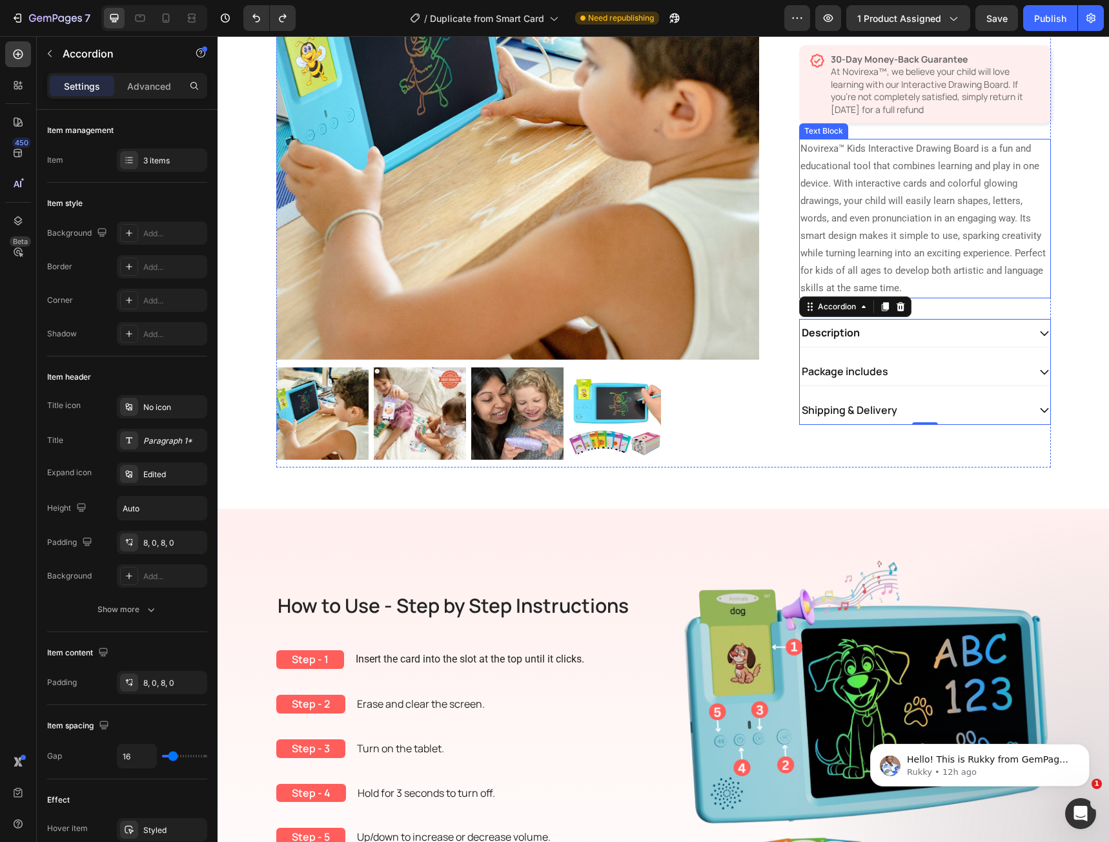
scroll to position [258, 0]
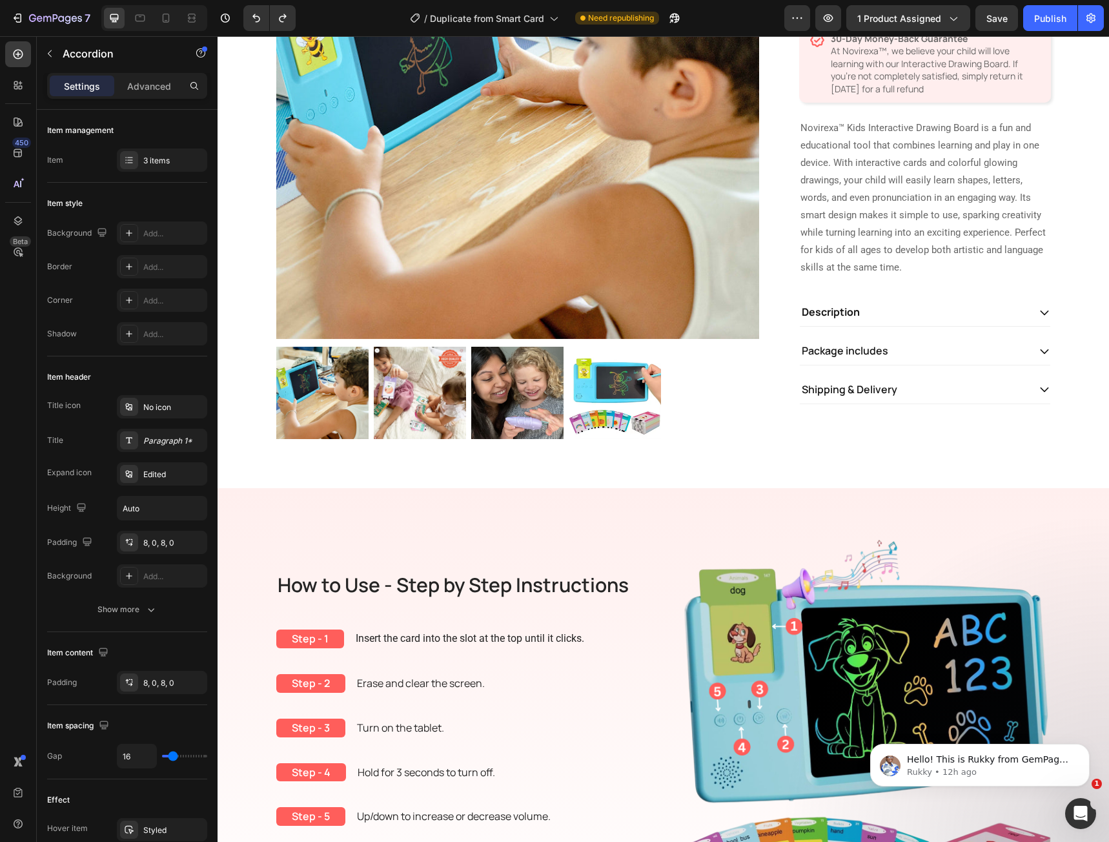
click at [1039, 392] on icon at bounding box center [1045, 389] width 12 height 12
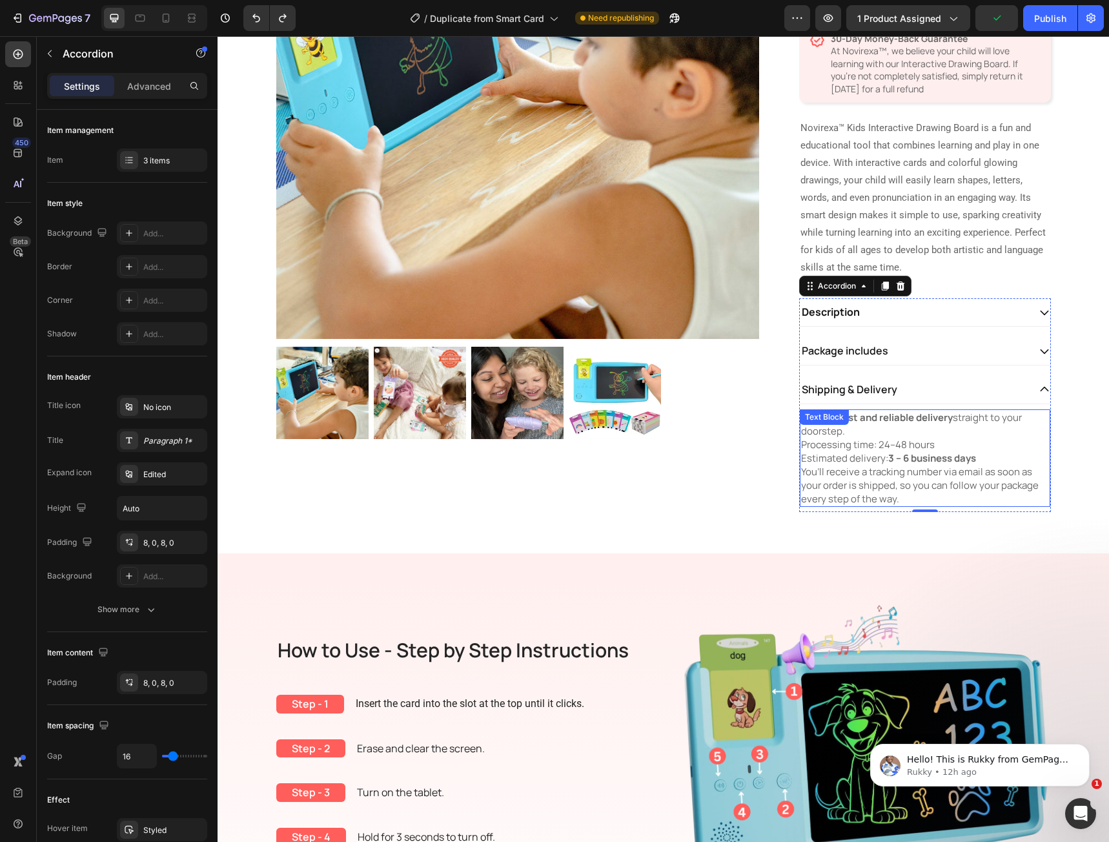
click at [918, 451] on strong "3 – 6 business days" at bounding box center [932, 458] width 88 height 14
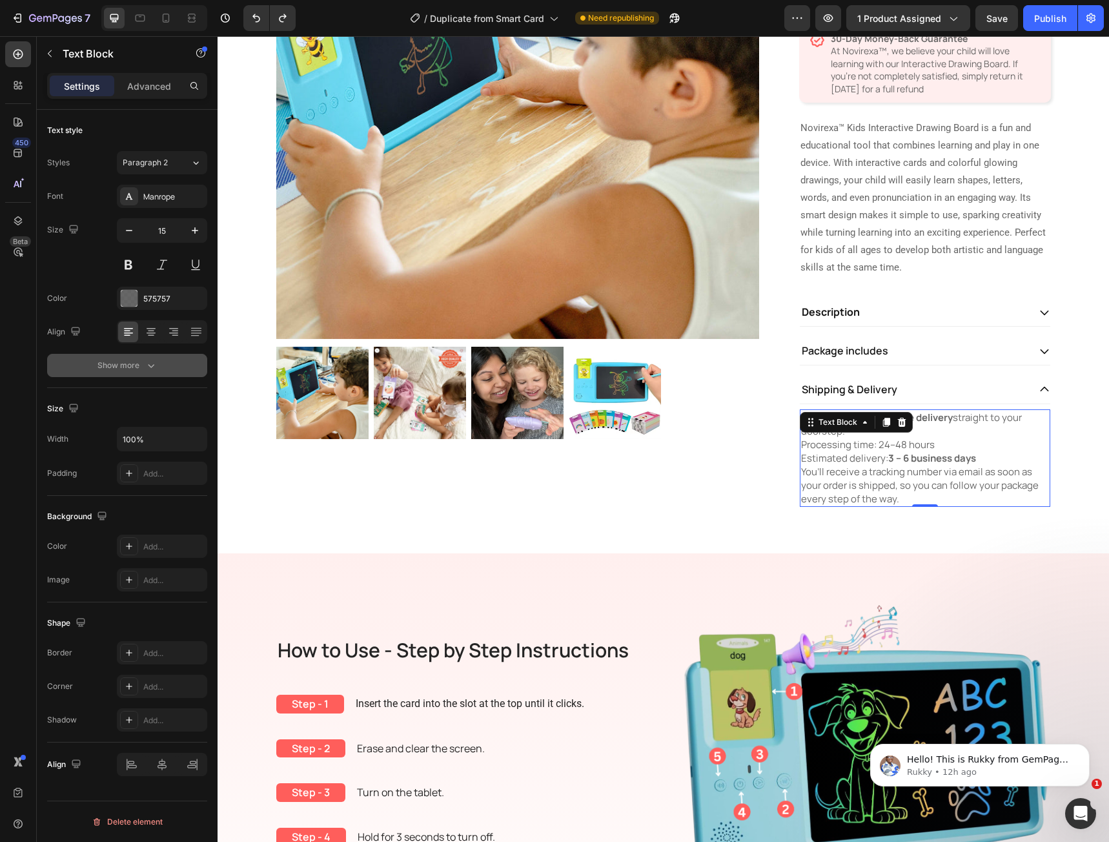
click at [150, 365] on icon "button" at bounding box center [151, 365] width 13 height 13
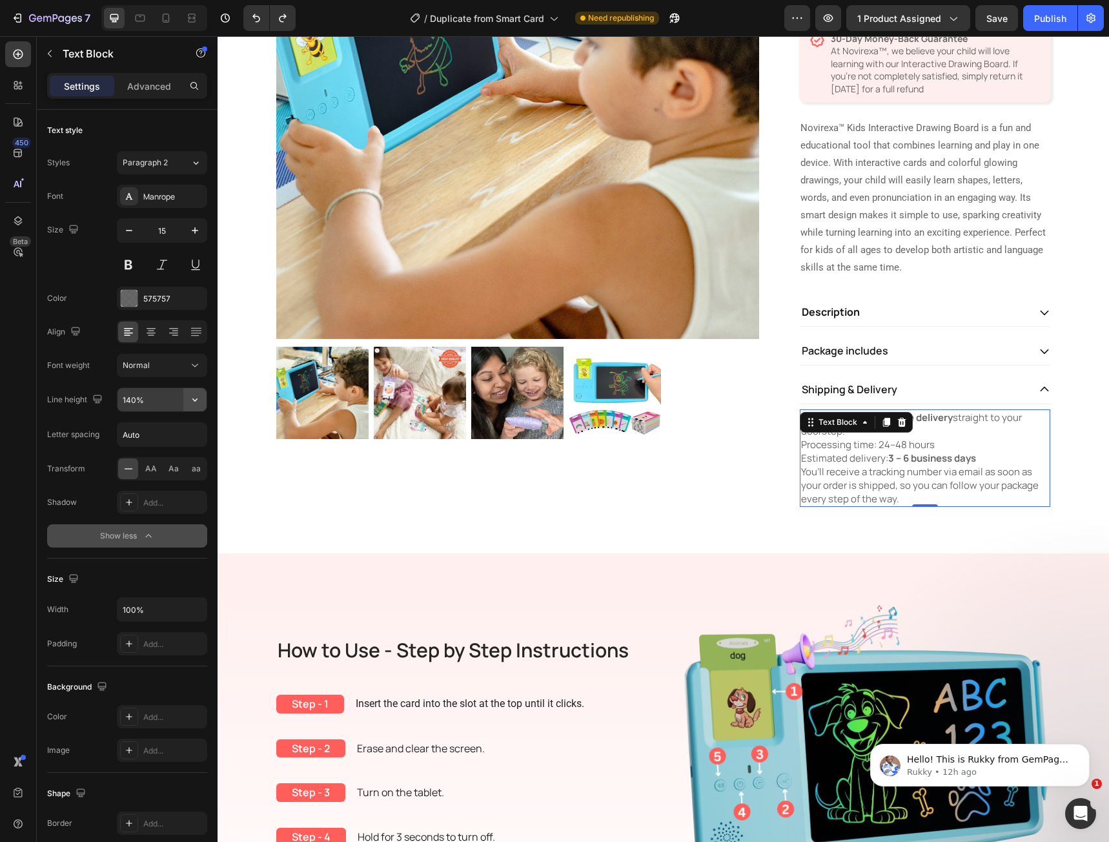
click at [194, 406] on button "button" at bounding box center [194, 399] width 23 height 23
click at [174, 508] on p "150%" at bounding box center [159, 506] width 74 height 12
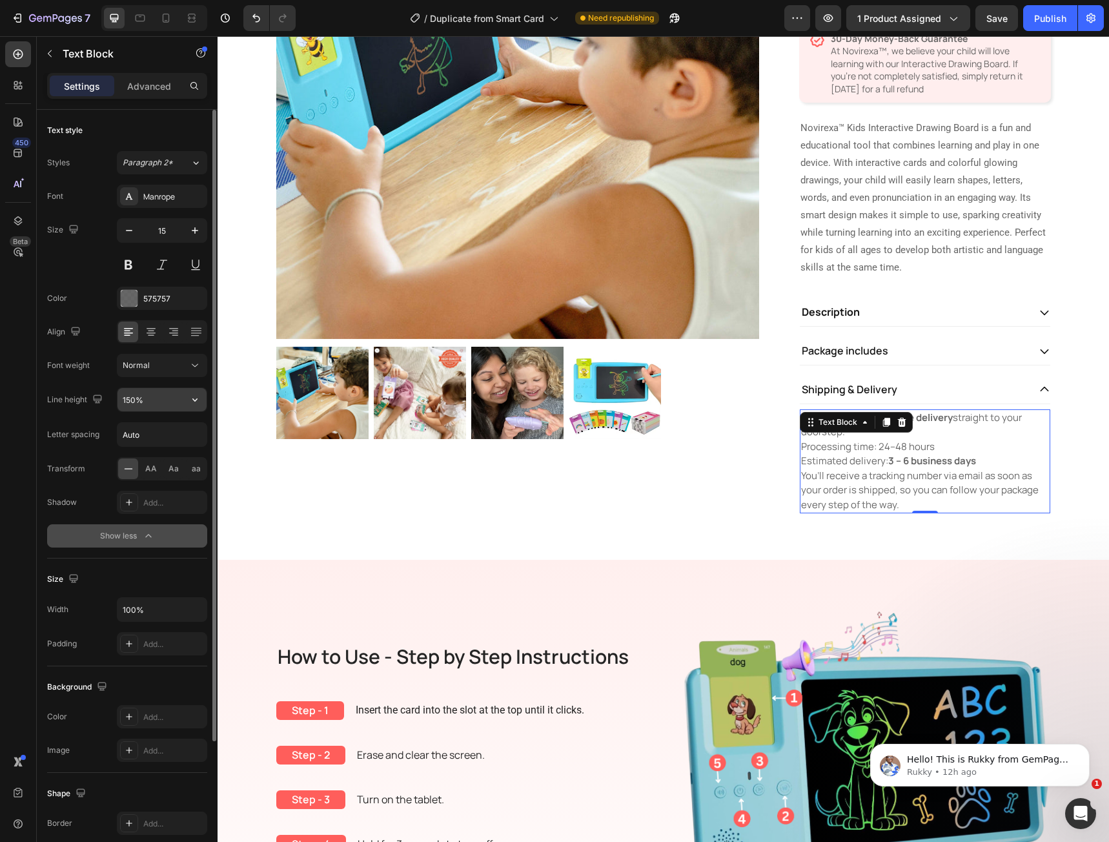
click at [198, 407] on button "button" at bounding box center [194, 399] width 23 height 23
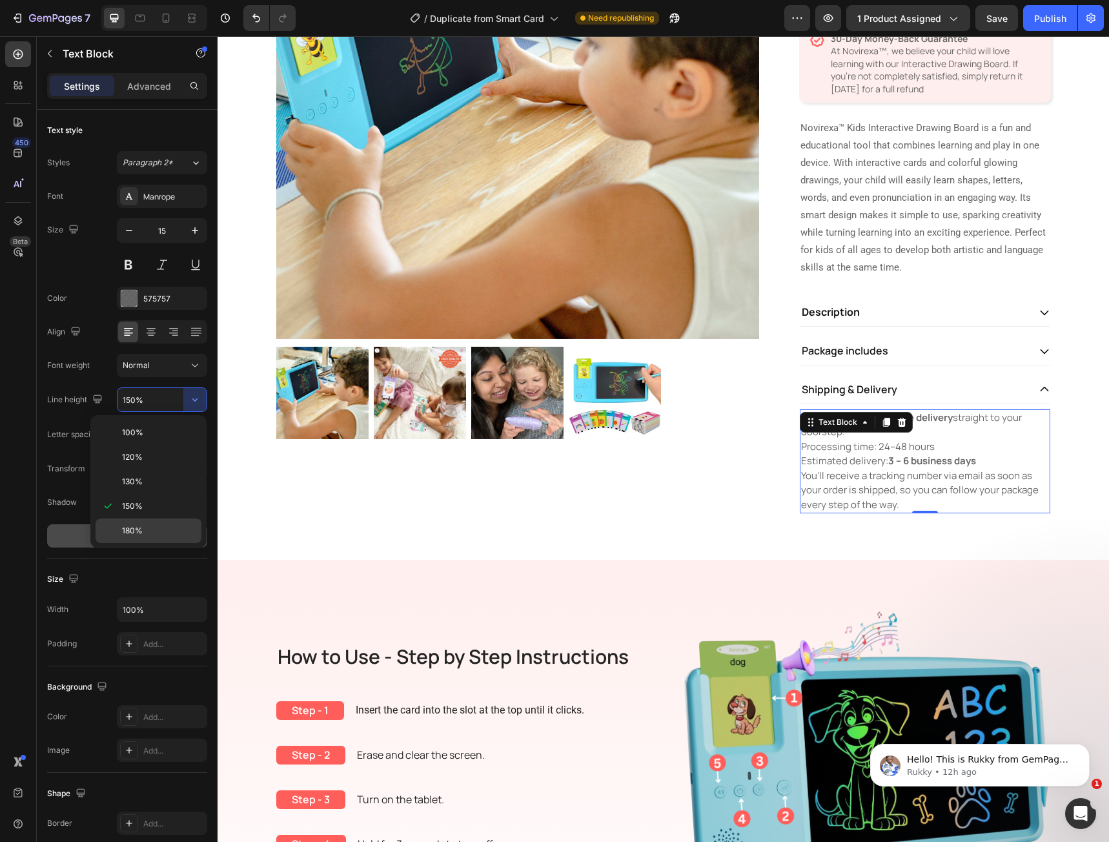
click at [168, 529] on p "180%" at bounding box center [159, 531] width 74 height 12
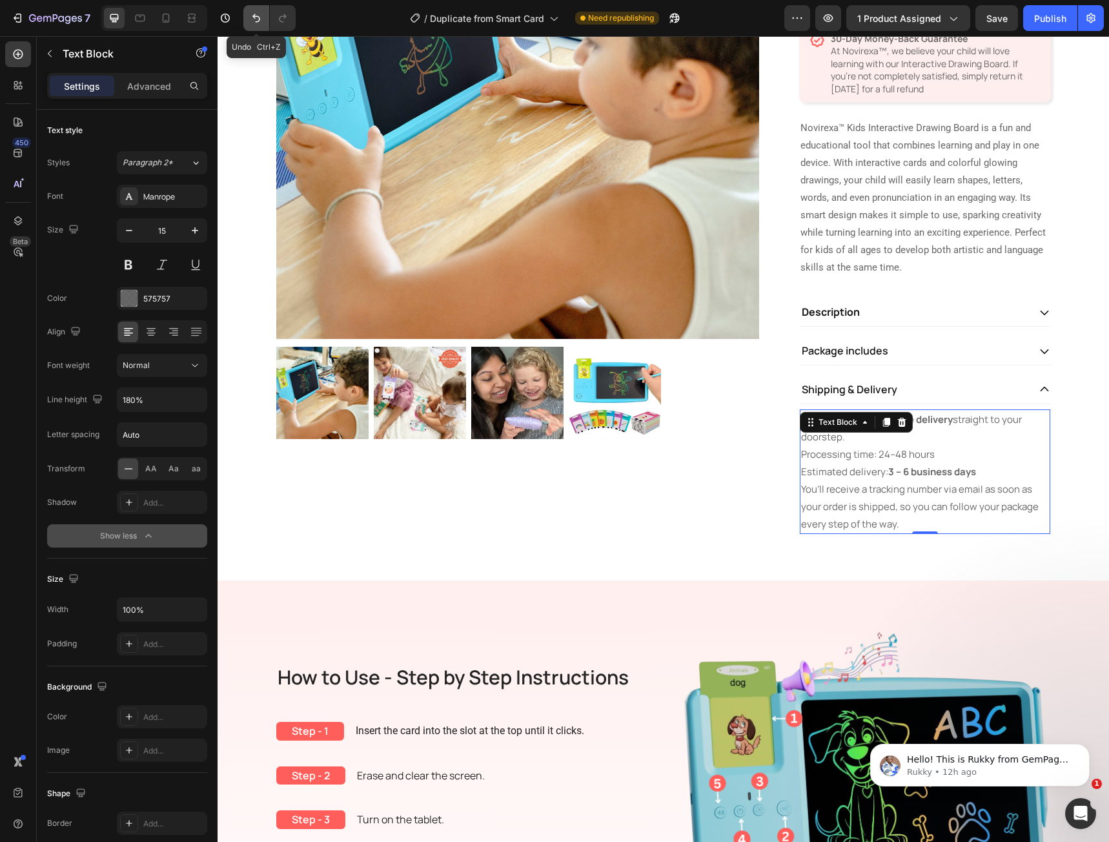
click at [265, 21] on button "Undo/Redo" at bounding box center [256, 18] width 26 height 26
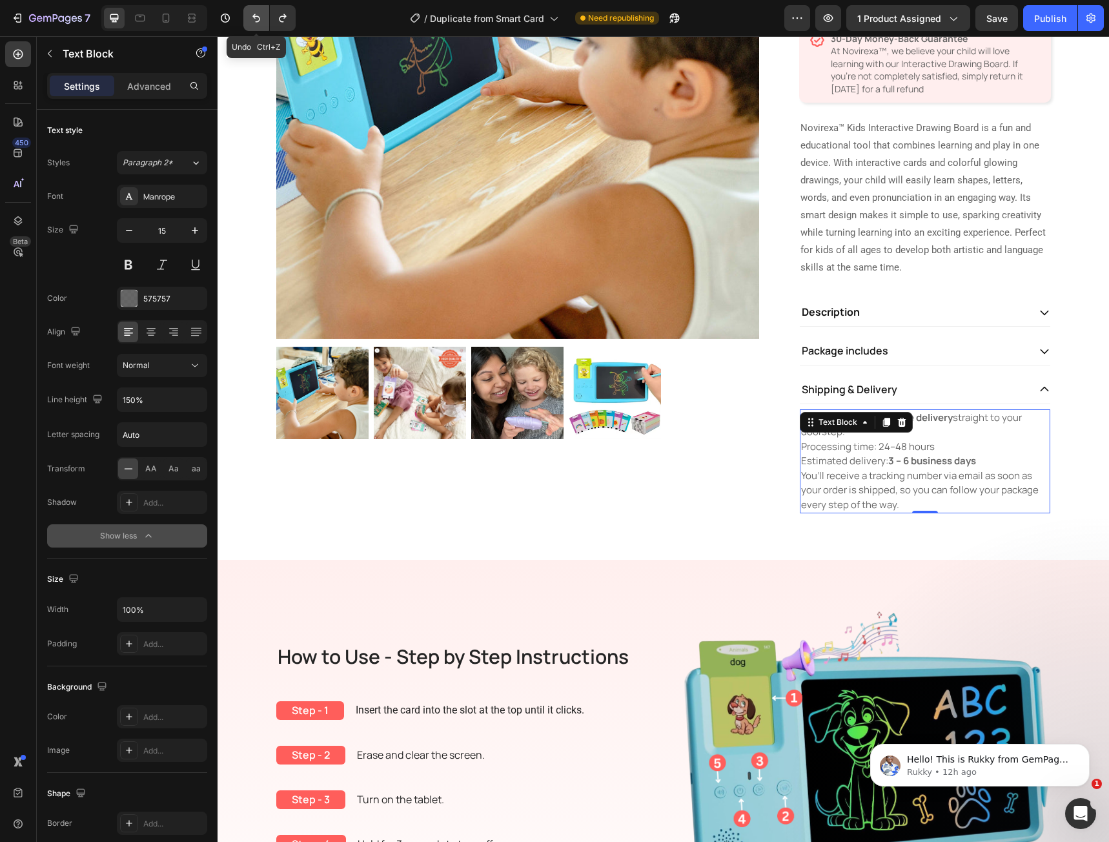
click at [265, 21] on button "Undo/Redo" at bounding box center [256, 18] width 26 height 26
type input "140%"
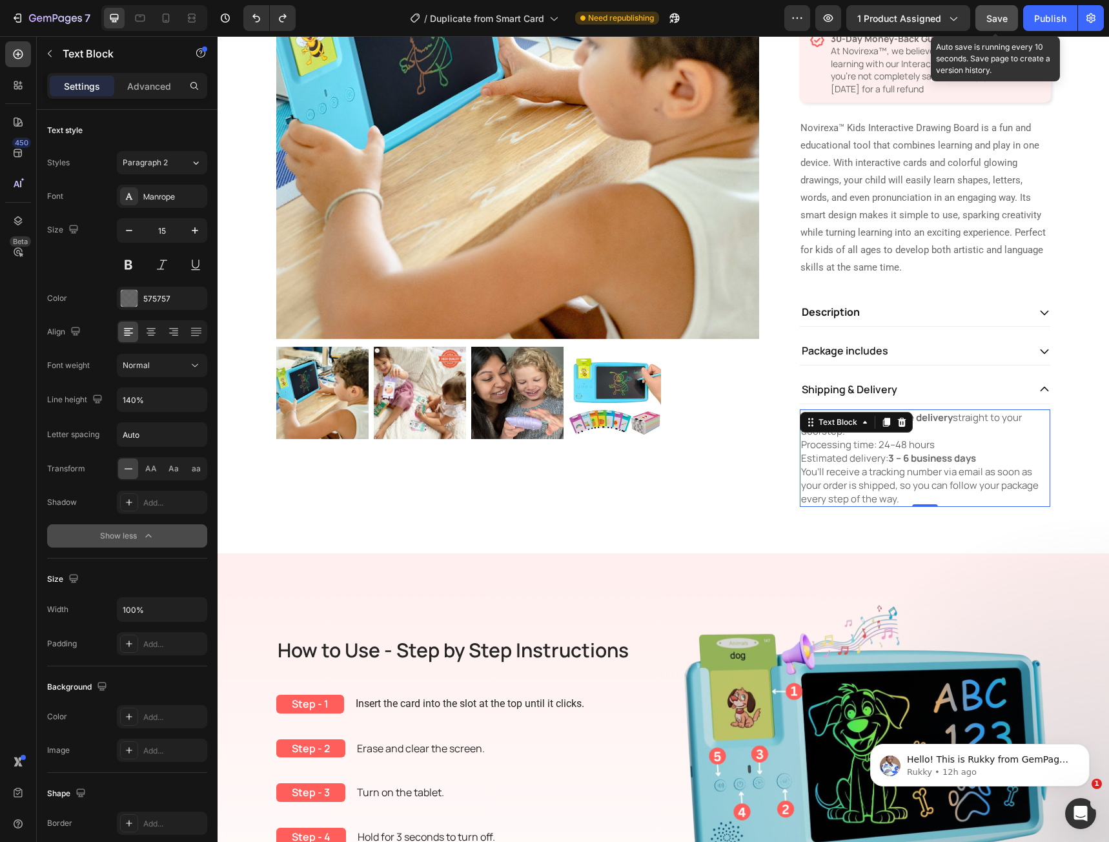
click at [988, 24] on div "Save" at bounding box center [996, 19] width 21 height 14
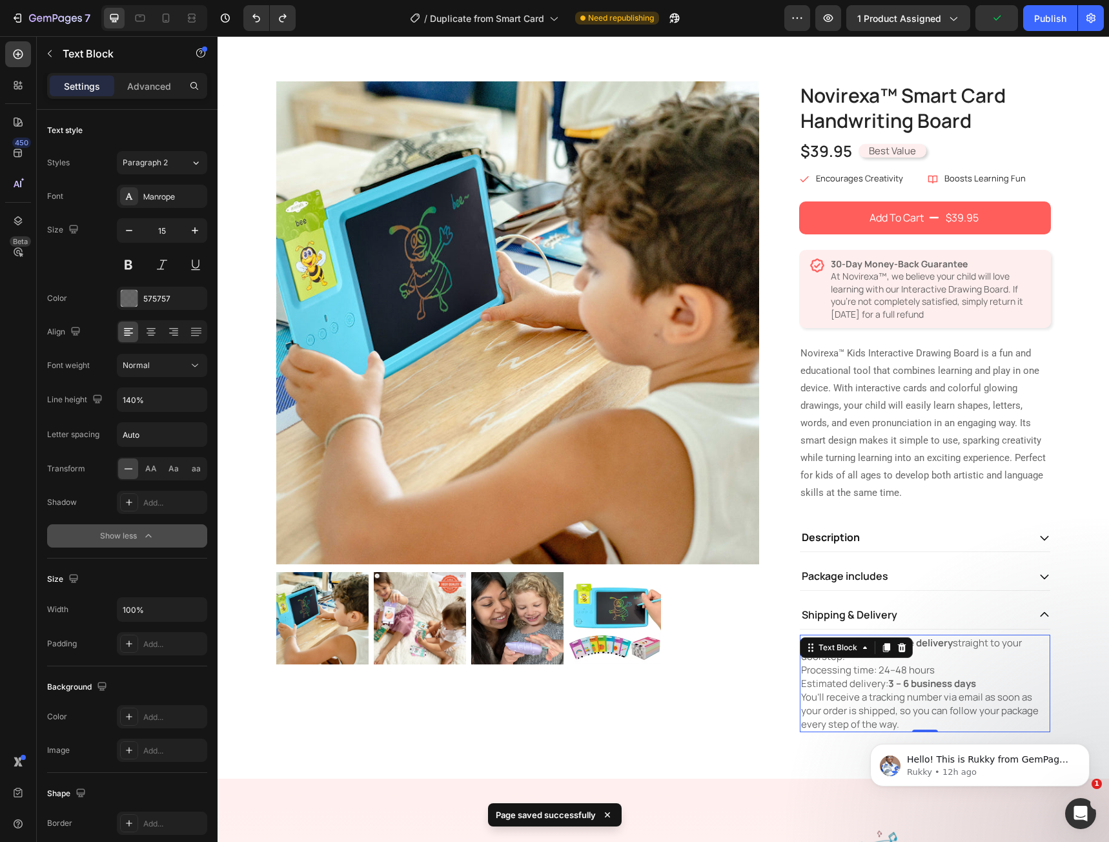
scroll to position [0, 0]
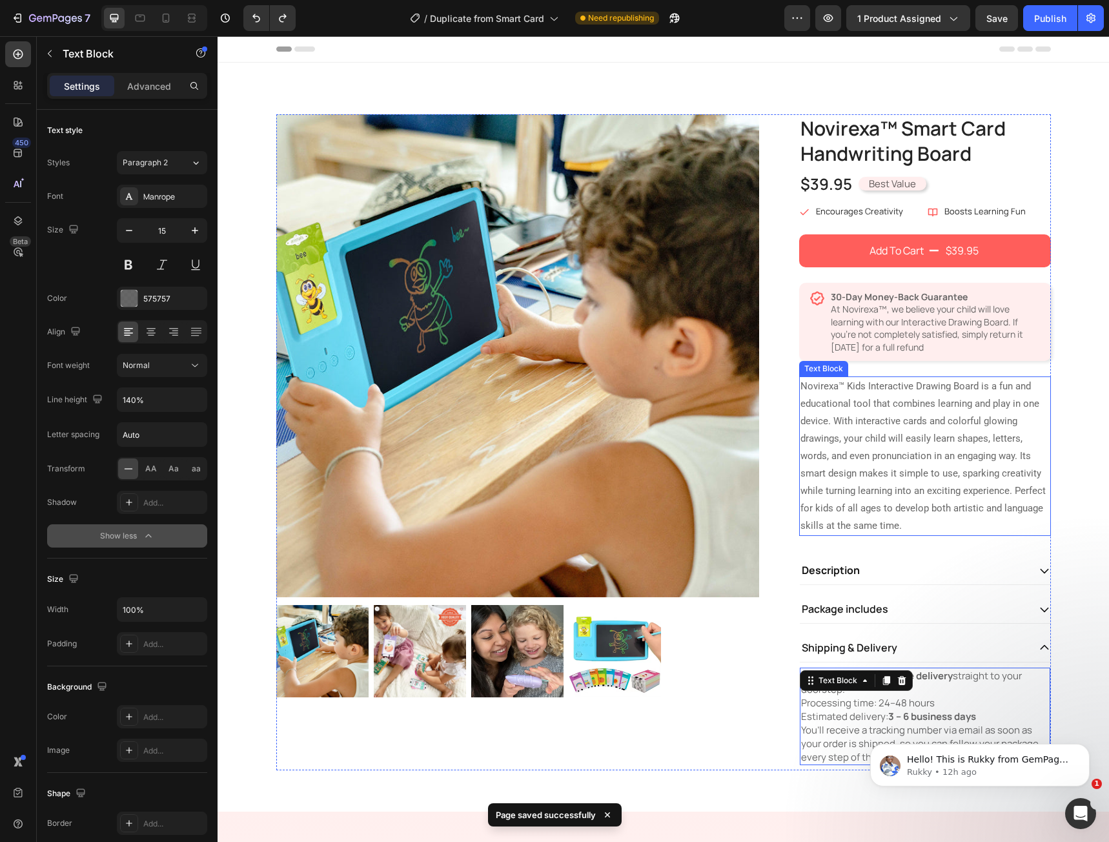
click at [908, 445] on p "Novirexa™ Kids Interactive Drawing Board is a fun and educational tool that com…" at bounding box center [924, 456] width 249 height 157
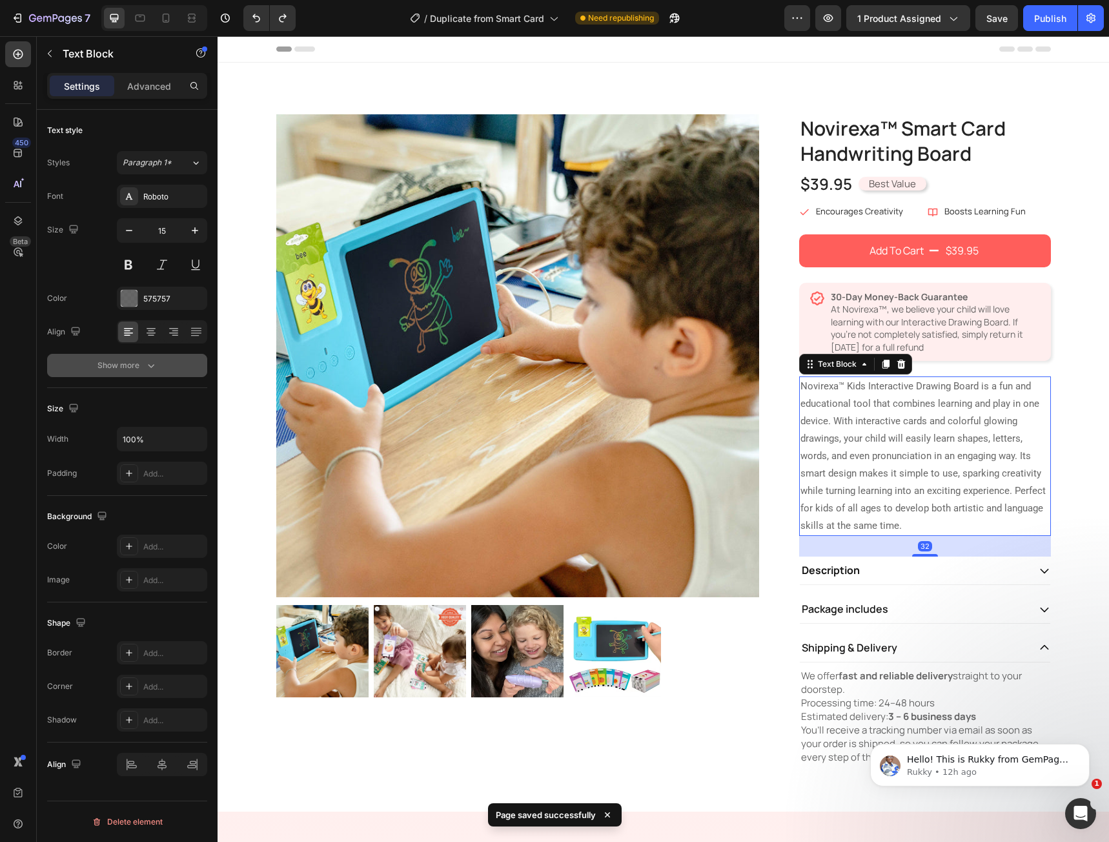
click at [140, 367] on div "Show more" at bounding box center [127, 365] width 60 height 13
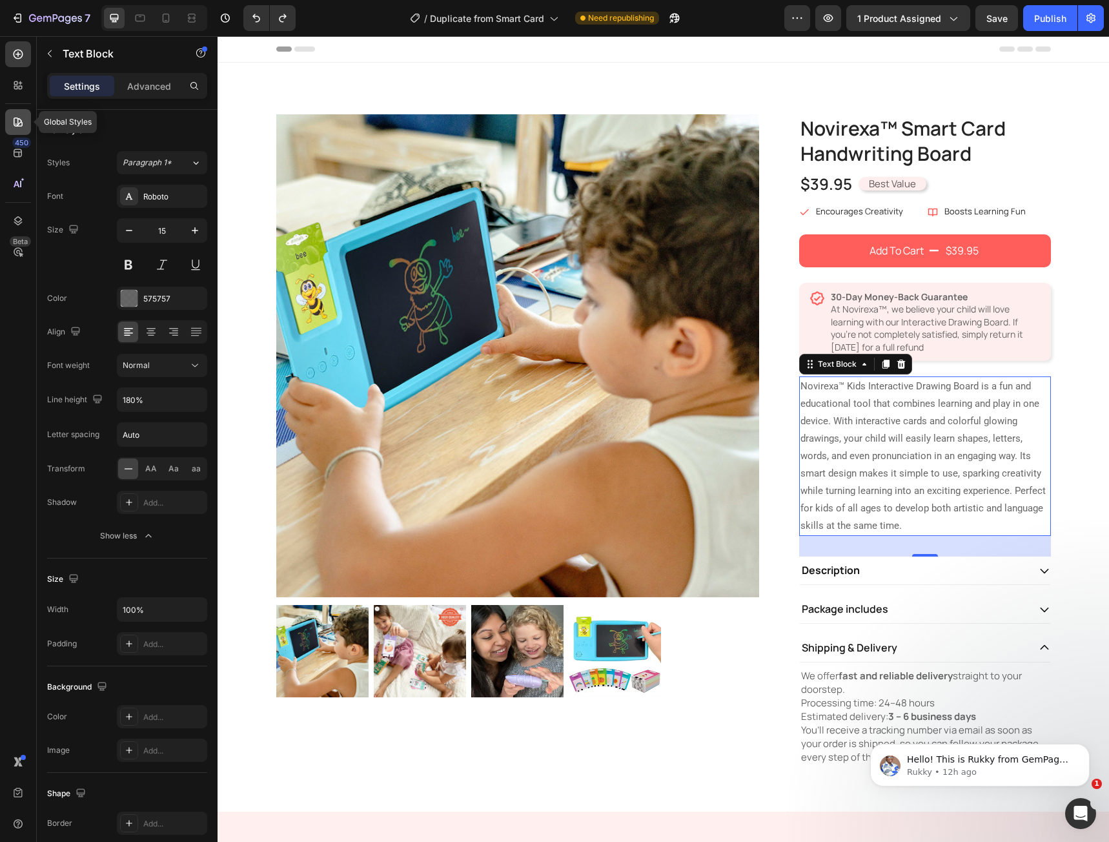
click at [9, 121] on div at bounding box center [18, 122] width 26 height 26
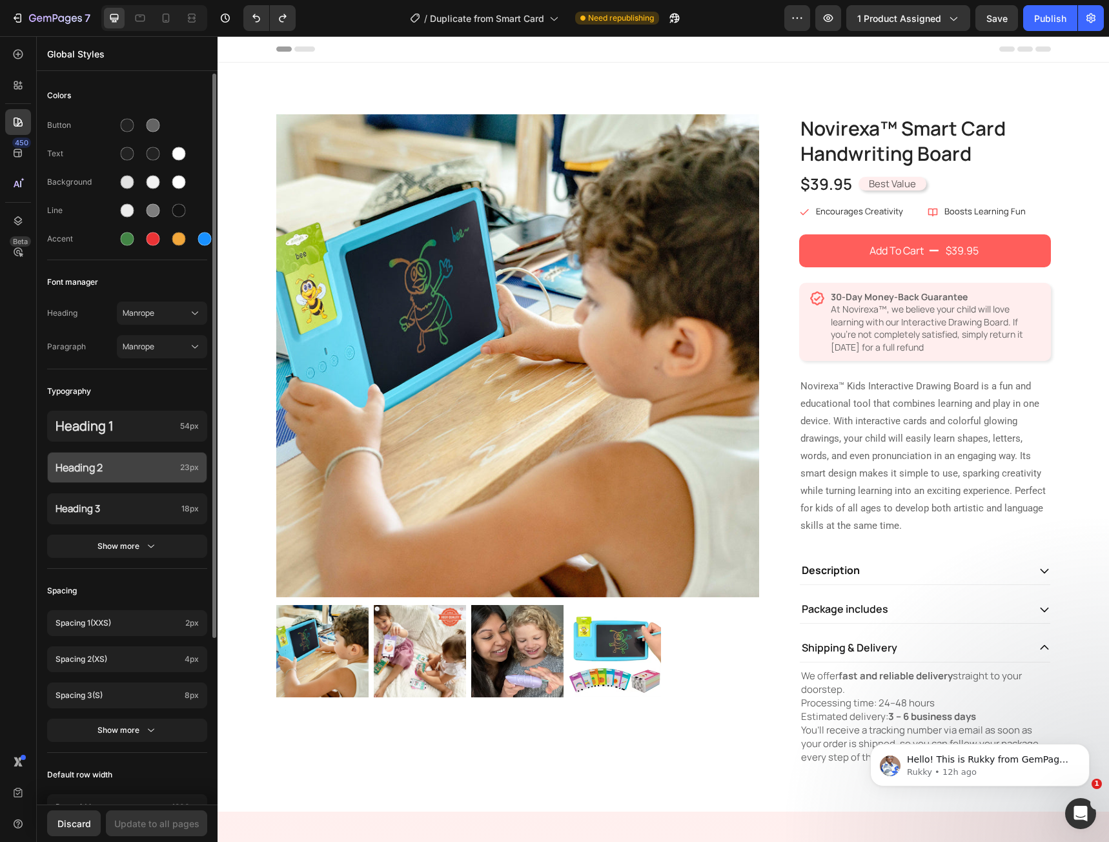
scroll to position [129, 0]
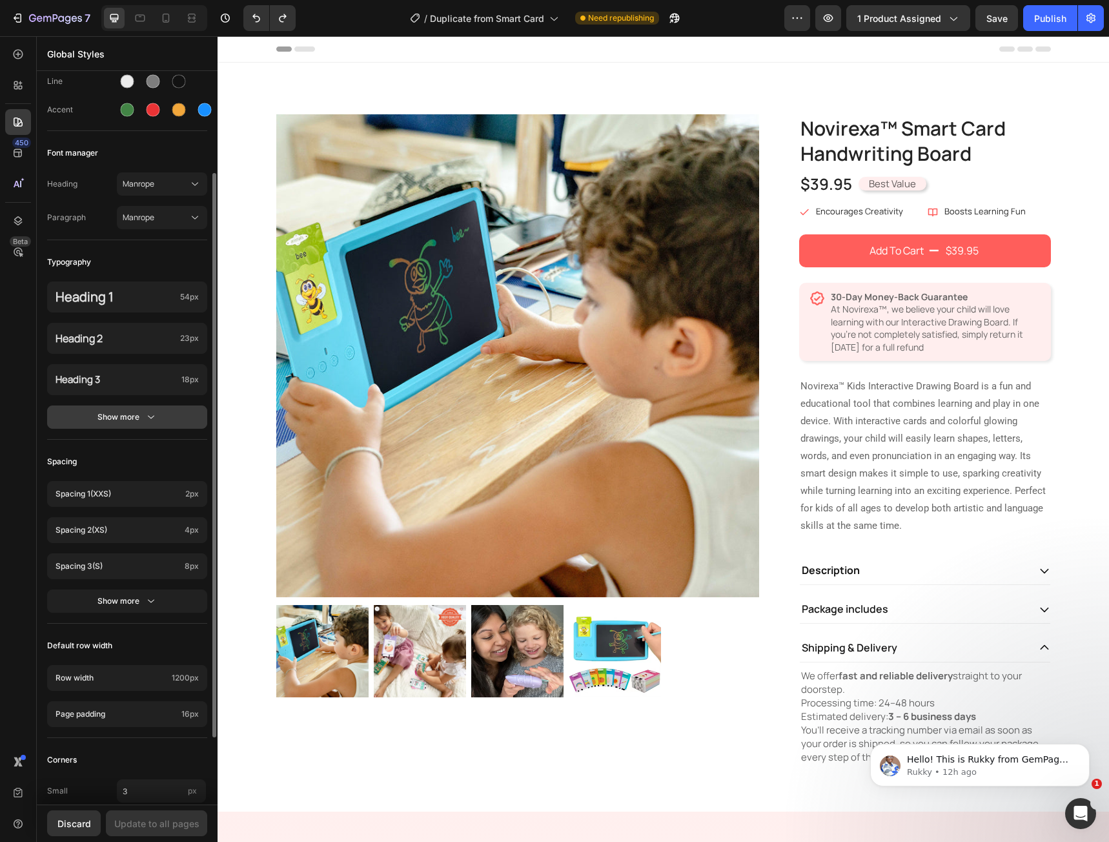
click at [134, 421] on div "Show more" at bounding box center [127, 417] width 60 height 13
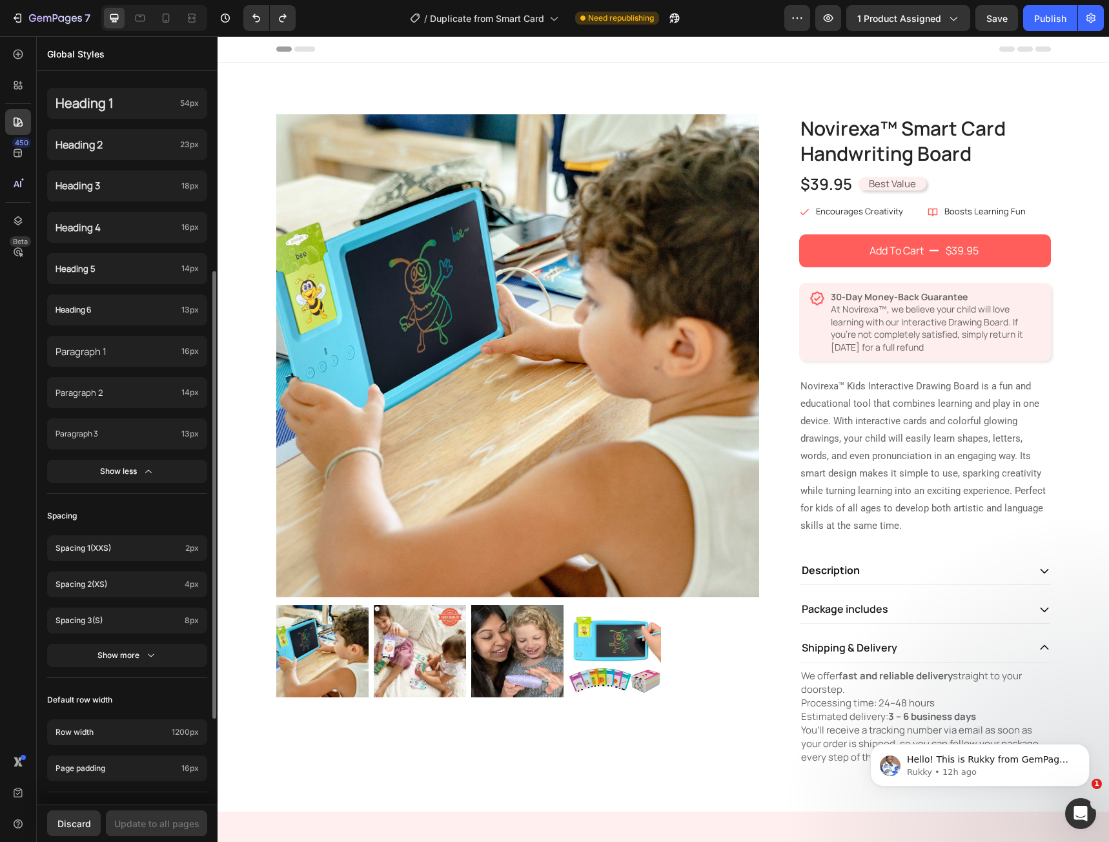
scroll to position [463, 0]
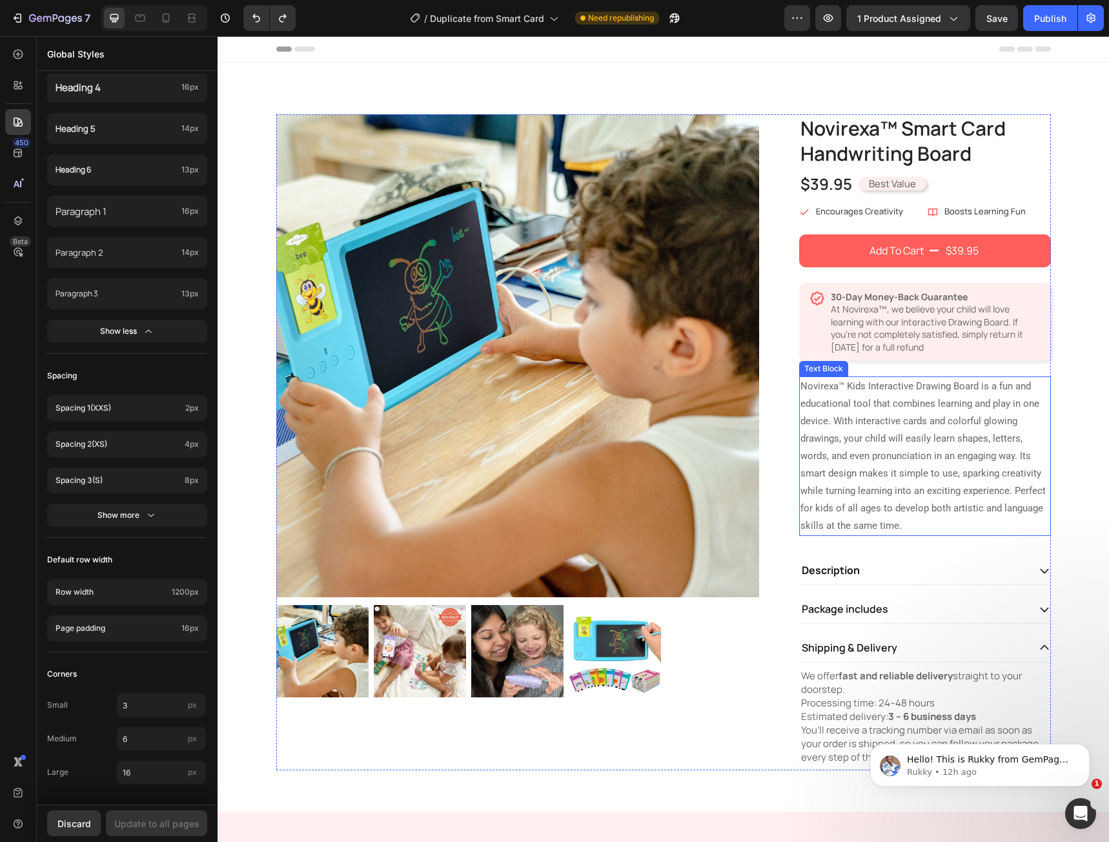
click at [947, 500] on p "Novirexa™ Kids Interactive Drawing Board is a fun and educational tool that com…" at bounding box center [924, 456] width 249 height 157
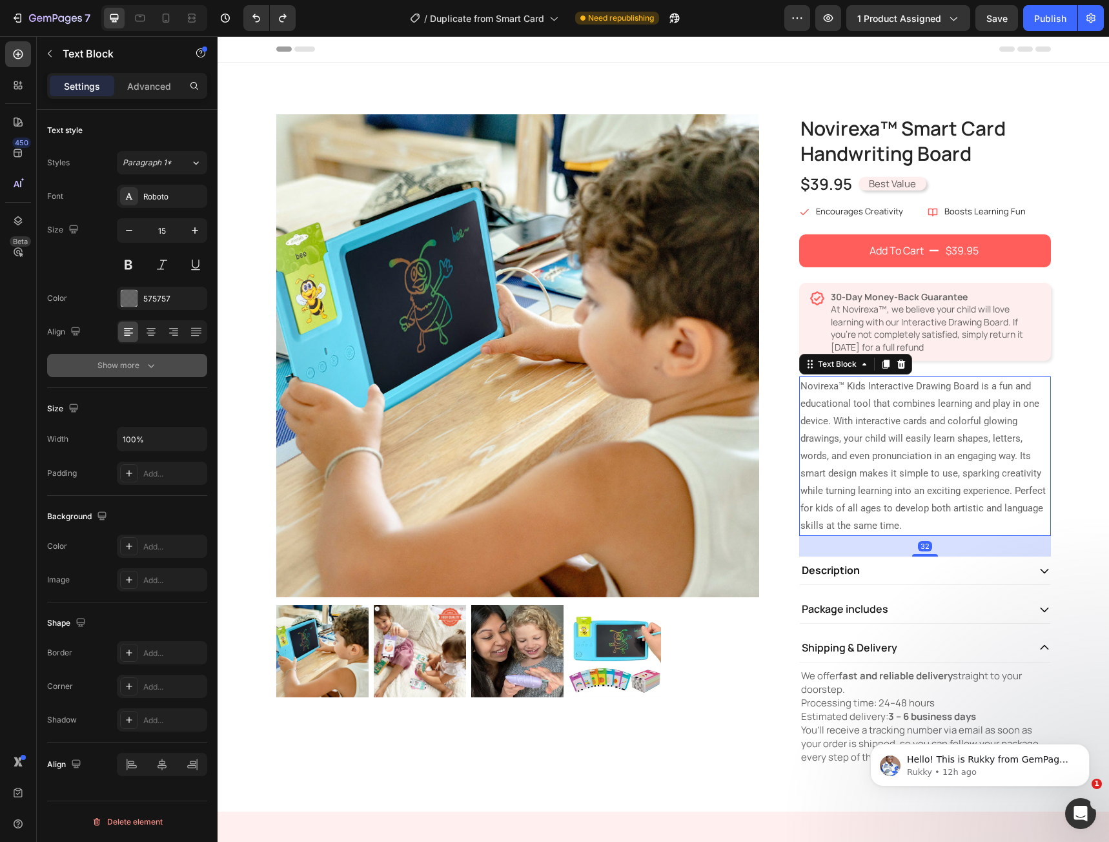
click at [145, 371] on icon "button" at bounding box center [151, 365] width 13 height 13
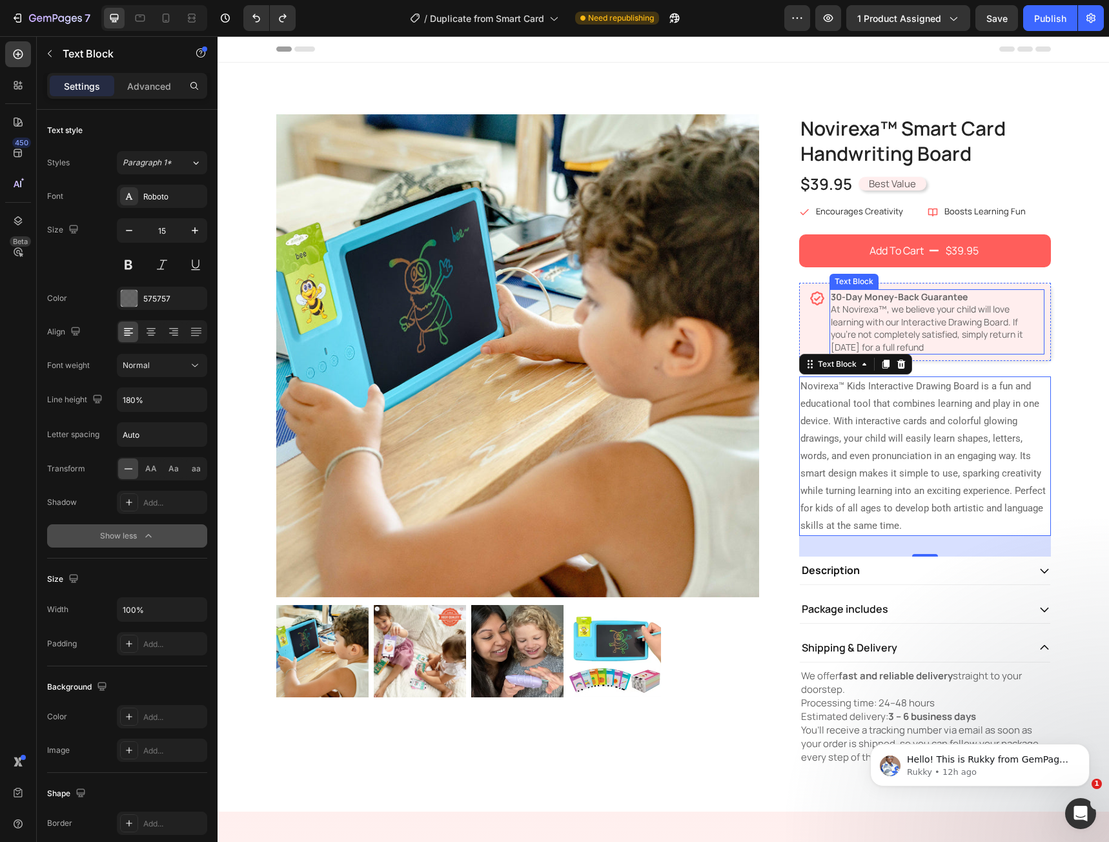
click at [918, 311] on p "30-Day Money-Back Guarantee At Novirexa™, we believe your child will love learn…" at bounding box center [937, 321] width 212 height 63
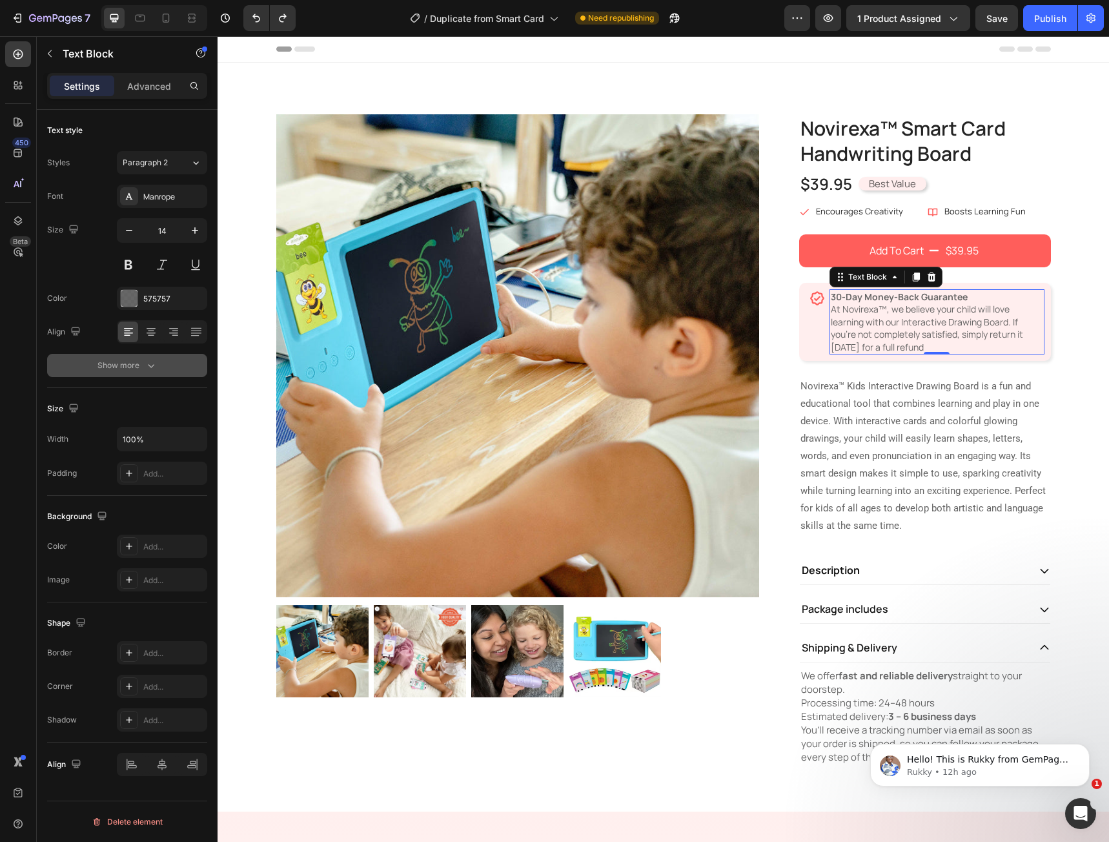
click at [166, 360] on button "Show more" at bounding box center [127, 365] width 160 height 23
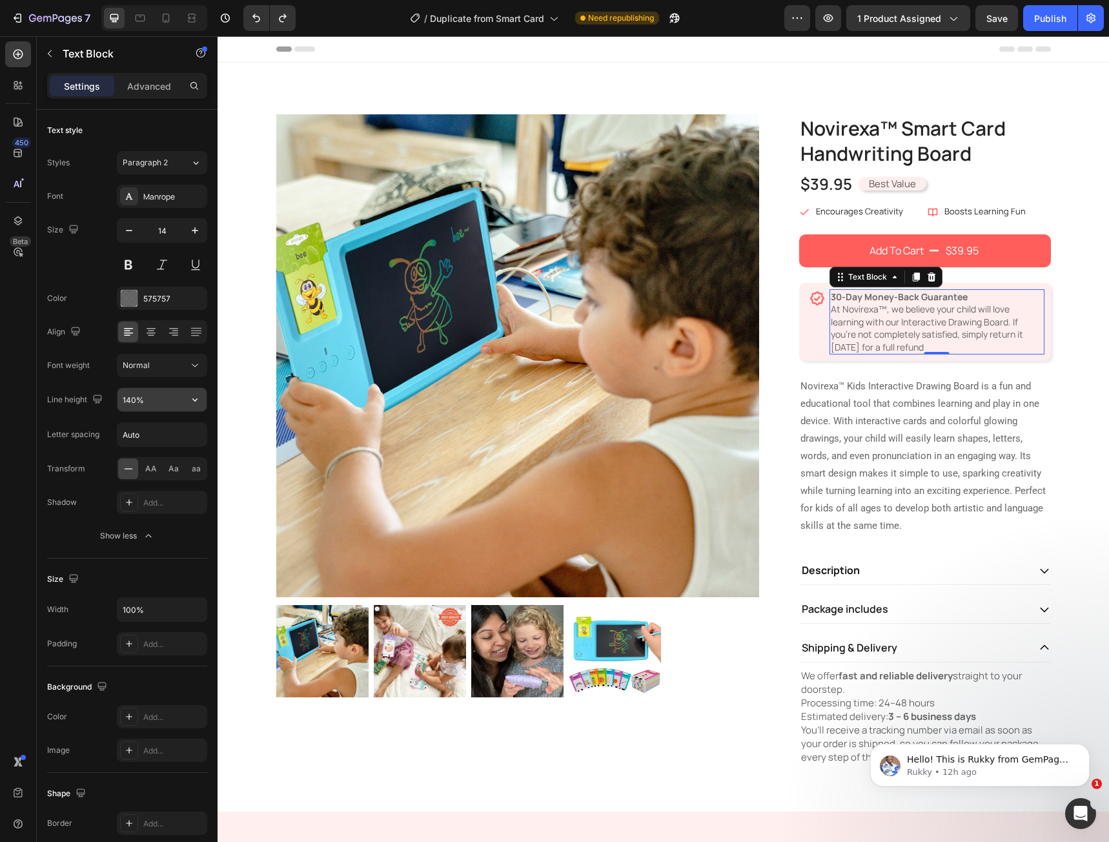
click at [141, 404] on input "140%" at bounding box center [161, 399] width 89 height 23
click at [190, 403] on icon "button" at bounding box center [194, 399] width 13 height 13
click at [172, 524] on div "180%" at bounding box center [149, 530] width 106 height 25
type input "180%"
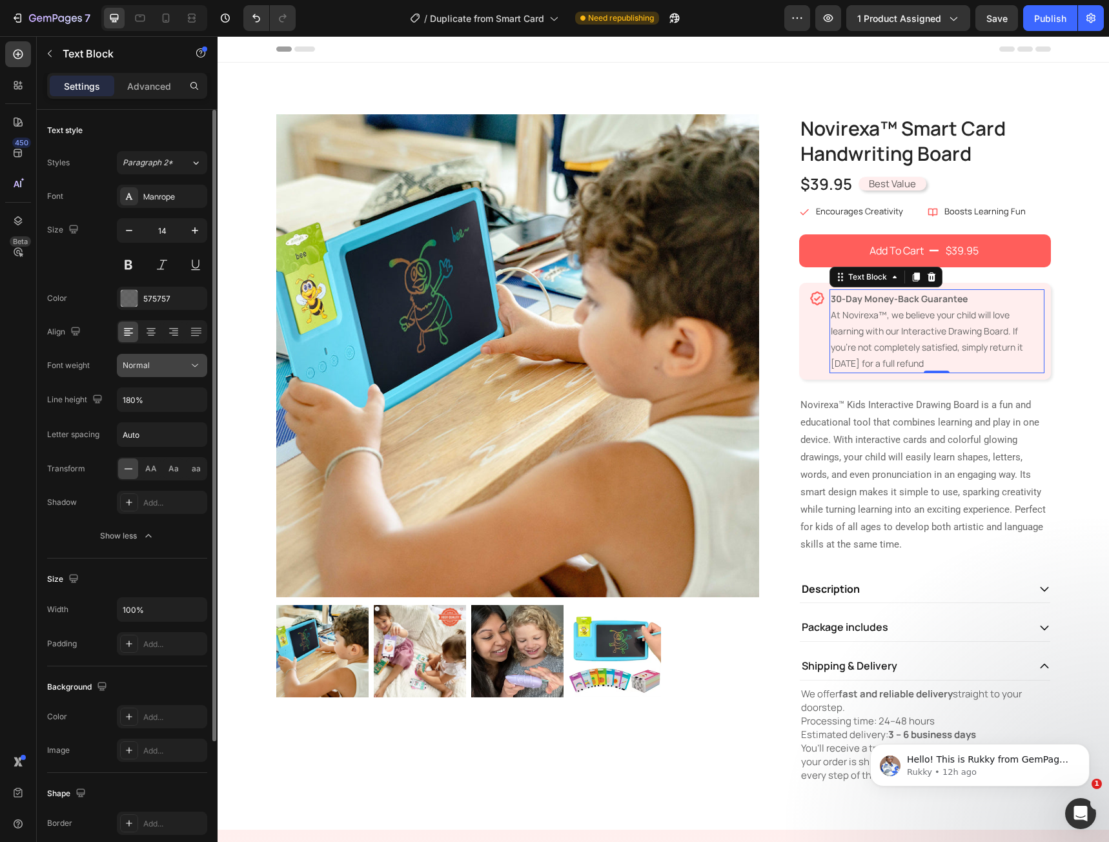
click at [193, 367] on icon at bounding box center [194, 365] width 13 height 13
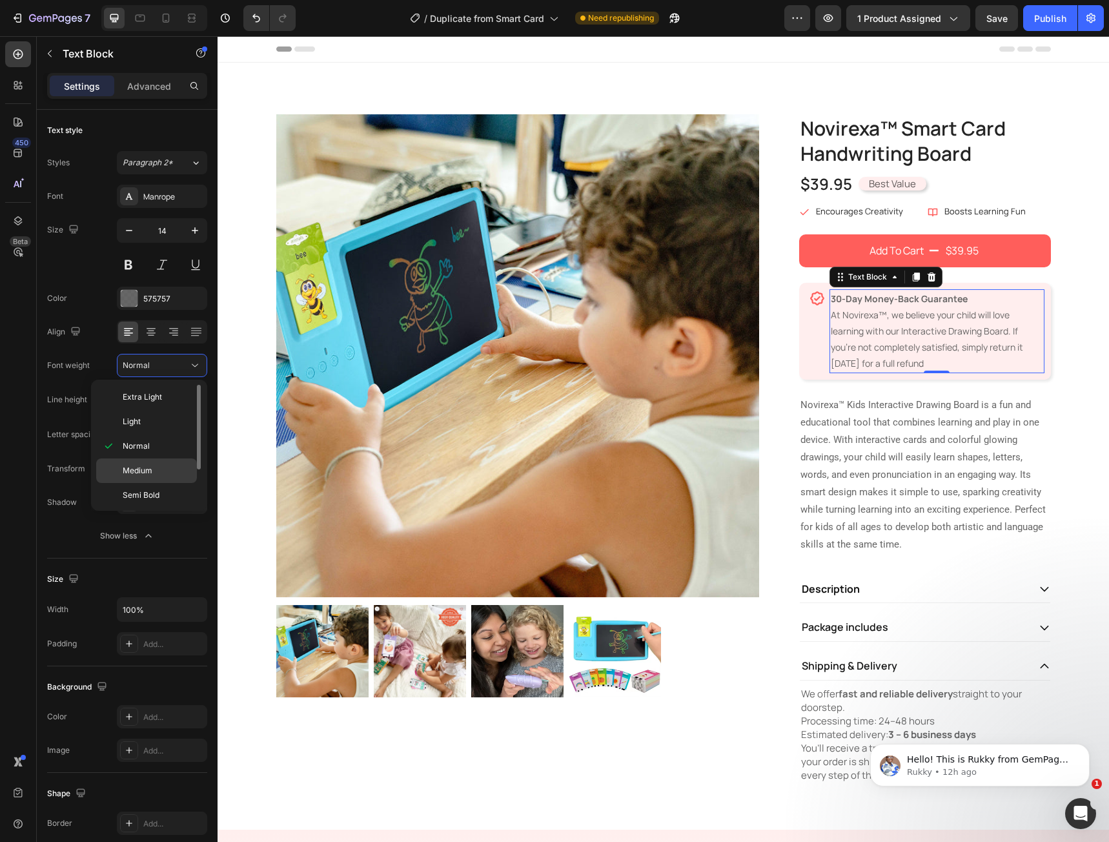
click at [172, 467] on p "Medium" at bounding box center [157, 471] width 68 height 12
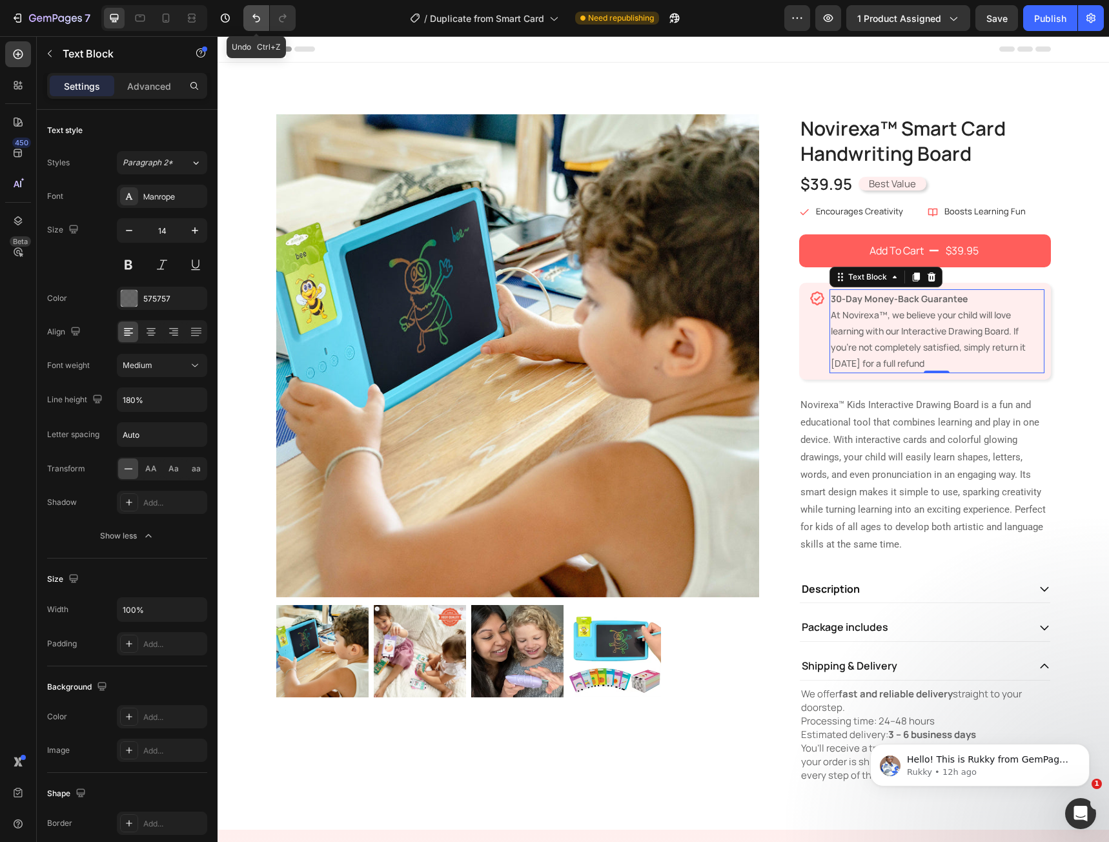
click at [249, 20] on button "Undo/Redo" at bounding box center [256, 18] width 26 height 26
type input "140%"
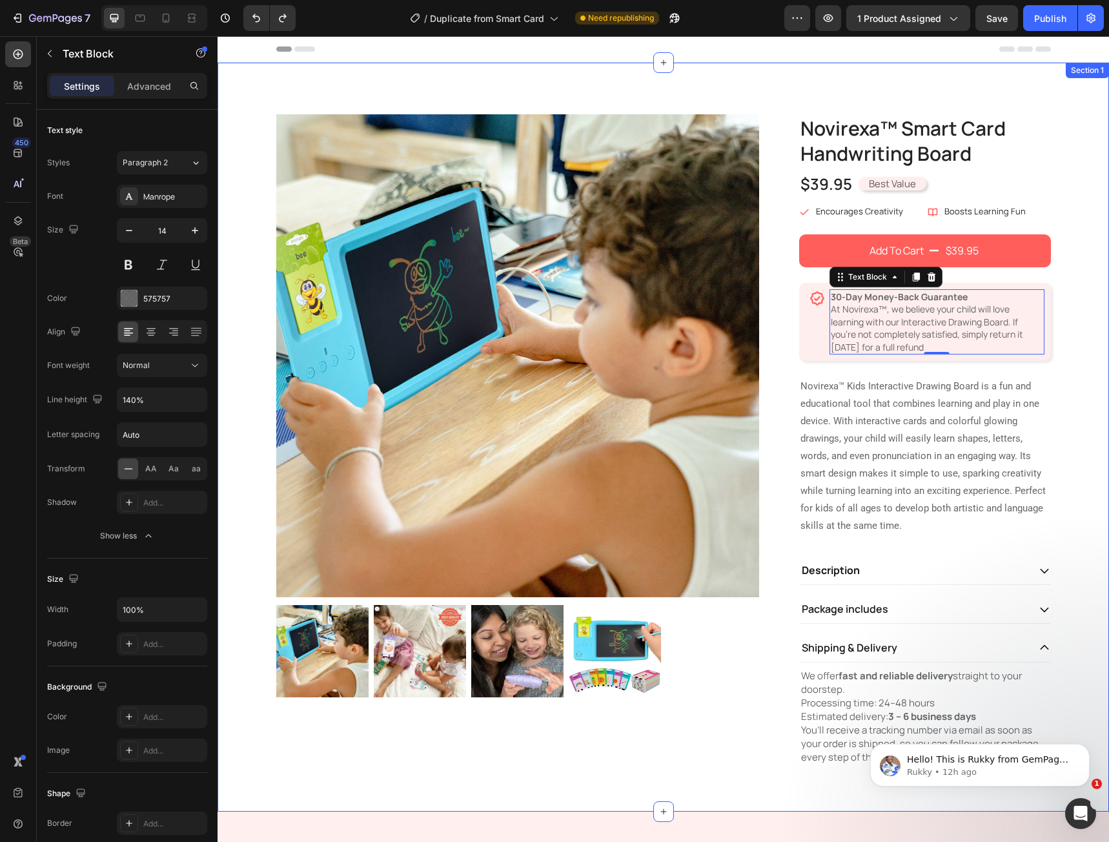
click at [981, 452] on p "Novirexa™ Kids Interactive Drawing Board is a fun and educational tool that com…" at bounding box center [924, 456] width 249 height 157
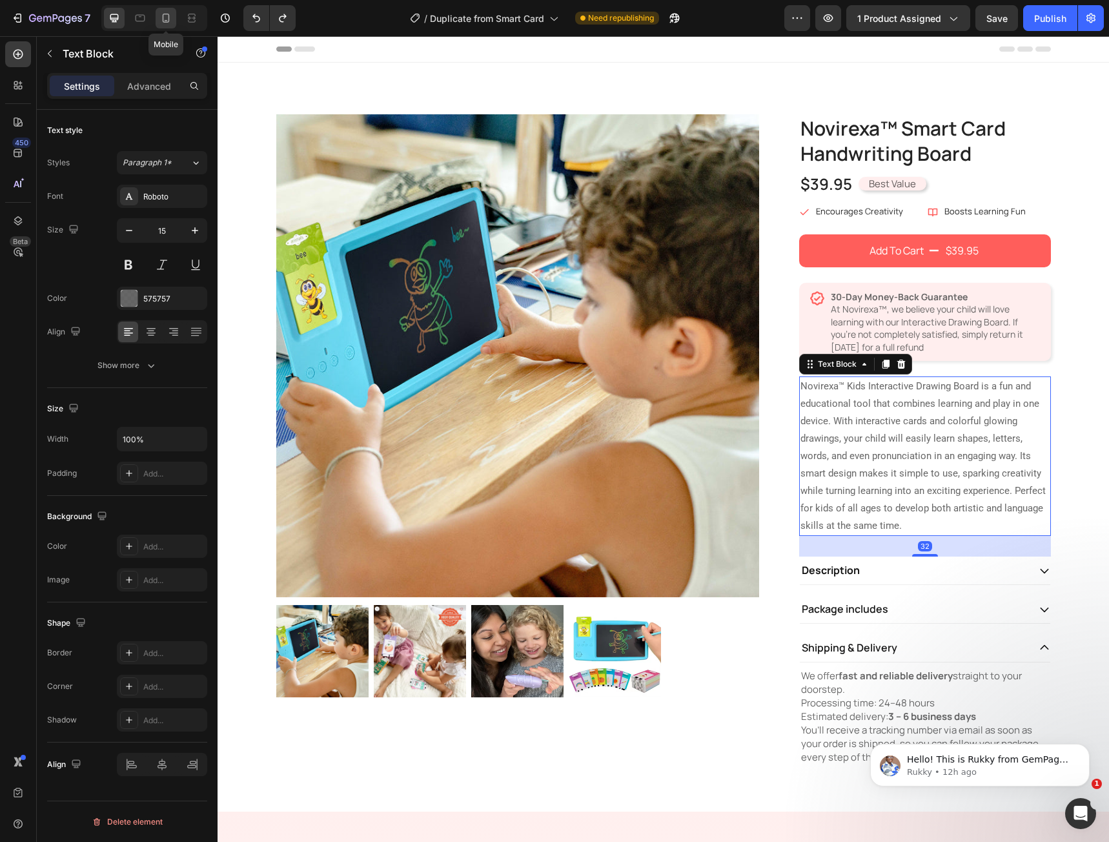
click at [167, 17] on icon at bounding box center [165, 18] width 13 height 13
type input "14"
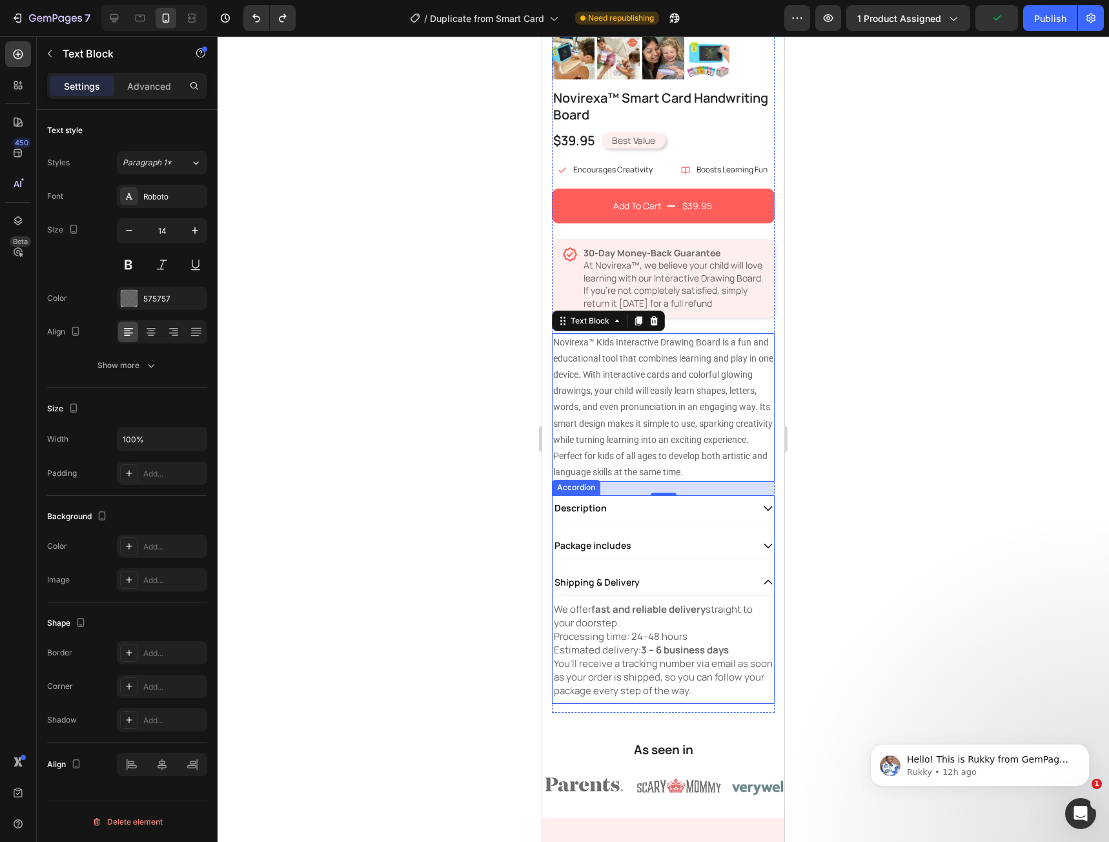
scroll to position [262, 0]
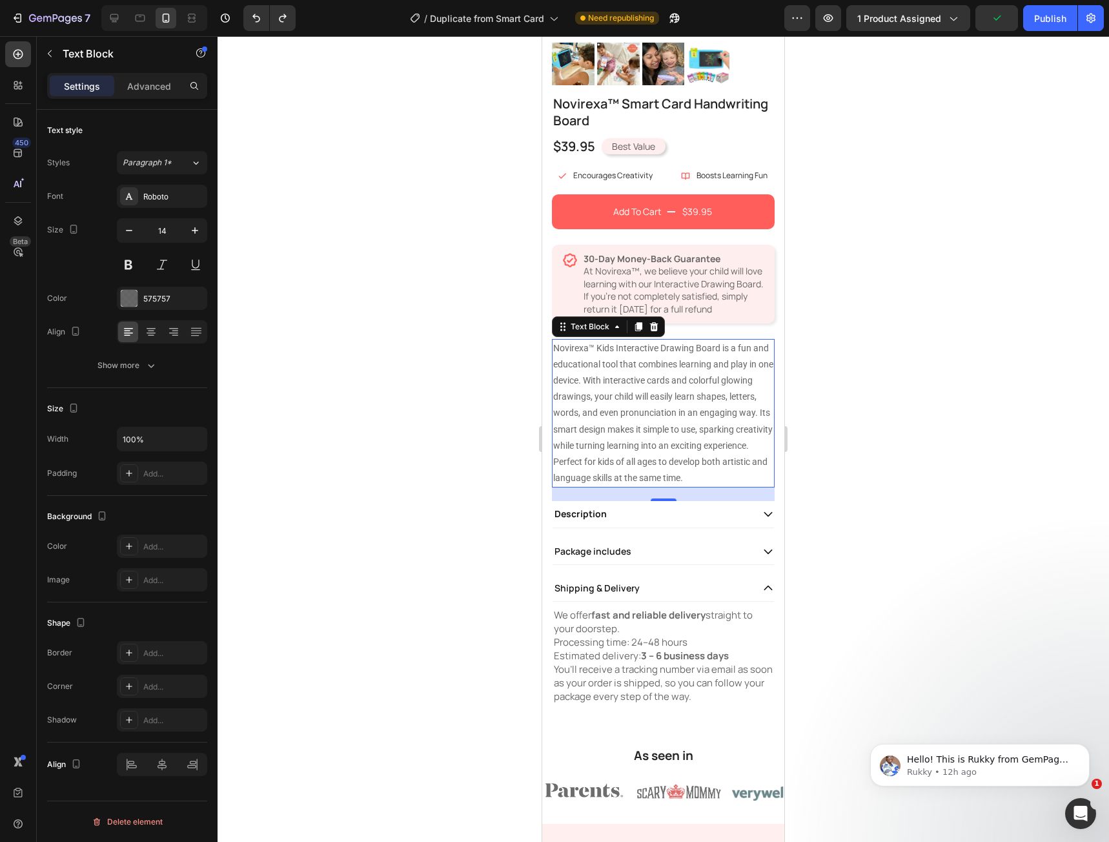
click at [671, 442] on p "Novirexa™ Kids Interactive Drawing Board is a fun and educational tool that com…" at bounding box center [663, 413] width 220 height 147
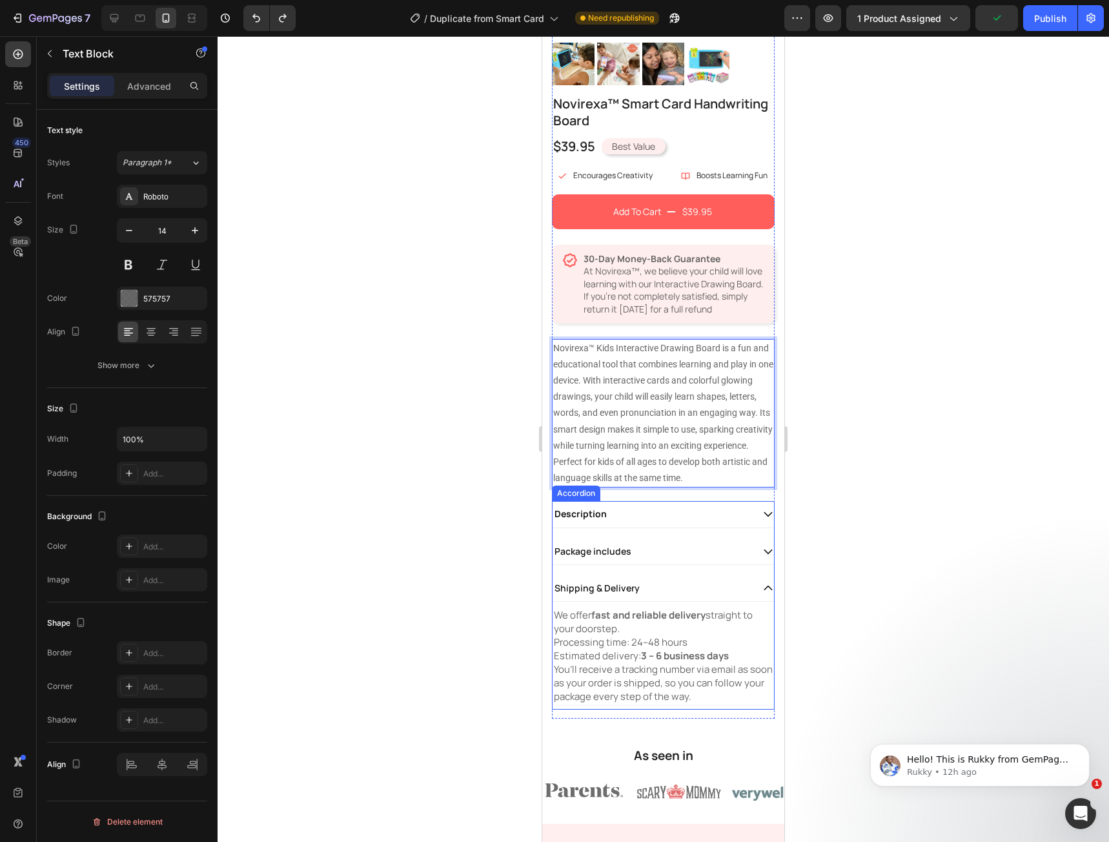
click at [677, 559] on div "Package includes" at bounding box center [652, 551] width 199 height 15
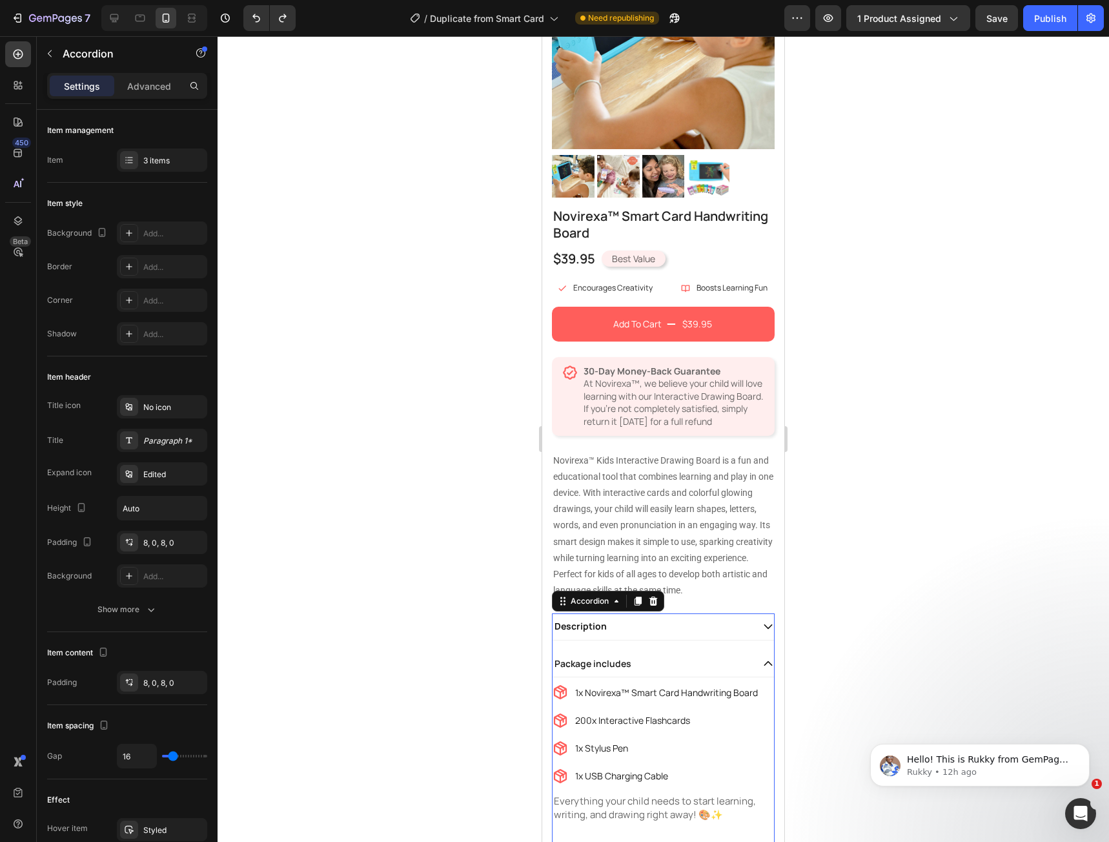
scroll to position [133, 0]
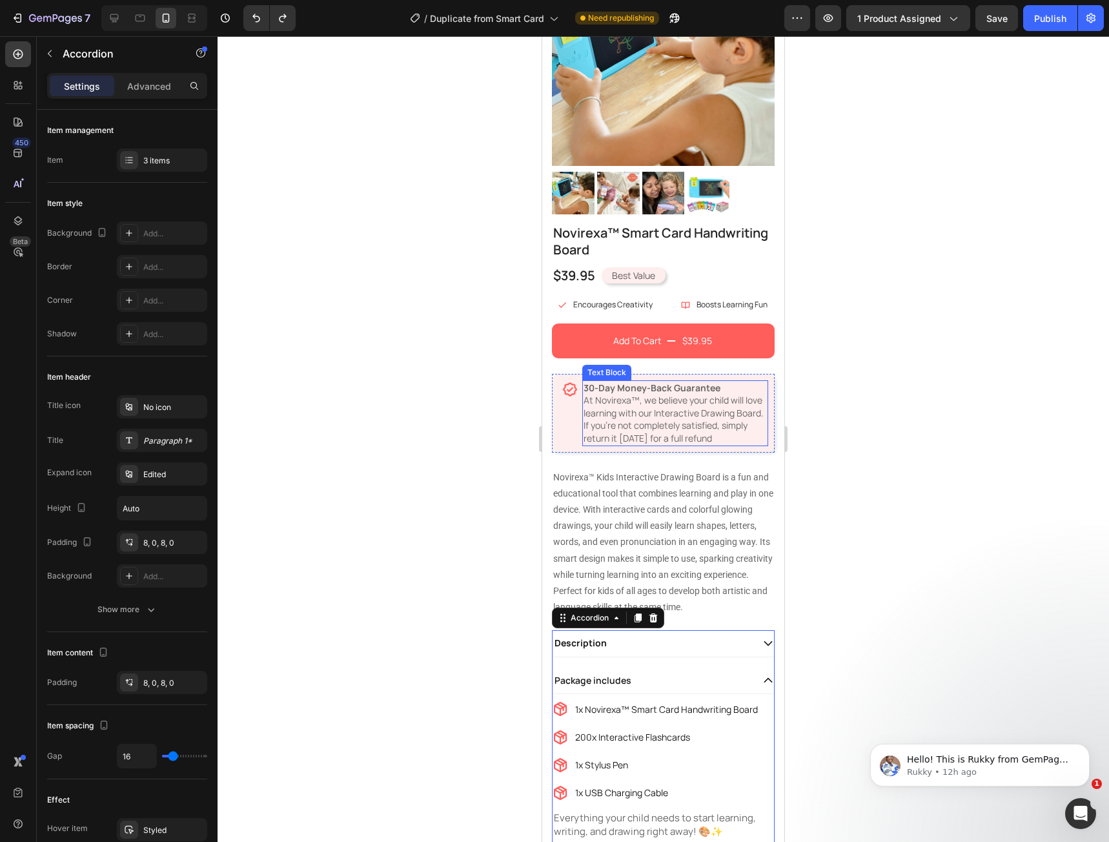
click at [644, 423] on p "30-Day Money-Back Guarantee At Novirexa™, we believe your child will love learn…" at bounding box center [675, 412] width 183 height 63
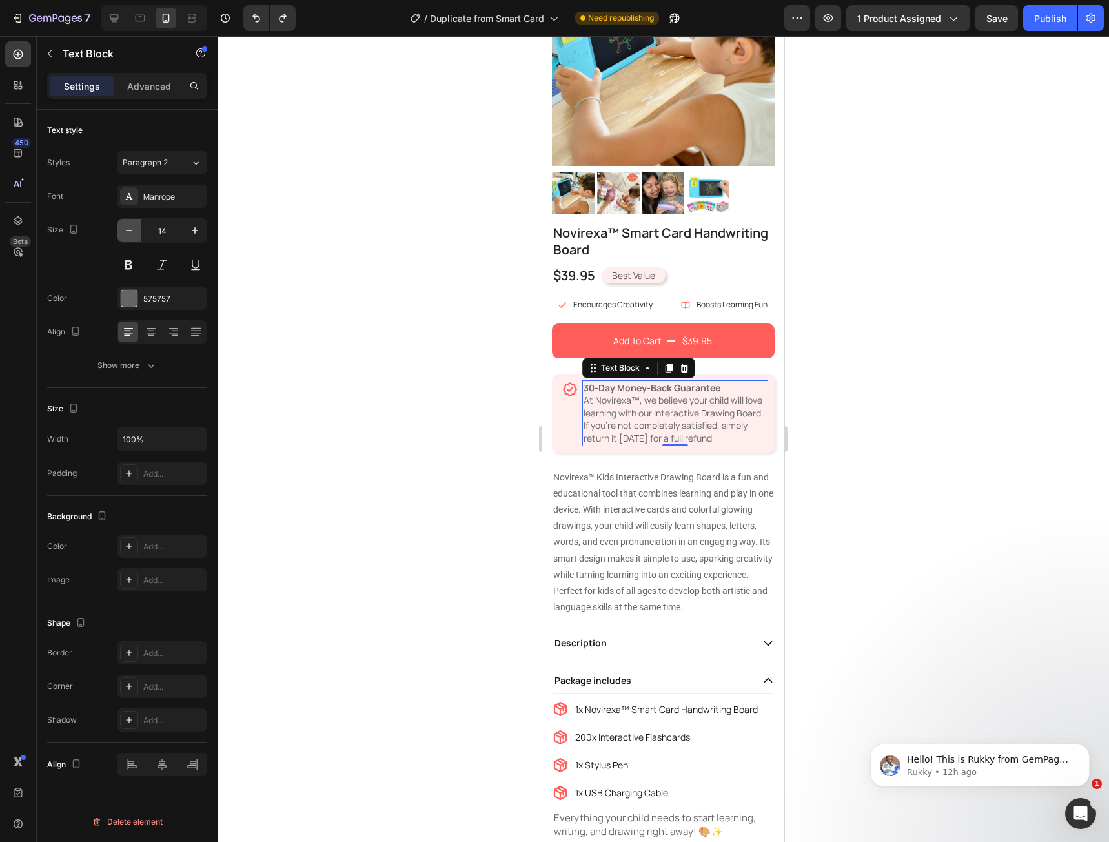
click at [124, 236] on icon "button" at bounding box center [129, 230] width 13 height 13
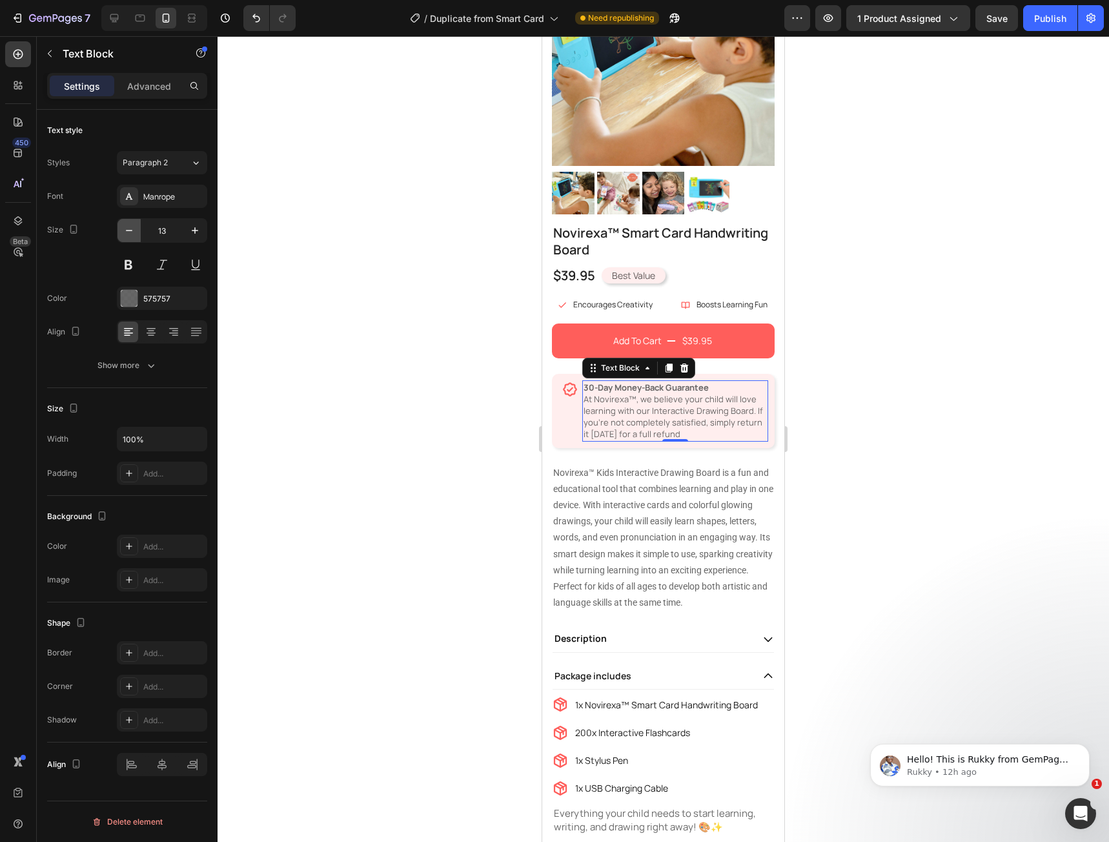
click at [124, 236] on icon "button" at bounding box center [129, 230] width 13 height 13
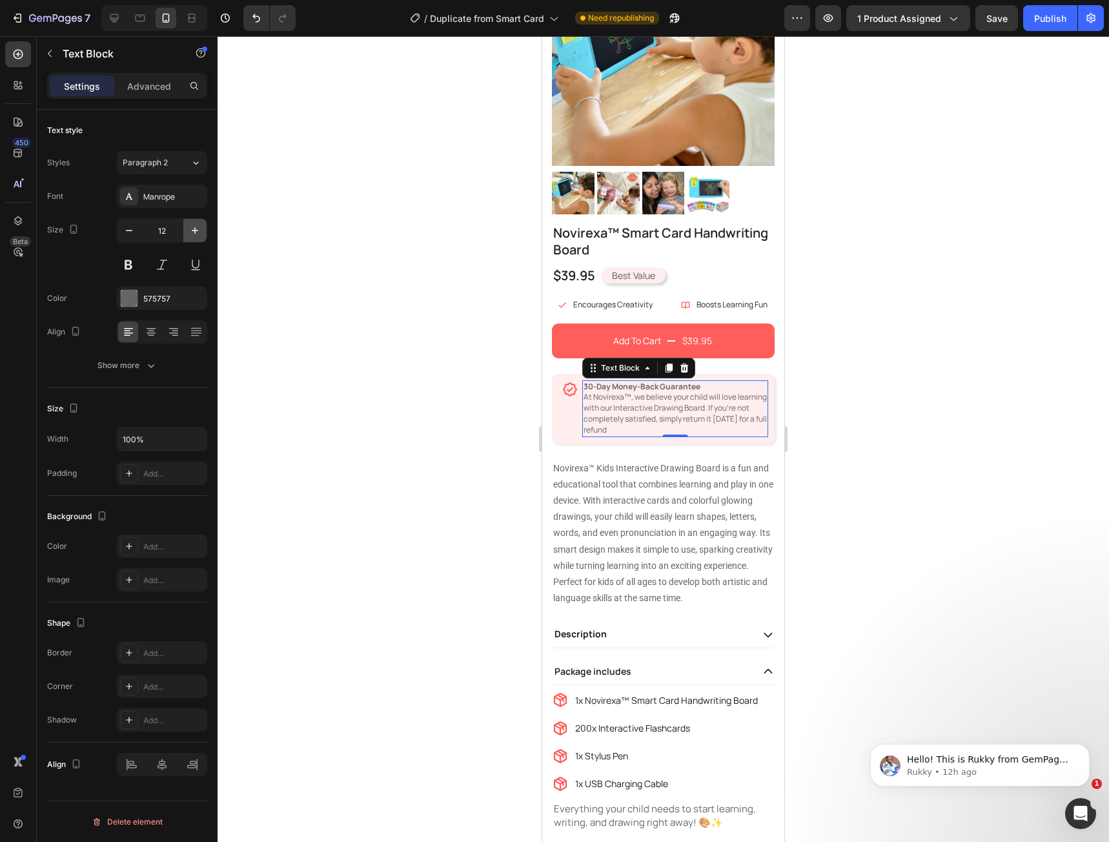
click at [193, 236] on icon "button" at bounding box center [194, 230] width 13 height 13
type input "13"
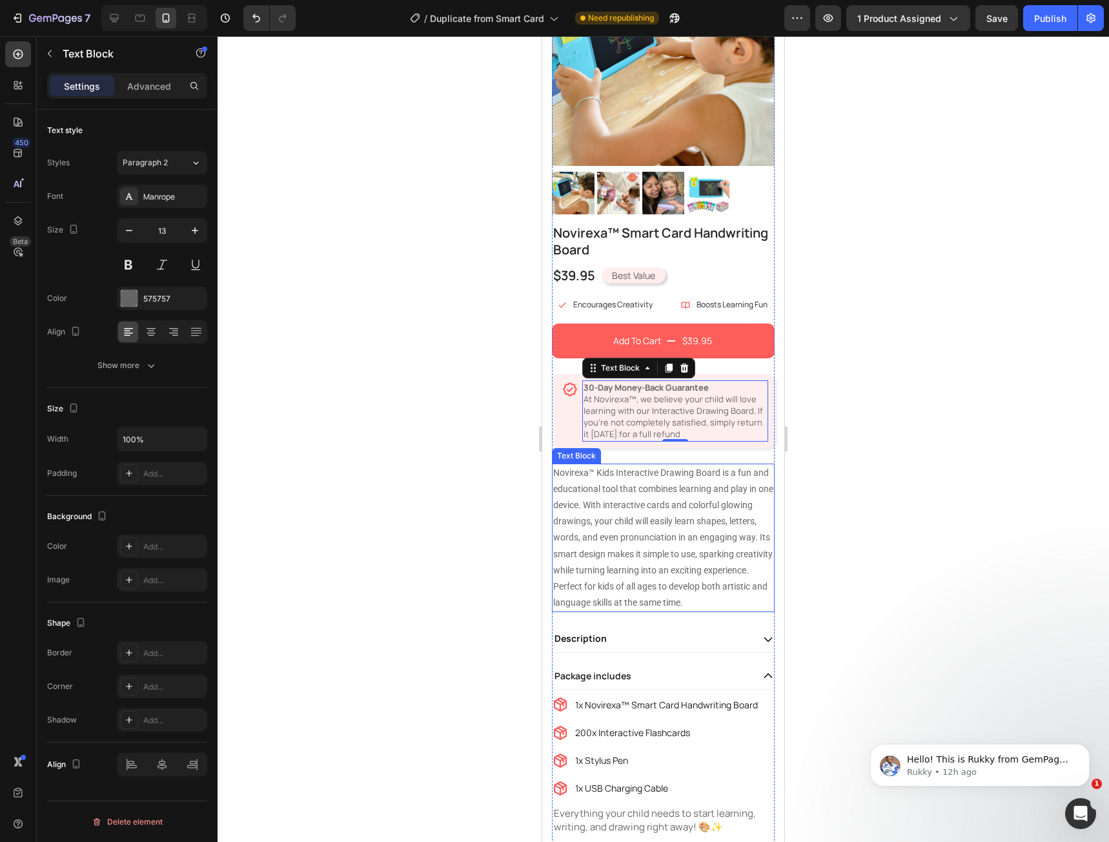
click at [572, 511] on p "Novirexa™ Kids Interactive Drawing Board is a fun and educational tool that com…" at bounding box center [663, 538] width 220 height 147
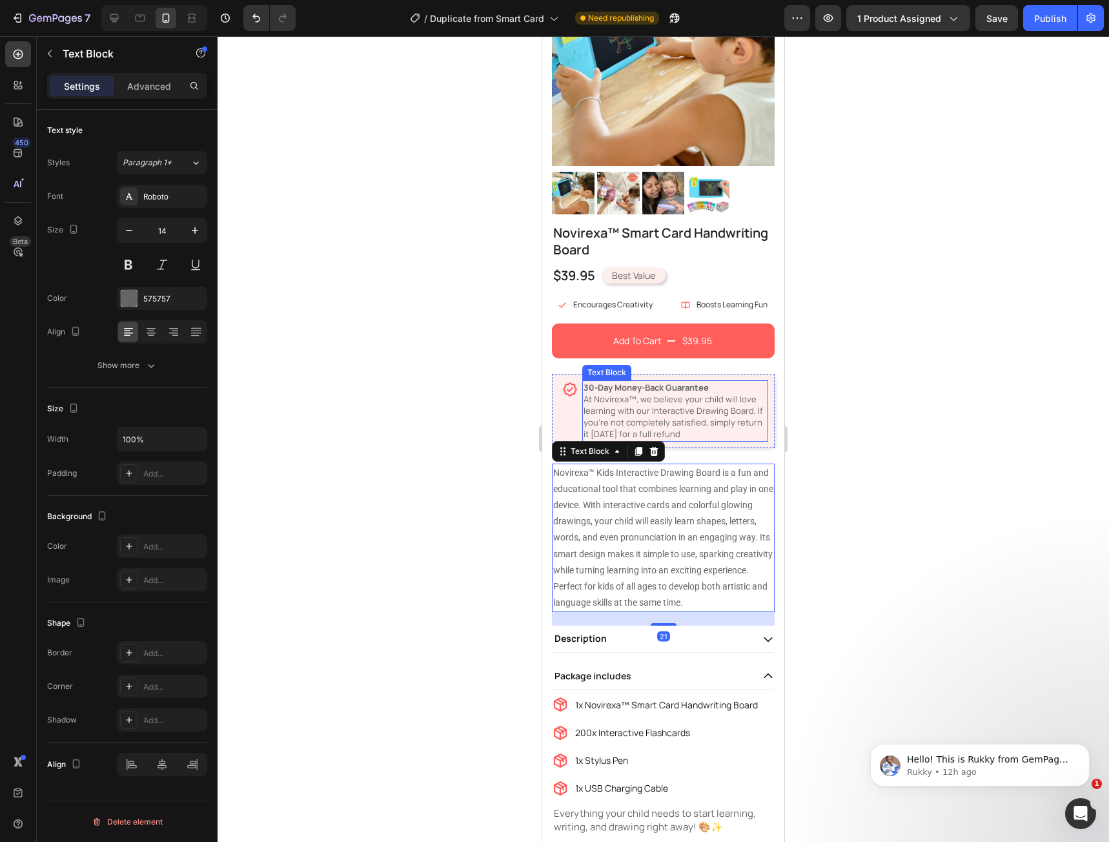
click at [664, 394] on p "30-Day Money-Back Guarantee At Novirexa™, we believe your child will love learn…" at bounding box center [675, 410] width 183 height 59
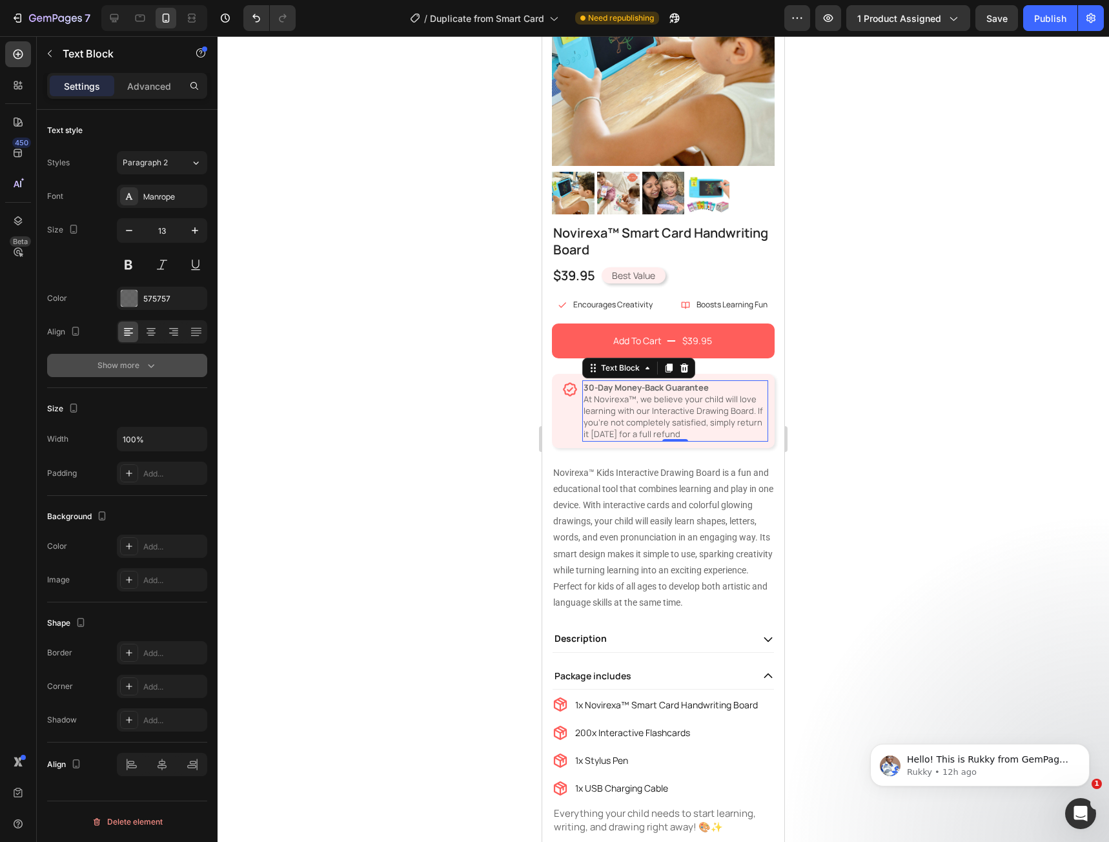
click at [147, 359] on icon "button" at bounding box center [151, 365] width 13 height 13
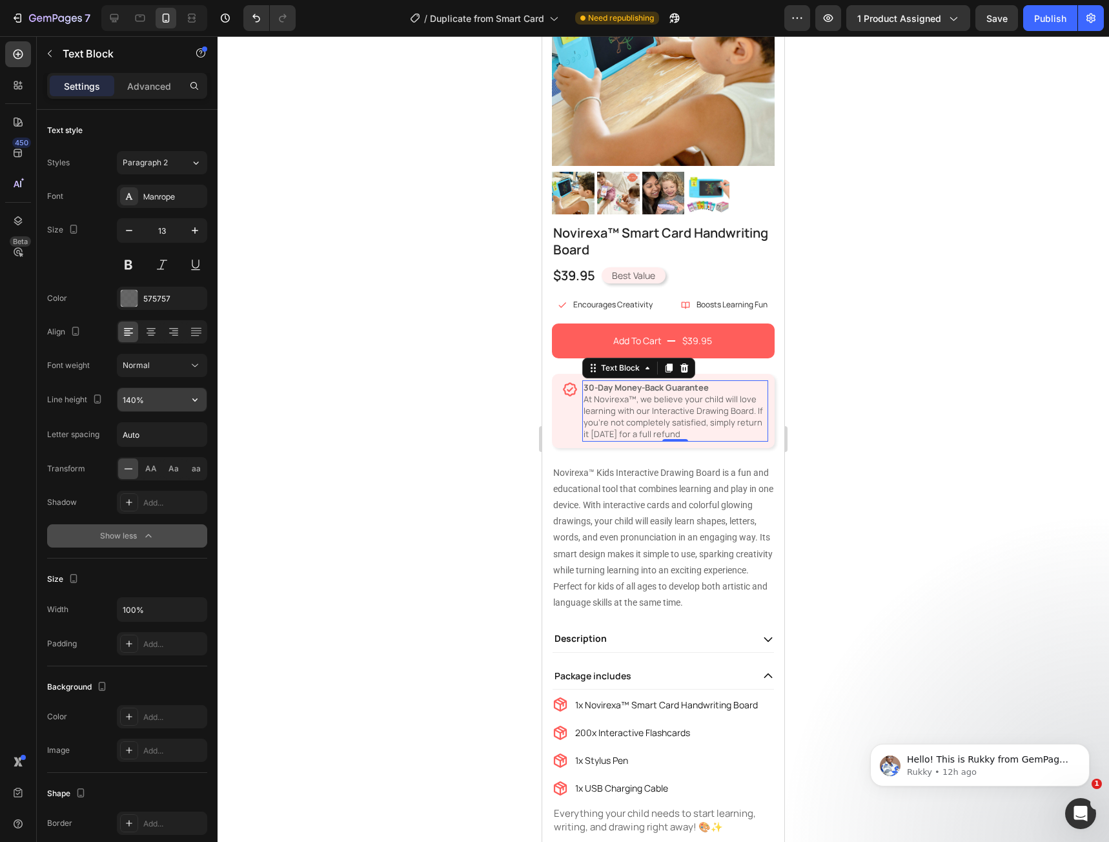
click at [153, 403] on input "140%" at bounding box center [161, 399] width 89 height 23
click at [187, 401] on button "button" at bounding box center [194, 399] width 23 height 23
click at [172, 501] on p "150%" at bounding box center [159, 506] width 74 height 12
type input "150%"
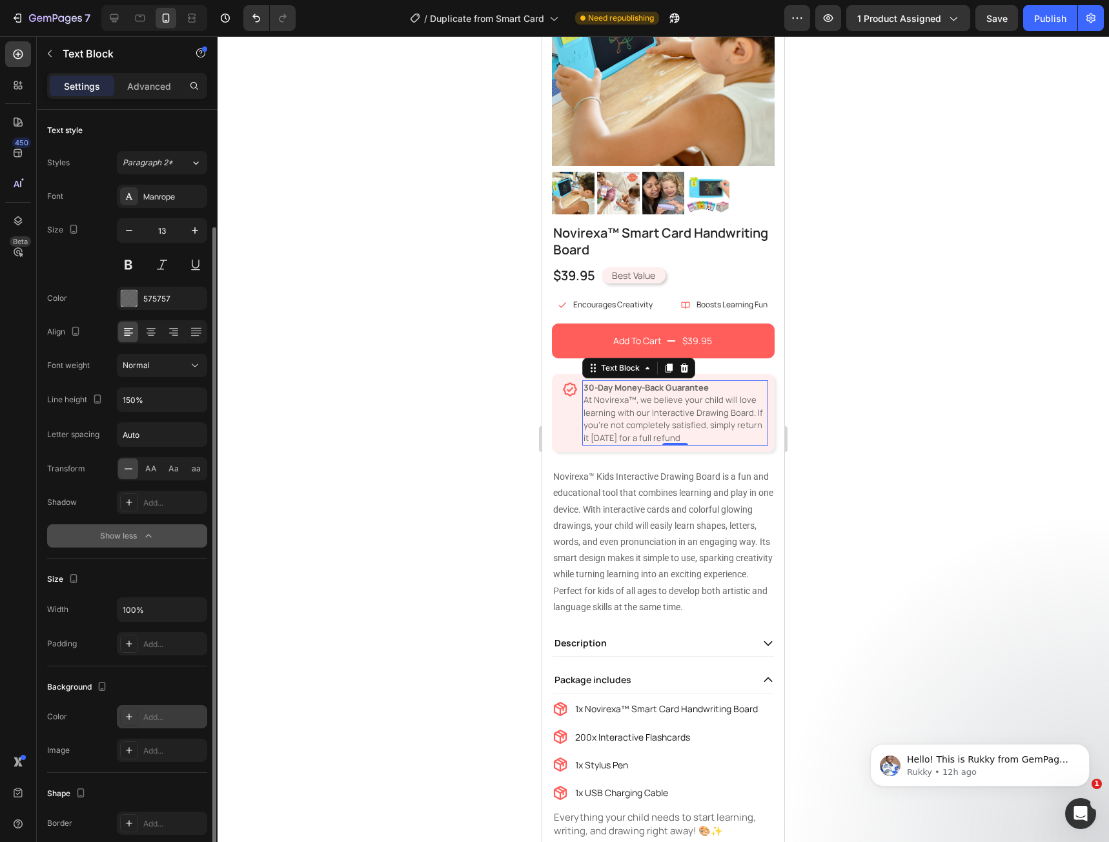
scroll to position [167, 0]
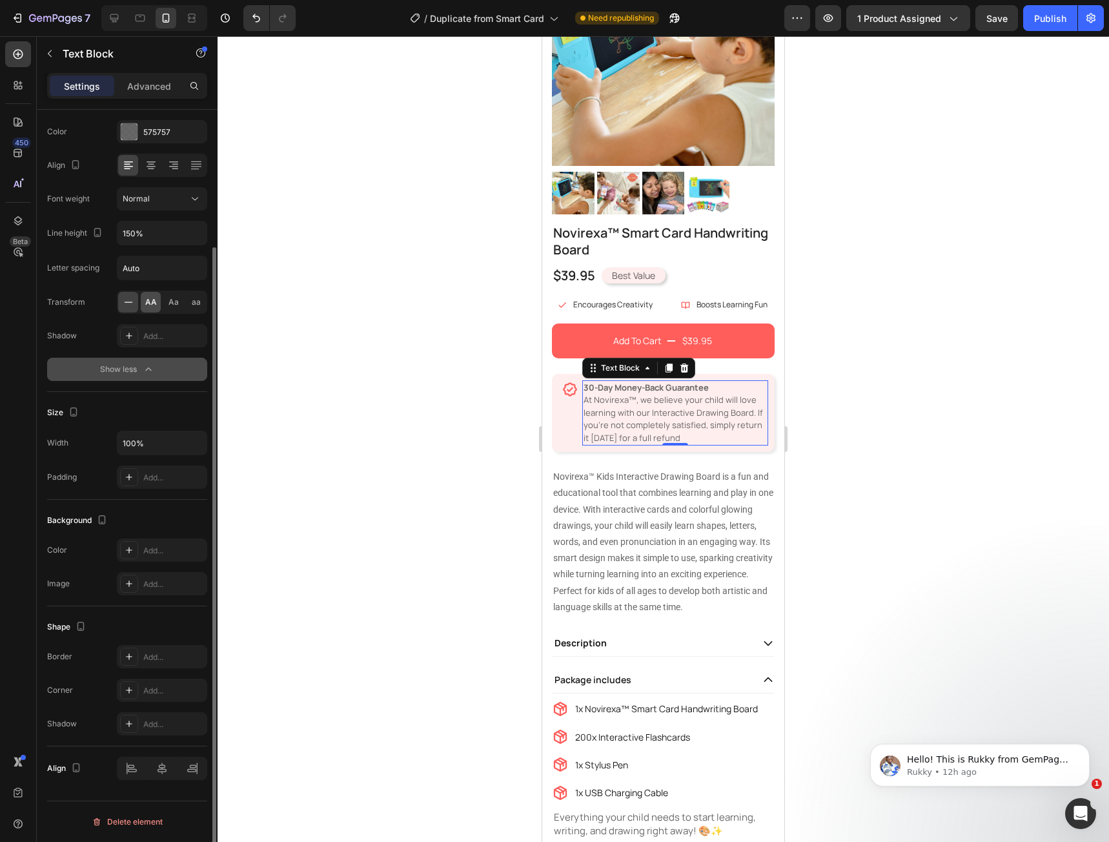
click at [147, 299] on span "AA" at bounding box center [151, 302] width 12 height 12
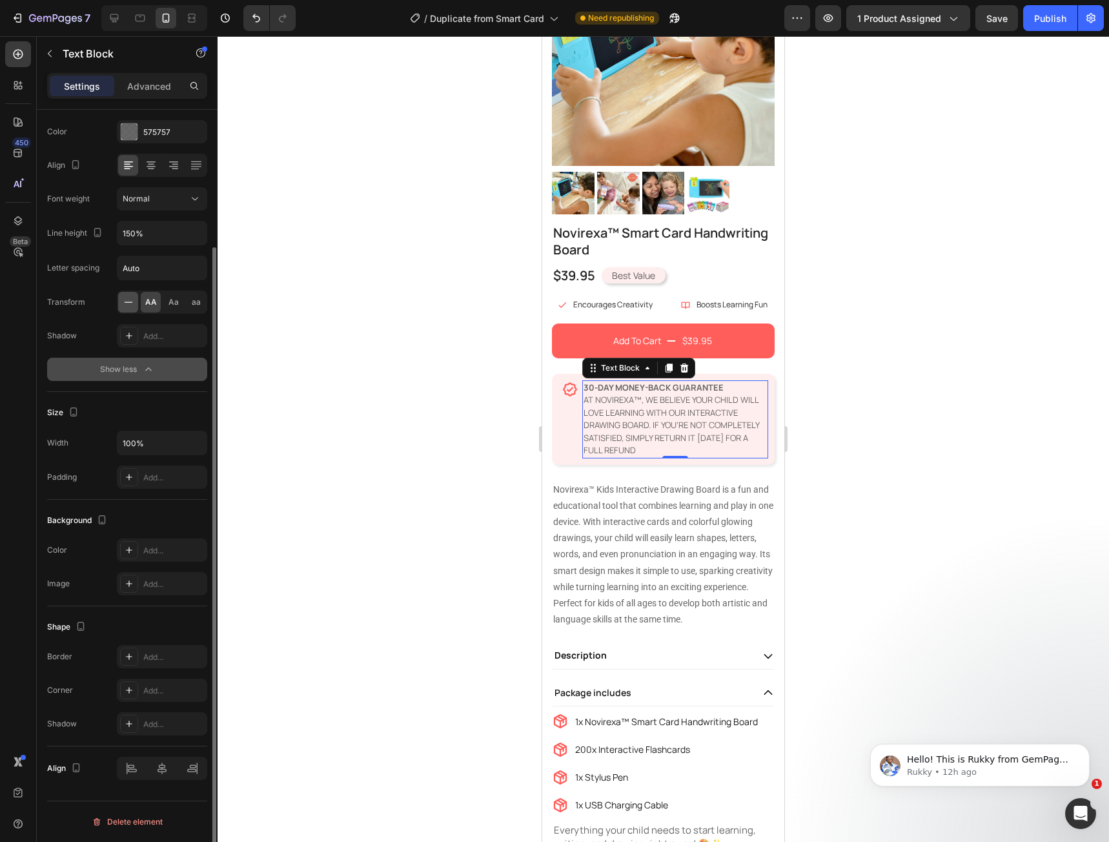
click at [133, 300] on icon at bounding box center [128, 302] width 13 height 13
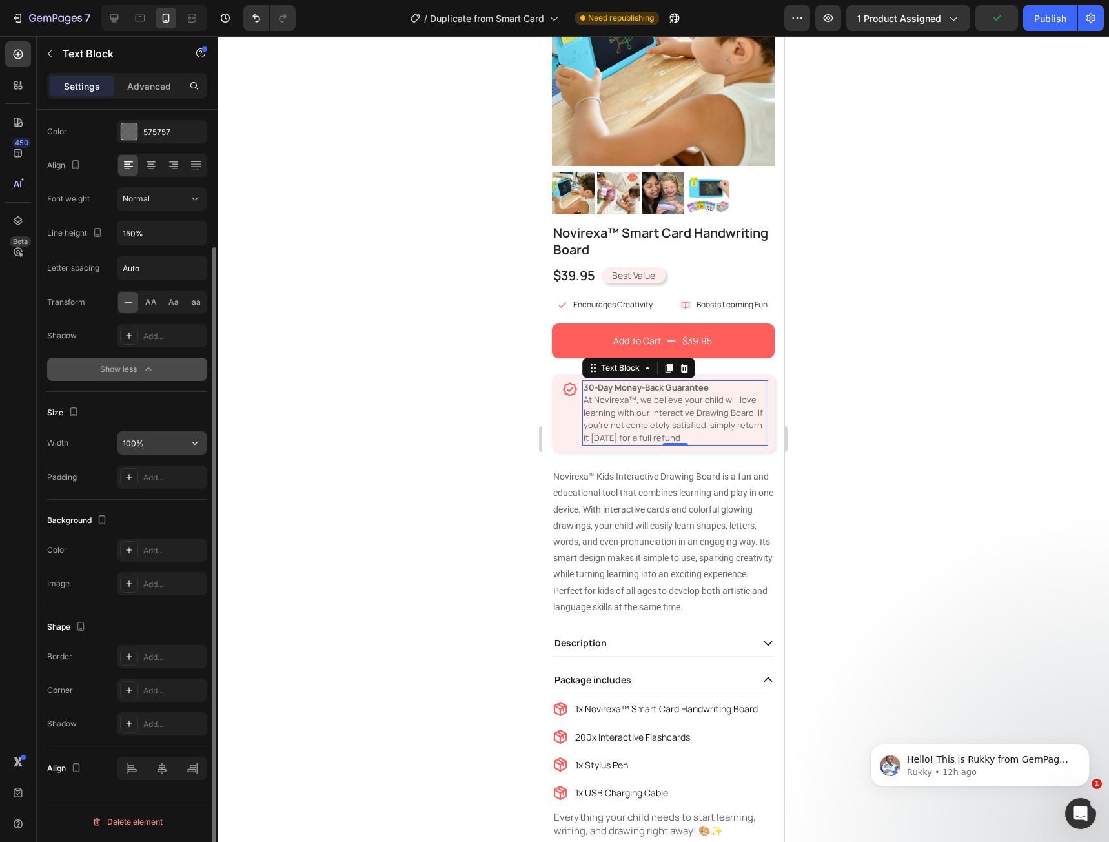
click at [189, 445] on icon "button" at bounding box center [194, 442] width 13 height 13
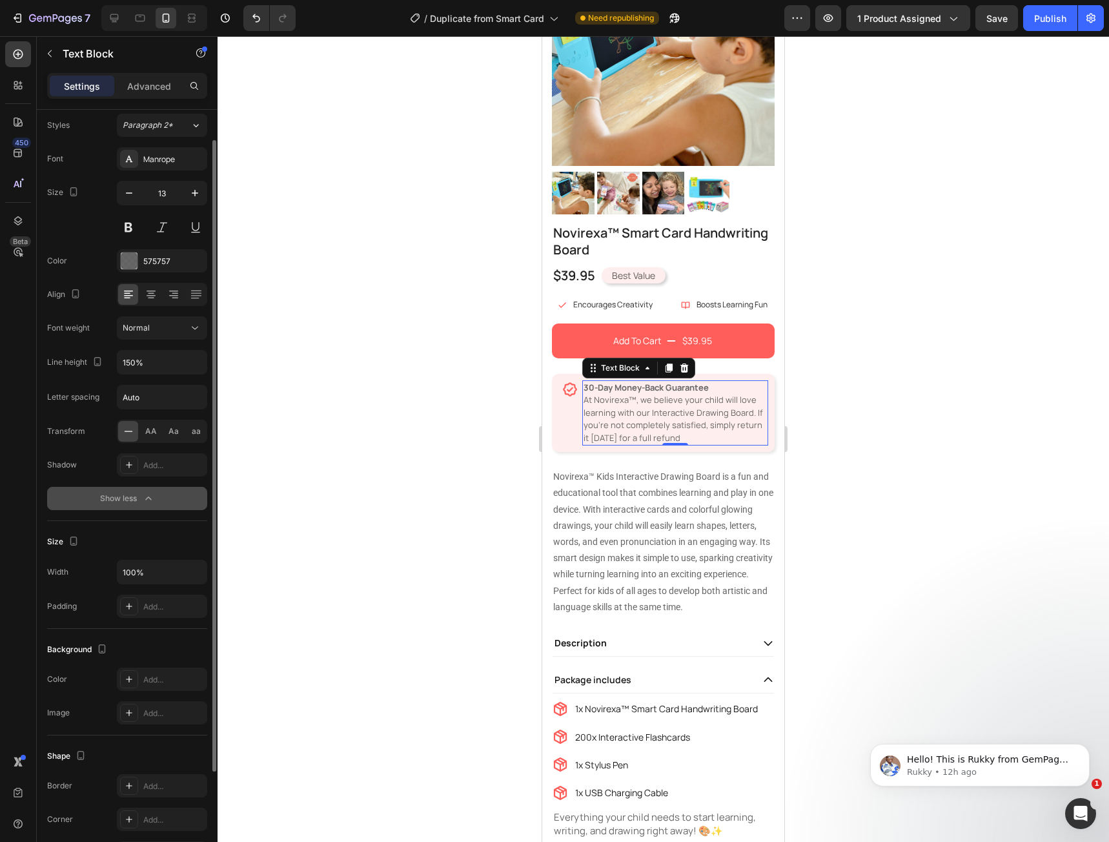
scroll to position [0, 0]
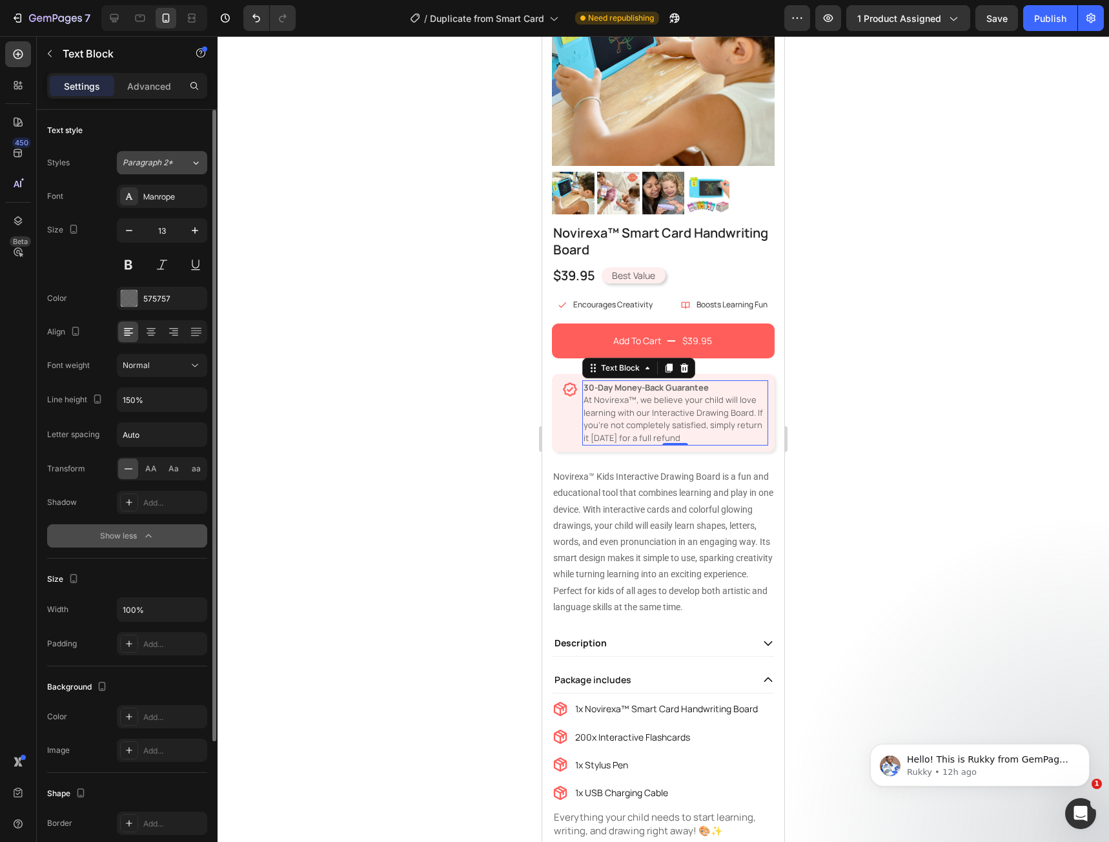
click at [190, 165] on icon at bounding box center [195, 162] width 11 height 13
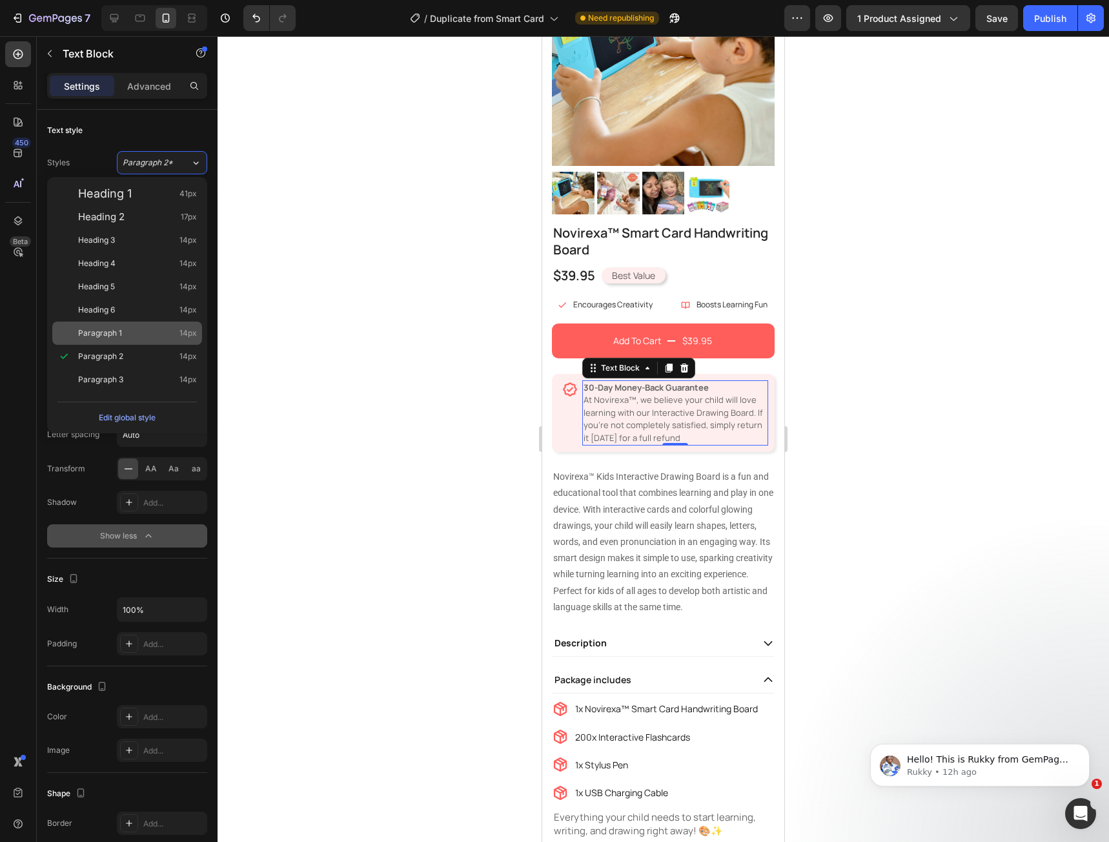
click at [129, 339] on div "Paragraph 1 14px" at bounding box center [137, 333] width 119 height 13
type input "14"
type input "180%"
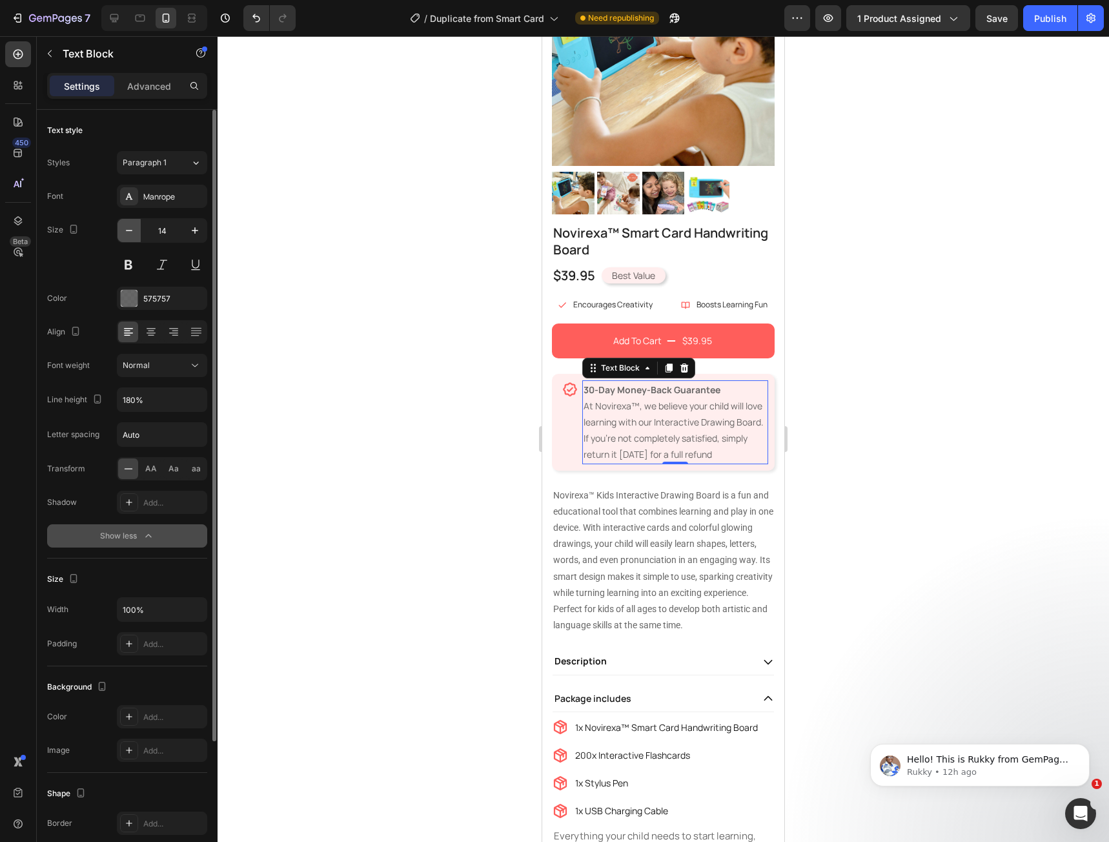
click at [132, 238] on button "button" at bounding box center [128, 230] width 23 height 23
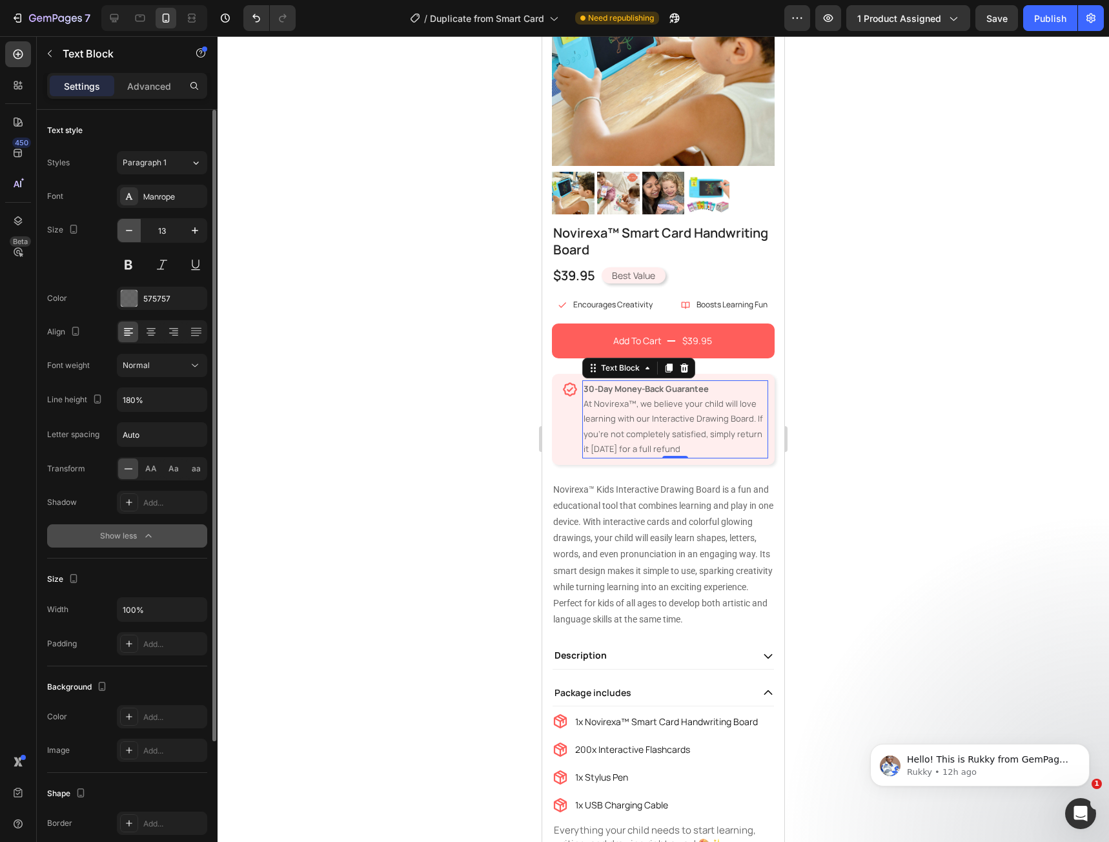
click at [132, 238] on button "button" at bounding box center [128, 230] width 23 height 23
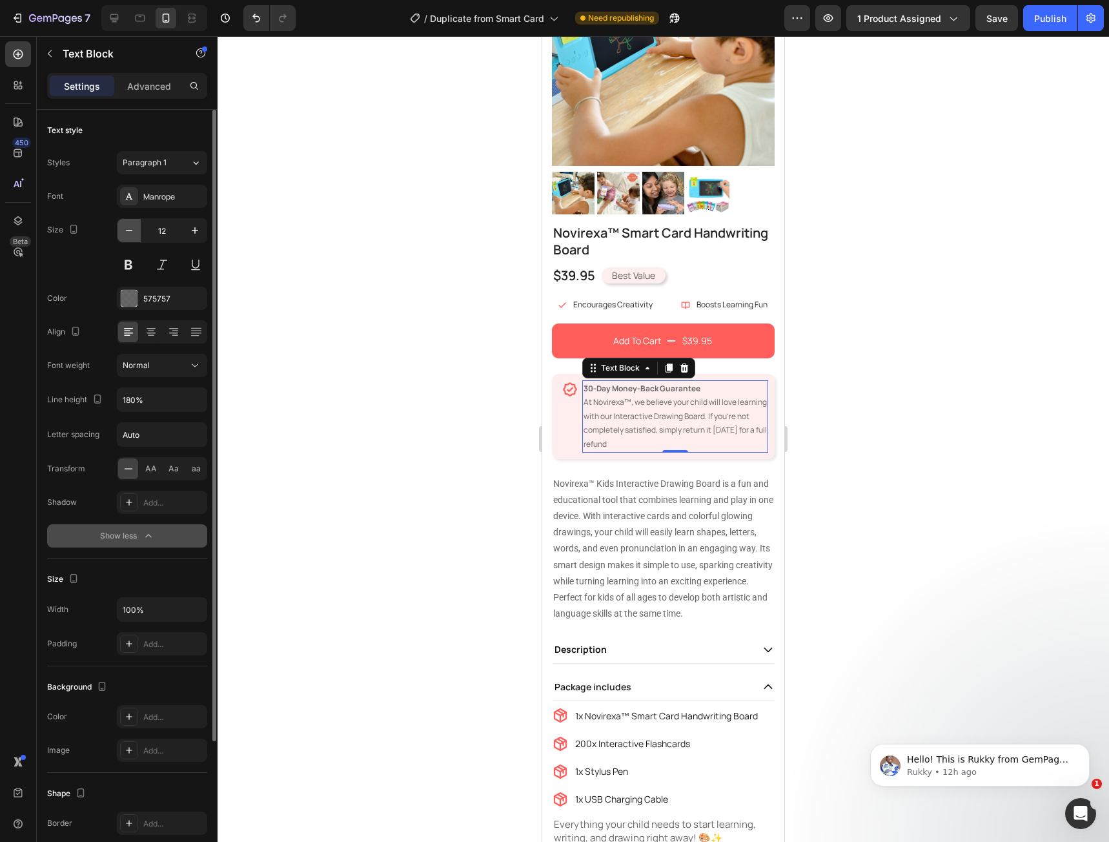
click at [132, 238] on button "button" at bounding box center [128, 230] width 23 height 23
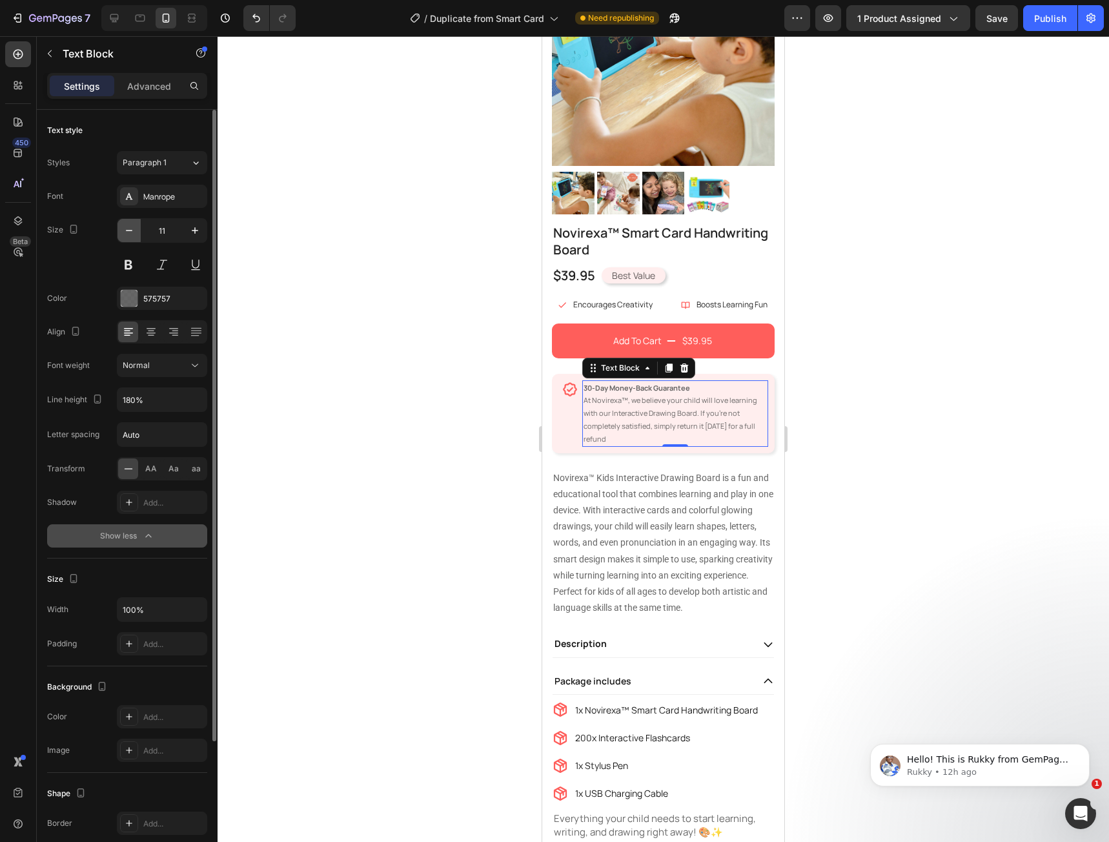
click at [132, 238] on button "button" at bounding box center [128, 230] width 23 height 23
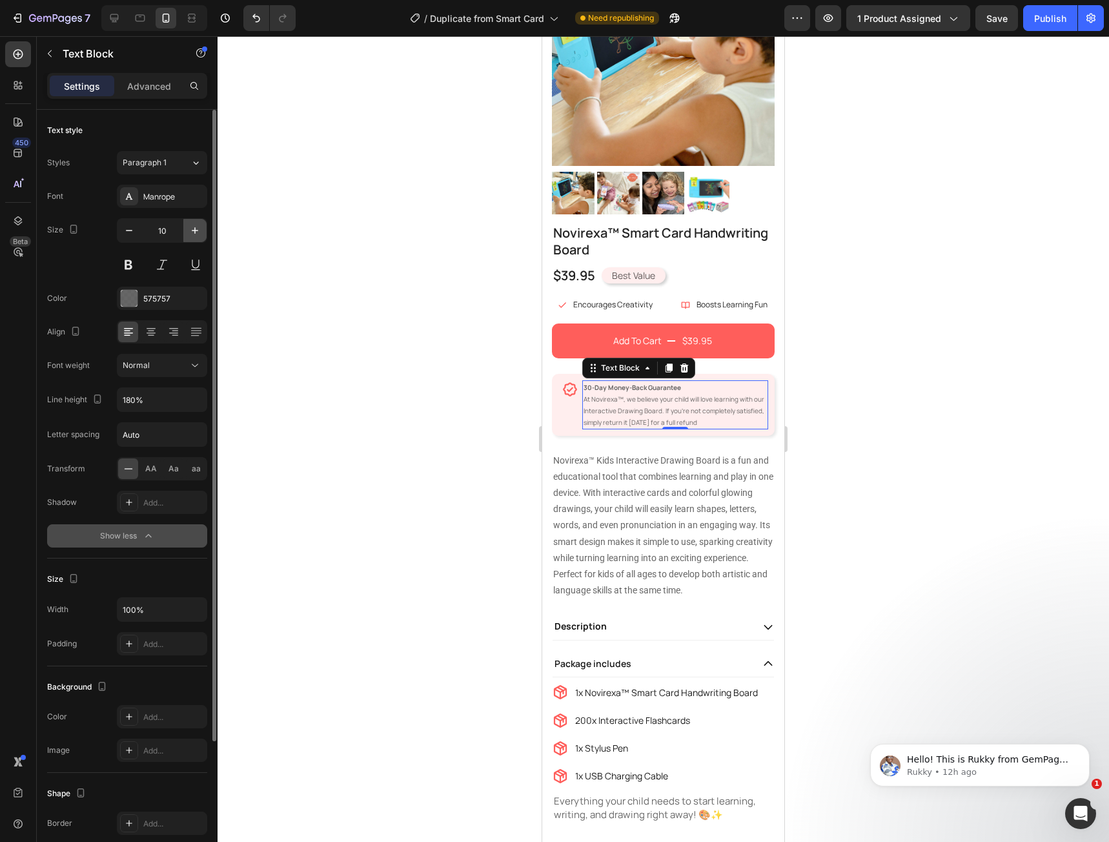
click at [192, 238] on button "button" at bounding box center [194, 230] width 23 height 23
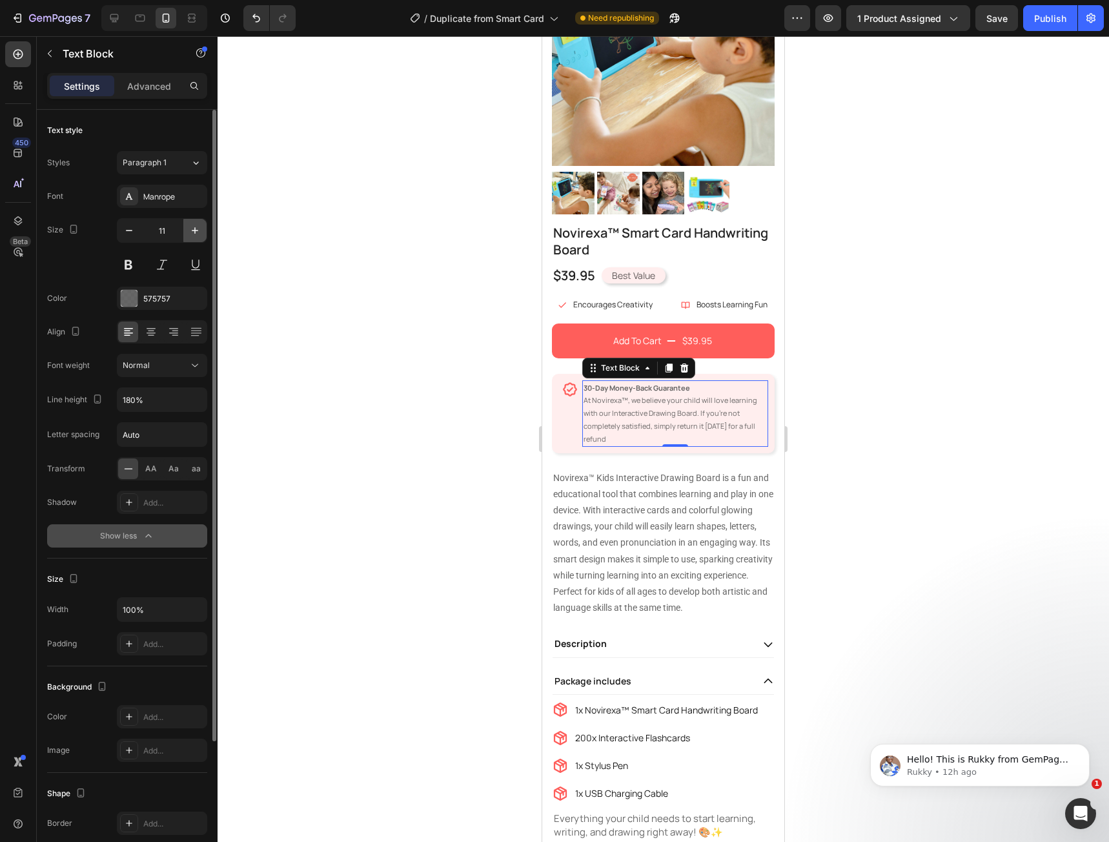
click at [192, 238] on button "button" at bounding box center [194, 230] width 23 height 23
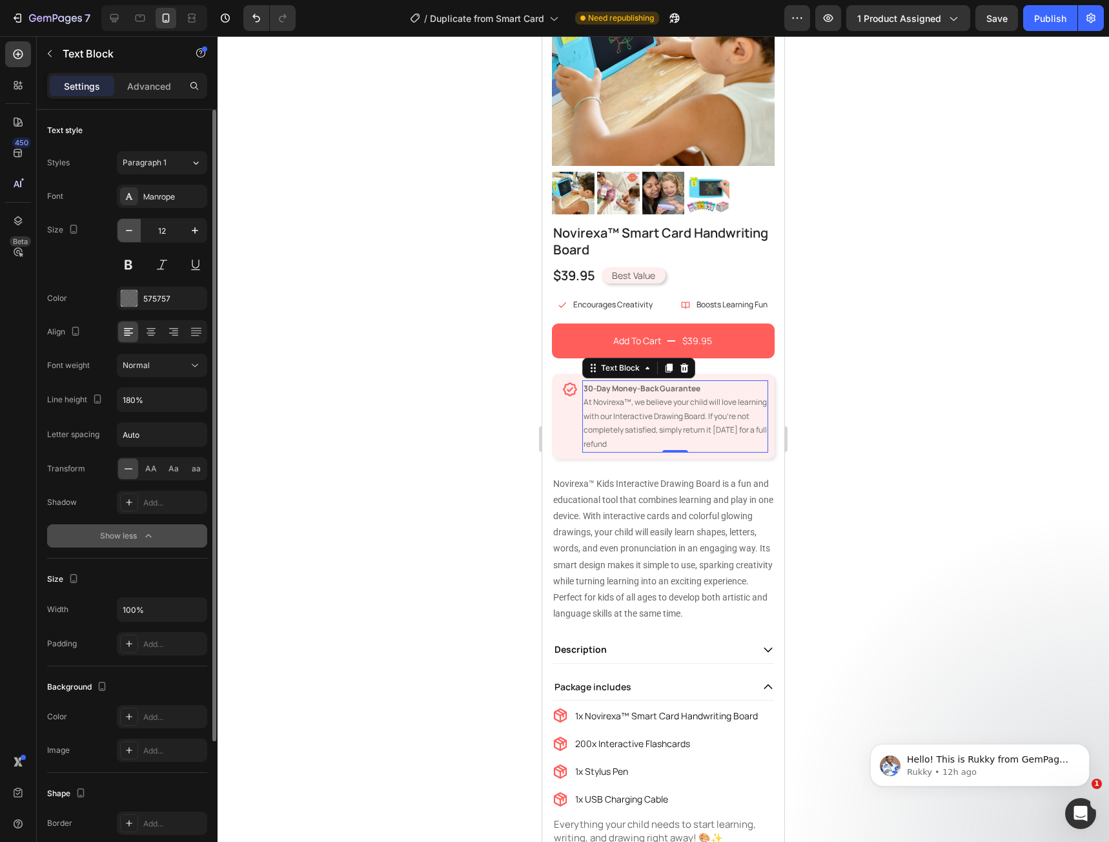
click at [136, 230] on button "button" at bounding box center [128, 230] width 23 height 23
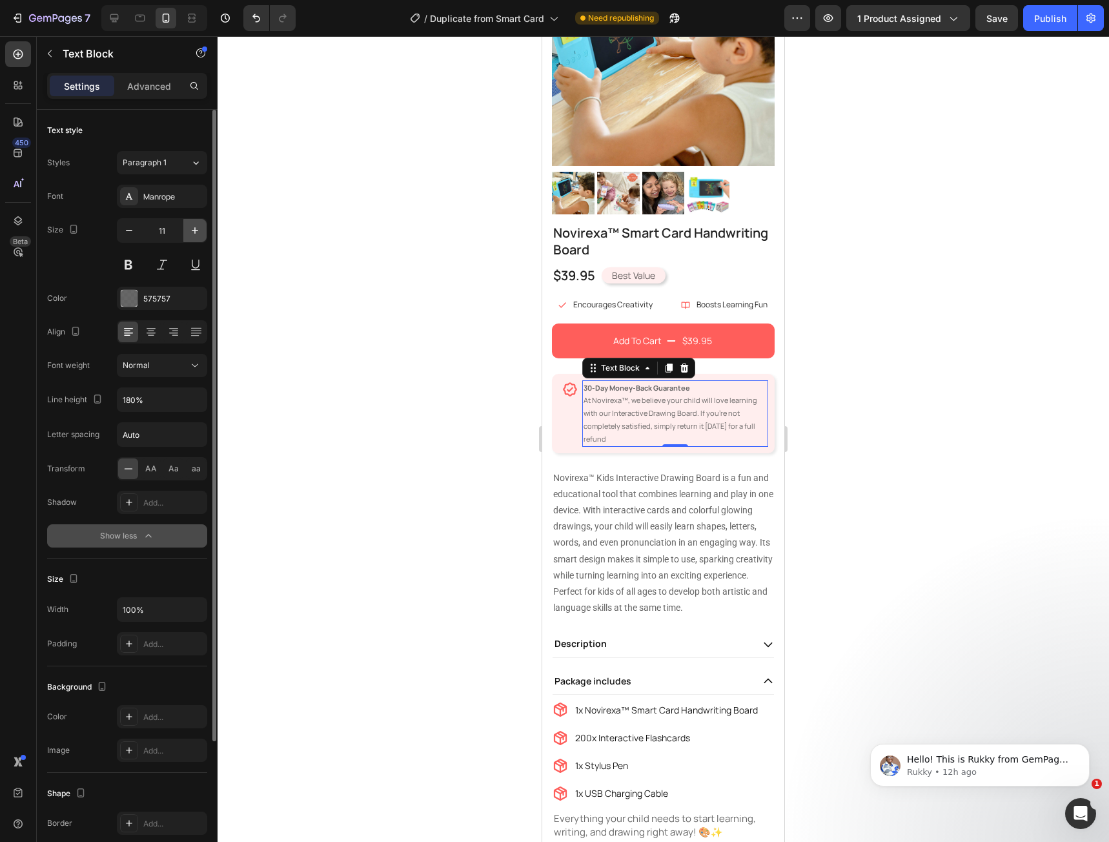
click at [188, 228] on icon "button" at bounding box center [194, 230] width 13 height 13
type input "12"
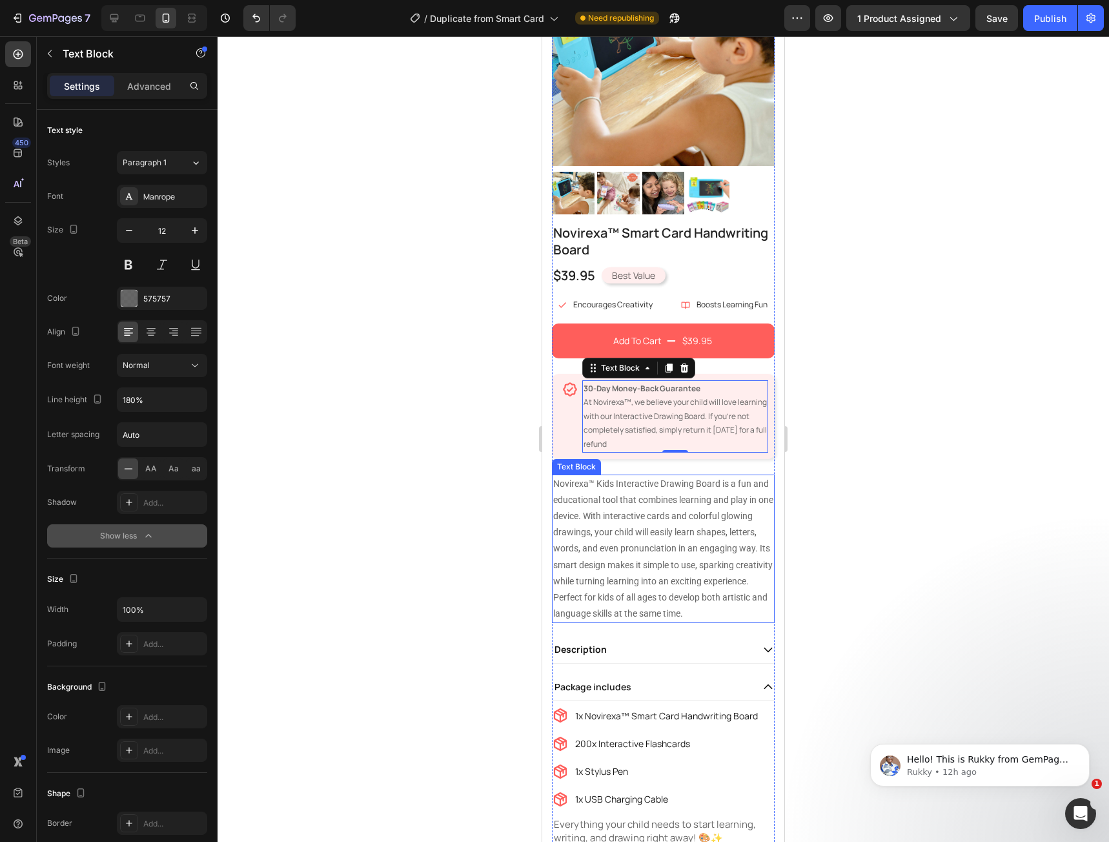
click at [573, 476] on p "Novirexa™ Kids Interactive Drawing Board is a fun and educational tool that com…" at bounding box center [663, 549] width 220 height 147
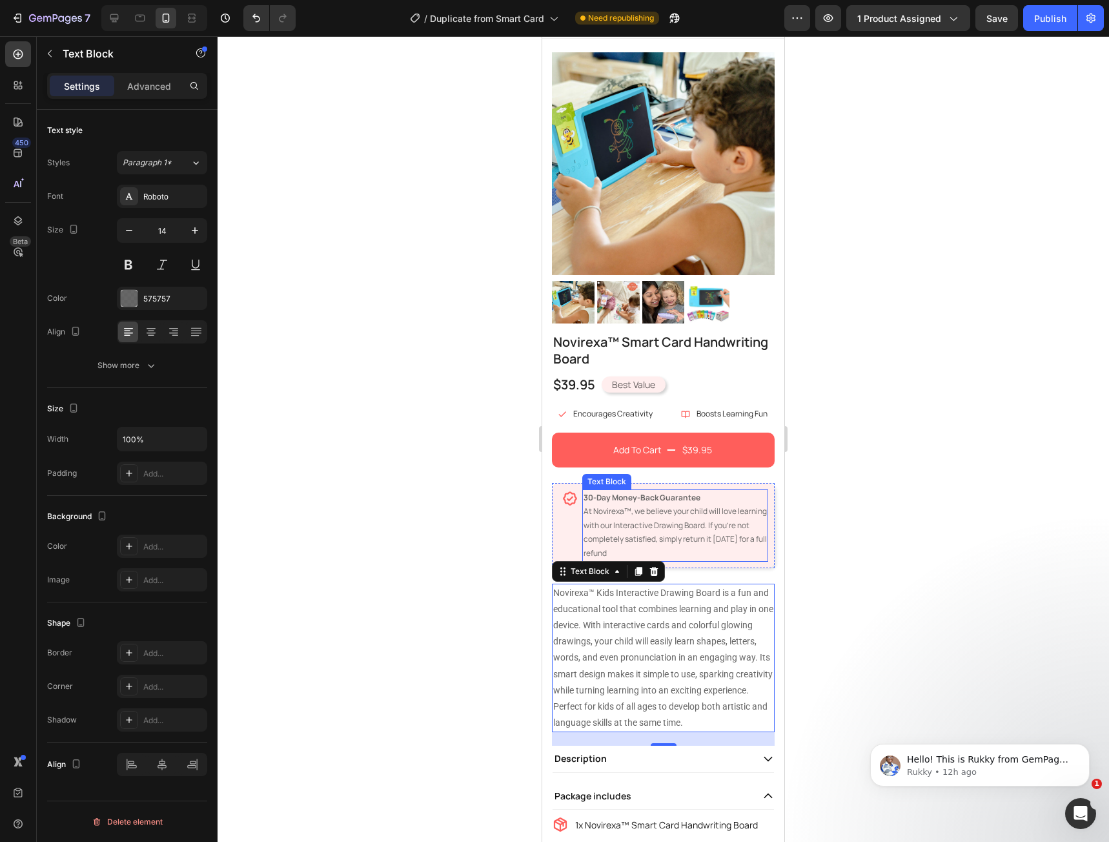
scroll to position [4, 0]
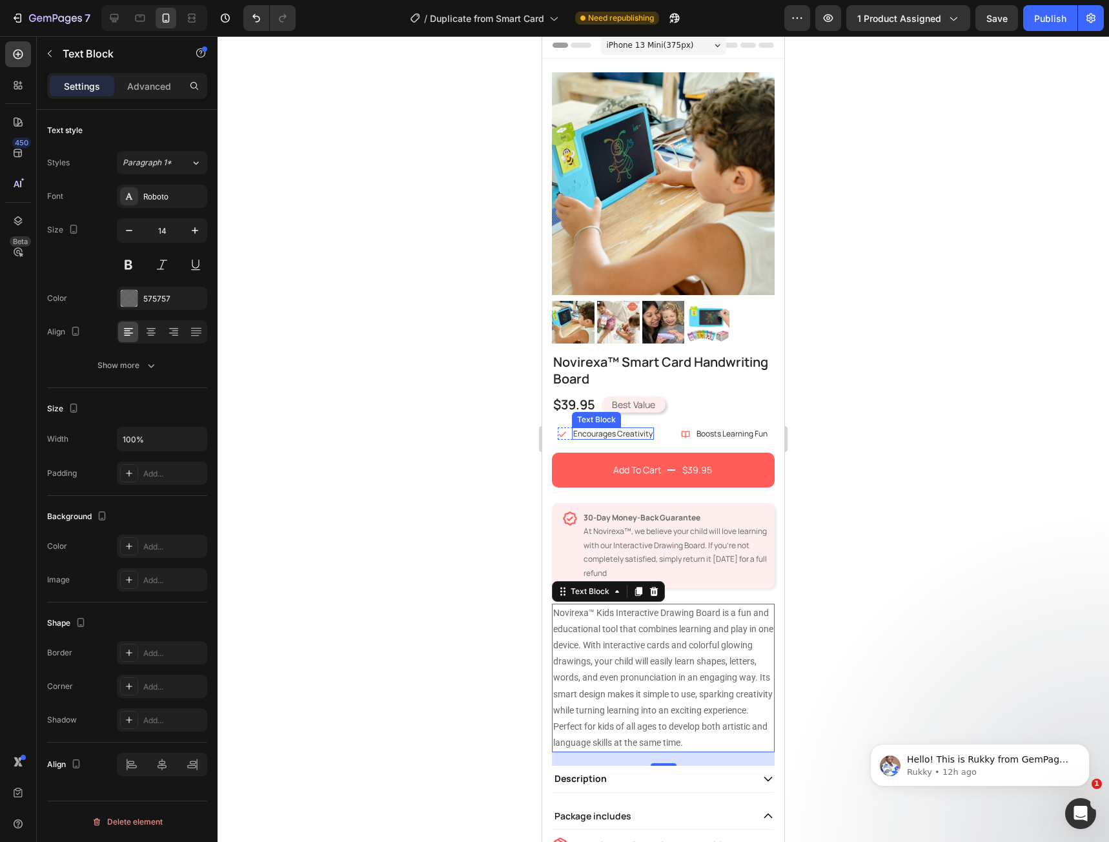
click at [625, 429] on p "Encourages Creativity" at bounding box center [612, 434] width 79 height 10
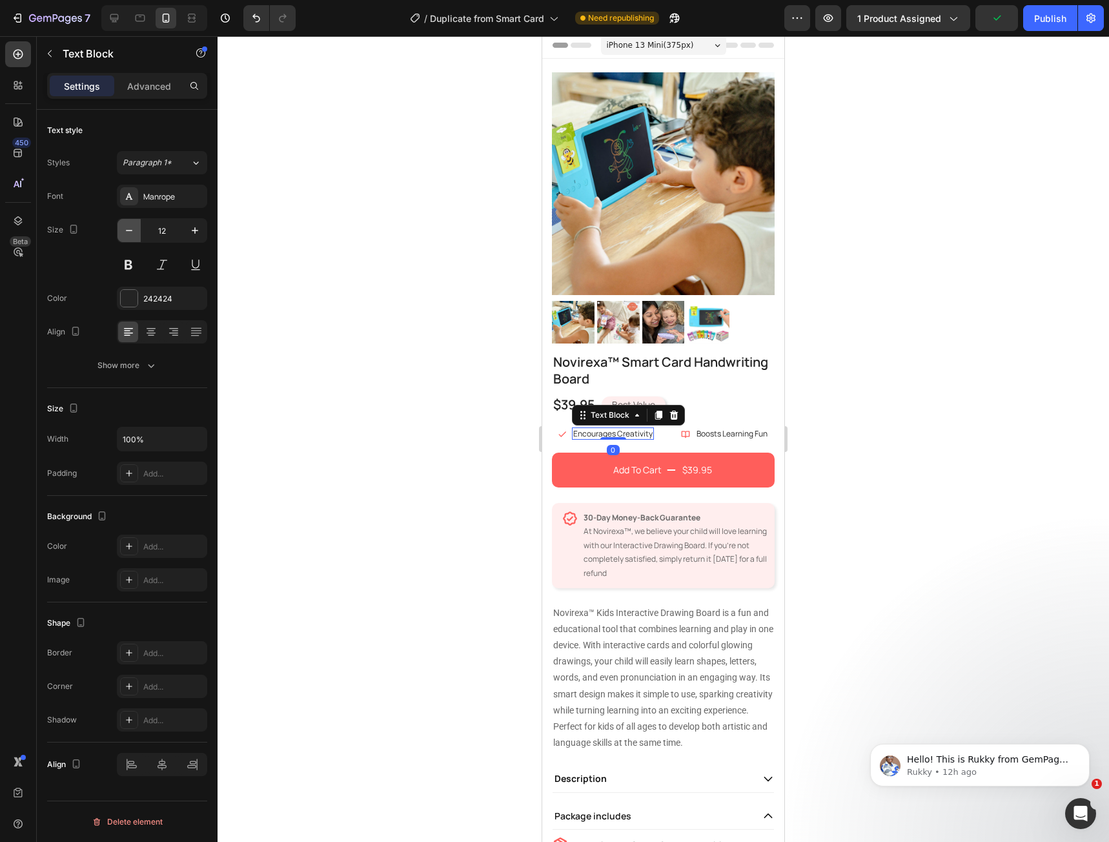
click at [133, 232] on icon "button" at bounding box center [129, 230] width 13 height 13
click at [198, 232] on icon "button" at bounding box center [194, 230] width 13 height 13
type input "12"
click at [716, 429] on p "Boosts Learning Fun" at bounding box center [732, 434] width 71 height 10
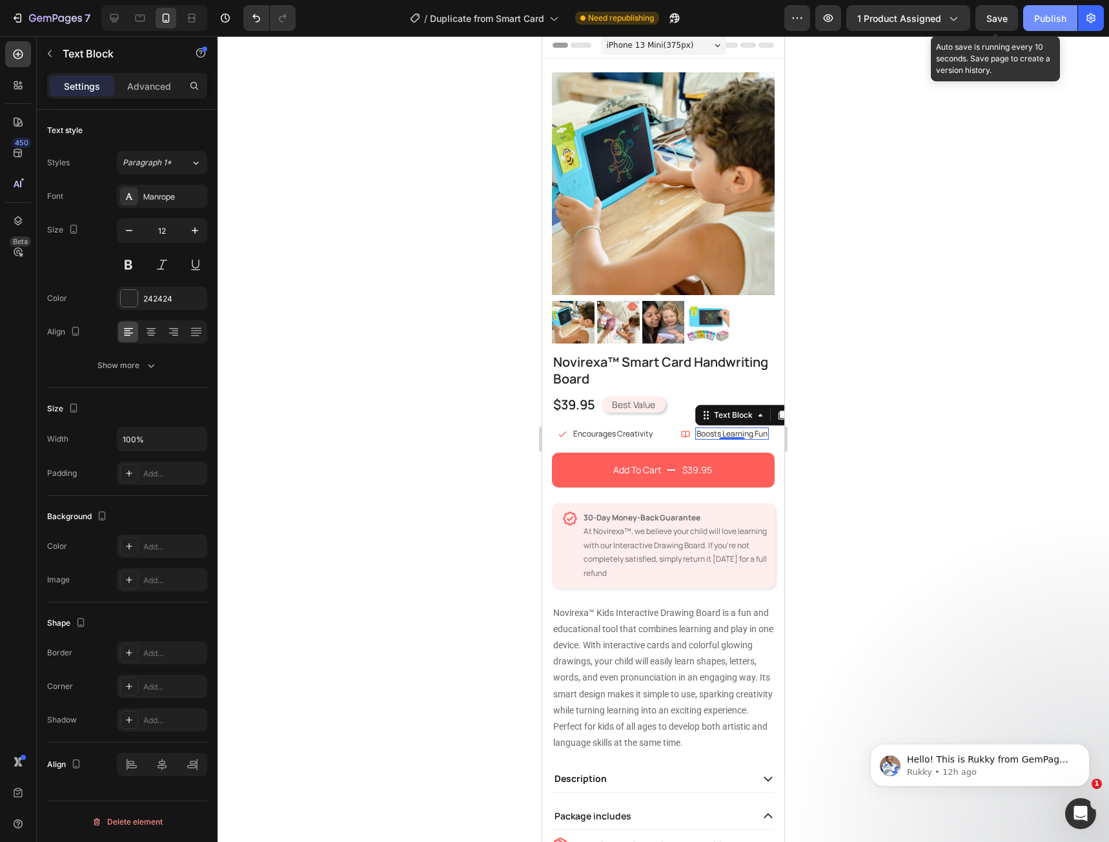
drag, startPoint x: 1006, startPoint y: 19, endPoint x: 1024, endPoint y: 19, distance: 17.4
click at [1010, 19] on button "Save" at bounding box center [996, 18] width 43 height 26
click at [1032, 18] on button "Publish" at bounding box center [1050, 18] width 54 height 26
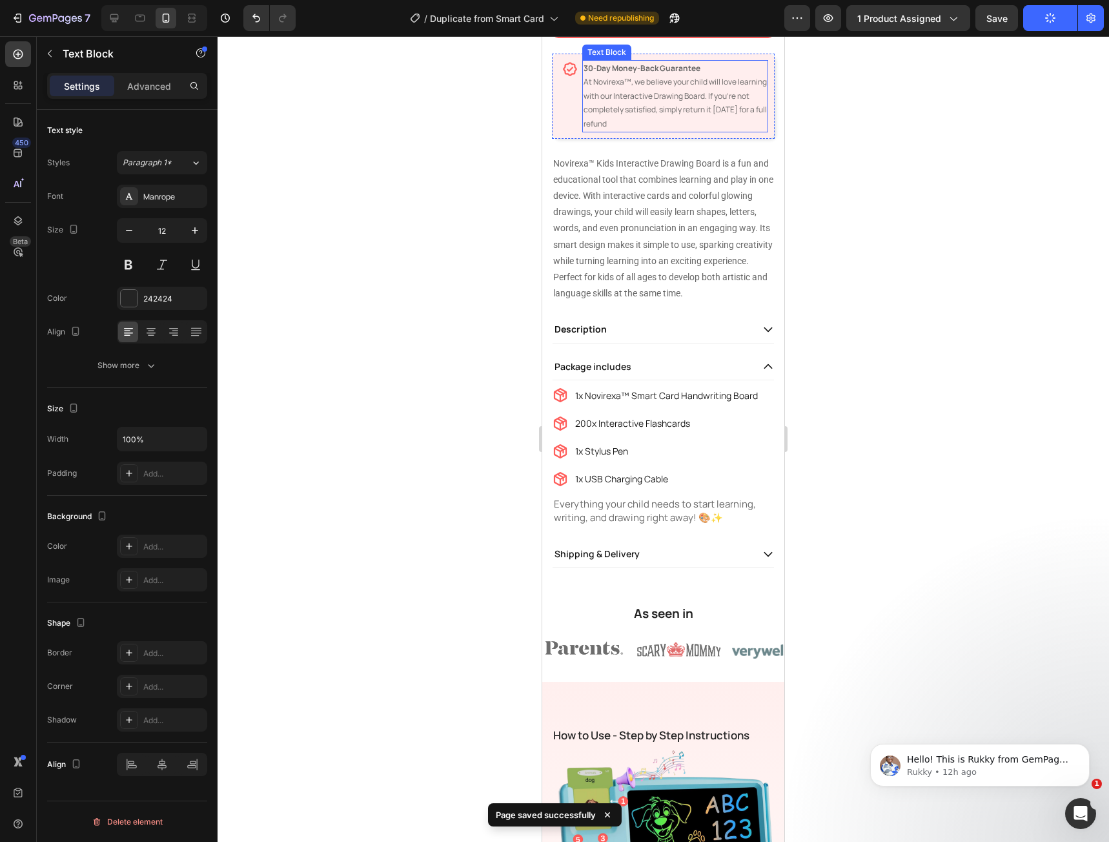
scroll to position [456, 0]
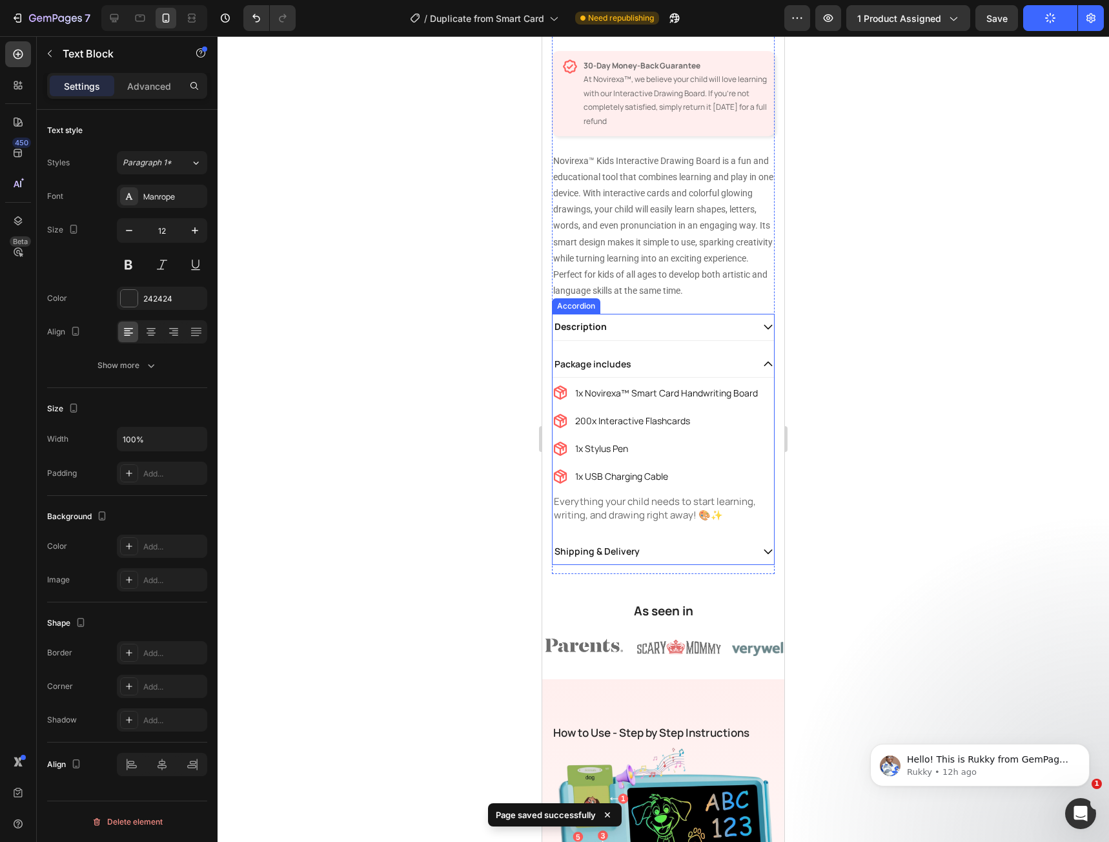
click at [762, 370] on icon at bounding box center [768, 364] width 12 height 12
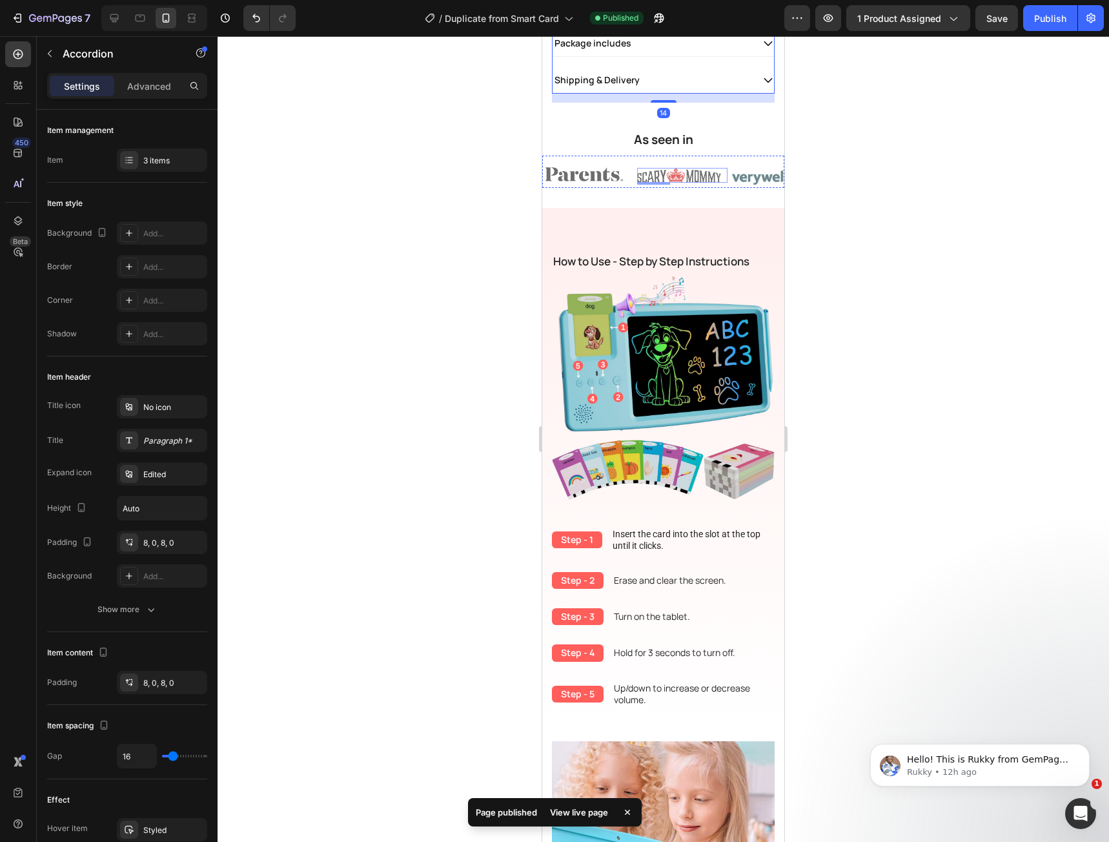
scroll to position [843, 0]
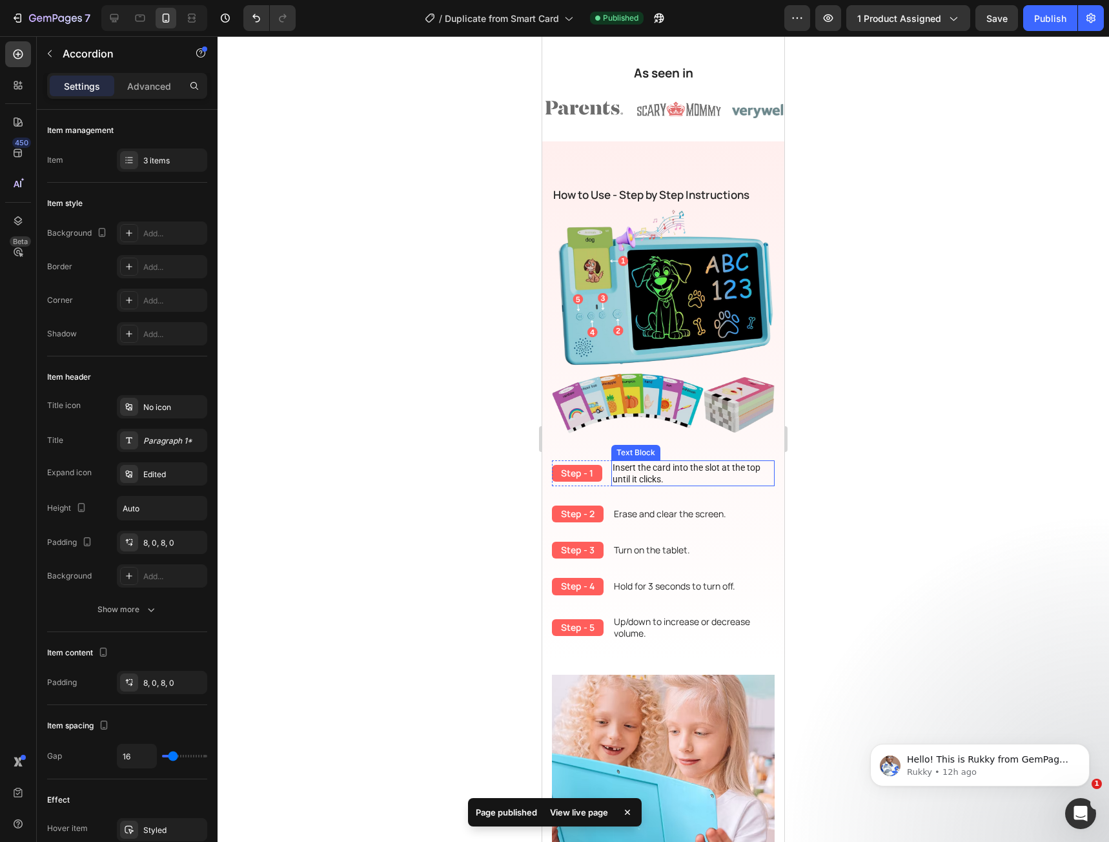
click at [670, 463] on p "Insert the card into the slot at the top until it clicks." at bounding box center [693, 473] width 161 height 23
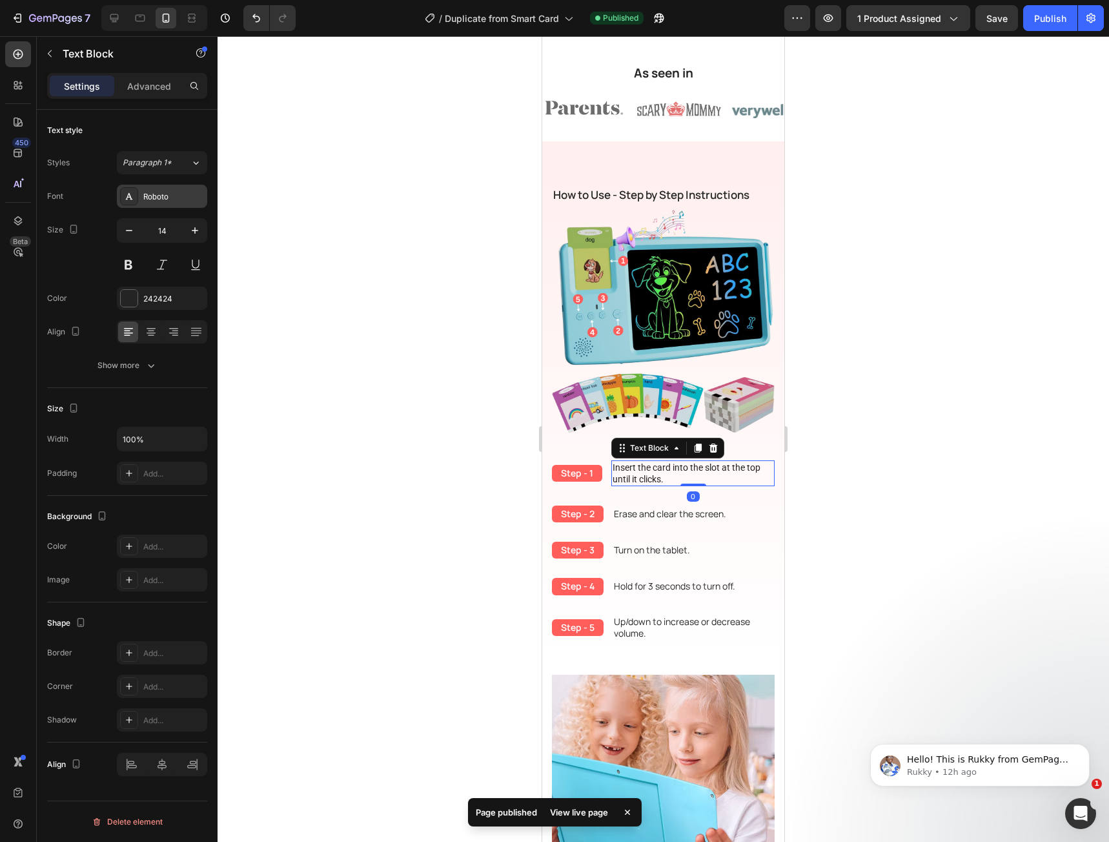
click at [164, 200] on div "Roboto" at bounding box center [173, 197] width 61 height 12
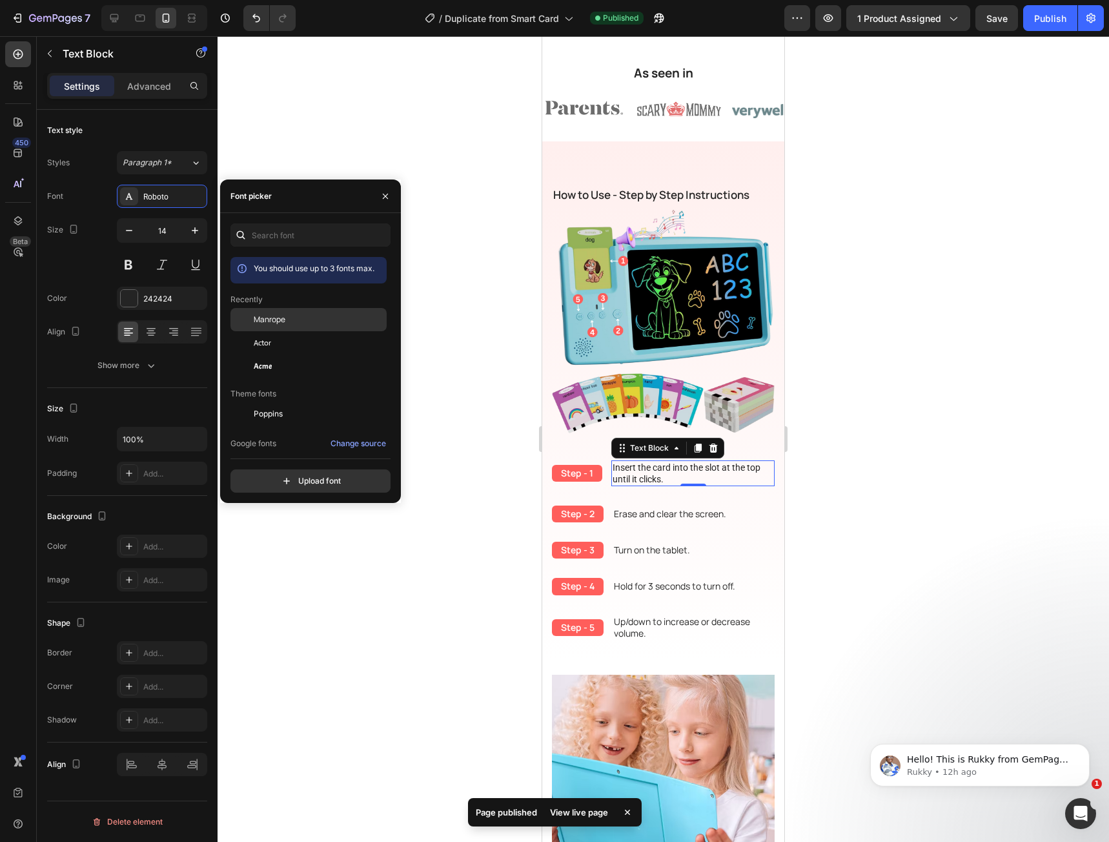
click at [263, 321] on span "Manrope" at bounding box center [270, 320] width 32 height 12
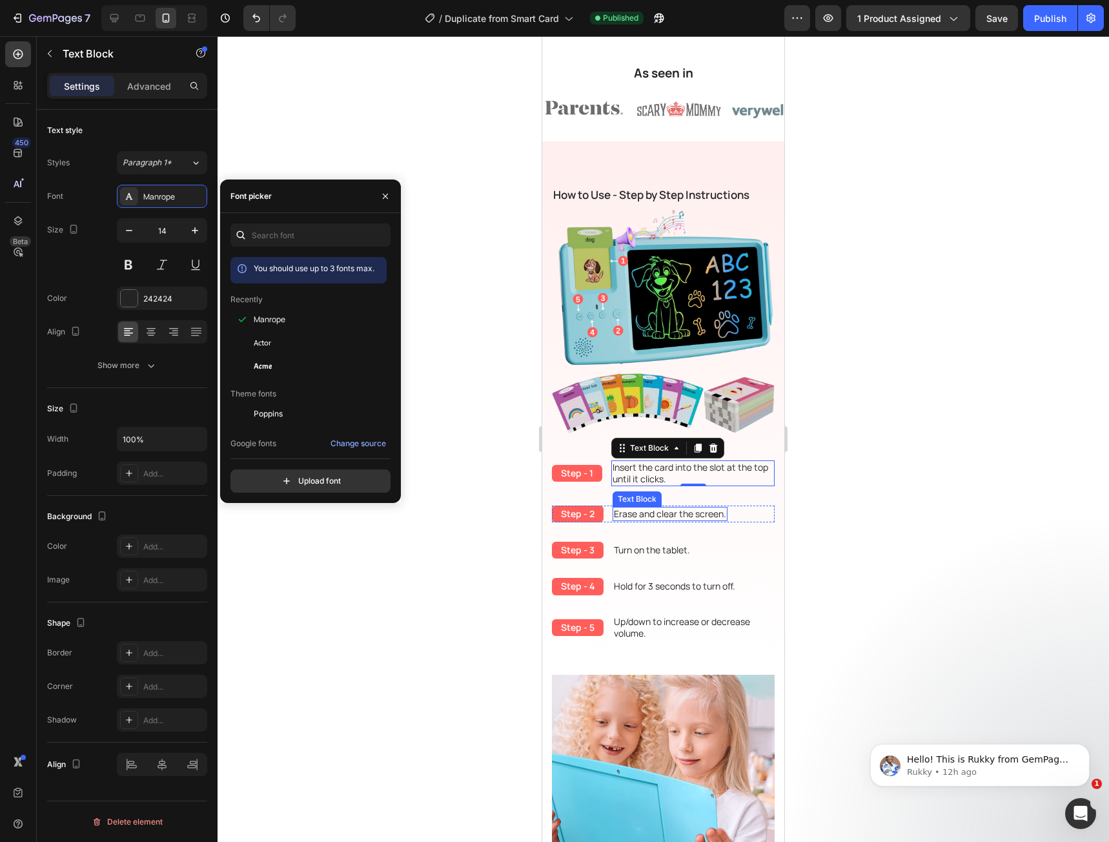
click at [644, 509] on p "Erase and clear the screen." at bounding box center [670, 514] width 112 height 12
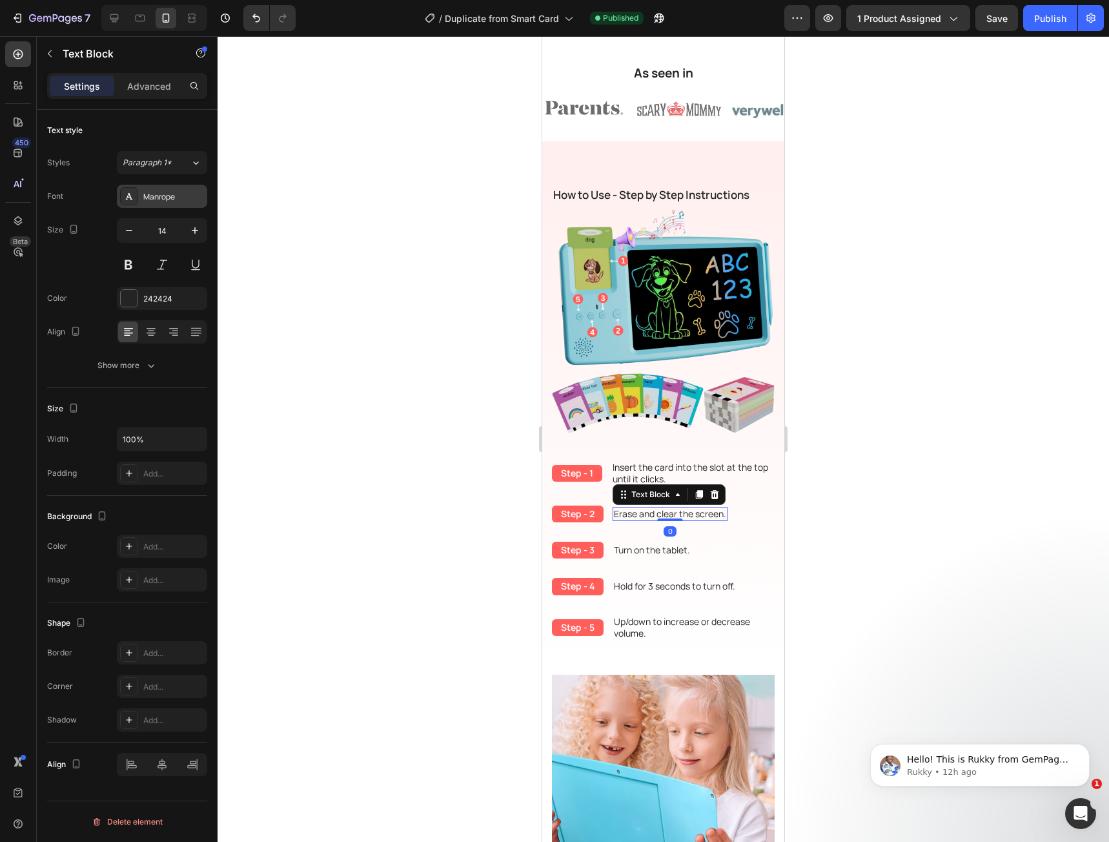
click at [170, 195] on div "Manrope" at bounding box center [173, 197] width 61 height 12
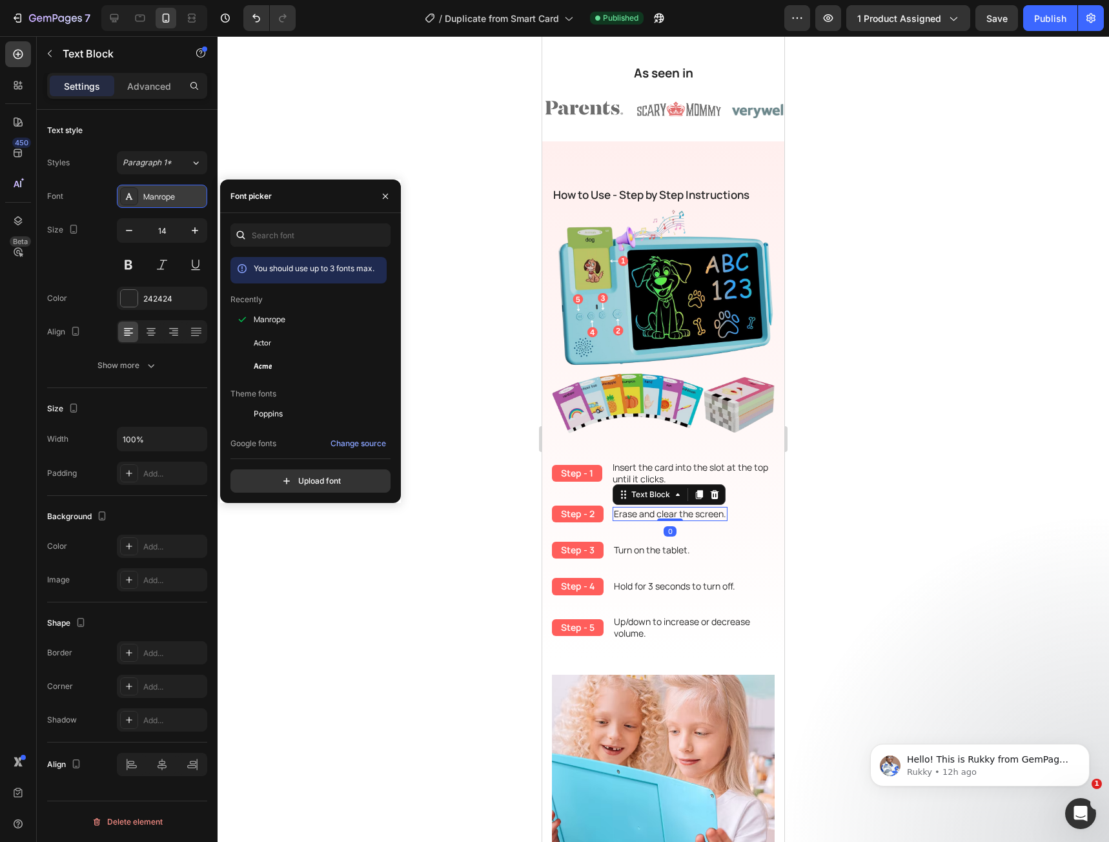
click at [170, 195] on div "Manrope" at bounding box center [173, 197] width 61 height 12
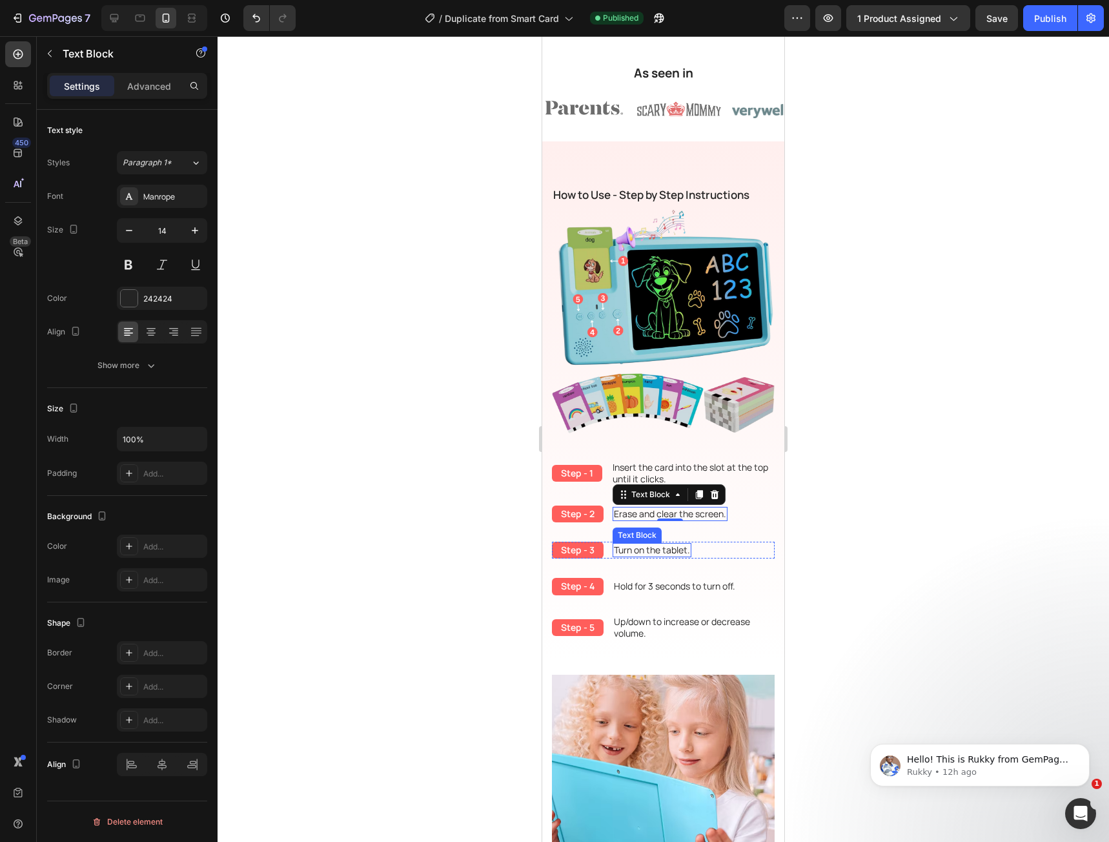
click at [649, 545] on p "Turn on the tablet." at bounding box center [652, 550] width 76 height 12
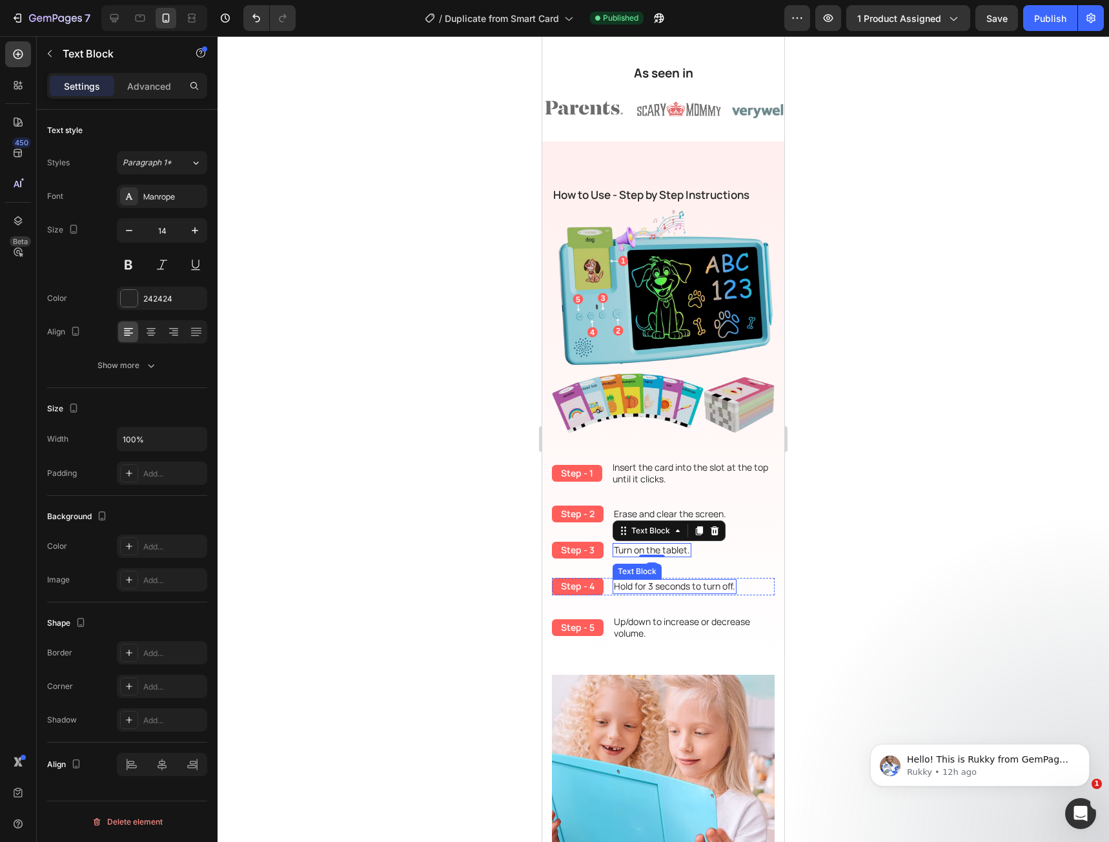
click at [682, 583] on p "Hold for 3 seconds to turn off." at bounding box center [674, 586] width 121 height 12
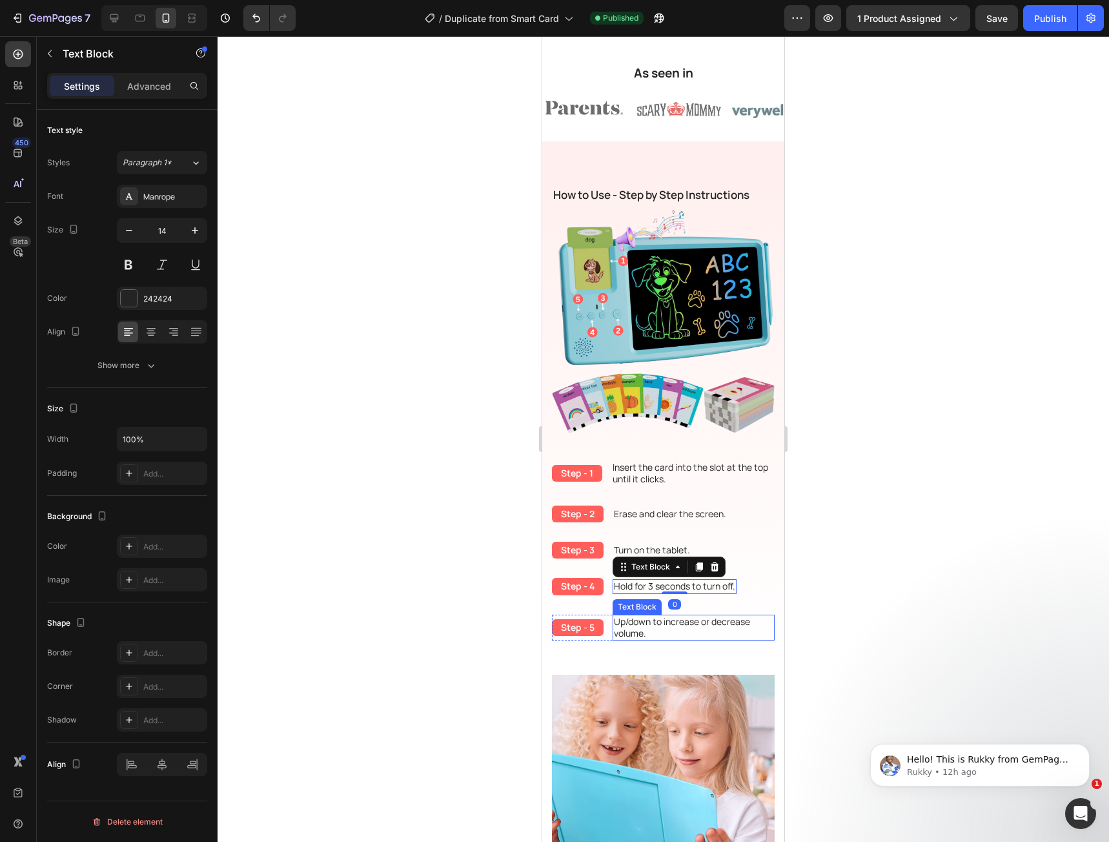
click at [689, 616] on p "Up/down to increase or decrease volume." at bounding box center [693, 627] width 159 height 23
click at [117, 21] on icon at bounding box center [114, 18] width 13 height 13
type input "16"
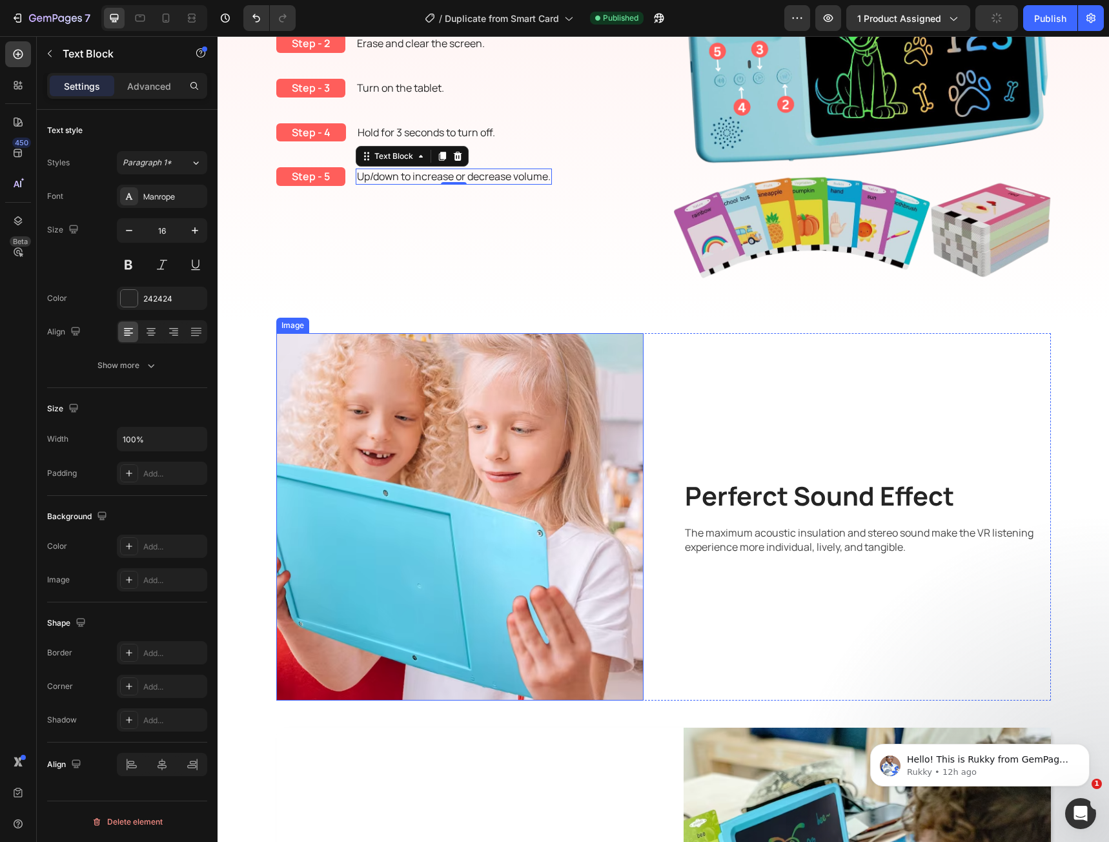
scroll to position [654, 0]
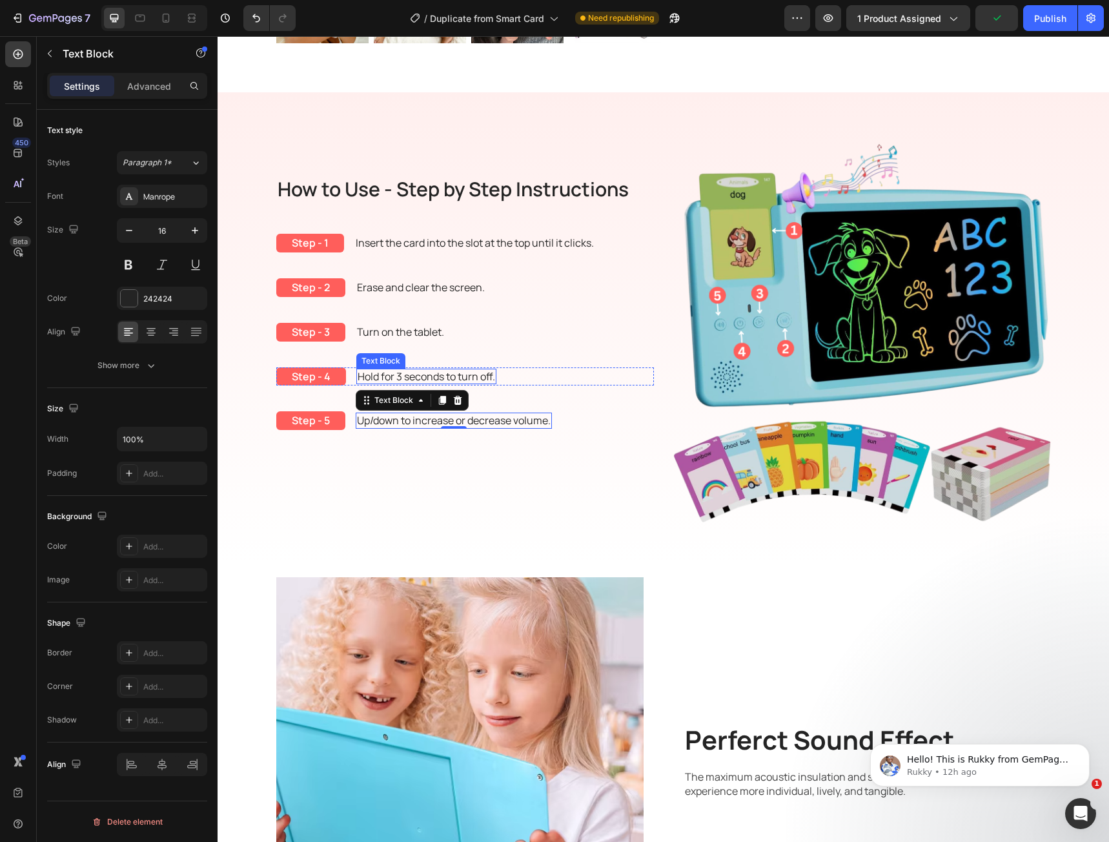
click at [458, 381] on p "Hold for 3 seconds to turn off." at bounding box center [426, 377] width 137 height 14
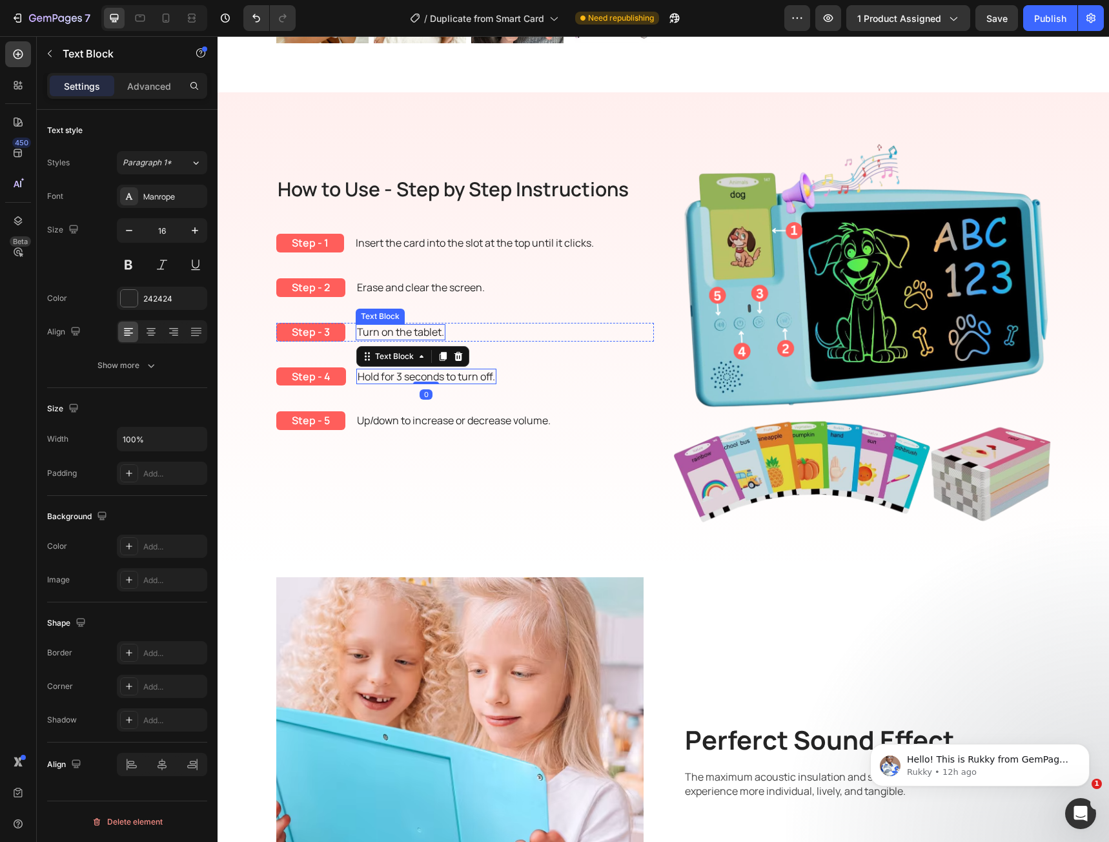
click at [394, 328] on p "Turn on the tablet." at bounding box center [400, 332] width 87 height 14
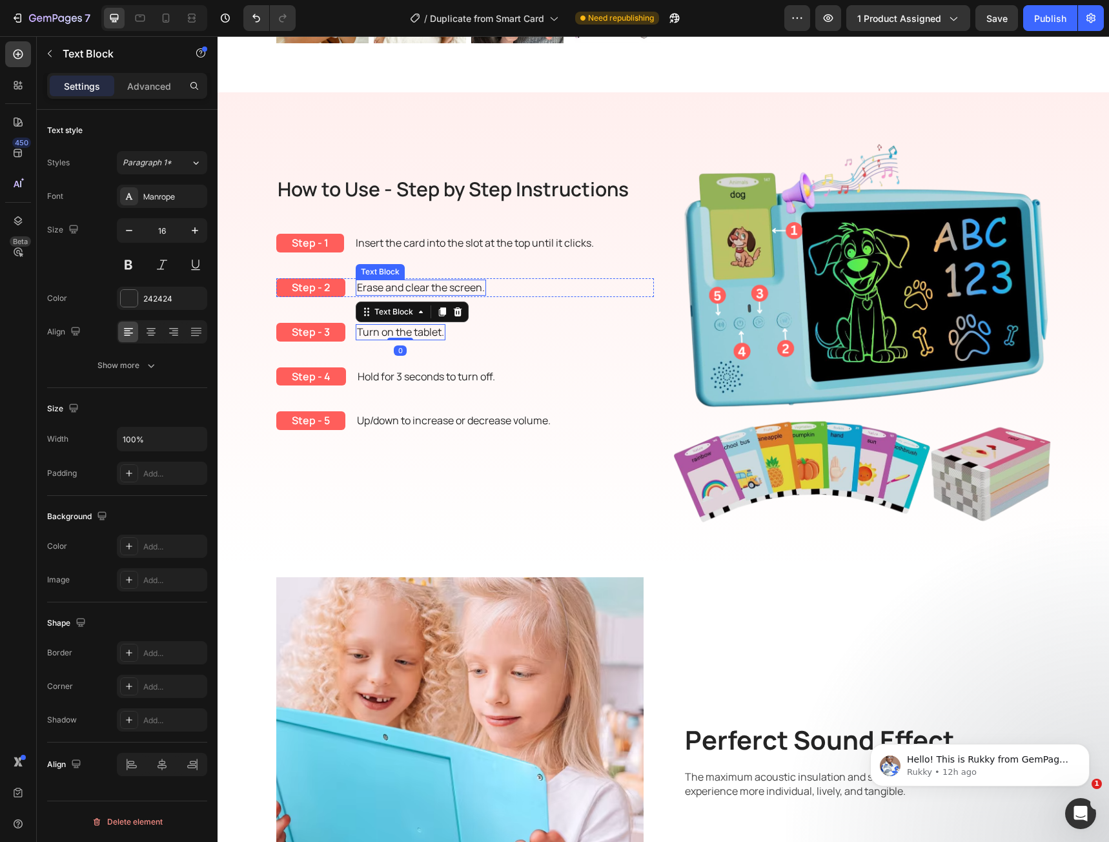
click at [391, 289] on p "Erase and clear the screen." at bounding box center [421, 288] width 128 height 14
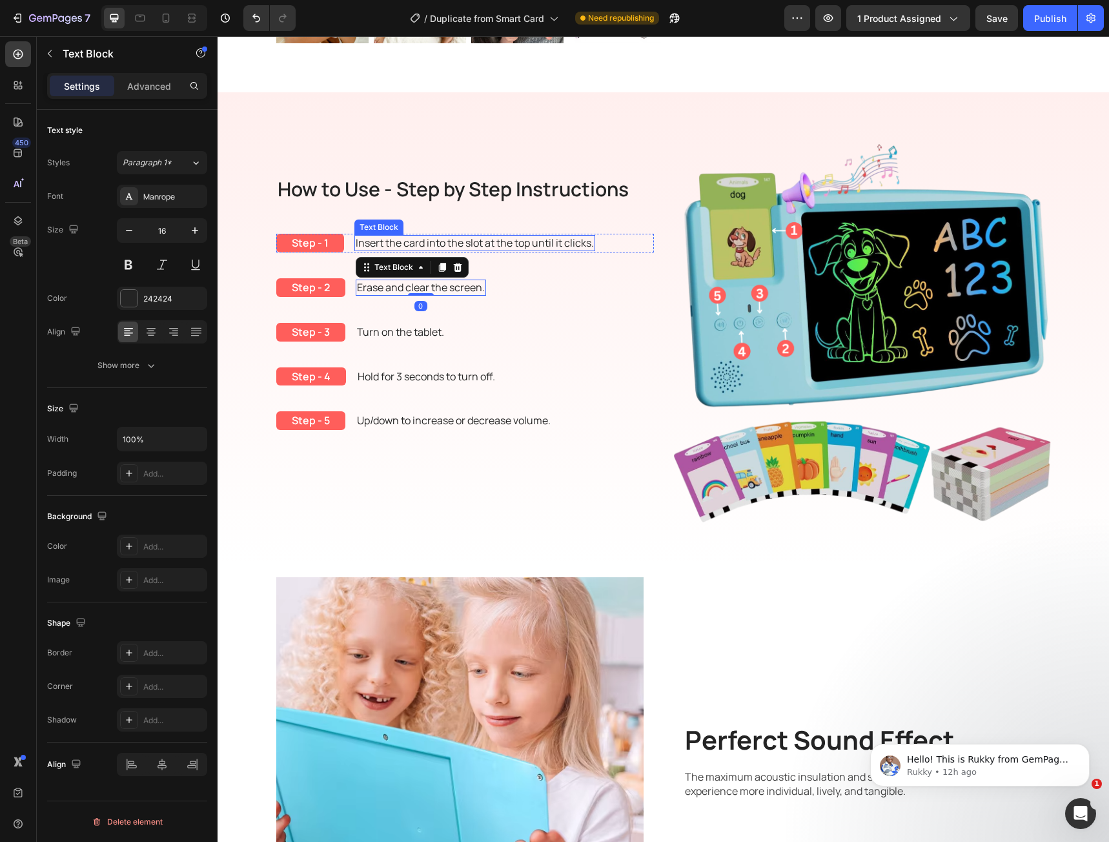
click at [398, 244] on p "Insert the card into the slot at the top until it clicks." at bounding box center [475, 243] width 238 height 14
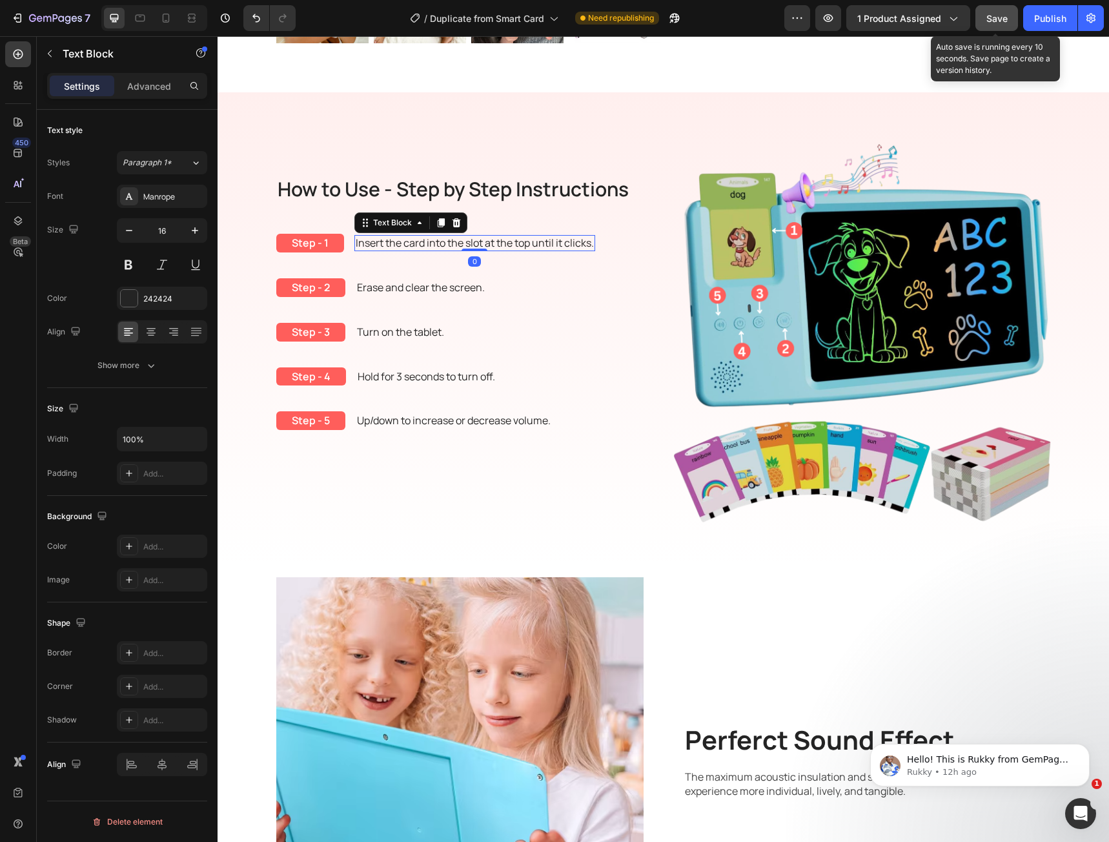
click at [985, 30] on button "Save" at bounding box center [996, 18] width 43 height 26
click at [1032, 26] on button "Publish" at bounding box center [1050, 18] width 54 height 26
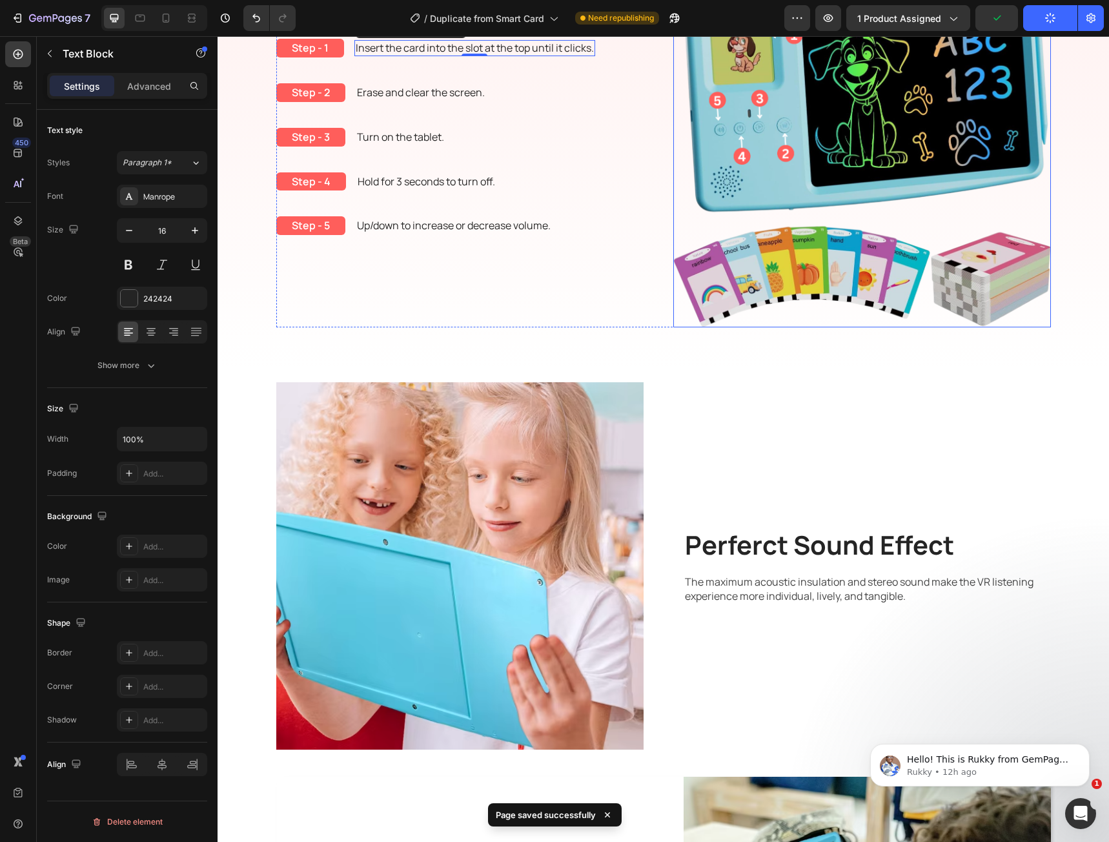
scroll to position [912, 0]
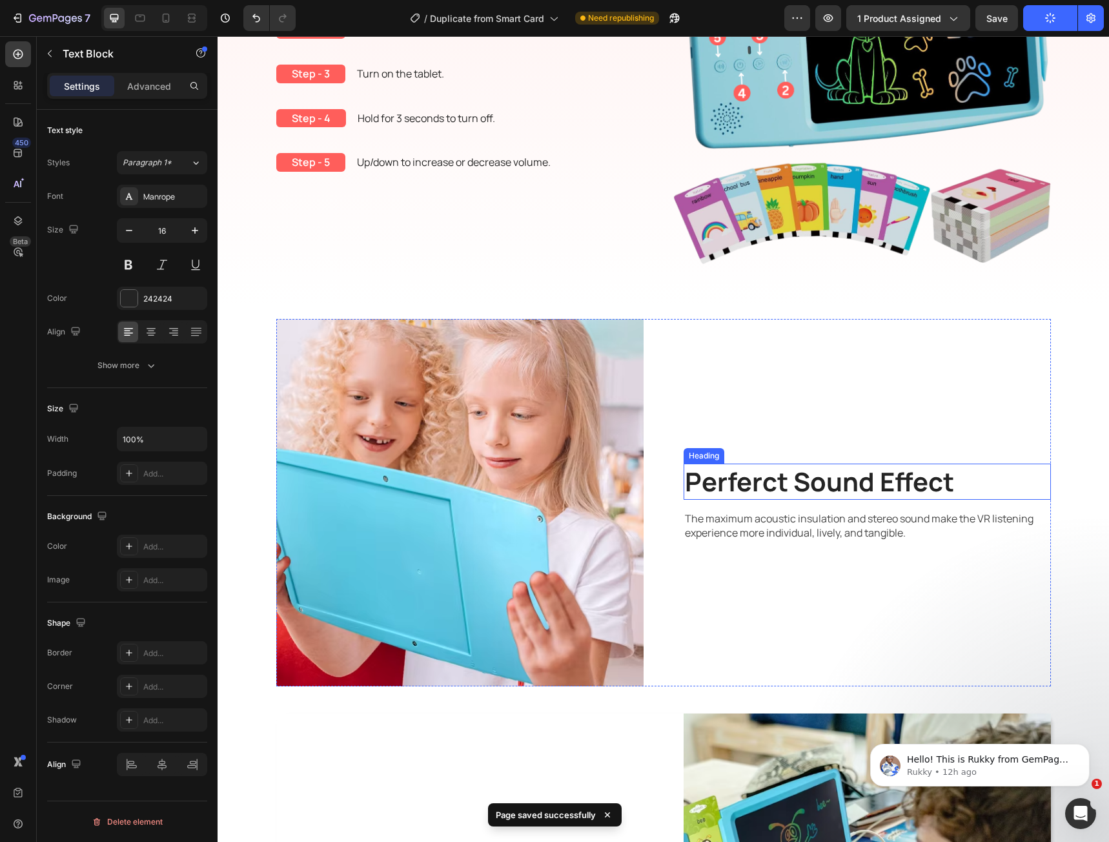
click at [747, 479] on p "Perferct Sound Effect" at bounding box center [867, 482] width 365 height 34
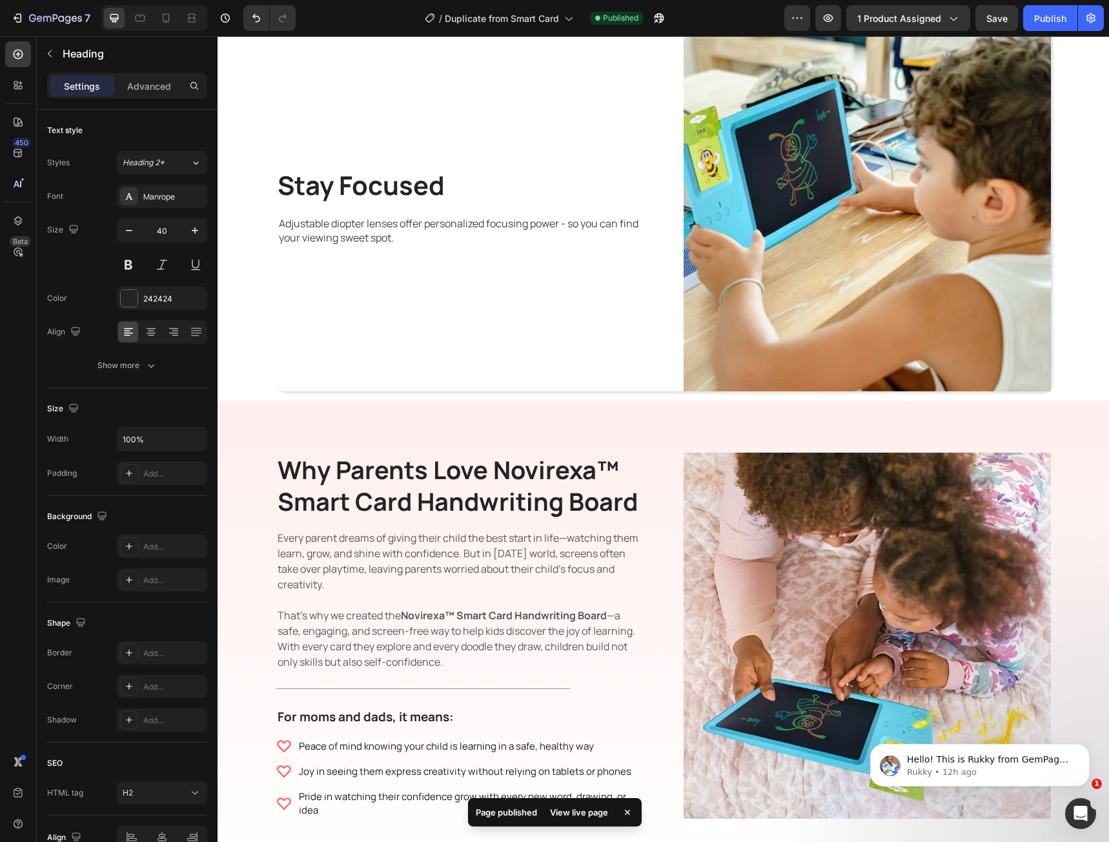
scroll to position [1687, 0]
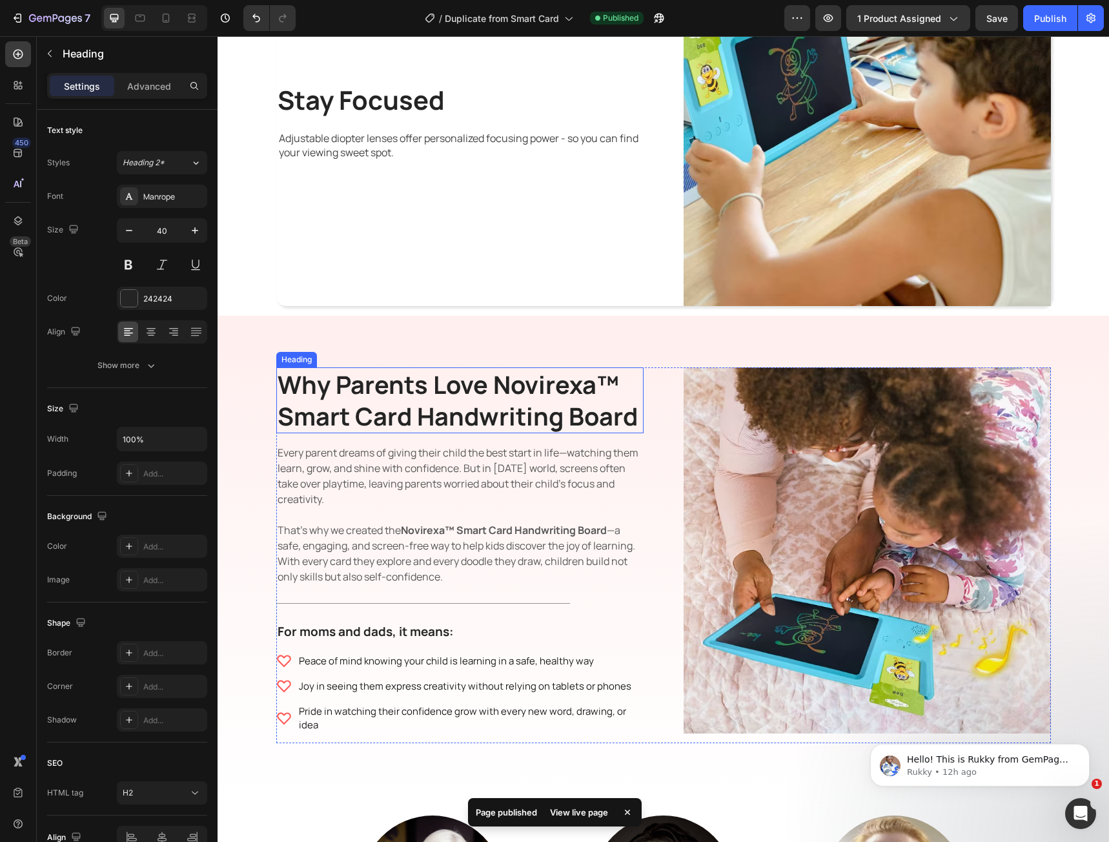
click at [540, 411] on h2 "Why Parents Love Novirexa™ Smart Card Handwriting Board" at bounding box center [459, 400] width 367 height 66
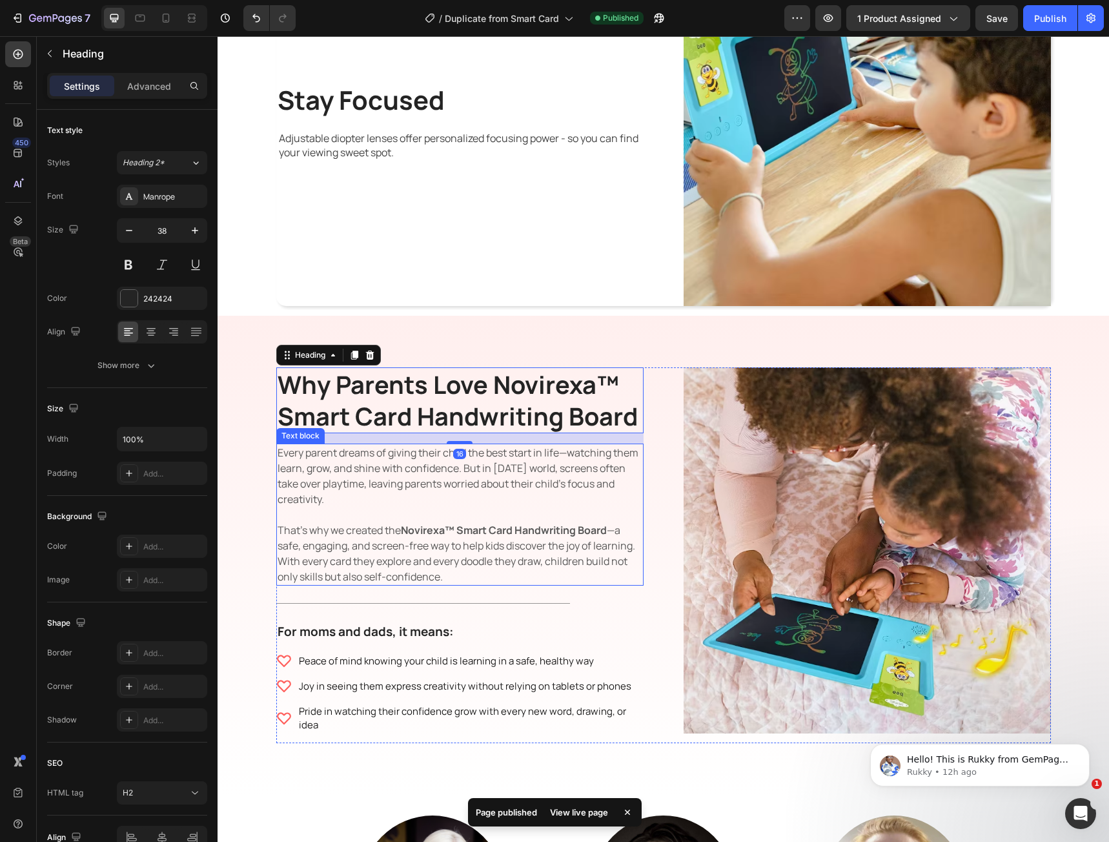
click at [510, 476] on p "Every parent dreams of giving their child the best start in life—watching them …" at bounding box center [460, 514] width 365 height 139
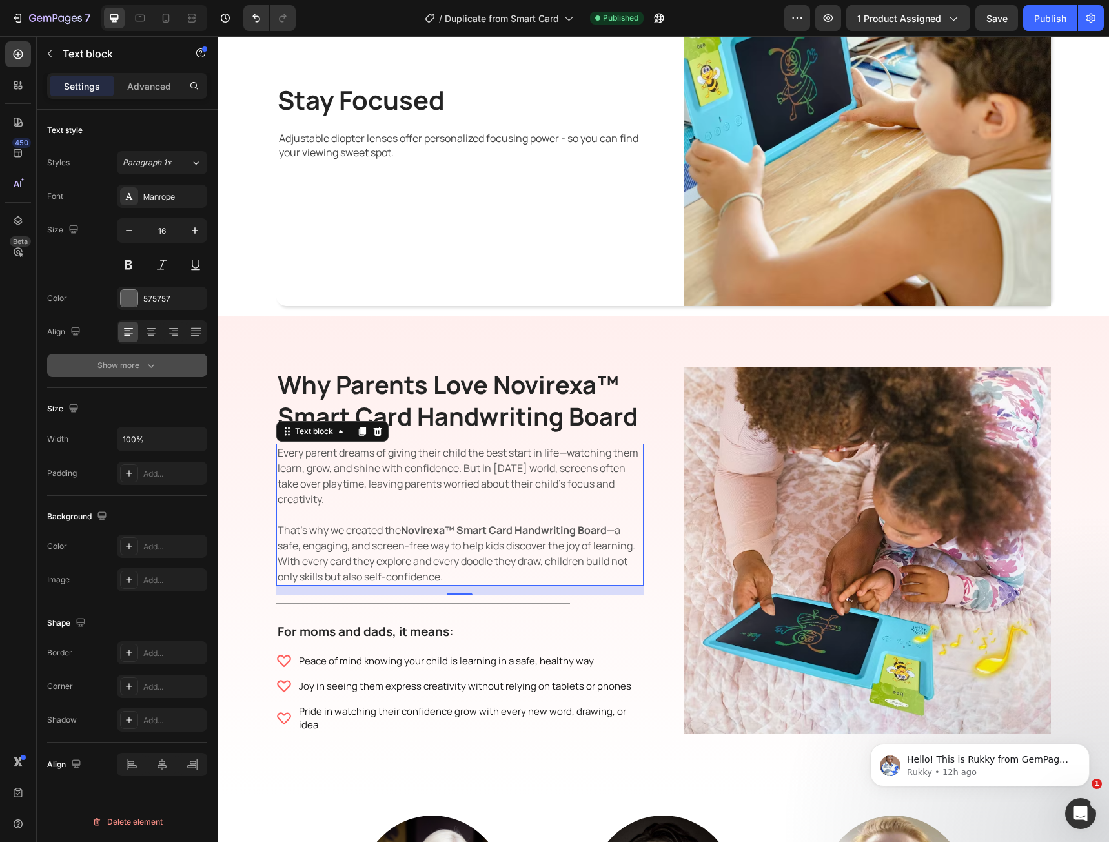
click at [143, 369] on div "Show more" at bounding box center [127, 365] width 60 height 13
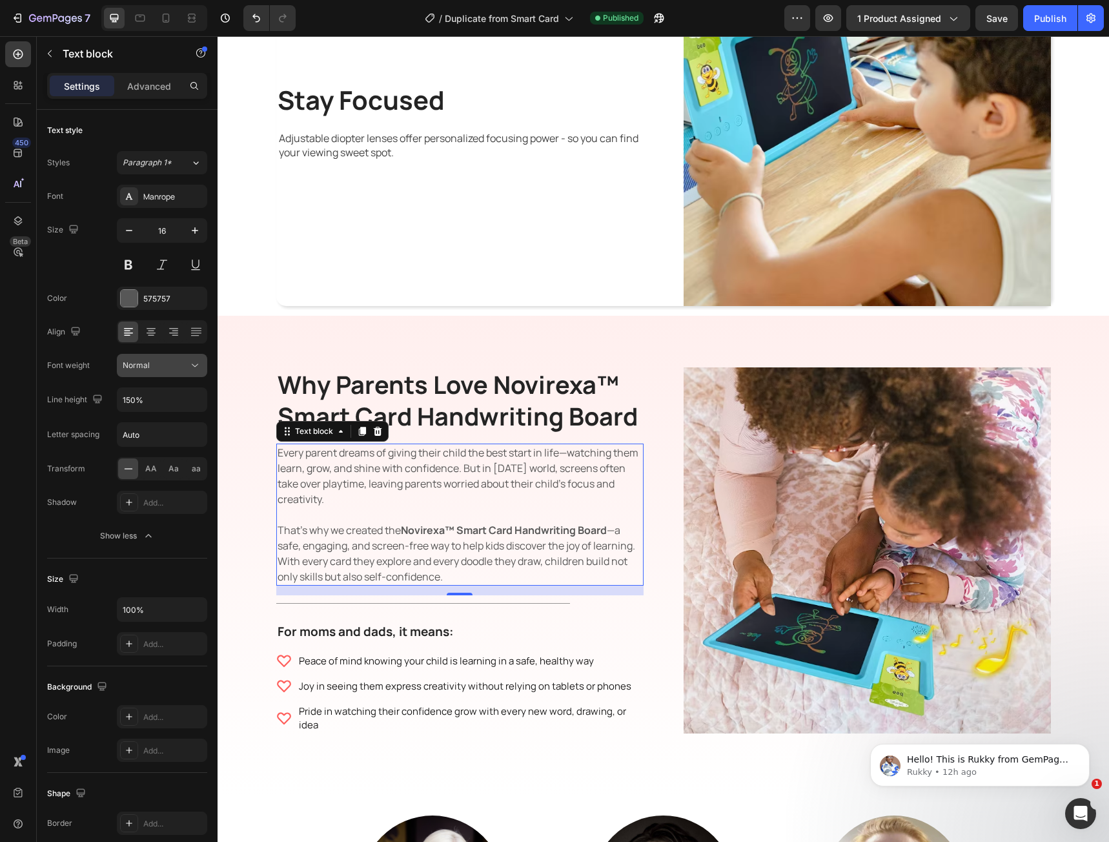
click at [185, 373] on button "Normal" at bounding box center [162, 365] width 90 height 23
click at [165, 415] on div "Light" at bounding box center [146, 421] width 101 height 25
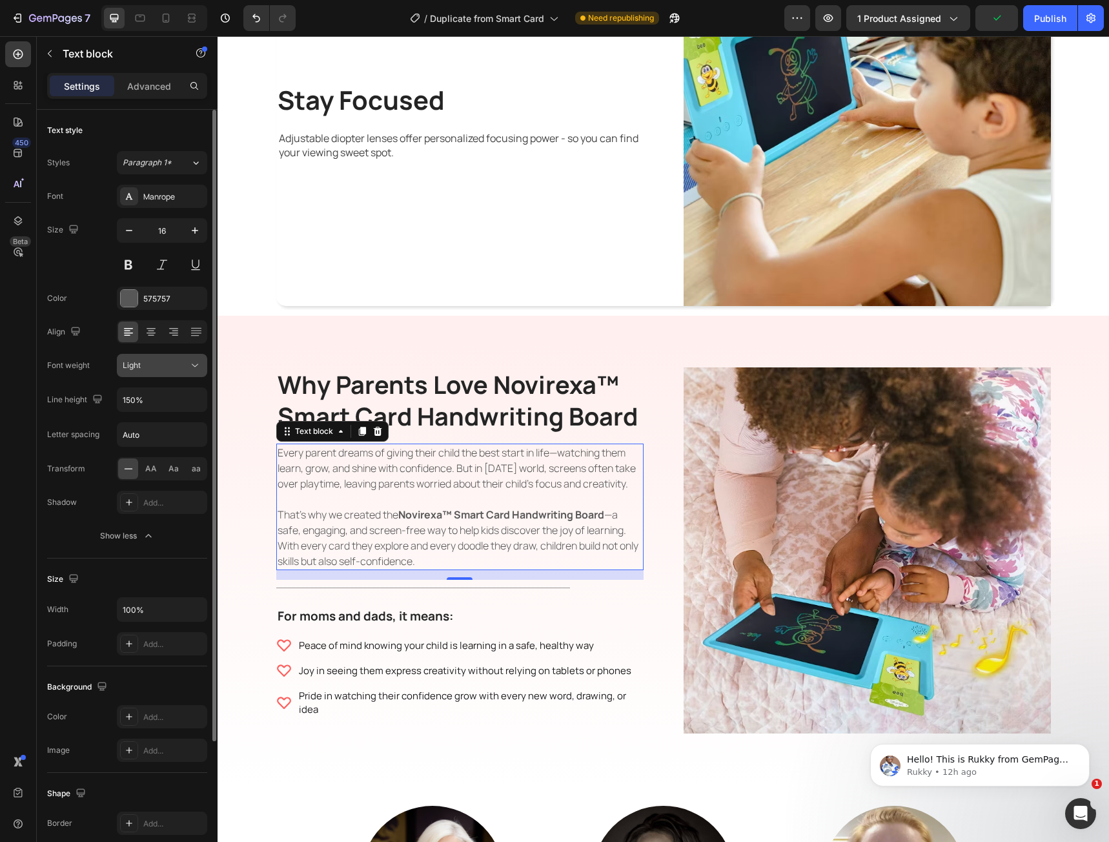
click at [175, 360] on div "Light" at bounding box center [156, 366] width 66 height 12
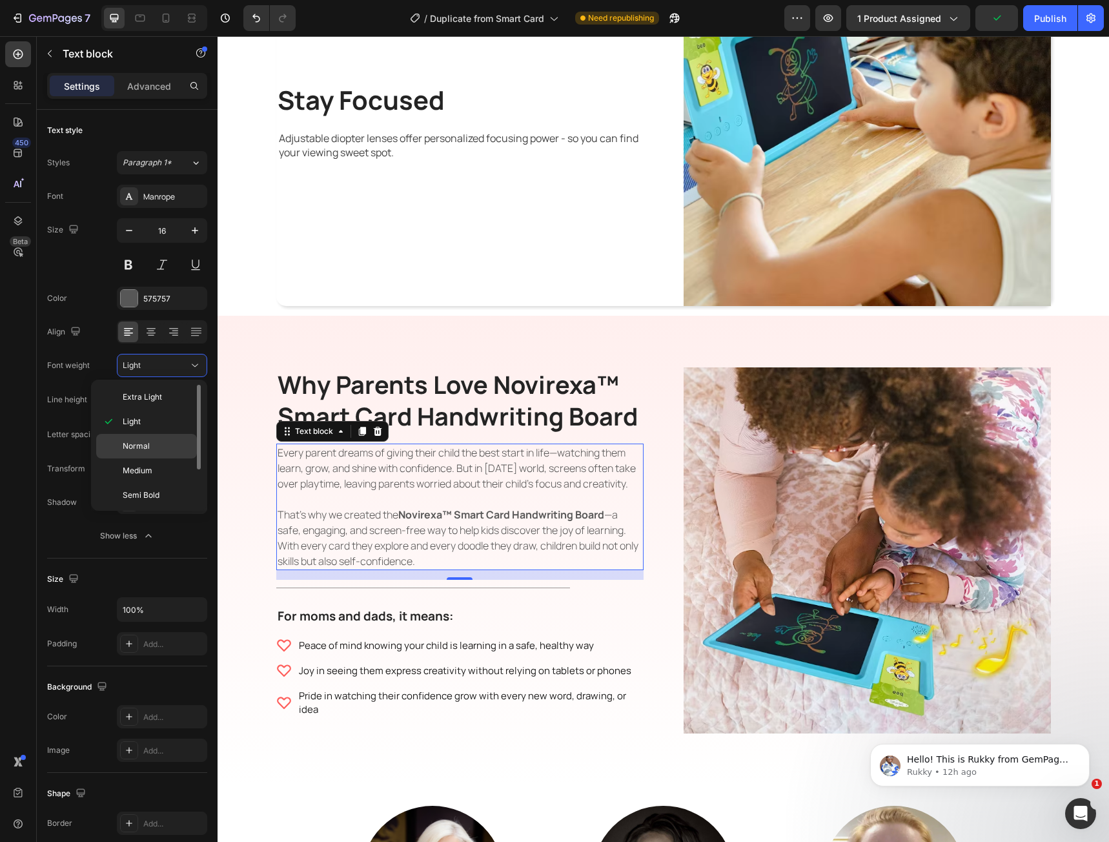
click at [171, 443] on p "Normal" at bounding box center [157, 446] width 68 height 12
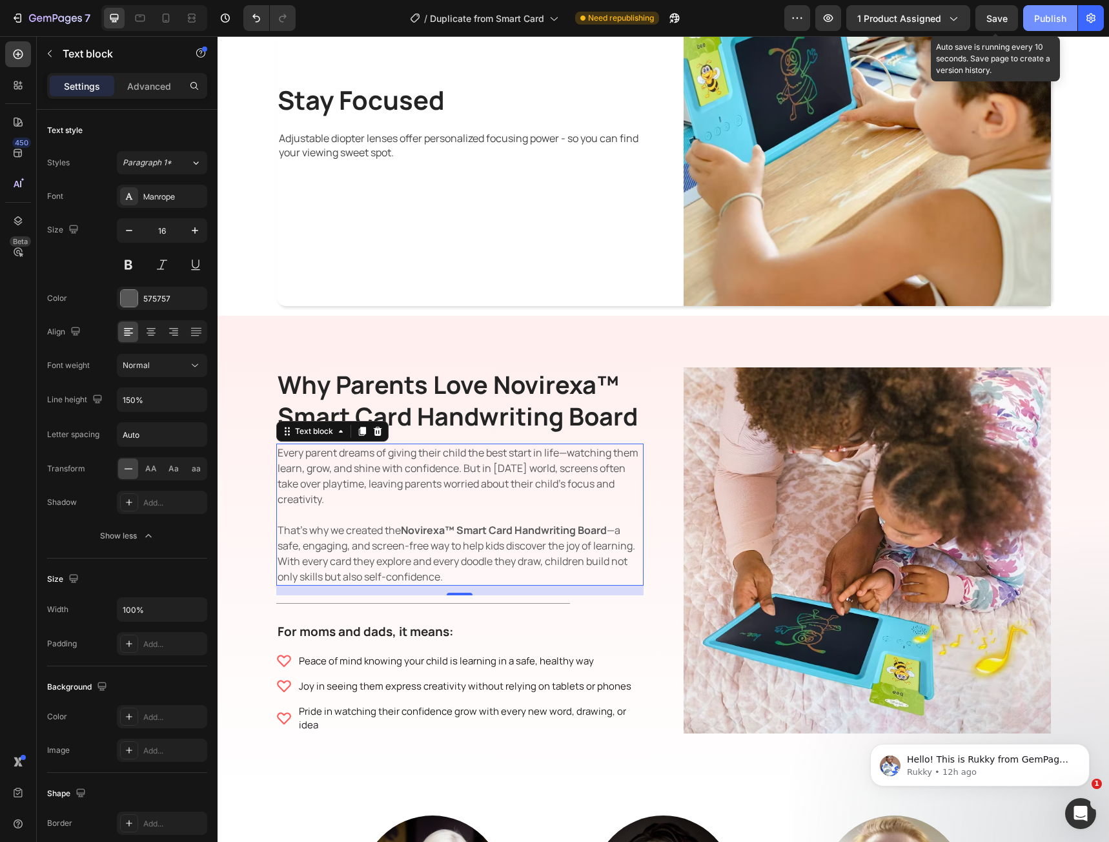
drag, startPoint x: 1005, startPoint y: 28, endPoint x: 1029, endPoint y: 26, distance: 24.0
click at [1006, 28] on button "Save" at bounding box center [996, 18] width 43 height 26
click at [1037, 25] on button "Publish" at bounding box center [1050, 18] width 54 height 26
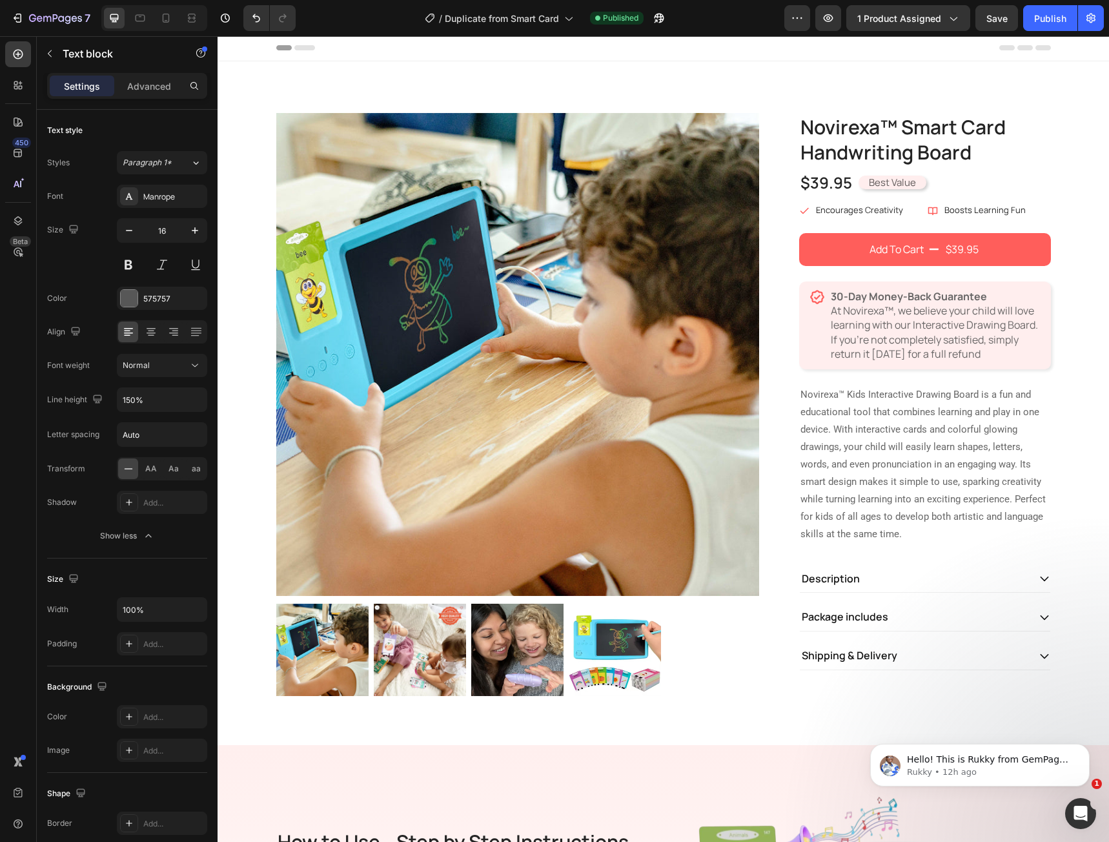
scroll to position [0, 0]
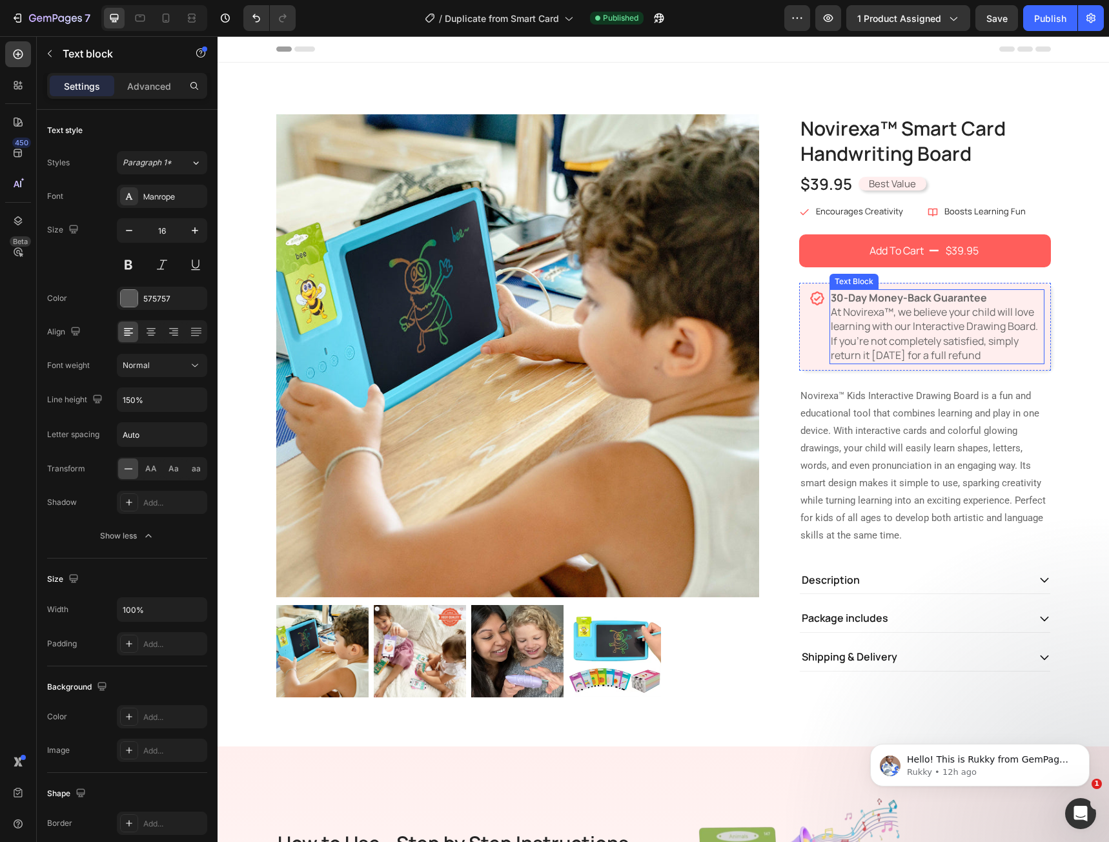
click at [838, 311] on p "30-Day Money-Back Guarantee At Novirexa™, we believe your child will love learn…" at bounding box center [937, 326] width 212 height 72
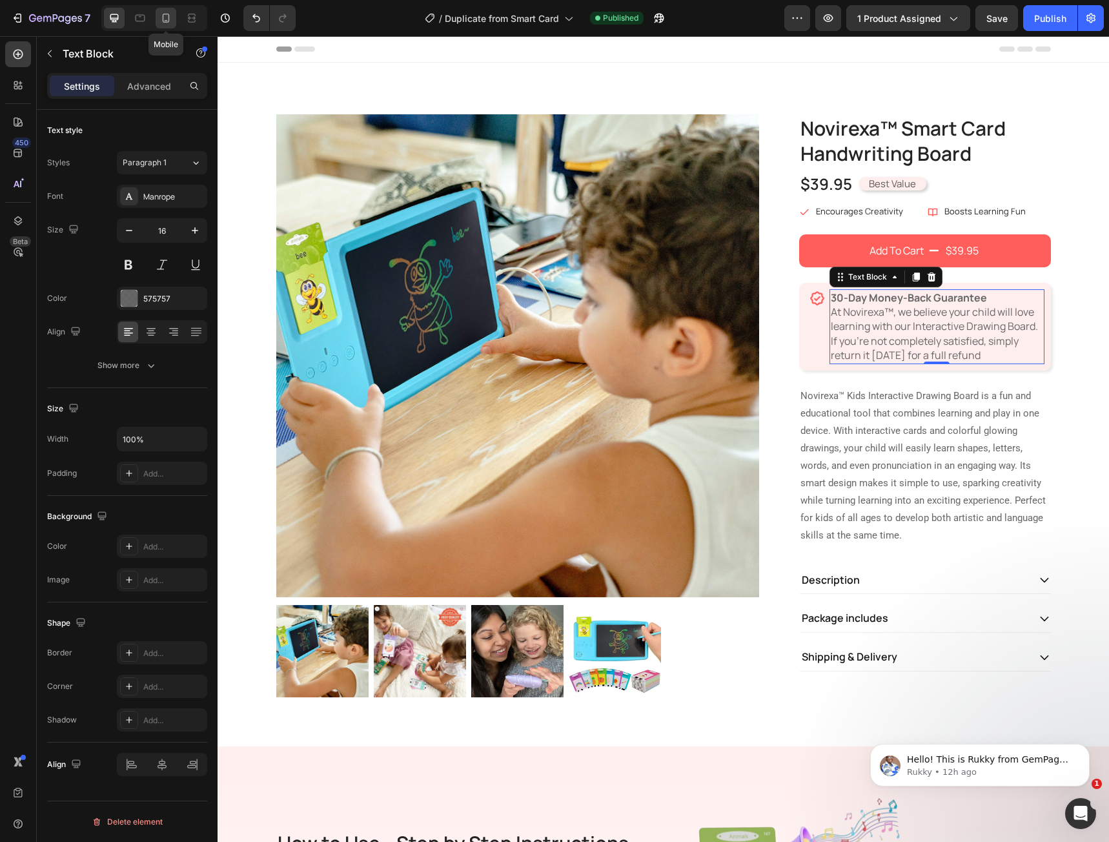
click at [165, 25] on div at bounding box center [166, 18] width 21 height 21
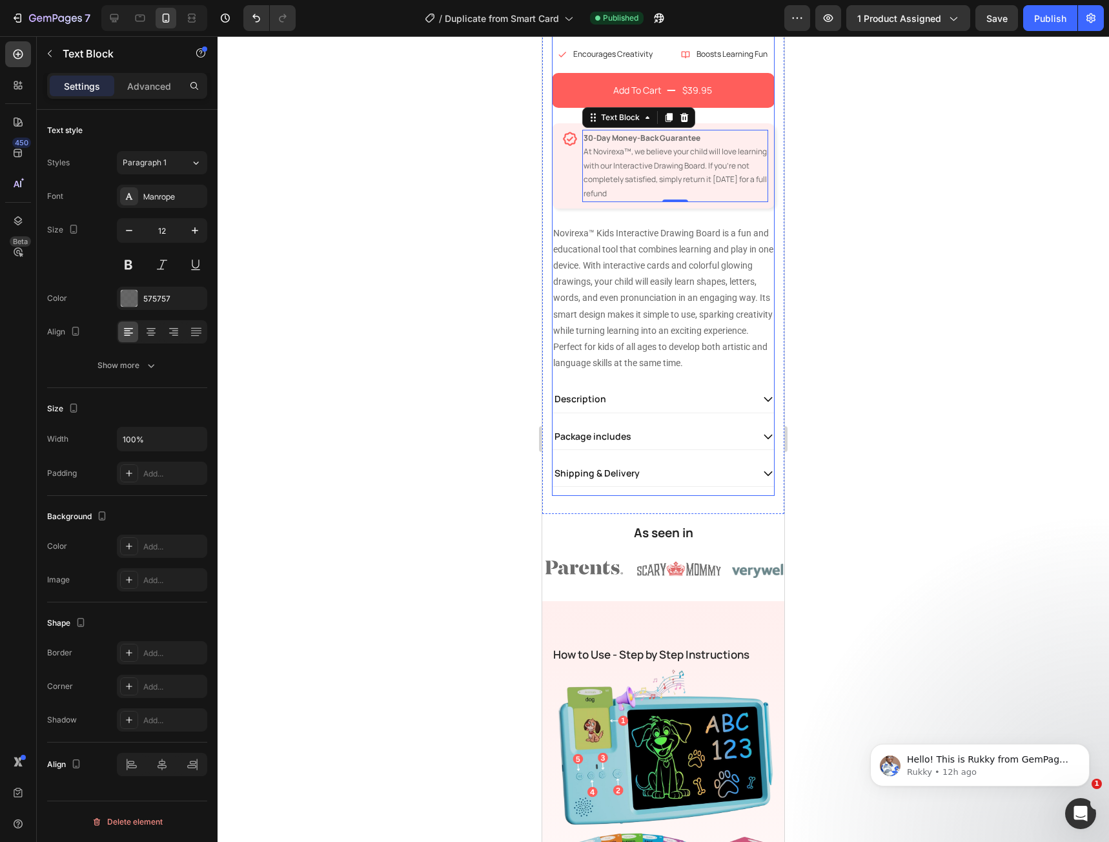
scroll to position [227, 0]
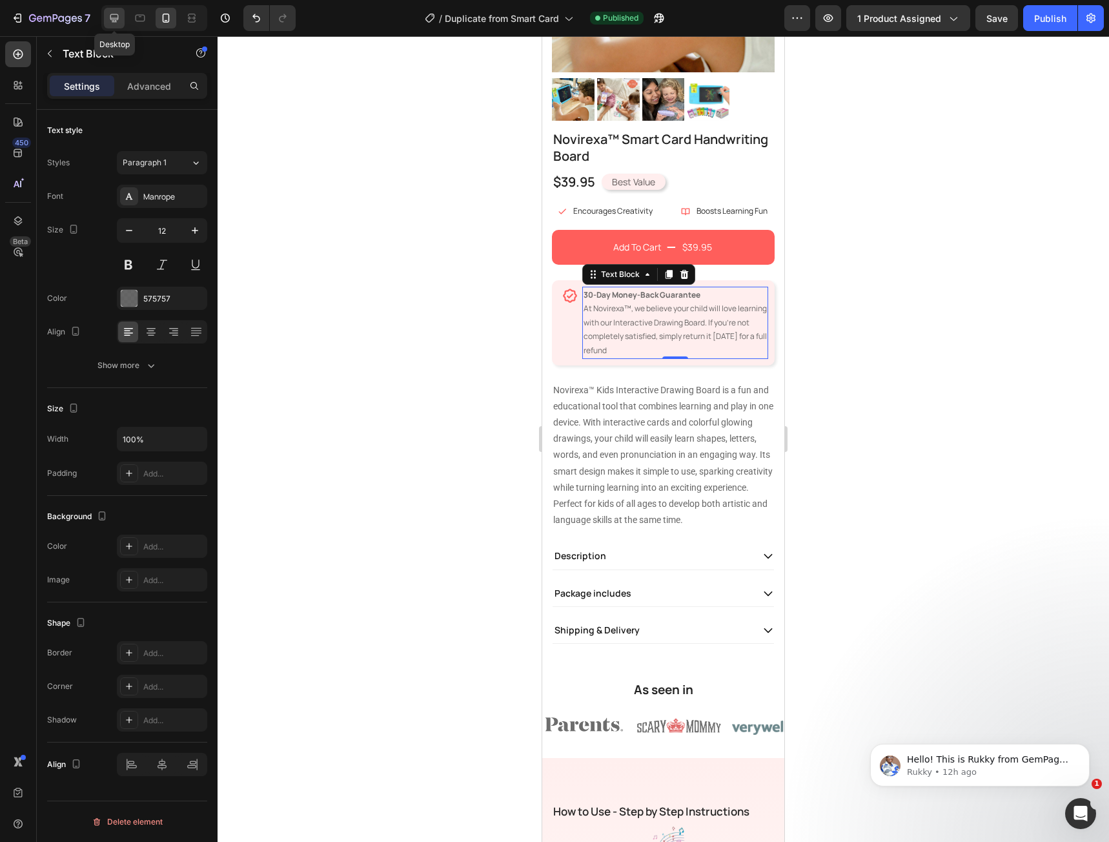
click at [112, 18] on icon at bounding box center [114, 18] width 8 height 8
type input "16"
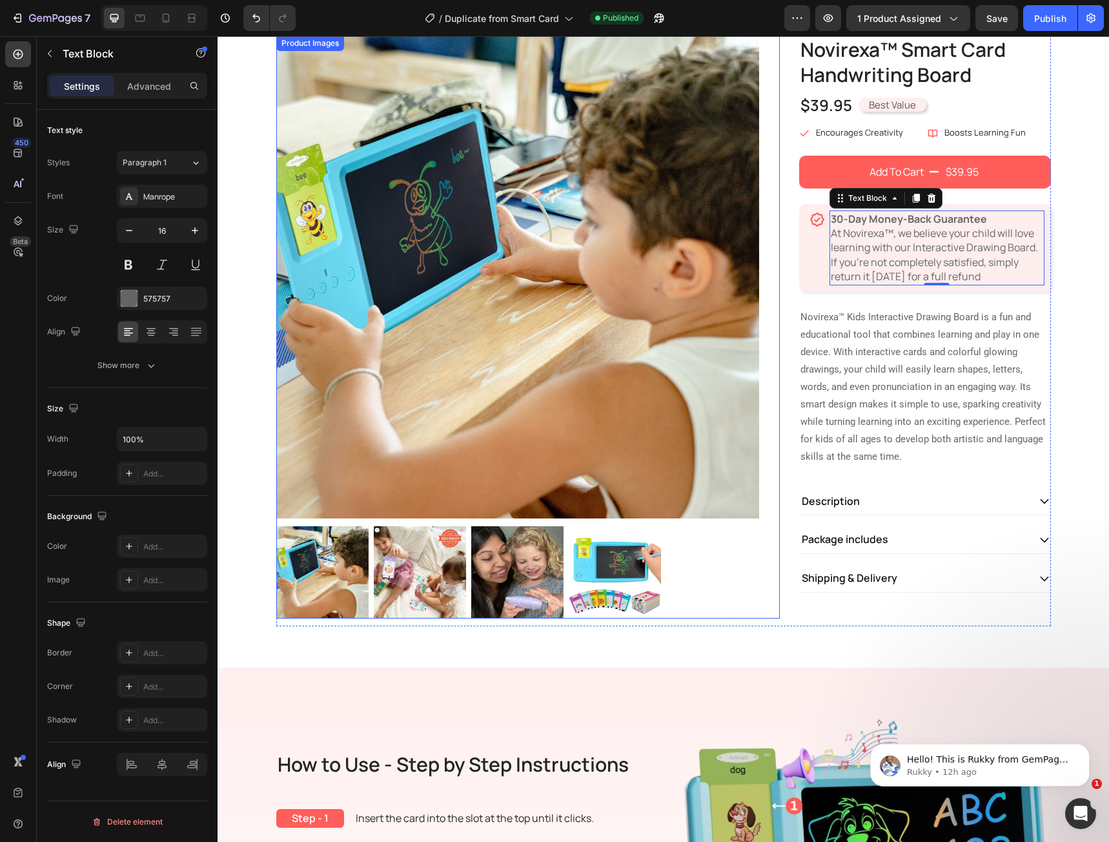
scroll to position [14, 0]
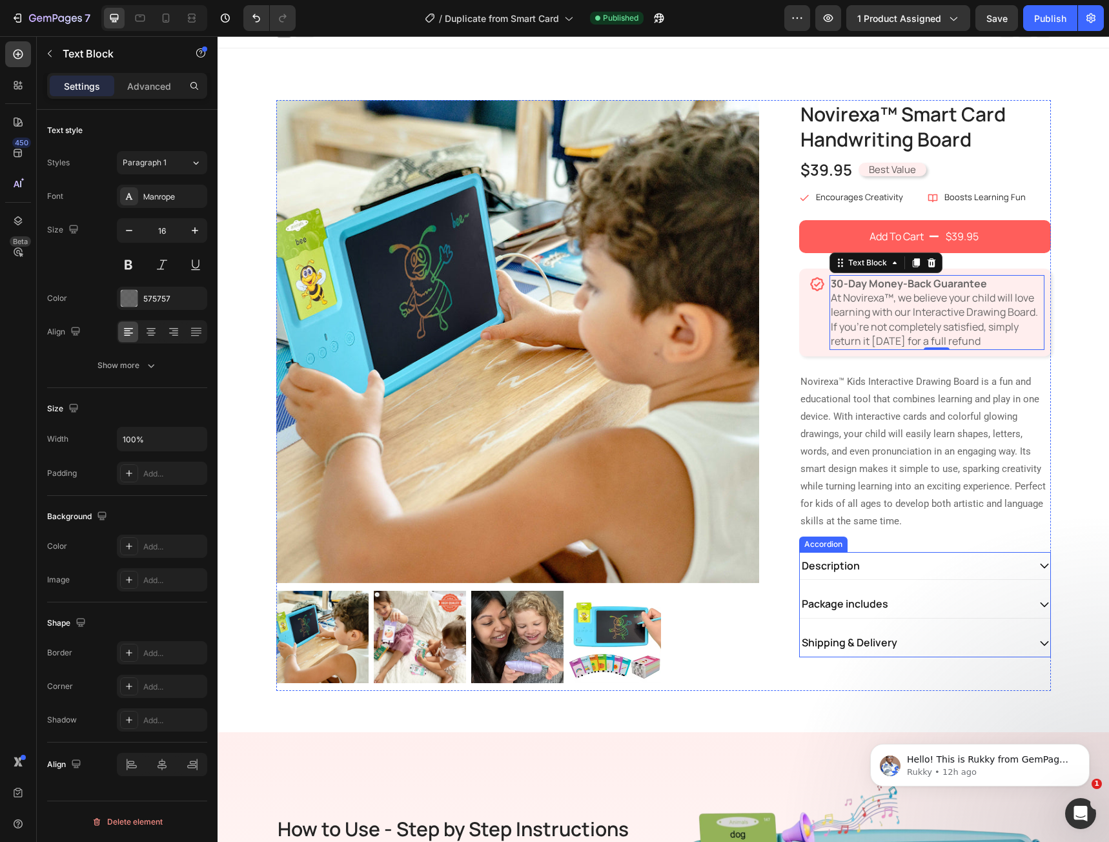
click at [1032, 565] on div "Description" at bounding box center [925, 566] width 250 height 28
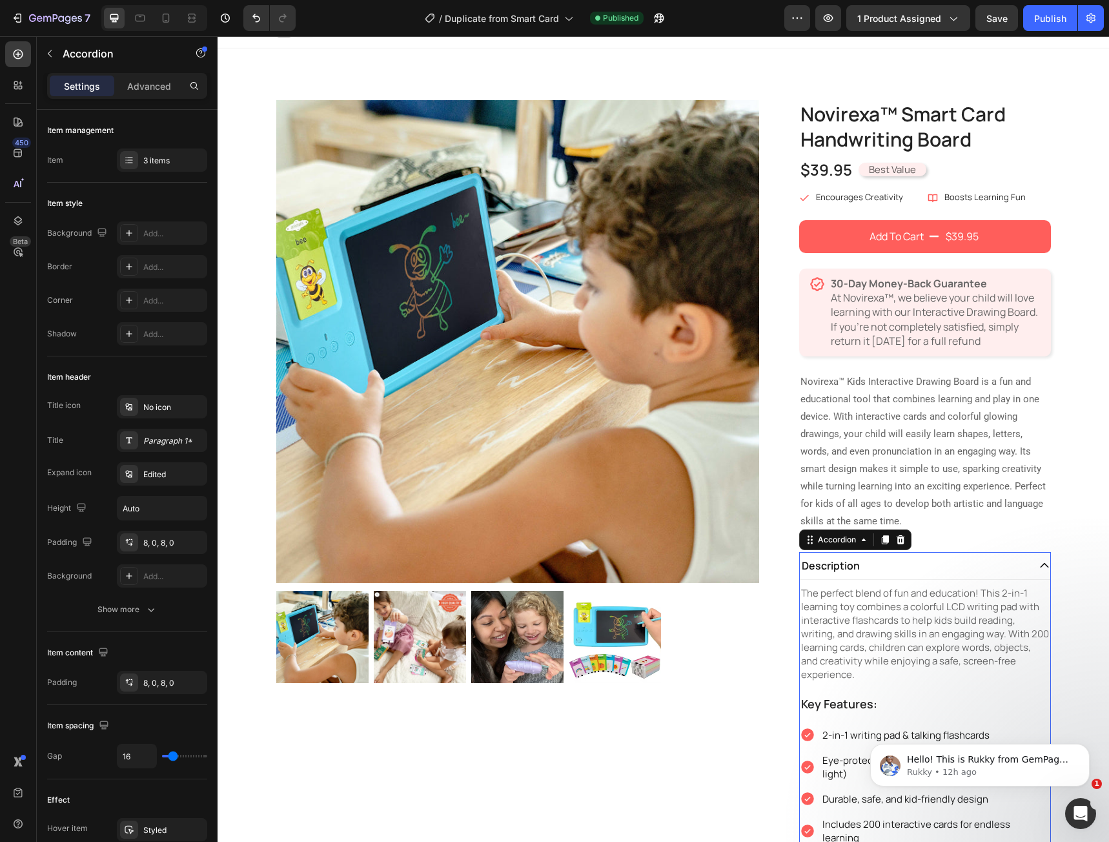
click at [1032, 565] on div "Description" at bounding box center [925, 566] width 250 height 28
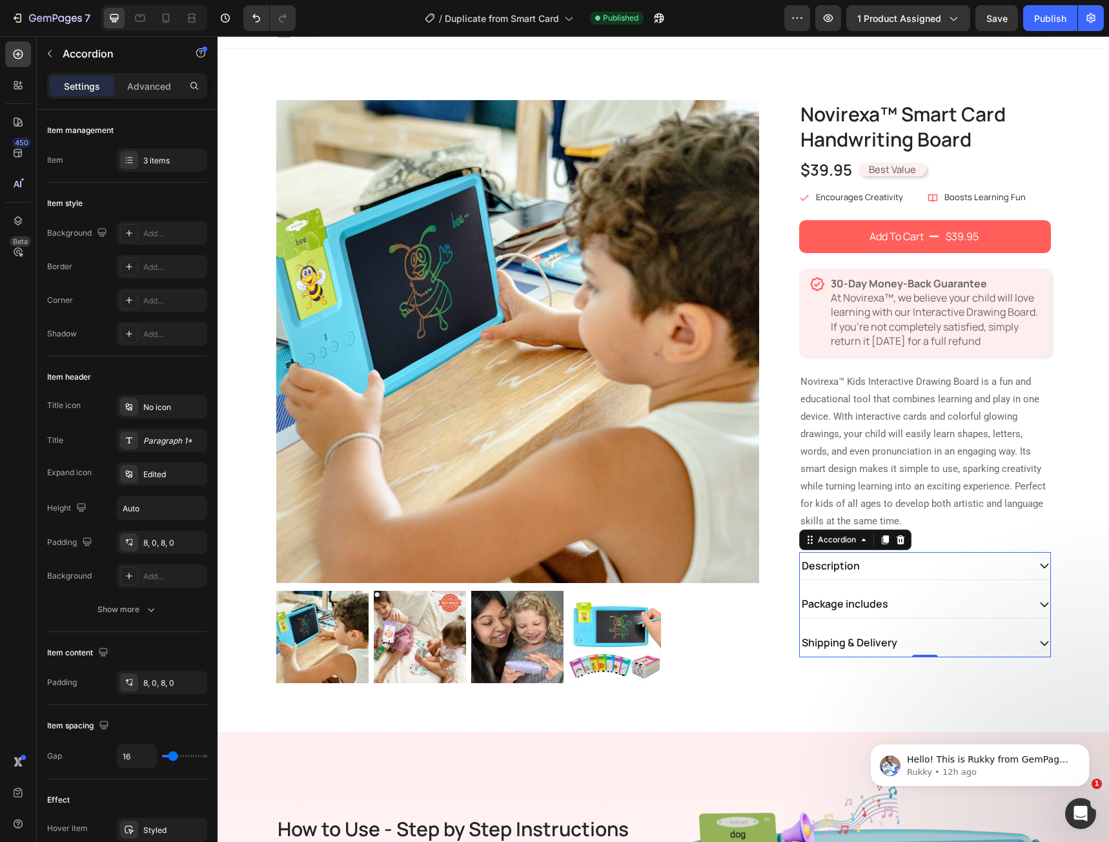
click at [1032, 565] on div "Description" at bounding box center [925, 566] width 250 height 28
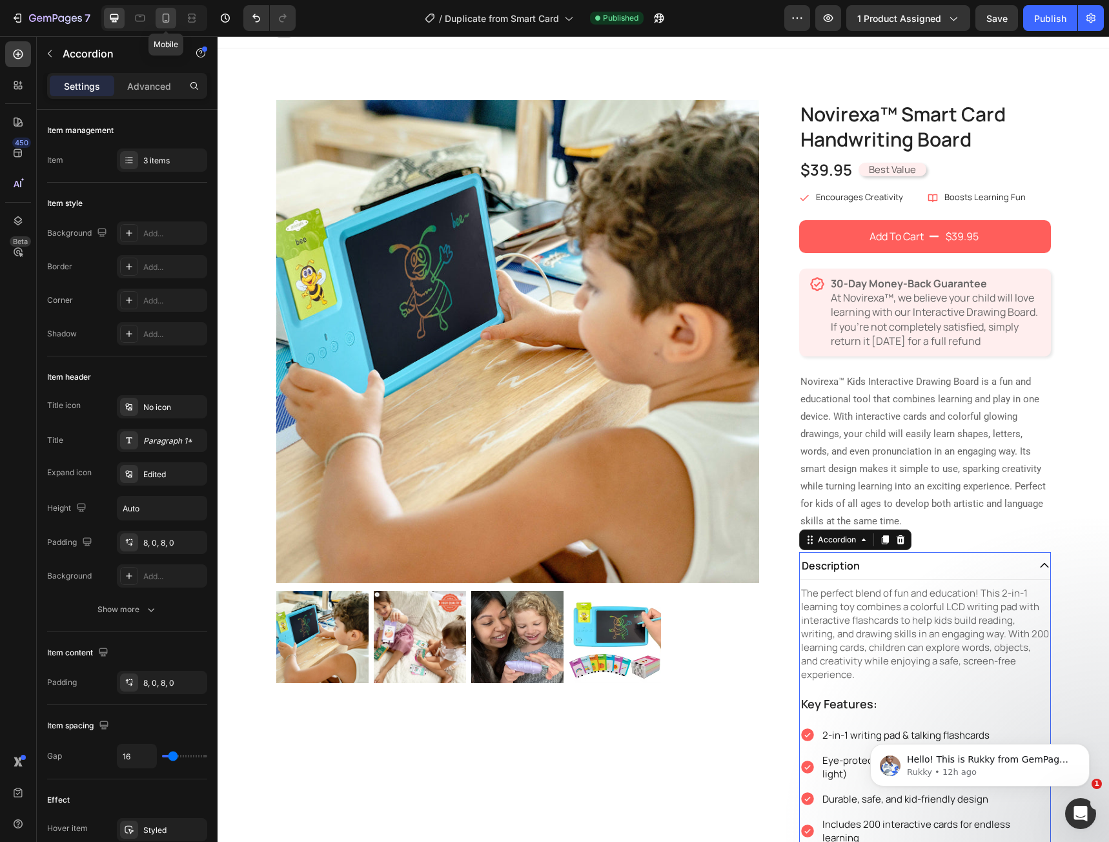
click at [169, 14] on icon at bounding box center [165, 18] width 13 height 13
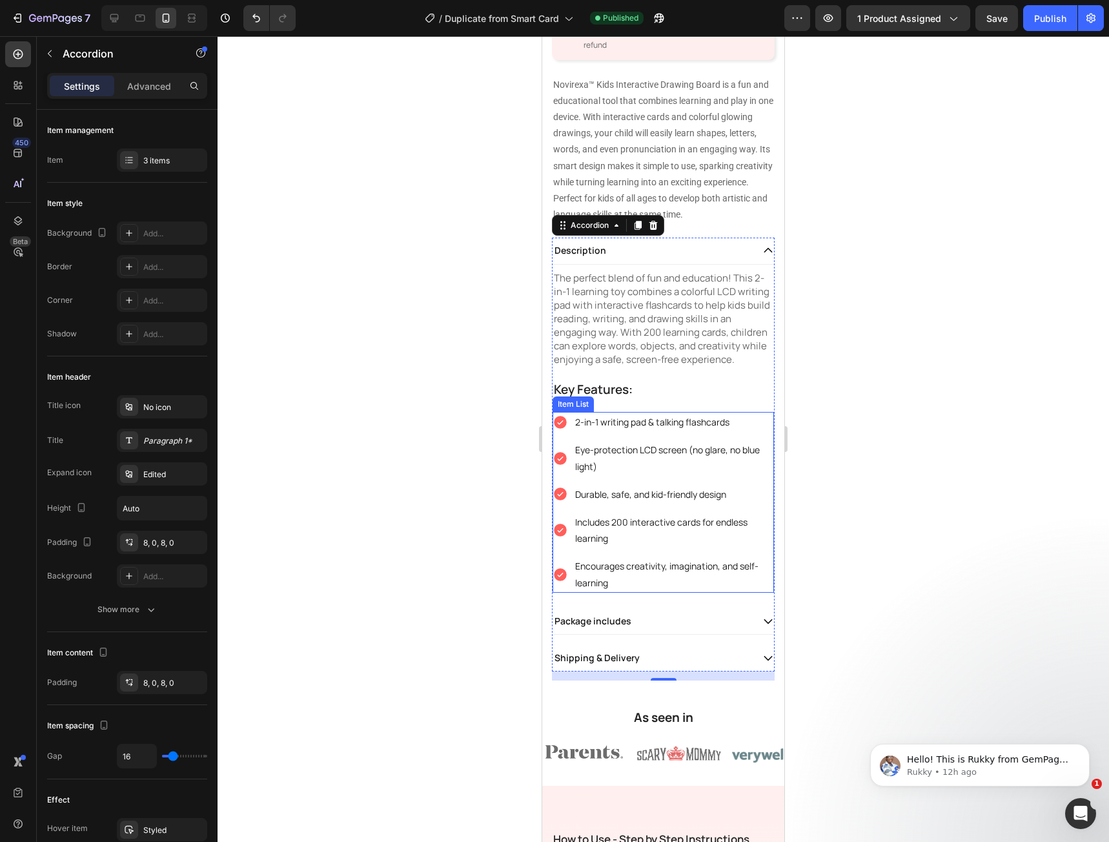
scroll to position [500, 0]
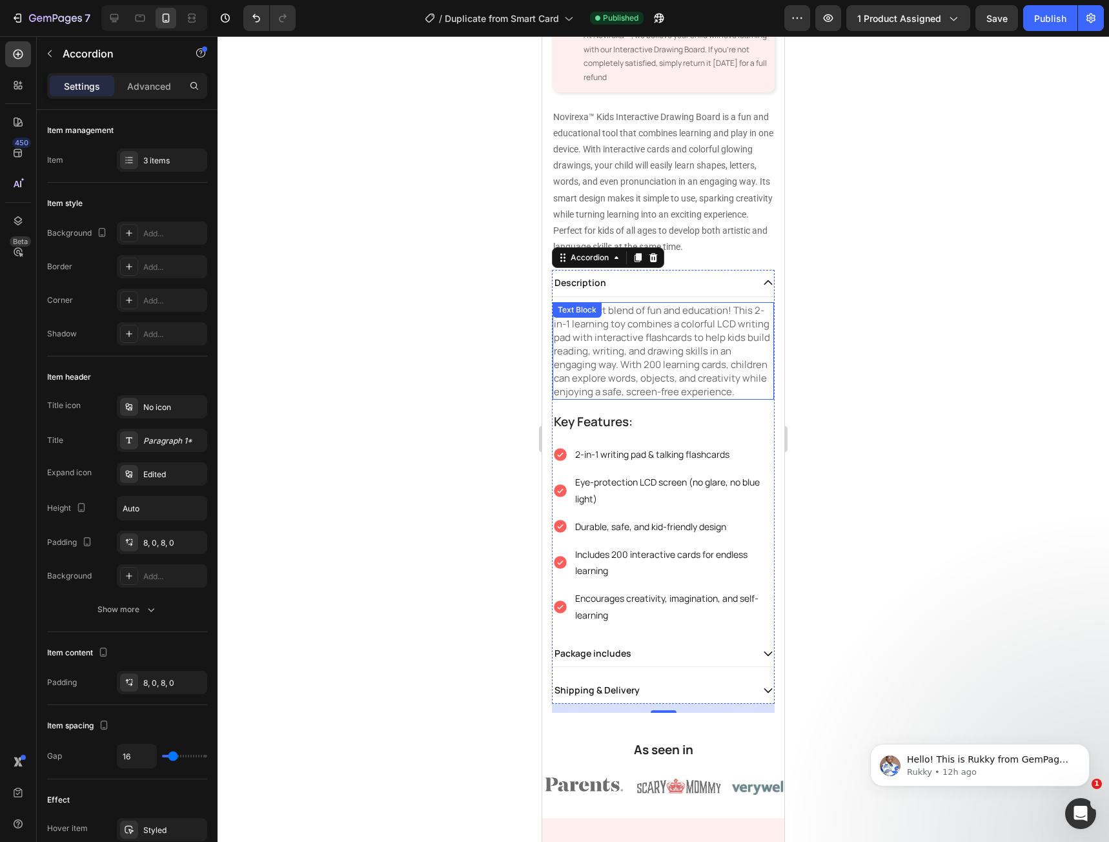
click at [613, 398] on p "The perfect blend of fun and education! This 2-in-1 learning toy combines a col…" at bounding box center [663, 350] width 219 height 95
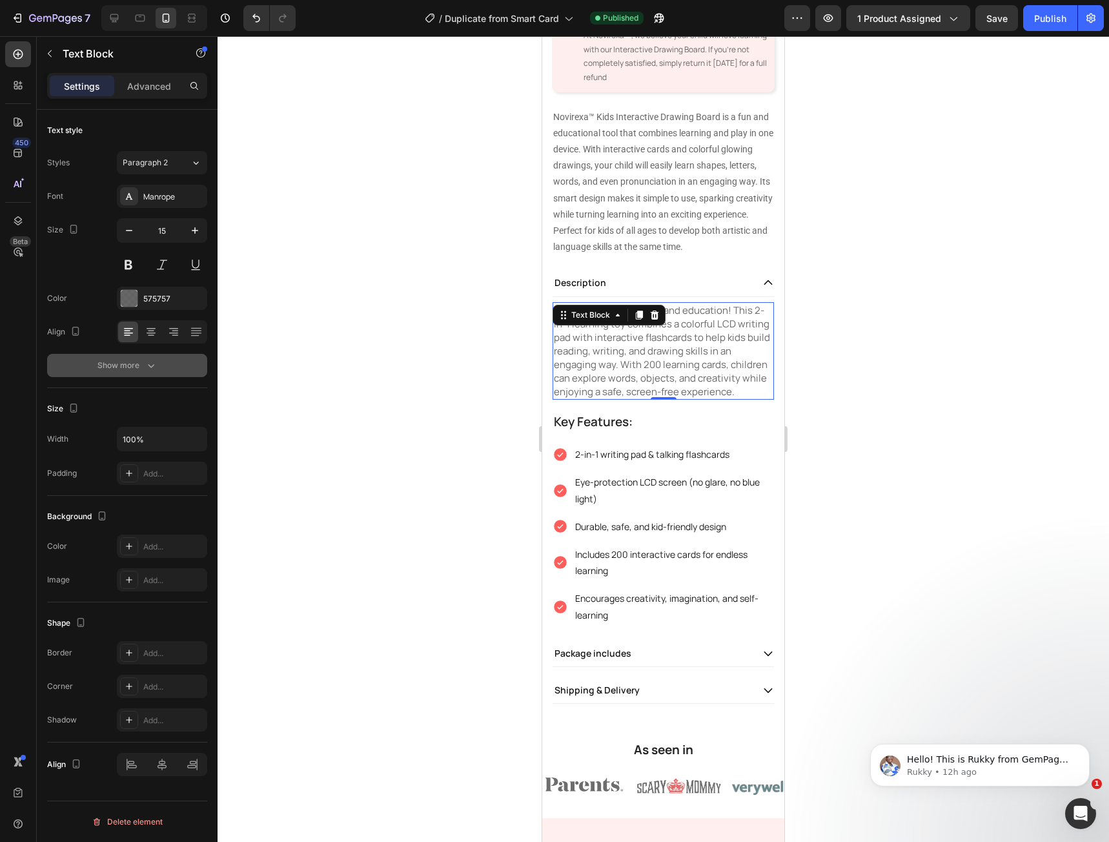
click at [137, 368] on div "Show more" at bounding box center [127, 365] width 60 height 13
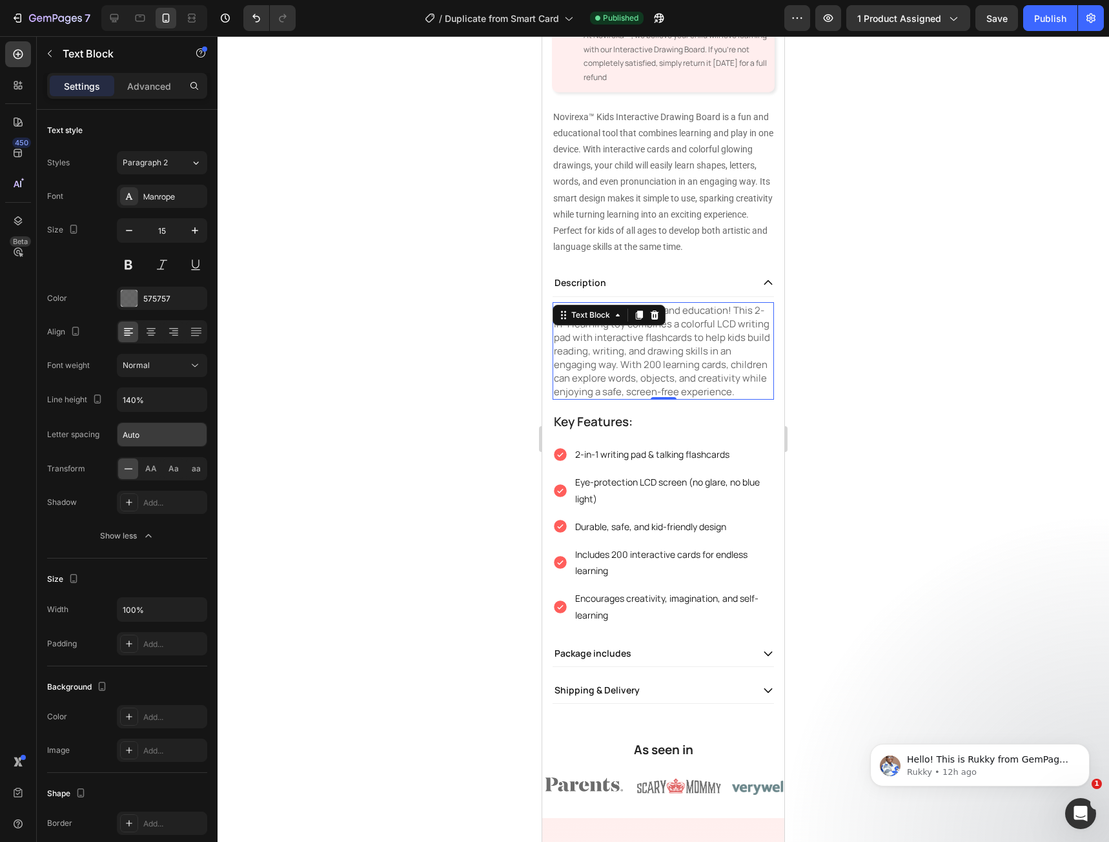
click at [128, 436] on input "Auto" at bounding box center [161, 434] width 89 height 23
click at [101, 431] on div "Letter spacing Auto" at bounding box center [127, 434] width 160 height 25
click at [97, 430] on div "Letter spacing" at bounding box center [73, 435] width 52 height 12
click at [162, 371] on div "Normal" at bounding box center [156, 366] width 66 height 12
click at [152, 425] on p "Light" at bounding box center [157, 422] width 68 height 12
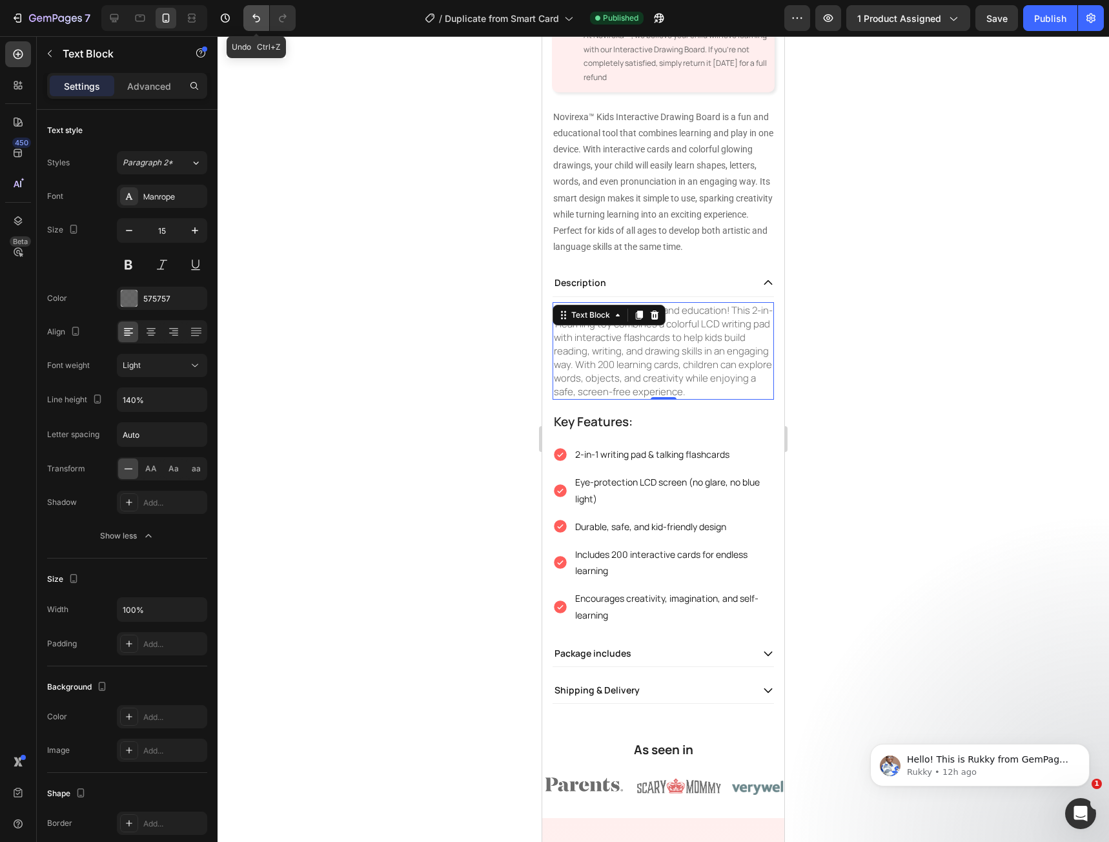
click at [247, 23] on button "Undo/Redo" at bounding box center [256, 18] width 26 height 26
click at [189, 229] on icon "button" at bounding box center [194, 230] width 13 height 13
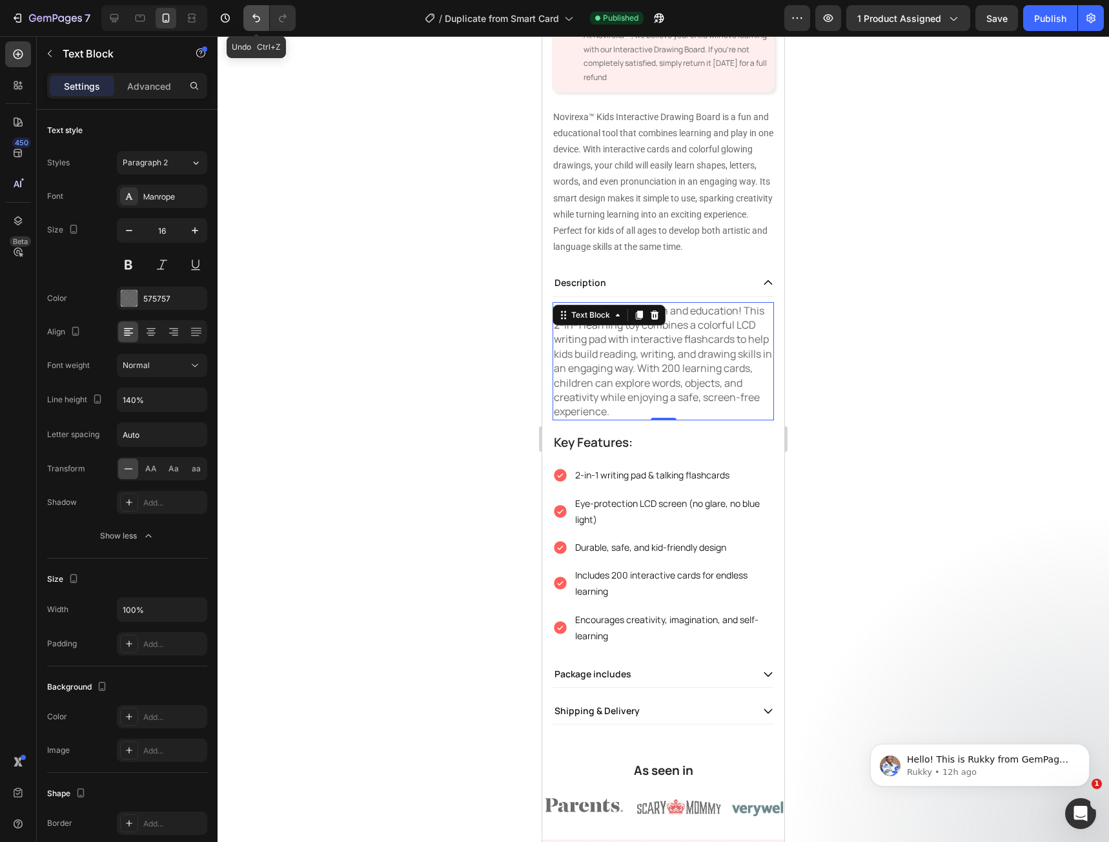
click at [250, 25] on button "Undo/Redo" at bounding box center [256, 18] width 26 height 26
click at [257, 15] on icon "Undo/Redo" at bounding box center [256, 18] width 13 height 13
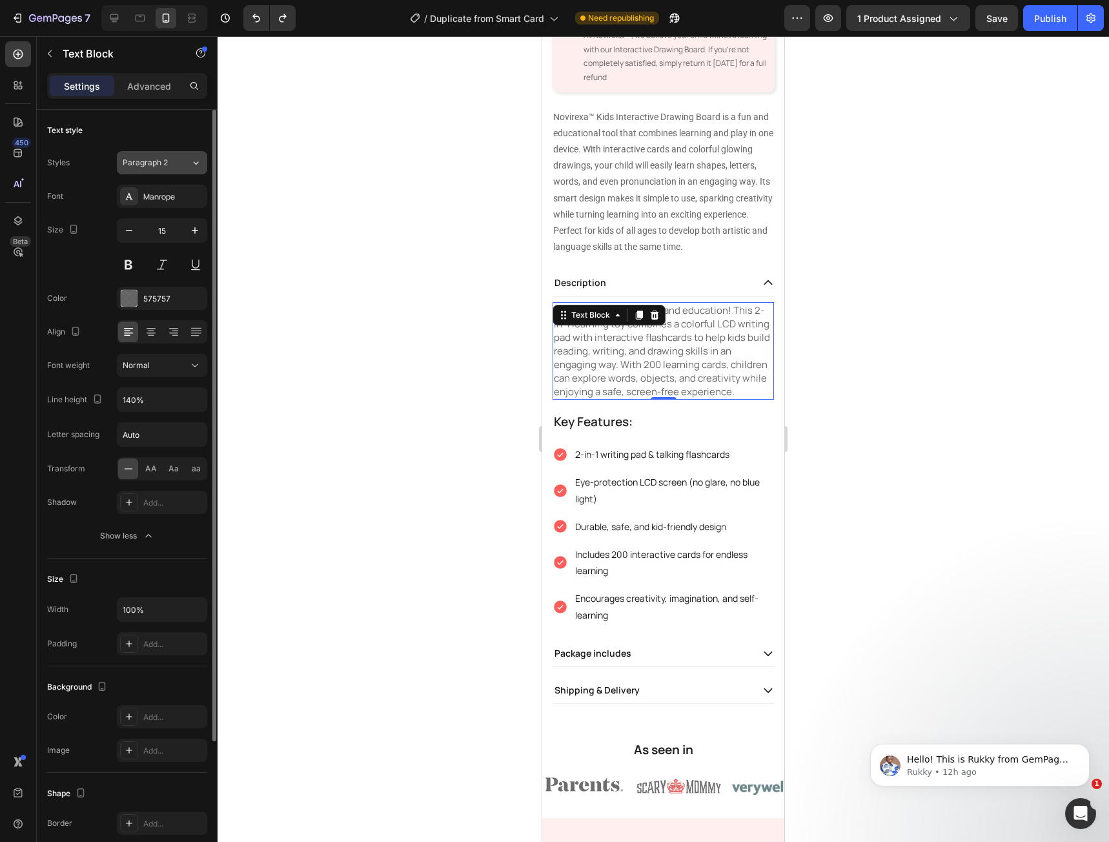
click at [179, 160] on div "Paragraph 2" at bounding box center [157, 163] width 68 height 12
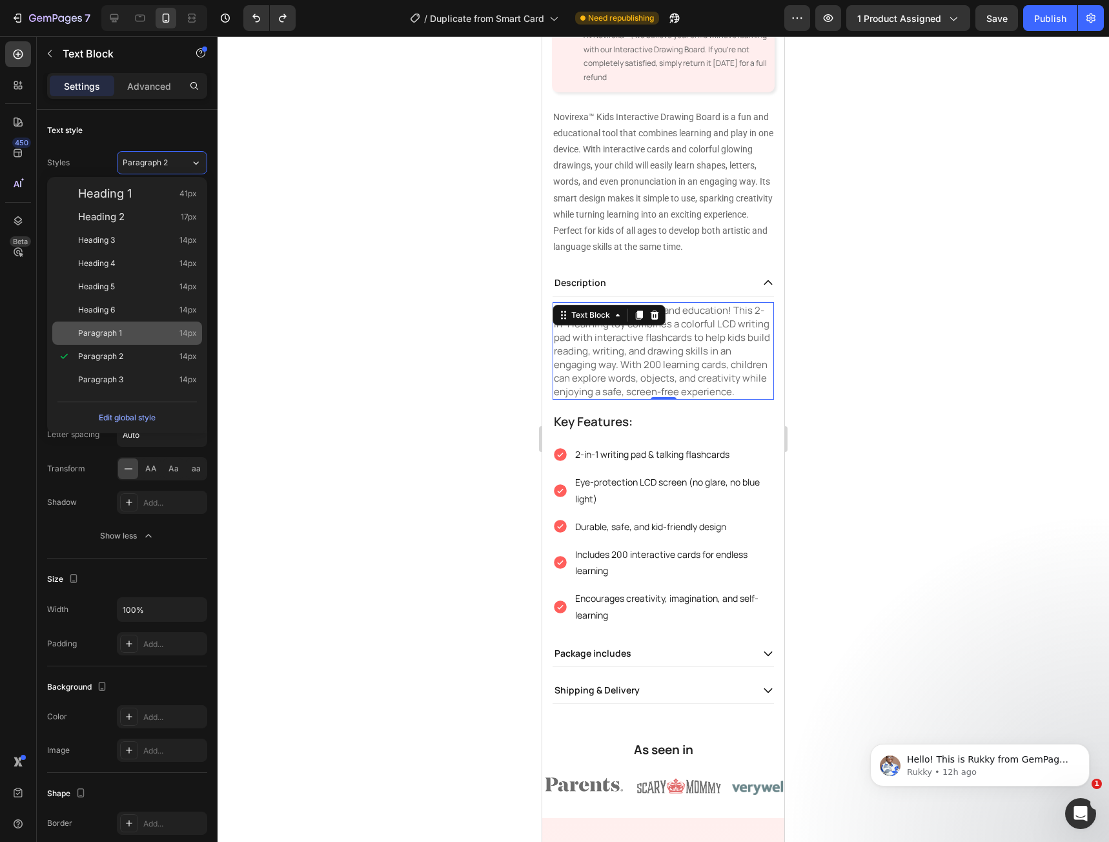
click at [156, 326] on div "Paragraph 1 14px" at bounding box center [127, 332] width 150 height 23
type input "14"
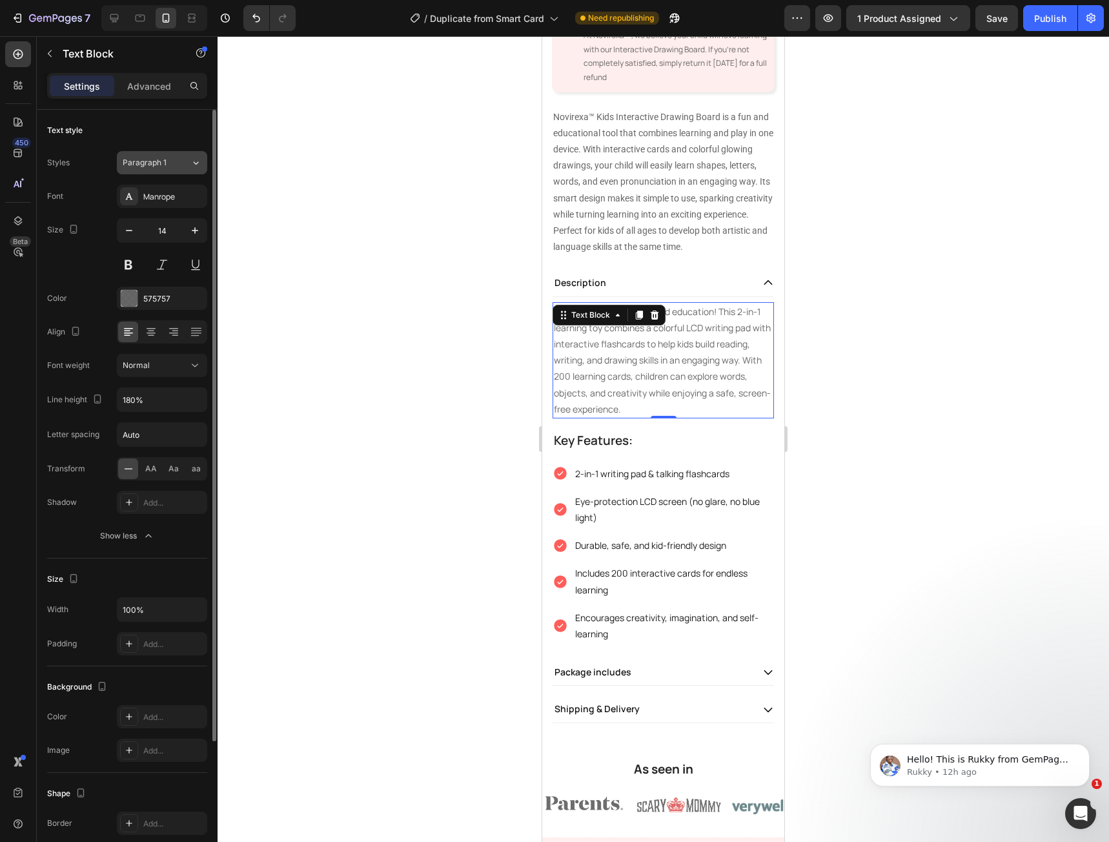
click at [183, 158] on div "Paragraph 1" at bounding box center [157, 163] width 68 height 12
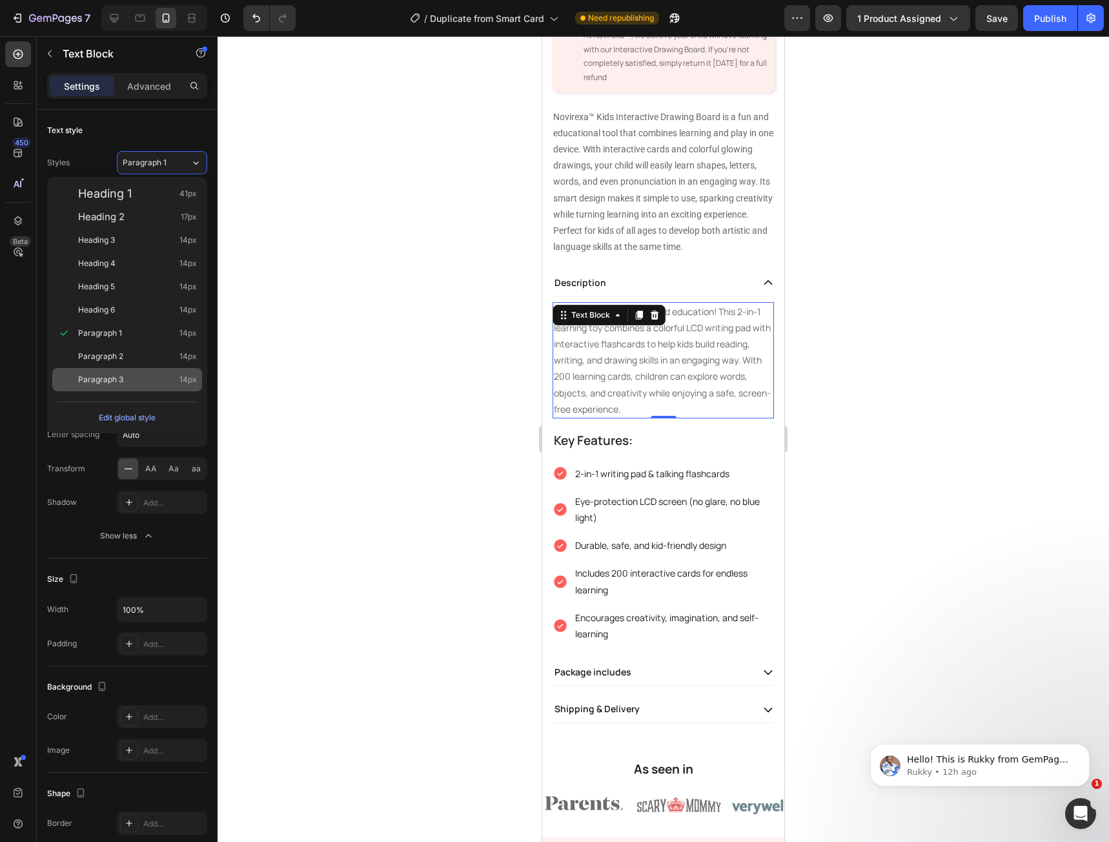
click at [170, 370] on div "Paragraph 3 14px" at bounding box center [127, 379] width 150 height 23
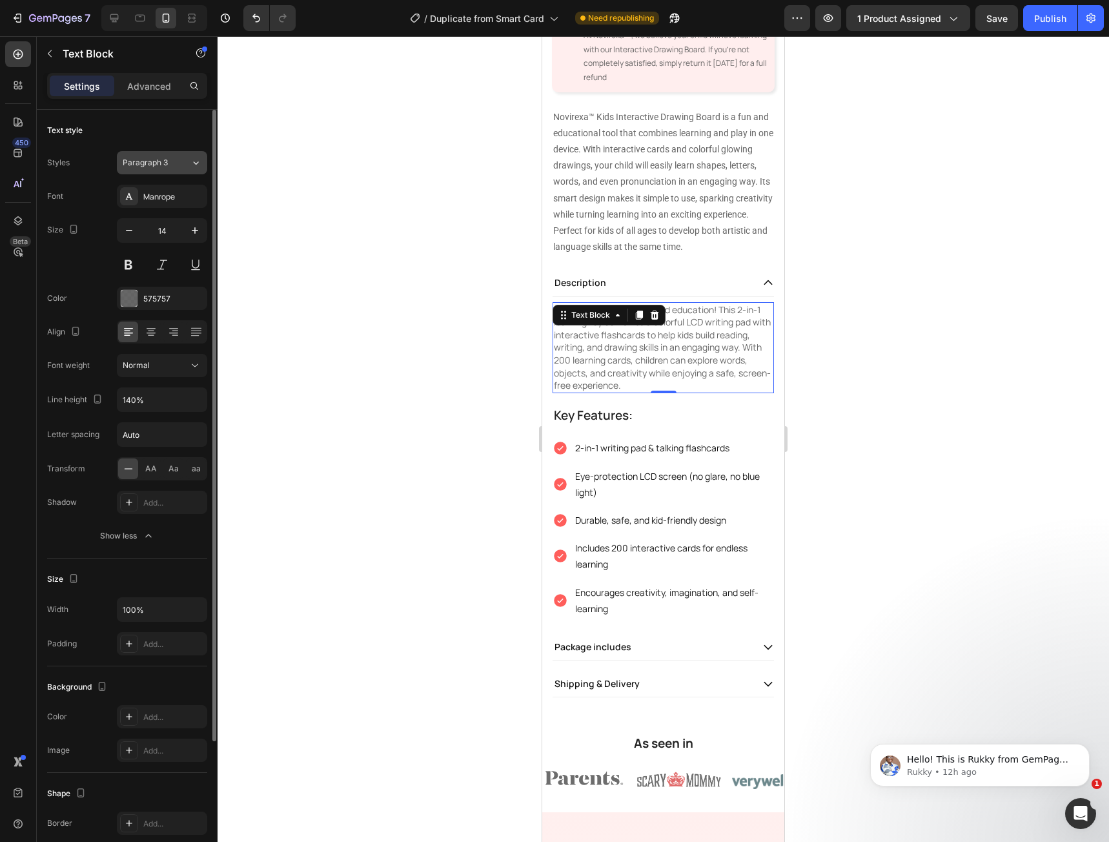
click at [159, 161] on span "Paragraph 3" at bounding box center [145, 163] width 45 height 12
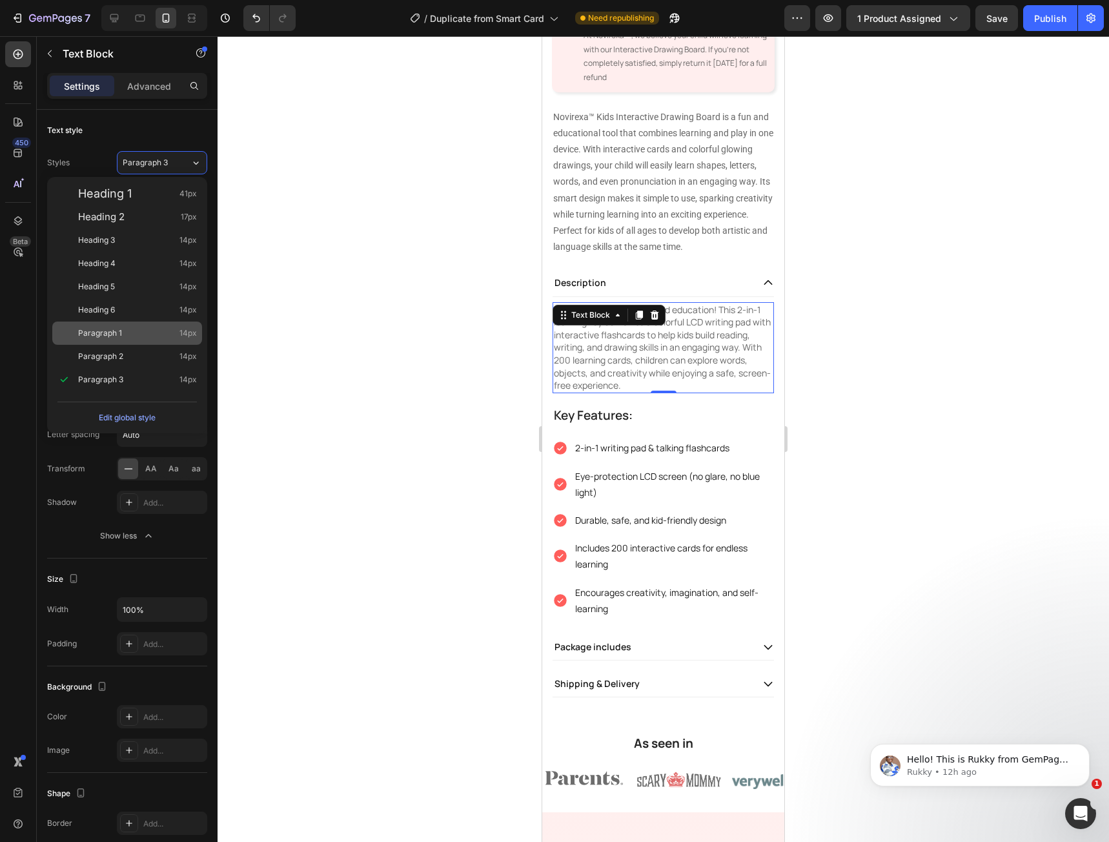
click at [167, 331] on div "Paragraph 1 14px" at bounding box center [137, 333] width 119 height 13
type input "180%"
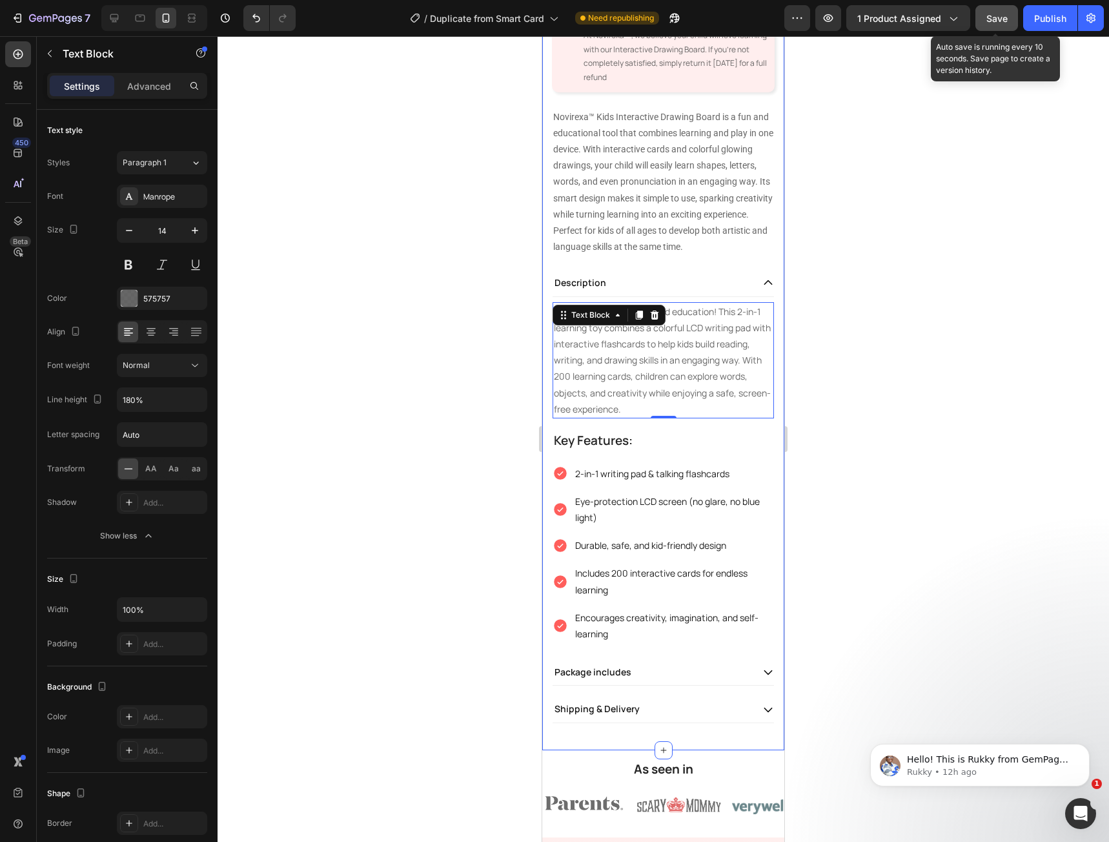
drag, startPoint x: 988, startPoint y: 20, endPoint x: 1015, endPoint y: 25, distance: 27.5
click at [988, 20] on span "Save" at bounding box center [996, 18] width 21 height 11
click at [1040, 26] on button "Publish" at bounding box center [1050, 18] width 54 height 26
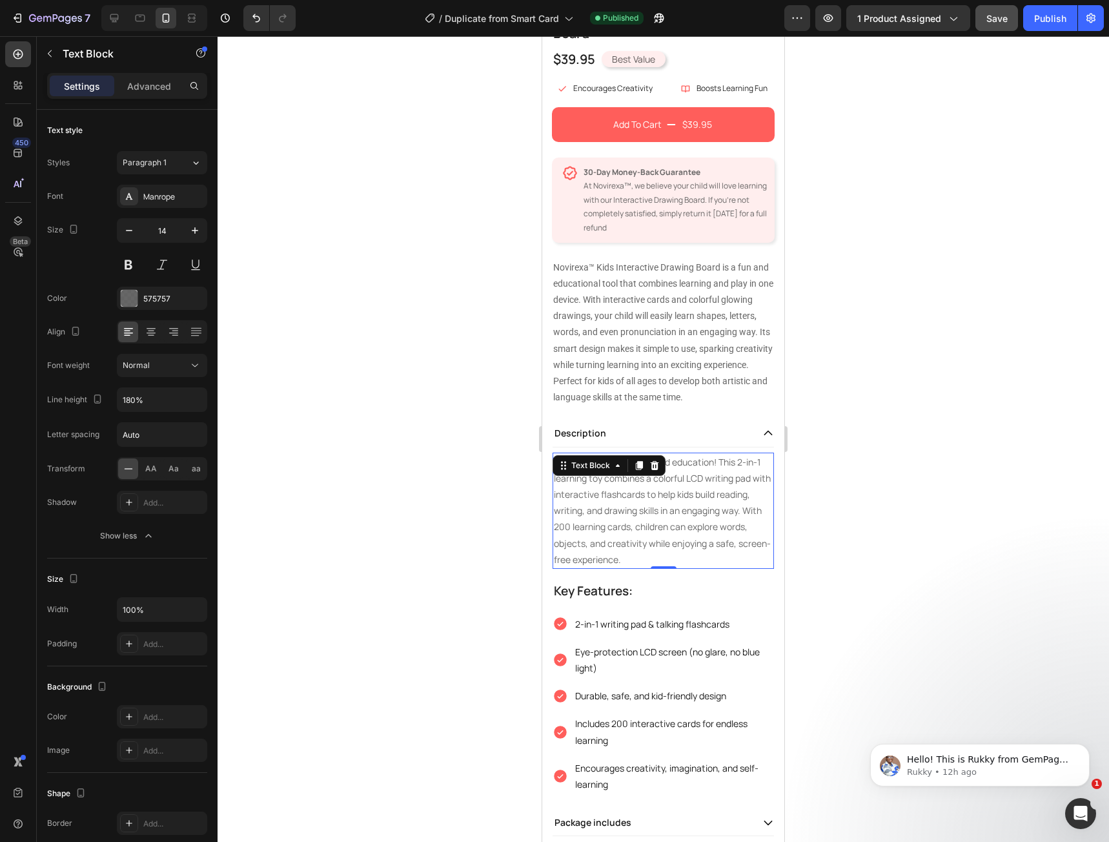
scroll to position [306, 0]
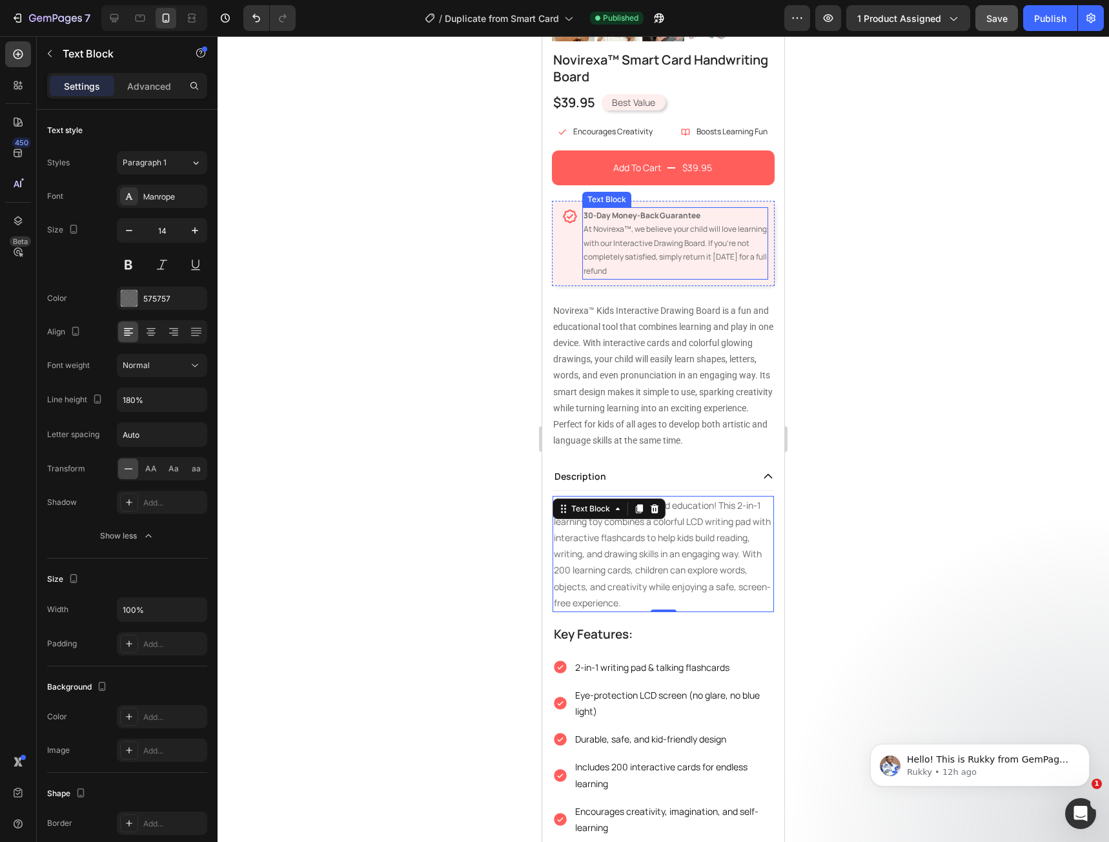
click at [633, 255] on p "30-Day Money-Back Guarantee At Novirexa™, we believe your child will love learn…" at bounding box center [675, 243] width 183 height 70
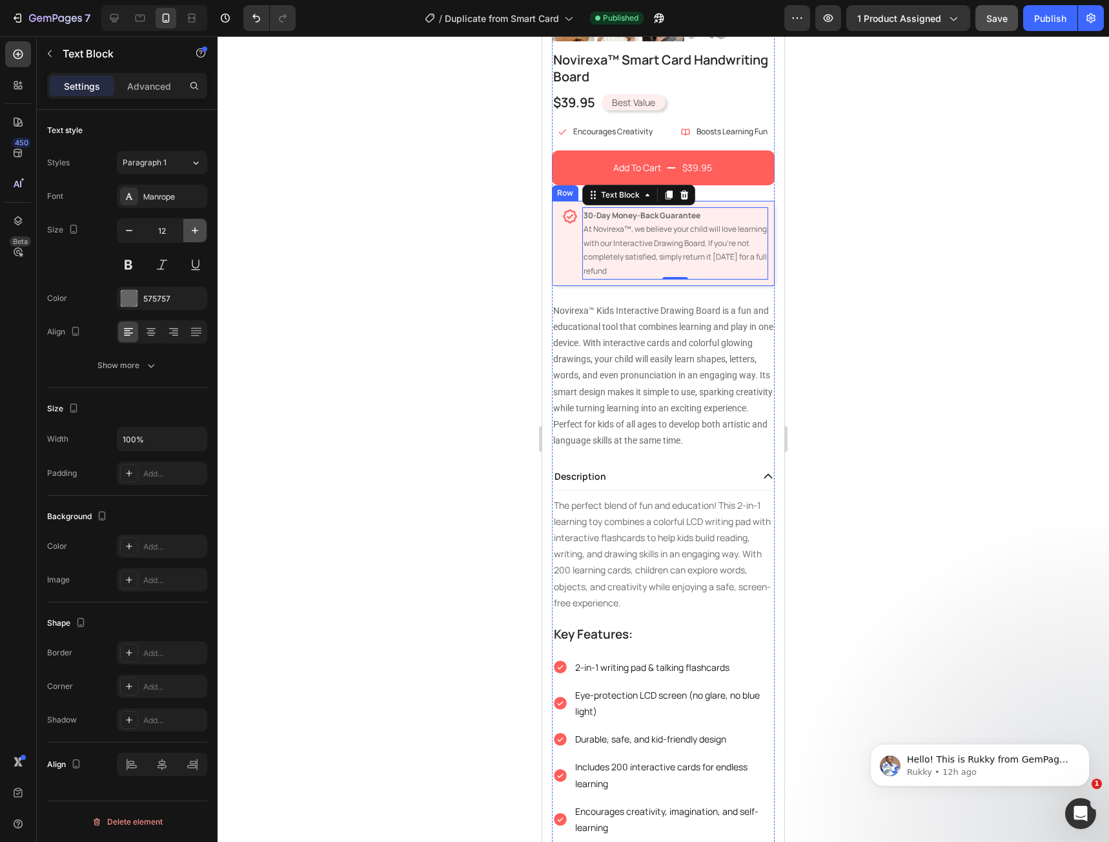
click at [192, 234] on icon "button" at bounding box center [194, 230] width 13 height 13
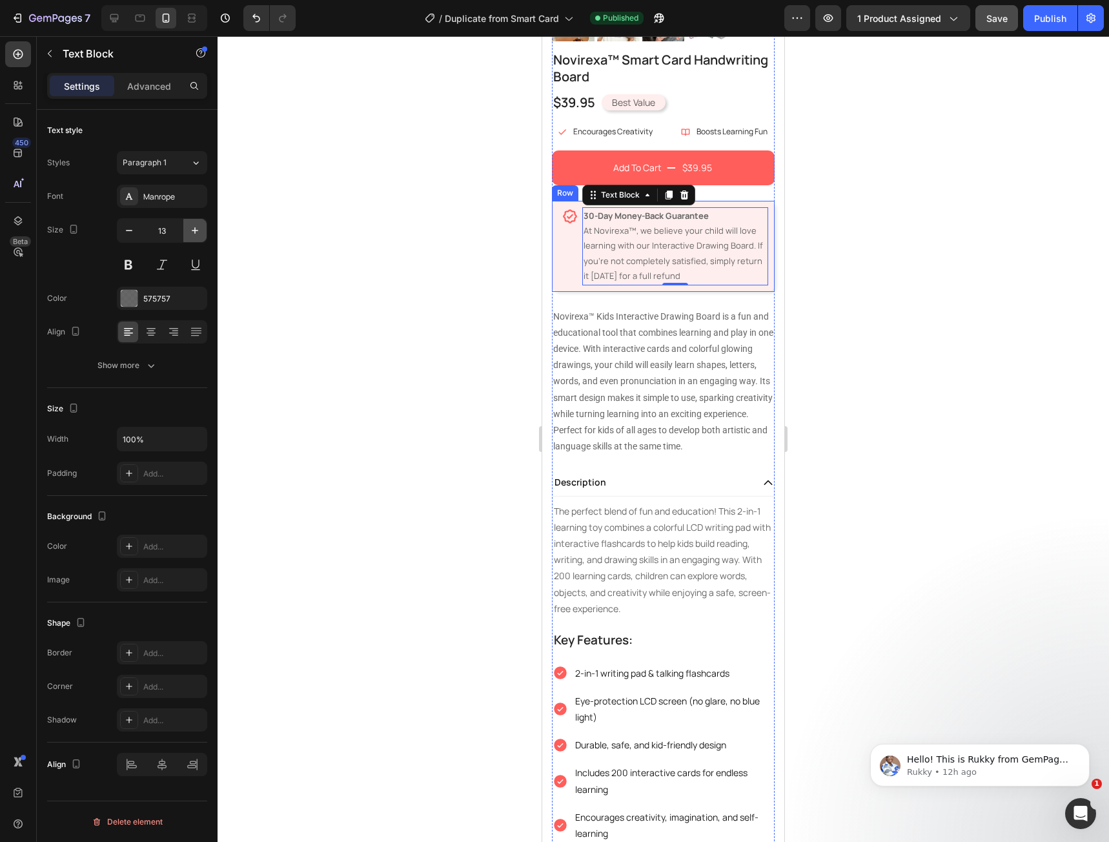
click at [192, 234] on icon "button" at bounding box center [194, 230] width 13 height 13
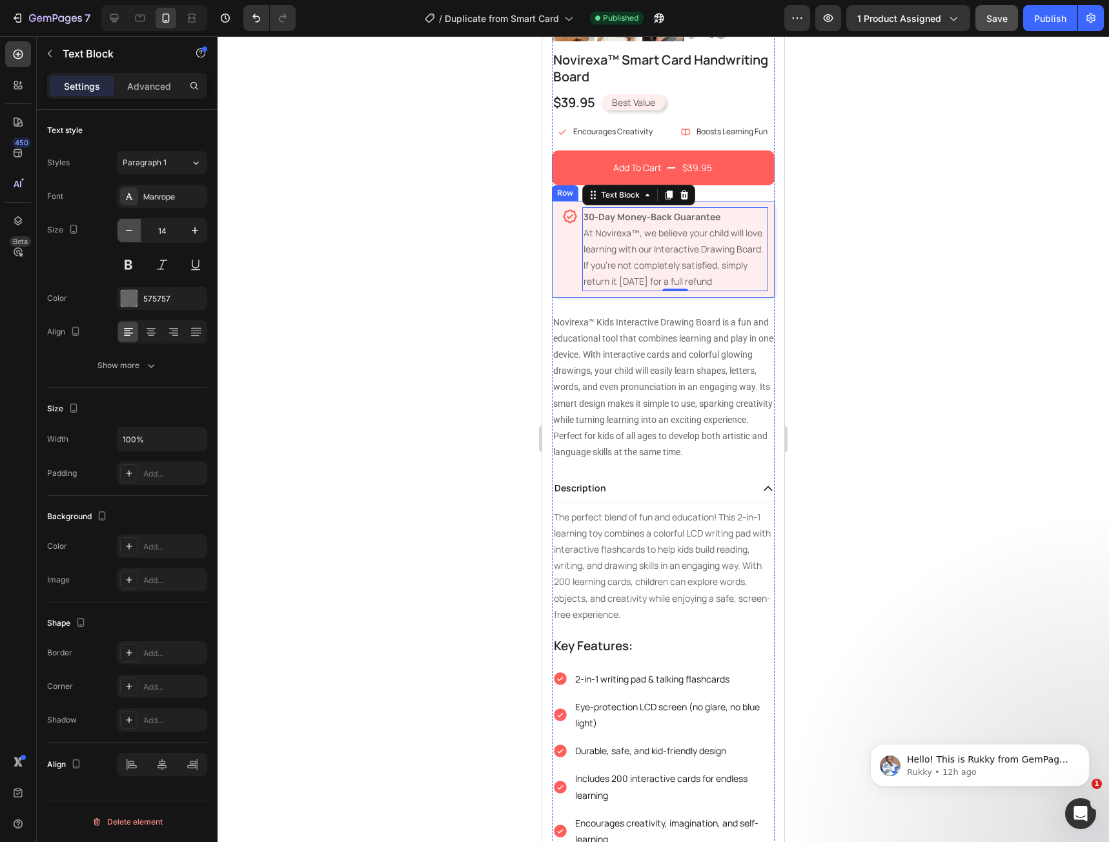
click at [129, 238] on button "button" at bounding box center [128, 230] width 23 height 23
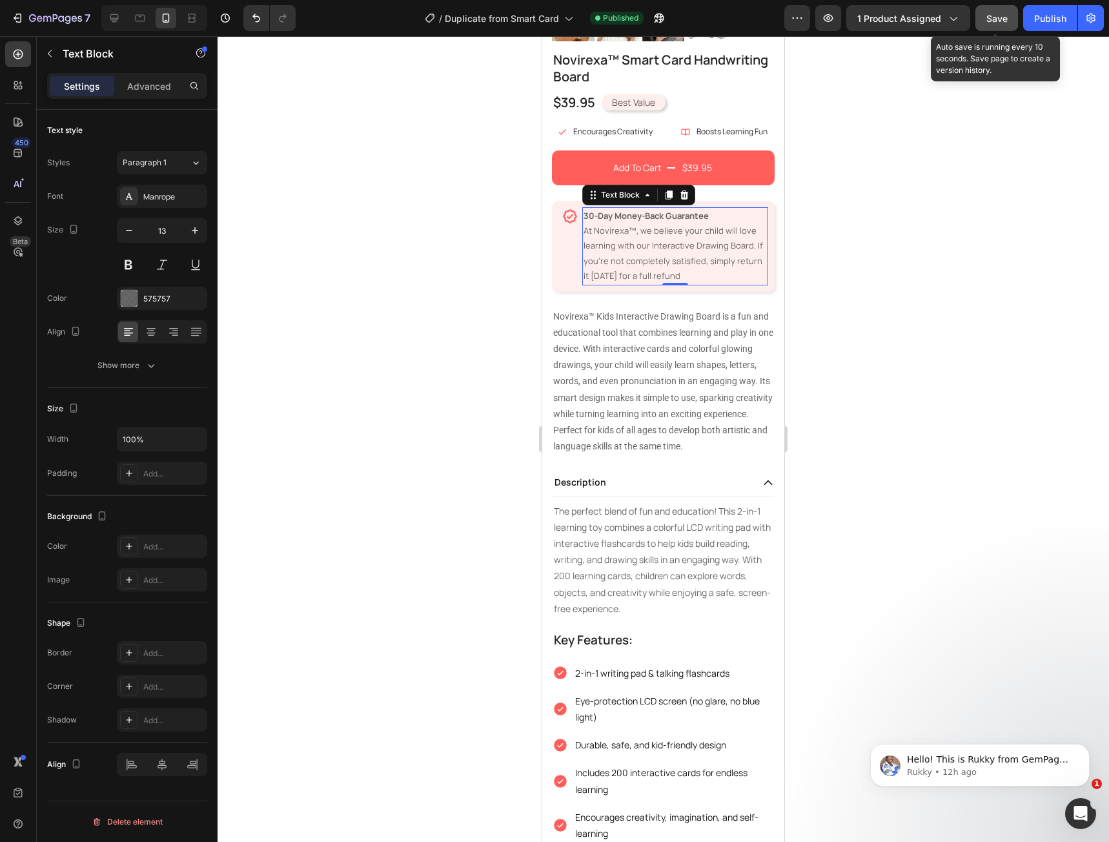
click at [993, 21] on span "Save" at bounding box center [996, 18] width 21 height 11
click at [1042, 15] on div "Publish" at bounding box center [1050, 19] width 32 height 14
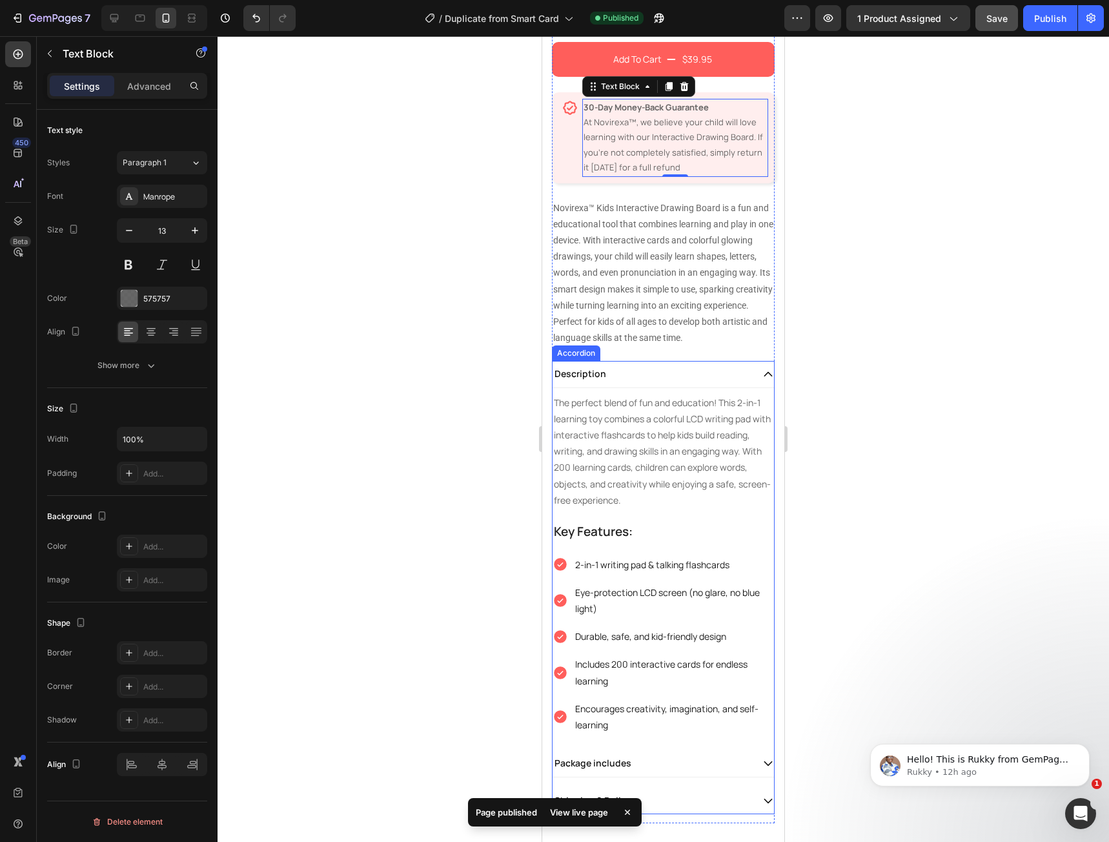
scroll to position [435, 0]
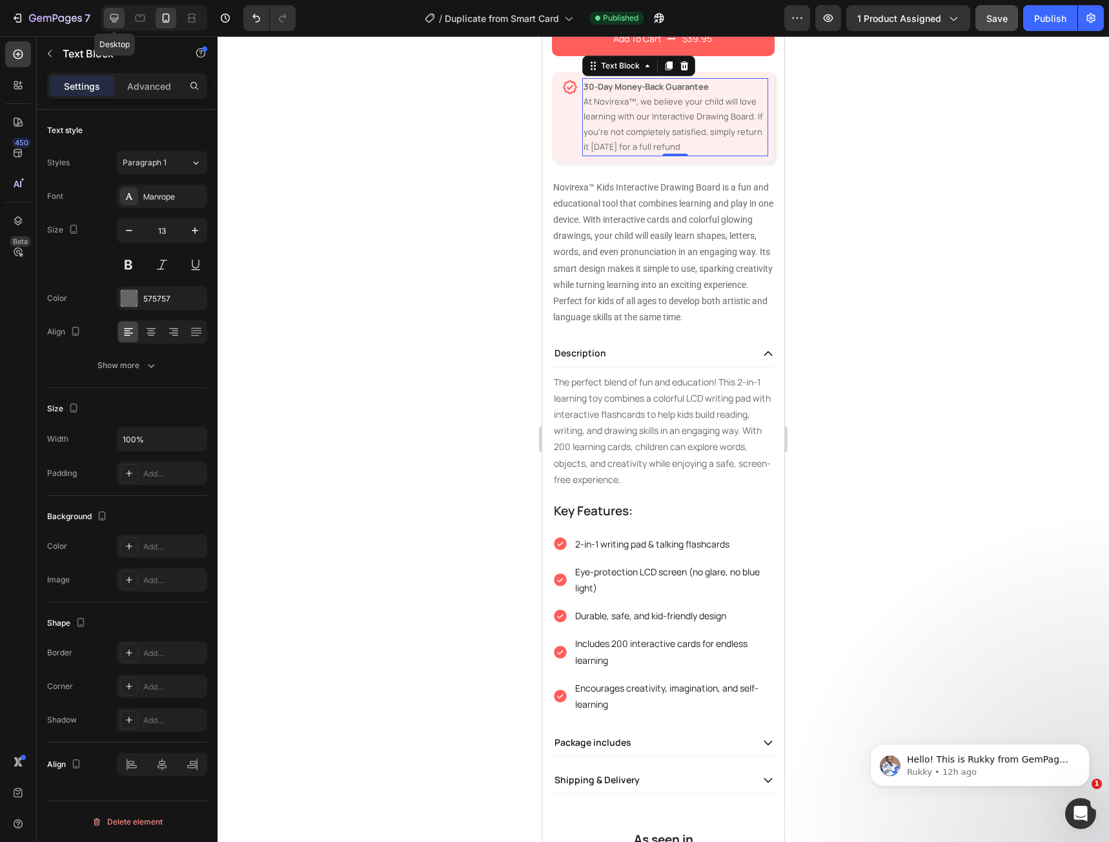
click at [116, 19] on icon at bounding box center [114, 18] width 8 height 8
type input "16"
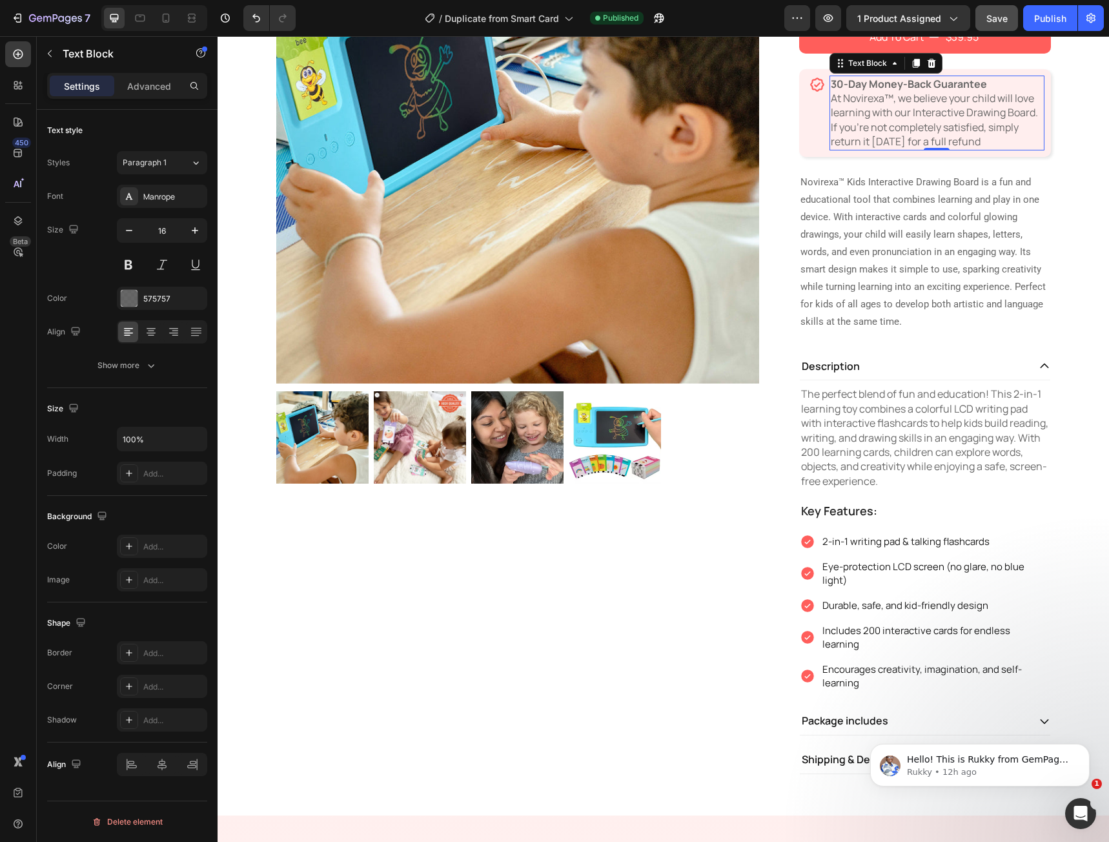
scroll to position [208, 0]
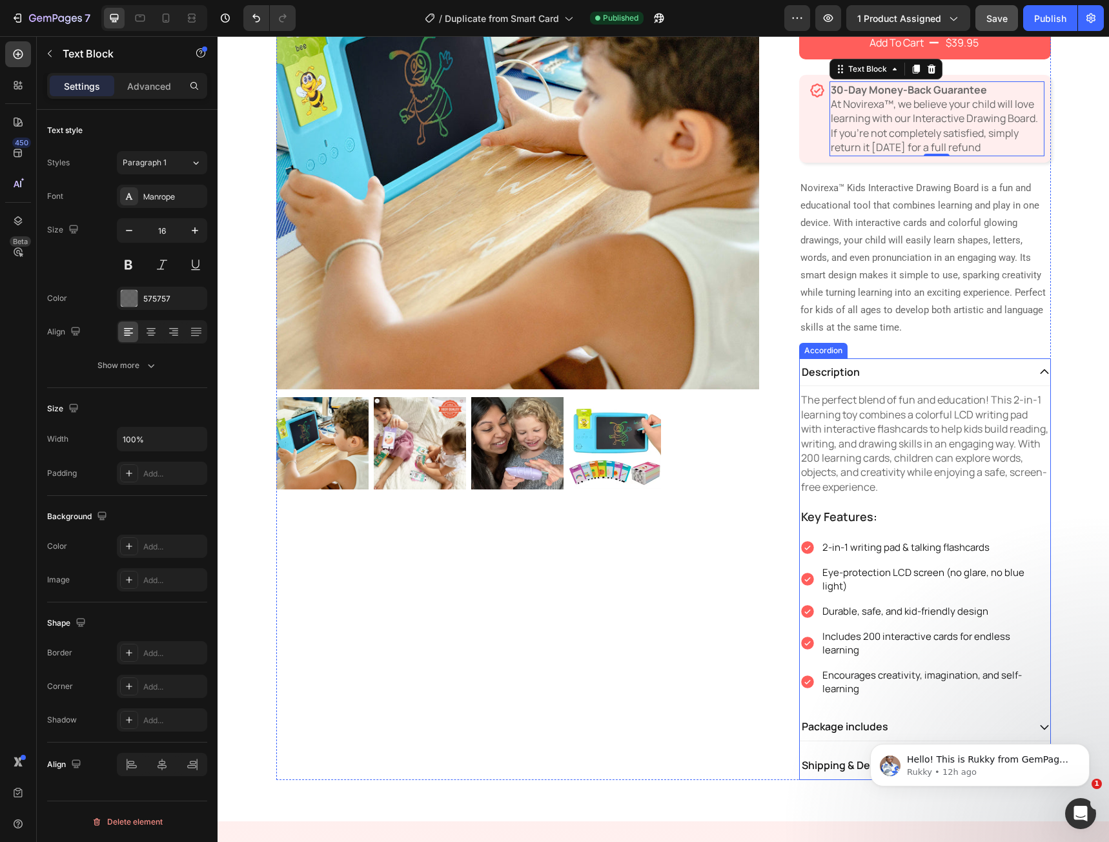
click at [1039, 367] on icon at bounding box center [1045, 372] width 12 height 12
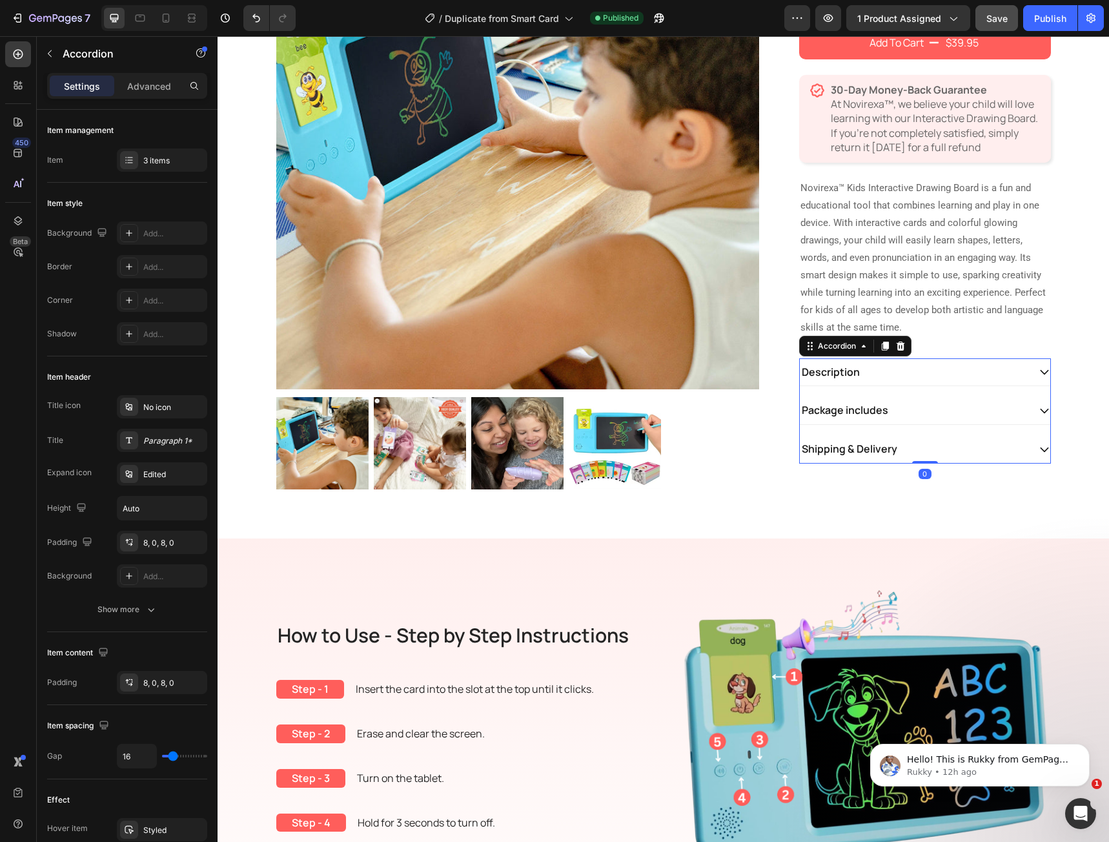
click at [1042, 411] on icon at bounding box center [1045, 411] width 12 height 12
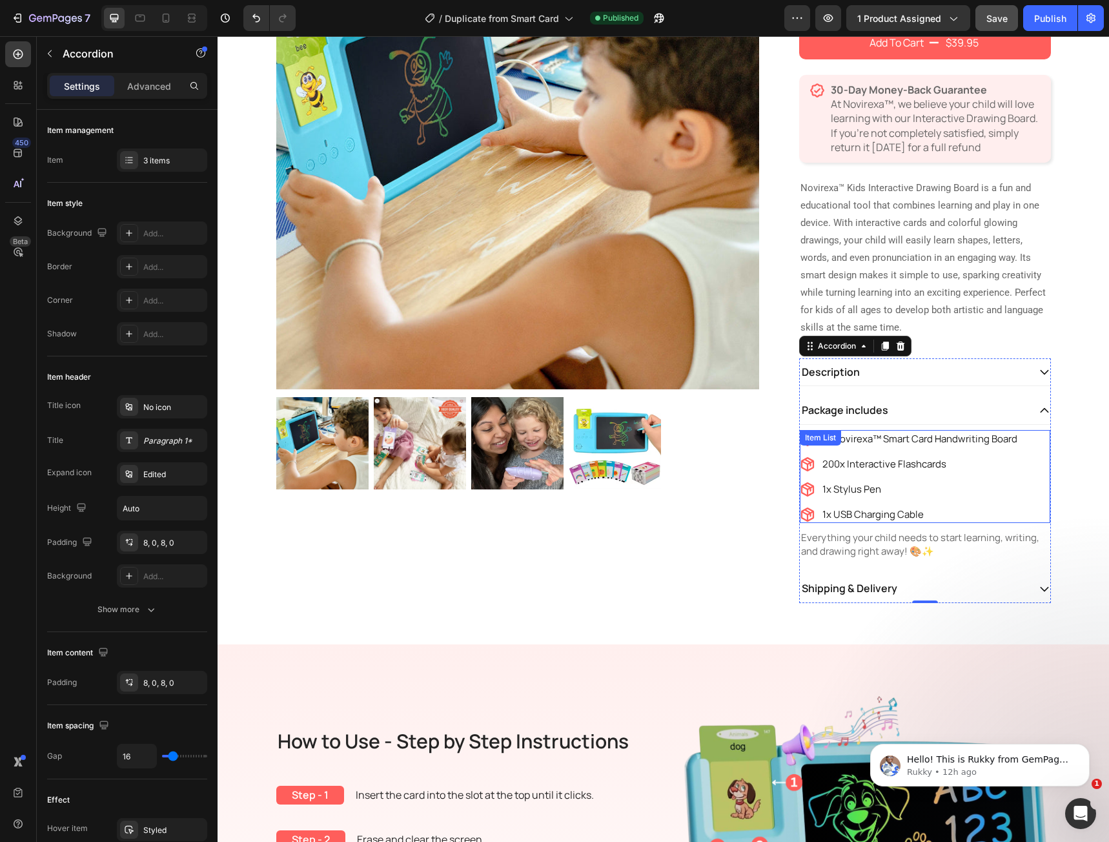
click at [1001, 501] on div "1x Novirexa™ Smart Card Handwriting Board 200x Interactive Flashcards 1x Stylus…" at bounding box center [909, 476] width 219 height 93
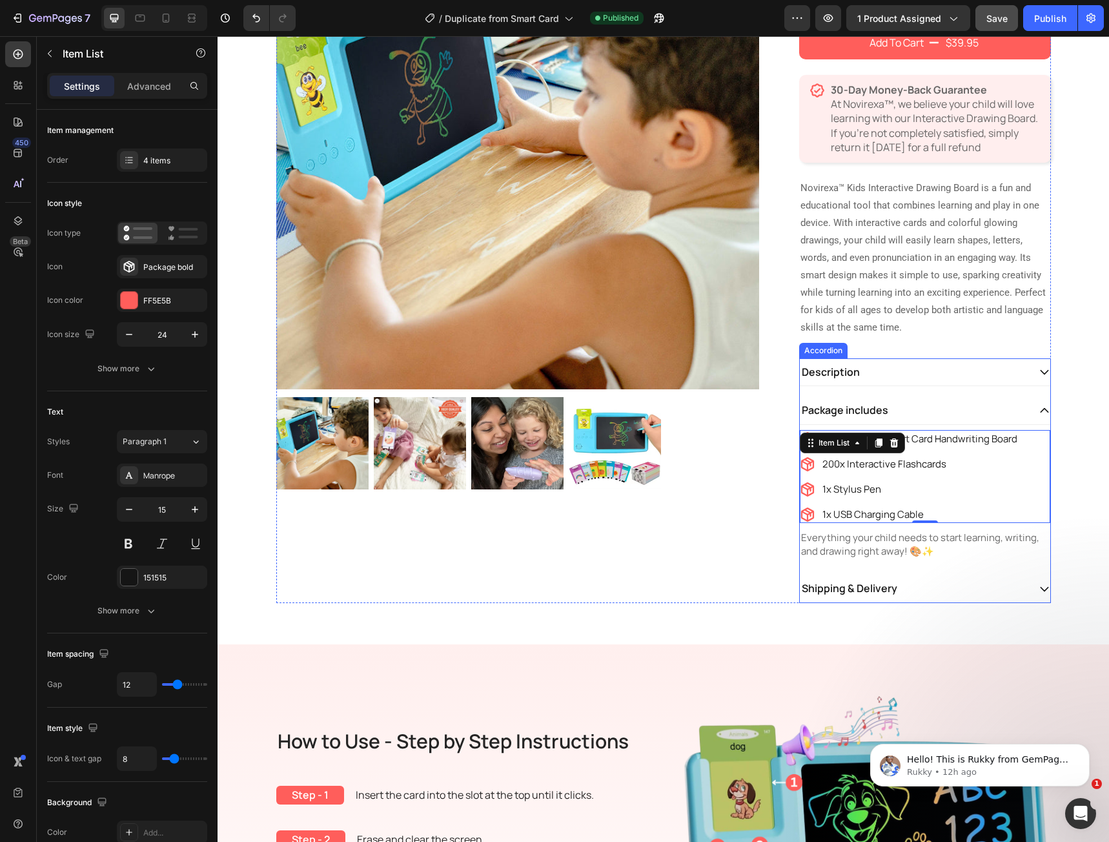
click at [1042, 586] on icon at bounding box center [1045, 589] width 12 height 12
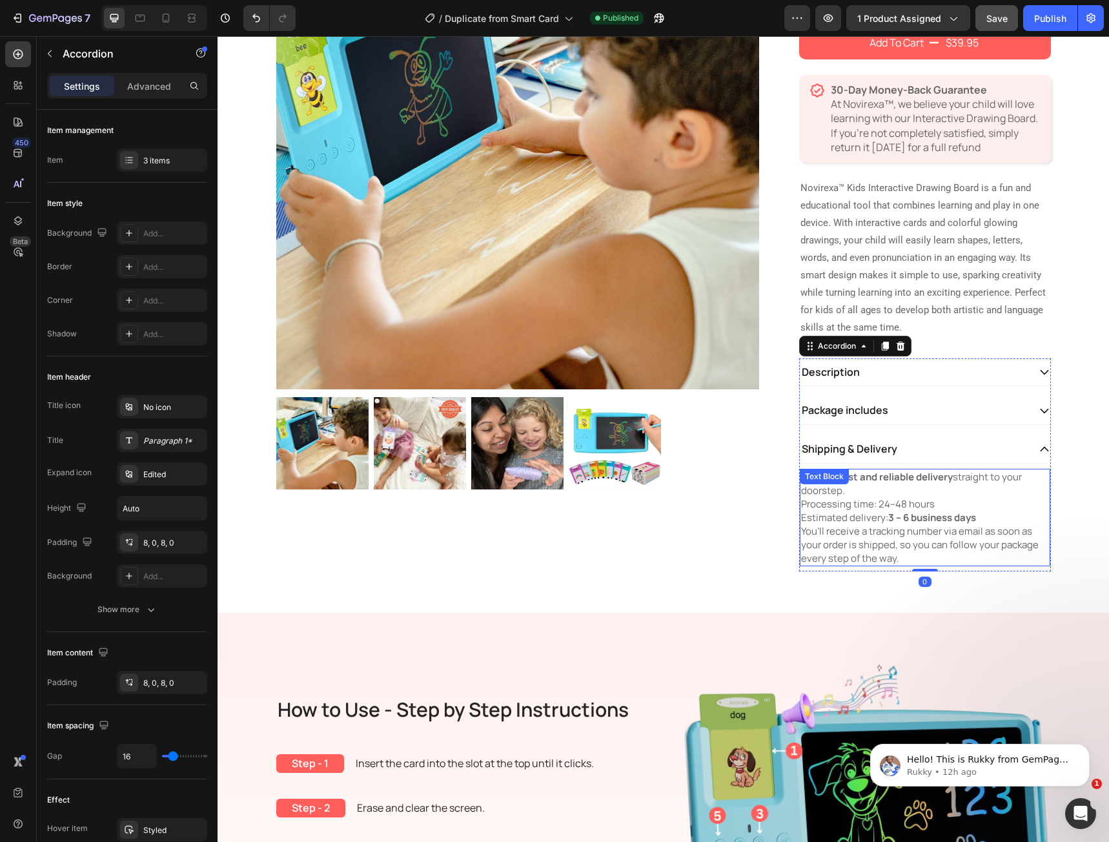
click at [882, 535] on p "You’ll receive a tracking number via email as soon as your order is shipped, so…" at bounding box center [925, 544] width 248 height 41
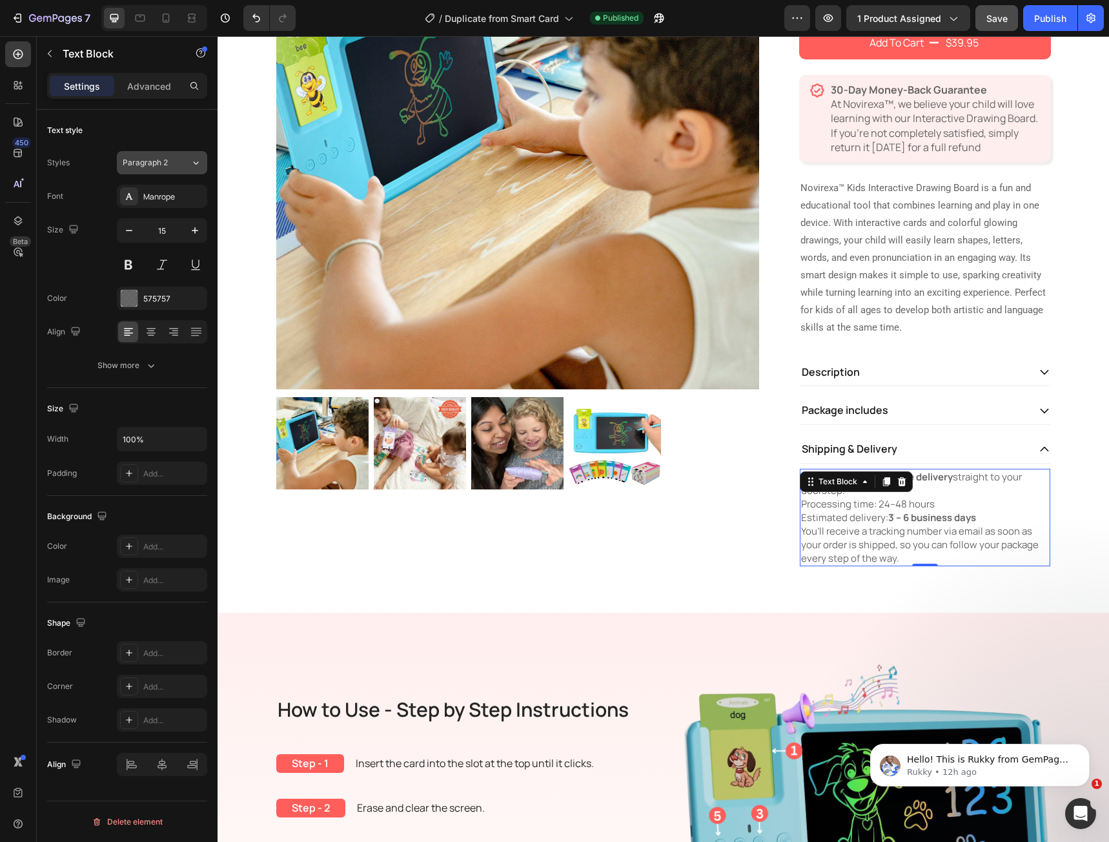
click at [189, 165] on div "Paragraph 2" at bounding box center [157, 163] width 68 height 12
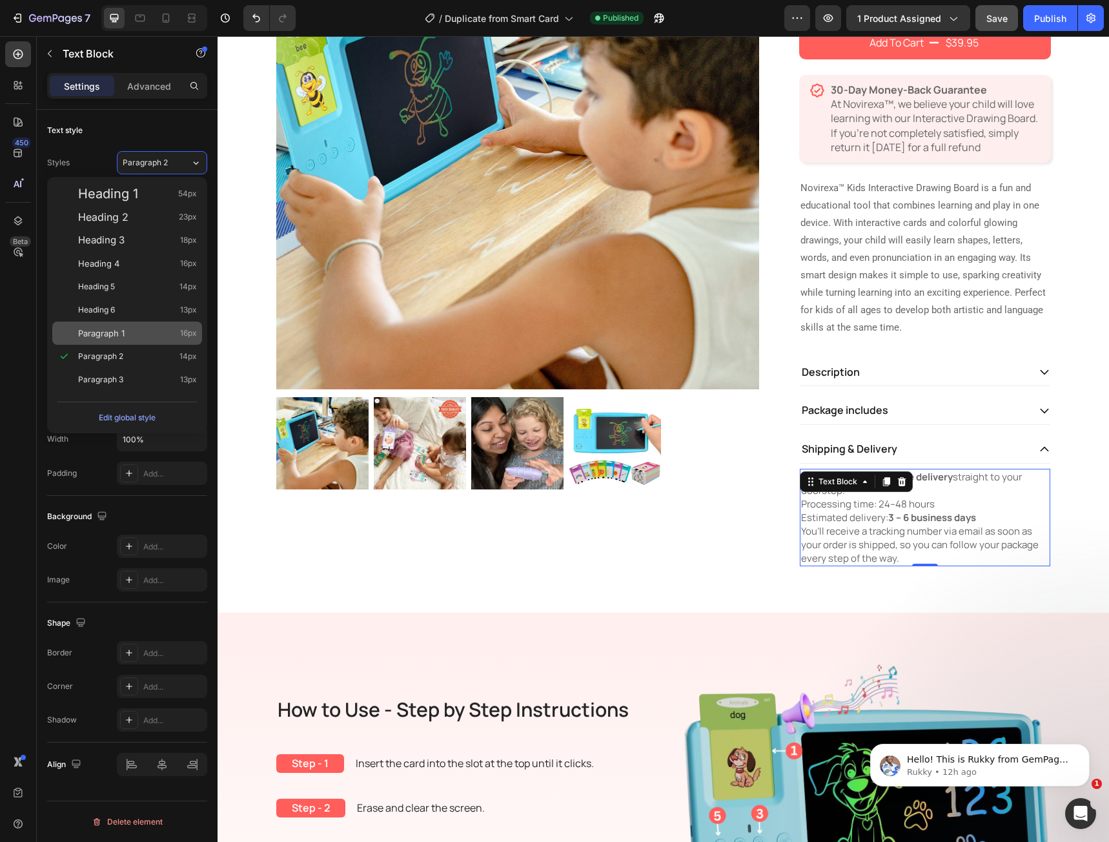
click at [140, 337] on div "Paragraph 1 16px" at bounding box center [137, 333] width 119 height 13
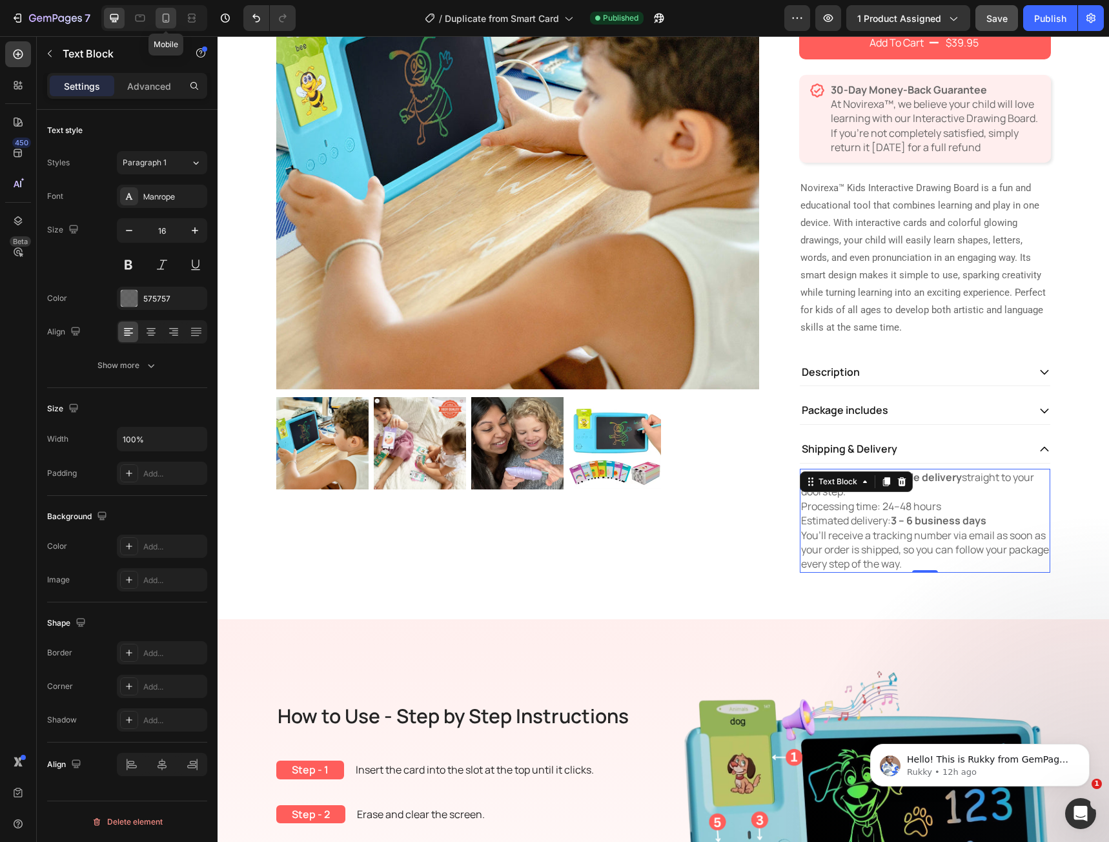
click at [168, 26] on div at bounding box center [166, 18] width 21 height 21
type input "14"
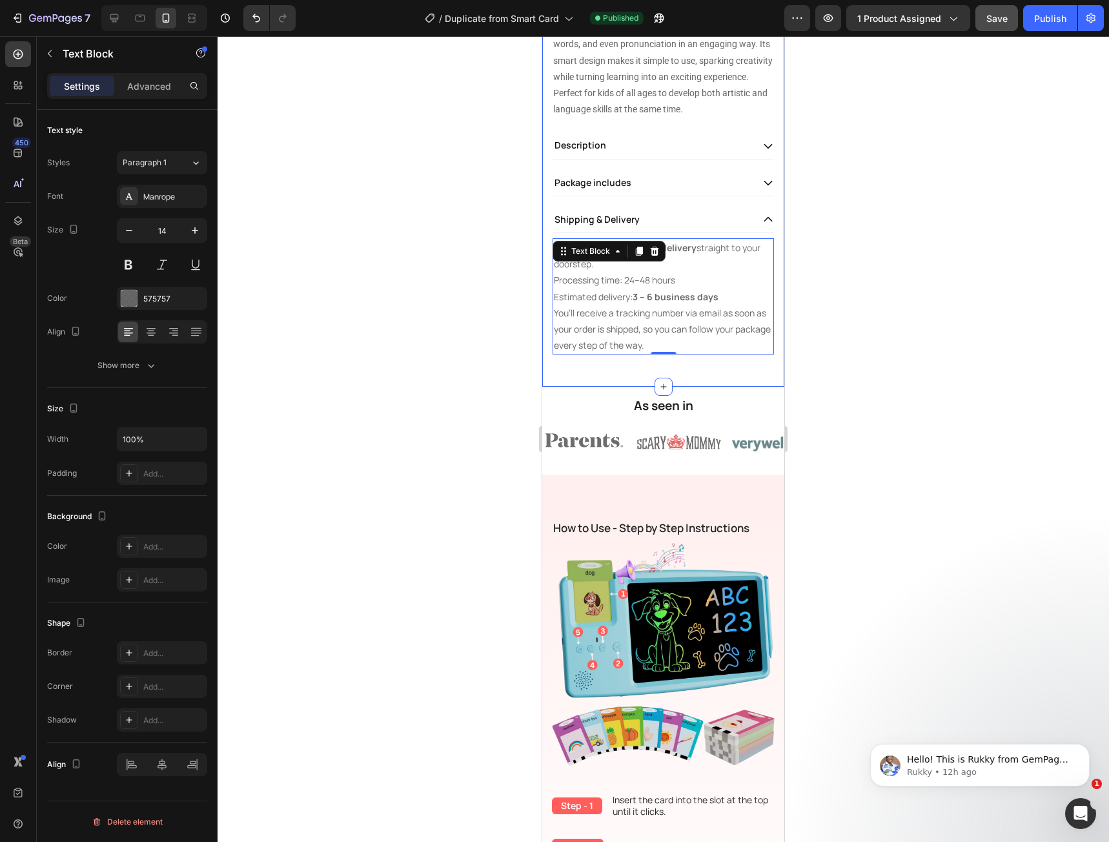
scroll to position [482, 0]
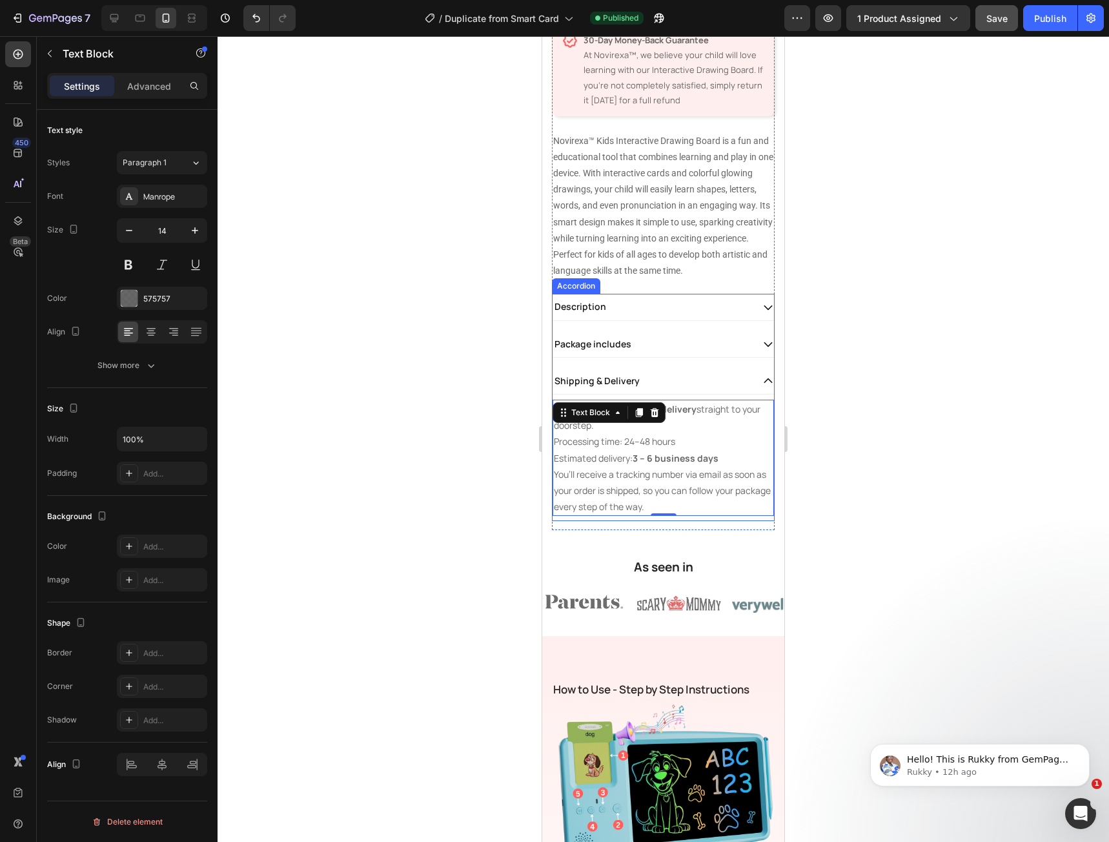
click at [762, 386] on icon at bounding box center [768, 381] width 12 height 12
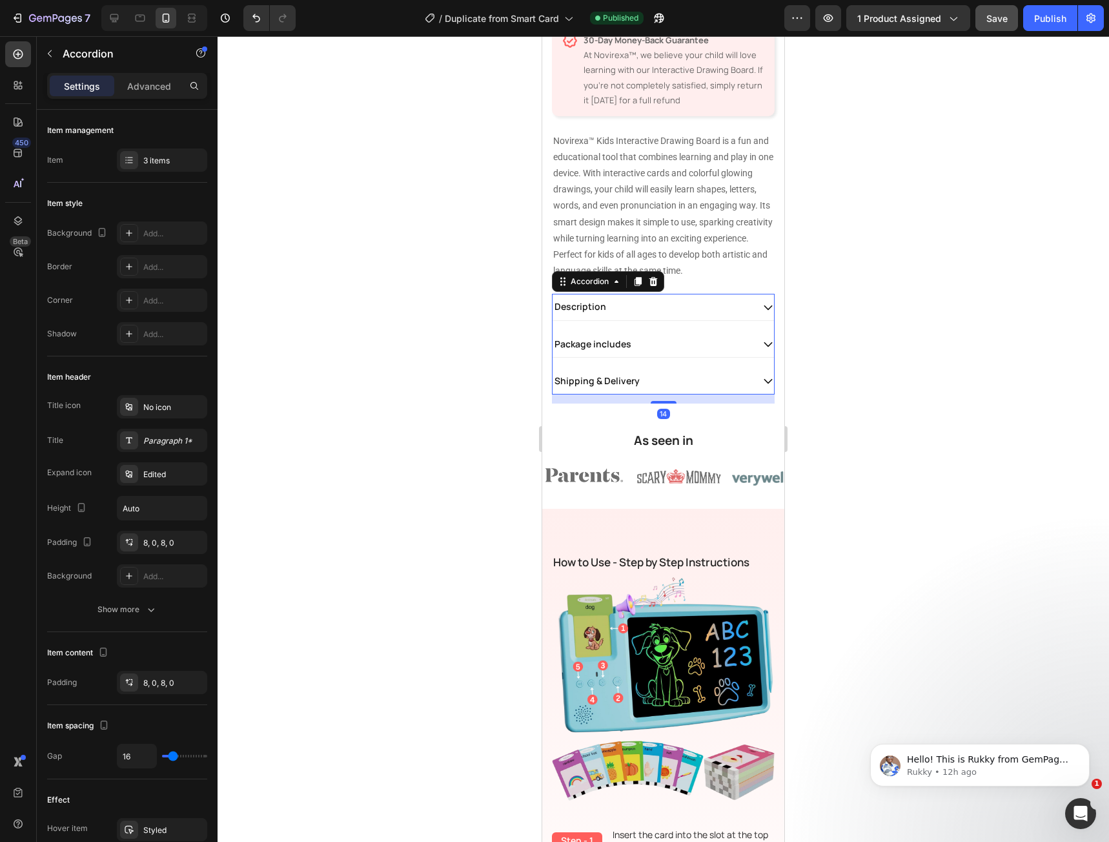
click at [762, 350] on icon at bounding box center [768, 344] width 12 height 12
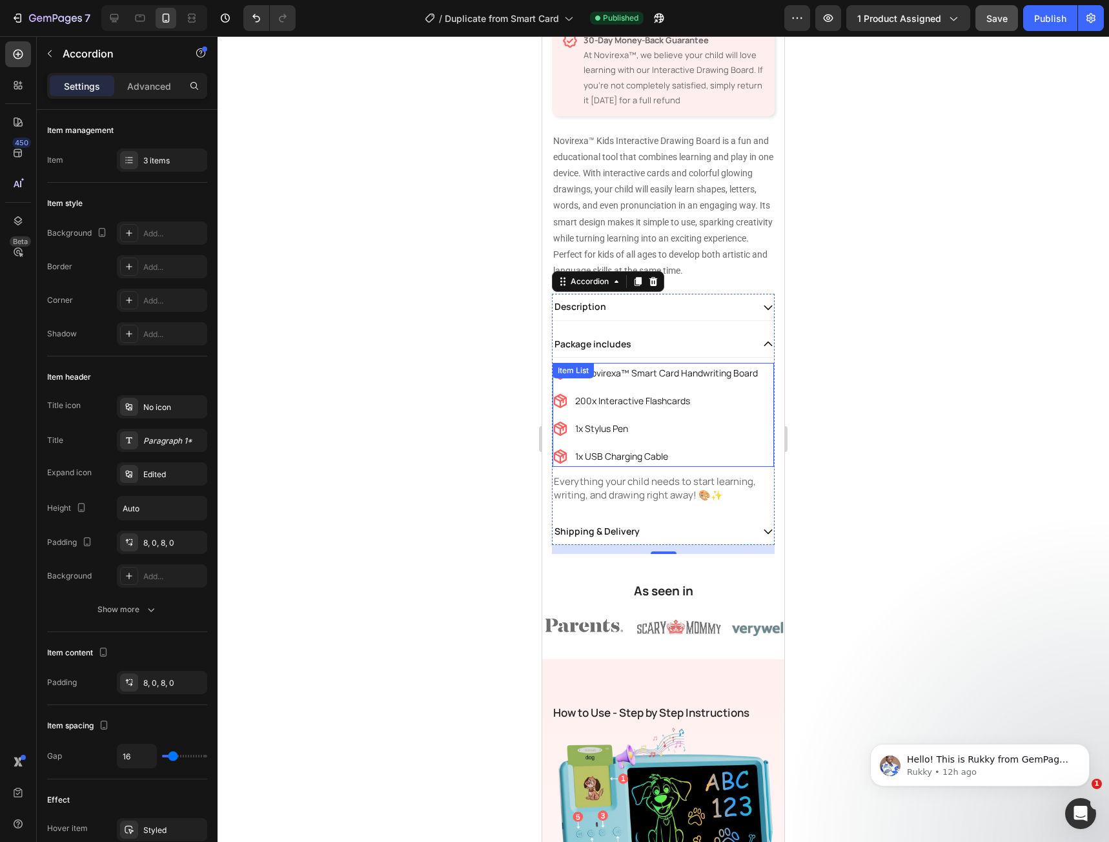
click at [729, 428] on p "1x Stylus Pen" at bounding box center [666, 428] width 183 height 16
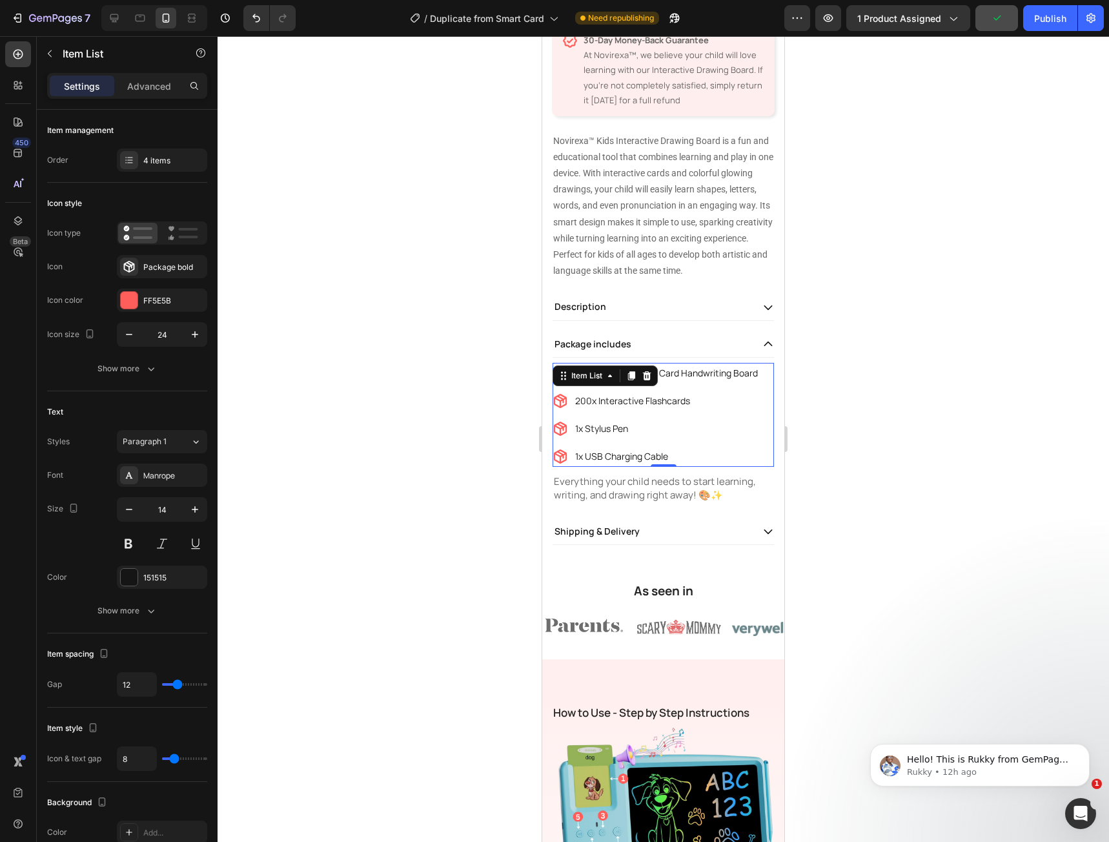
click at [758, 457] on div "1x Novirexa™ Smart Card Handwriting Board 200x Interactive Flashcards 1x Stylus…" at bounding box center [663, 415] width 221 height 104
click at [167, 481] on div "Manrope" at bounding box center [173, 476] width 61 height 12
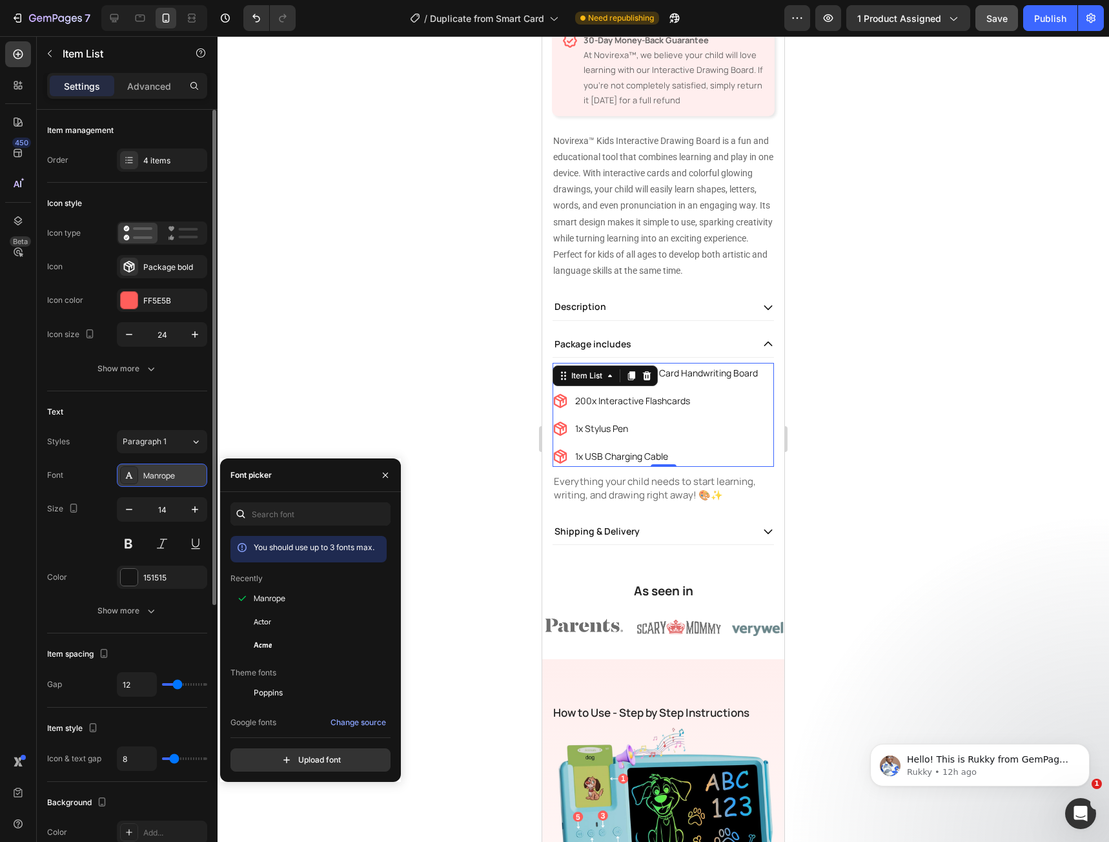
click at [167, 481] on div "Manrope" at bounding box center [173, 476] width 61 height 12
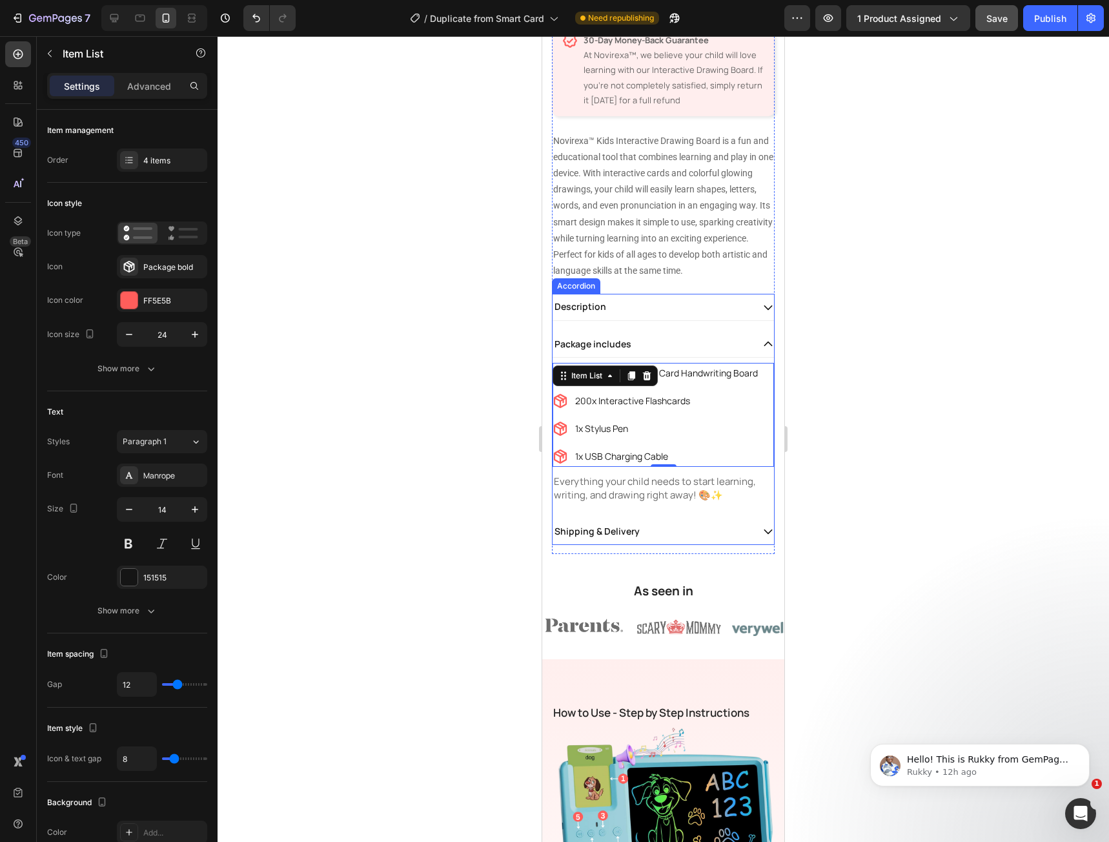
click at [753, 319] on div "Description" at bounding box center [663, 307] width 221 height 26
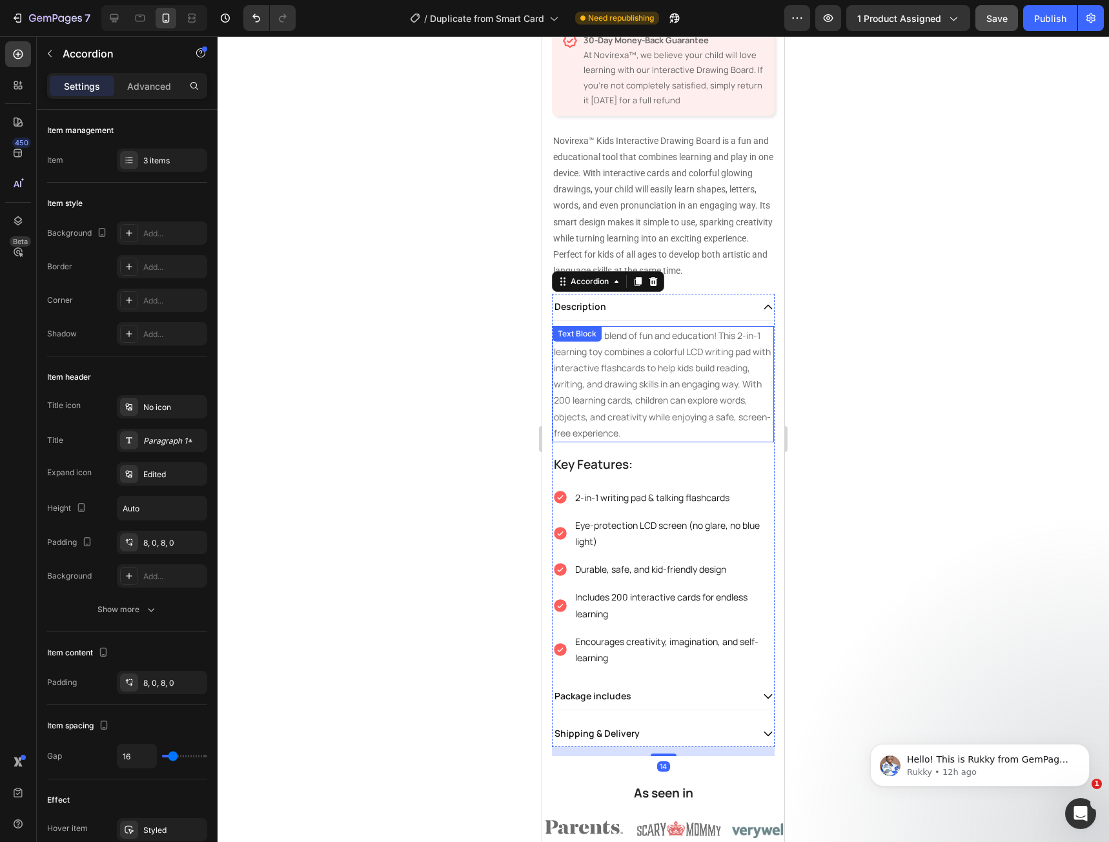
click at [697, 390] on p "The perfect blend of fun and education! This 2-in-1 learning toy combines a col…" at bounding box center [663, 384] width 219 height 114
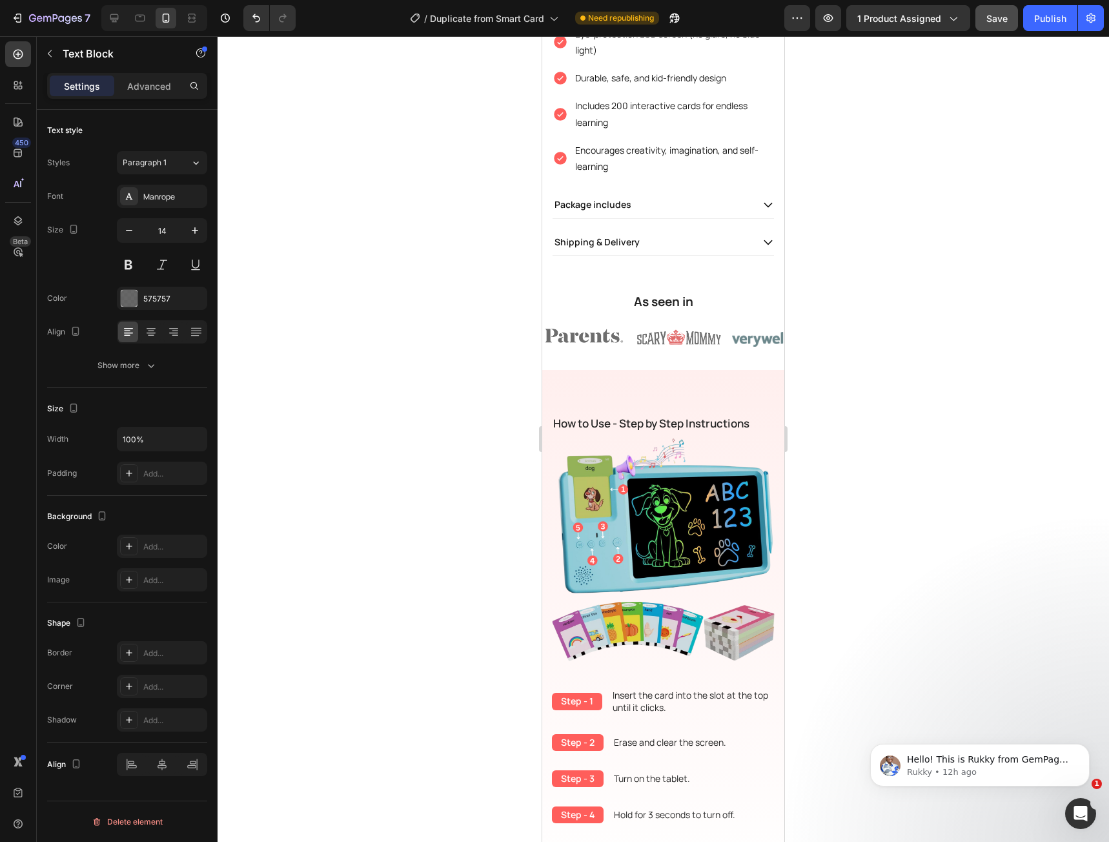
scroll to position [1063, 0]
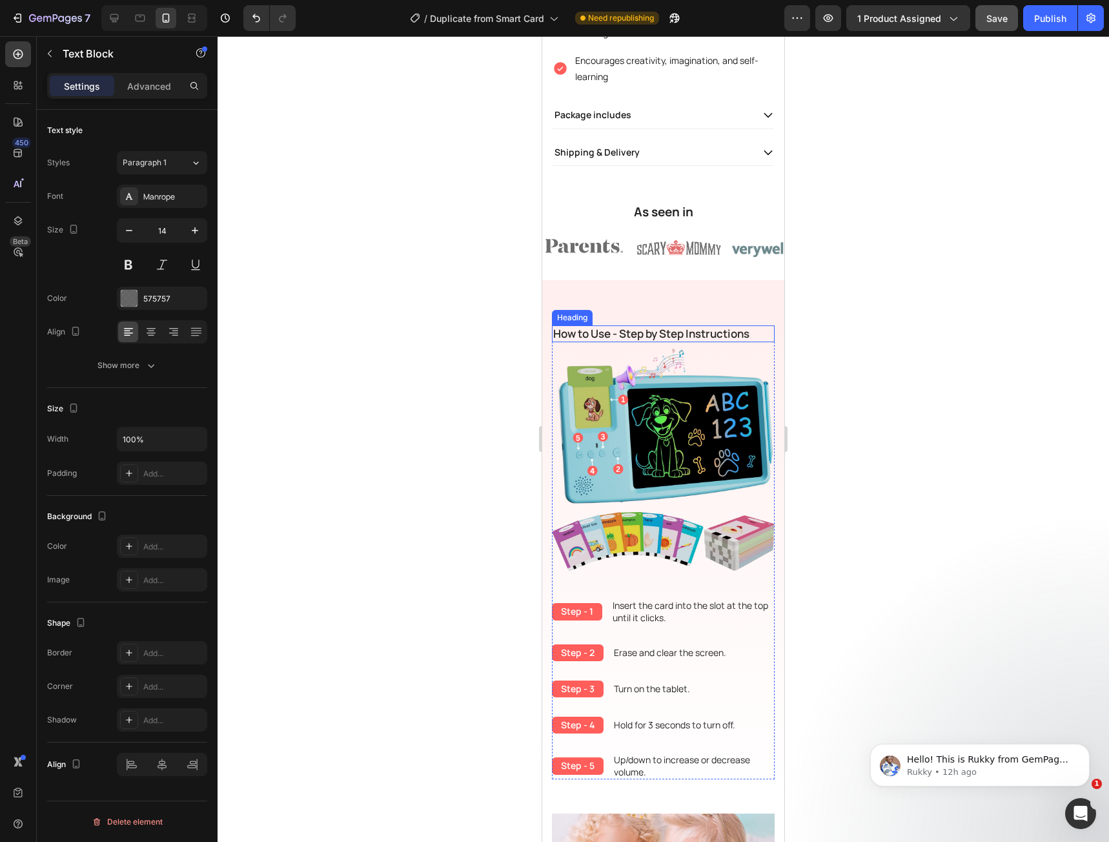
click at [653, 342] on h2 "How to Use - Step by Step Instructions" at bounding box center [663, 333] width 223 height 17
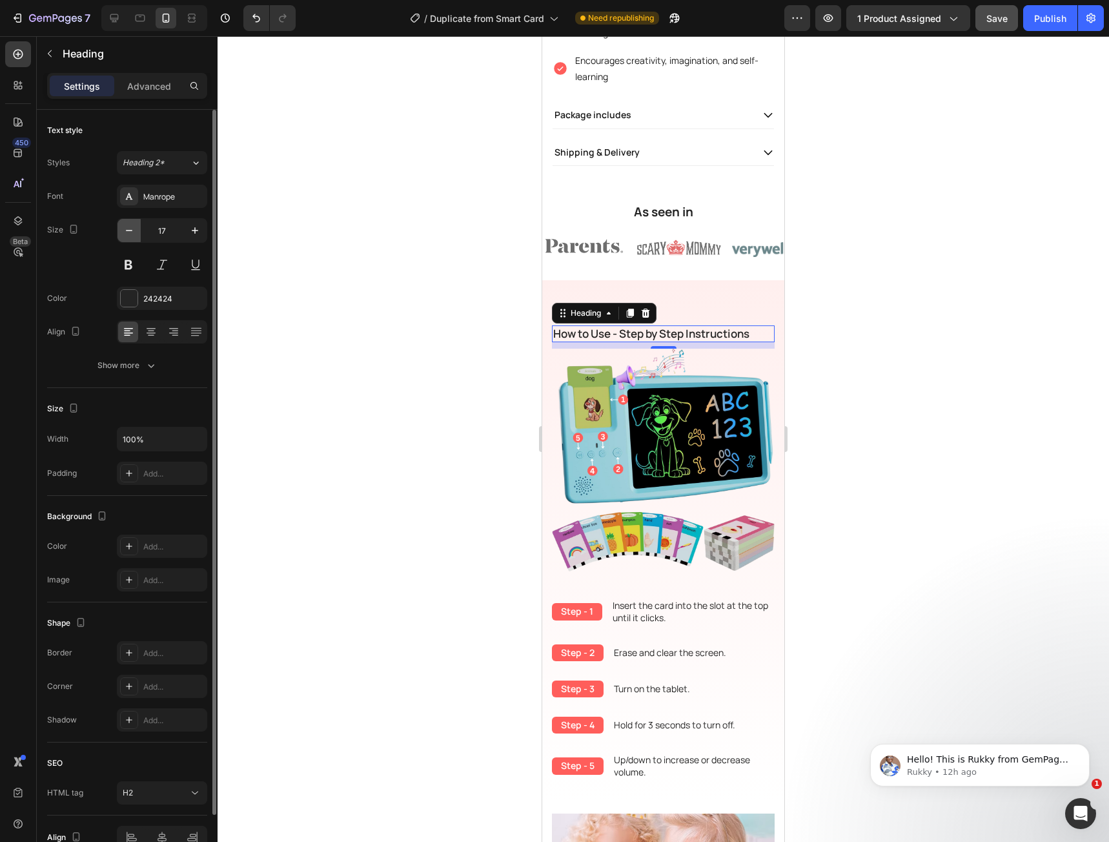
click at [125, 237] on button "button" at bounding box center [128, 230] width 23 height 23
type input "16"
click at [154, 330] on icon at bounding box center [151, 330] width 6 height 1
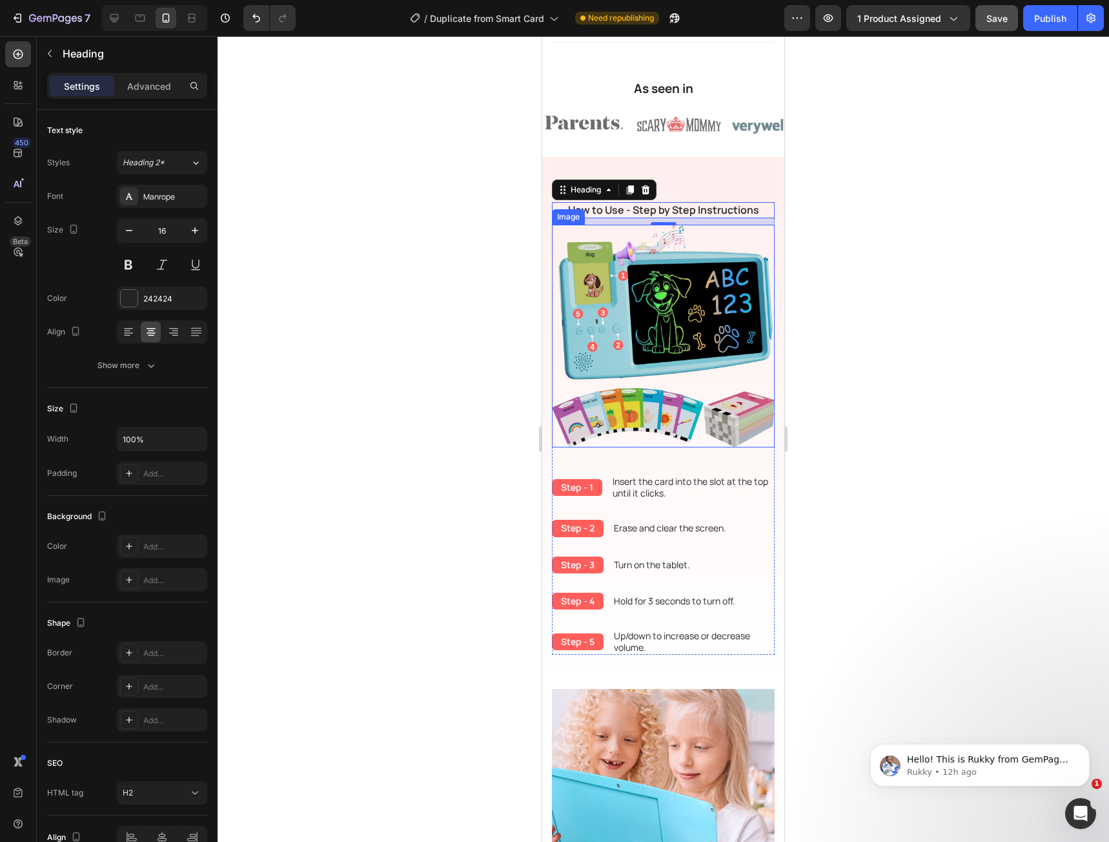
scroll to position [1192, 0]
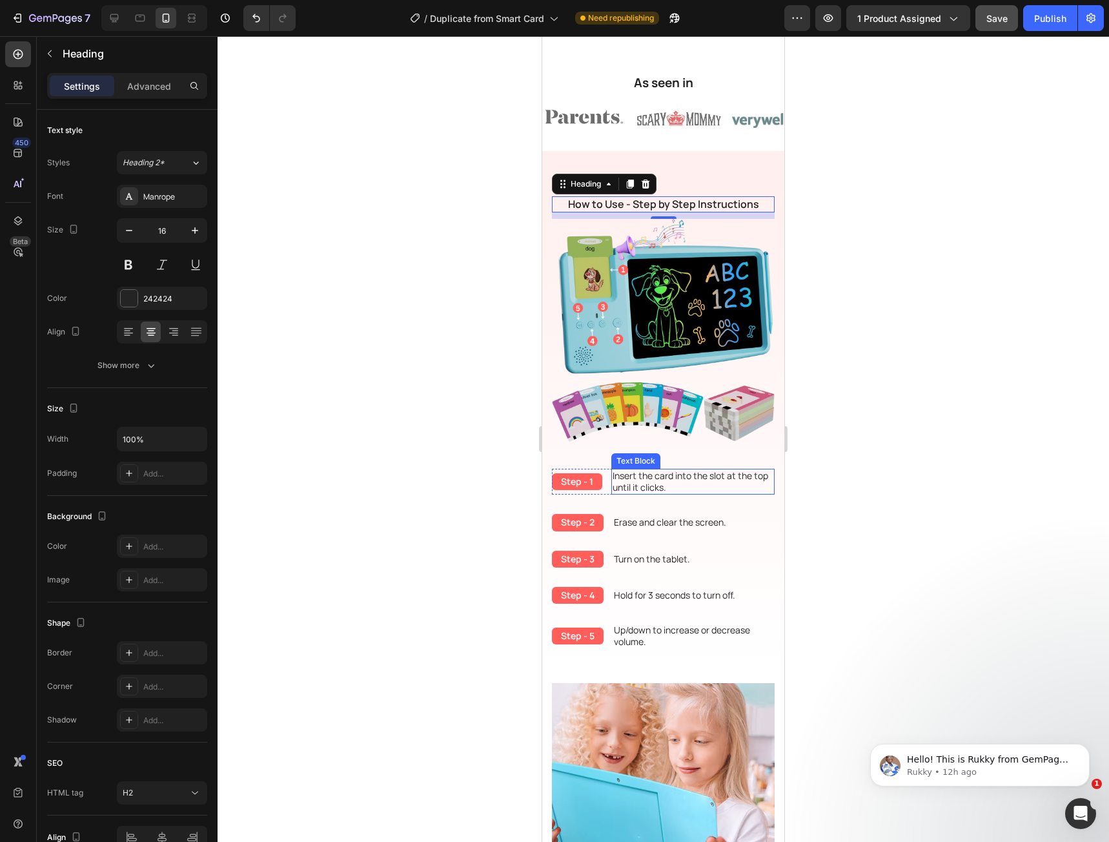
click at [677, 475] on p "Insert the card into the slot at the top until it clicks." at bounding box center [693, 481] width 161 height 23
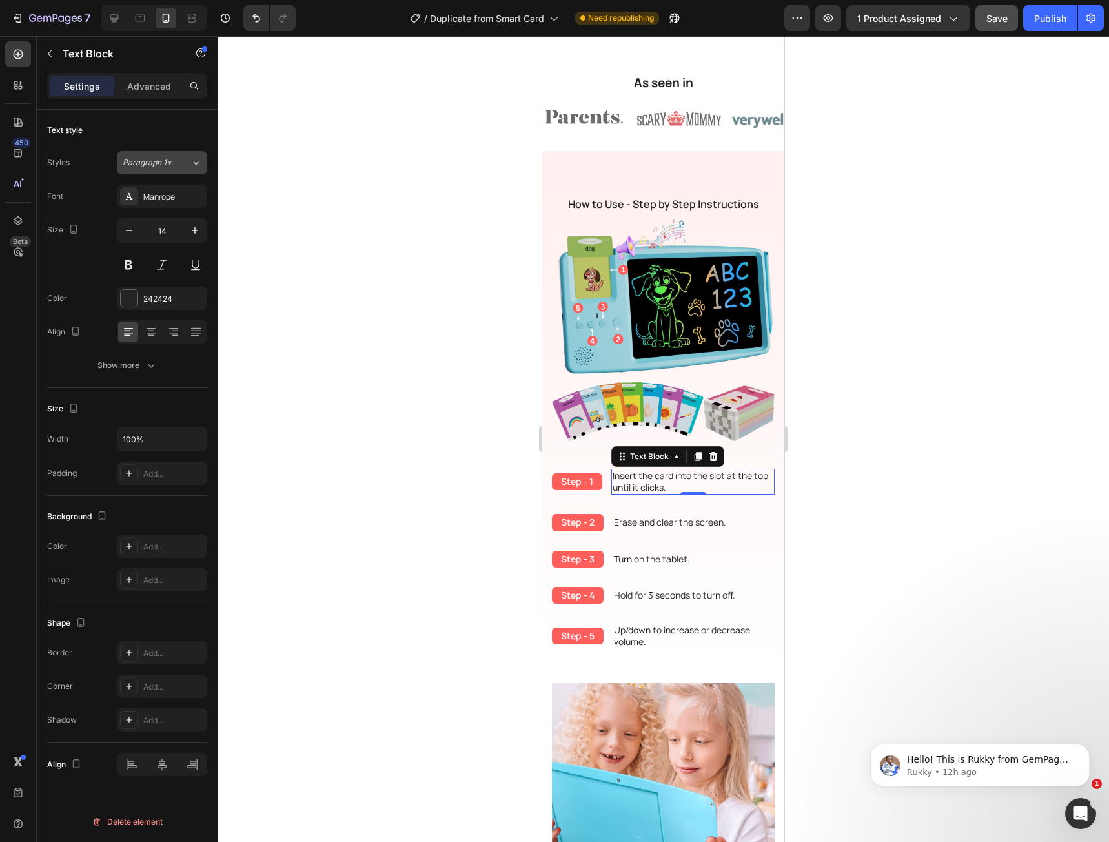
click at [170, 168] on button "Paragraph 1*" at bounding box center [162, 162] width 90 height 23
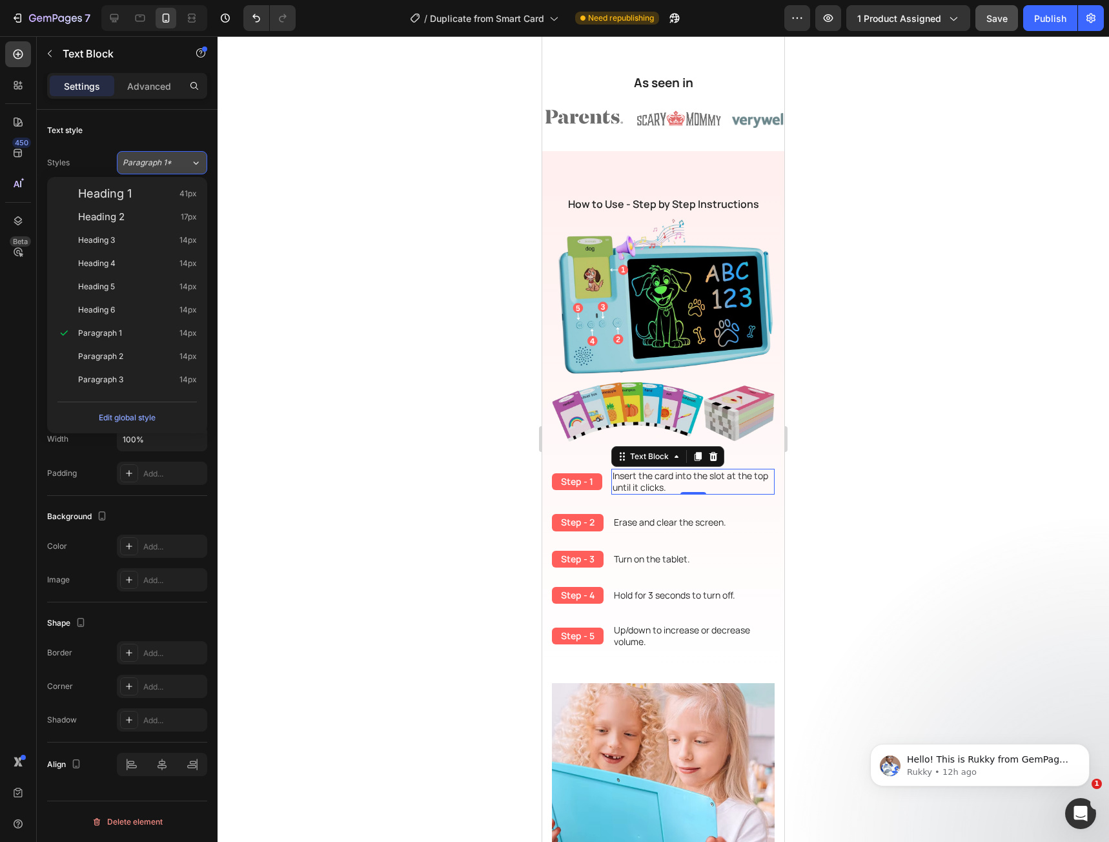
click at [169, 168] on button "Paragraph 1*" at bounding box center [162, 162] width 90 height 23
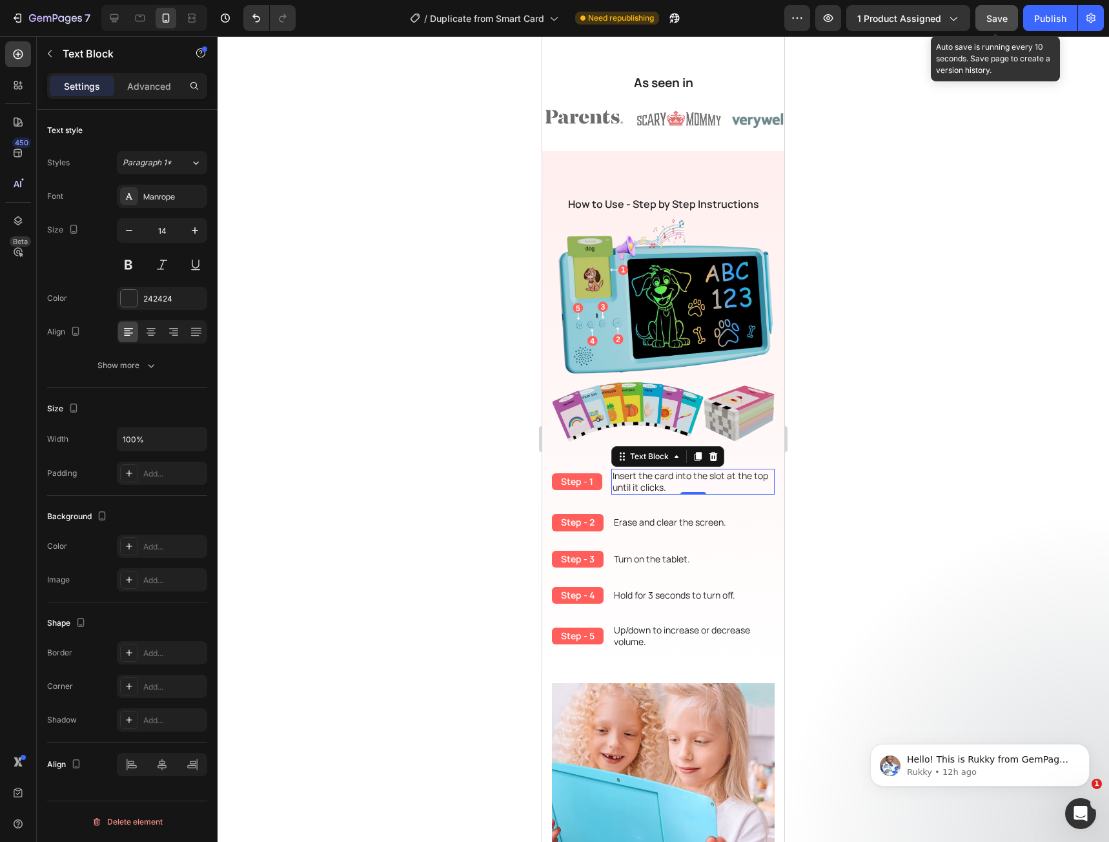
click at [1001, 17] on span "Save" at bounding box center [996, 18] width 21 height 11
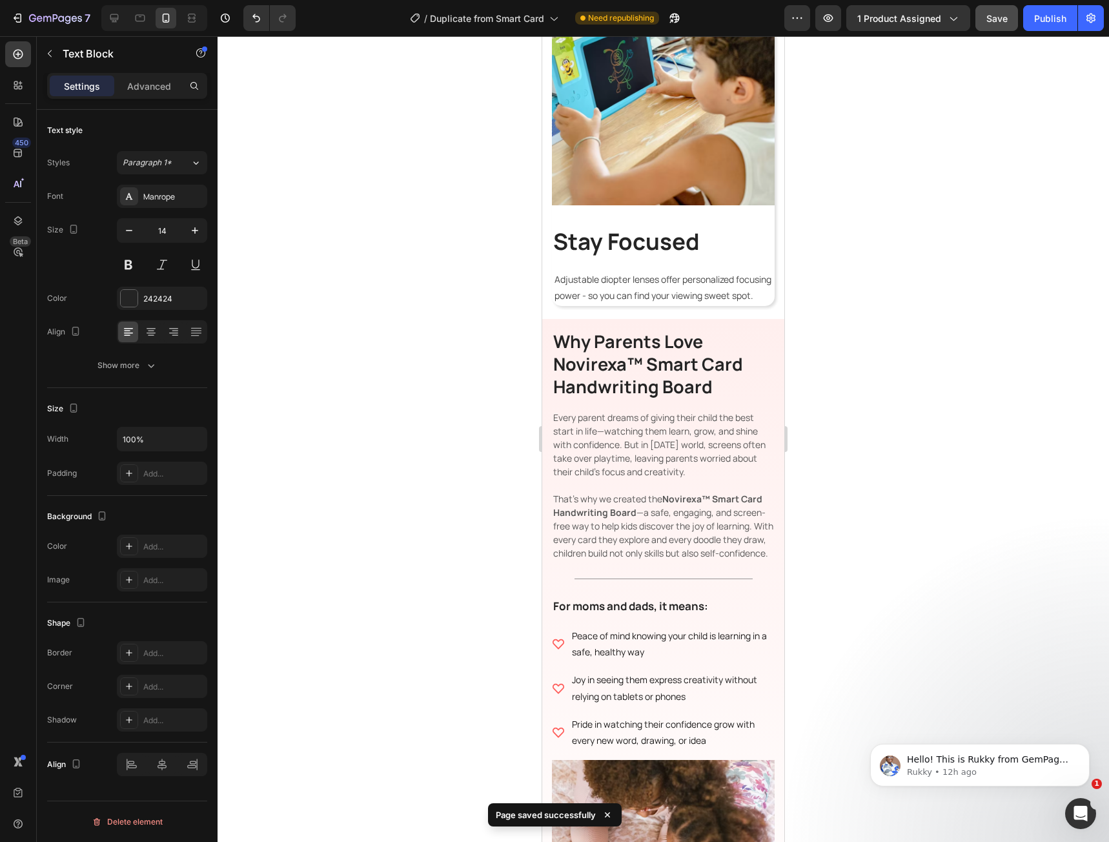
scroll to position [2289, 0]
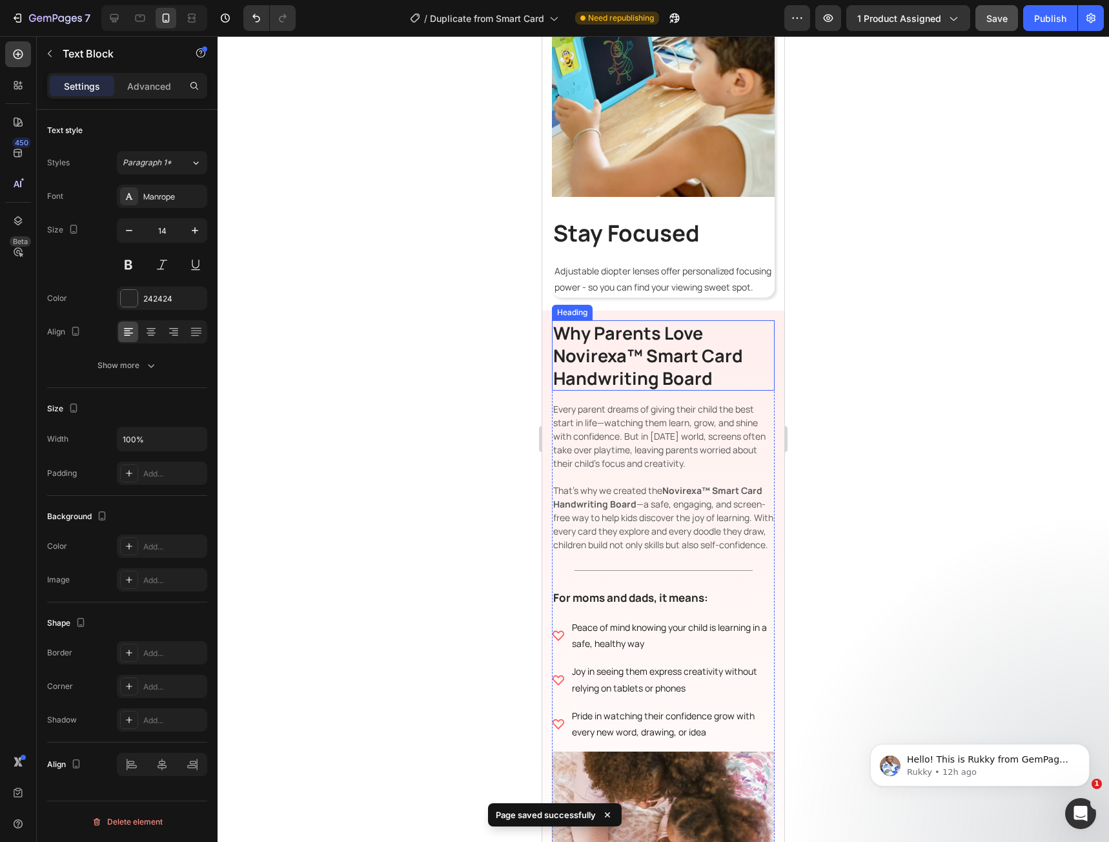
click at [631, 374] on h2 "Why Parents Love Novirexa™ Smart Card Handwriting Board" at bounding box center [663, 355] width 223 height 70
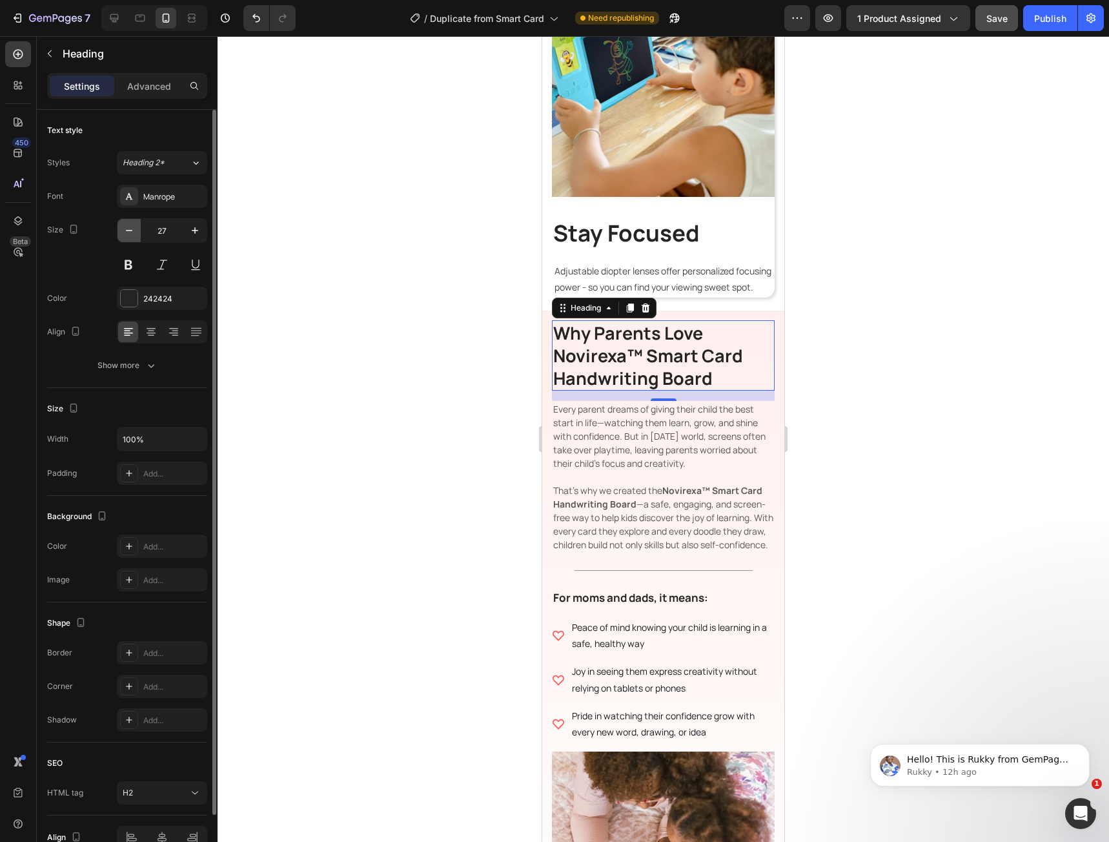
click at [130, 237] on button "button" at bounding box center [128, 230] width 23 height 23
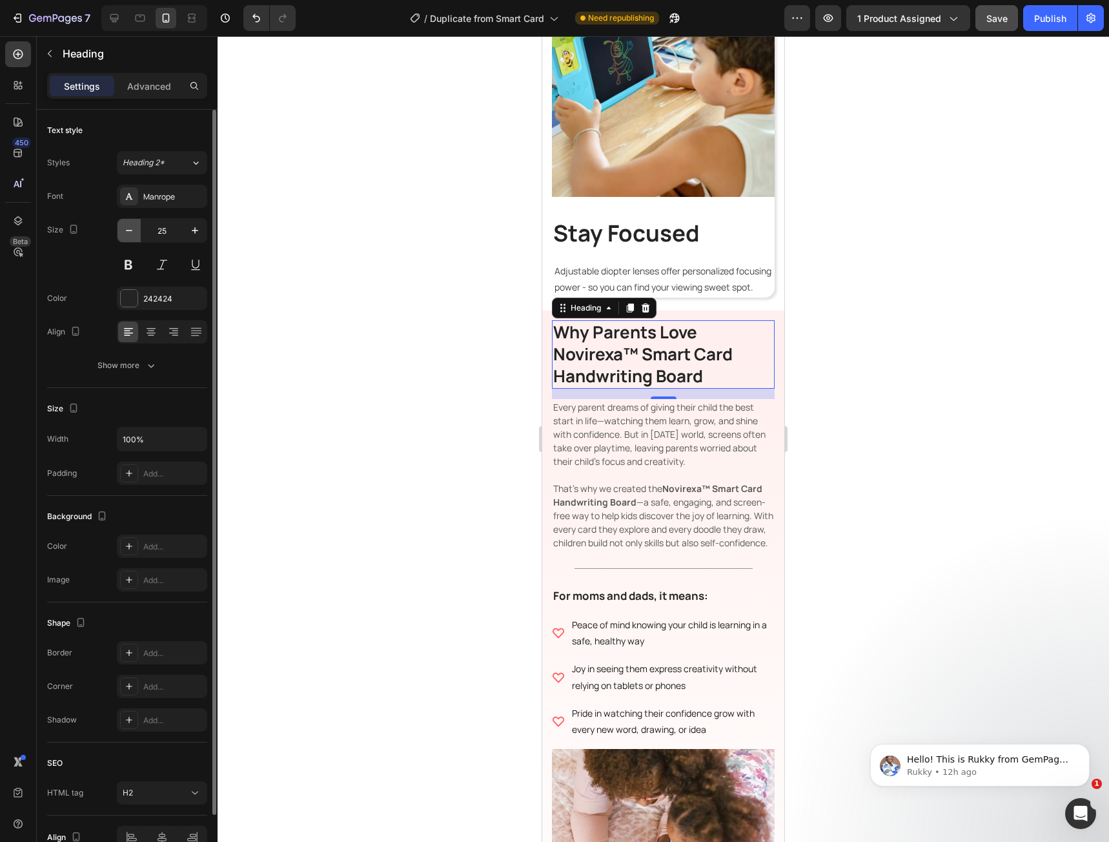
click at [130, 237] on button "button" at bounding box center [128, 230] width 23 height 23
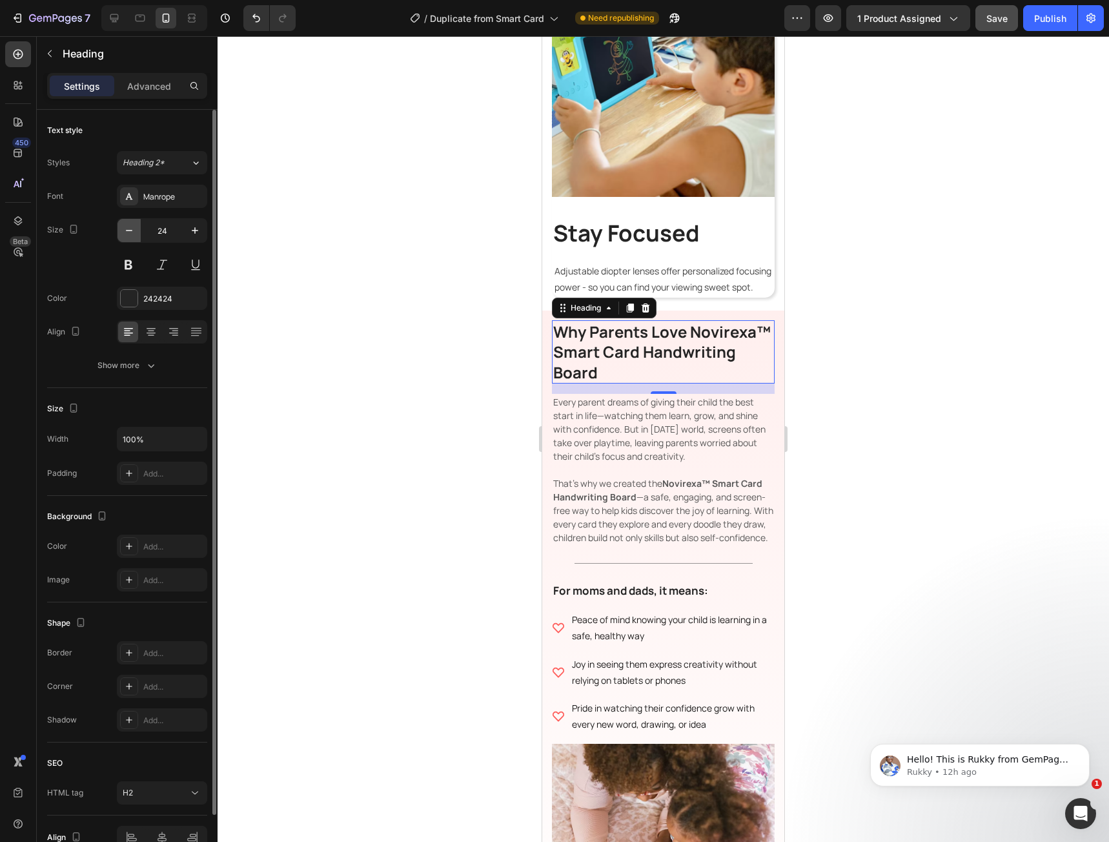
click at [130, 237] on button "button" at bounding box center [128, 230] width 23 height 23
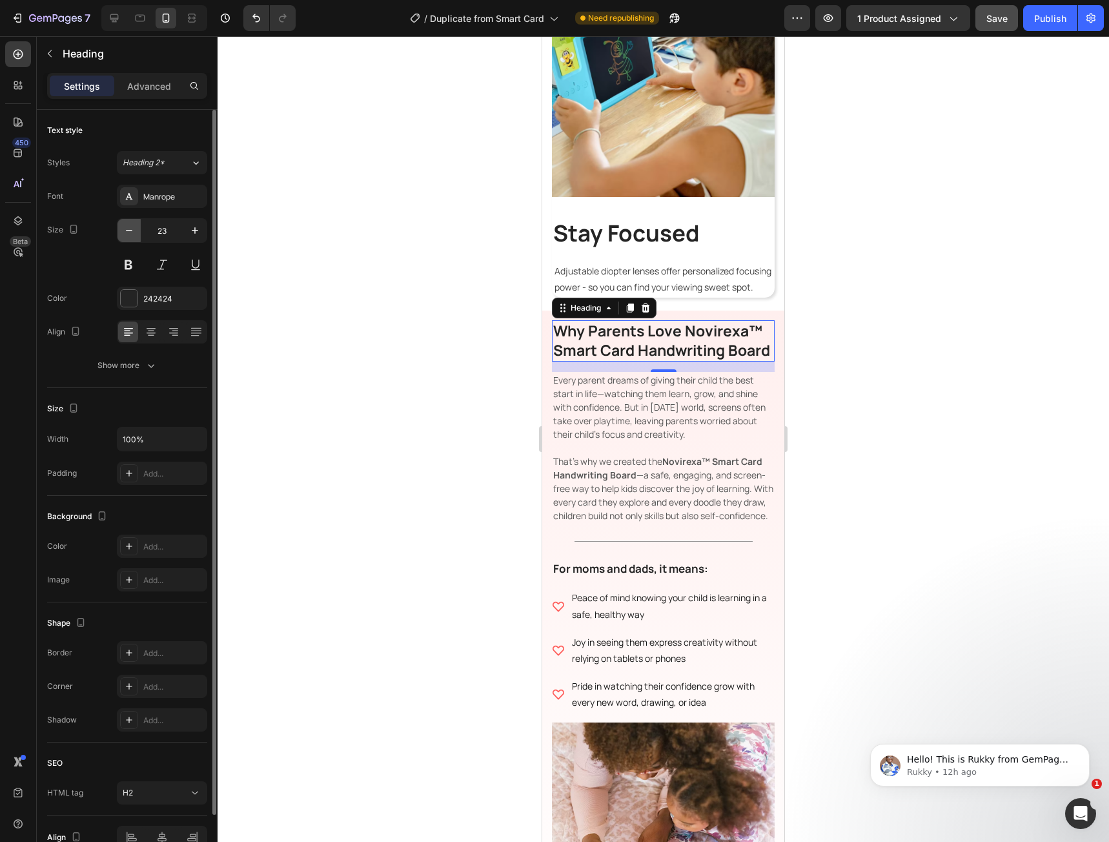
click at [130, 237] on button "button" at bounding box center [128, 230] width 23 height 23
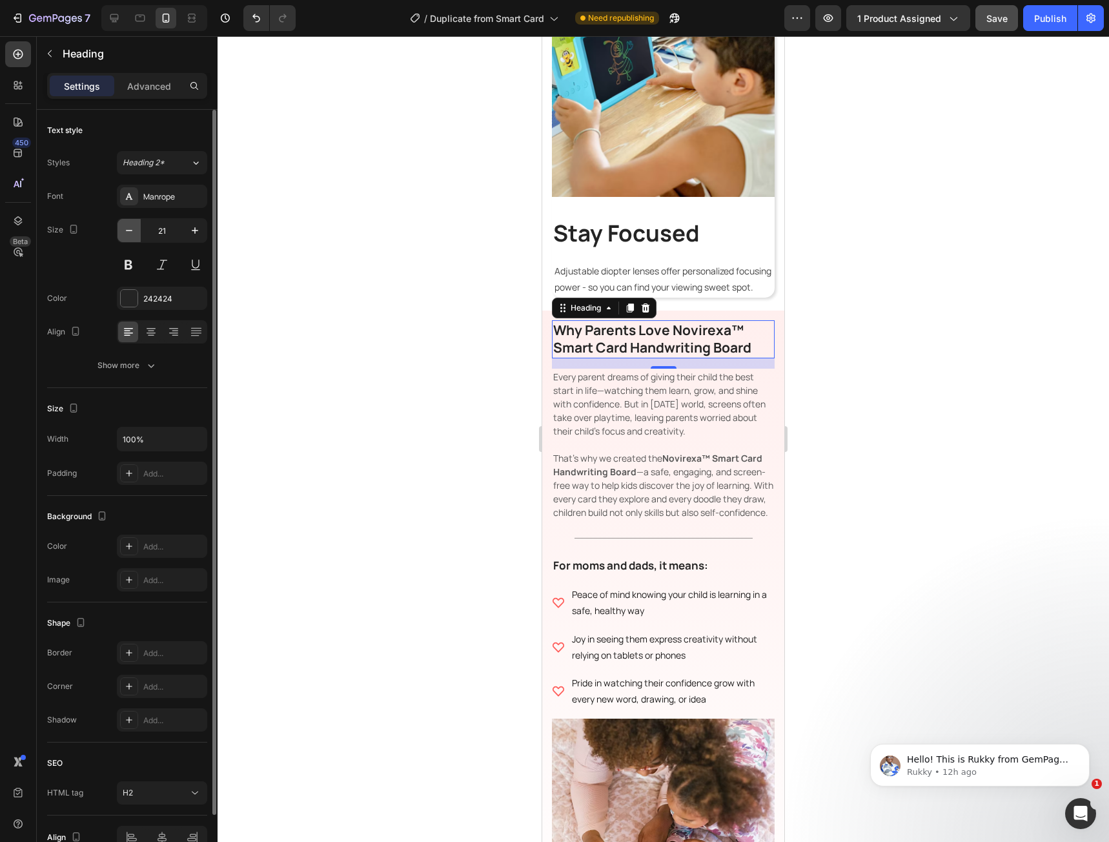
click at [130, 237] on button "button" at bounding box center [128, 230] width 23 height 23
type input "20"
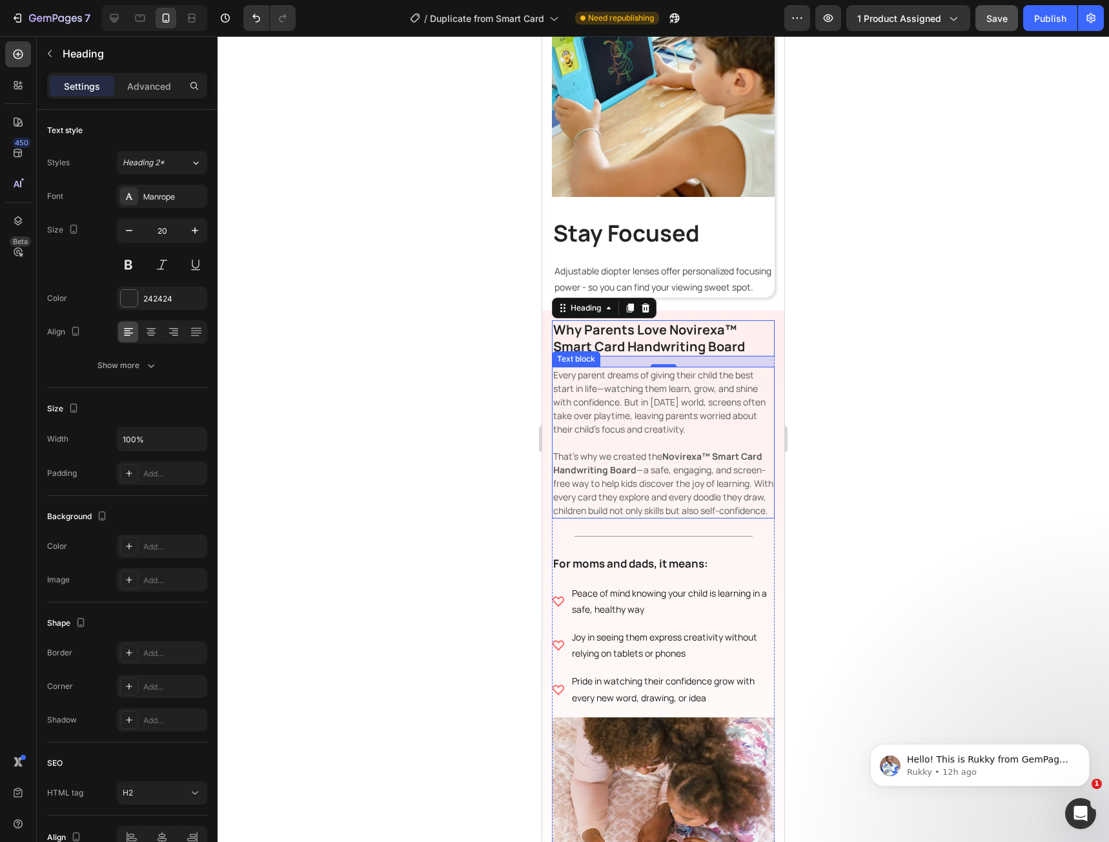
click at [613, 423] on p "Every parent dreams of giving their child the best start in life—watching them …" at bounding box center [663, 442] width 220 height 149
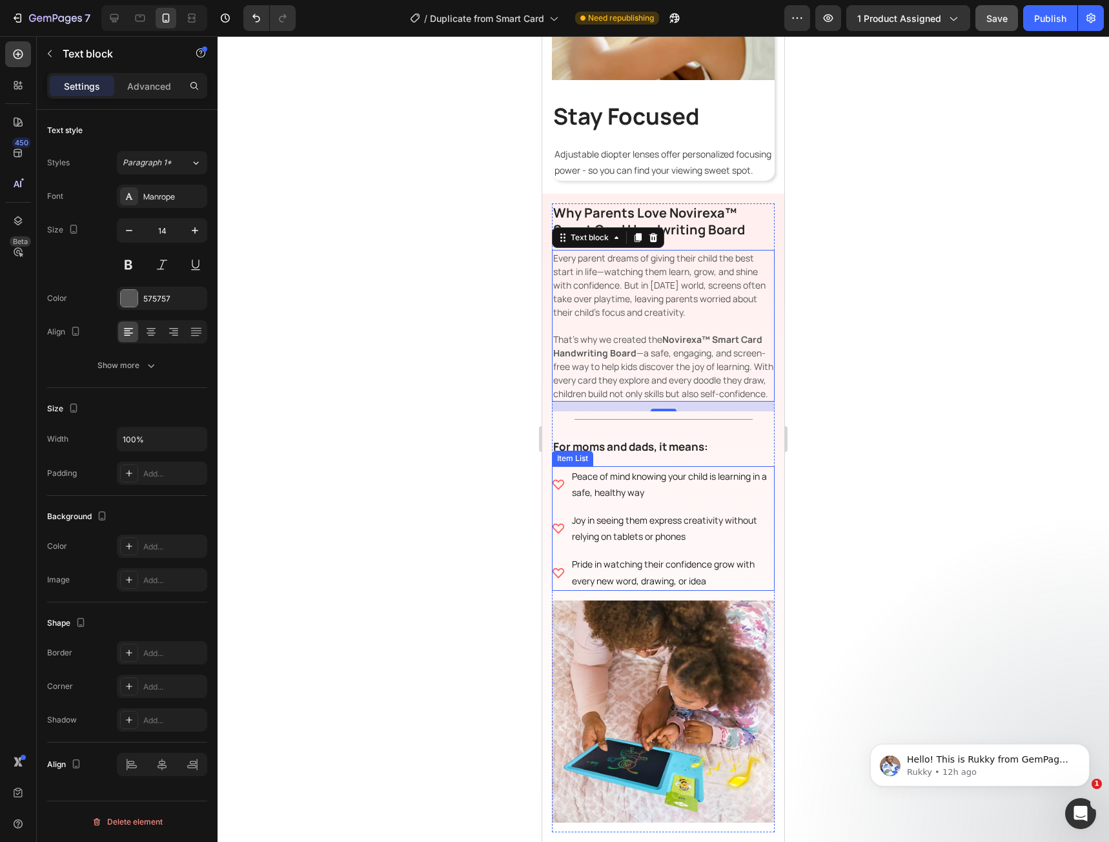
scroll to position [2418, 0]
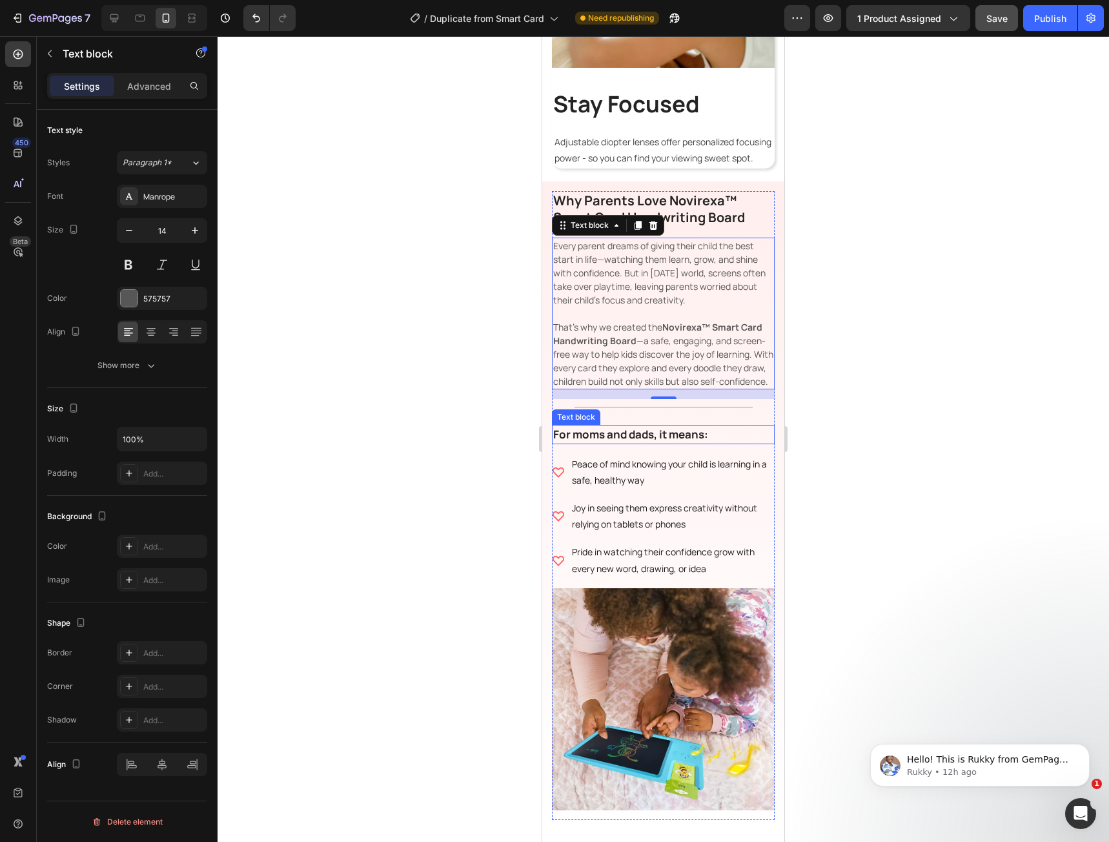
click at [622, 443] on p "For moms and dads, it means:" at bounding box center [663, 434] width 220 height 17
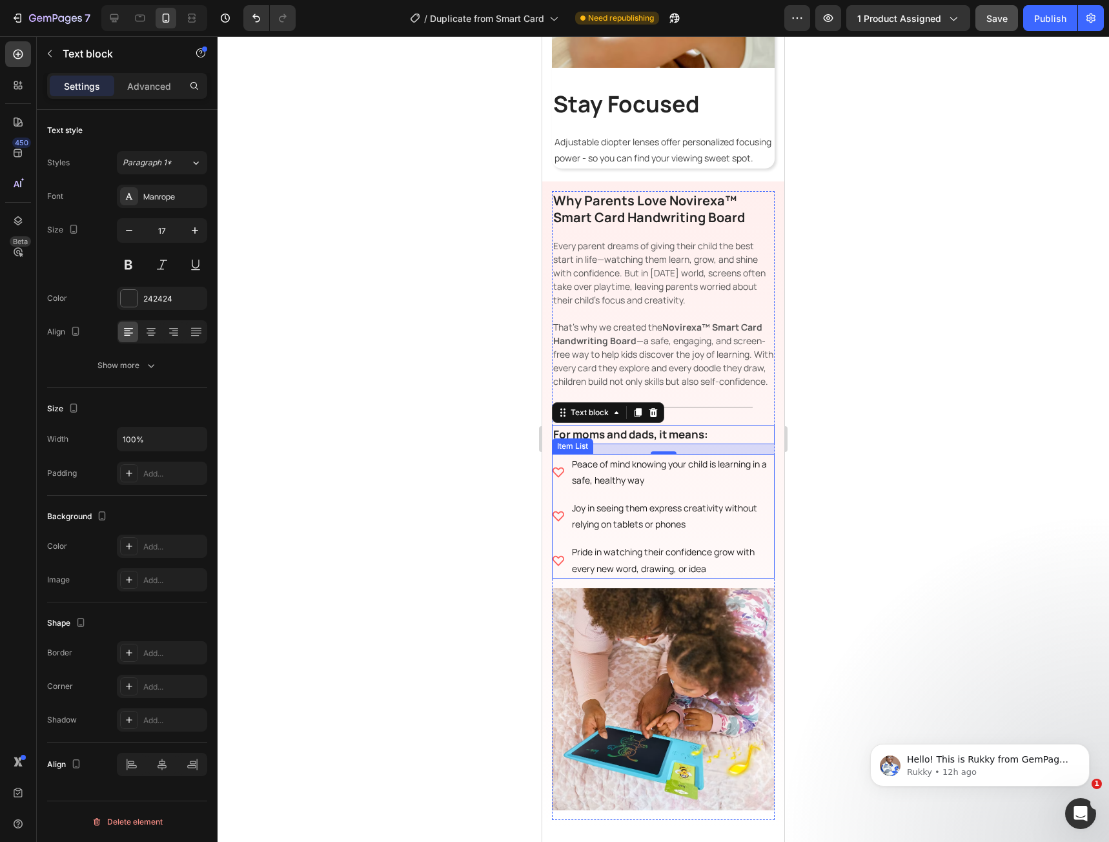
click at [636, 488] on p "Peace of mind knowing your child is learning in a safe, healthy way" at bounding box center [672, 472] width 201 height 32
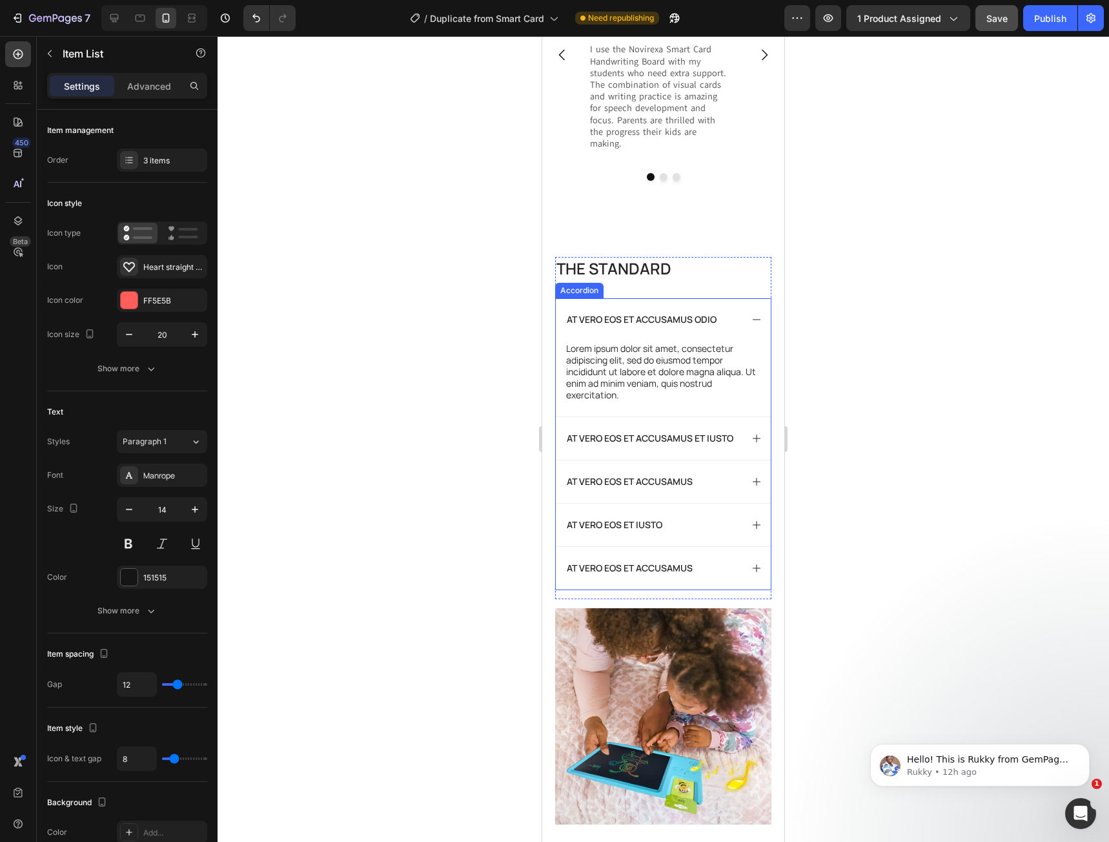
scroll to position [3515, 0]
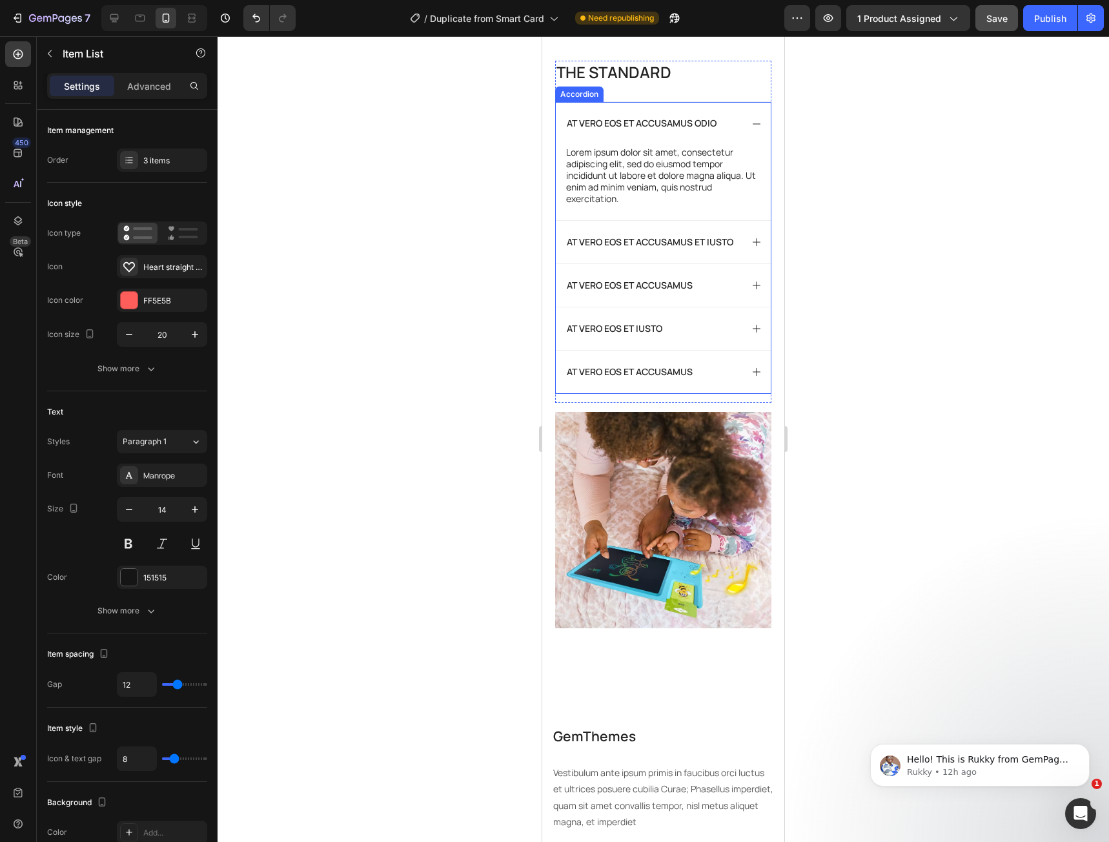
click at [605, 378] on p "At vero eos et accusamus" at bounding box center [630, 372] width 126 height 12
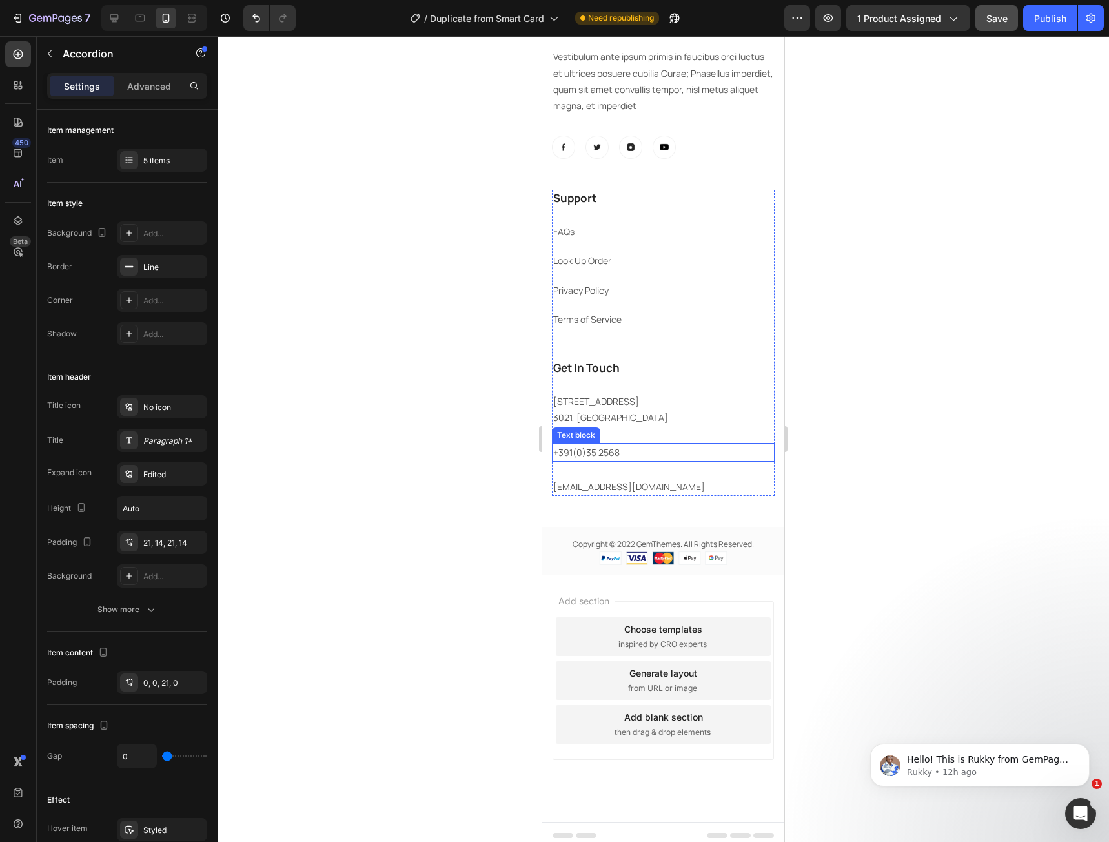
scroll to position [4240, 0]
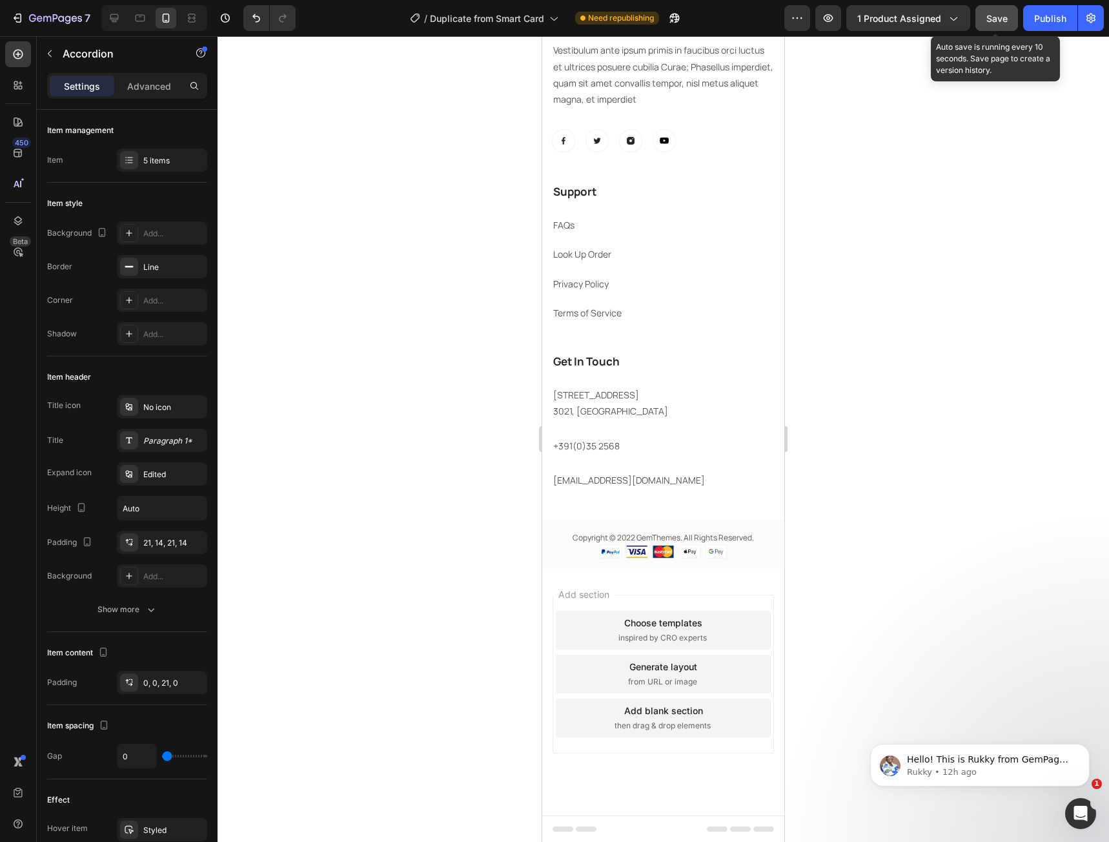
click at [999, 19] on span "Save" at bounding box center [996, 18] width 21 height 11
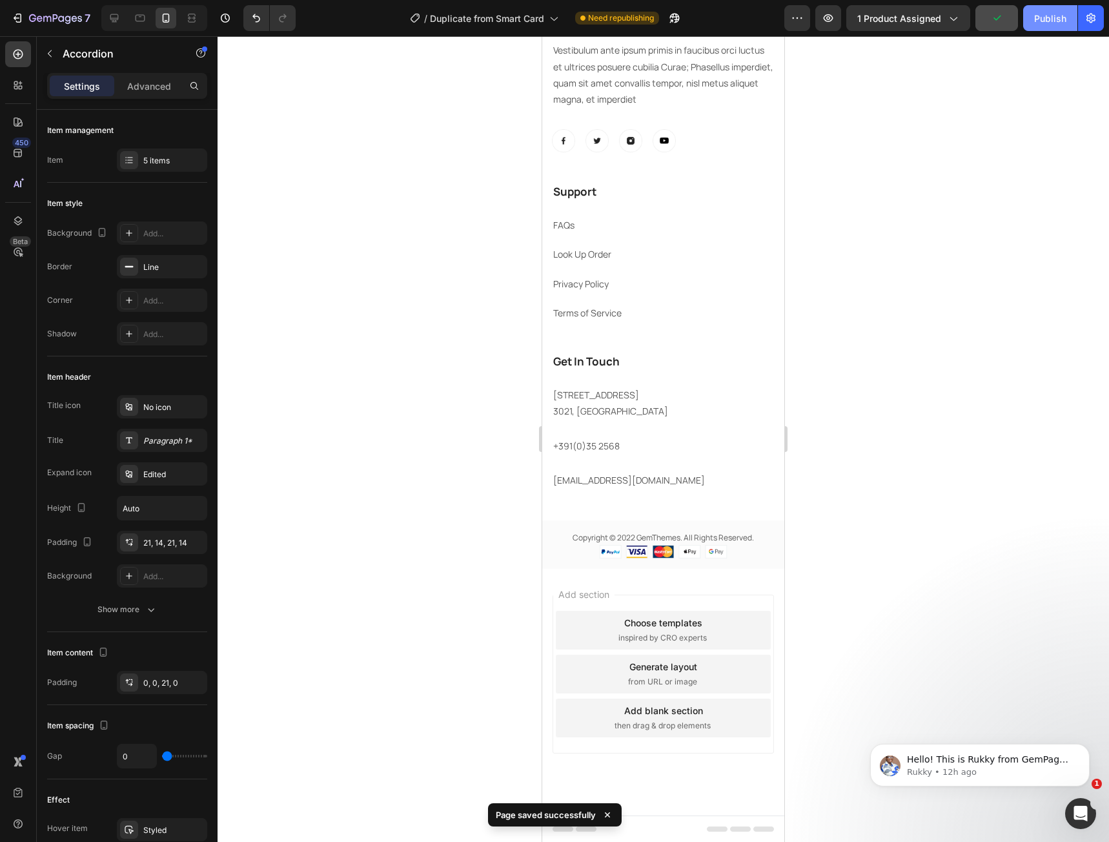
click at [1054, 22] on div "Publish" at bounding box center [1050, 19] width 32 height 14
